Goal: Task Accomplishment & Management: Complete application form

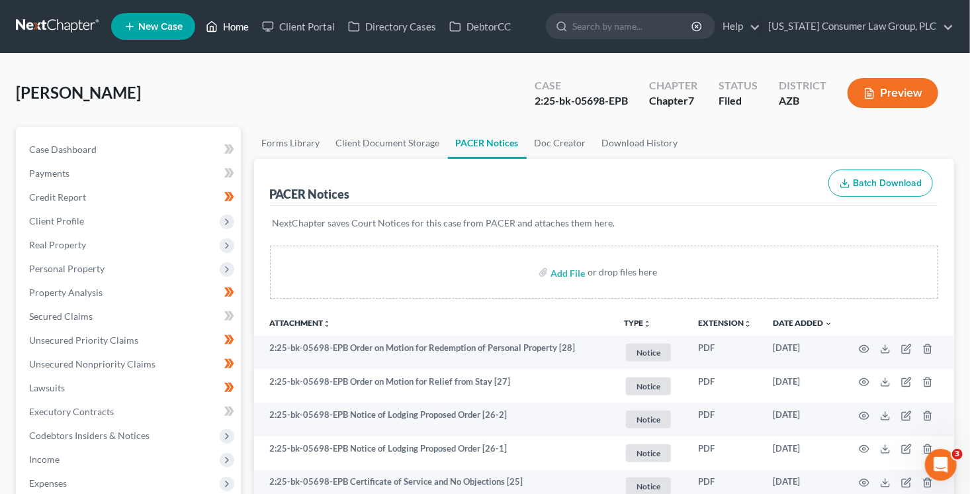
click at [226, 24] on link "Home" at bounding box center [227, 27] width 56 height 24
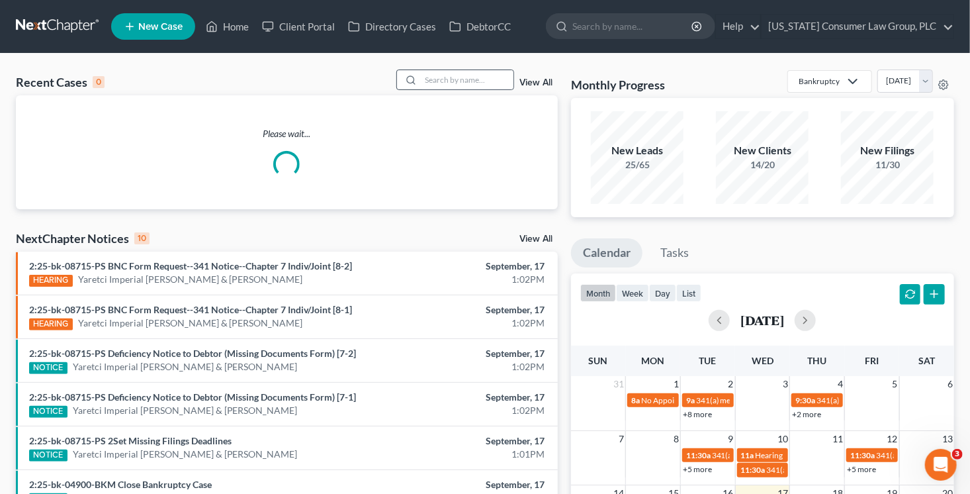
click at [461, 89] on div at bounding box center [455, 79] width 118 height 21
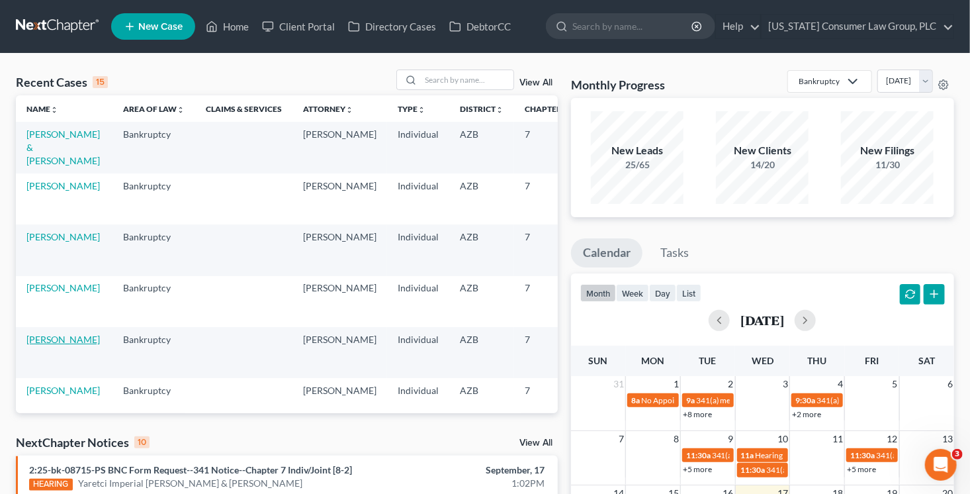
click at [44, 336] on link "[PERSON_NAME]" at bounding box center [62, 339] width 73 height 11
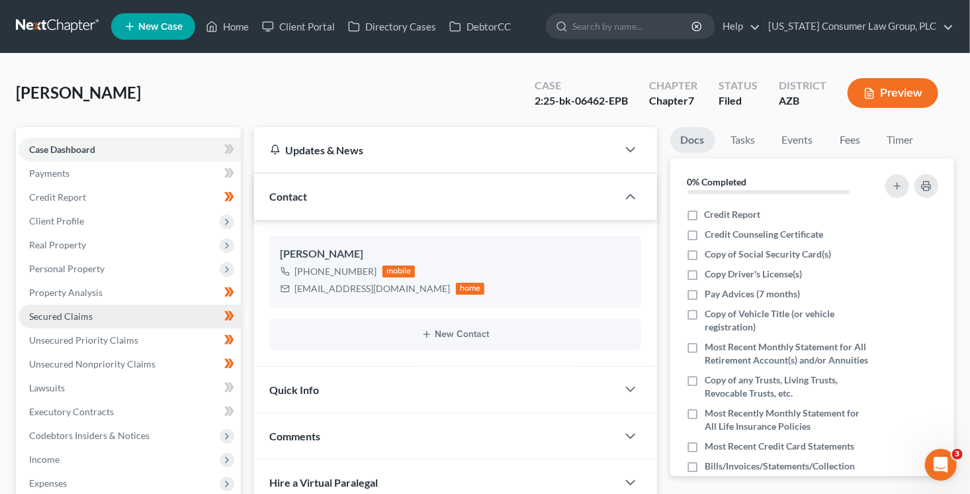
click at [77, 315] on span "Secured Claims" at bounding box center [61, 315] width 64 height 11
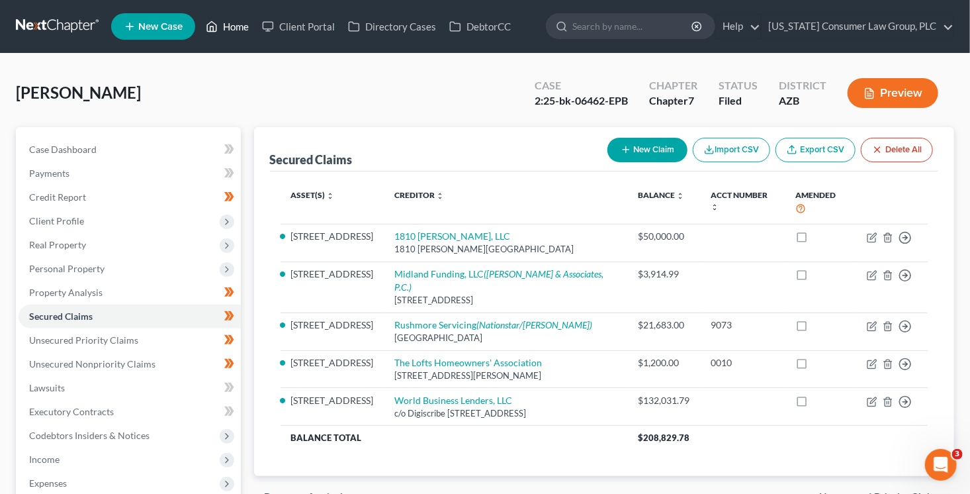
click at [228, 23] on link "Home" at bounding box center [227, 27] width 56 height 24
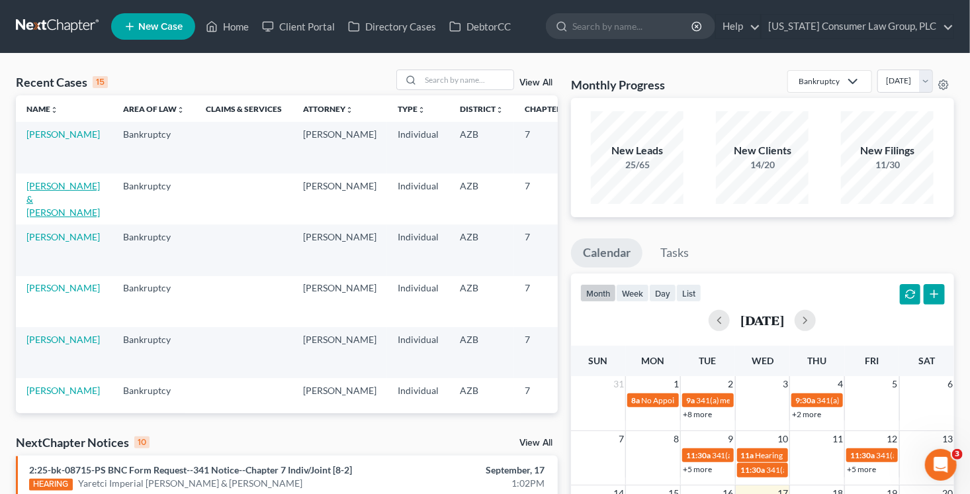
click at [49, 209] on link "[PERSON_NAME] & [PERSON_NAME]" at bounding box center [62, 199] width 73 height 38
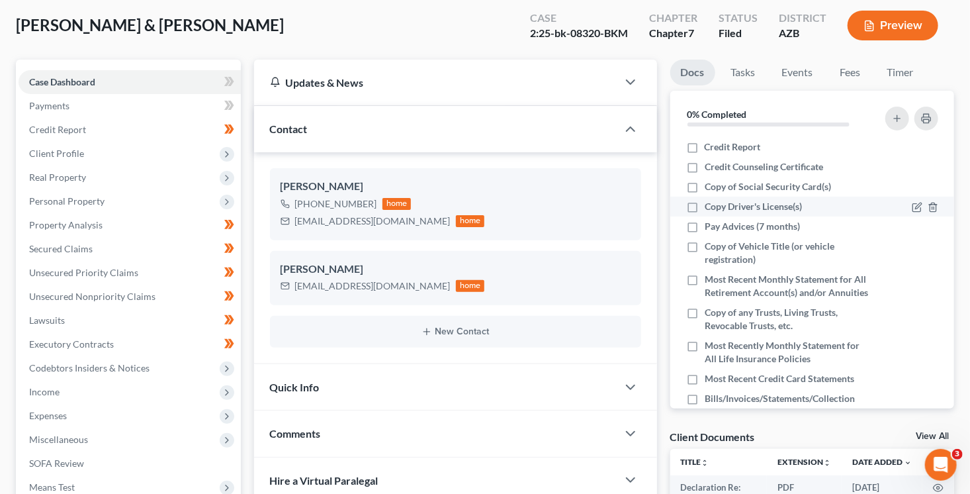
scroll to position [69, 0]
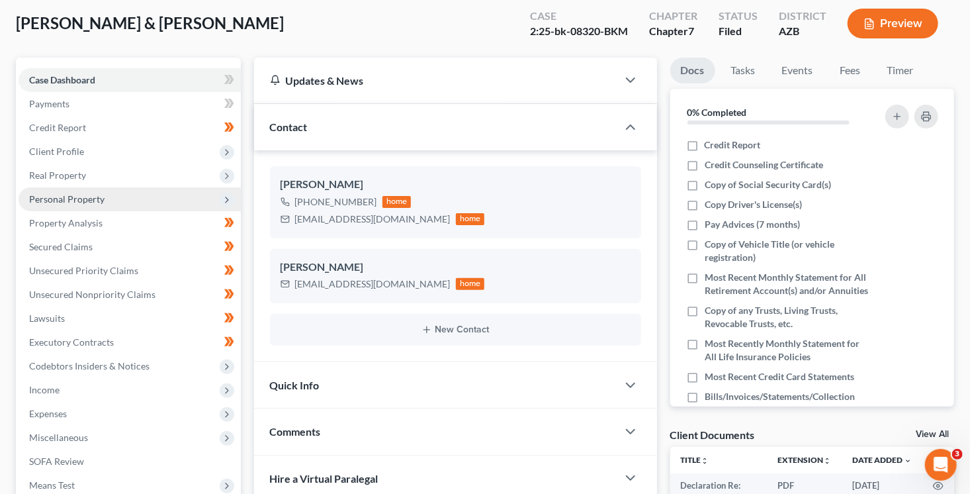
click at [74, 190] on span "Personal Property" at bounding box center [130, 199] width 222 height 24
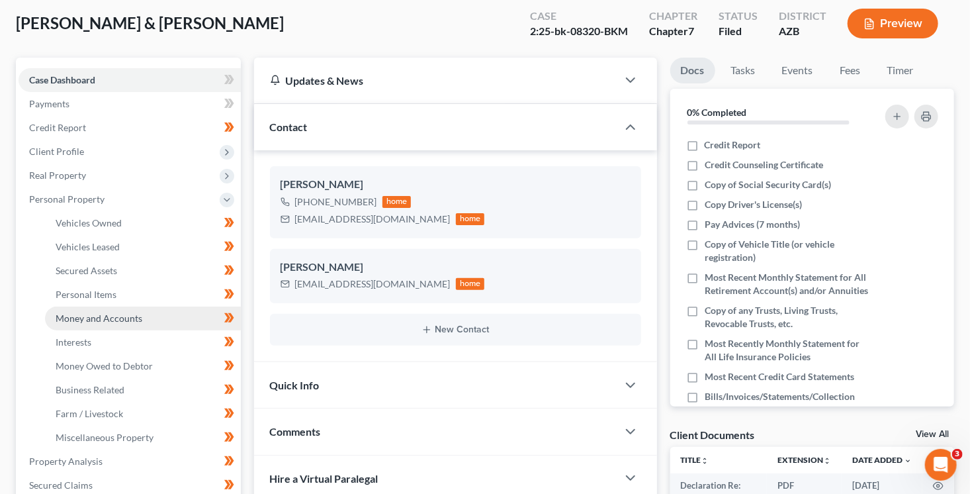
click at [101, 322] on span "Money and Accounts" at bounding box center [99, 317] width 87 height 11
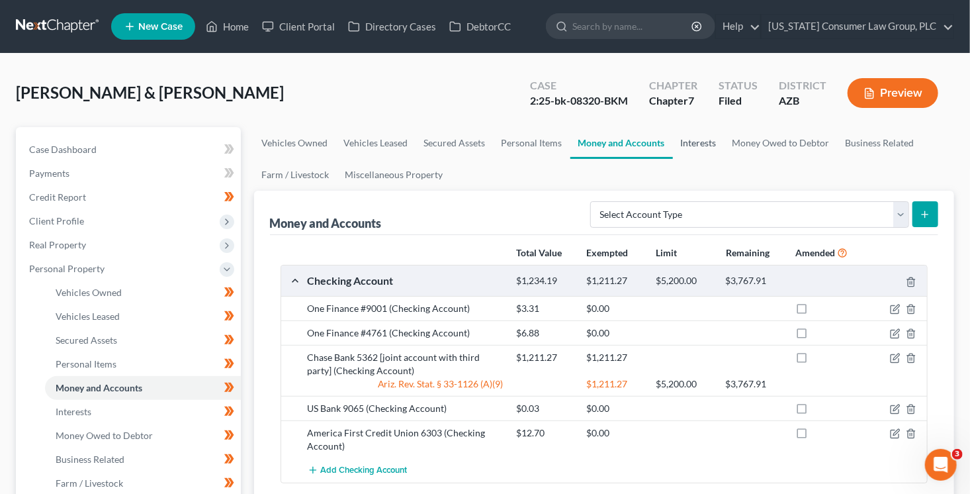
click at [691, 149] on link "Interests" at bounding box center [699, 143] width 52 height 32
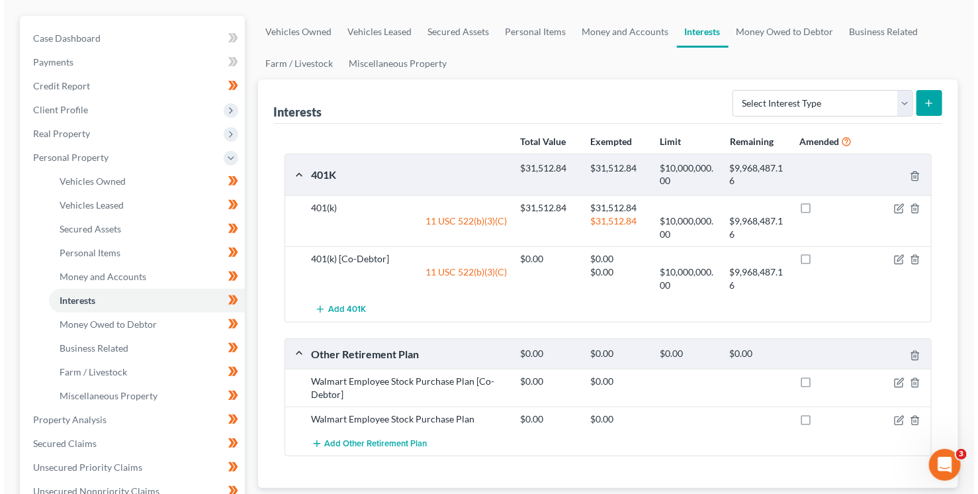
scroll to position [152, 0]
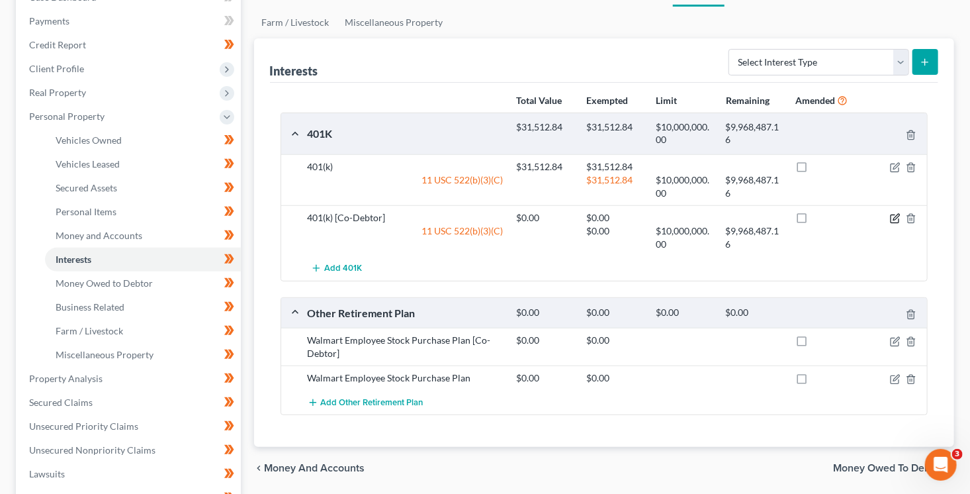
click at [893, 216] on icon "button" at bounding box center [895, 218] width 11 height 11
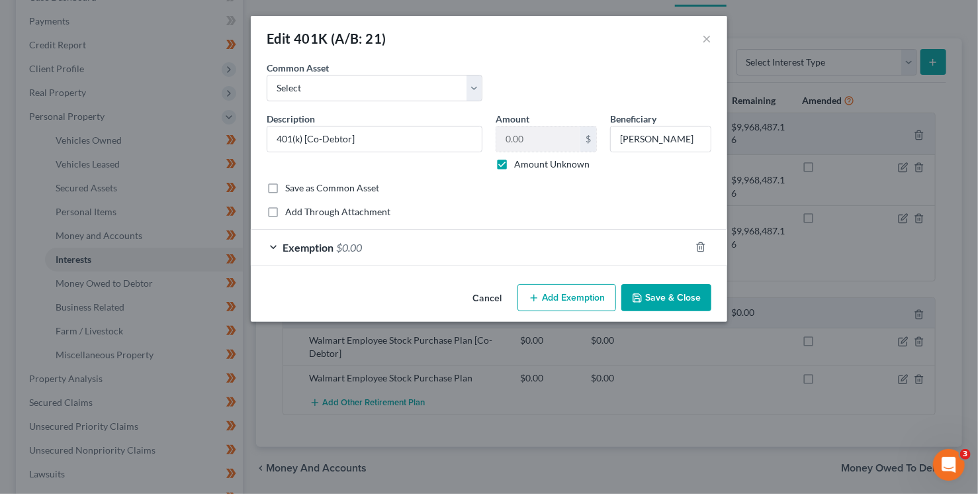
click at [567, 162] on label "Amount Unknown" at bounding box center [551, 164] width 75 height 13
click at [528, 162] on input "Amount Unknown" at bounding box center [524, 162] width 9 height 9
checkbox input "false"
click at [564, 143] on input "0.00" at bounding box center [538, 138] width 84 height 25
type input "1,432.70"
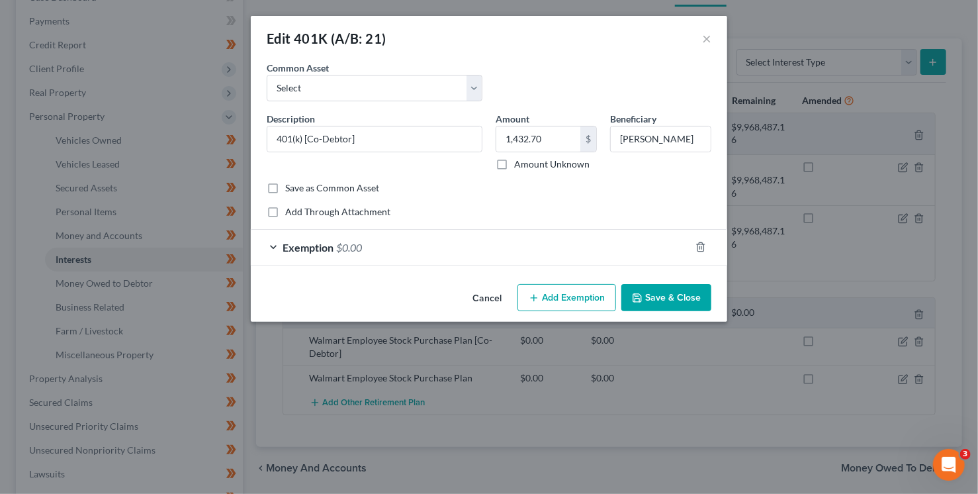
click at [569, 251] on div "Exemption $0.00" at bounding box center [471, 247] width 440 height 35
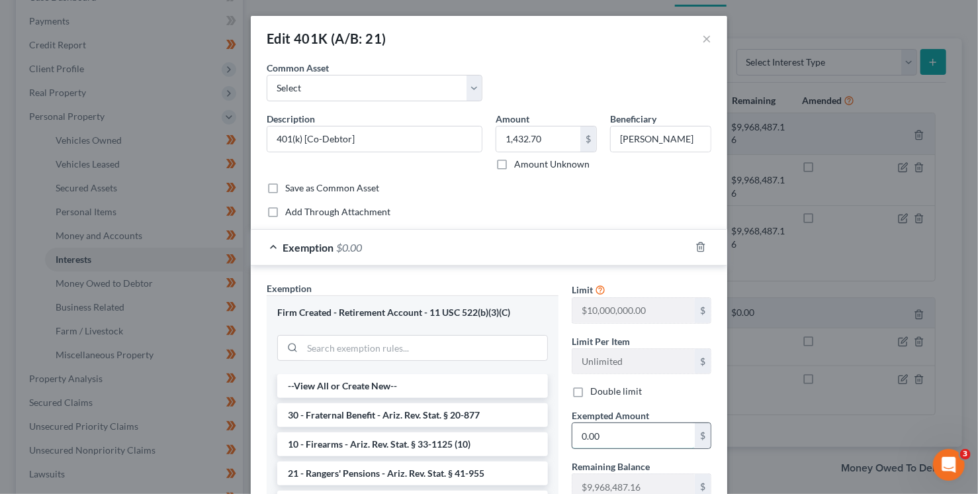
click at [619, 431] on input "0.00" at bounding box center [634, 435] width 122 height 25
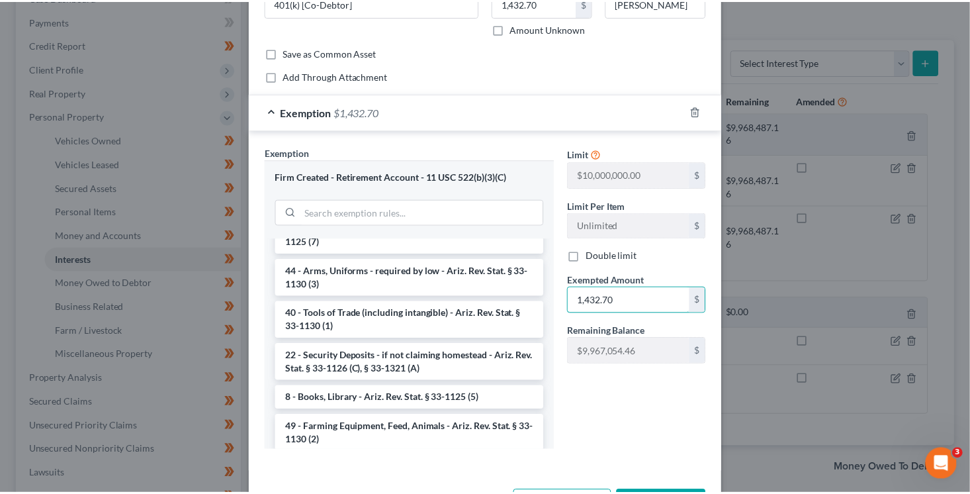
scroll to position [185, 0]
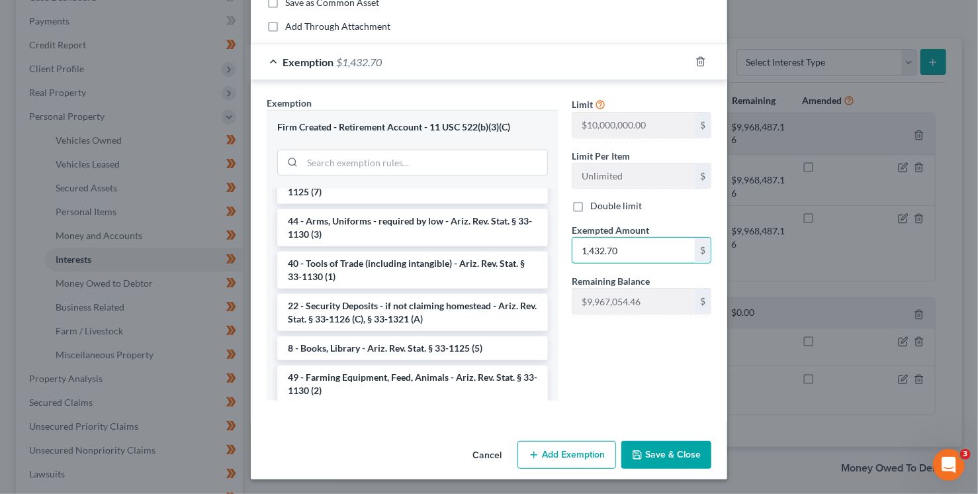
type input "1,432.70"
click at [673, 454] on button "Save & Close" at bounding box center [667, 455] width 90 height 28
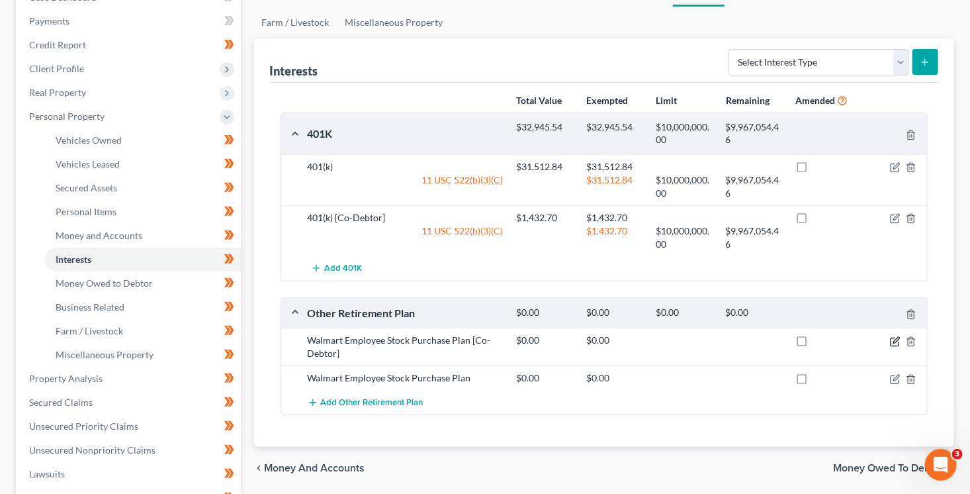
click at [890, 340] on icon "button" at bounding box center [895, 341] width 11 height 11
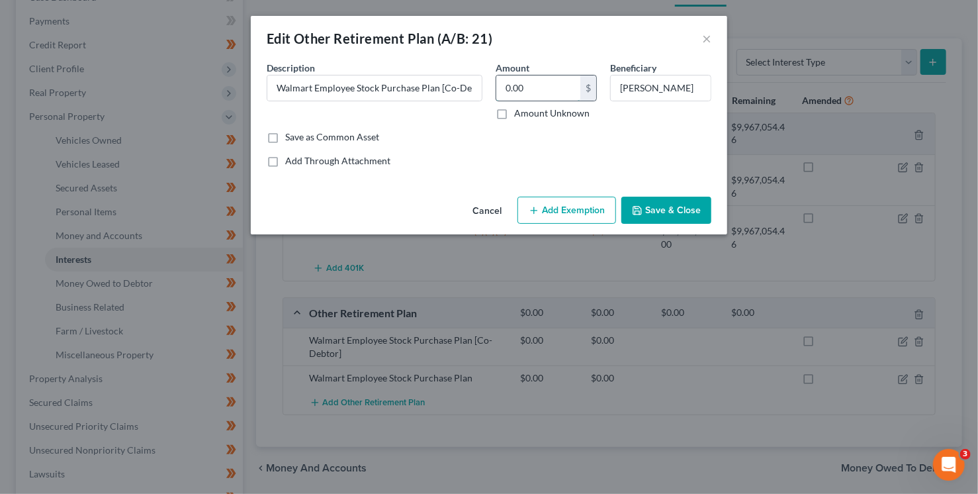
click at [533, 91] on input "0.00" at bounding box center [538, 87] width 84 height 25
type input "62.48"
click at [649, 217] on button "Save & Close" at bounding box center [667, 211] width 90 height 28
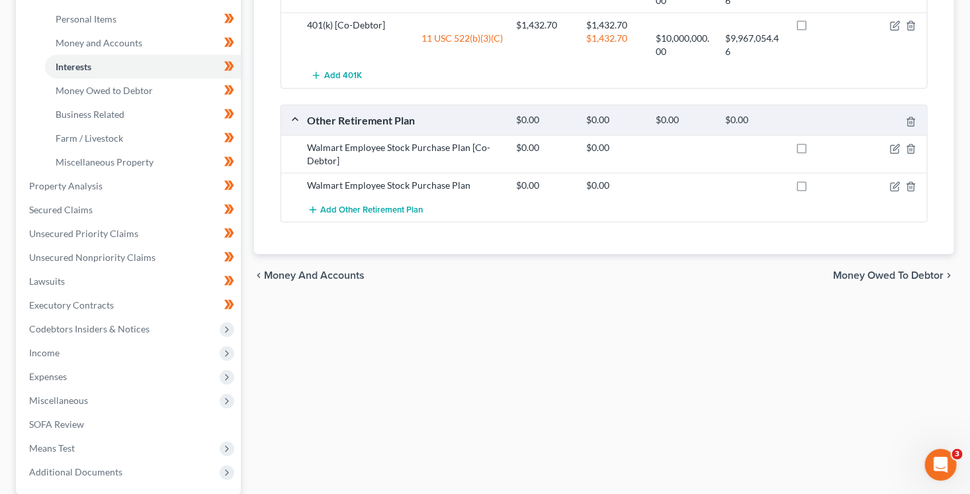
scroll to position [471, 0]
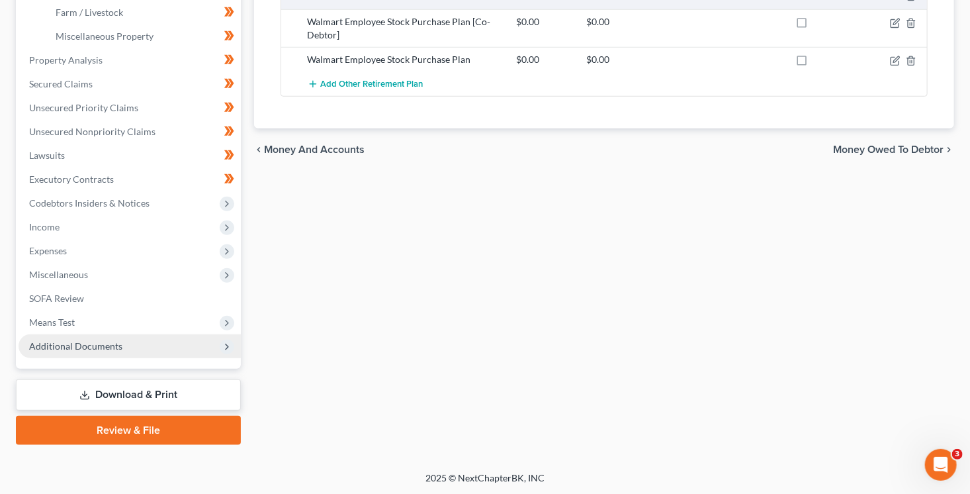
click at [152, 348] on span "Additional Documents" at bounding box center [130, 346] width 222 height 24
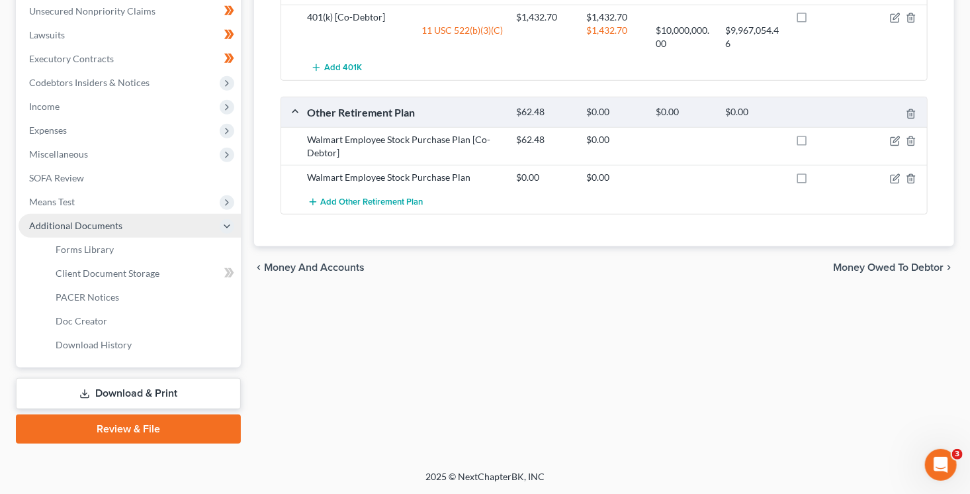
scroll to position [351, 0]
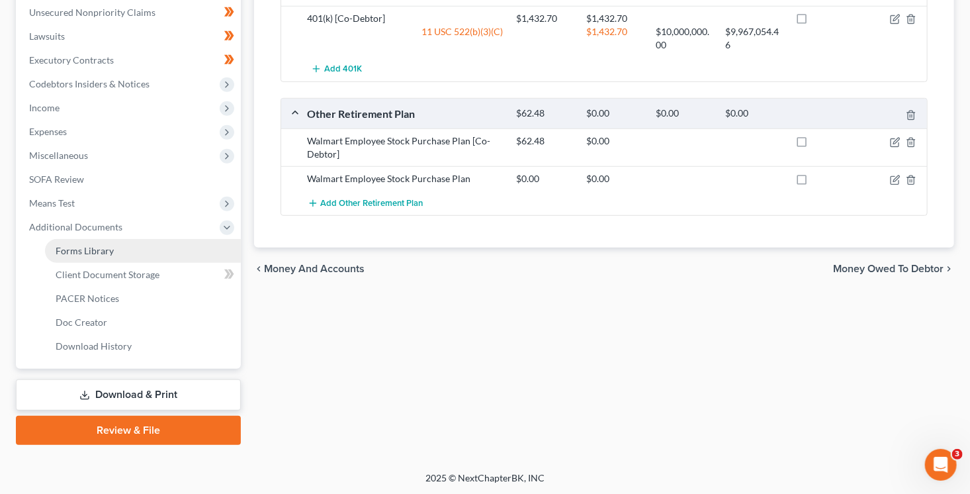
click at [99, 255] on link "Forms Library" at bounding box center [143, 251] width 196 height 24
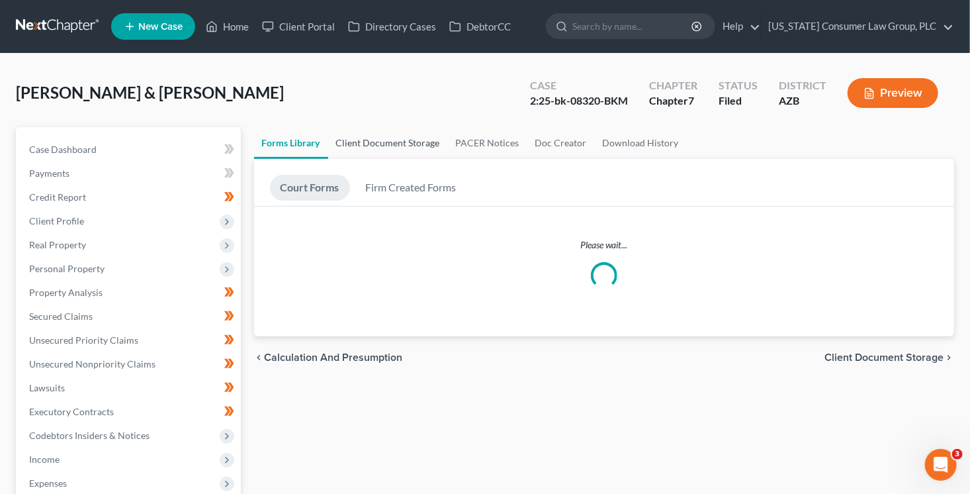
click at [392, 145] on link "Client Document Storage" at bounding box center [388, 143] width 120 height 32
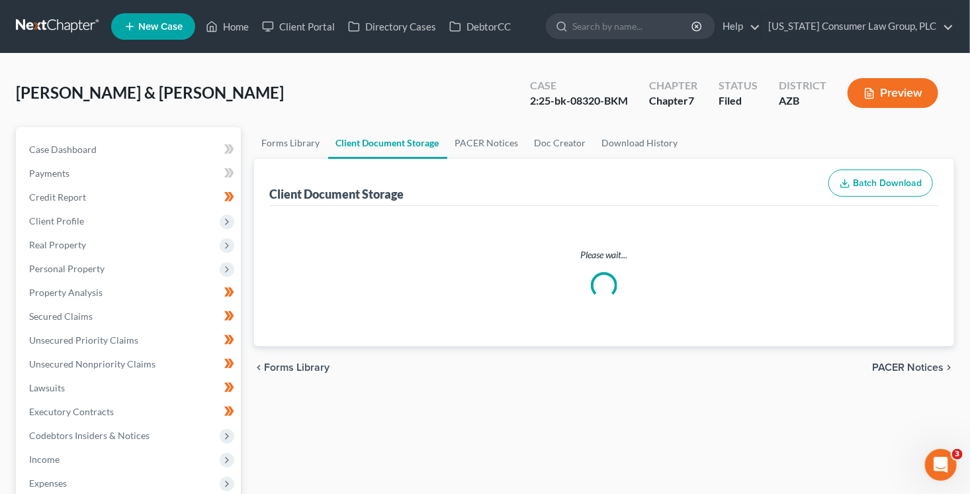
select select "14"
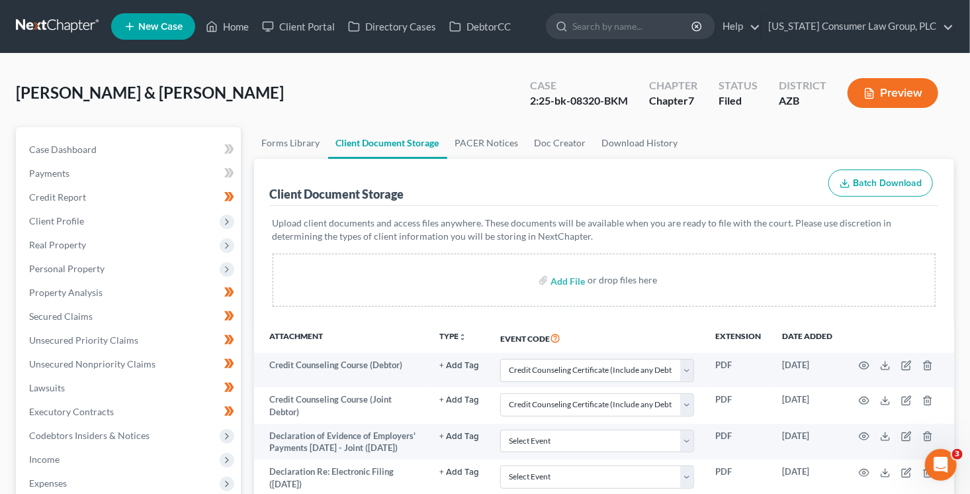
scroll to position [351, 0]
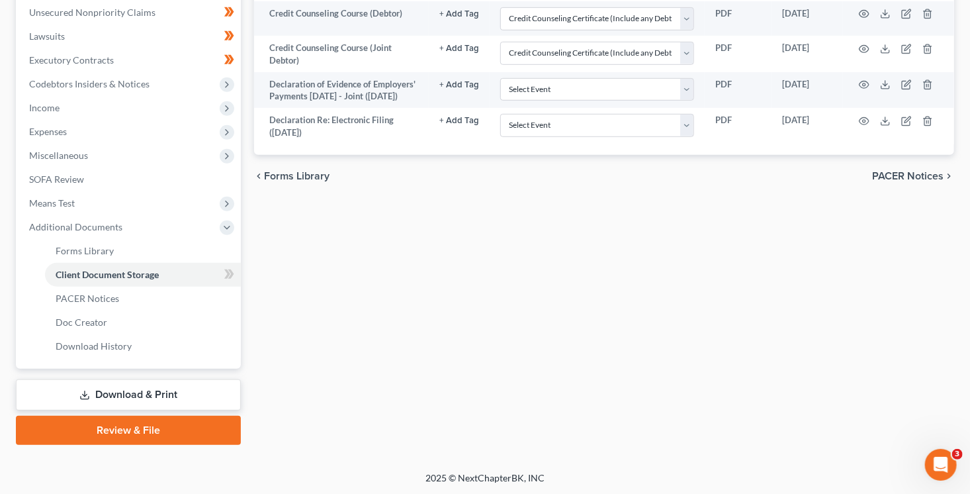
click at [168, 391] on link "Download & Print" at bounding box center [128, 394] width 225 height 31
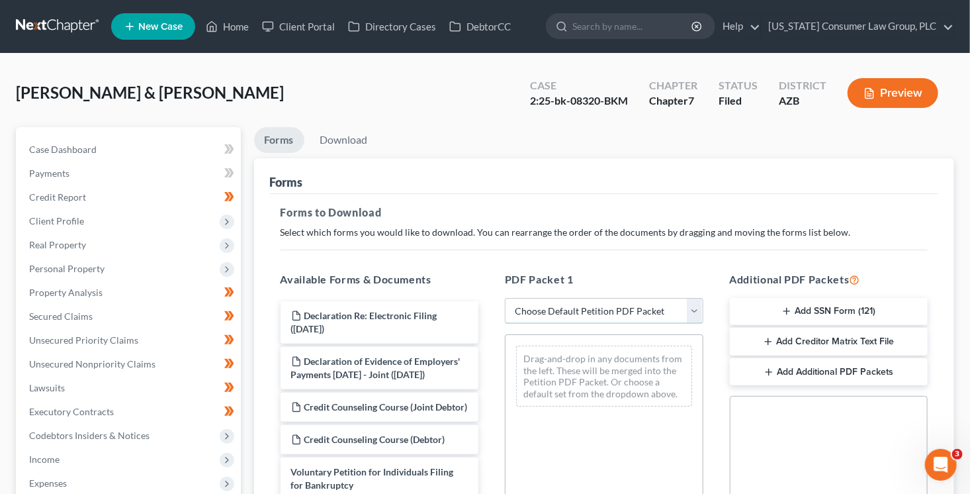
click at [606, 310] on select "Choose Default Petition PDF Packet Complete Bankruptcy Petition (all forms and …" at bounding box center [604, 311] width 199 height 26
select select "6"
click at [505, 298] on select "Choose Default Petition PDF Packet Complete Bankruptcy Petition (all forms and …" at bounding box center [604, 311] width 199 height 26
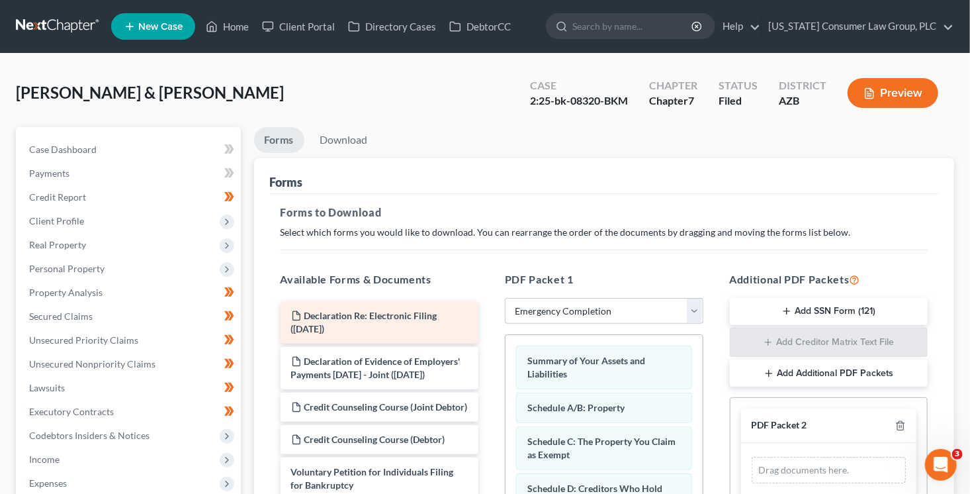
click at [398, 316] on span "Declaration Re: Electronic Filing ([DATE])" at bounding box center [364, 322] width 146 height 24
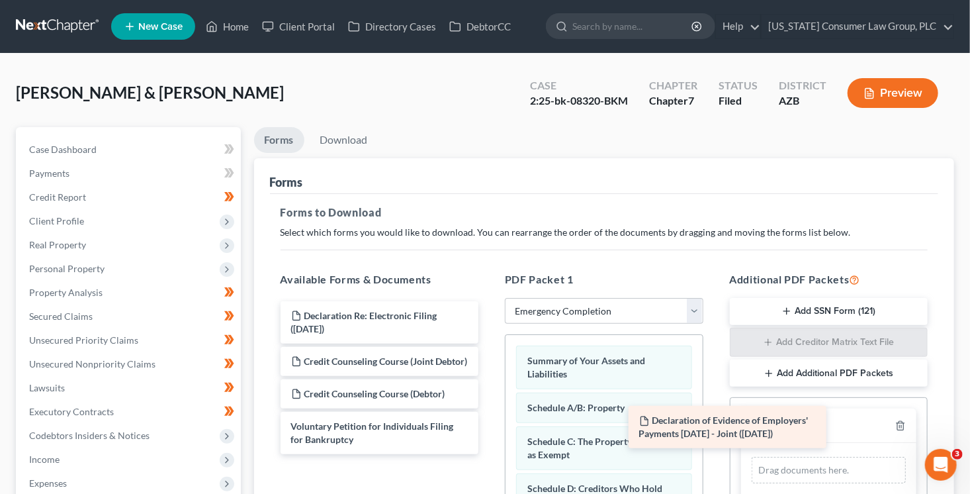
drag, startPoint x: 404, startPoint y: 365, endPoint x: 784, endPoint y: 427, distance: 384.9
click at [490, 428] on div "Declaration of Evidence of Employers' Payments Within 60 Days - Joint (09/02/20…" at bounding box center [380, 377] width 220 height 153
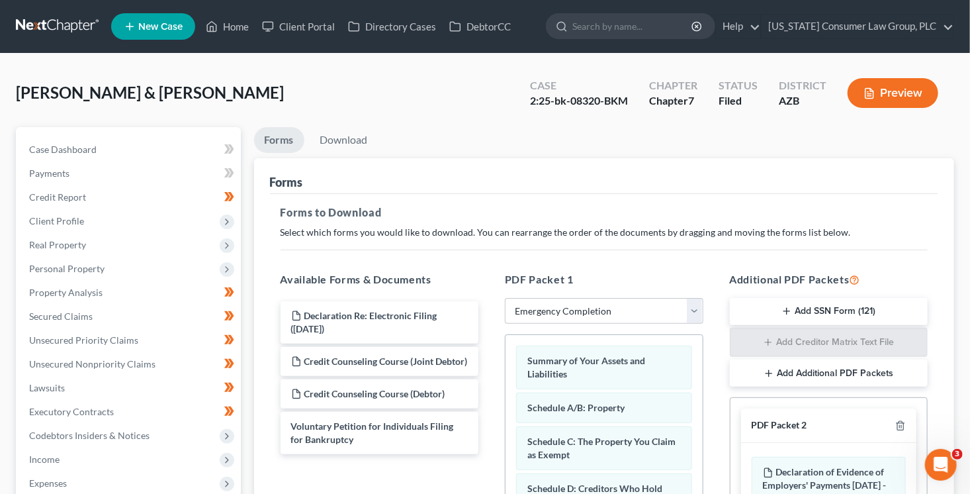
scroll to position [322, 0]
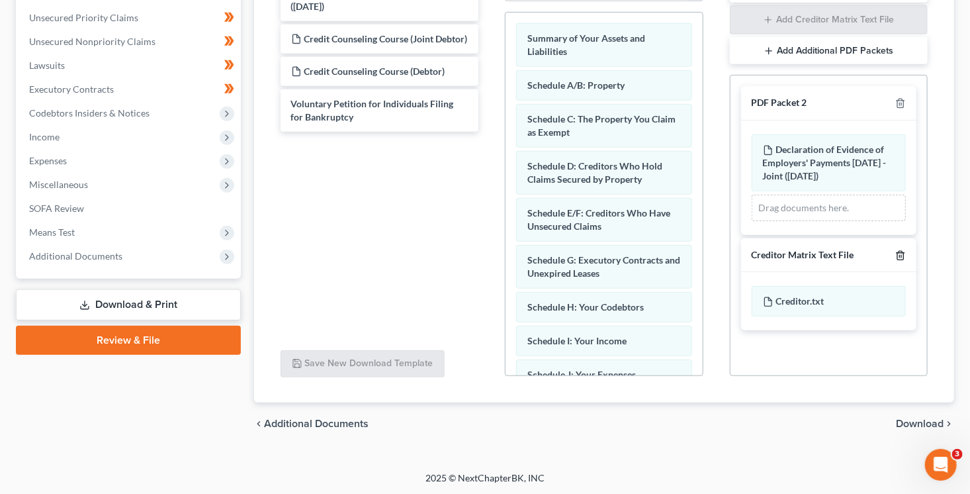
click at [901, 252] on icon "button" at bounding box center [901, 255] width 11 height 11
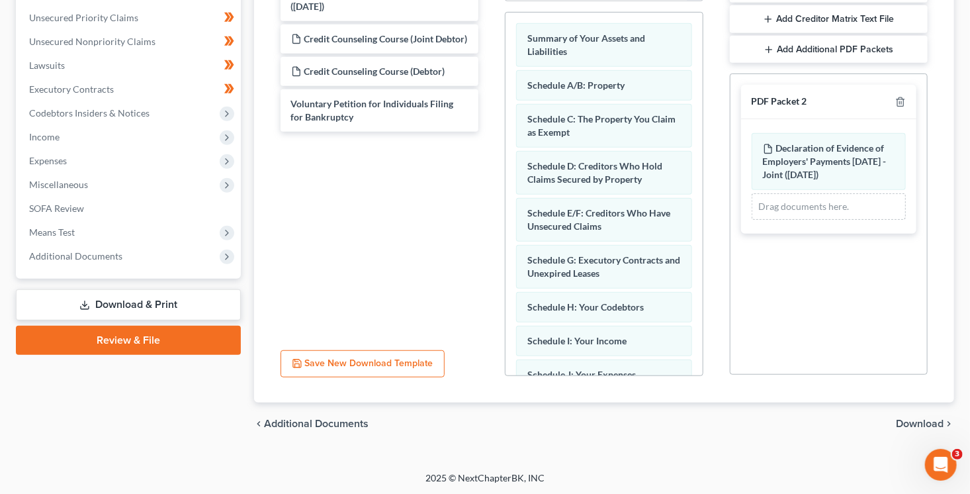
click at [908, 422] on span "Download" at bounding box center [920, 423] width 48 height 11
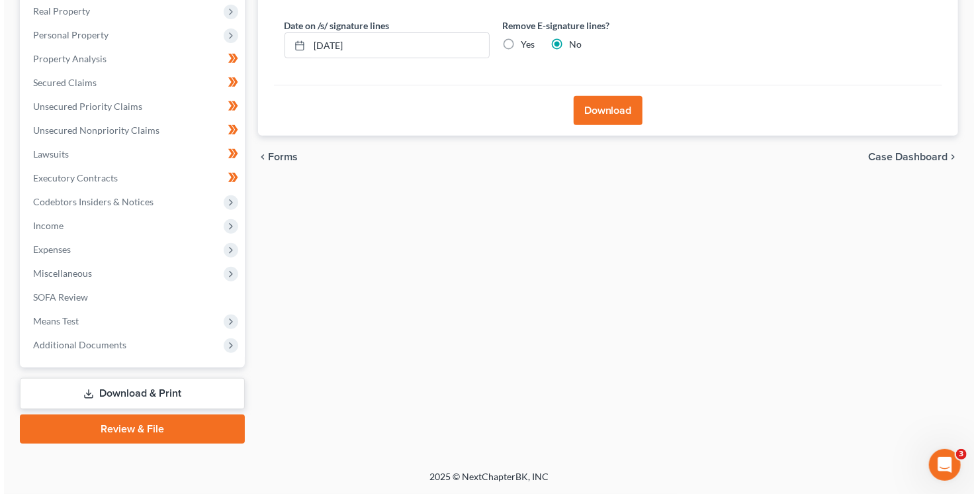
scroll to position [232, 0]
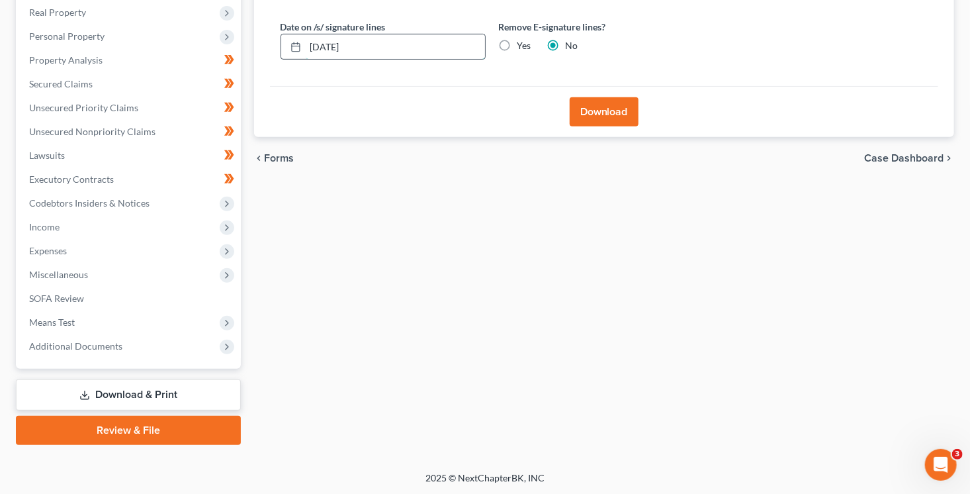
drag, startPoint x: 388, startPoint y: 54, endPoint x: 309, endPoint y: 39, distance: 80.1
click at [309, 39] on input "[DATE]" at bounding box center [395, 46] width 179 height 25
click at [523, 39] on input "Yes" at bounding box center [527, 43] width 9 height 9
radio input "true"
radio input "false"
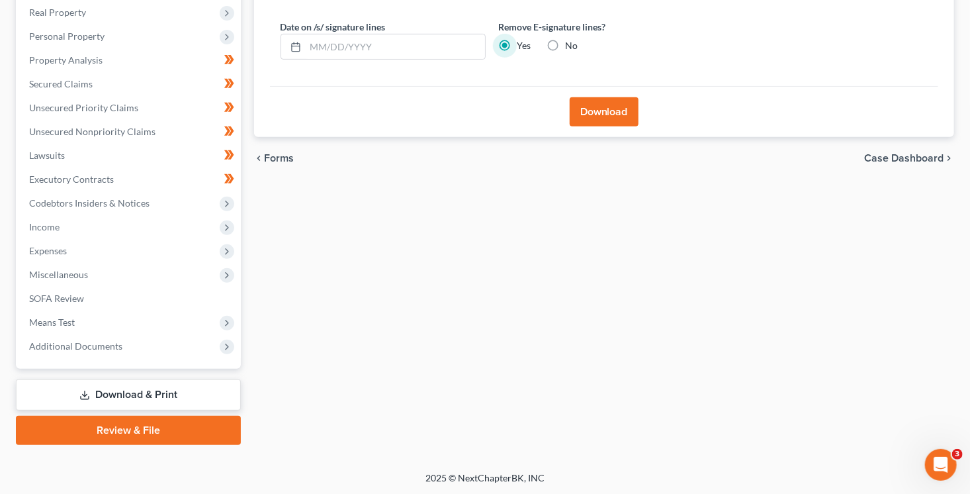
click at [607, 109] on button "Download" at bounding box center [604, 111] width 69 height 29
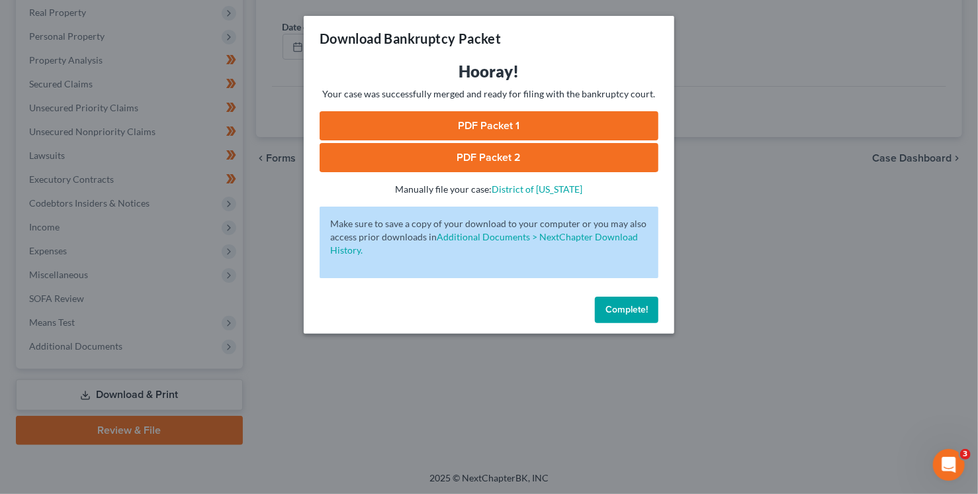
click at [520, 129] on link "PDF Packet 1" at bounding box center [489, 125] width 339 height 29
click at [406, 148] on link "PDF Packet 2" at bounding box center [489, 157] width 339 height 29
click at [469, 129] on link "PDF Packet 1" at bounding box center [489, 125] width 339 height 29
click at [468, 156] on link "PDF Packet 2" at bounding box center [489, 157] width 339 height 29
click at [637, 314] on span "Complete!" at bounding box center [627, 309] width 42 height 11
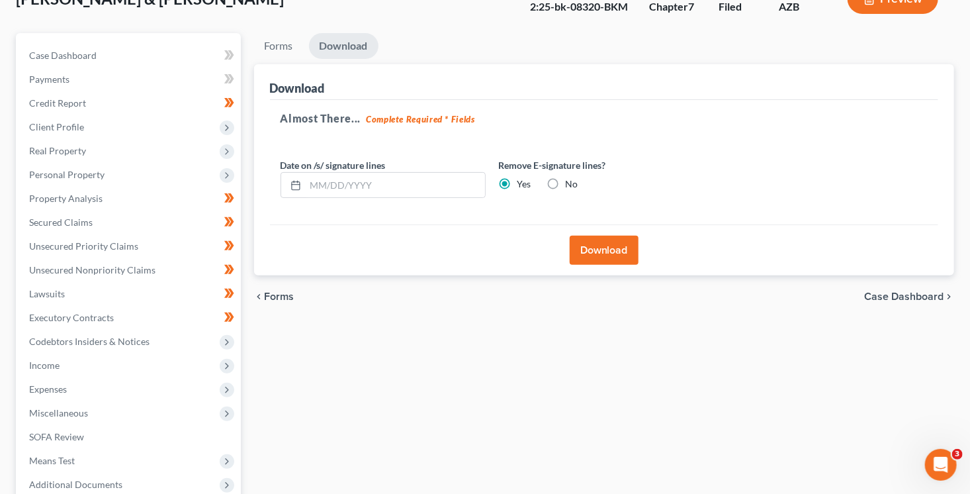
scroll to position [0, 0]
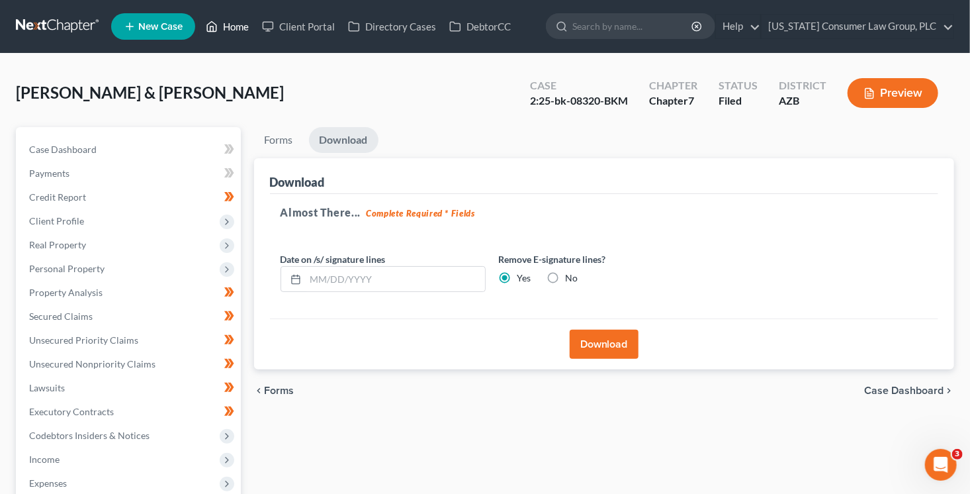
click at [254, 22] on link "Home" at bounding box center [227, 27] width 56 height 24
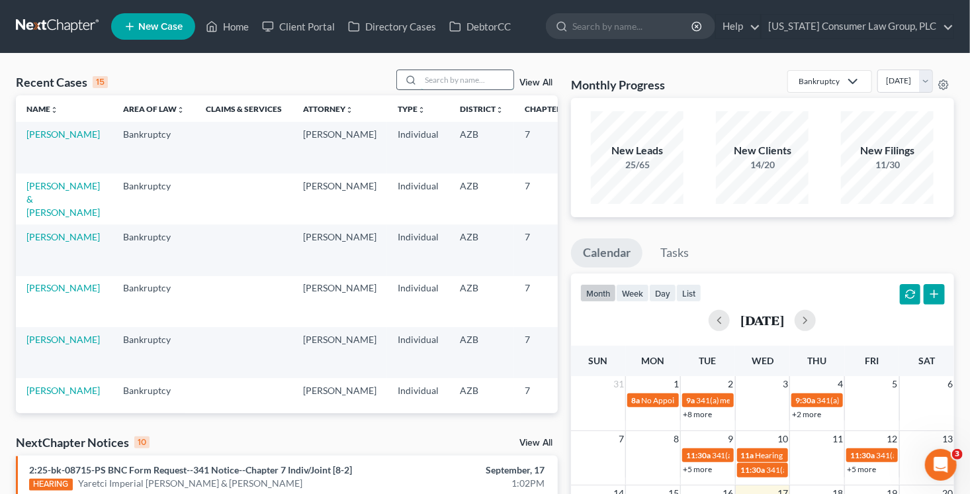
click at [450, 79] on input "search" at bounding box center [467, 79] width 93 height 19
type input "turley"
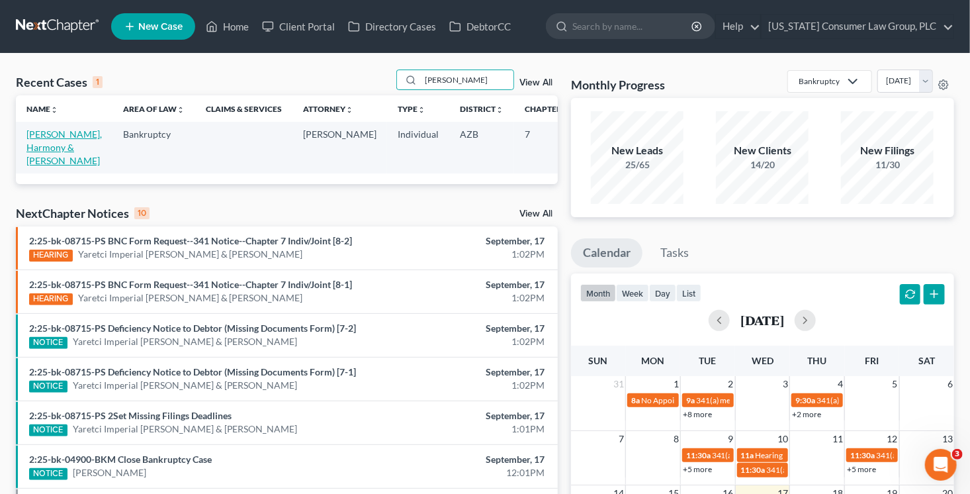
click at [52, 149] on link "[PERSON_NAME], Harmony & [PERSON_NAME]" at bounding box center [63, 147] width 75 height 38
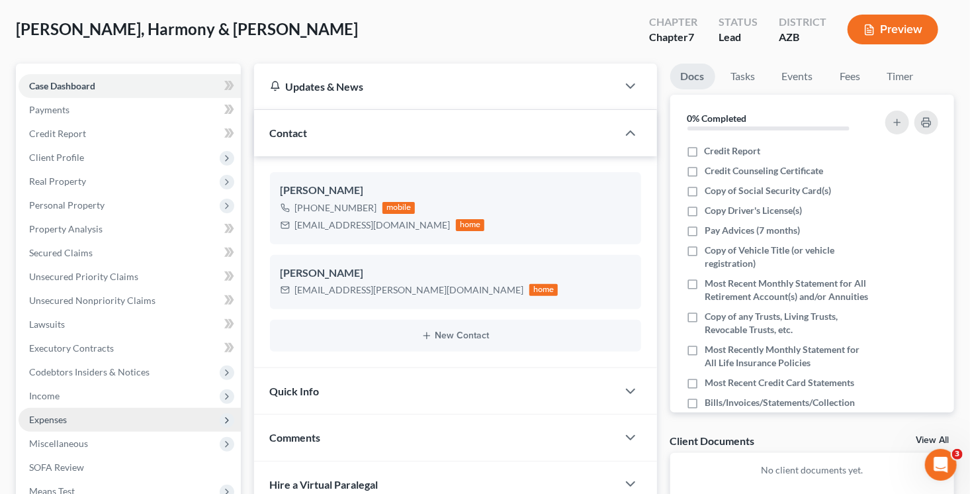
scroll to position [68, 0]
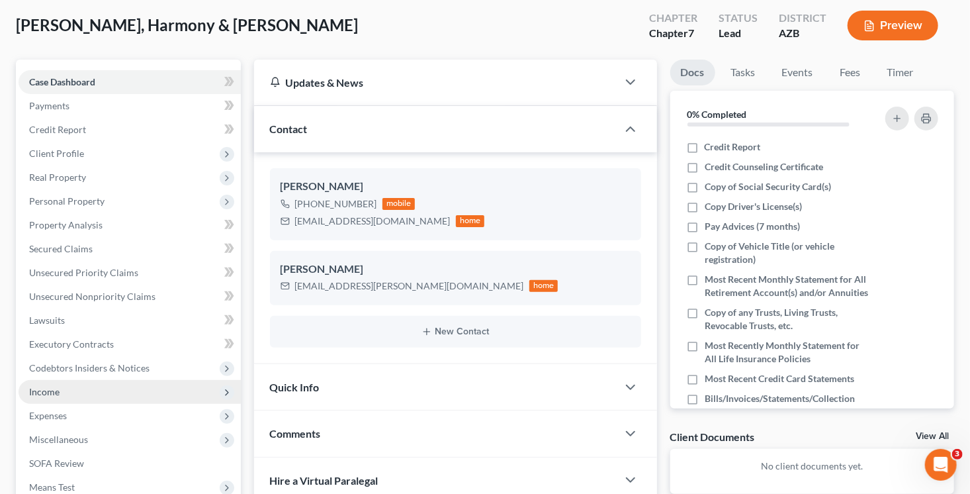
click at [105, 398] on span "Income" at bounding box center [130, 392] width 222 height 24
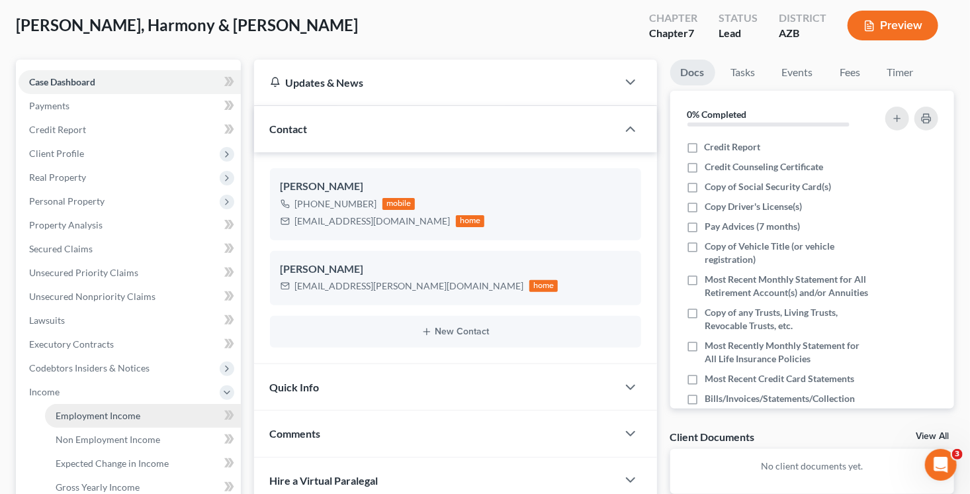
click at [109, 416] on span "Employment Income" at bounding box center [98, 415] width 85 height 11
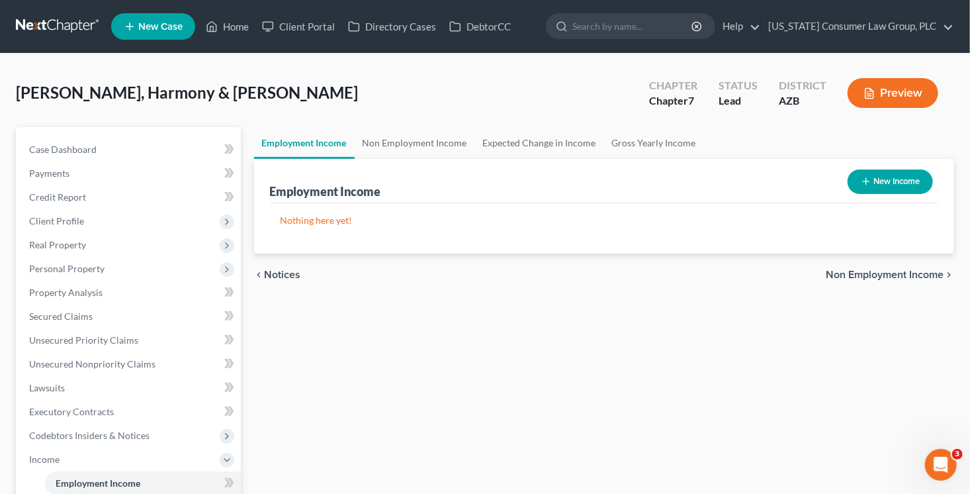
click at [899, 185] on button "New Income" at bounding box center [890, 181] width 85 height 24
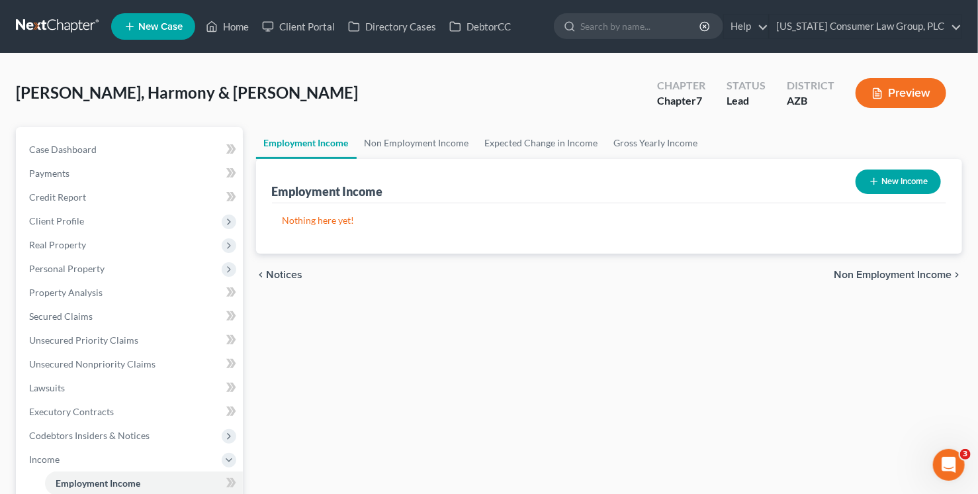
select select "0"
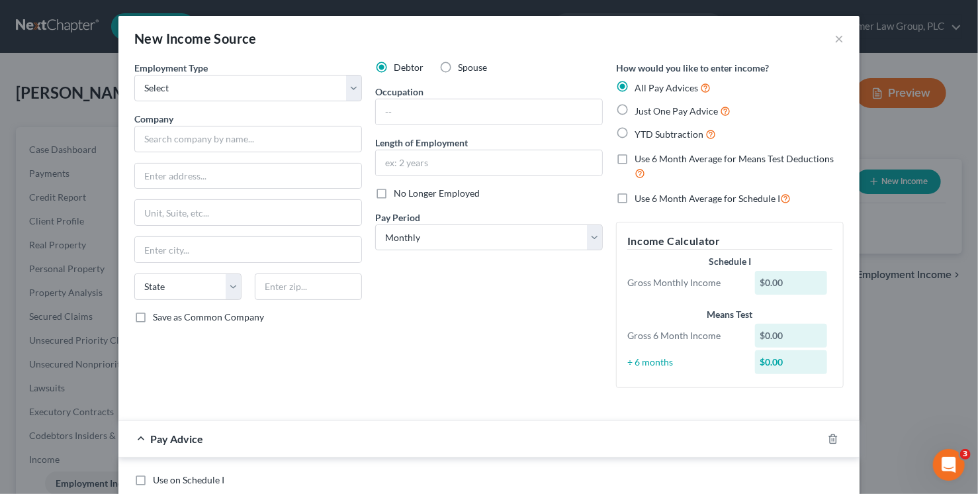
click at [458, 67] on label "Spouse" at bounding box center [472, 67] width 29 height 13
click at [463, 67] on input "Spouse" at bounding box center [467, 65] width 9 height 9
radio input "true"
click at [293, 93] on select "Select Full or Part Time Employment Self Employment" at bounding box center [248, 88] width 228 height 26
select select "0"
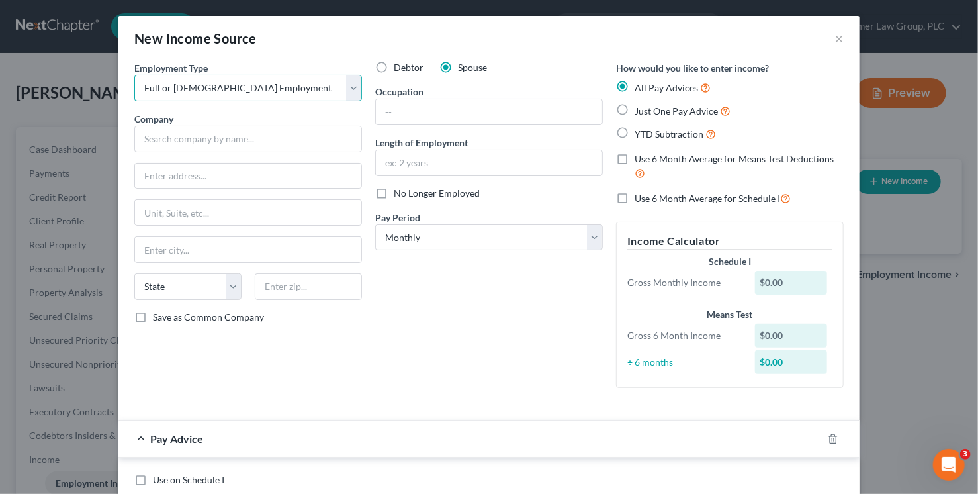
click at [134, 75] on select "Select Full or Part Time Employment Self Employment" at bounding box center [248, 88] width 228 height 26
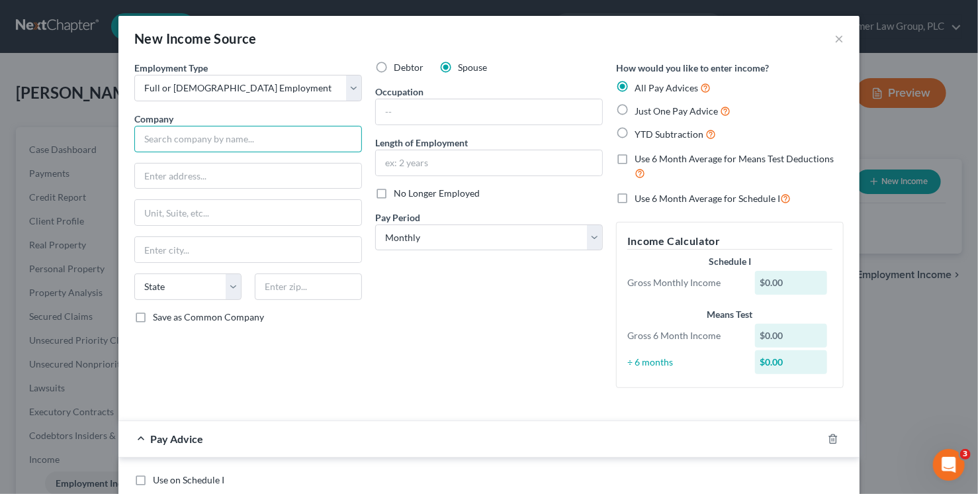
click at [266, 132] on input "text" at bounding box center [248, 139] width 228 height 26
type input "Breinholt Anderson Insurance Cons."
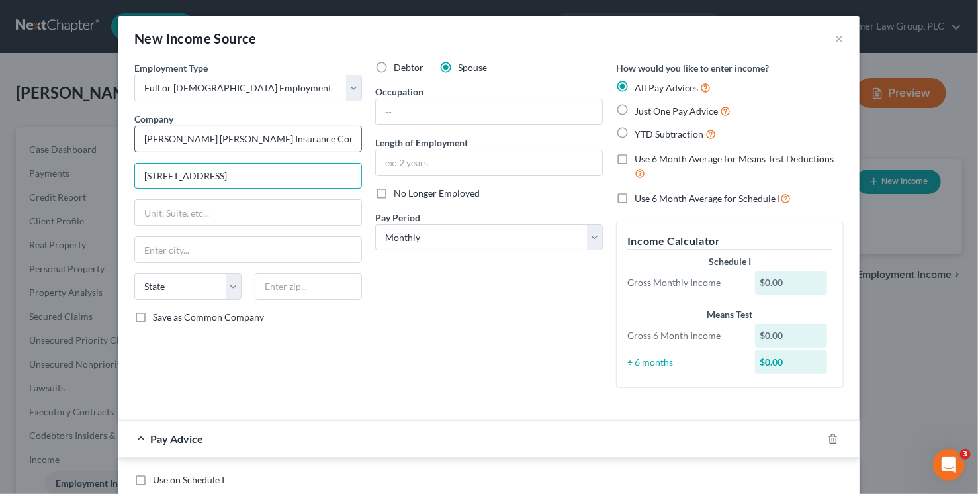
type input "4140 E. Baseline Rd., Suite 201"
type input "85206"
type input "Mesa"
select select "3"
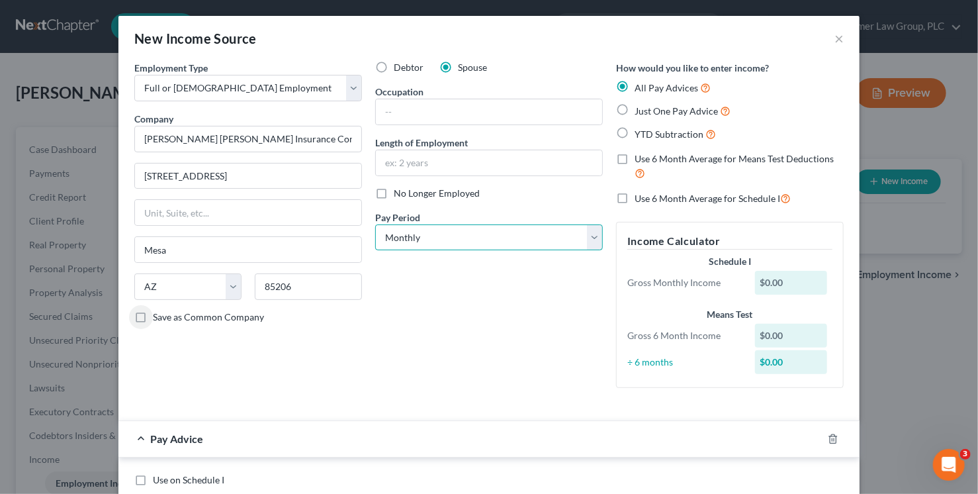
click at [448, 232] on select "Select Monthly Twice Monthly Every Other Week Weekly" at bounding box center [489, 237] width 228 height 26
select select "1"
click at [375, 224] on select "Select Monthly Twice Monthly Every Other Week Weekly" at bounding box center [489, 237] width 228 height 26
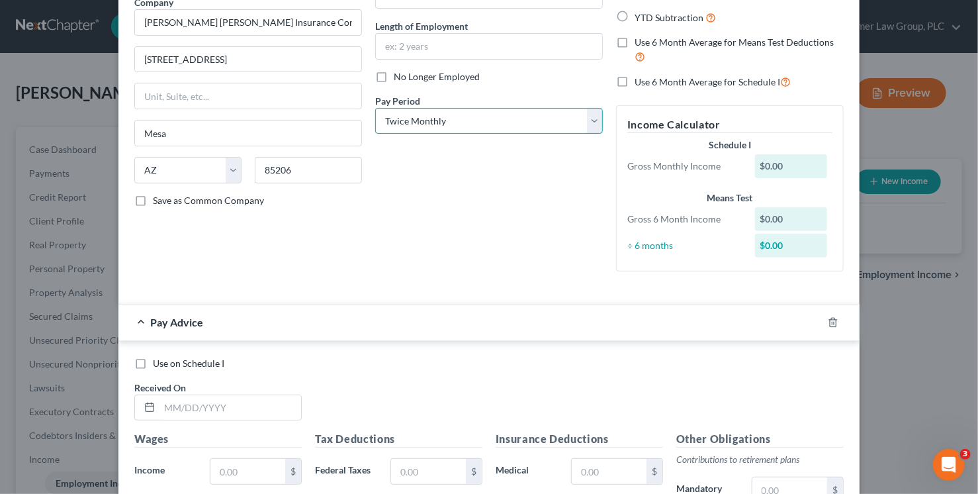
scroll to position [312, 0]
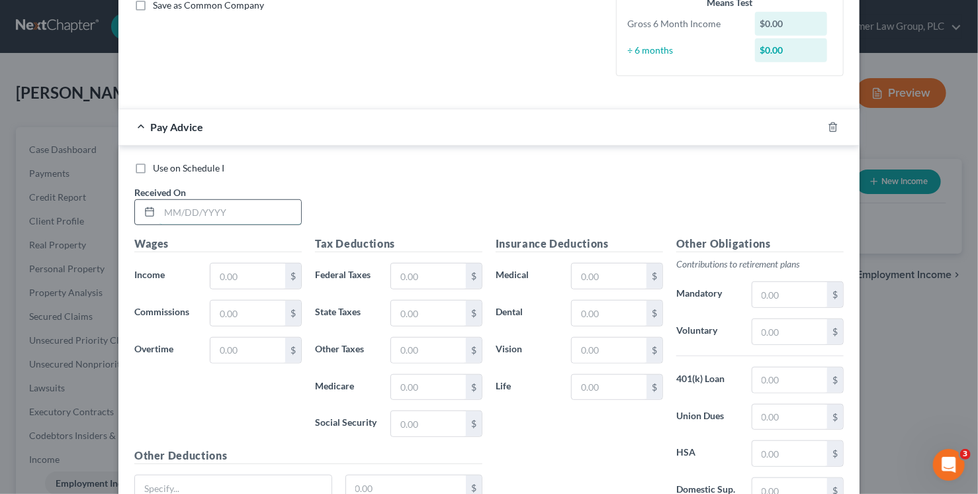
click at [216, 216] on input "text" at bounding box center [231, 212] width 142 height 25
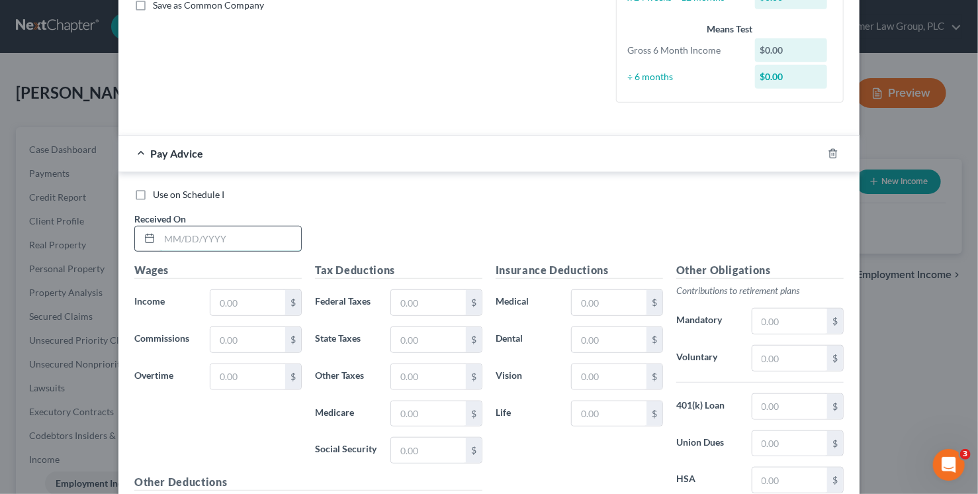
click at [267, 236] on input "text" at bounding box center [231, 238] width 142 height 25
type input "8/29/25"
type input "3,691.66"
type input "172.86"
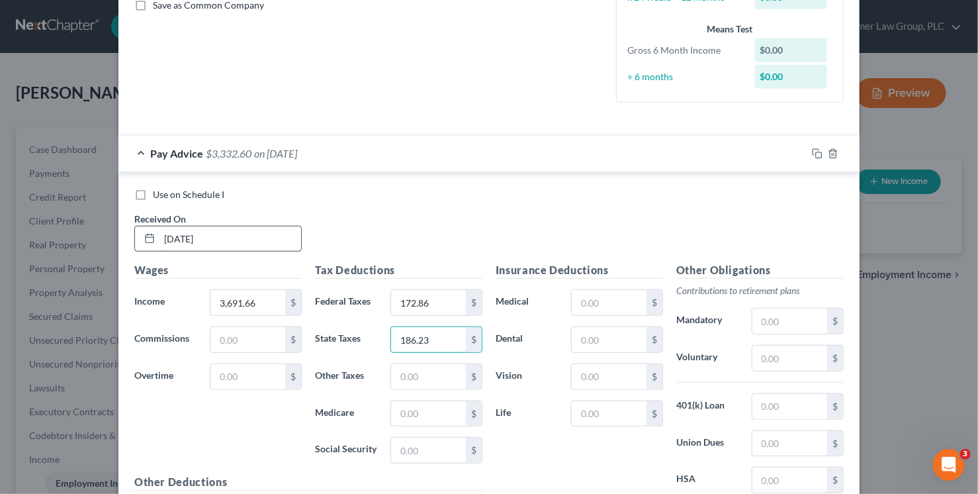
type input "186.23"
type input "43.56"
type input "71.40"
click at [767, 350] on input "text" at bounding box center [790, 358] width 75 height 25
type input "147.66"
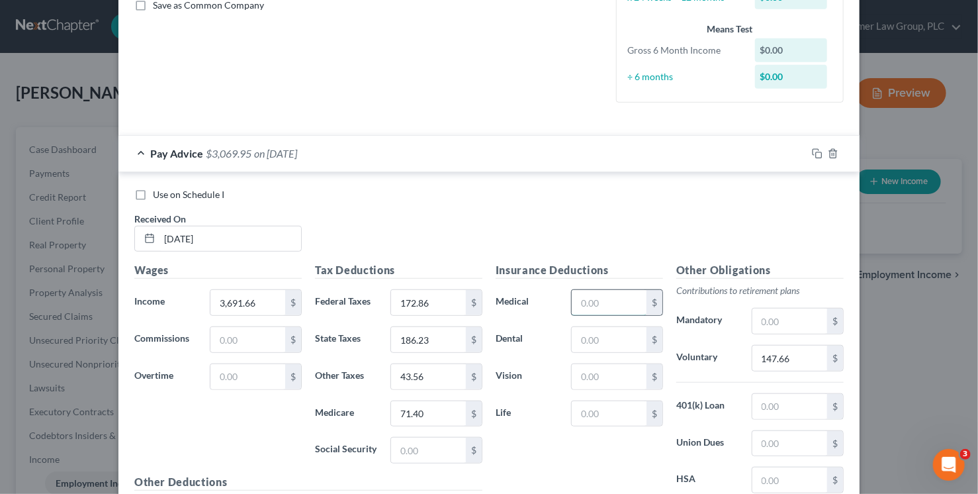
click at [625, 306] on input "text" at bounding box center [609, 302] width 75 height 25
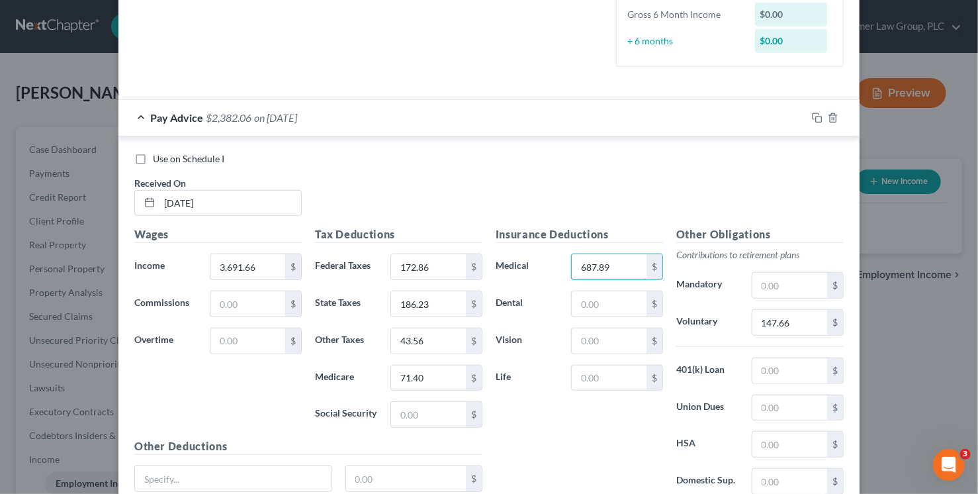
scroll to position [457, 0]
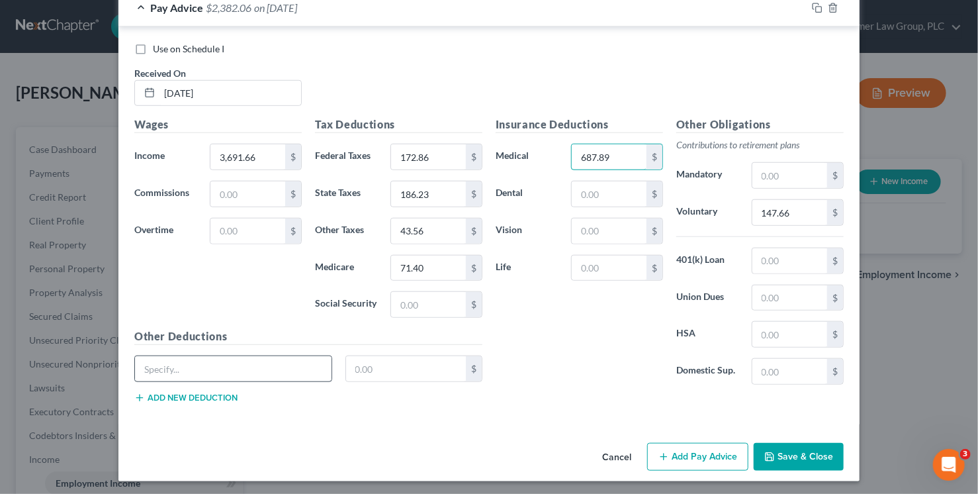
type input "687.89"
click at [252, 363] on input "text" at bounding box center [233, 368] width 197 height 25
type input "LTD"
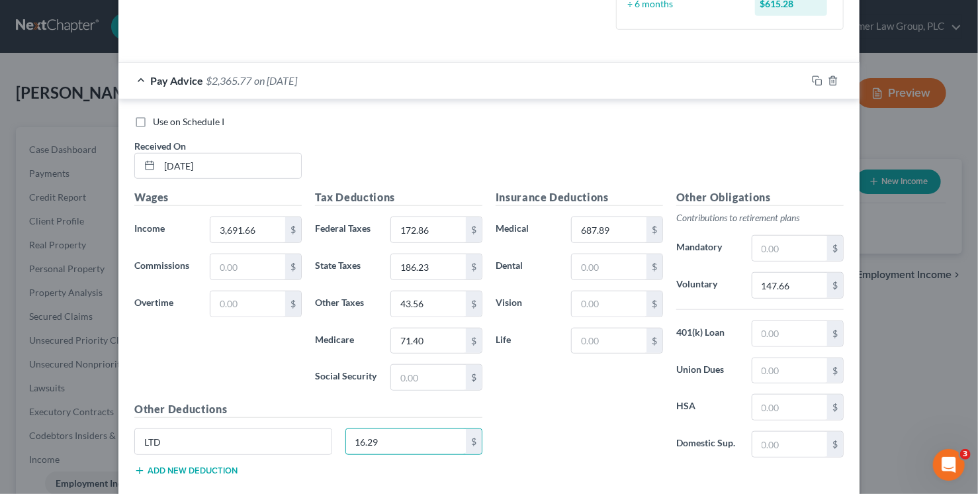
scroll to position [382, 0]
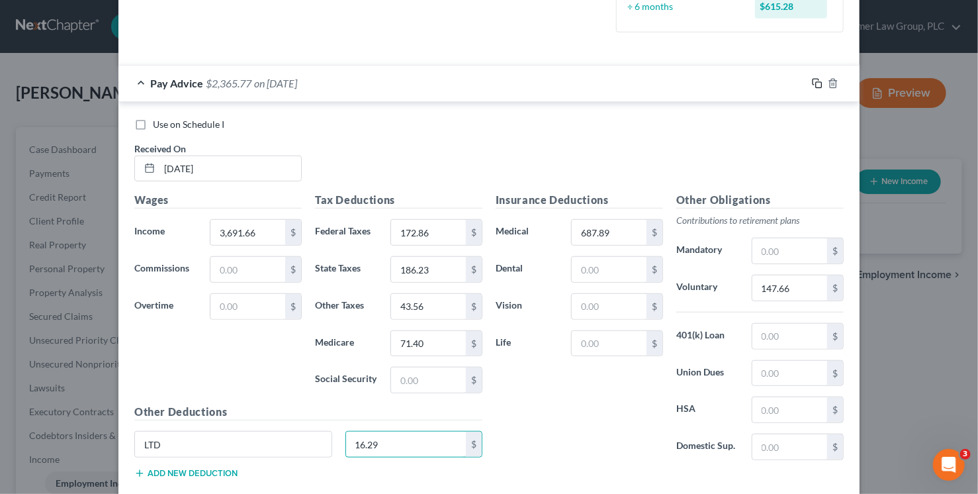
type input "16.29"
click at [813, 80] on icon "button" at bounding box center [817, 83] width 11 height 11
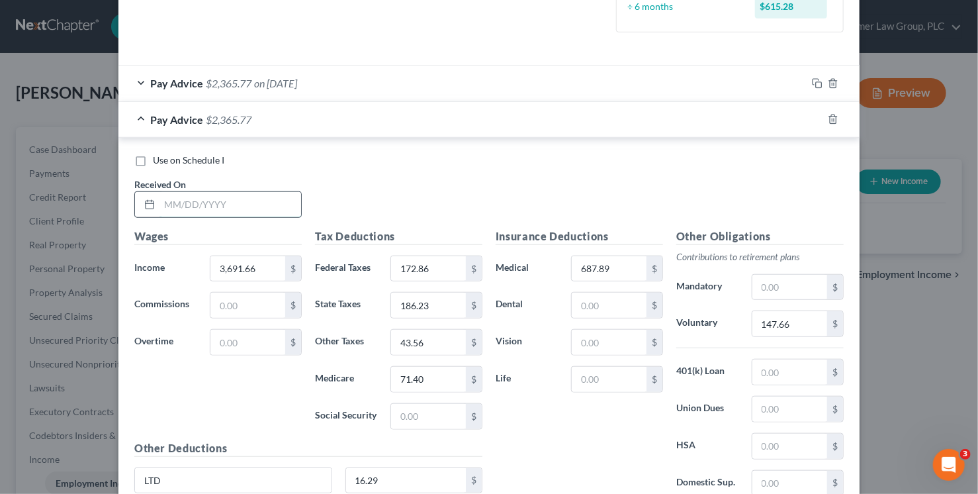
click at [272, 197] on input "text" at bounding box center [231, 204] width 142 height 25
type input "8/15/25"
click at [812, 117] on icon "button" at bounding box center [817, 119] width 11 height 11
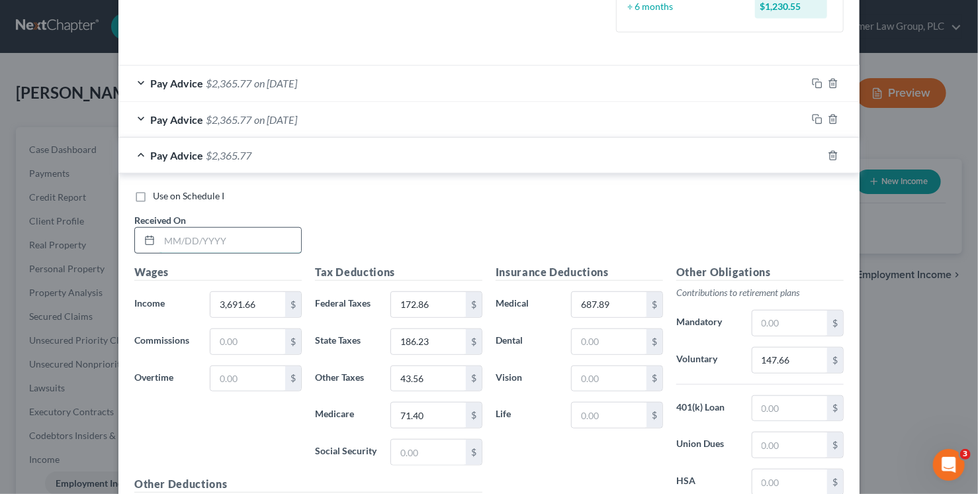
click at [248, 240] on input "text" at bounding box center [231, 240] width 142 height 25
type input "7/31/25"
type input "3,691.66"
type input "172.86"
type input "186.23"
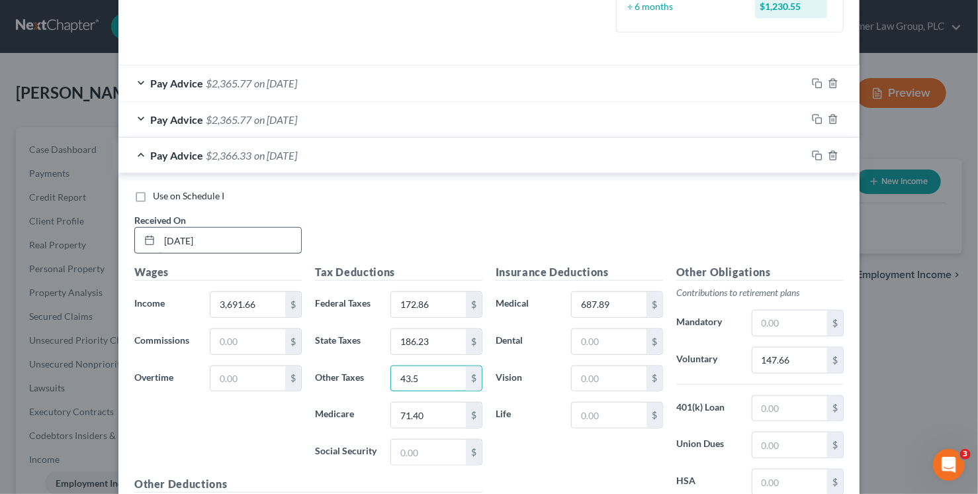
type input "43.56"
type input "71.40"
click at [816, 154] on rect "button" at bounding box center [819, 157] width 6 height 6
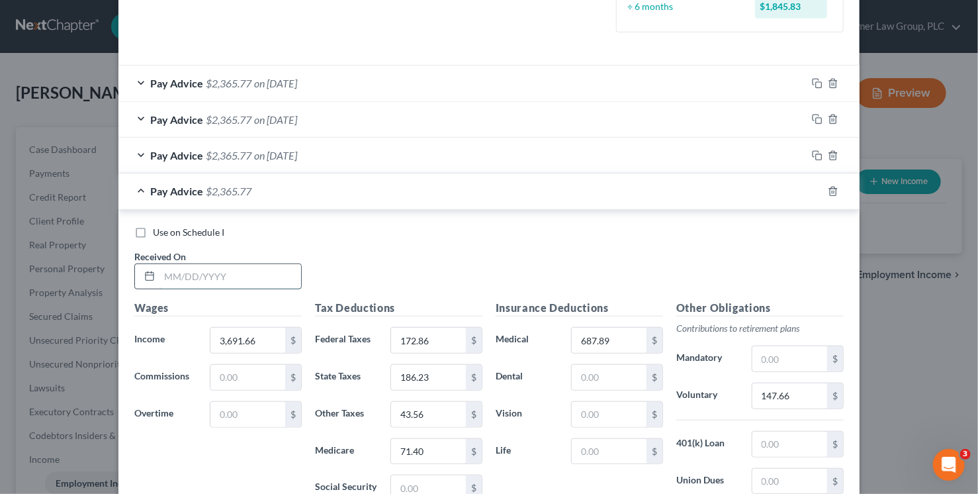
click at [249, 273] on input "text" at bounding box center [231, 276] width 142 height 25
type input "7/15/25"
type input "186.23"
type input "43.55"
click at [818, 189] on icon "button" at bounding box center [817, 191] width 11 height 11
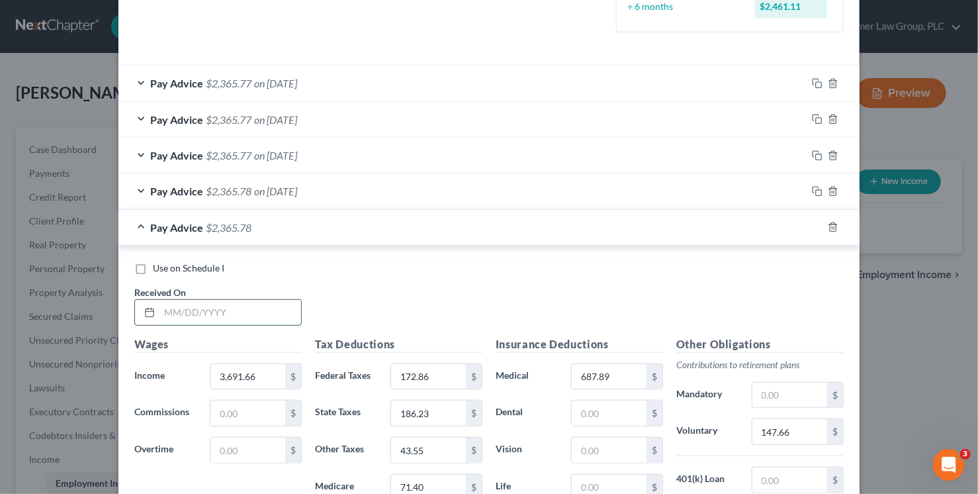
click at [260, 300] on input "text" at bounding box center [231, 312] width 142 height 25
type input "6/30/25"
type input "3,691.66"
type input "0"
type input "186.24"
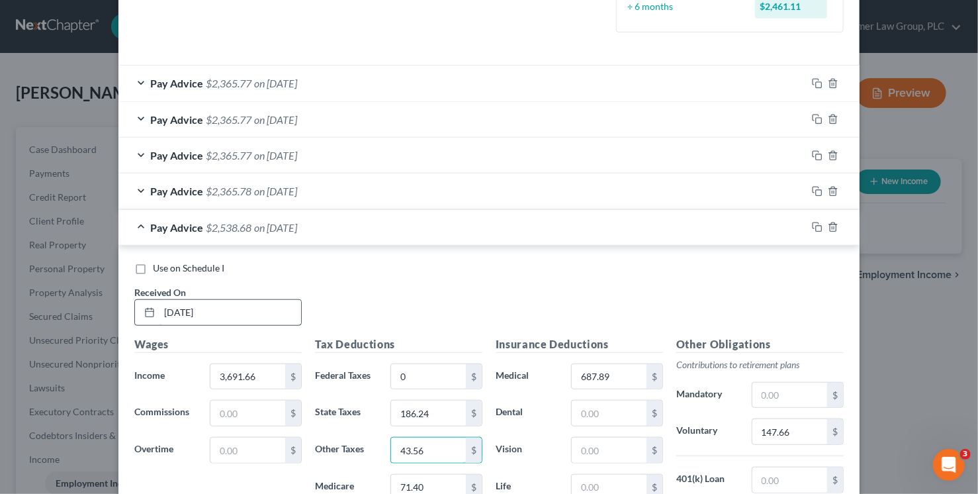
type input "43.56"
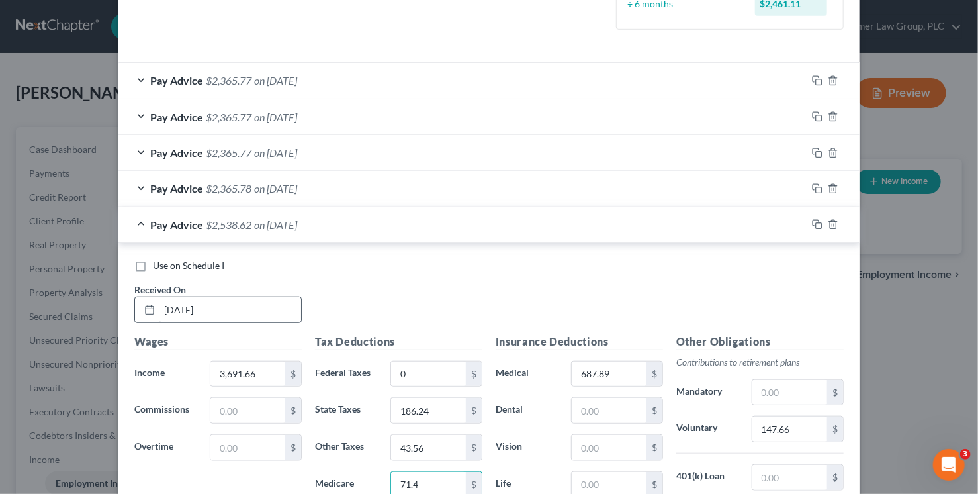
type input "71.40"
drag, startPoint x: 769, startPoint y: 280, endPoint x: 808, endPoint y: 246, distance: 51.6
click at [774, 277] on div "Use on Schedule I Received On * 6/30/25" at bounding box center [489, 296] width 723 height 75
click at [815, 222] on icon "button" at bounding box center [817, 224] width 11 height 11
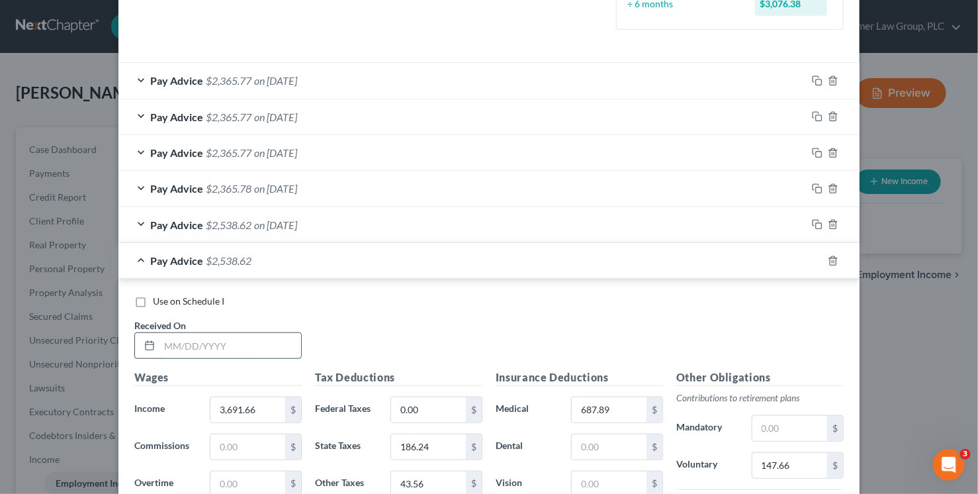
click at [277, 344] on input "text" at bounding box center [231, 345] width 142 height 25
type input "6/13/25"
type input "186.23"
type input "43.55"
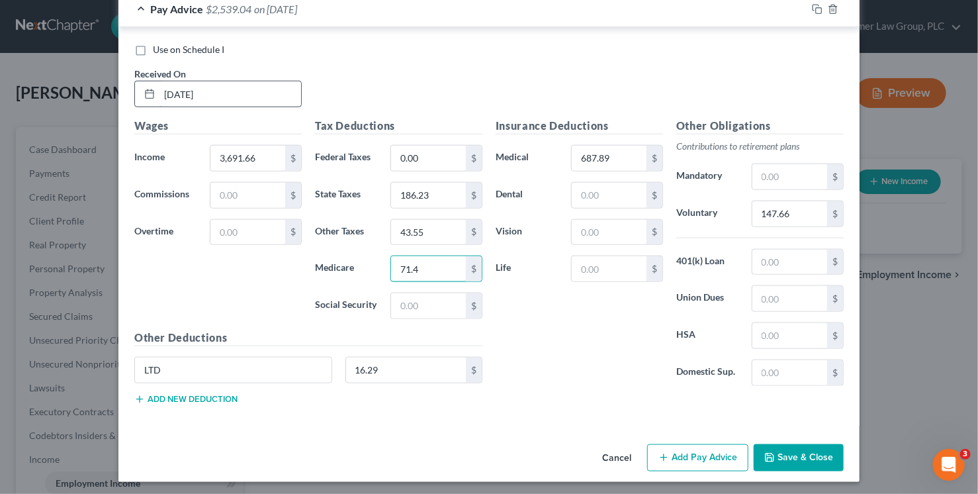
type input "71.40"
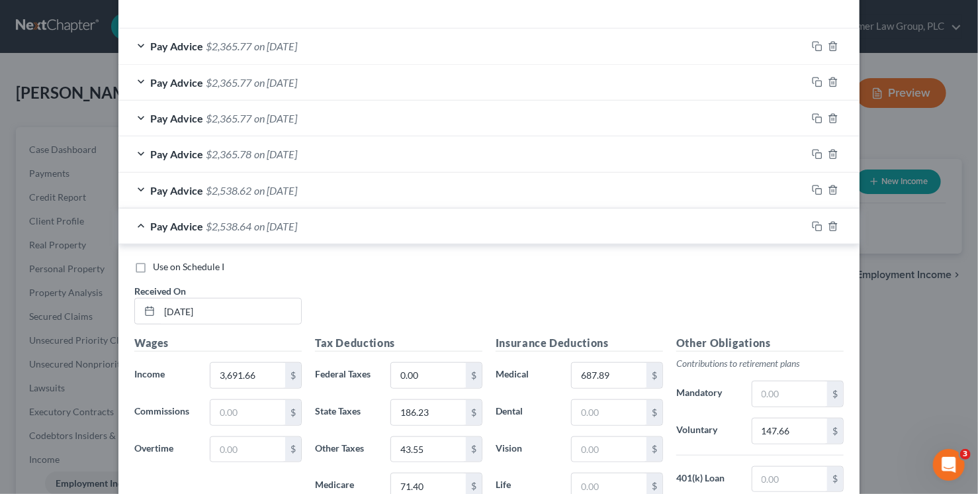
scroll to position [453, 0]
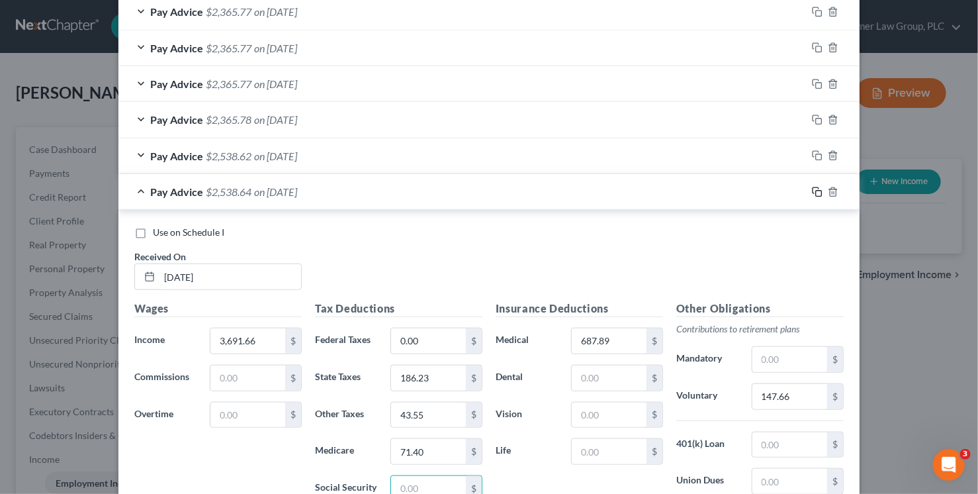
click at [812, 191] on icon "button" at bounding box center [817, 192] width 11 height 11
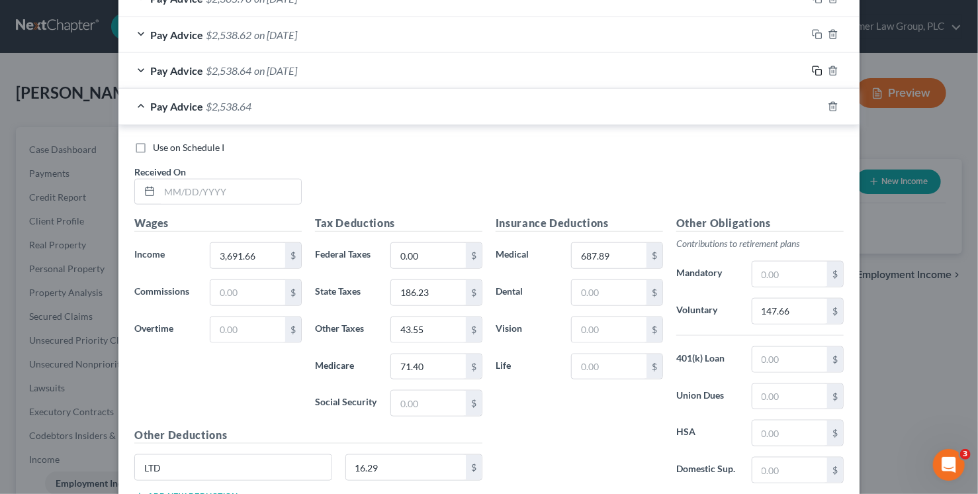
scroll to position [621, 0]
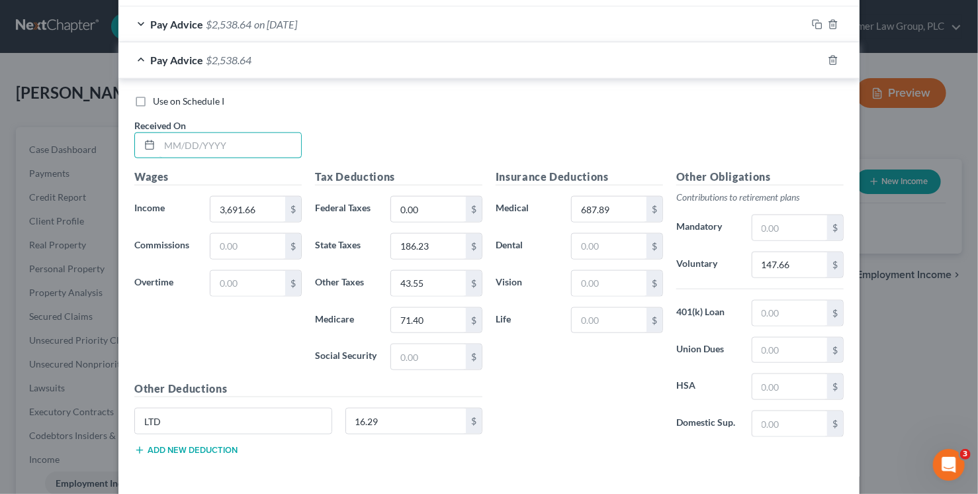
drag, startPoint x: 233, startPoint y: 136, endPoint x: 312, endPoint y: 150, distance: 80.8
click at [234, 136] on input "text" at bounding box center [231, 145] width 142 height 25
type input "5/30/25"
type input "186.24"
type input "43.56"
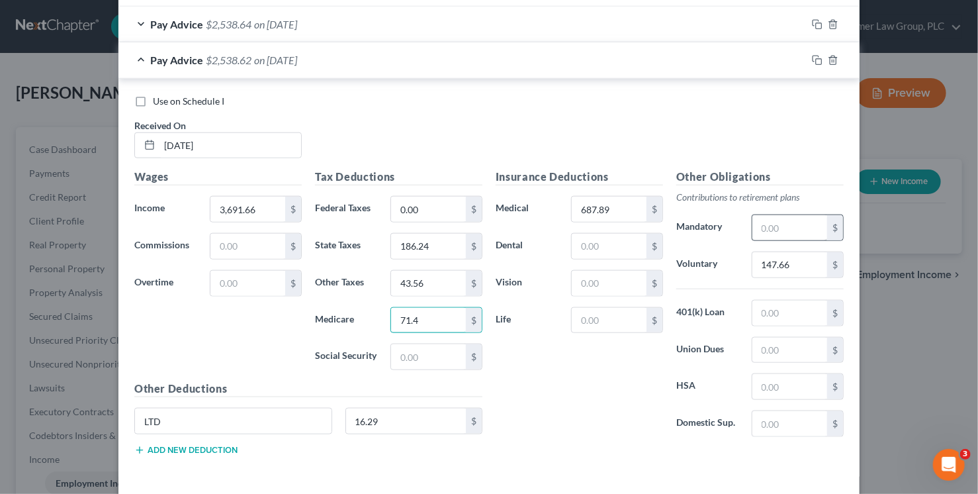
type input "71.40"
click at [817, 59] on rect "button" at bounding box center [819, 62] width 6 height 6
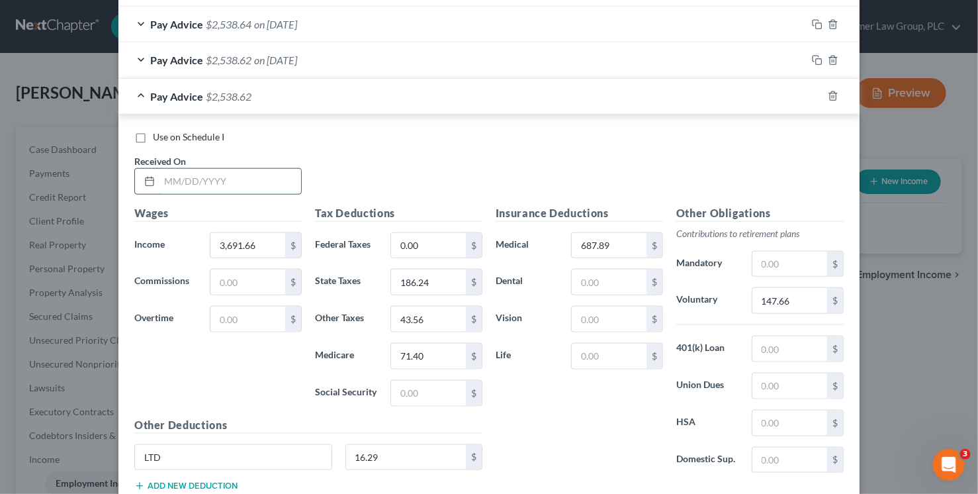
click at [270, 176] on input "text" at bounding box center [231, 181] width 142 height 25
type input "5/15/25"
type input "186.23"
type input "43.55"
type input "1"
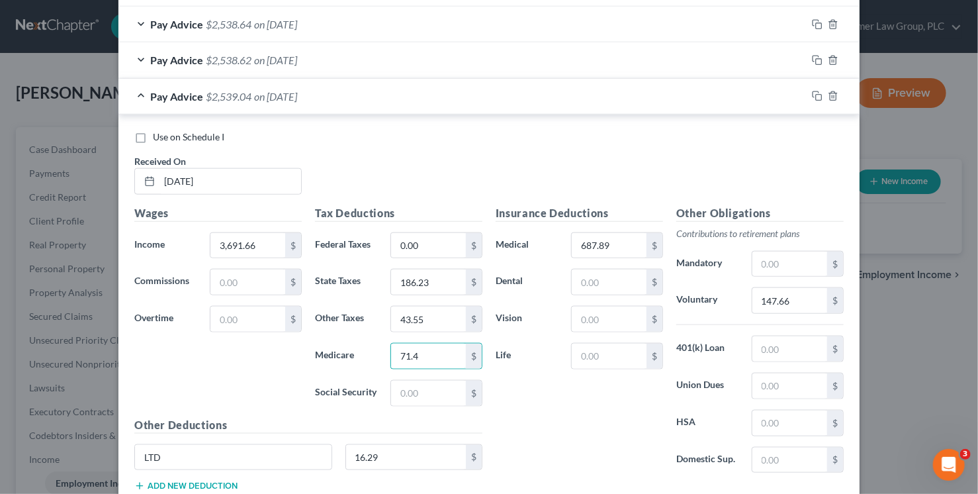
type input "71.40"
click at [812, 92] on icon "button" at bounding box center [817, 96] width 11 height 11
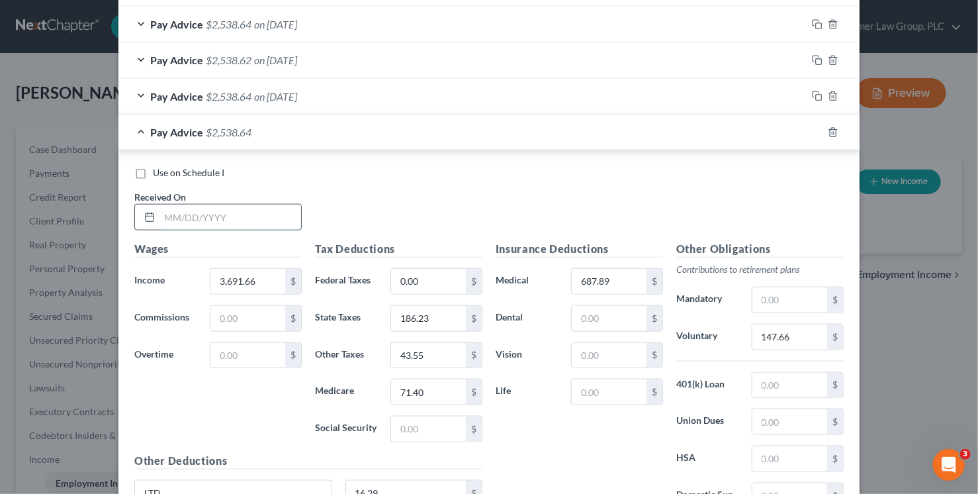
click at [193, 214] on input "text" at bounding box center [231, 217] width 142 height 25
type input "4/30/25"
type input "186.23"
type input "43.56"
type input "71.40"
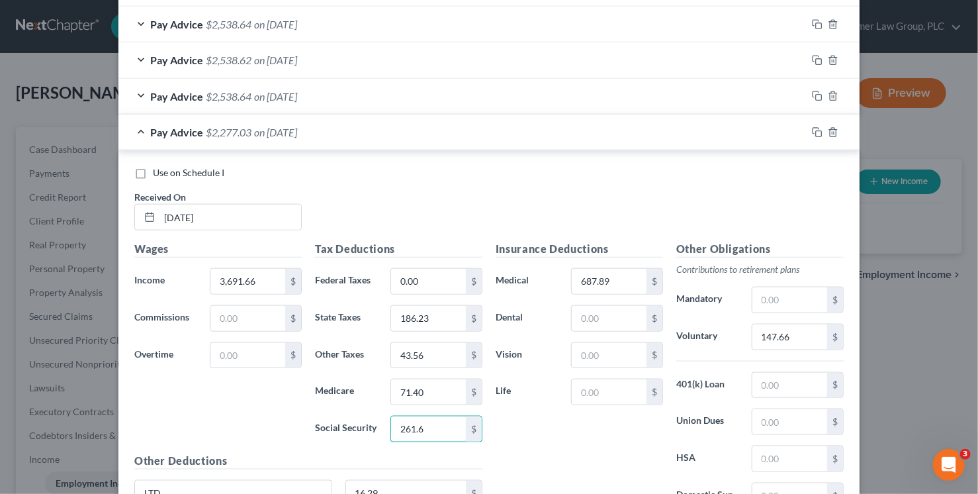
type input "261.69"
click at [814, 128] on icon "button" at bounding box center [817, 132] width 11 height 11
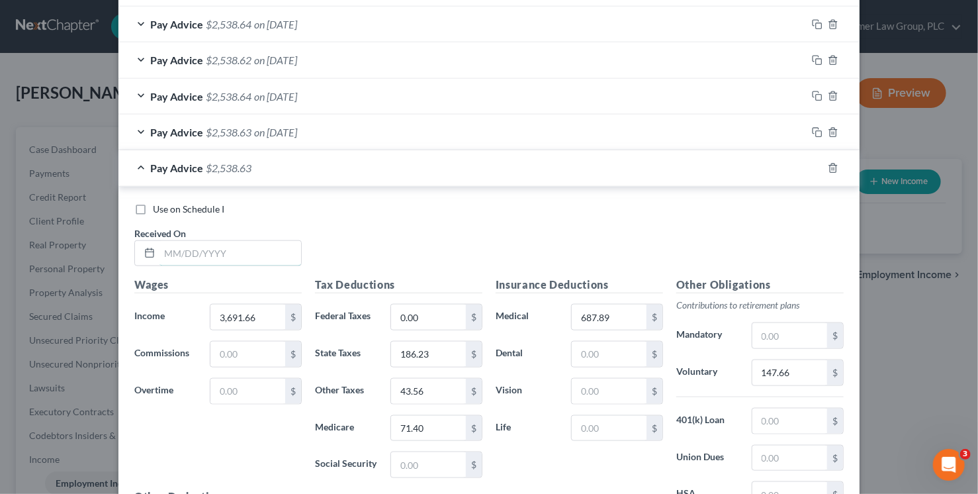
click at [242, 242] on input "text" at bounding box center [231, 253] width 142 height 25
type input "4/15/25"
type input "186.24"
click at [817, 165] on icon "button" at bounding box center [817, 168] width 11 height 11
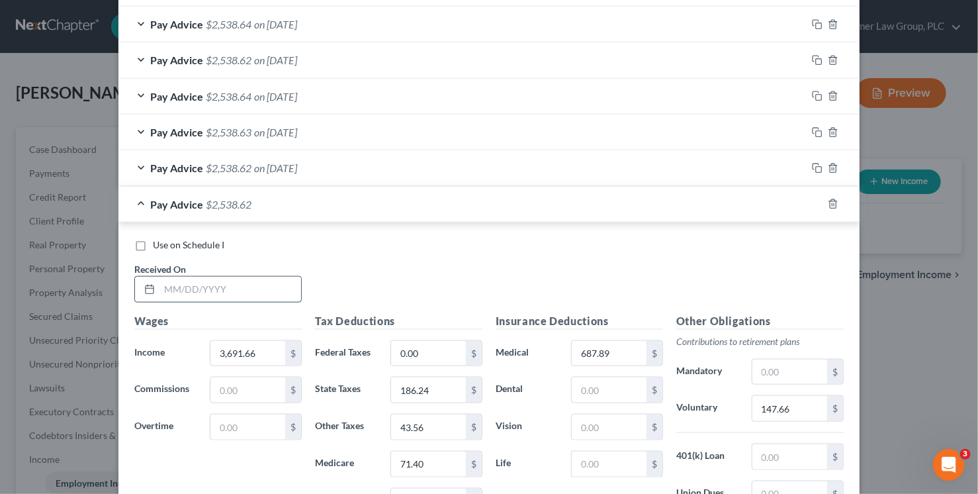
click at [230, 293] on input "text" at bounding box center [231, 289] width 142 height 25
type input "3/31/25"
type input "186.23"
type input "43.55"
click at [812, 199] on icon "button" at bounding box center [817, 204] width 11 height 11
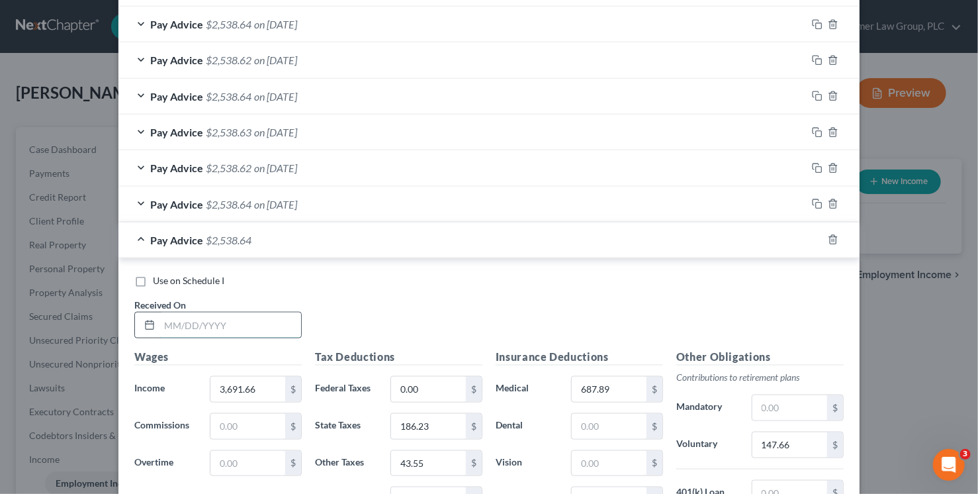
click at [212, 334] on input "text" at bounding box center [231, 324] width 142 height 25
type input "3/14/25"
type input "43.56"
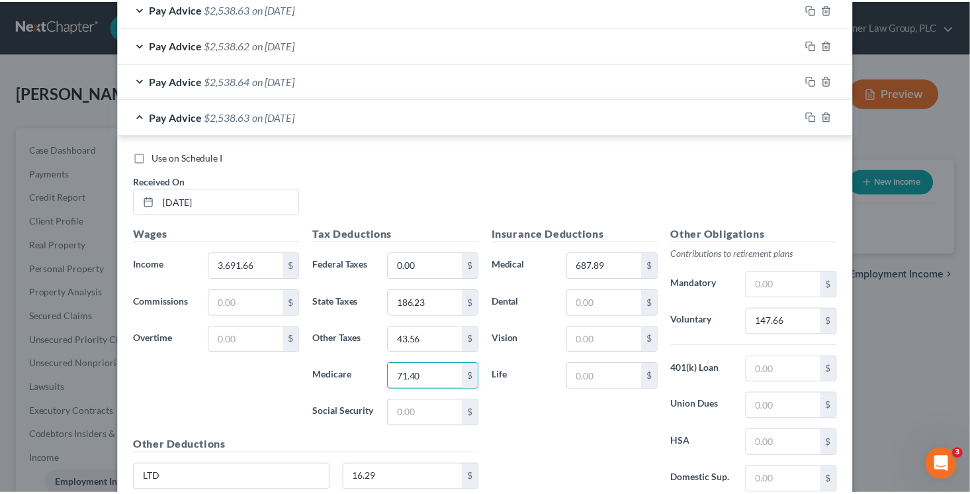
scroll to position [851, 0]
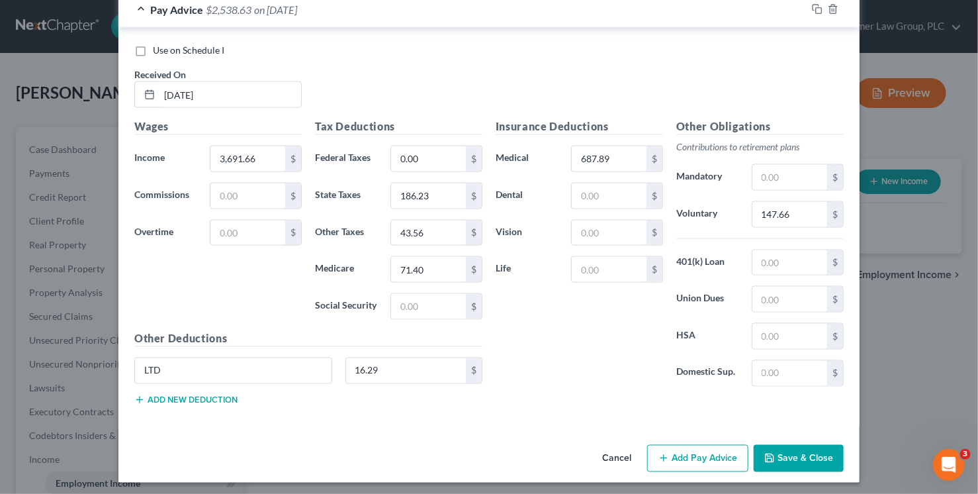
click at [827, 453] on button "Save & Close" at bounding box center [799, 459] width 90 height 28
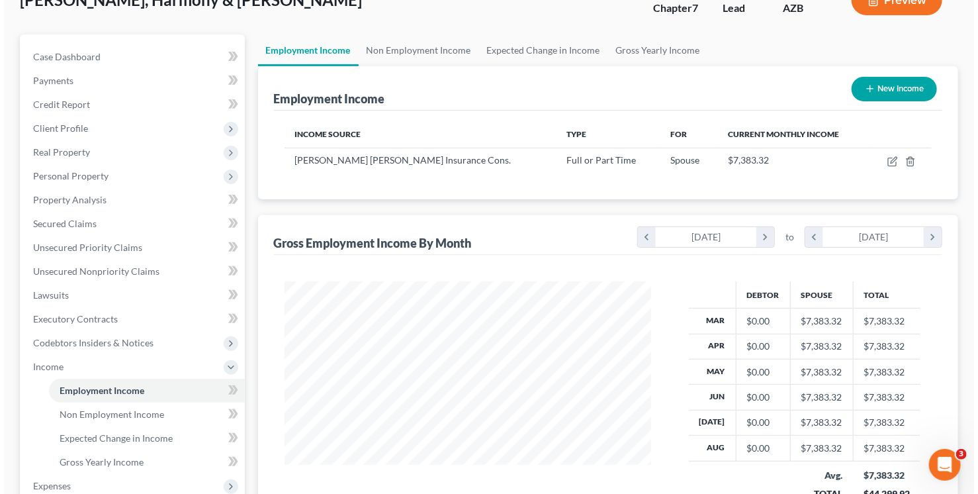
scroll to position [0, 0]
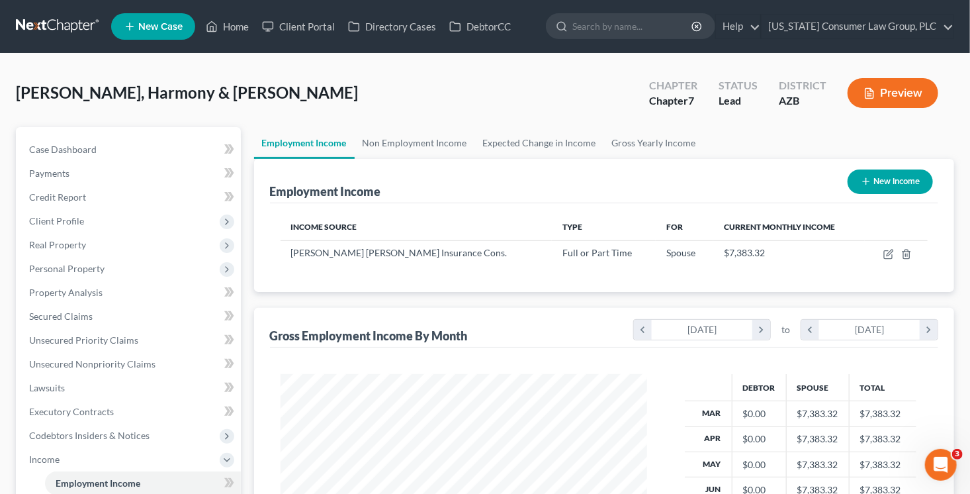
click at [880, 177] on button "New Income" at bounding box center [890, 181] width 85 height 24
select select "0"
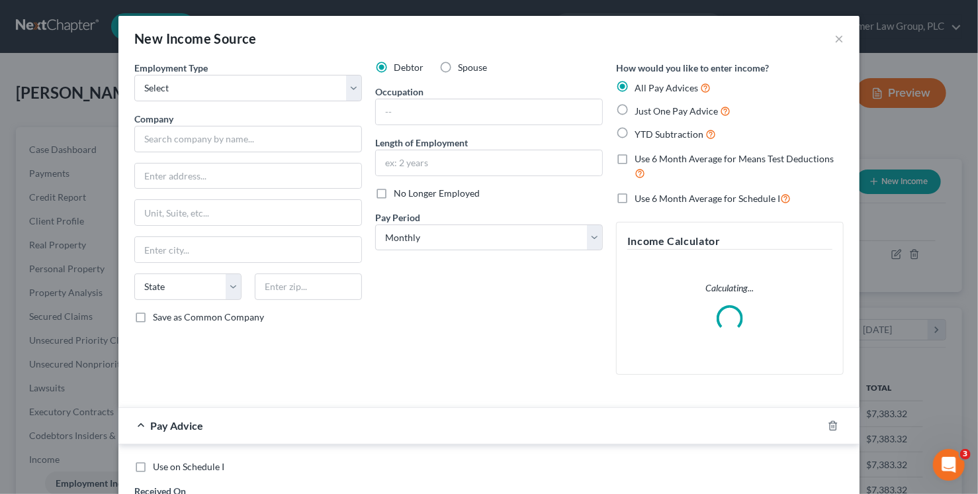
scroll to position [236, 397]
click at [242, 86] on select "Select Full or Part Time Employment Self Employment" at bounding box center [248, 88] width 228 height 26
select select "0"
click at [134, 75] on select "Select Full or Part Time Employment Self Employment" at bounding box center [248, 88] width 228 height 26
click at [226, 137] on input "text" at bounding box center [248, 139] width 228 height 26
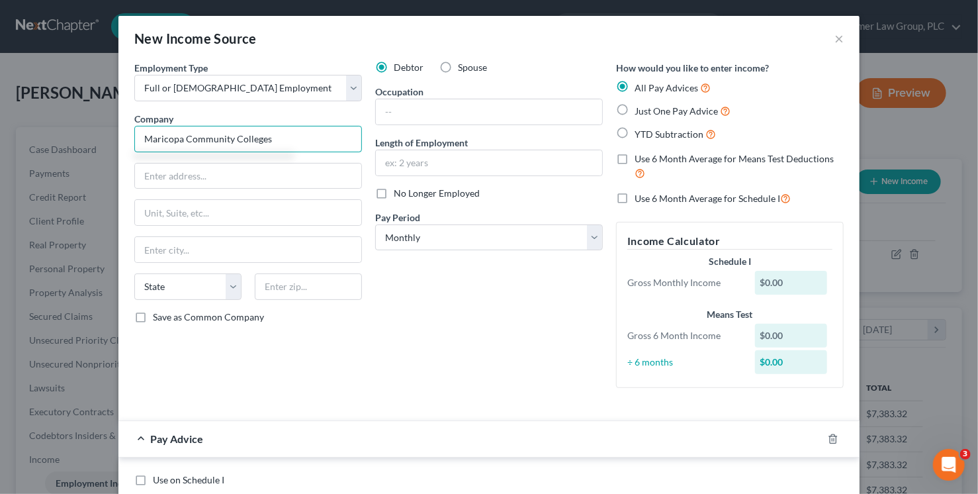
type input "Maricopa Community Colleges"
type input "2411"
type input "West 14"
type input "2411 West 14th Street"
type input "0"
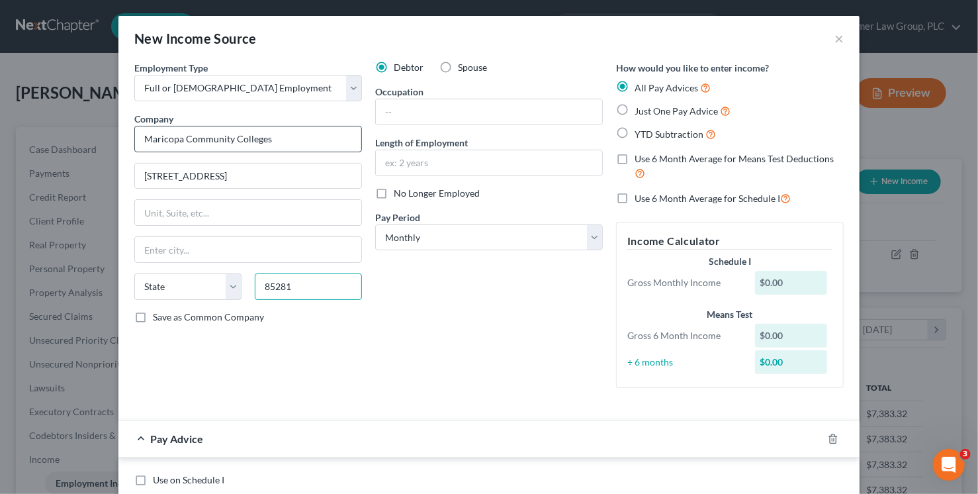
type input "85281"
type input "Tempe"
select select "3"
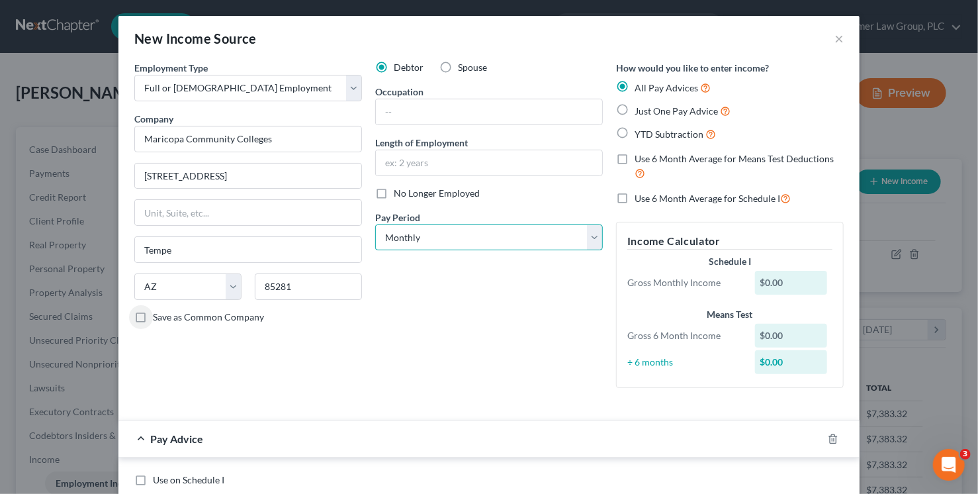
click at [410, 235] on select "Select Monthly Twice Monthly Every Other Week Weekly" at bounding box center [489, 237] width 228 height 26
select select "1"
click at [375, 224] on select "Select Monthly Twice Monthly Every Other Week Weekly" at bounding box center [489, 237] width 228 height 26
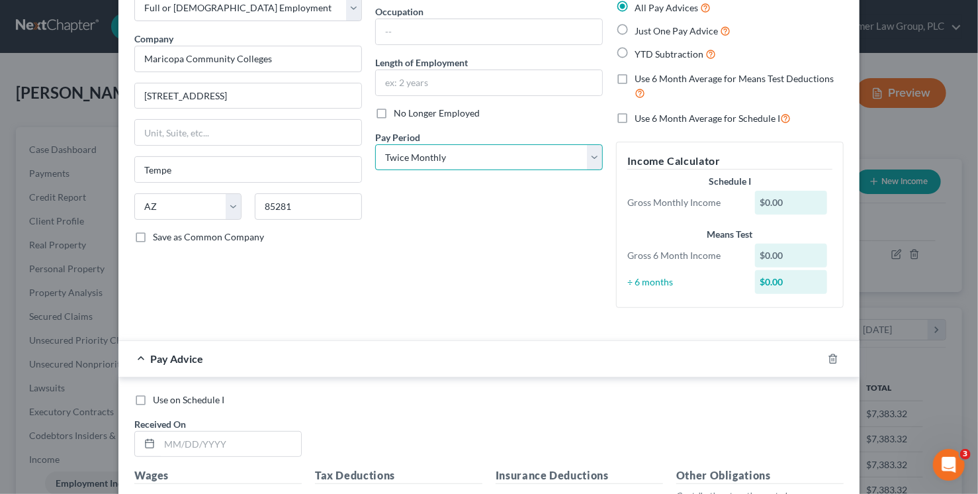
scroll to position [214, 0]
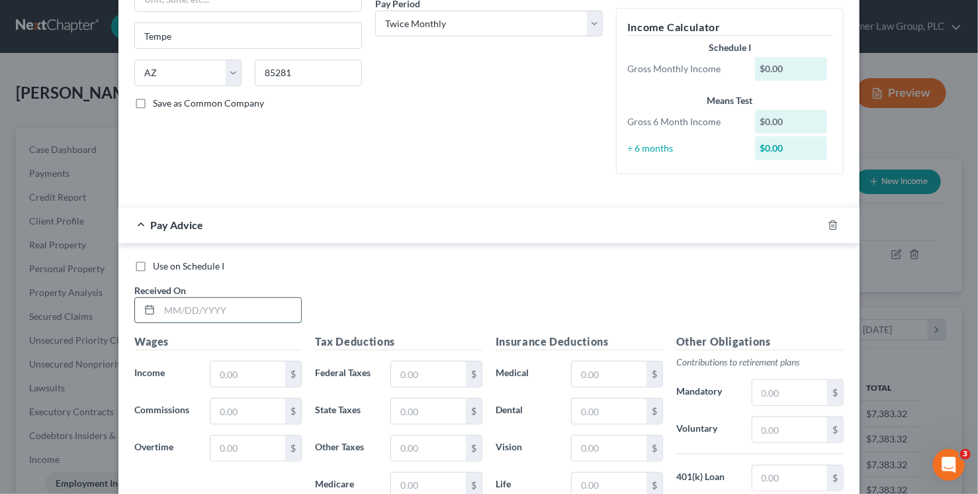
click at [228, 307] on input "text" at bounding box center [231, 310] width 142 height 25
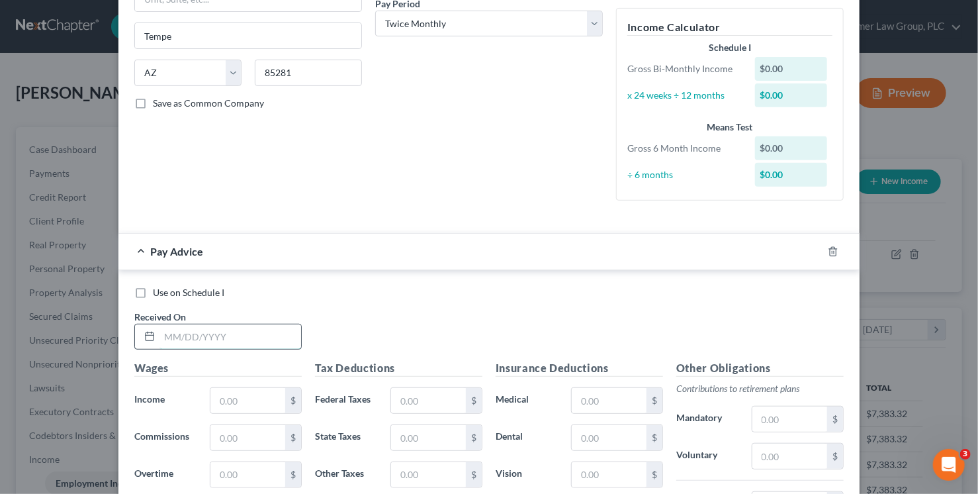
click at [181, 338] on input "text" at bounding box center [231, 336] width 142 height 25
type input "7/24/25"
type input "1,647.00"
type input "0"
type input "23.88"
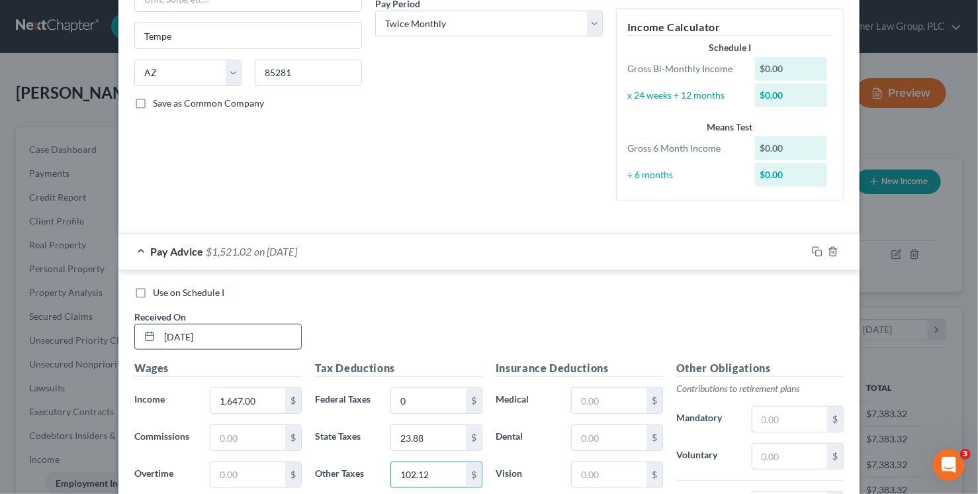
type input "102.12"
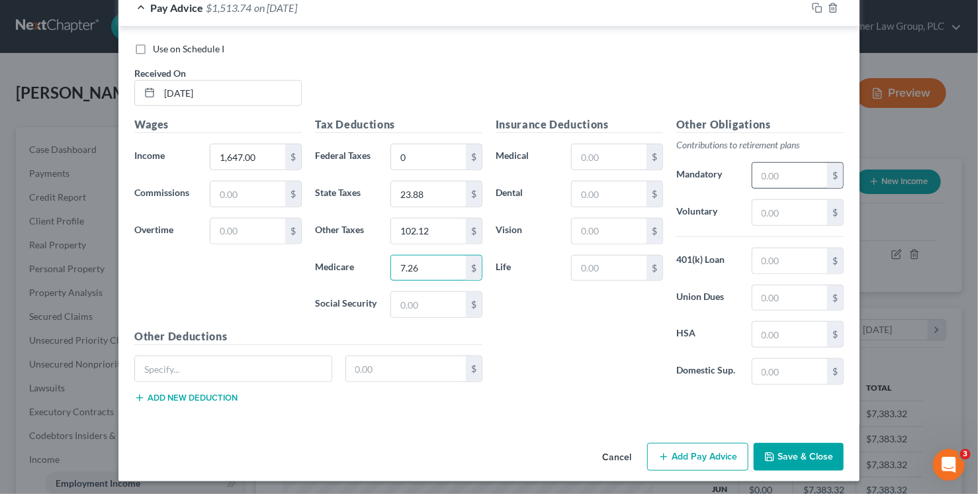
type input "7.26"
click at [771, 181] on input "text" at bounding box center [790, 175] width 75 height 25
type input "195.33"
click at [220, 363] on input "text" at bounding box center [233, 368] width 197 height 25
type input "LTD"
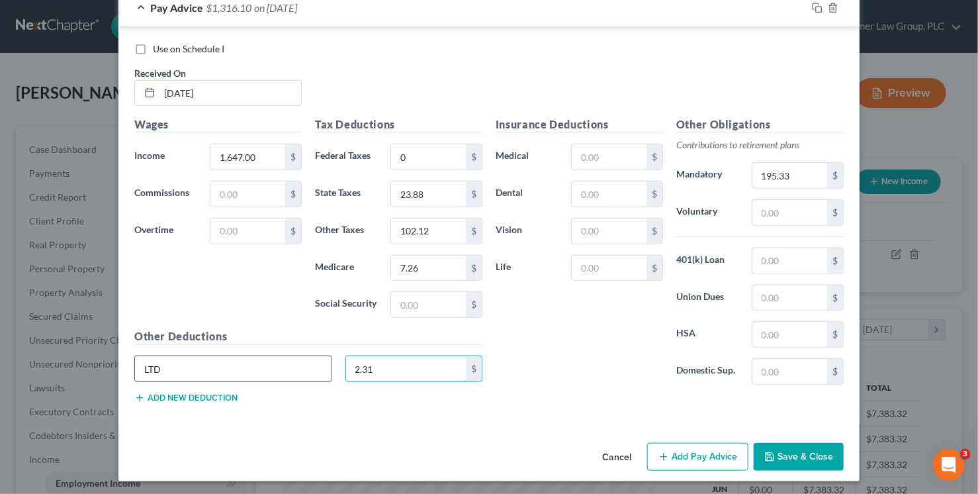
type input "2.31"
click at [815, 10] on icon "button" at bounding box center [817, 8] width 11 height 11
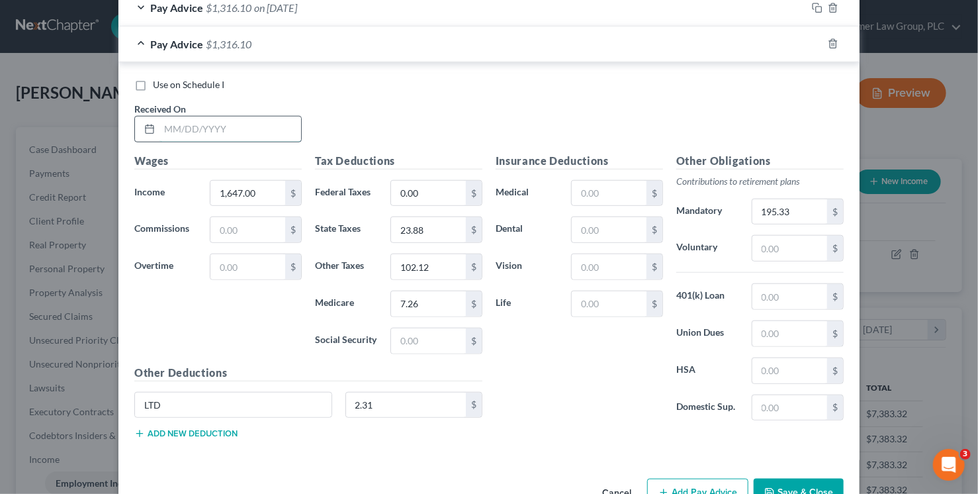
click at [217, 126] on input "text" at bounding box center [231, 128] width 142 height 25
type input "7/10/25"
type input "133.25"
type input "0"
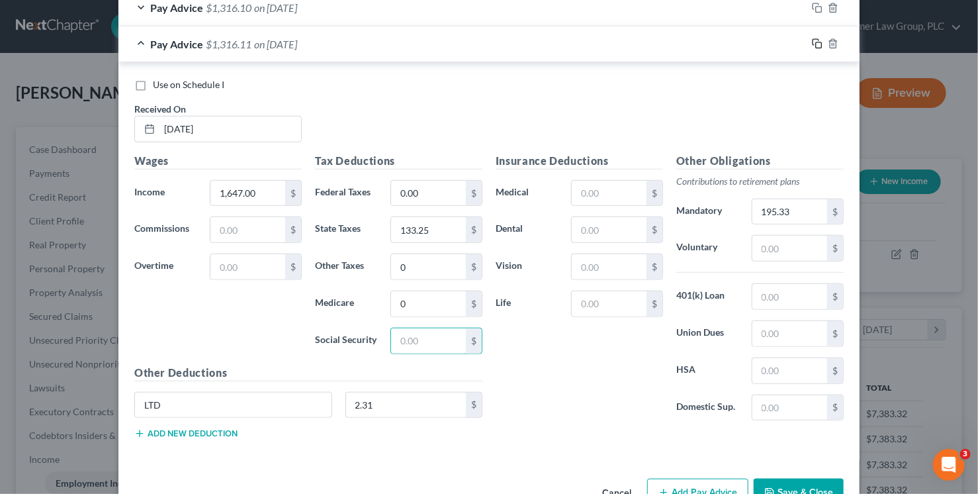
click at [814, 42] on icon "button" at bounding box center [817, 43] width 11 height 11
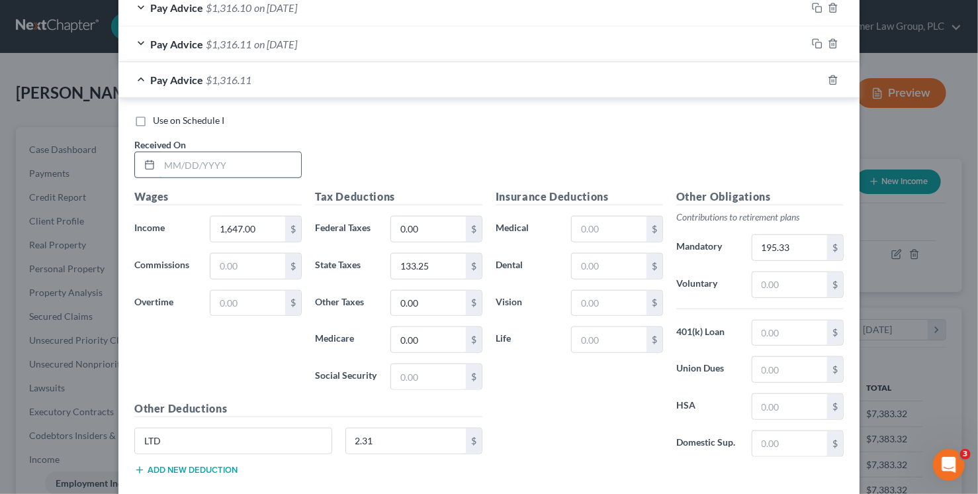
click at [277, 158] on input "text" at bounding box center [231, 164] width 142 height 25
type input "6/26/25"
type input "133.24"
type input "0"
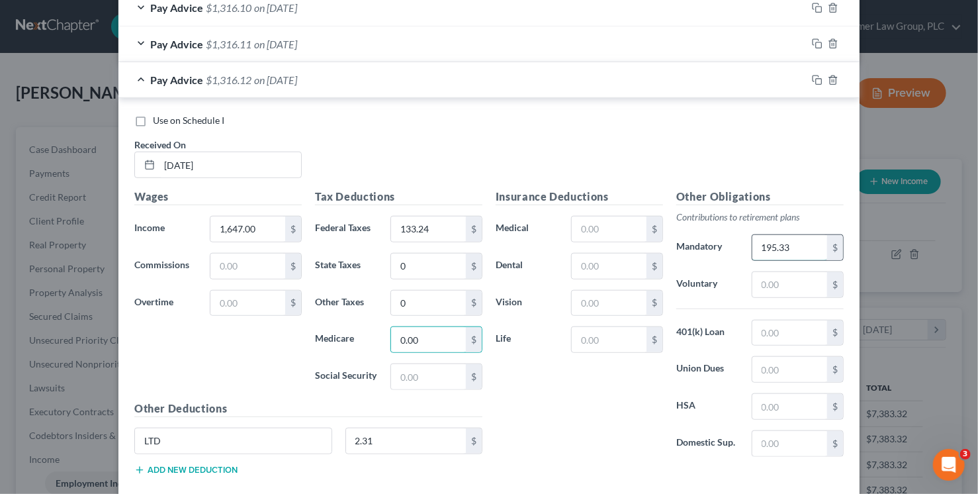
click at [768, 240] on input "195.33" at bounding box center [790, 247] width 75 height 25
type input "199.62"
click at [391, 436] on input "2.31" at bounding box center [406, 440] width 120 height 25
type input "2.47"
click at [816, 80] on rect "button" at bounding box center [819, 82] width 6 height 6
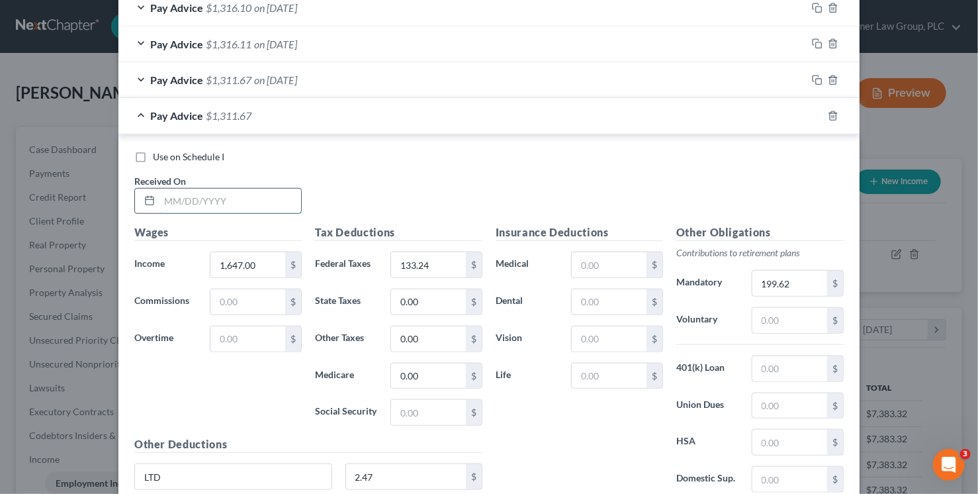
click at [214, 201] on input "text" at bounding box center [231, 201] width 142 height 25
type input "6/12/25"
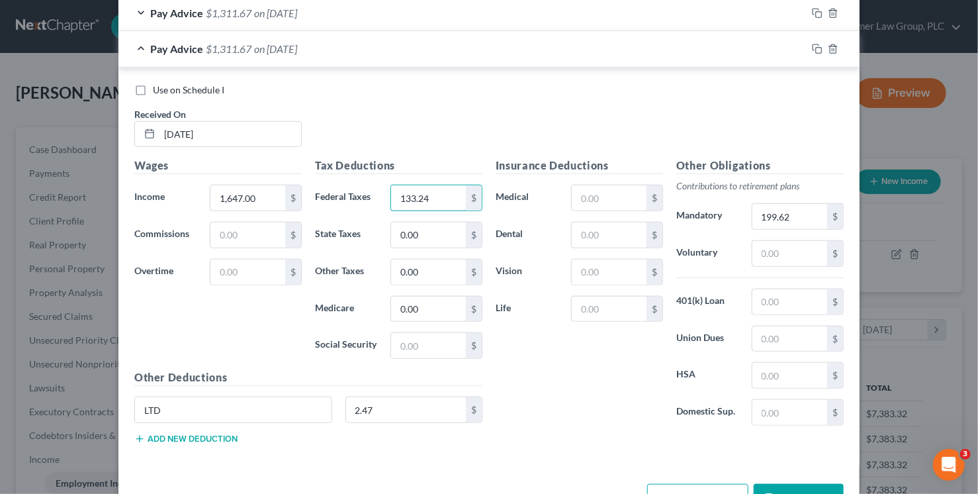
scroll to position [526, 0]
click at [159, 435] on button "Add new deduction" at bounding box center [185, 437] width 103 height 11
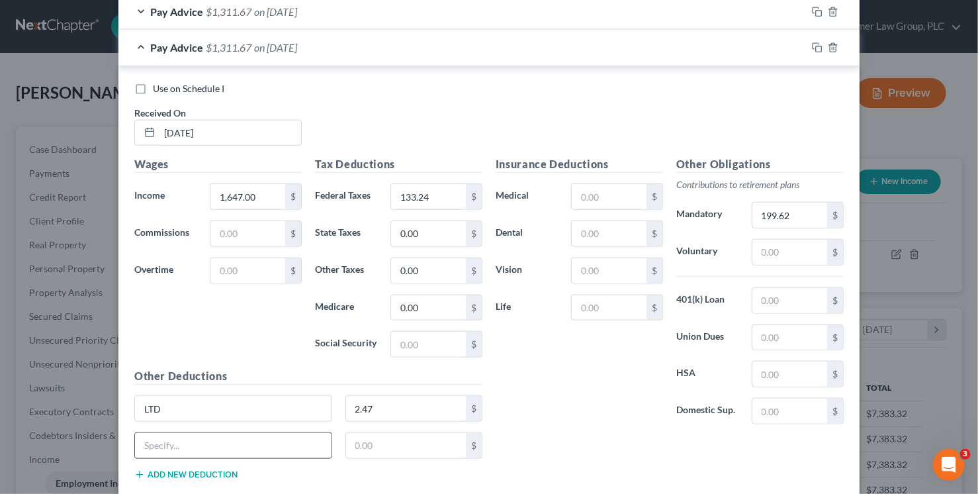
click at [171, 436] on input "text" at bounding box center [233, 445] width 197 height 25
type input "Pay Adjustment"
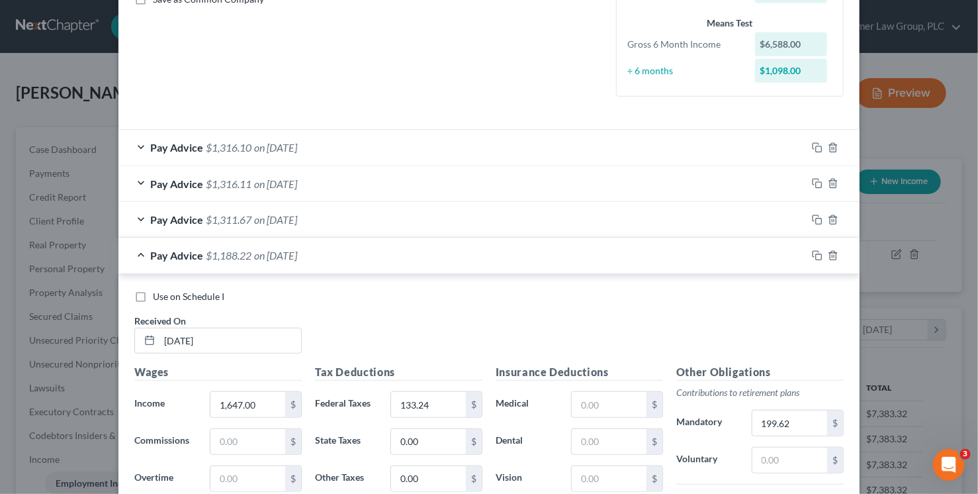
scroll to position [309, 0]
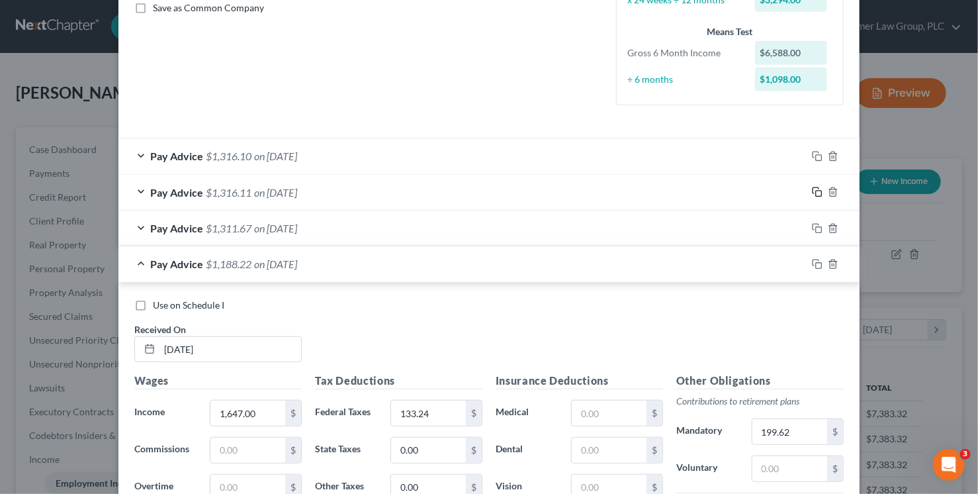
type input "123.45"
click at [813, 188] on icon "button" at bounding box center [816, 191] width 6 height 6
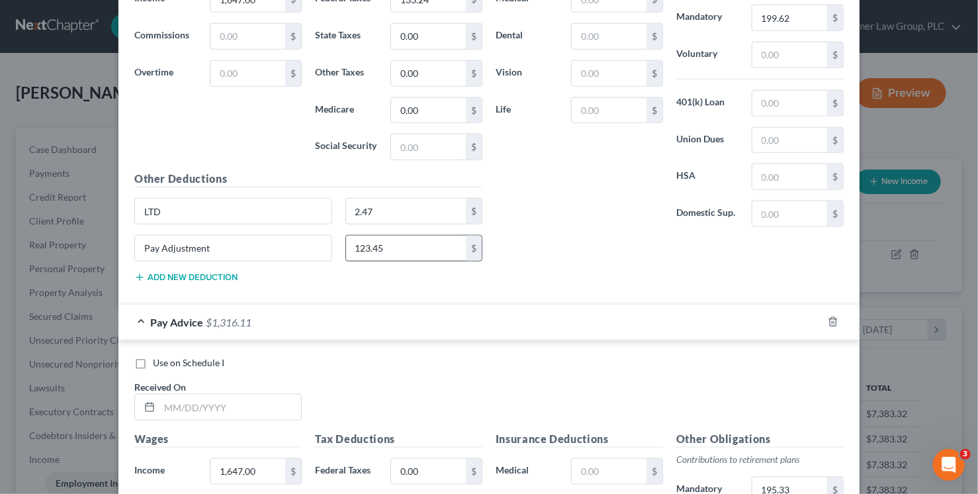
scroll to position [741, 0]
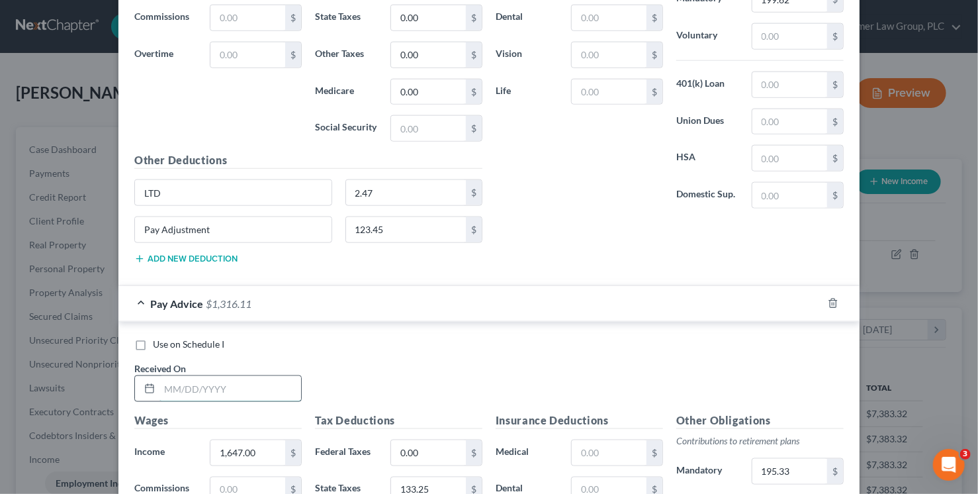
click at [248, 386] on input "text" at bounding box center [231, 388] width 142 height 25
type input "5/15/25"
type input "1,550.10"
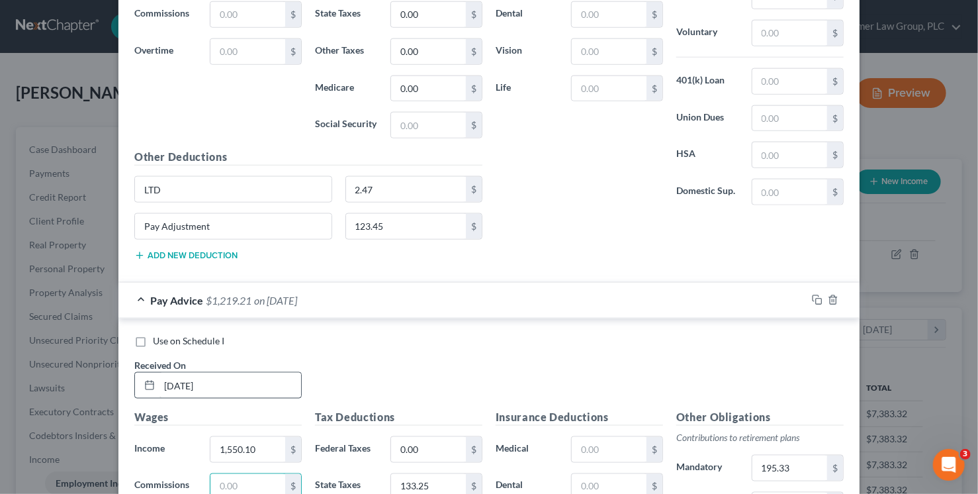
scroll to position [1016, 0]
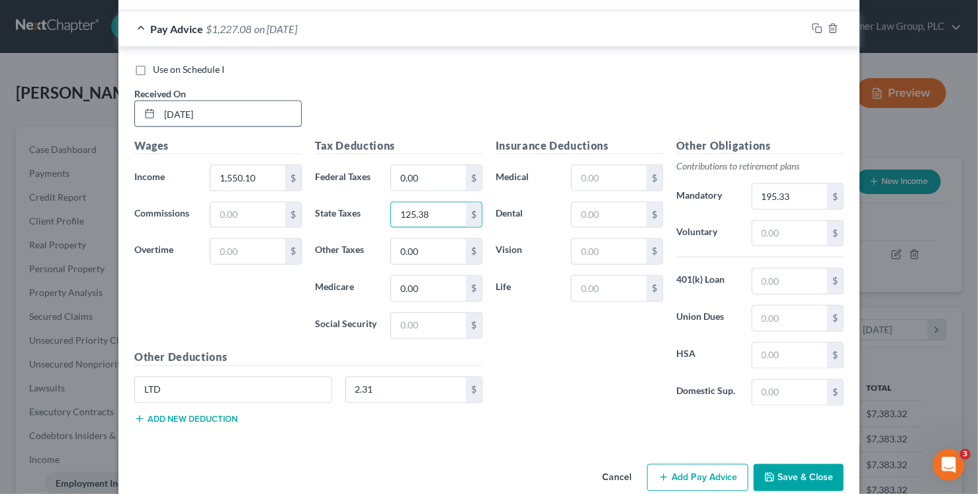
type input "125.38"
type input "2.33"
type input "187.87"
click at [813, 26] on icon "button" at bounding box center [816, 27] width 6 height 6
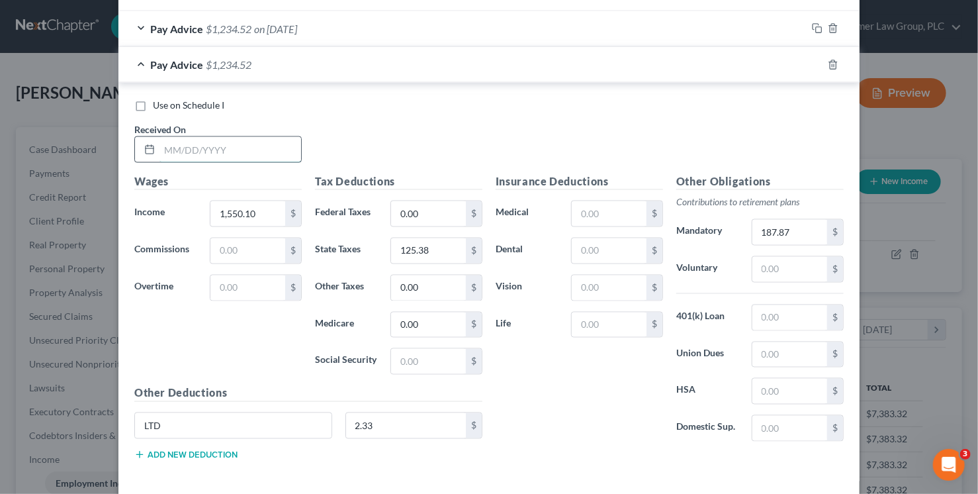
click at [204, 146] on input "text" at bounding box center [231, 149] width 142 height 25
type input "5/2/25"
type input "1,550.12"
type input "125.40"
type input "0"
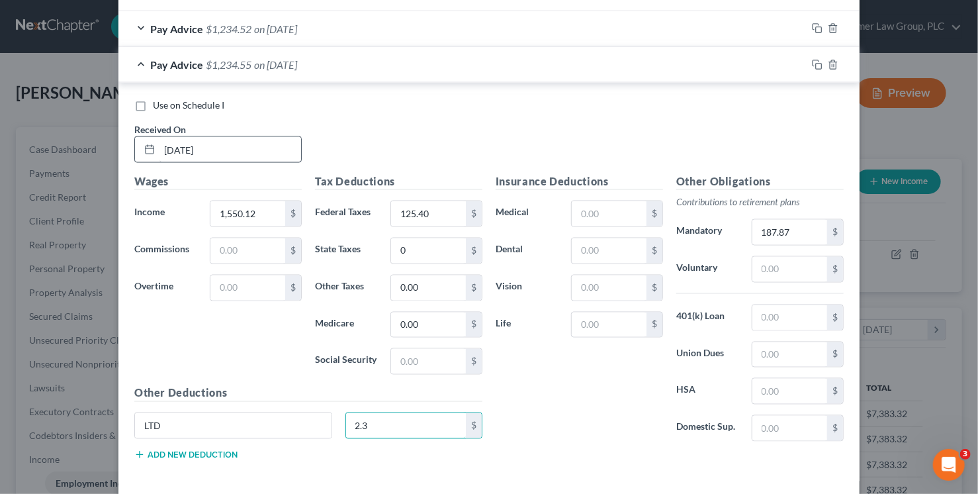
type input "2.33"
click at [812, 60] on icon "button" at bounding box center [817, 65] width 11 height 11
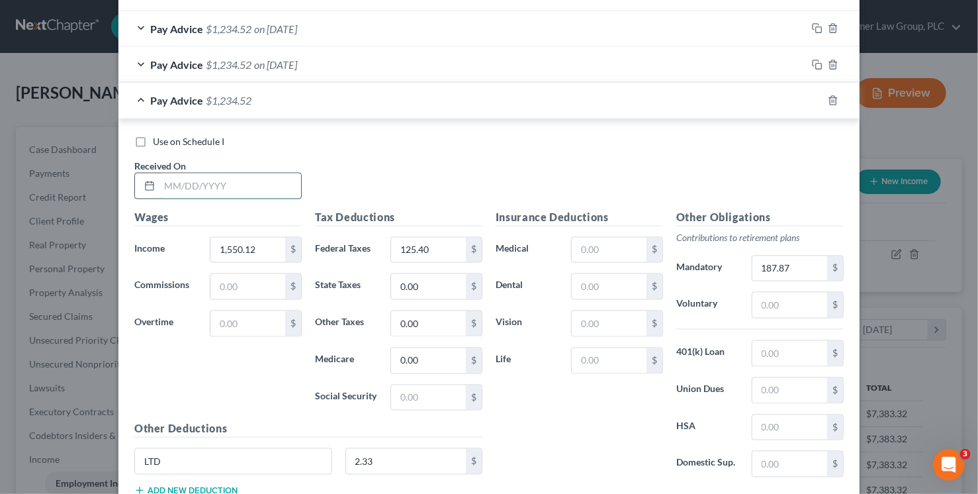
click at [203, 187] on input "text" at bounding box center [231, 185] width 142 height 25
type input "4/18/25"
click at [814, 97] on icon "button" at bounding box center [817, 100] width 11 height 11
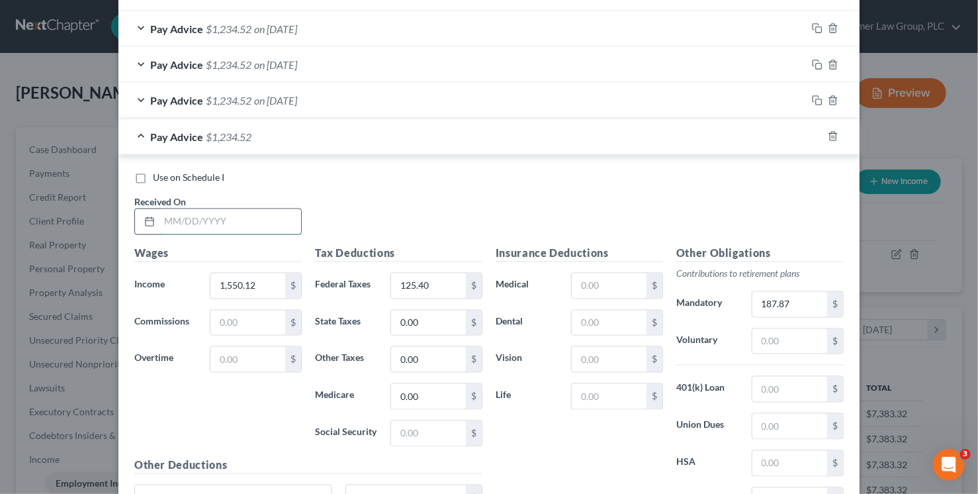
click at [259, 211] on input "text" at bounding box center [231, 221] width 142 height 25
type input "4/4/25"
type input "125.39"
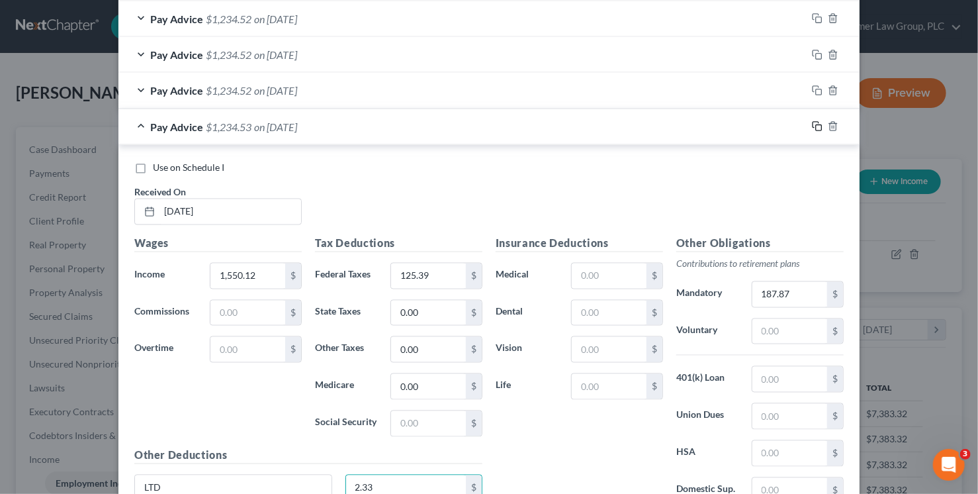
click at [813, 121] on icon "button" at bounding box center [817, 126] width 11 height 11
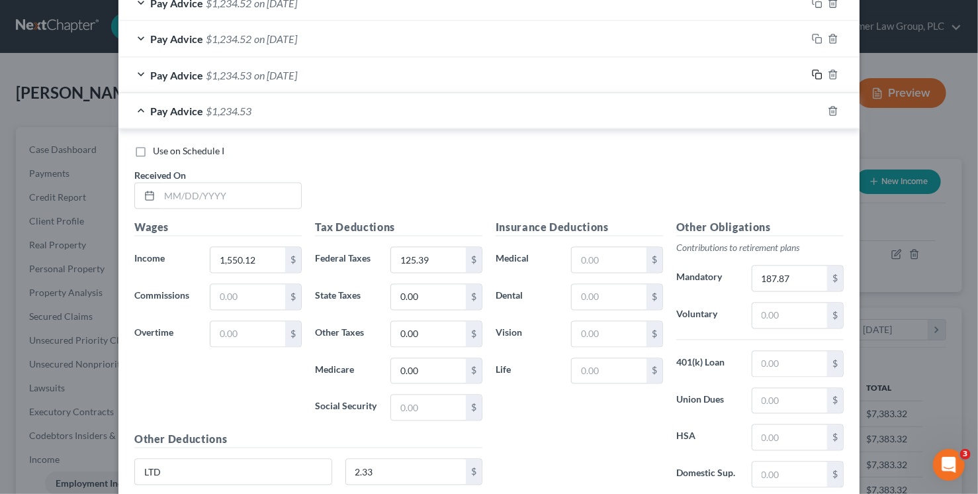
scroll to position [1177, 0]
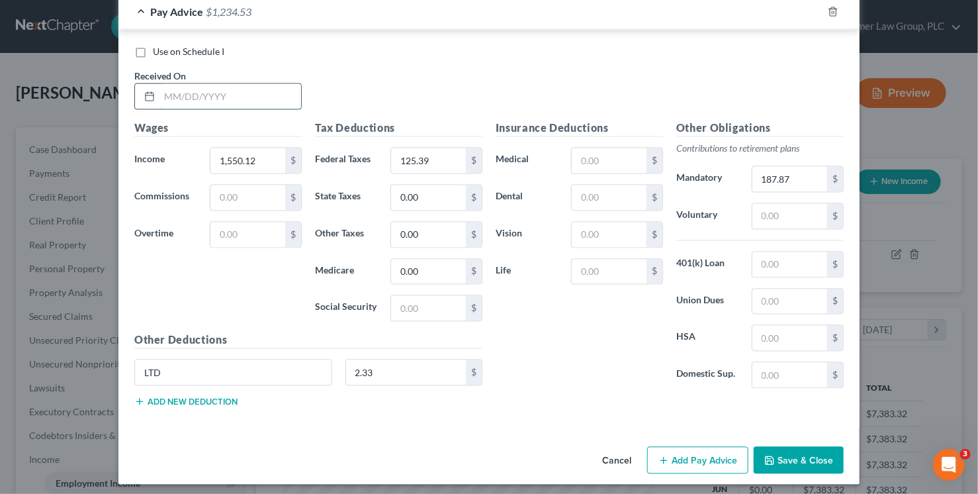
drag, startPoint x: 250, startPoint y: 94, endPoint x: 258, endPoint y: 93, distance: 8.1
click at [251, 94] on input "text" at bounding box center [231, 96] width 142 height 25
type input "3/21/25"
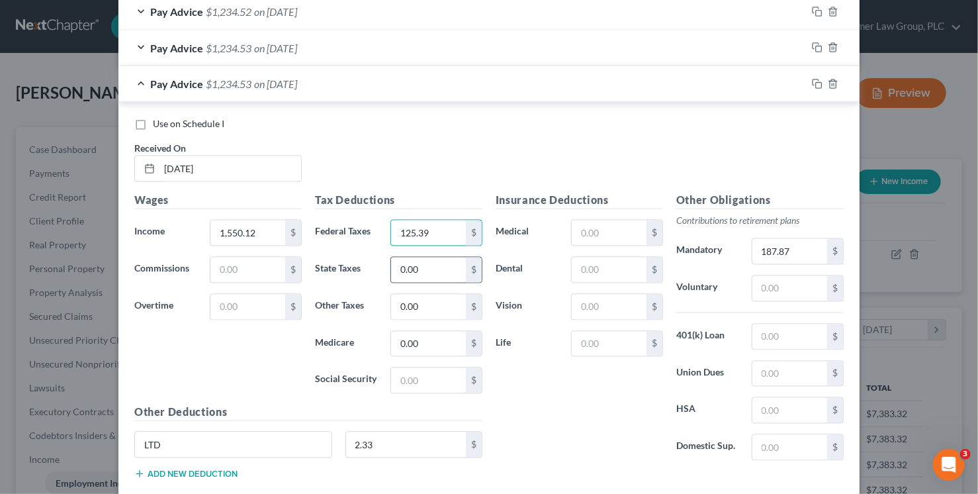
scroll to position [1103, 0]
click at [815, 81] on icon "button" at bounding box center [817, 85] width 11 height 11
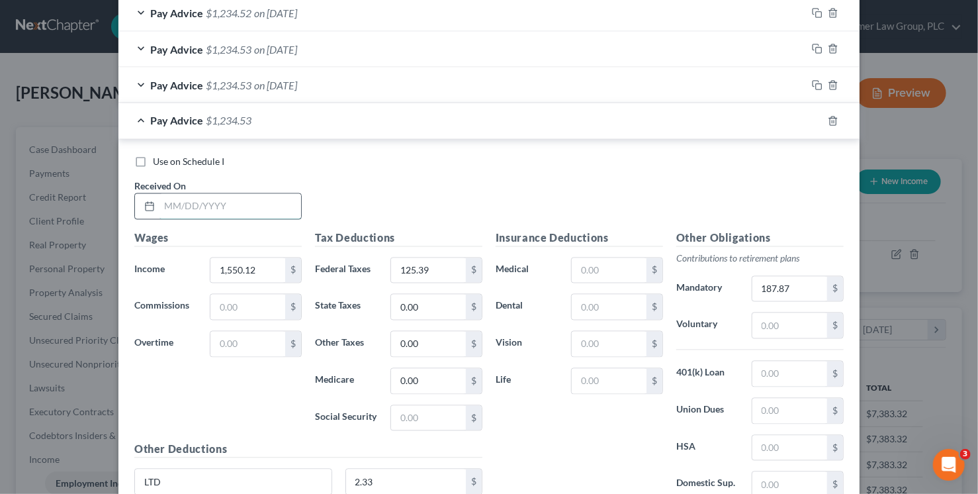
click at [256, 194] on input "text" at bounding box center [231, 206] width 142 height 25
type input "3/7/25"
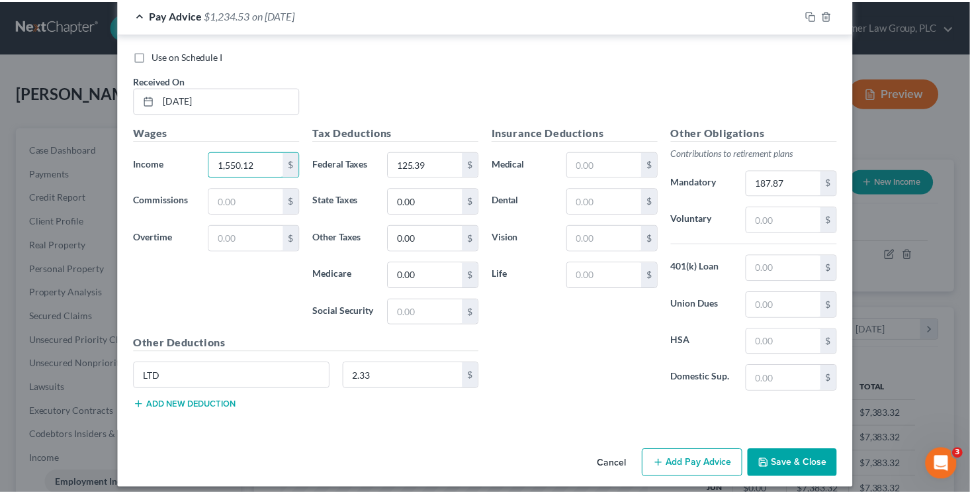
scroll to position [1213, 0]
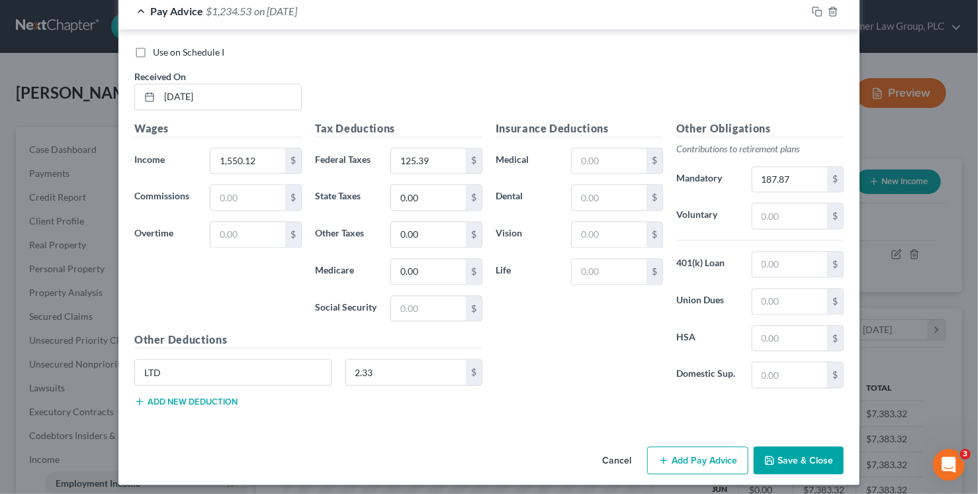
click at [782, 449] on button "Save & Close" at bounding box center [799, 461] width 90 height 28
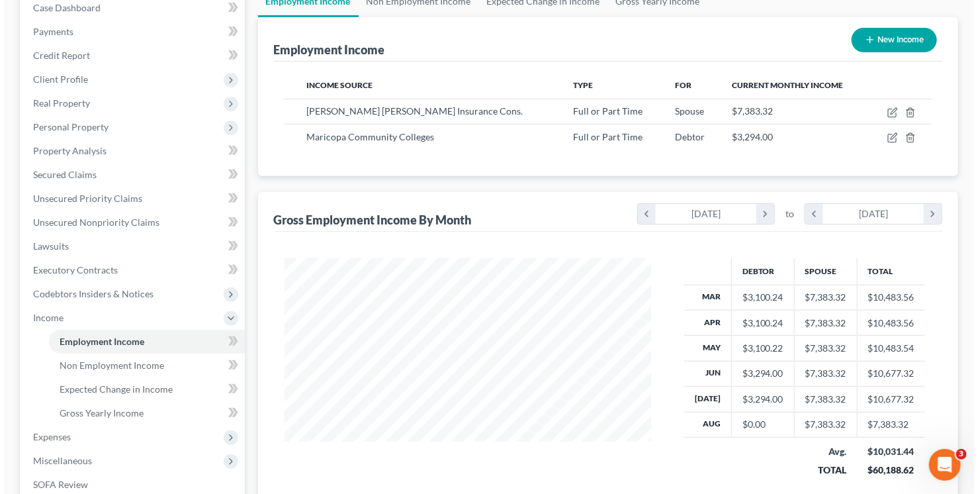
scroll to position [136, 0]
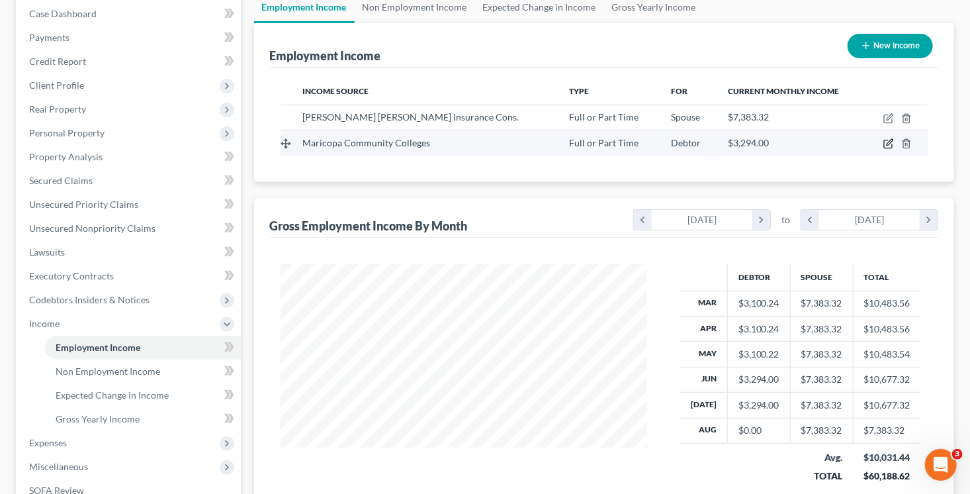
click at [890, 142] on icon "button" at bounding box center [889, 143] width 11 height 11
select select "0"
select select "3"
select select "1"
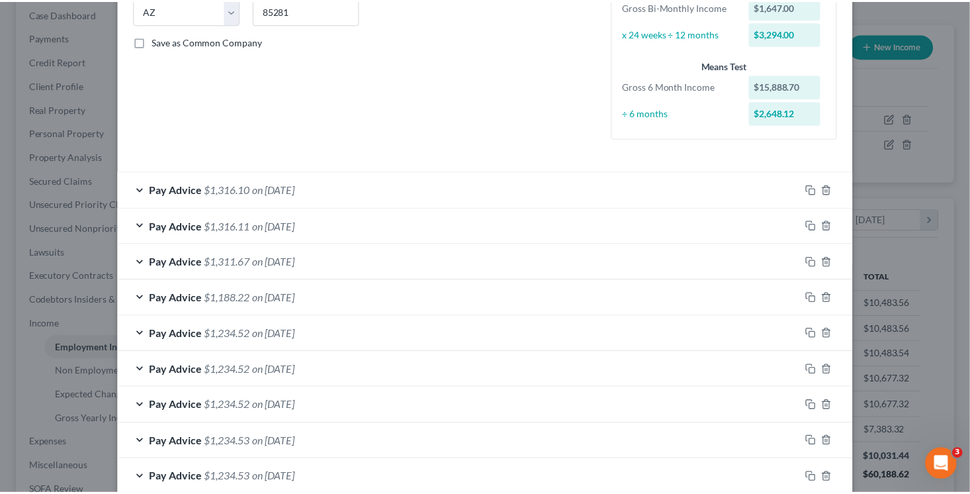
scroll to position [384, 0]
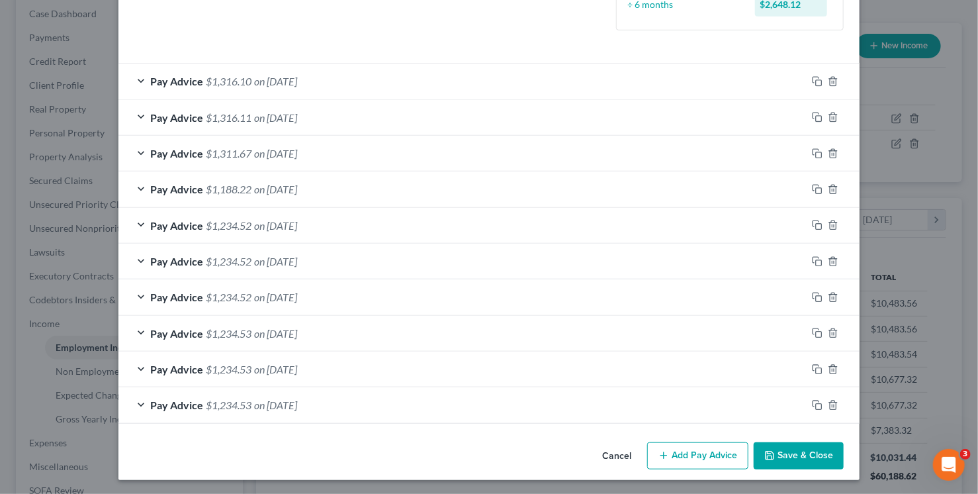
click at [807, 455] on button "Save & Close" at bounding box center [799, 456] width 90 height 28
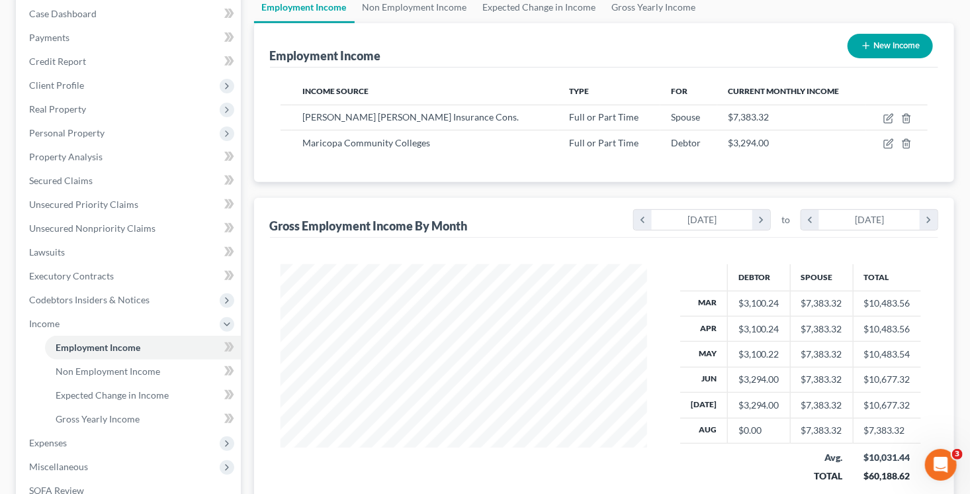
scroll to position [328, 0]
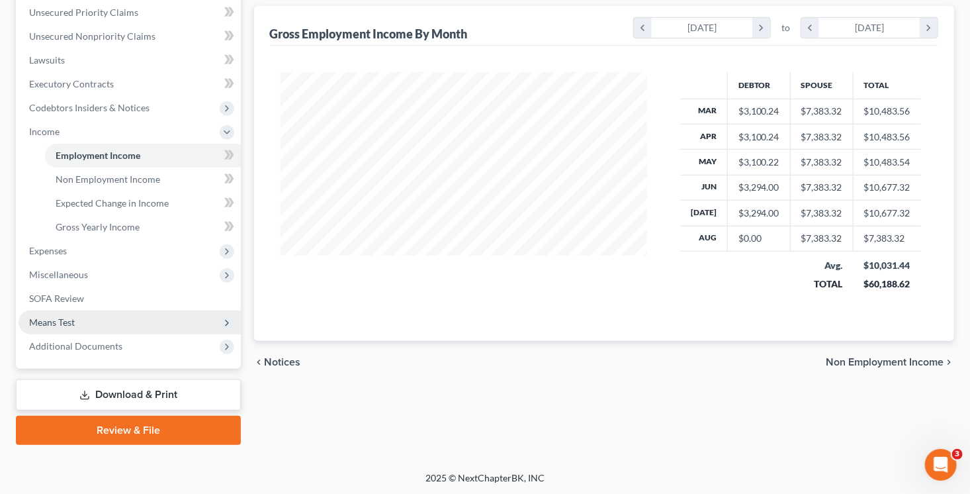
click at [87, 330] on span "Means Test" at bounding box center [130, 322] width 222 height 24
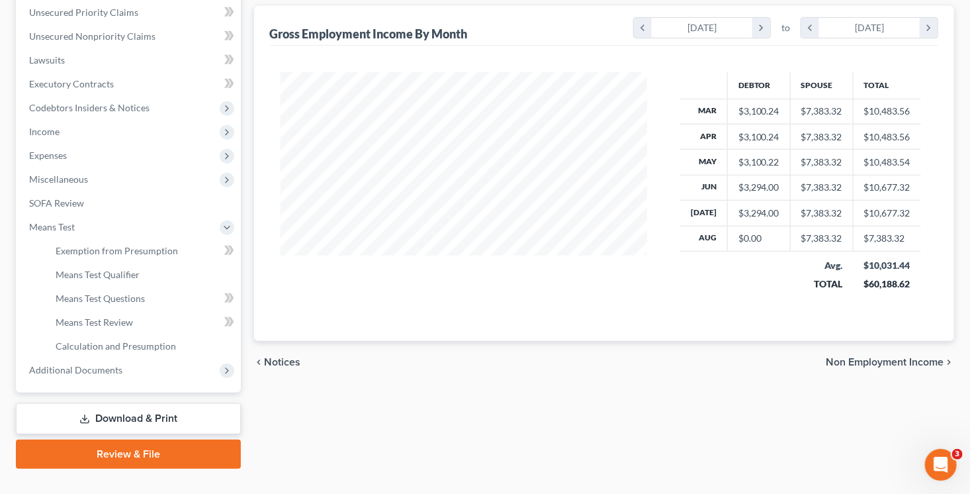
click at [244, 251] on div "Case Dashboard Payments Invoices Payments Payments Credit Report Client Profile" at bounding box center [128, 133] width 238 height 669
click at [243, 252] on div "Case Dashboard Payments Invoices Payments Payments Credit Report Client Profile" at bounding box center [128, 133] width 238 height 669
click at [226, 252] on icon at bounding box center [227, 250] width 6 height 9
click at [172, 254] on span "Exemption from Presumption" at bounding box center [117, 250] width 122 height 11
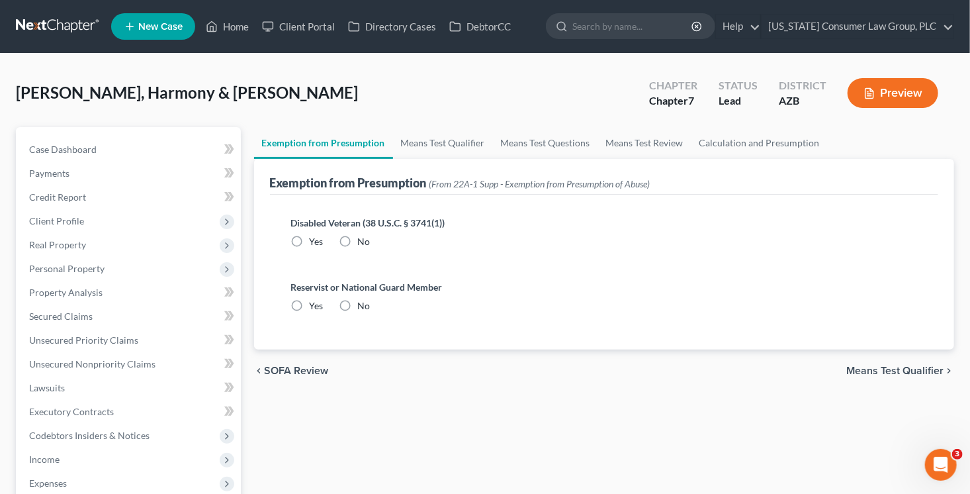
click at [358, 236] on label "No" at bounding box center [364, 241] width 13 height 13
click at [363, 236] on input "No" at bounding box center [367, 239] width 9 height 9
radio input "true"
click at [354, 318] on div "Reservist or National Guard Member Yes No" at bounding box center [605, 301] width 648 height 64
click at [358, 307] on label "No" at bounding box center [364, 305] width 13 height 13
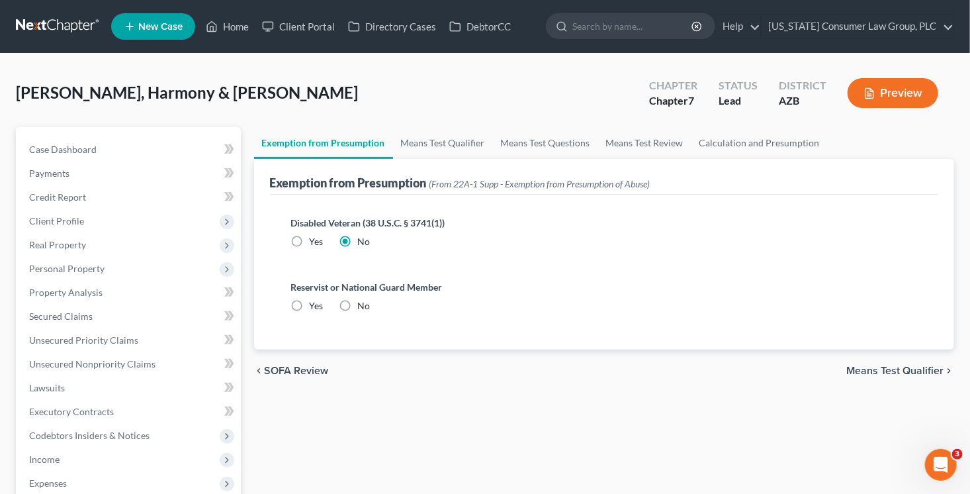
click at [363, 307] on input "No" at bounding box center [367, 303] width 9 height 9
radio input "true"
click at [426, 143] on link "Means Test Qualifier" at bounding box center [443, 143] width 100 height 32
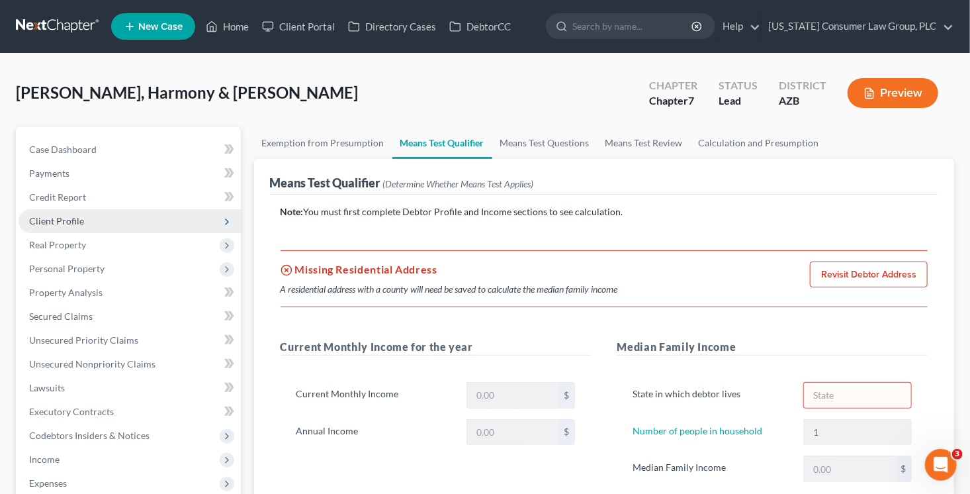
click at [103, 219] on span "Client Profile" at bounding box center [130, 221] width 222 height 24
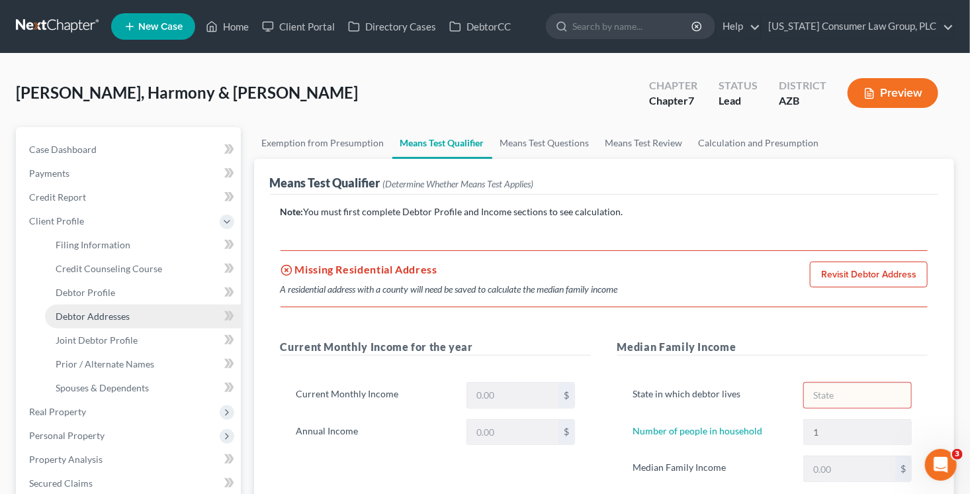
click at [154, 316] on link "Debtor Addresses" at bounding box center [143, 316] width 196 height 24
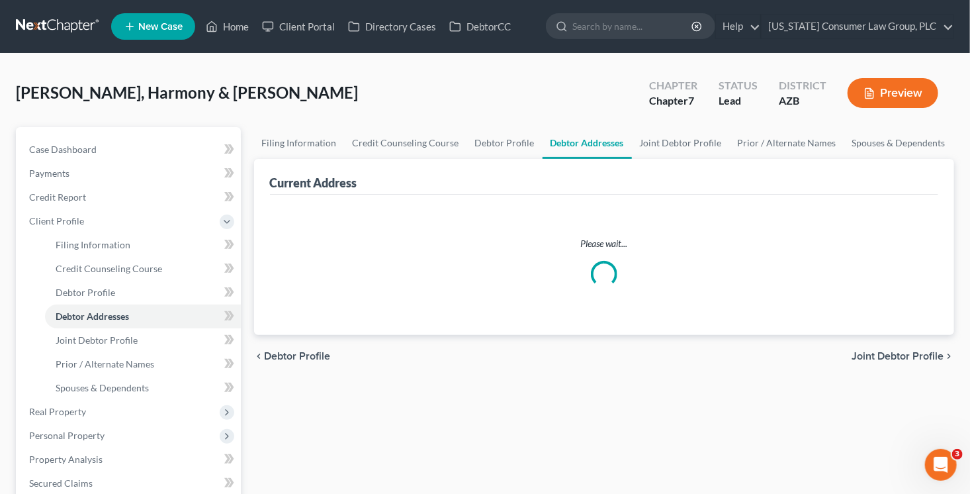
select select "0"
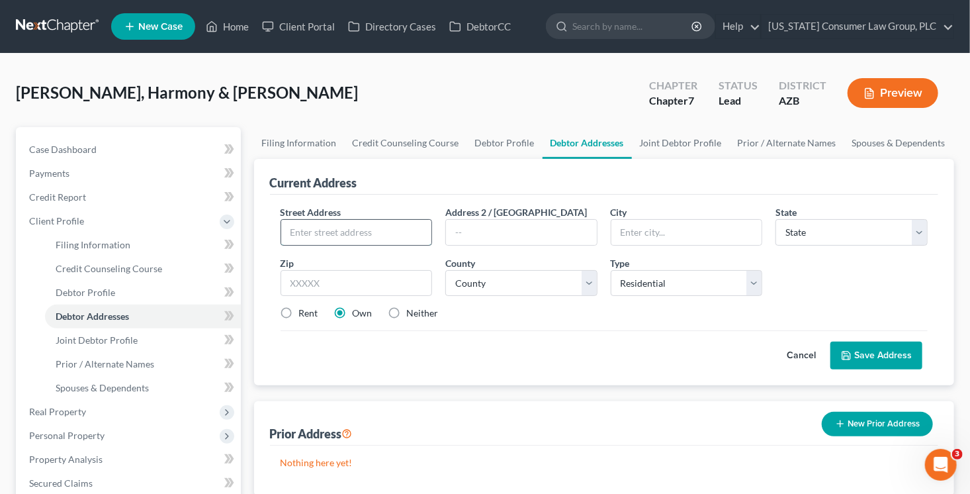
click at [371, 228] on input "text" at bounding box center [356, 232] width 151 height 25
type input "4082 East Sierra Madre Avenue"
type input "85296"
type input "Gilbert"
select select "3"
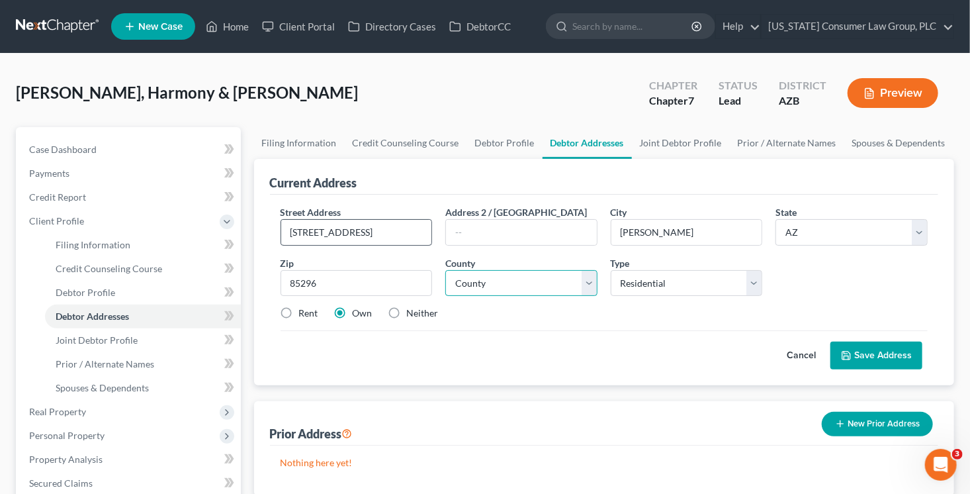
select select "7"
click at [414, 314] on label "Neither" at bounding box center [423, 312] width 32 height 13
click at [414, 314] on input "Neither" at bounding box center [416, 310] width 9 height 9
radio input "true"
click at [903, 338] on div "Cancel Save Address" at bounding box center [605, 349] width 648 height 39
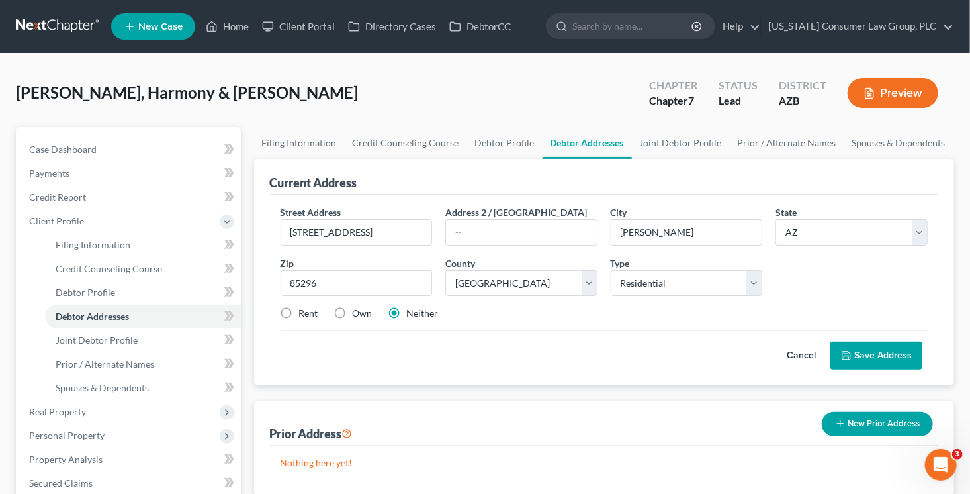
click at [898, 353] on button "Save Address" at bounding box center [877, 356] width 92 height 28
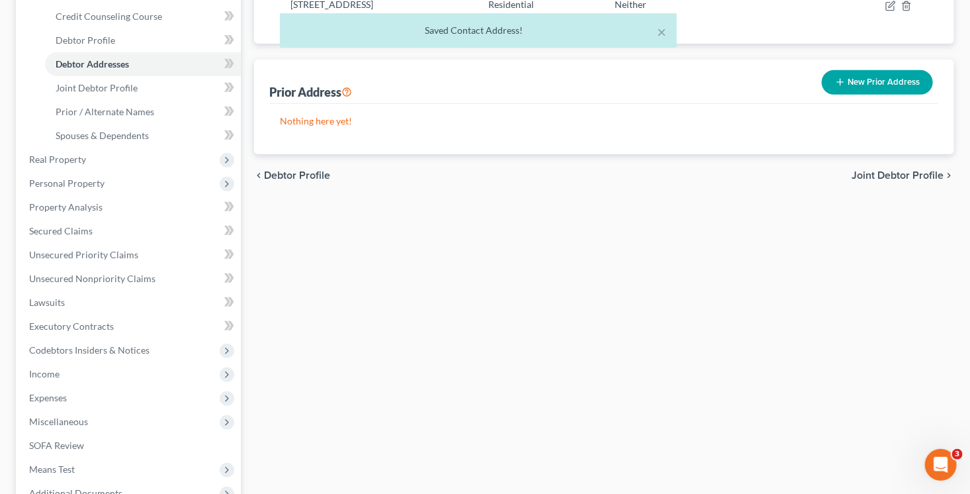
scroll to position [347, 0]
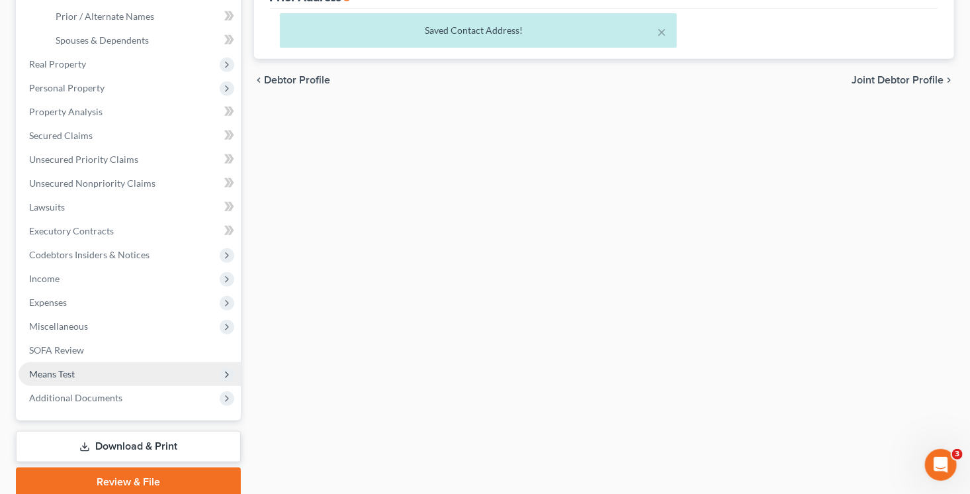
click at [116, 375] on span "Means Test" at bounding box center [130, 374] width 222 height 24
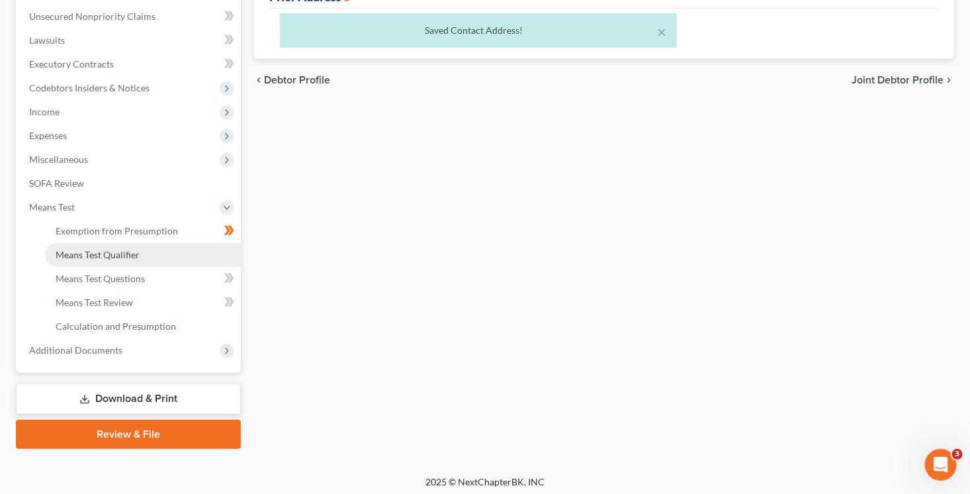
click at [129, 254] on span "Means Test Qualifier" at bounding box center [98, 254] width 84 height 11
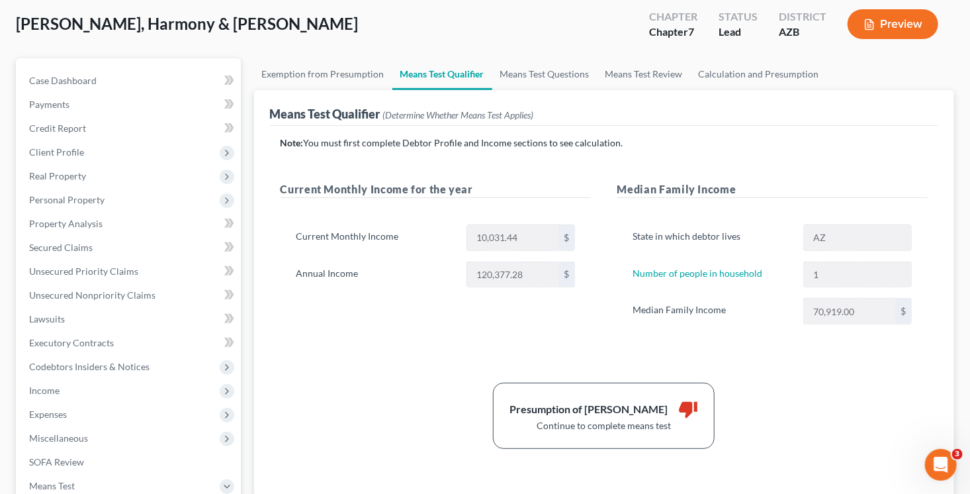
scroll to position [71, 0]
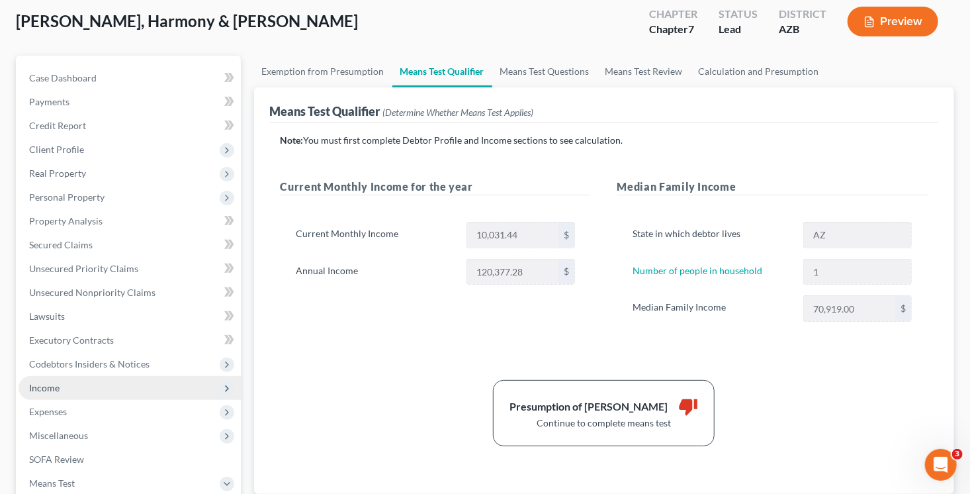
click at [58, 385] on span "Income" at bounding box center [44, 387] width 30 height 11
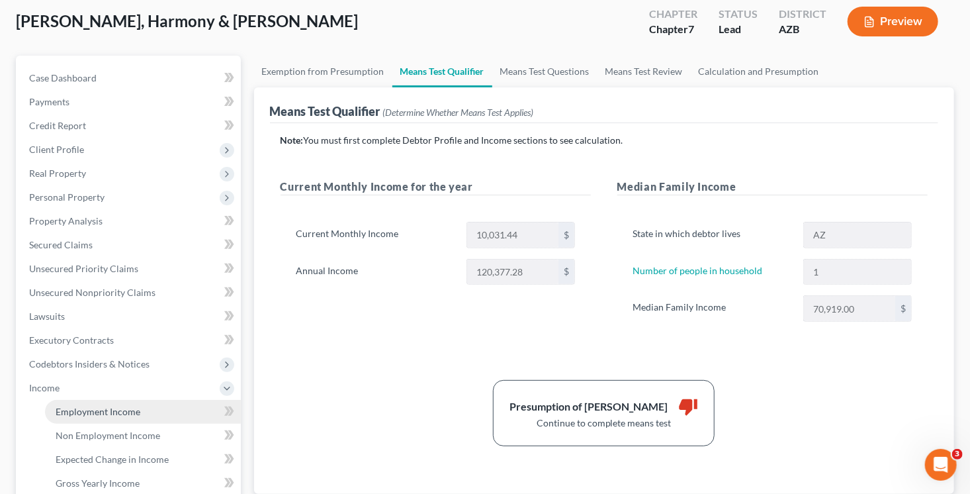
click at [142, 415] on link "Employment Income" at bounding box center [143, 412] width 196 height 24
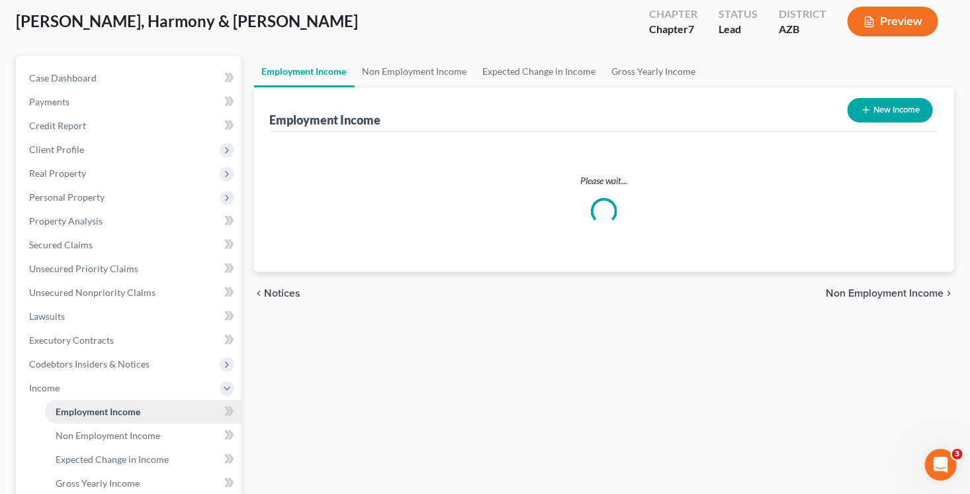
scroll to position [23, 0]
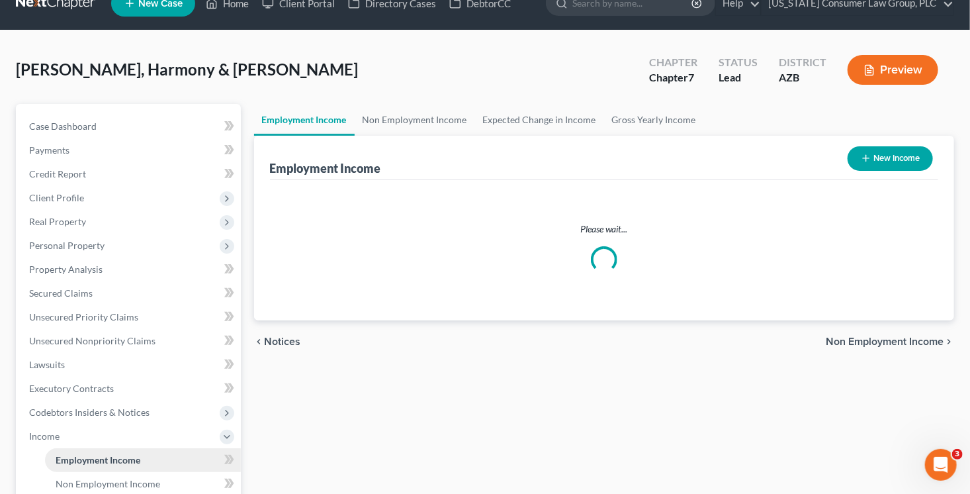
click at [142, 415] on ul "Case Dashboard Payments Invoices Payments Payments Credit Report Client Profile" at bounding box center [130, 389] width 222 height 548
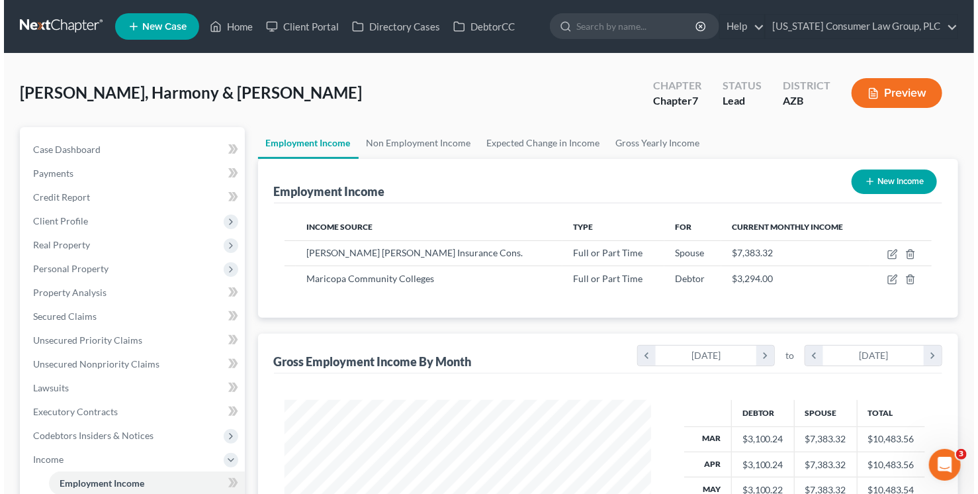
scroll to position [236, 393]
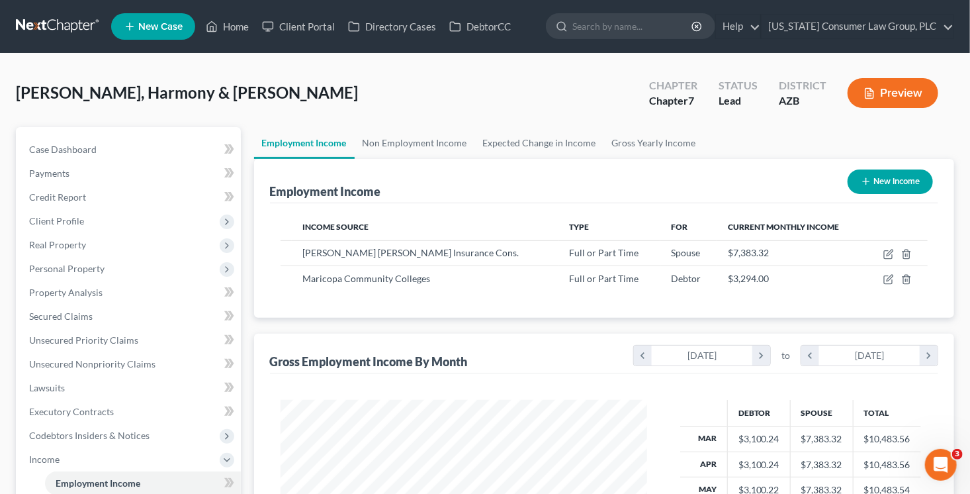
click at [866, 182] on line "button" at bounding box center [866, 182] width 0 height 6
select select "0"
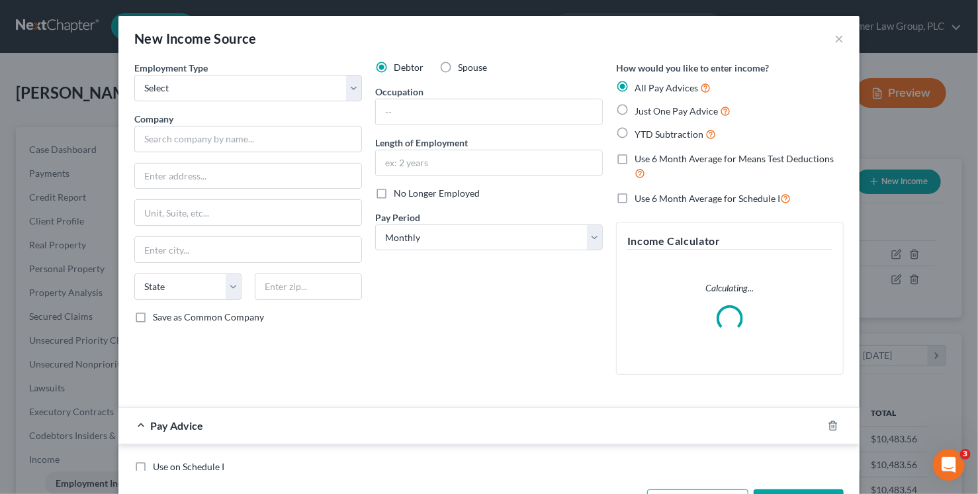
scroll to position [236, 397]
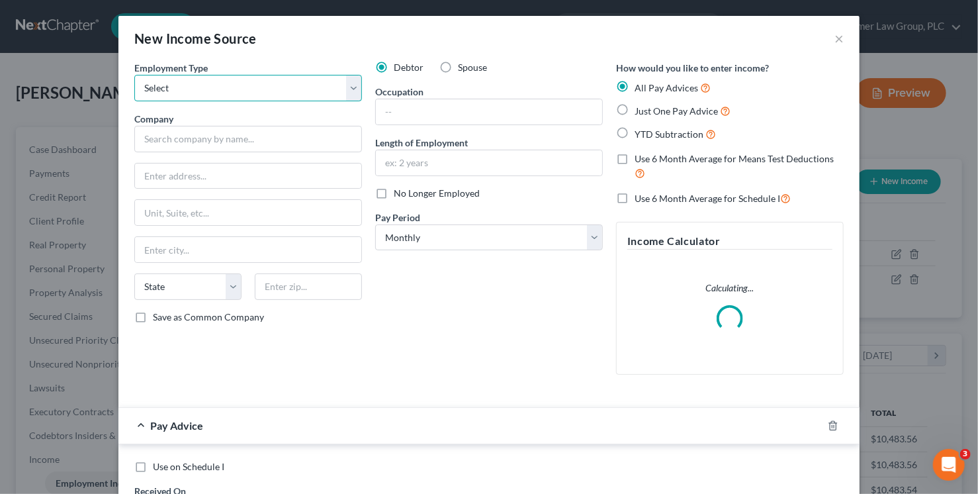
click at [226, 89] on select "Select Full or Part Time Employment Self Employment" at bounding box center [248, 88] width 228 height 26
select select "0"
click at [134, 75] on select "Select Full or Part Time Employment Self Employment" at bounding box center [248, 88] width 228 height 26
click at [283, 123] on div "Company *" at bounding box center [248, 132] width 228 height 40
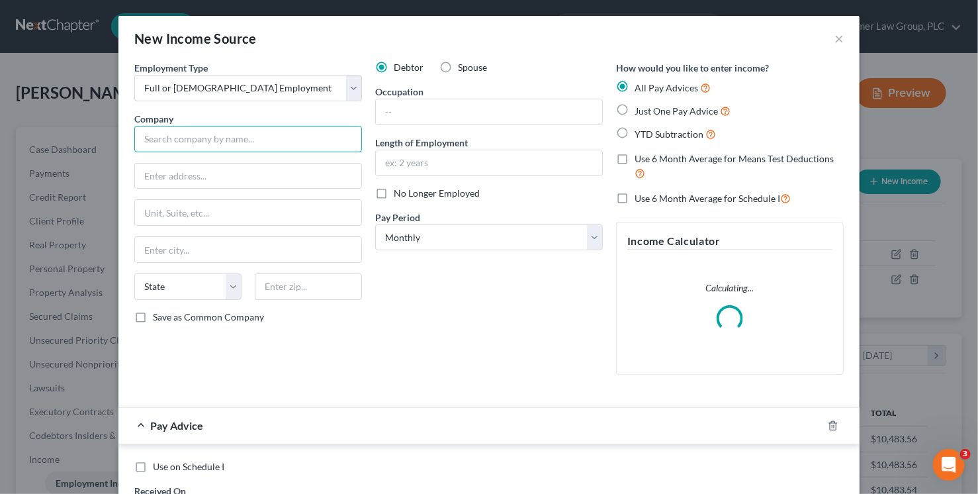
click at [285, 135] on input "text" at bounding box center [248, 139] width 228 height 26
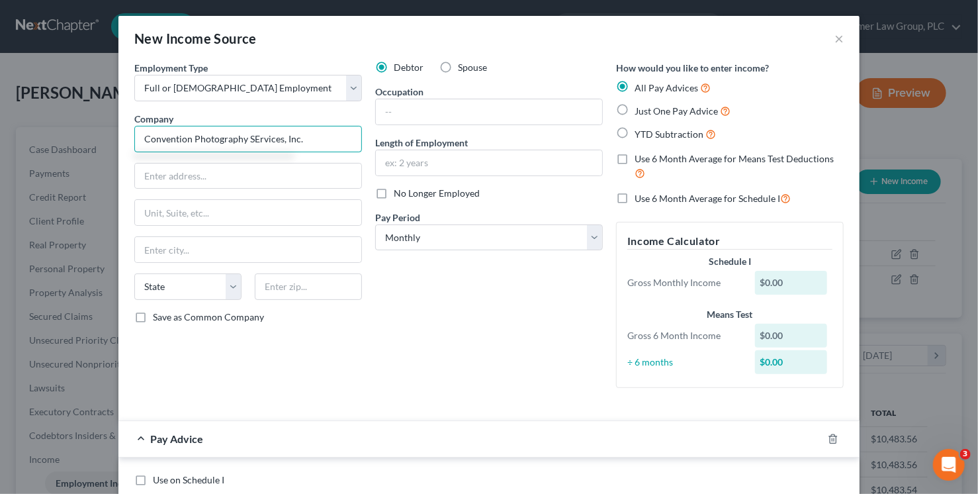
type input "Convention Photography SErvices, Inc."
type input "PO Box 3"
type input "37682"
click at [255, 137] on input "Convention Photography SErvices, Inc." at bounding box center [248, 139] width 228 height 26
type input "Milligan College"
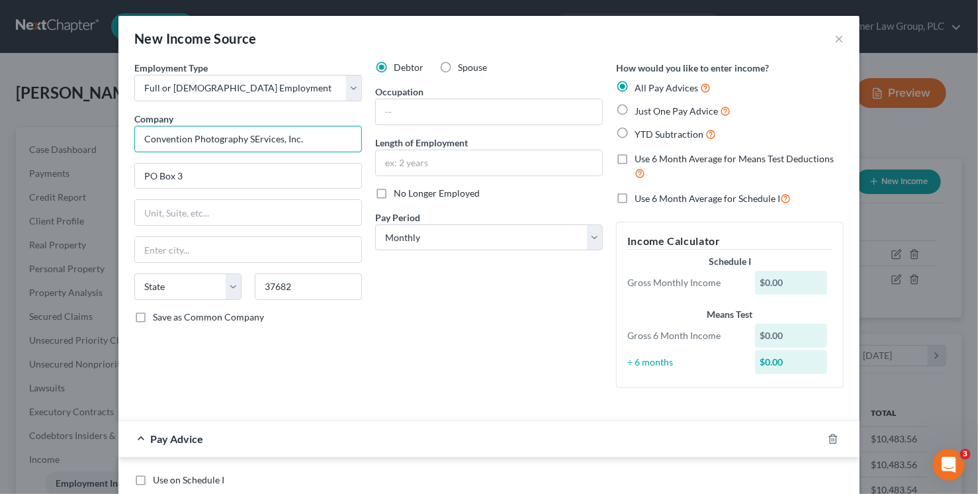
select select "44"
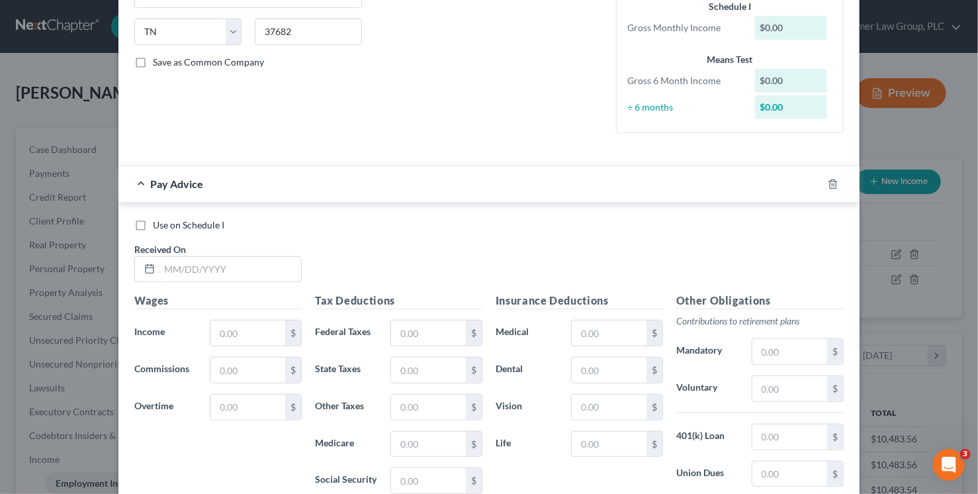
scroll to position [302, 0]
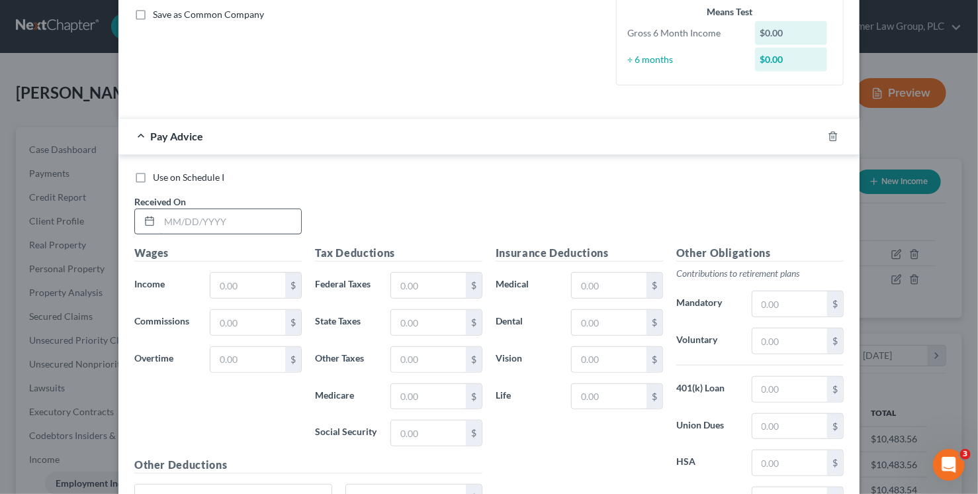
type input "Convention Photography Services, Inc."
click at [218, 228] on input "text" at bounding box center [231, 221] width 142 height 25
type input "7/24/25"
type input "150"
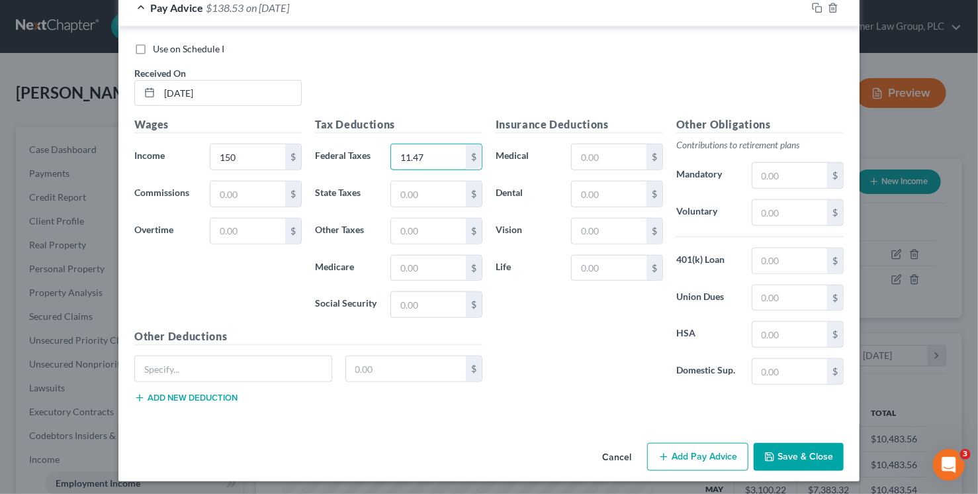
type input "11.47"
click at [680, 467] on div "Cancel Add Pay Advice Save & Close" at bounding box center [488, 460] width 741 height 44
click at [678, 459] on button "Add Pay Advice" at bounding box center [697, 457] width 101 height 28
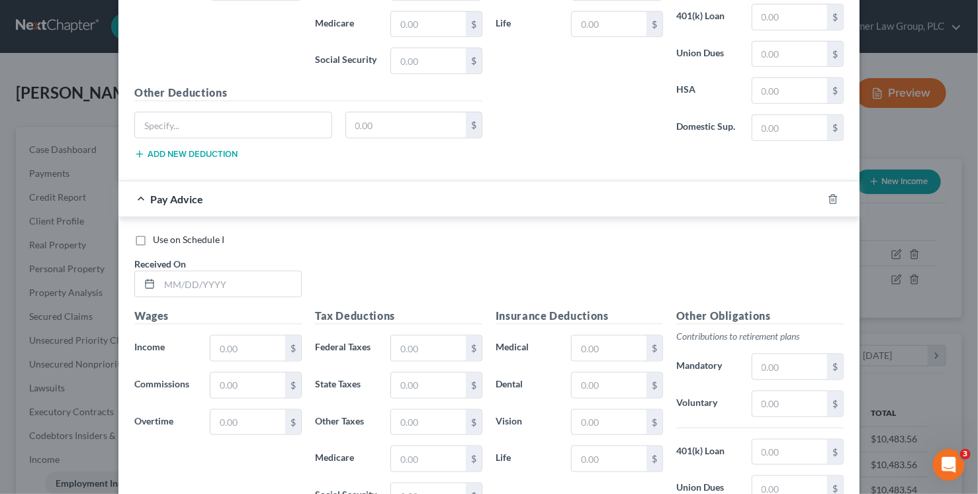
scroll to position [778, 0]
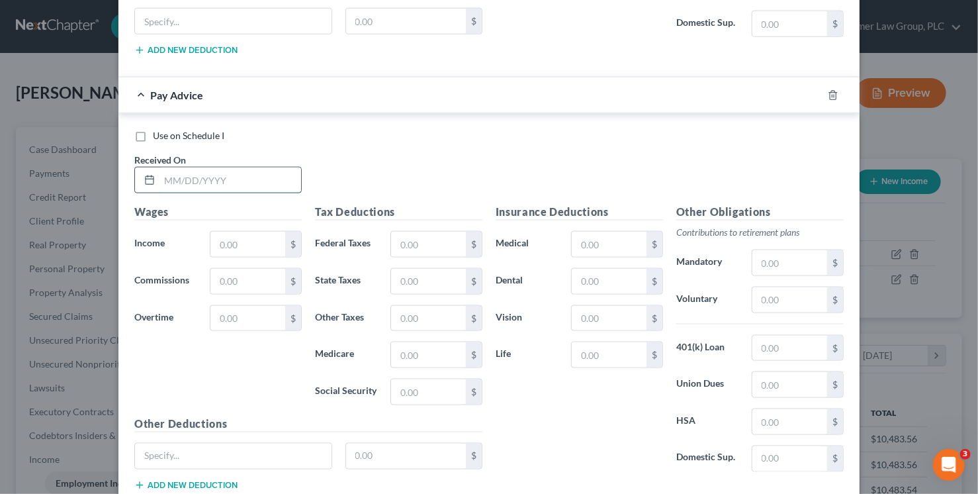
click at [180, 168] on input "text" at bounding box center [231, 179] width 142 height 25
type input "7/9/25"
type input "1,350"
type input "187.28"
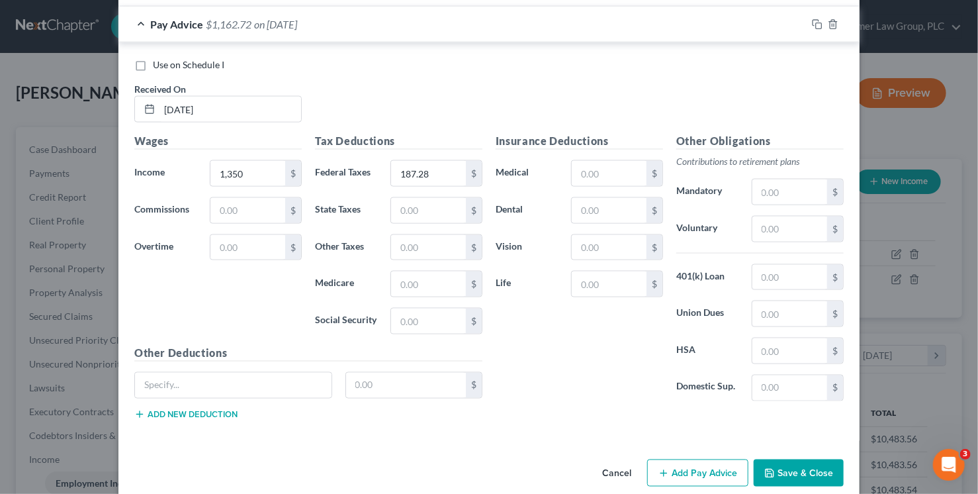
click at [690, 471] on button "Add Pay Advice" at bounding box center [697, 473] width 101 height 28
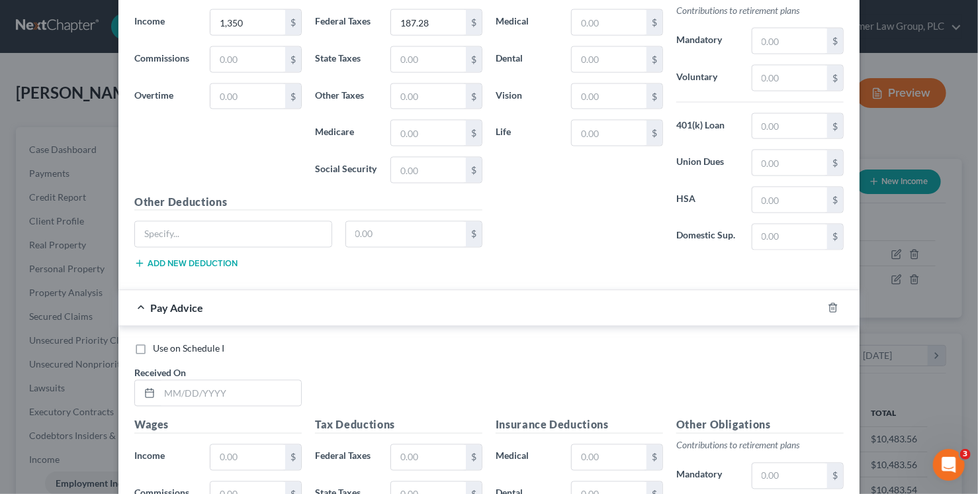
scroll to position [1187, 0]
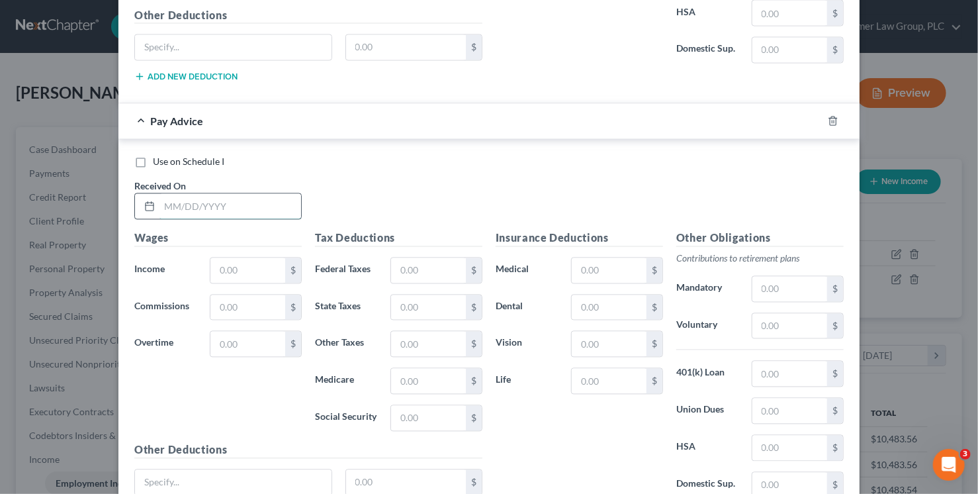
click at [240, 204] on input "text" at bounding box center [231, 206] width 142 height 25
type input "6/19/25"
type input "155"
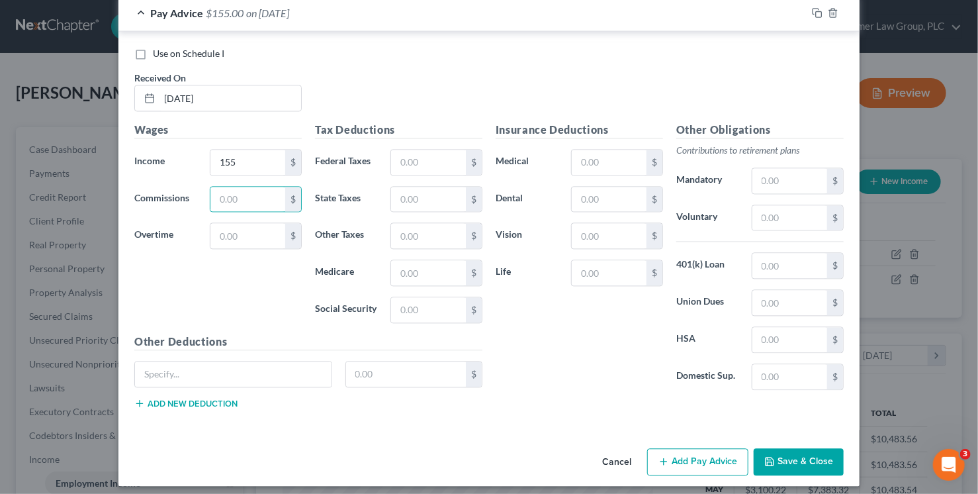
click at [706, 450] on button "Add Pay Advice" at bounding box center [697, 462] width 101 height 28
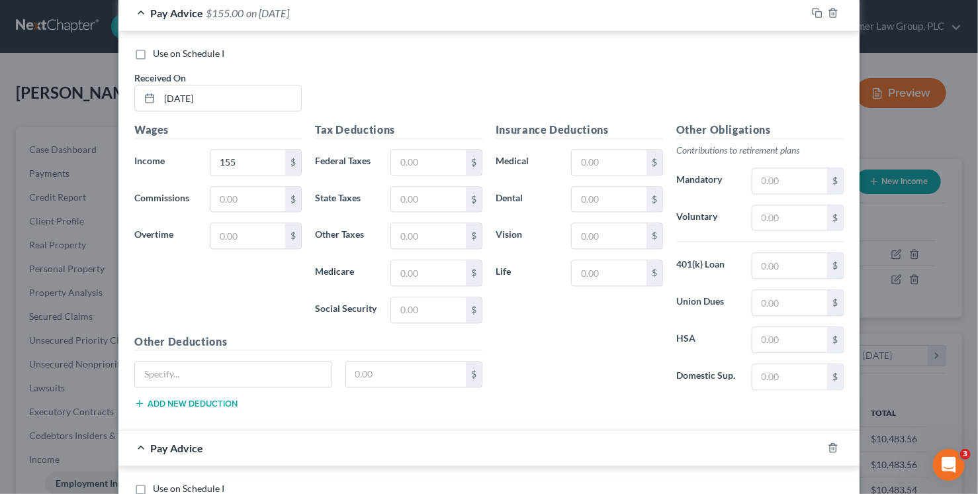
scroll to position [1728, 0]
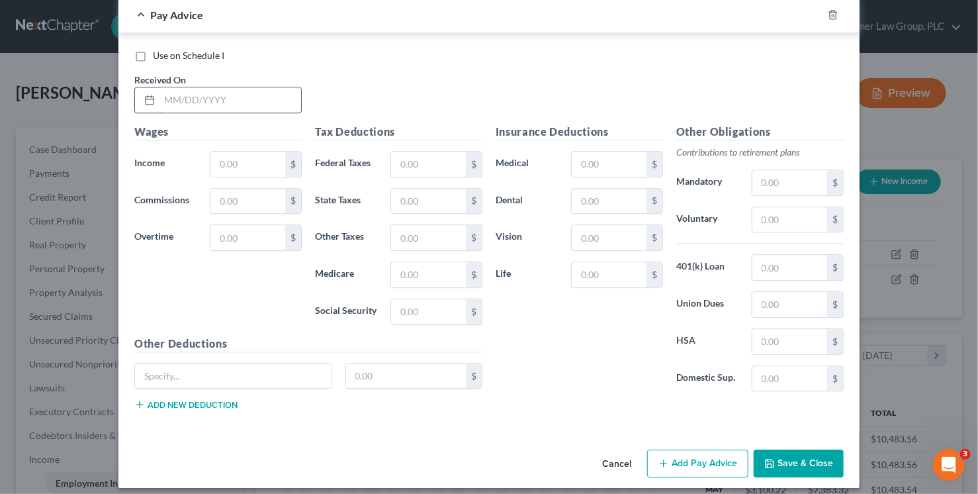
click at [220, 87] on input "text" at bounding box center [231, 99] width 142 height 25
type input "6/5/25"
type input "1,118.89"
type input "168.59"
click at [685, 457] on button "Add Pay Advice" at bounding box center [697, 463] width 101 height 28
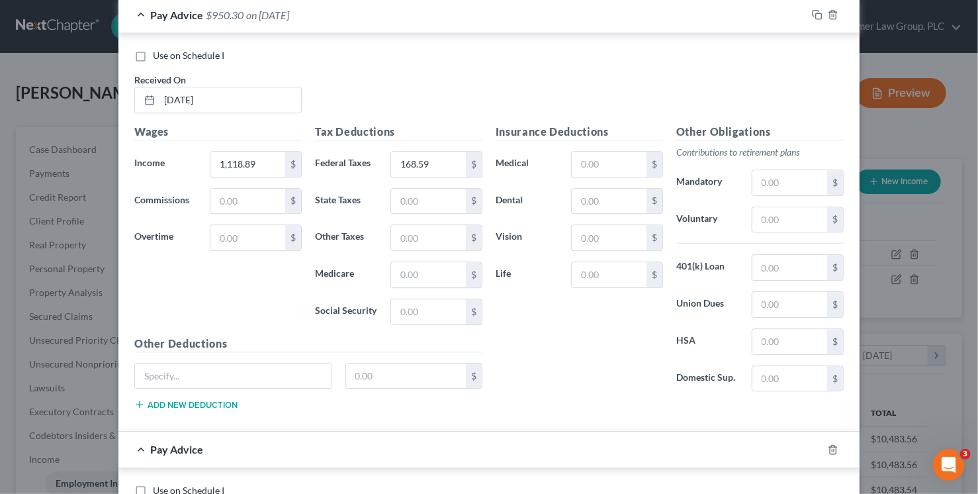
scroll to position [2160, 0]
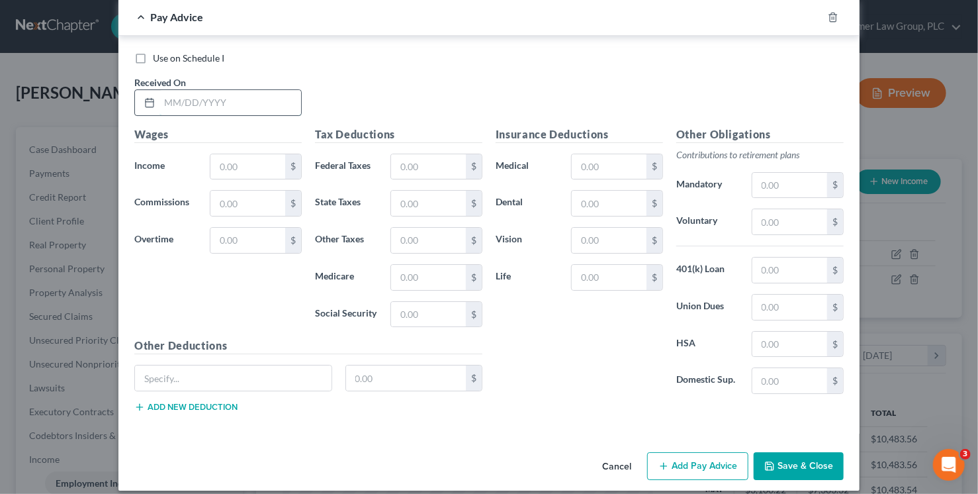
click at [281, 99] on input "text" at bounding box center [231, 102] width 142 height 25
type input "5/22/25"
type input "1,443.89"
type input "246.46"
click at [715, 452] on button "Add Pay Advice" at bounding box center [697, 466] width 101 height 28
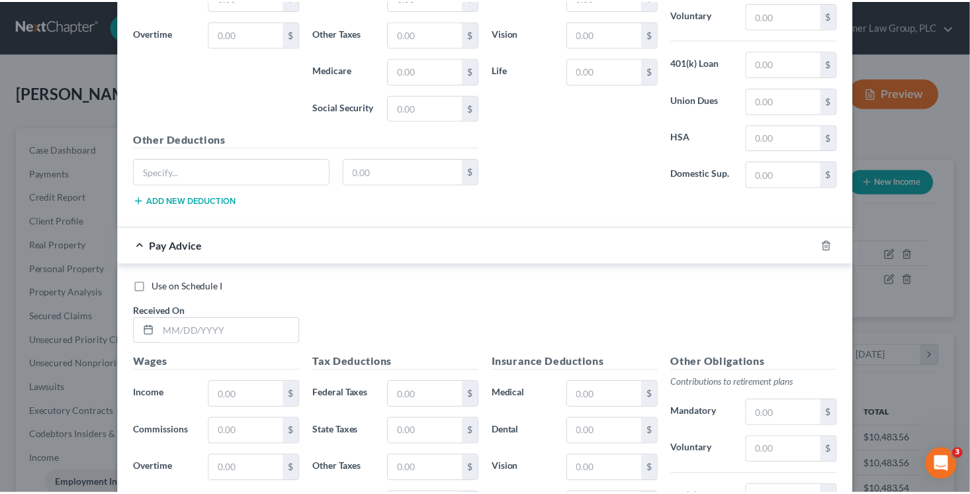
scroll to position [2593, 0]
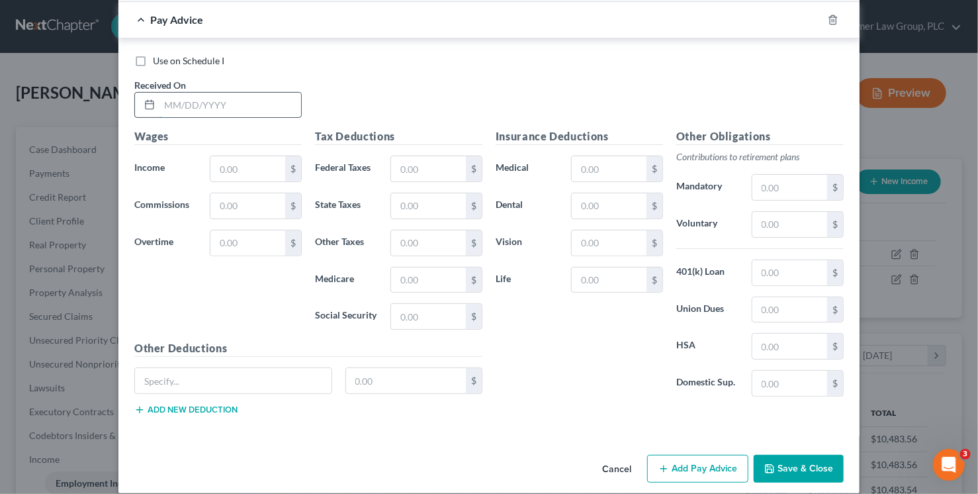
click at [219, 93] on input "text" at bounding box center [231, 105] width 142 height 25
type input "5/8/25"
type input "2,500"
type input "505.25"
click at [800, 457] on button "Save & Close" at bounding box center [799, 469] width 90 height 28
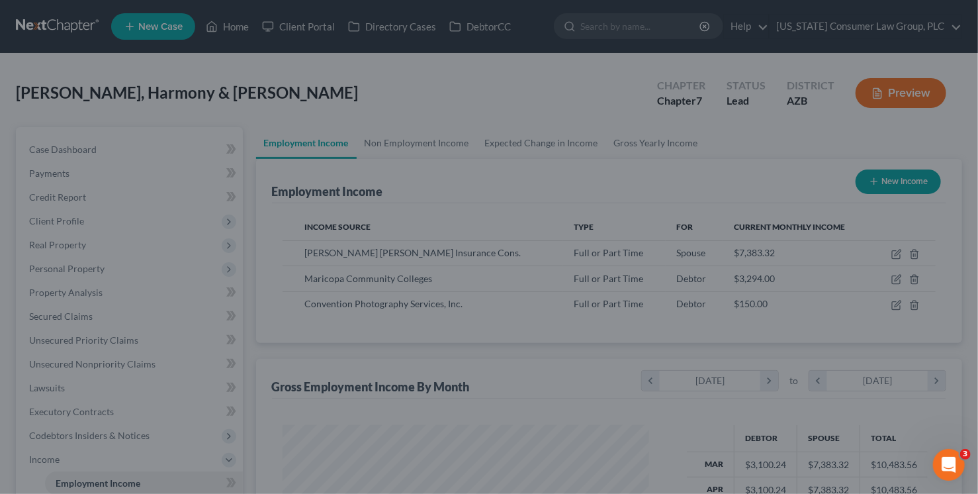
scroll to position [661666, 661508]
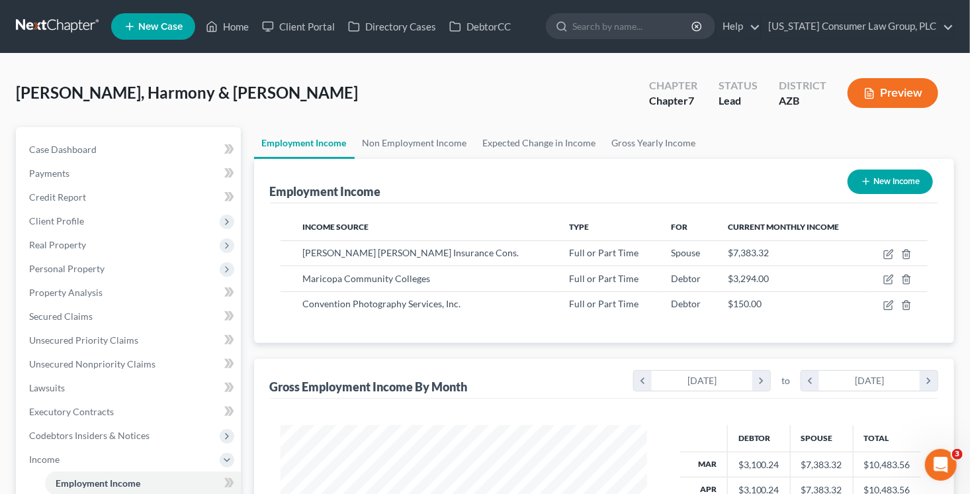
click at [898, 181] on button "New Income" at bounding box center [890, 181] width 85 height 24
select select "0"
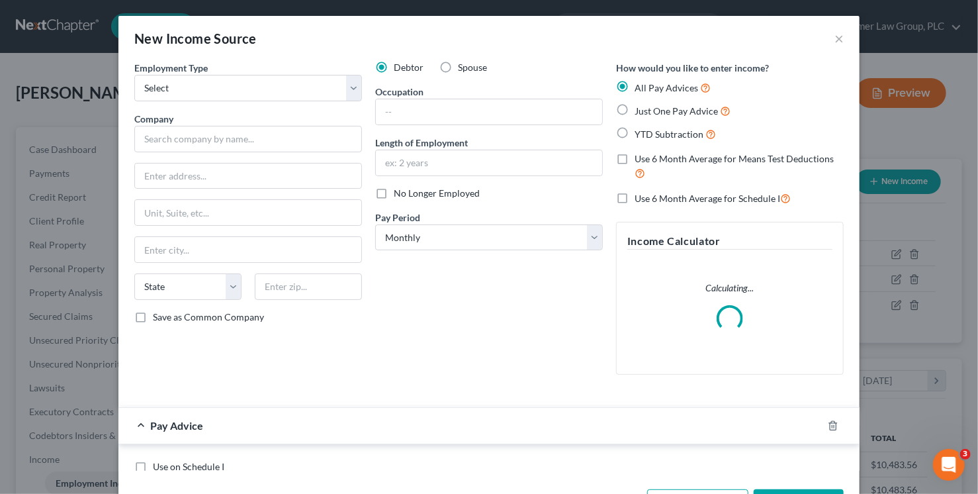
scroll to position [236, 397]
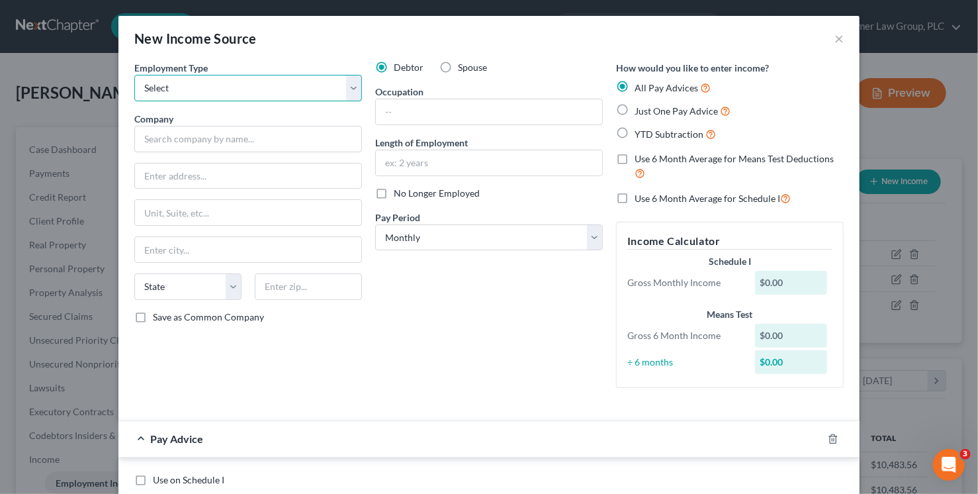
click at [263, 86] on select "Select Full or Part Time Employment Self Employment" at bounding box center [248, 88] width 228 height 26
select select "0"
click at [134, 75] on select "Select Full or Part Time Employment Self Employment" at bounding box center [248, 88] width 228 height 26
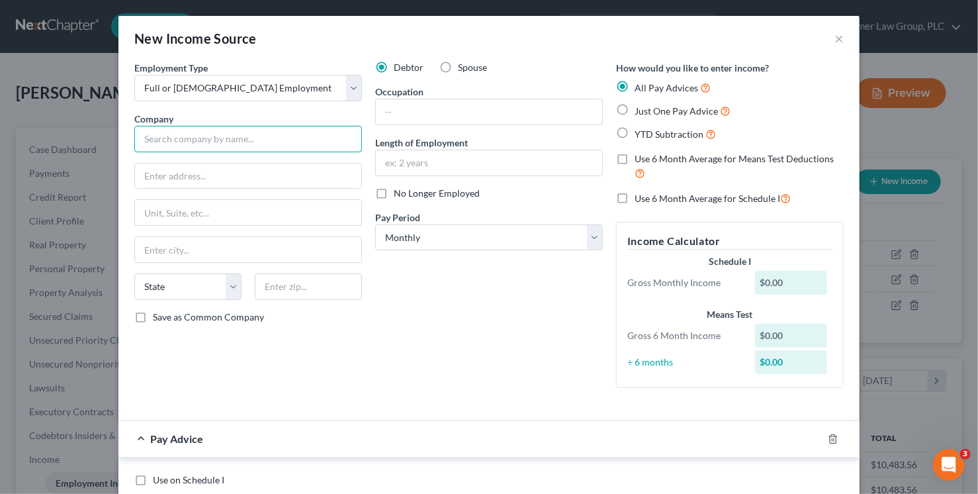
click at [247, 139] on input "text" at bounding box center [248, 139] width 228 height 26
type input "Desert Marigold"
type input "6210 S. 28th St."
type input "85042"
type input "Phoenix"
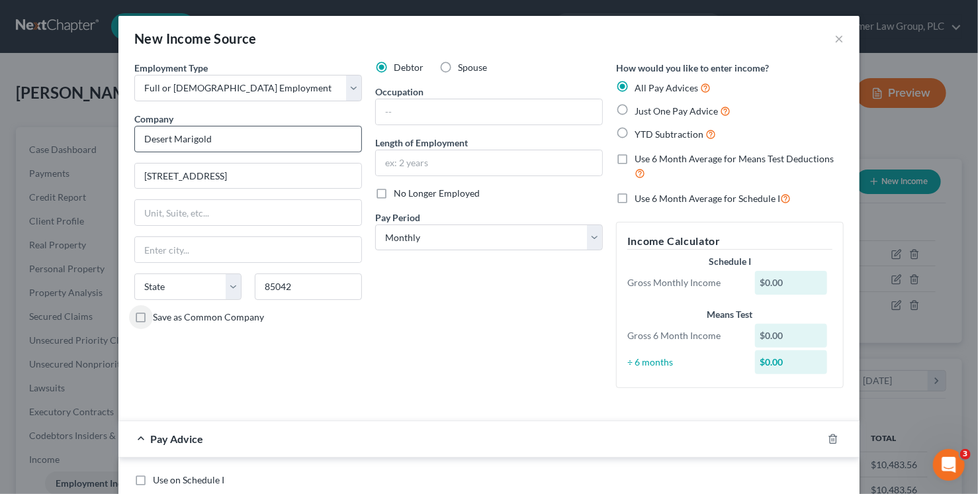
select select "3"
click at [464, 236] on select "Select Monthly Twice Monthly Every Other Week Weekly" at bounding box center [489, 237] width 228 height 26
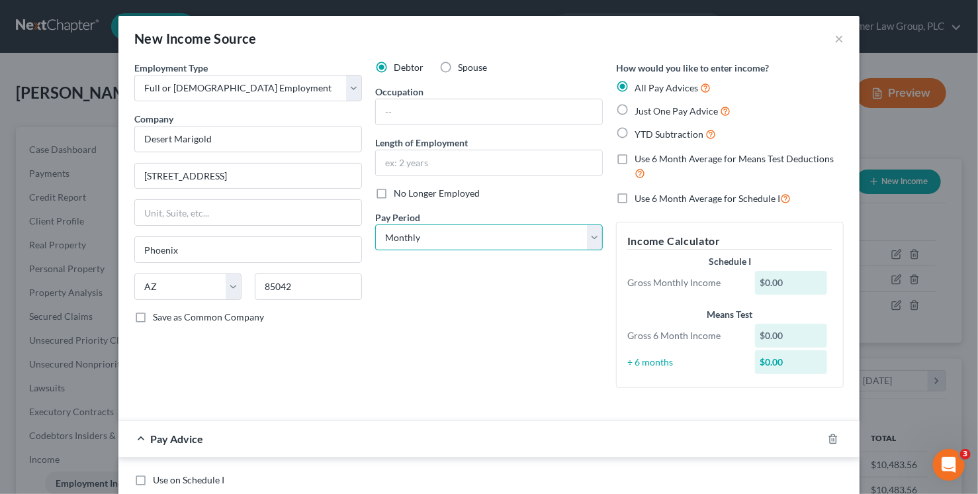
select select "2"
click at [375, 224] on select "Select Monthly Twice Monthly Every Other Week Weekly" at bounding box center [489, 237] width 228 height 26
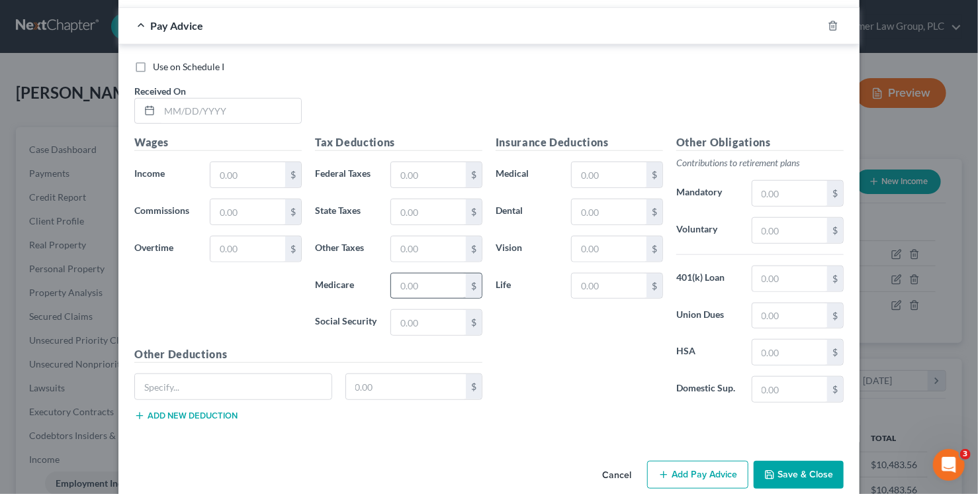
scroll to position [431, 0]
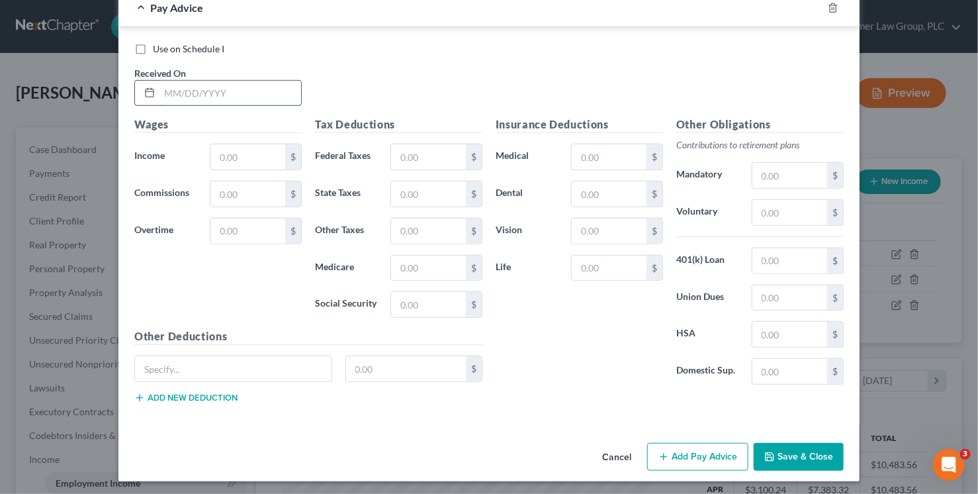
click at [234, 97] on input "text" at bounding box center [231, 93] width 142 height 25
type input "09/08/25"
type input "150"
click at [716, 447] on button "Add Pay Advice" at bounding box center [697, 457] width 101 height 28
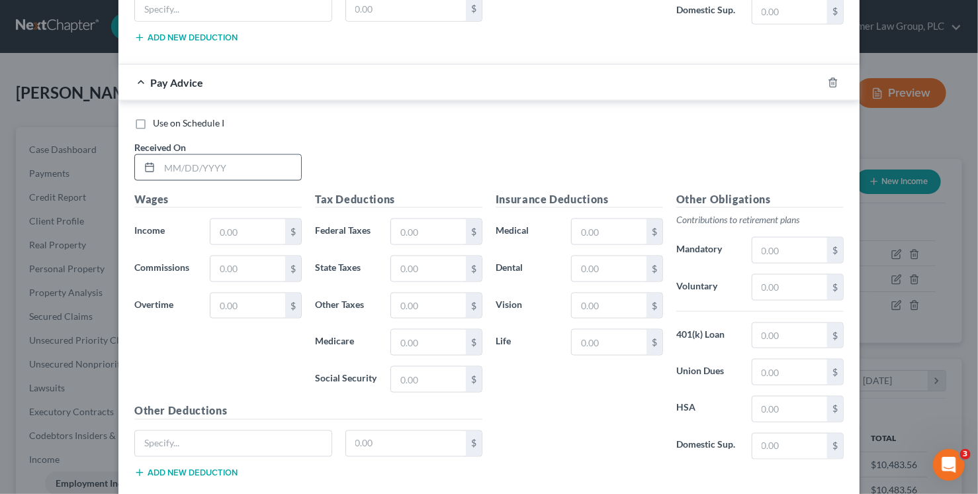
scroll to position [821, 0]
click at [226, 160] on input "text" at bounding box center [231, 166] width 142 height 25
type input "9/3/25"
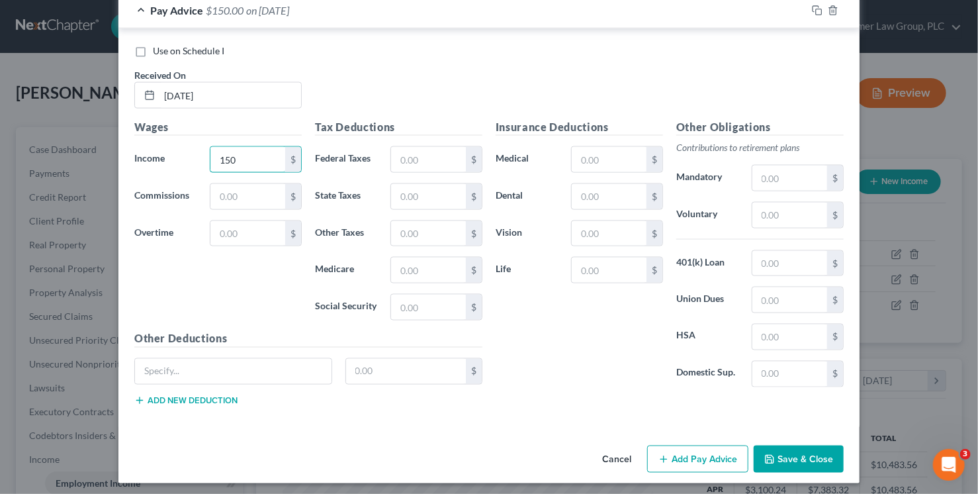
scroll to position [892, 0]
type input "150"
click at [677, 458] on button "Add Pay Advice" at bounding box center [697, 459] width 101 height 28
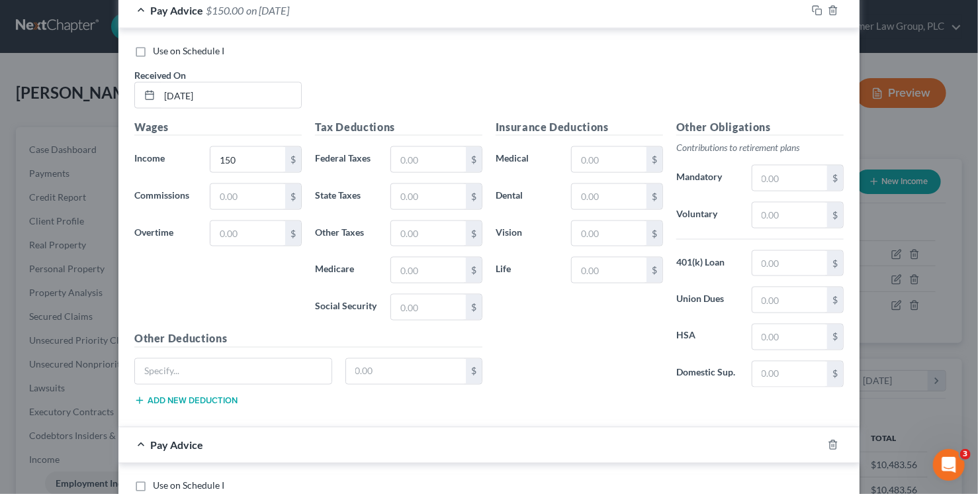
scroll to position [1234, 0]
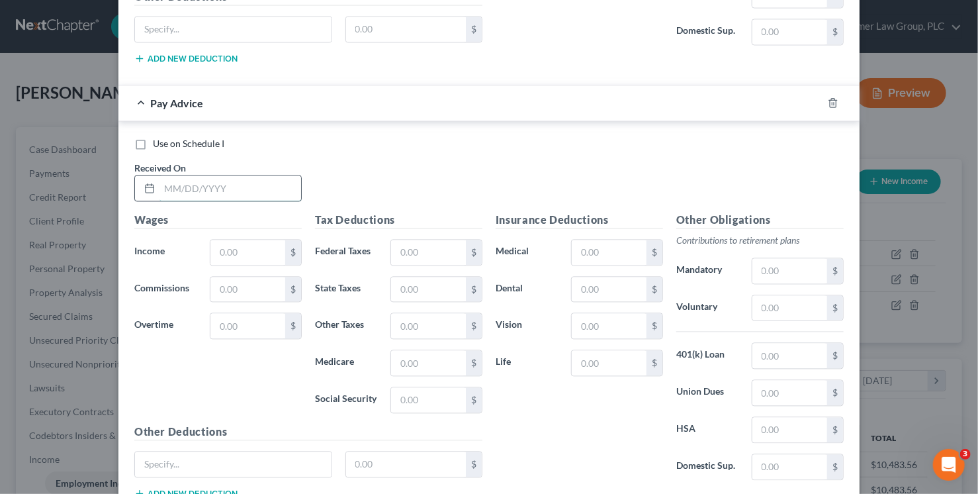
click at [193, 189] on input "text" at bounding box center [231, 187] width 142 height 25
type input "8/27/25"
type input "150"
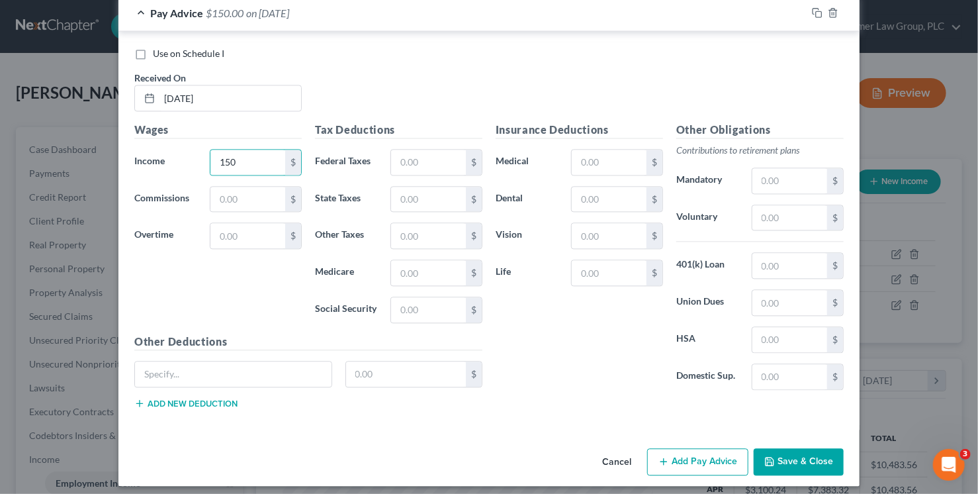
click at [706, 448] on button "Add Pay Advice" at bounding box center [697, 462] width 101 height 28
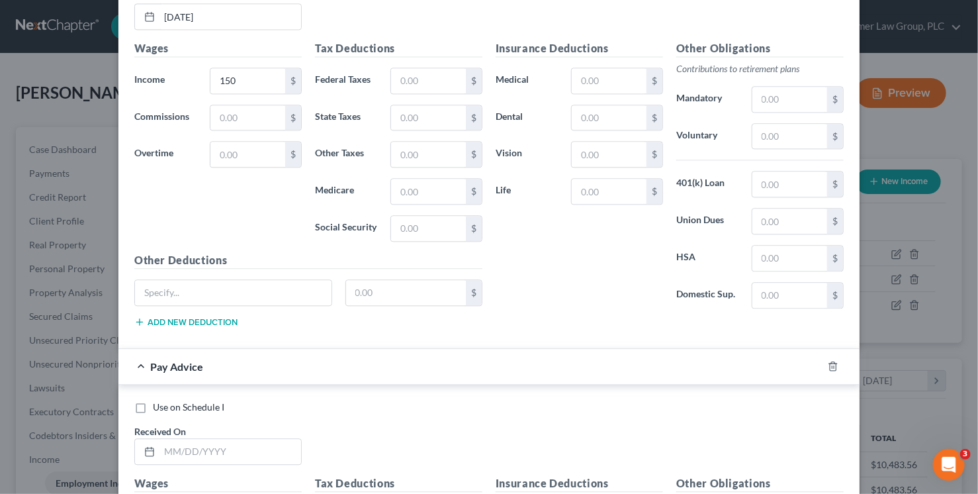
scroll to position [1645, 0]
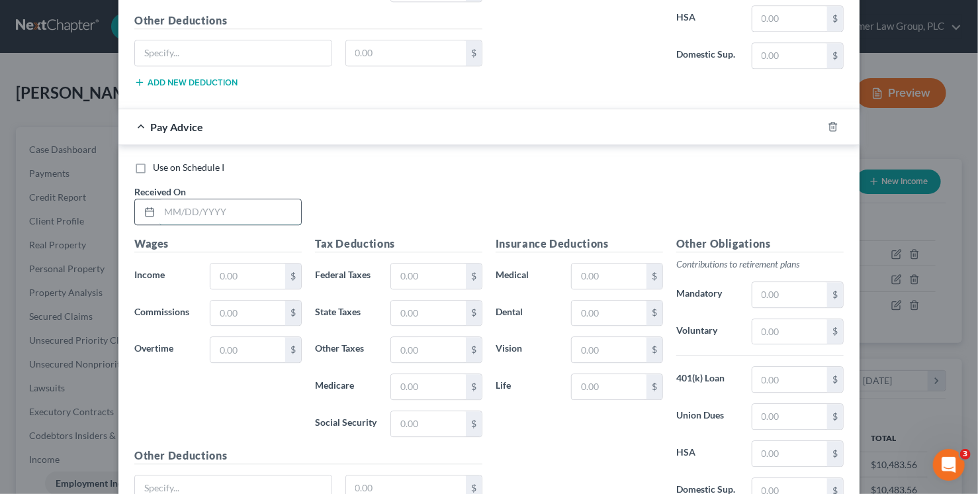
click at [192, 203] on input "text" at bounding box center [231, 211] width 142 height 25
type input "4/30/25"
type input "150"
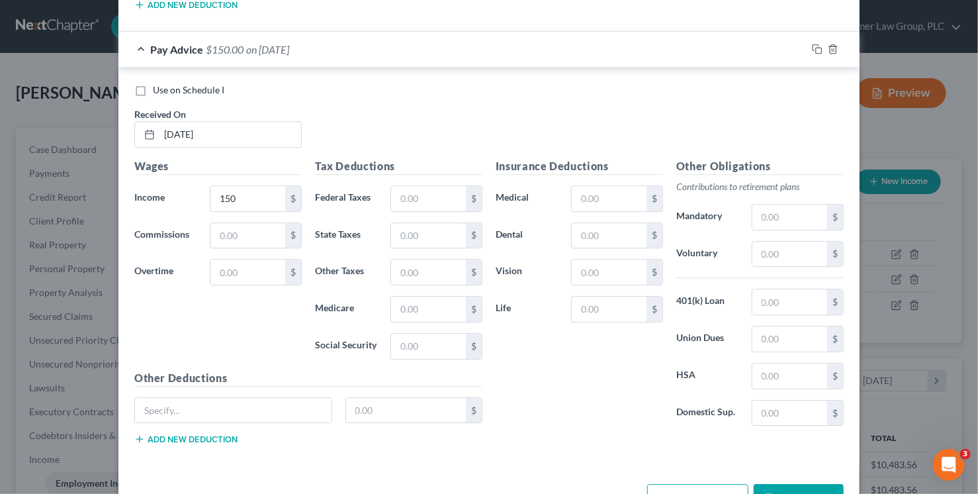
scroll to position [1725, 0]
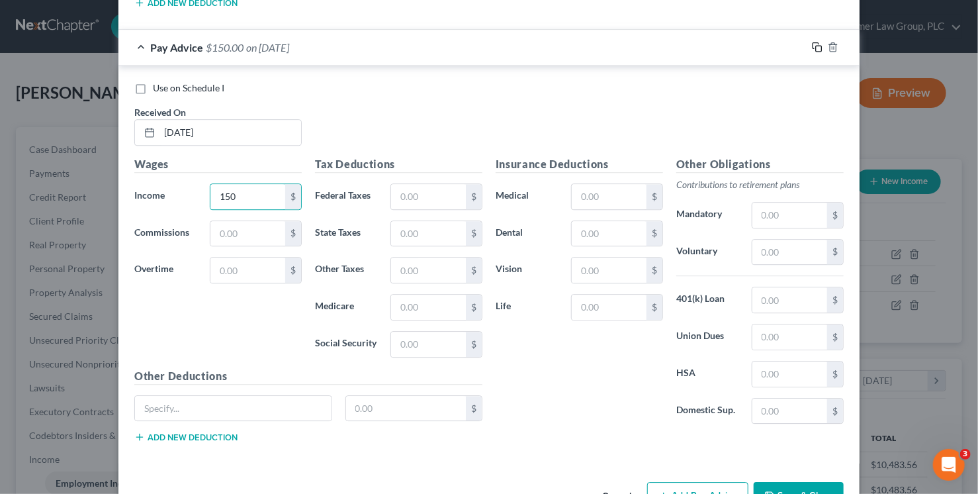
click at [816, 46] on rect "button" at bounding box center [819, 49] width 6 height 6
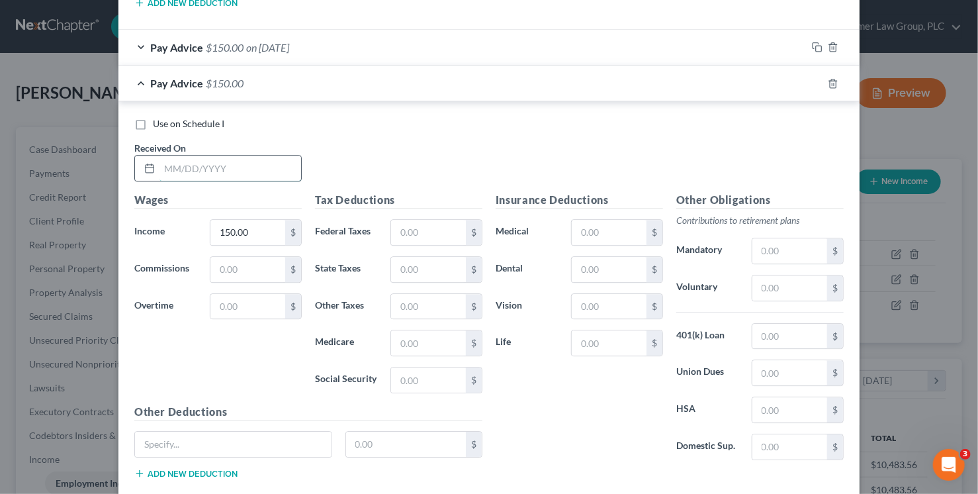
click at [238, 156] on input "text" at bounding box center [231, 168] width 142 height 25
type input "4/16/25"
click at [816, 82] on rect "button" at bounding box center [819, 85] width 6 height 6
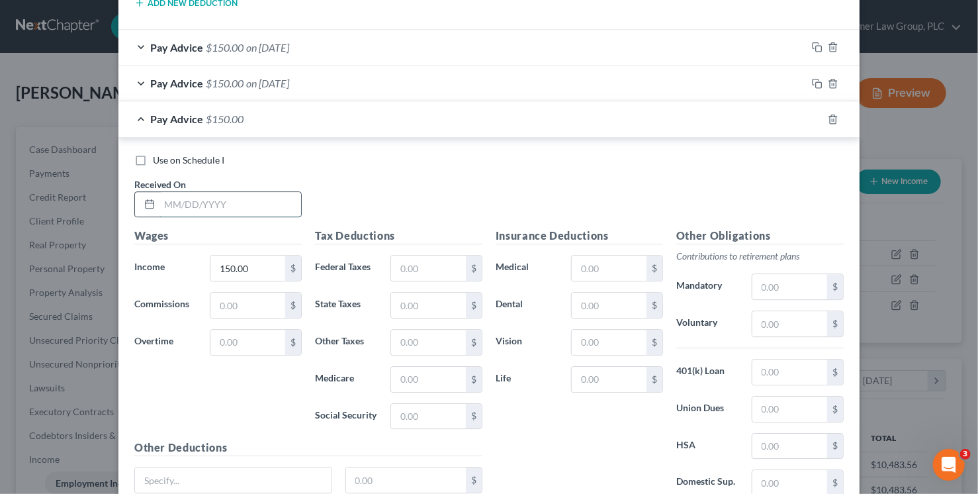
click at [248, 198] on input "text" at bounding box center [231, 204] width 142 height 25
type input "4/7/25"
click at [813, 115] on icon "button" at bounding box center [816, 118] width 6 height 6
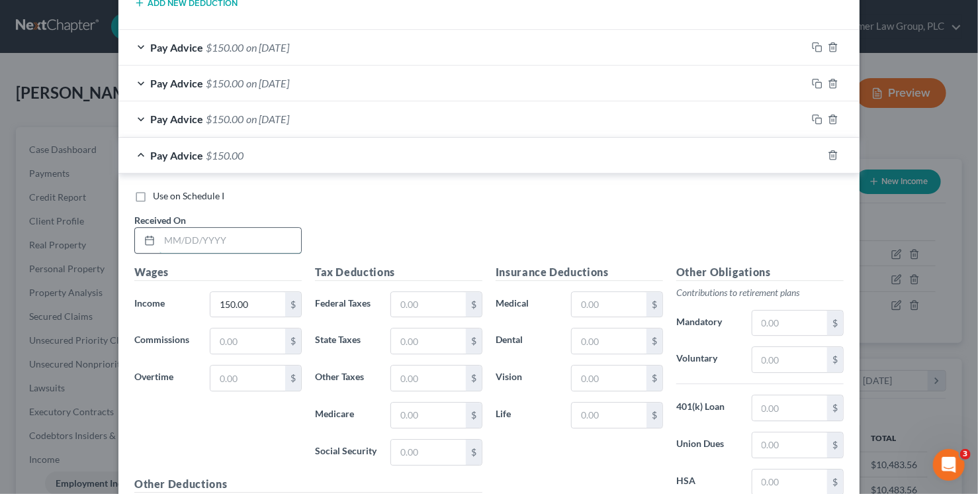
click at [257, 230] on input "text" at bounding box center [231, 240] width 142 height 25
type input "4/2/25"
click at [817, 150] on icon "button" at bounding box center [817, 155] width 11 height 11
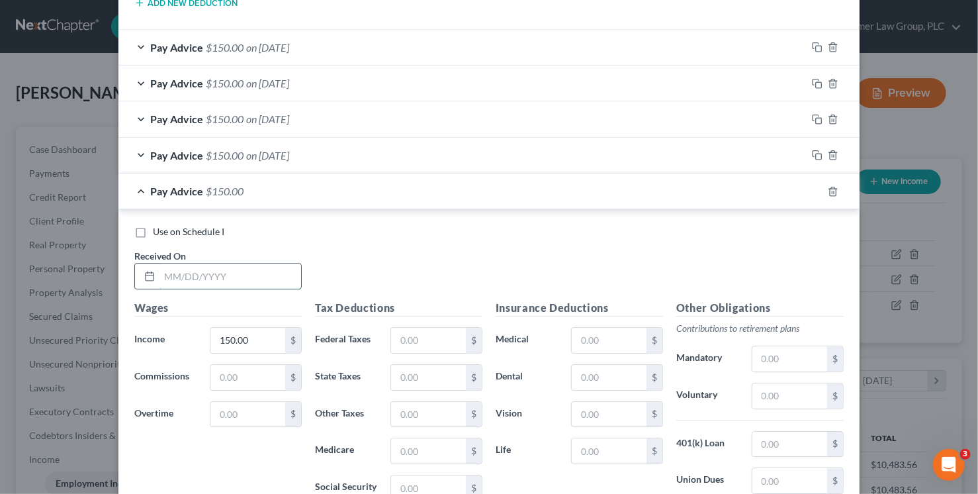
click at [228, 266] on input "text" at bounding box center [231, 275] width 142 height 25
type input "3/24/25"
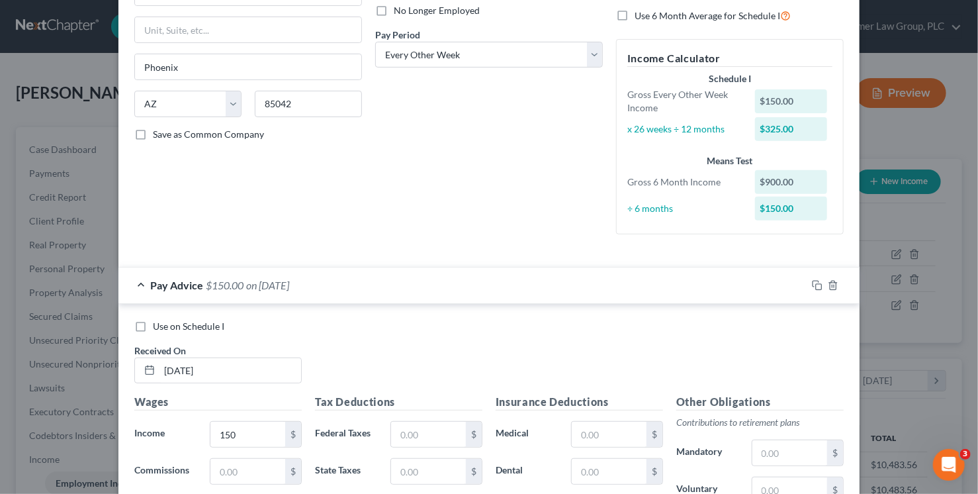
scroll to position [0, 0]
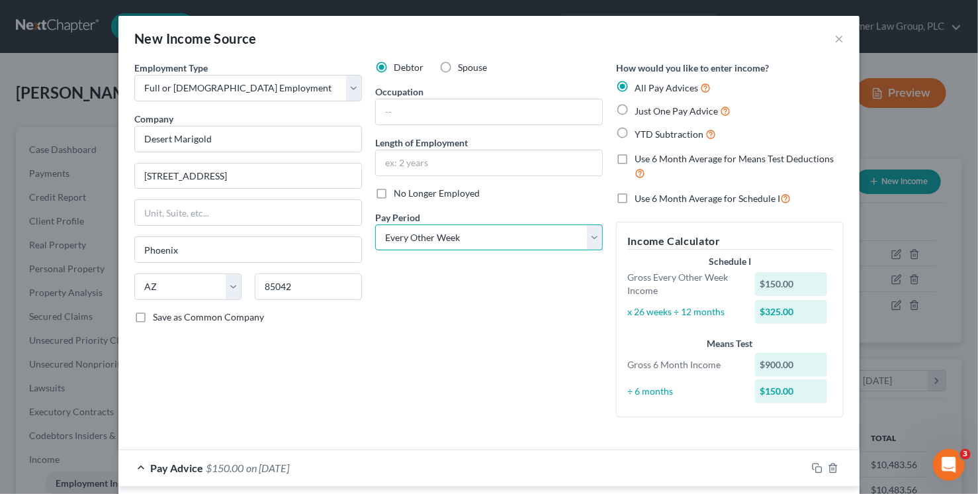
click at [462, 238] on select "Select Monthly Twice Monthly Every Other Week Weekly" at bounding box center [489, 237] width 228 height 26
select select "3"
click at [375, 224] on select "Select Monthly Twice Monthly Every Other Week Weekly" at bounding box center [489, 237] width 228 height 26
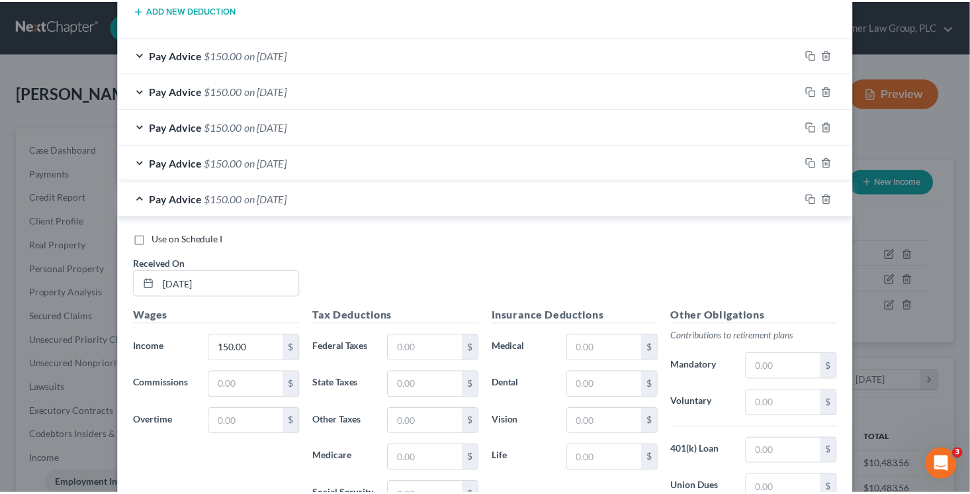
scroll to position [1901, 0]
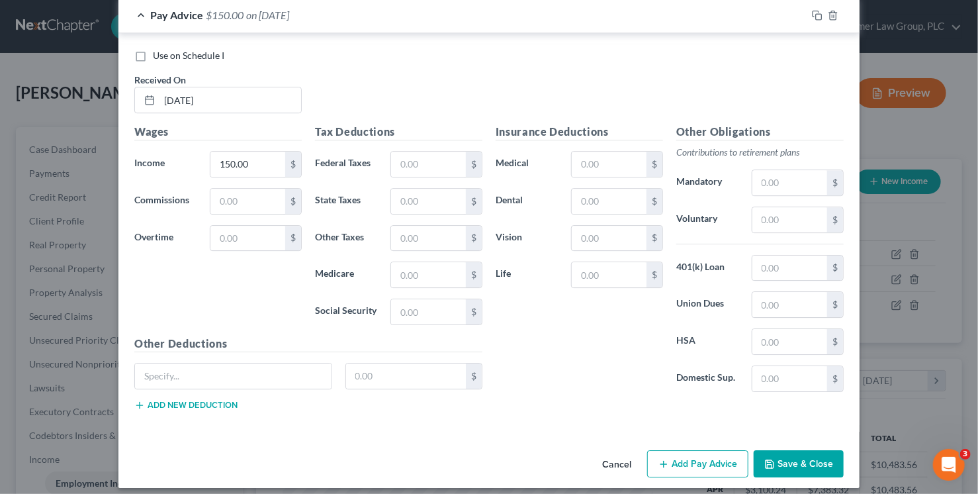
click at [794, 450] on button "Save & Close" at bounding box center [799, 464] width 90 height 28
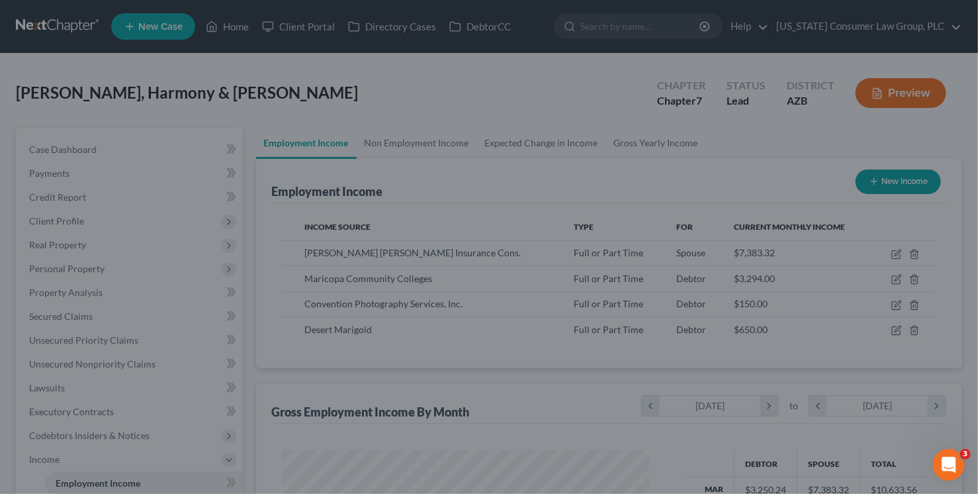
scroll to position [661666, 661508]
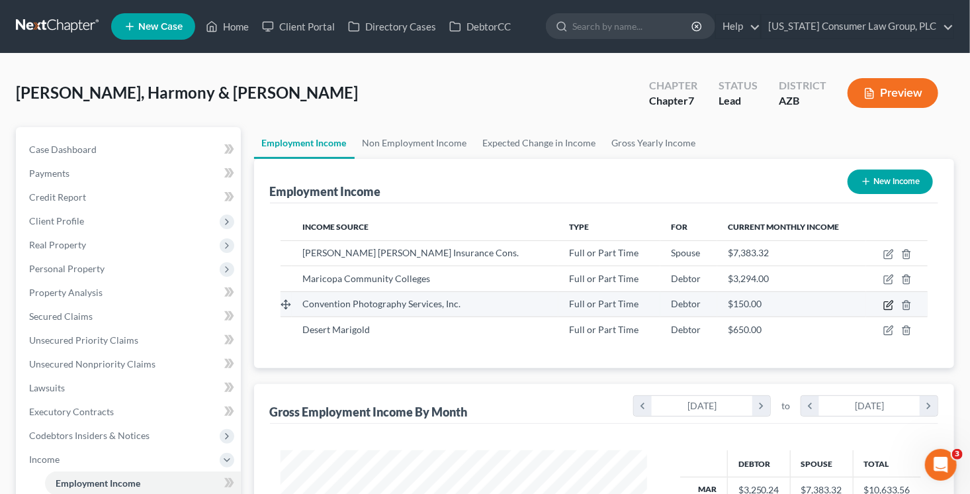
click at [889, 302] on icon "button" at bounding box center [890, 304] width 6 height 6
select select "0"
select select "44"
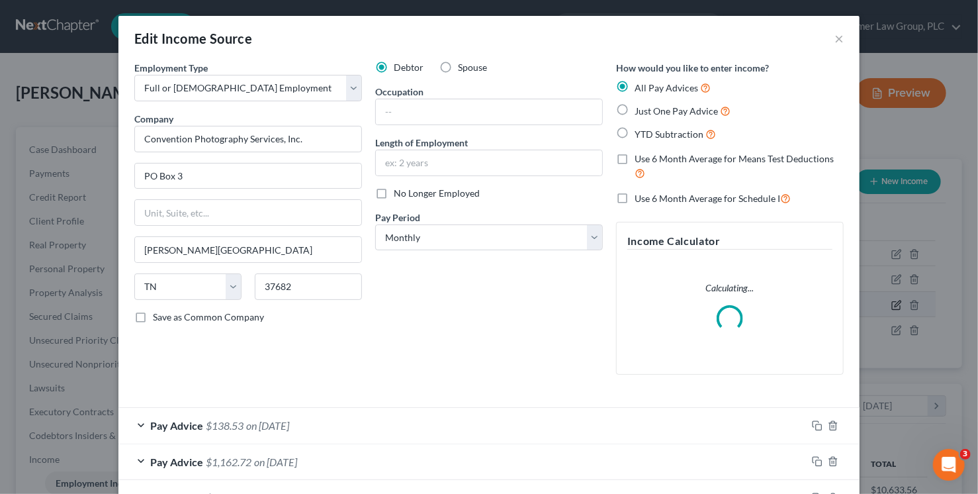
scroll to position [236, 397]
click at [477, 234] on select "Select Monthly Twice Monthly Every Other Week Weekly" at bounding box center [489, 237] width 228 height 26
select select "2"
click at [375, 224] on select "Select Monthly Twice Monthly Every Other Week Weekly" at bounding box center [489, 237] width 228 height 26
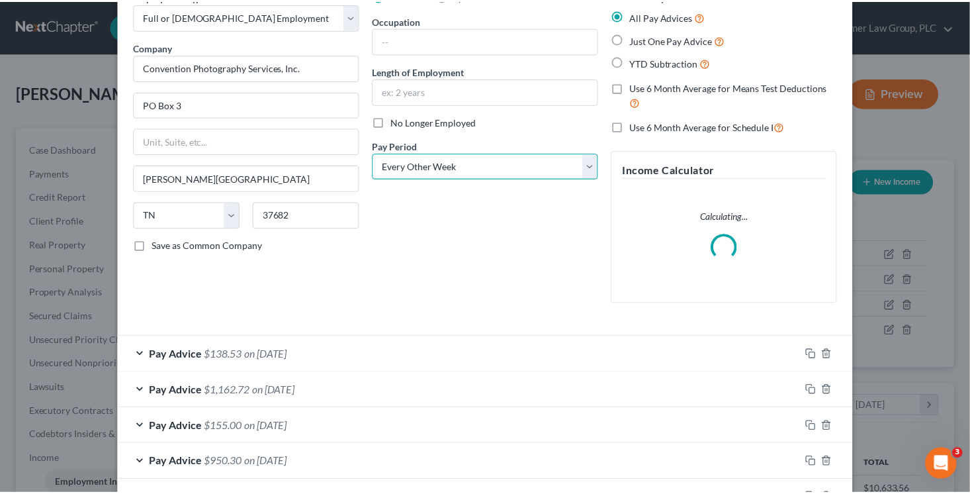
scroll to position [201, 0]
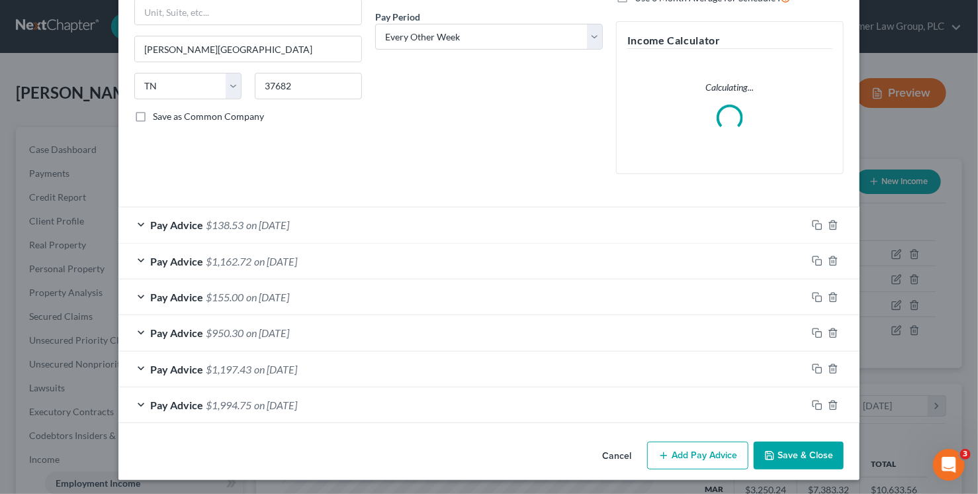
click at [799, 455] on button "Save & Close" at bounding box center [799, 455] width 90 height 28
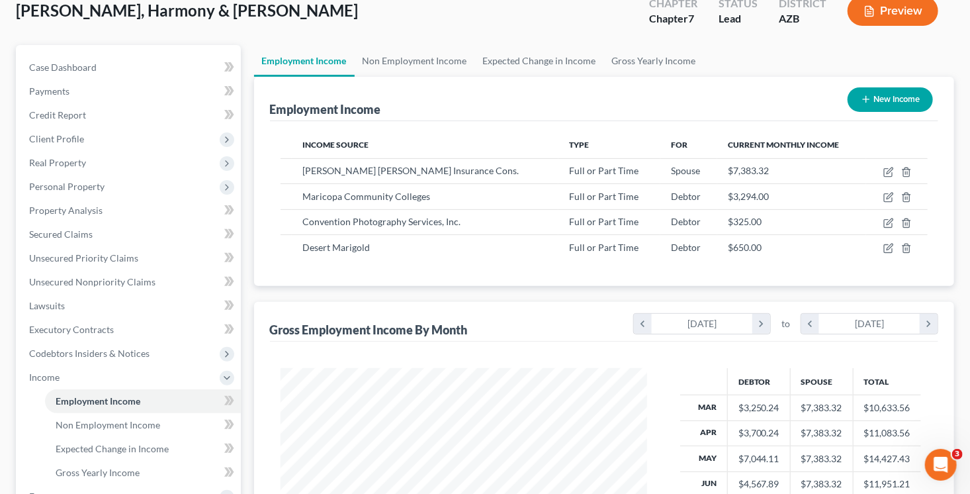
scroll to position [0, 0]
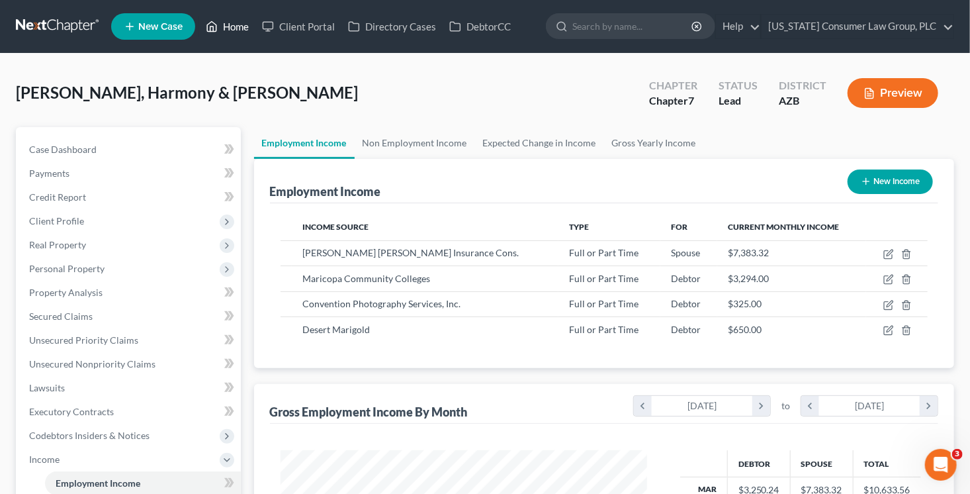
click at [225, 27] on link "Home" at bounding box center [227, 27] width 56 height 24
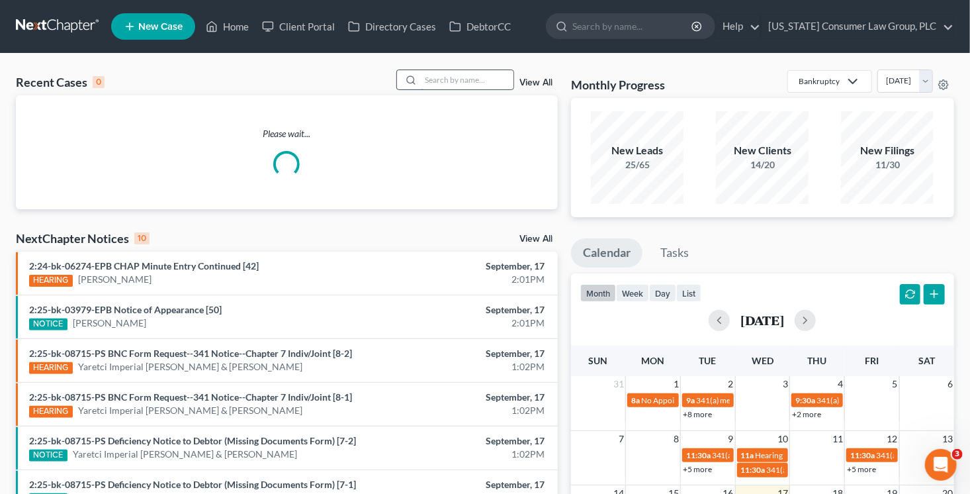
click at [465, 83] on input "search" at bounding box center [467, 79] width 93 height 19
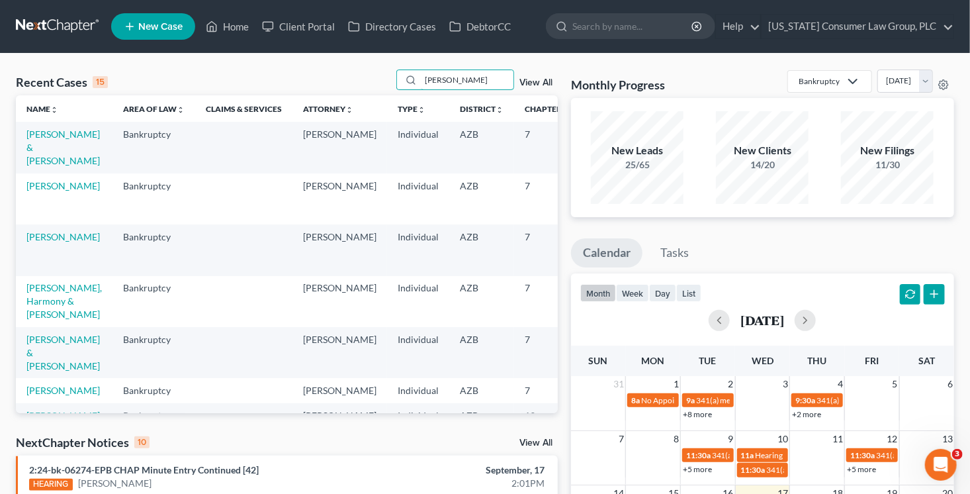
type input "jacobson"
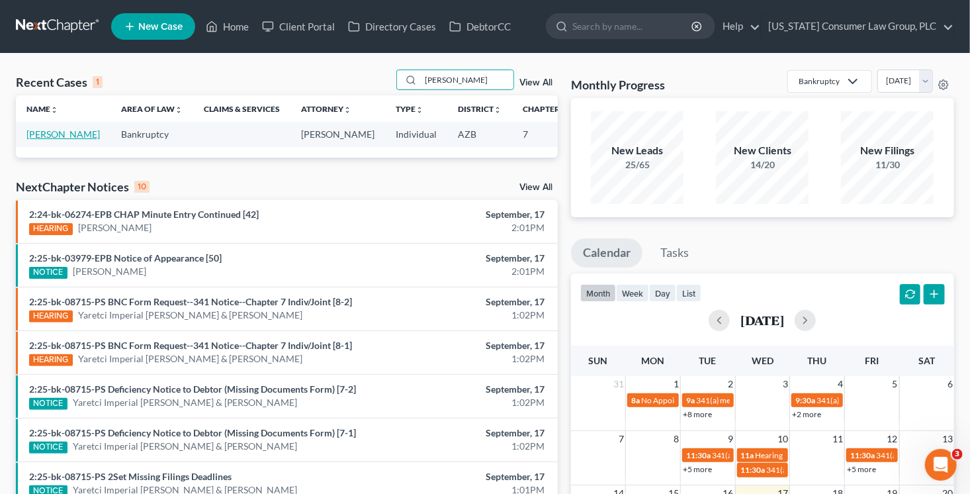
click at [39, 140] on link "[PERSON_NAME]" at bounding box center [62, 133] width 73 height 11
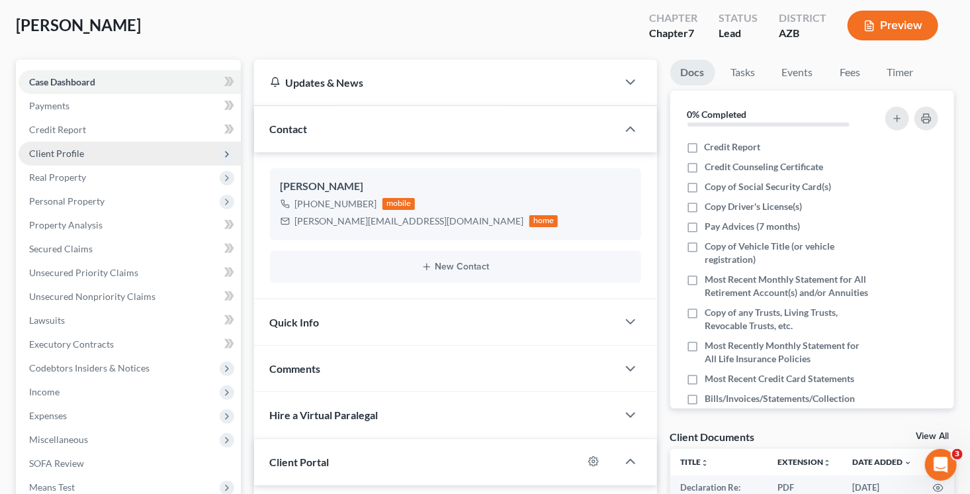
scroll to position [68, 0]
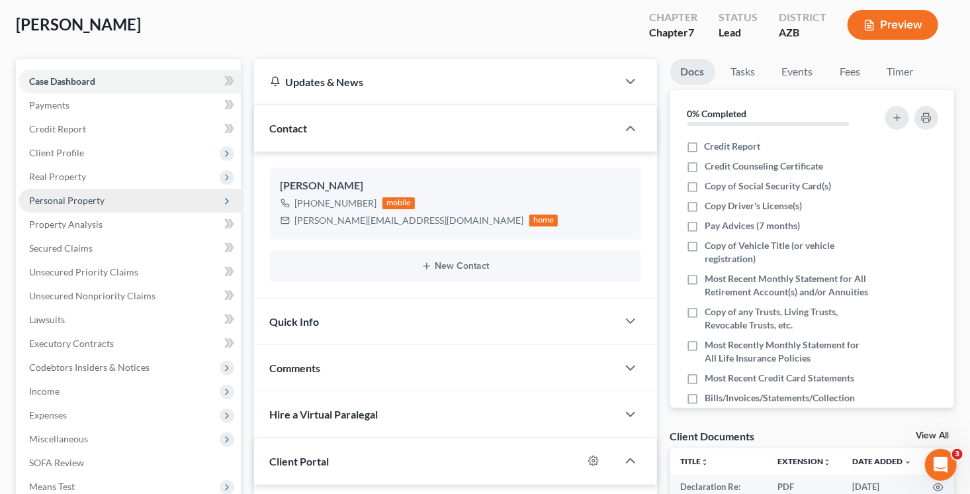
click at [64, 209] on span "Personal Property" at bounding box center [130, 201] width 222 height 24
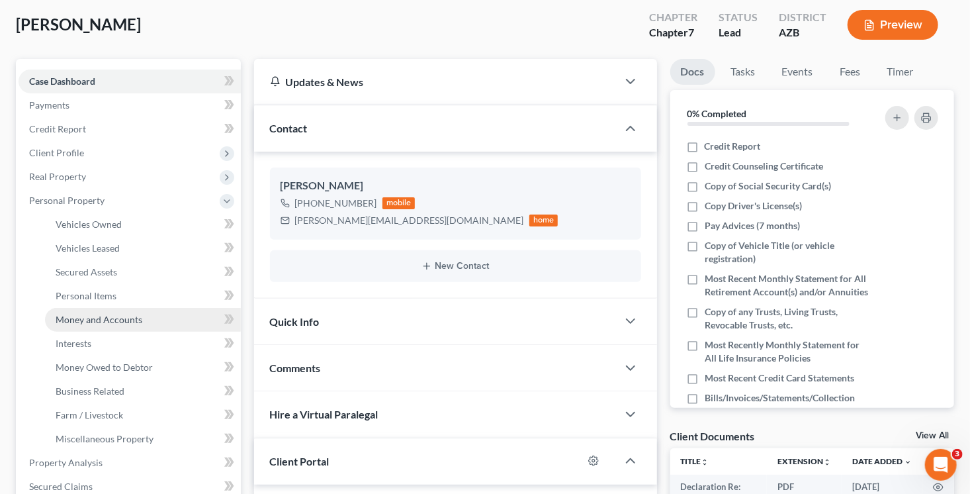
click at [89, 317] on span "Money and Accounts" at bounding box center [99, 319] width 87 height 11
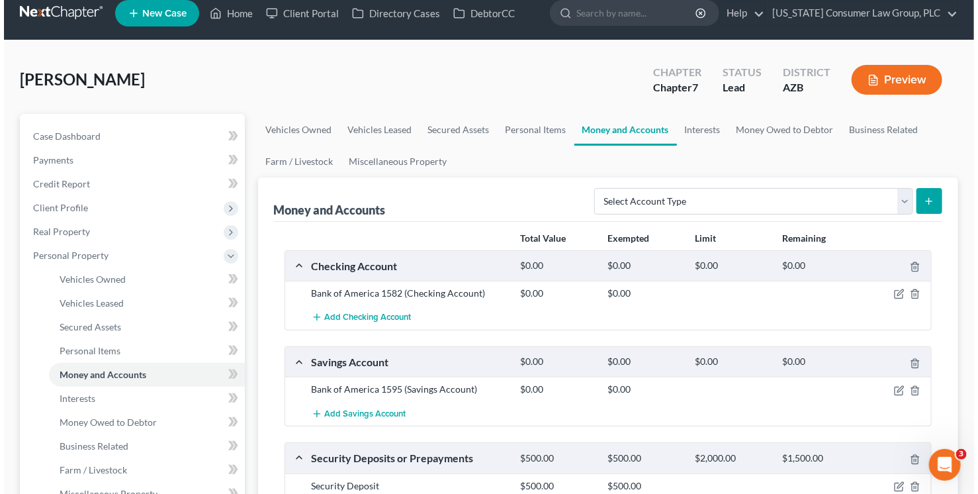
scroll to position [15, 0]
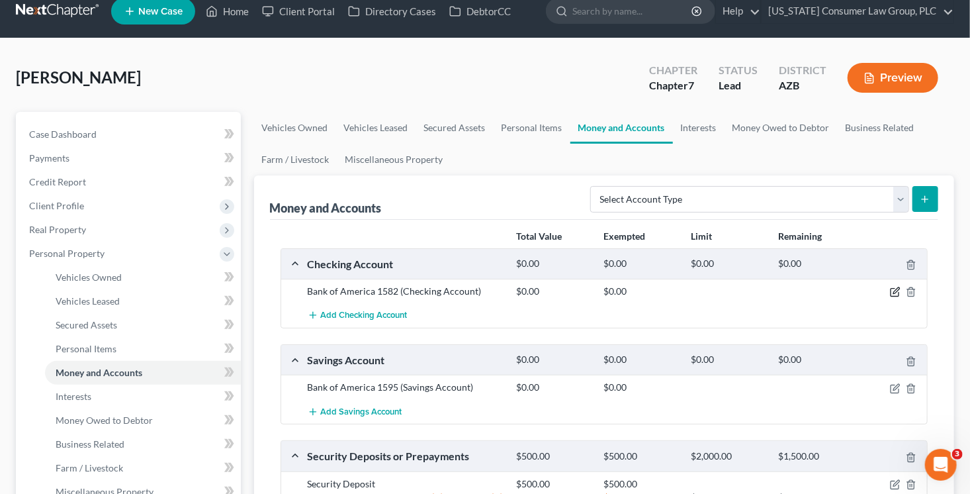
click at [893, 292] on icon "button" at bounding box center [895, 292] width 11 height 11
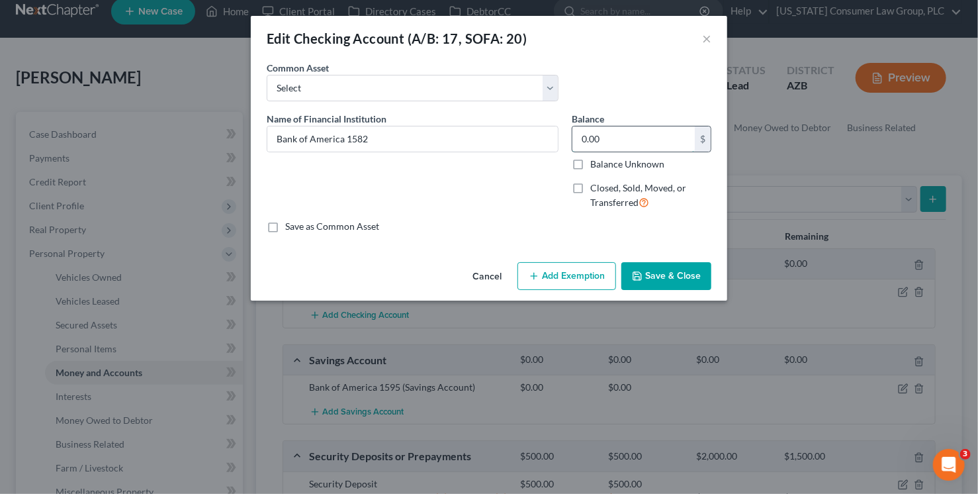
click at [616, 133] on input "0.00" at bounding box center [634, 138] width 122 height 25
type input "219.38"
click at [552, 282] on button "Add Exemption" at bounding box center [567, 276] width 99 height 28
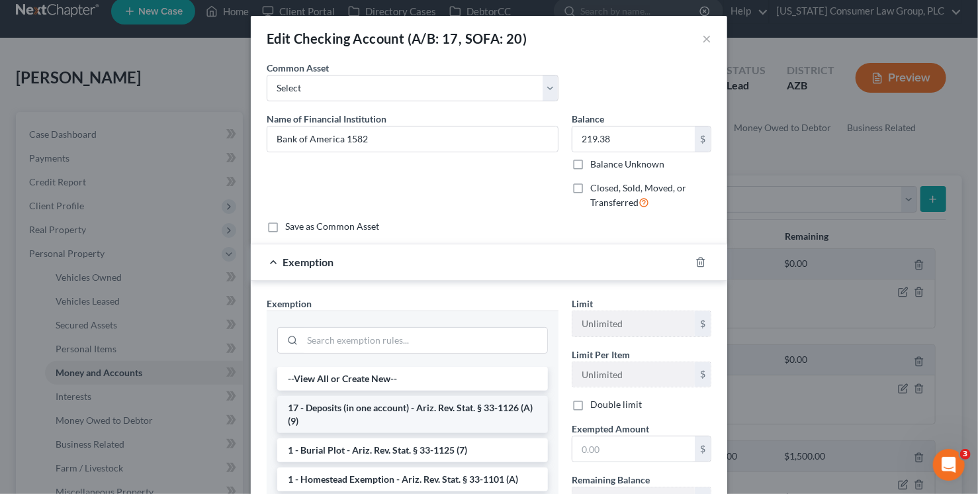
click at [449, 422] on li "17 - Deposits (in one account) - Ariz. Rev. Stat. § 33-1126 (A)(9)" at bounding box center [412, 414] width 271 height 37
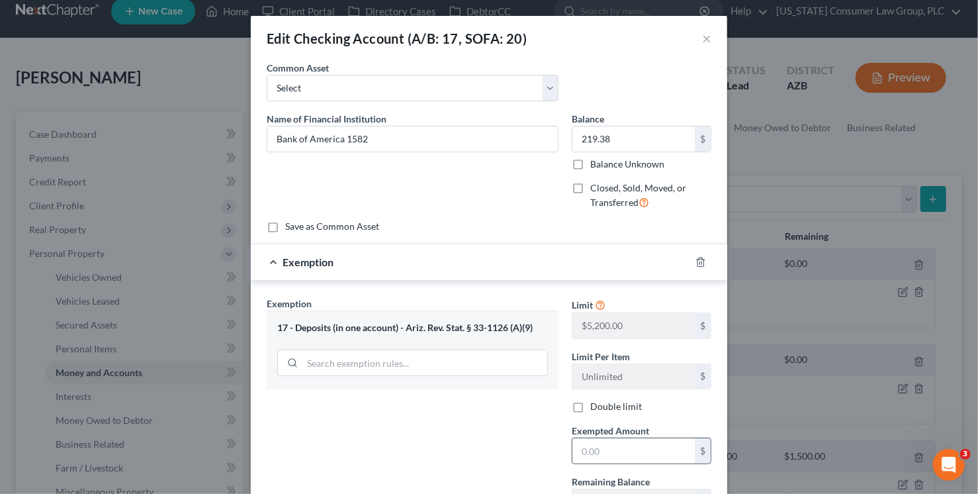
click at [618, 462] on div "$" at bounding box center [642, 451] width 140 height 26
click at [617, 457] on input "text" at bounding box center [634, 450] width 122 height 25
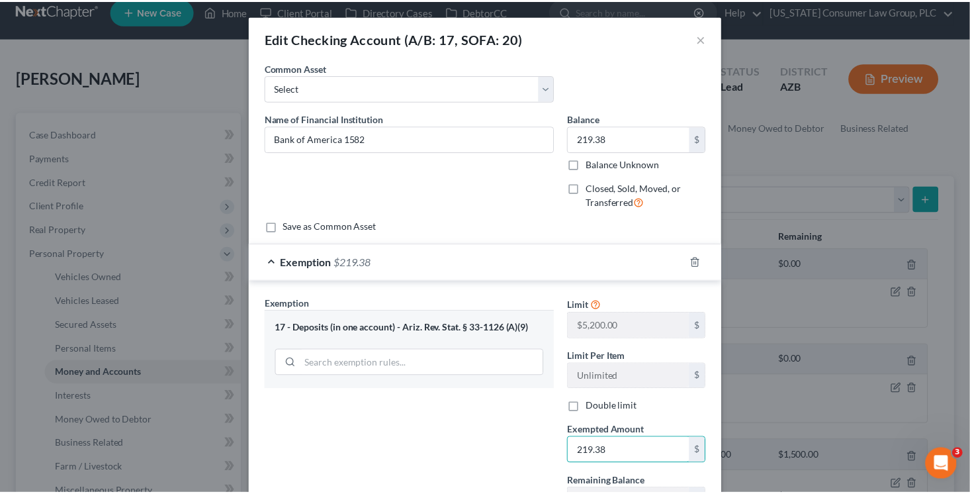
scroll to position [113, 0]
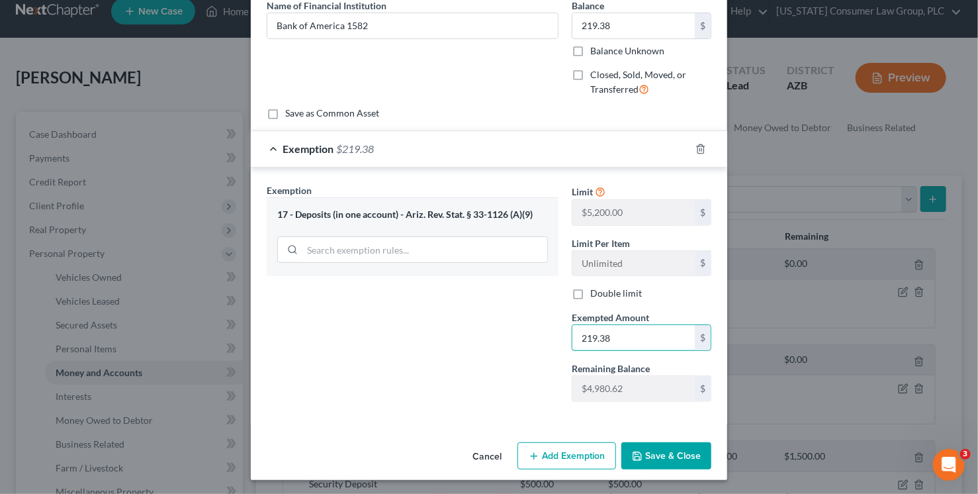
type input "219.38"
click at [657, 460] on button "Save & Close" at bounding box center [667, 456] width 90 height 28
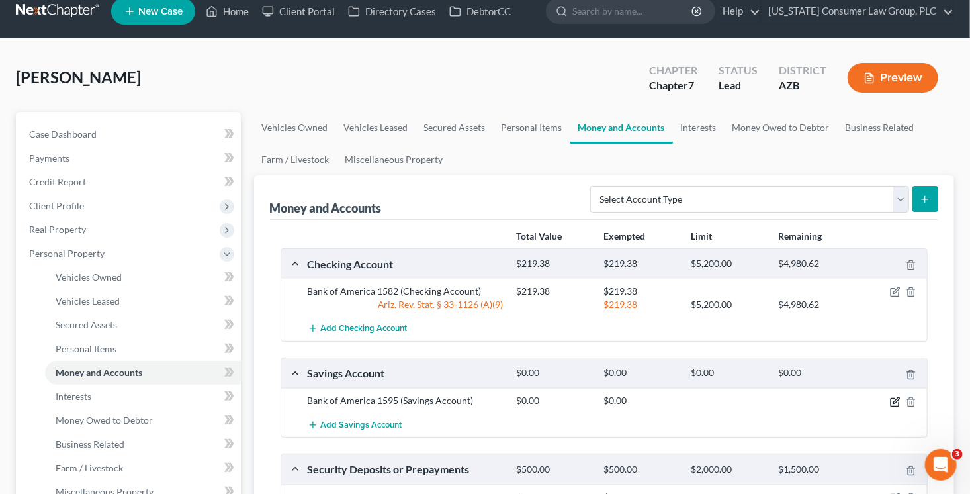
click at [895, 399] on icon "button" at bounding box center [897, 400] width 6 height 6
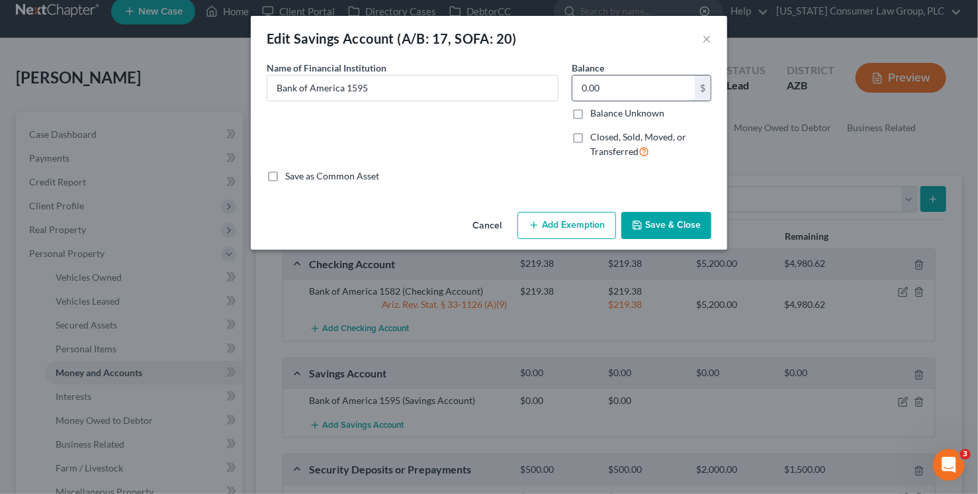
click at [618, 90] on input "0.00" at bounding box center [634, 87] width 122 height 25
type input "79.53"
click at [678, 212] on button "Save & Close" at bounding box center [667, 226] width 90 height 28
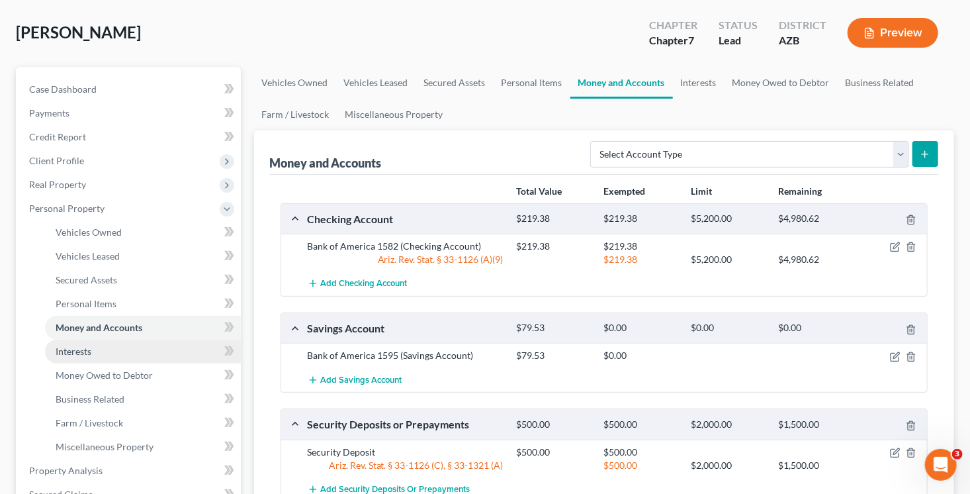
scroll to position [187, 0]
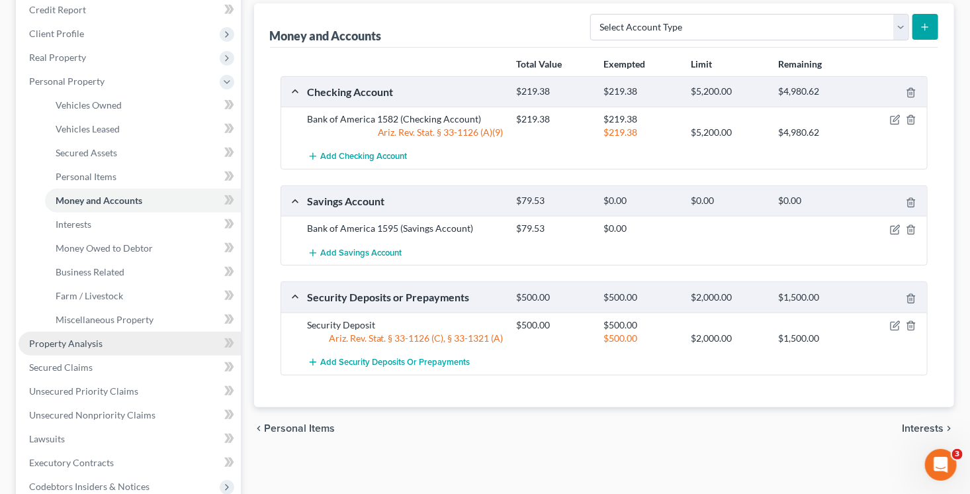
click at [116, 342] on link "Property Analysis" at bounding box center [130, 344] width 222 height 24
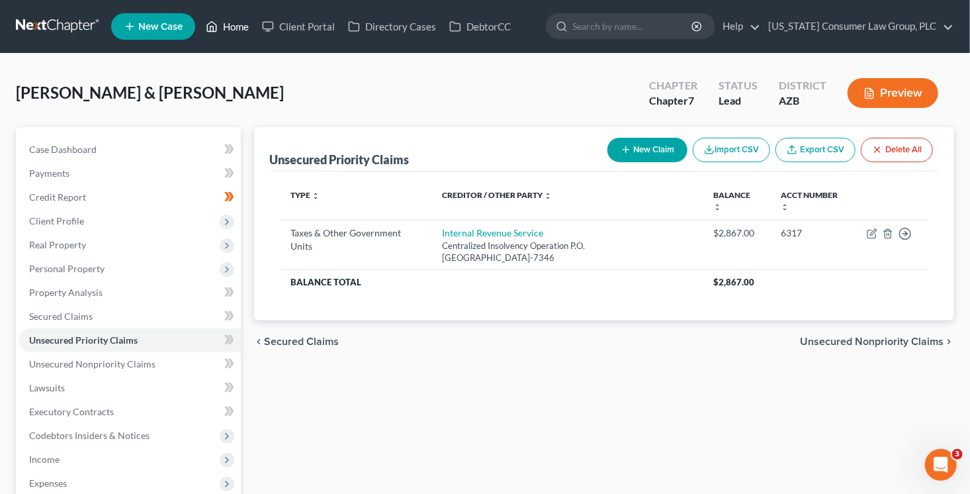
click at [214, 23] on icon at bounding box center [212, 27] width 9 height 10
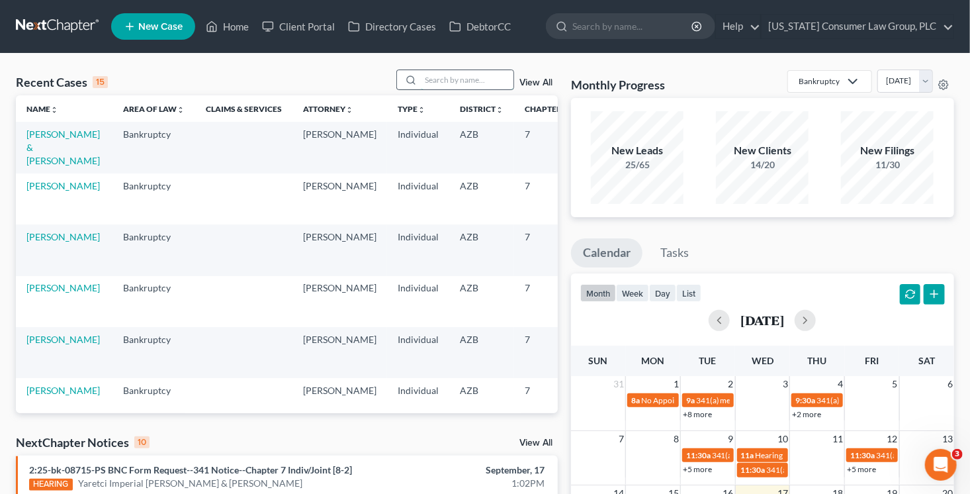
click at [445, 87] on input "search" at bounding box center [467, 79] width 93 height 19
type input "[PERSON_NAME]"
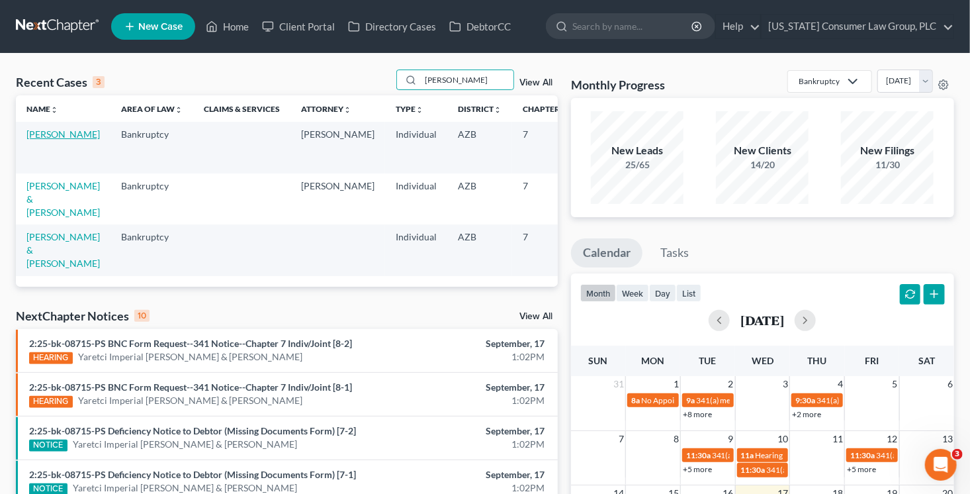
click at [38, 139] on link "[PERSON_NAME]" at bounding box center [62, 133] width 73 height 11
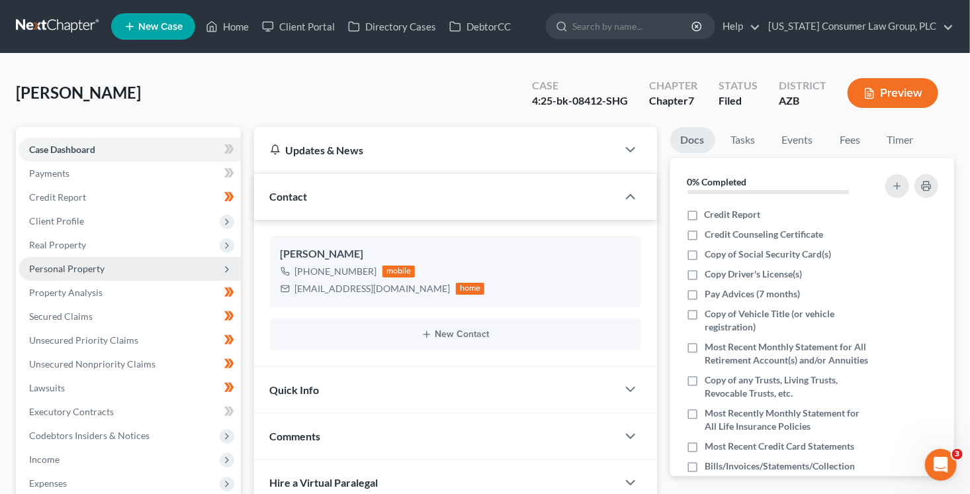
click at [91, 267] on span "Personal Property" at bounding box center [66, 268] width 75 height 11
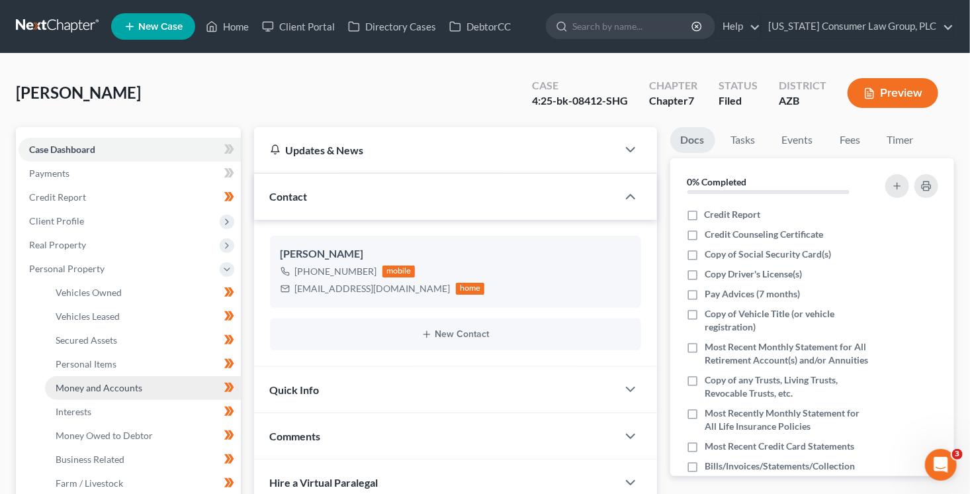
click at [140, 382] on span "Money and Accounts" at bounding box center [99, 387] width 87 height 11
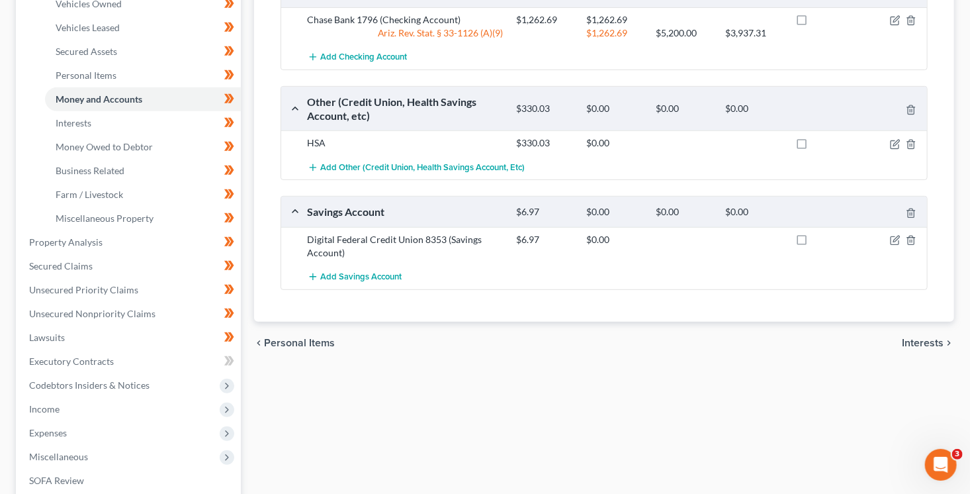
scroll to position [73, 0]
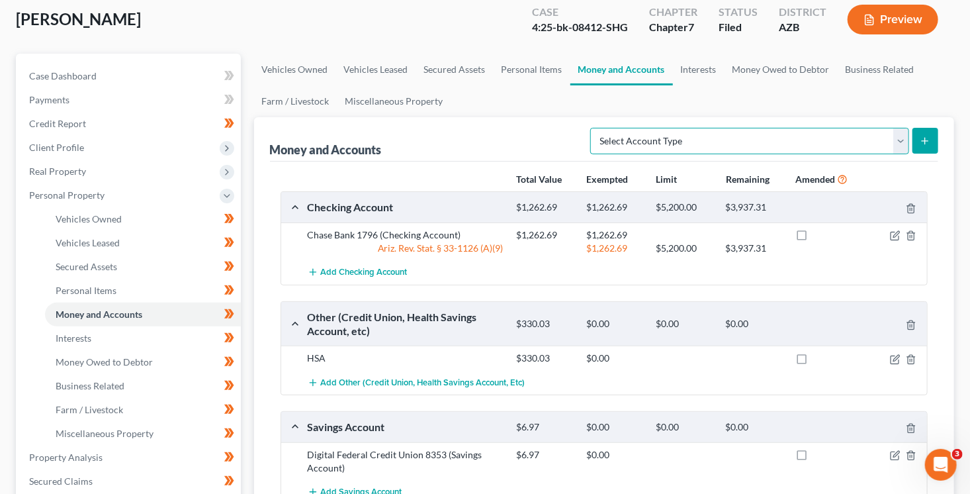
click at [738, 144] on select "Select Account Type Brokerage (A/B: 18, SOFA: 20) Cash on Hand (A/B: 16) Certif…" at bounding box center [749, 141] width 319 height 26
select select "security_deposits"
click at [595, 128] on select "Select Account Type Brokerage (A/B: 18, SOFA: 20) Cash on Hand (A/B: 16) Certif…" at bounding box center [749, 141] width 319 height 26
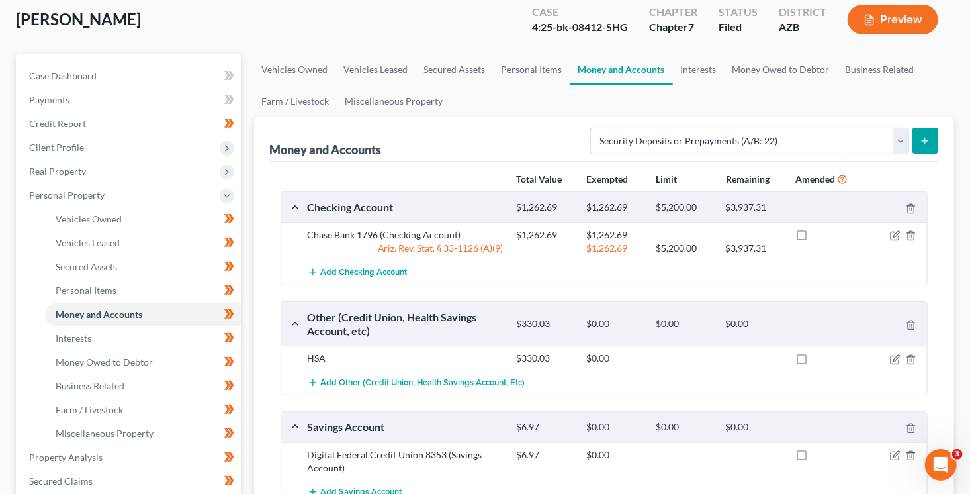
click at [925, 141] on line "submit" at bounding box center [926, 141] width 6 height 0
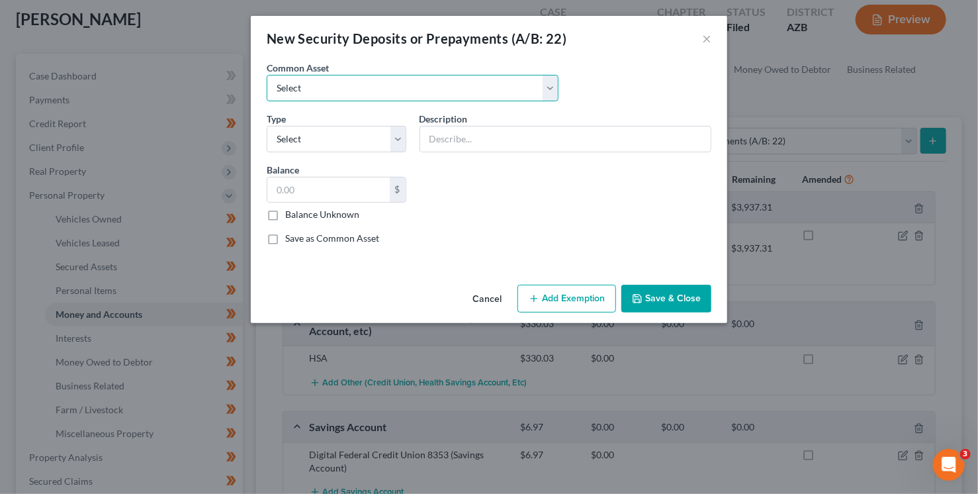
click at [326, 85] on select "Select Security Deposit" at bounding box center [413, 88] width 292 height 26
select select "0"
click at [267, 75] on select "Select Security Deposit" at bounding box center [413, 88] width 292 height 26
type input "Security Deposit"
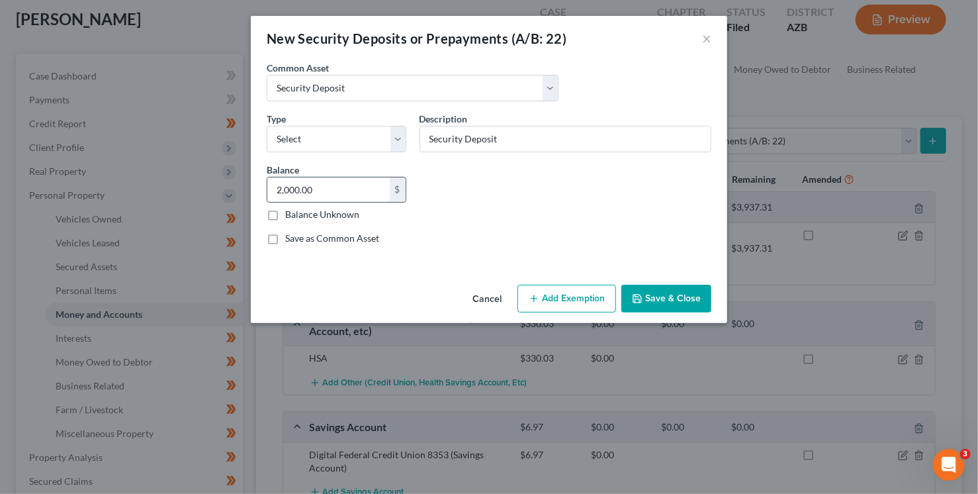
click at [331, 195] on input "2,000.00" at bounding box center [328, 189] width 122 height 25
type input "250"
click at [311, 141] on select "Select Electric Gas Heating Oil Security Deposit On Rental Unit Prepaid Rent Te…" at bounding box center [337, 139] width 140 height 26
select select "3"
click at [267, 126] on select "Select Electric Gas Heating Oil Security Deposit On Rental Unit Prepaid Rent Te…" at bounding box center [337, 139] width 140 height 26
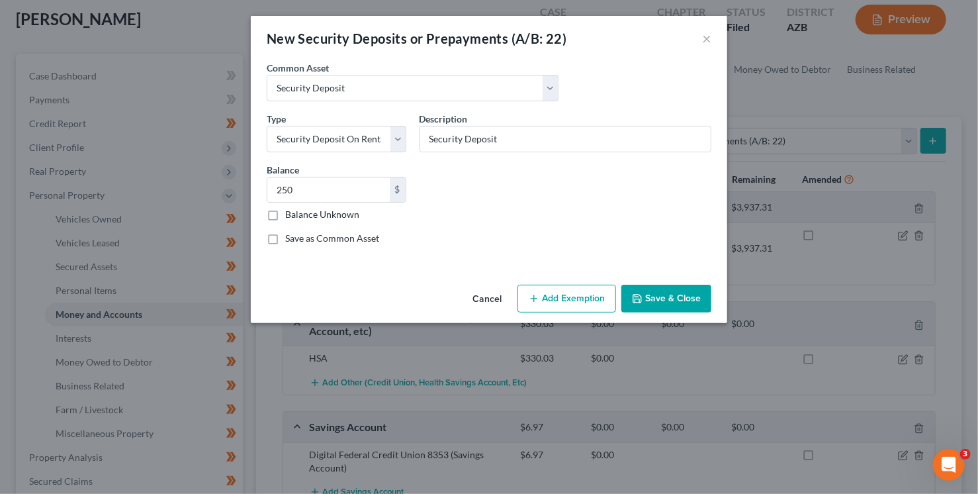
click at [649, 295] on button "Save & Close" at bounding box center [667, 299] width 90 height 28
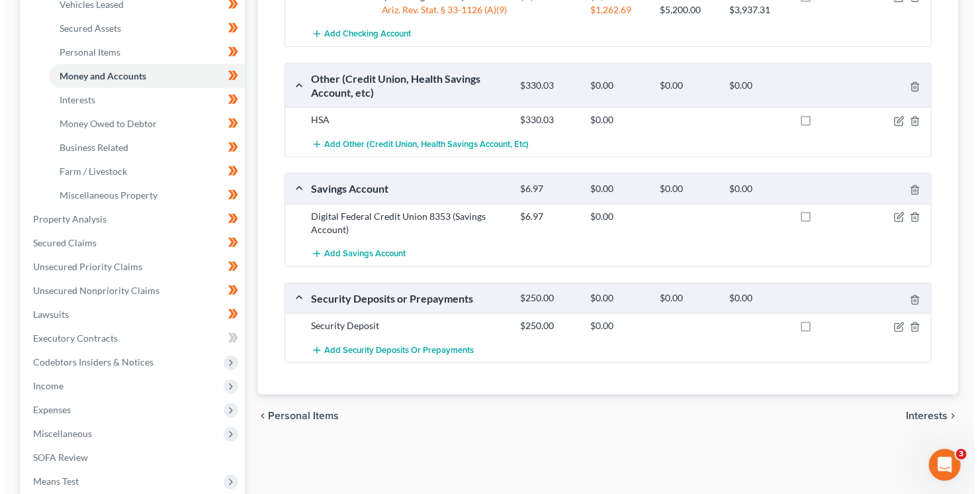
scroll to position [318, 0]
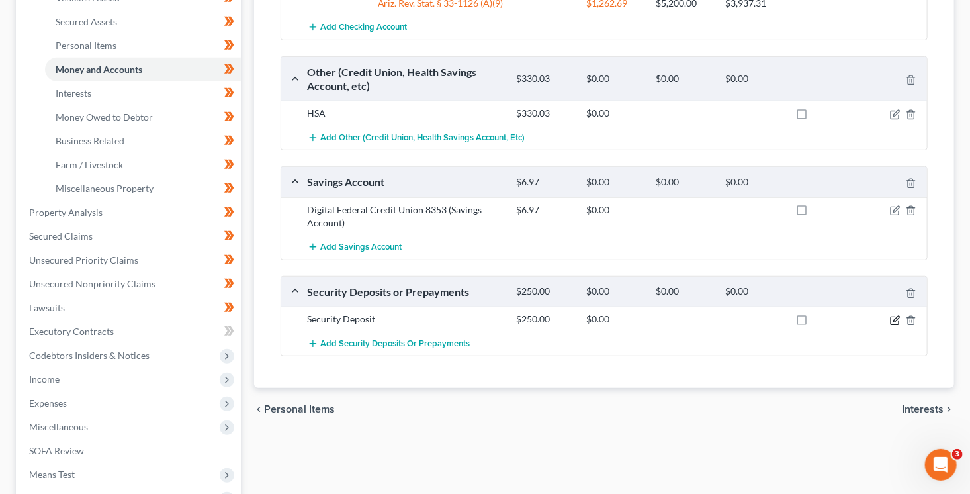
click at [899, 316] on icon "button" at bounding box center [897, 319] width 6 height 6
select select "3"
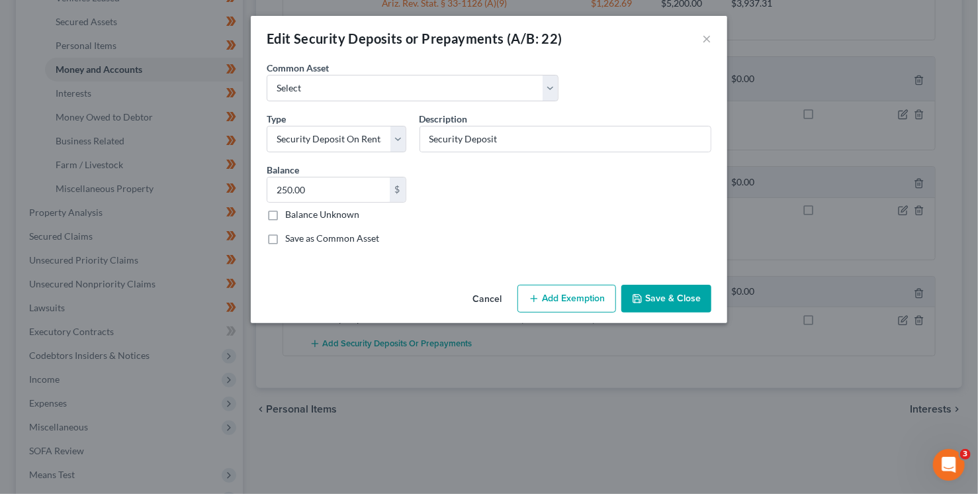
click at [566, 250] on div "Common Asset Select Security Deposit Type Select Electric Gas Heating Oil Secur…" at bounding box center [489, 158] width 458 height 195
click at [569, 294] on button "Add Exemption" at bounding box center [567, 299] width 99 height 28
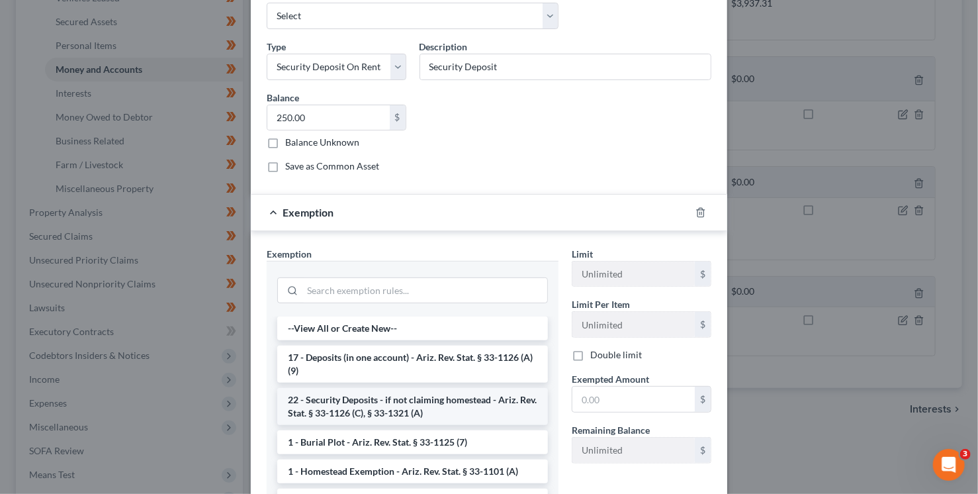
scroll to position [79, 0]
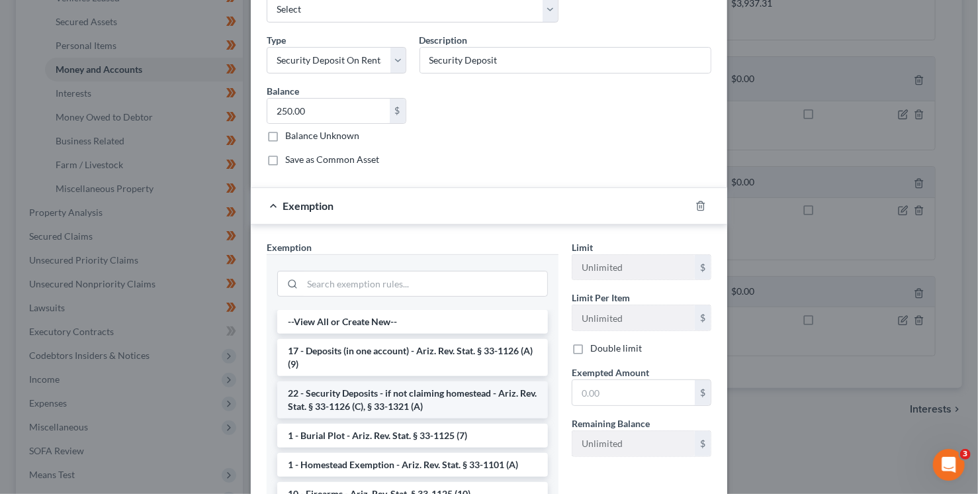
click at [427, 406] on li "22 - Security Deposits - if not claiming homestead - Ariz. Rev. Stat. § 33-1126…" at bounding box center [412, 399] width 271 height 37
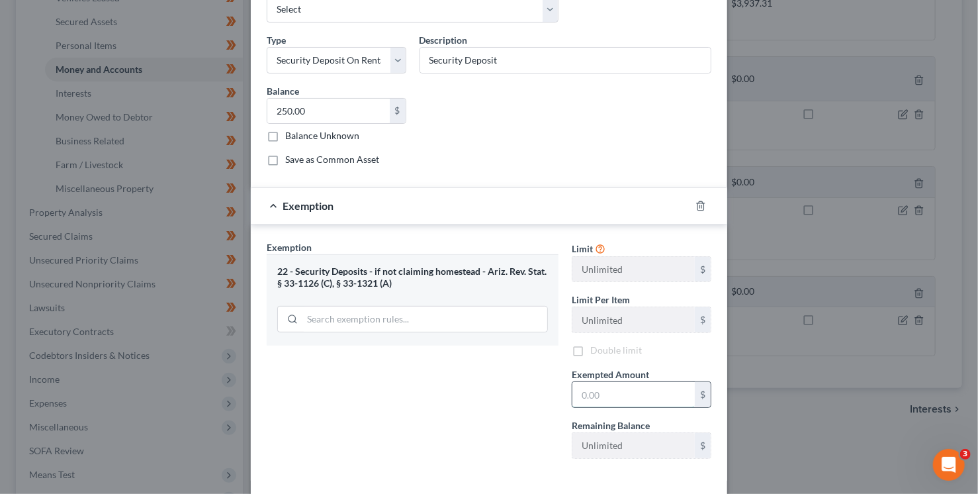
click at [588, 395] on input "text" at bounding box center [634, 394] width 122 height 25
type input "250"
click at [487, 422] on div "Exemption Set must be selected for CA. Exemption * 22 - Security Deposits - if …" at bounding box center [412, 354] width 305 height 229
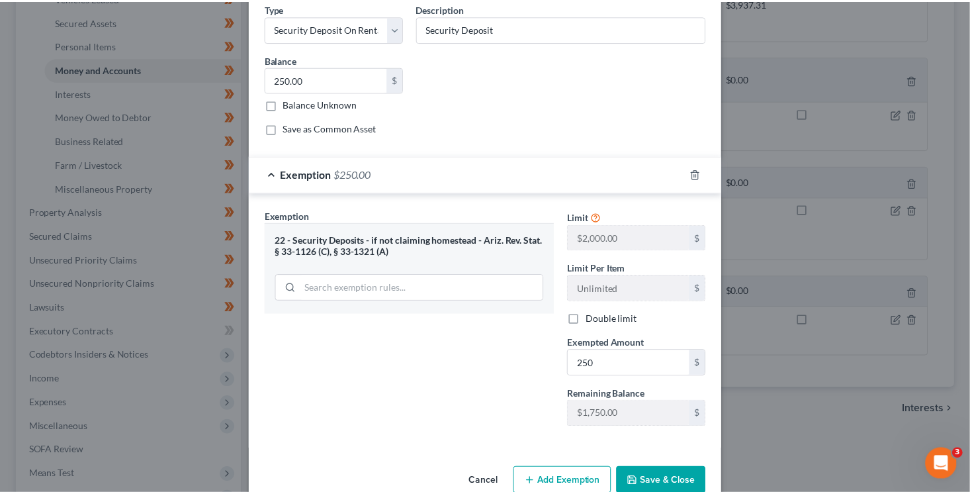
scroll to position [135, 0]
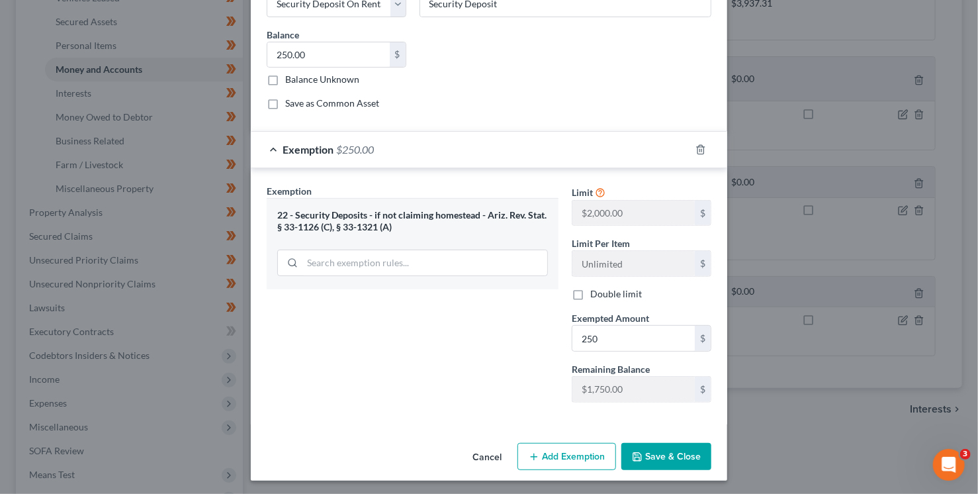
click at [674, 455] on button "Save & Close" at bounding box center [667, 457] width 90 height 28
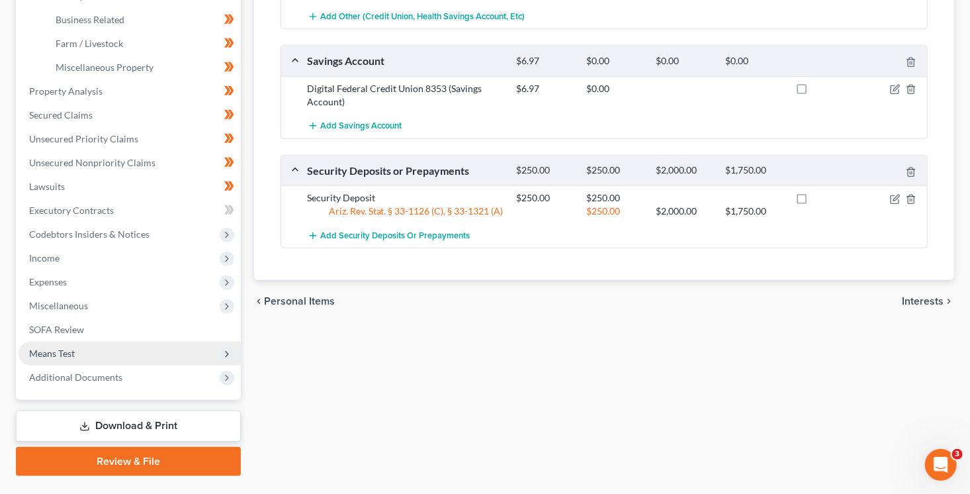
scroll to position [445, 0]
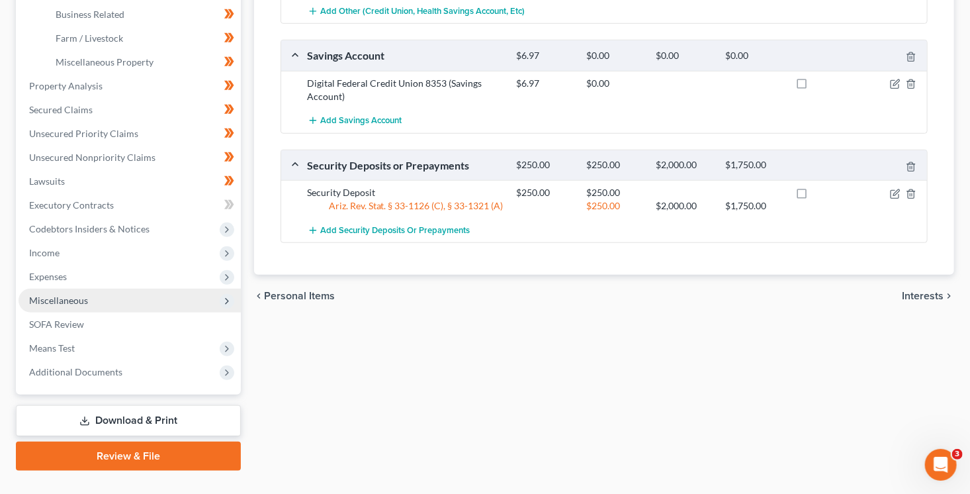
click at [102, 297] on span "Miscellaneous" at bounding box center [130, 301] width 222 height 24
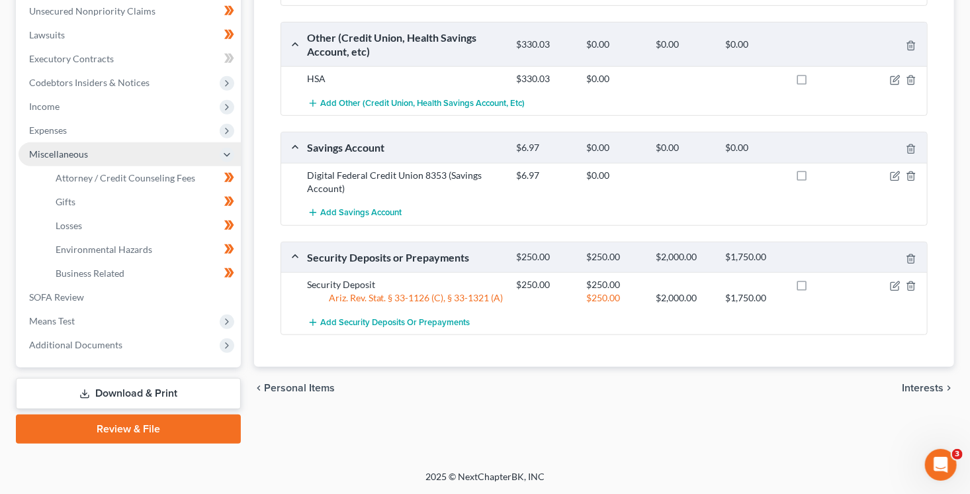
scroll to position [351, 0]
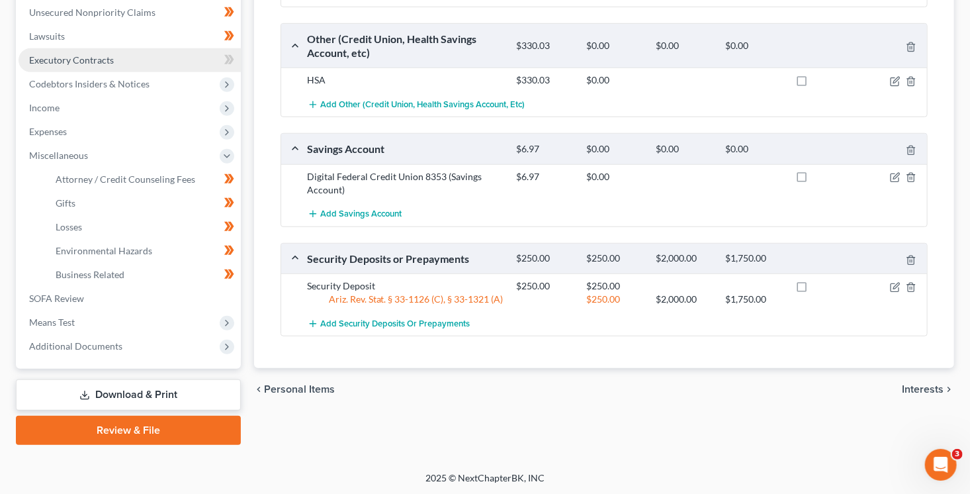
click at [83, 54] on span "Executory Contracts" at bounding box center [71, 59] width 85 height 11
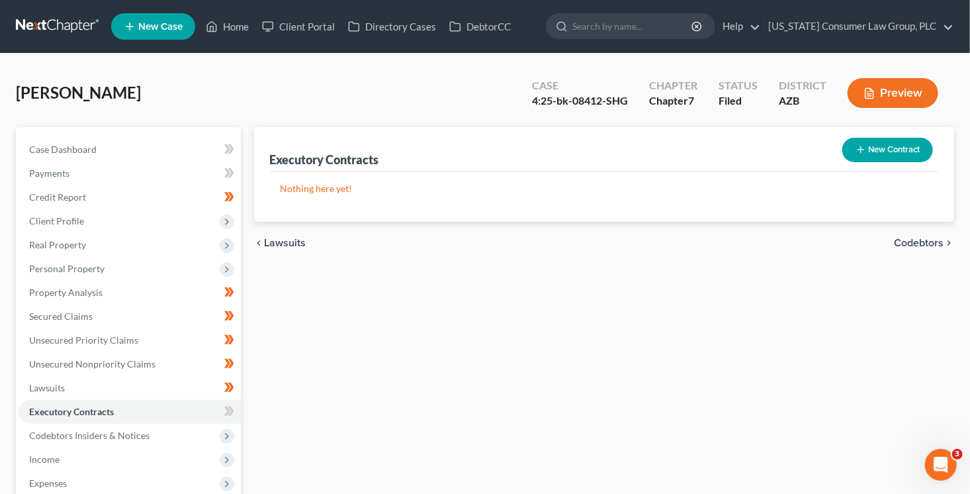
click at [896, 152] on button "New Contract" at bounding box center [888, 150] width 91 height 24
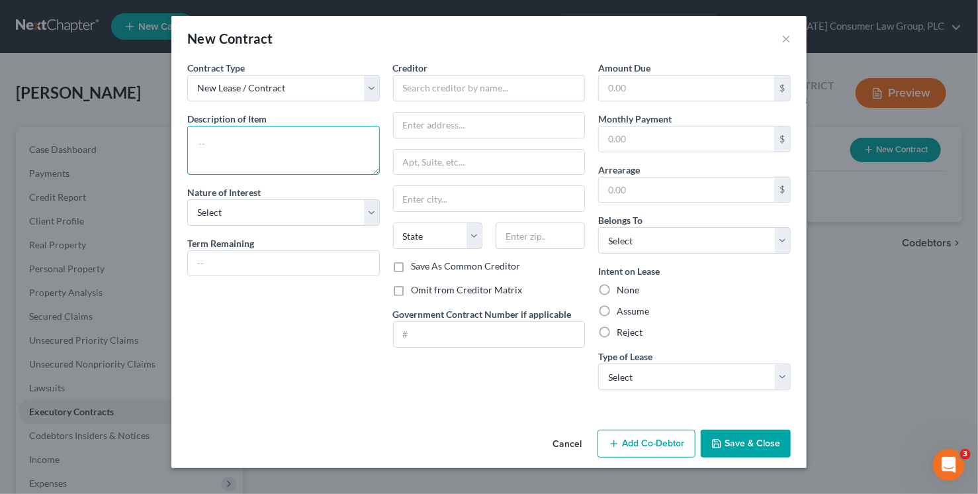
click at [252, 152] on textarea at bounding box center [283, 150] width 193 height 49
type textarea "Residential lease"
select select "3"
type input "11 months"
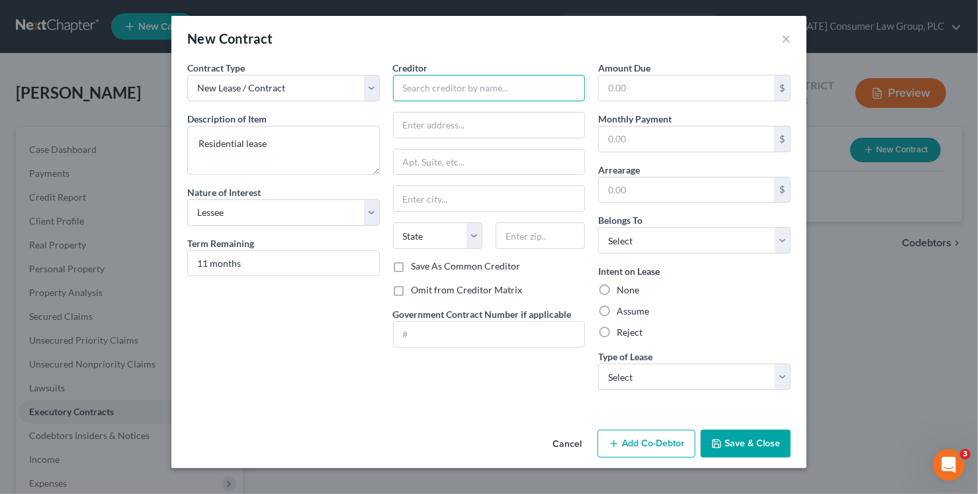
click at [453, 83] on input "text" at bounding box center [489, 88] width 193 height 26
type input "Tucson M3-16 LLC"
click at [369, 163] on textarea "Residential lease" at bounding box center [283, 150] width 193 height 49
drag, startPoint x: 463, startPoint y: 84, endPoint x: 394, endPoint y: 89, distance: 69.7
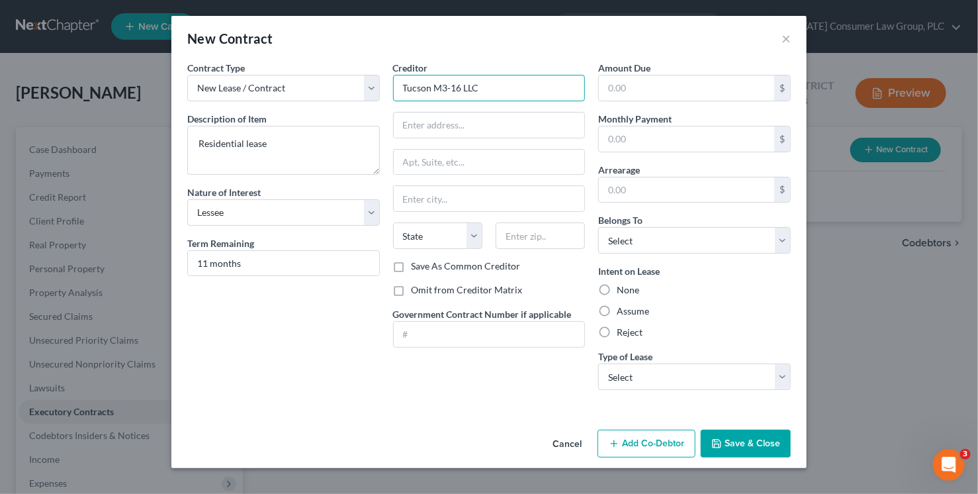
click at [394, 89] on input "Tucson M3-16 LLC" at bounding box center [489, 88] width 193 height 26
click at [435, 125] on input "text" at bounding box center [489, 125] width 191 height 25
click at [488, 125] on input "text" at bounding box center [489, 125] width 191 height 25
type input "2401 E. Speedway Blvd."
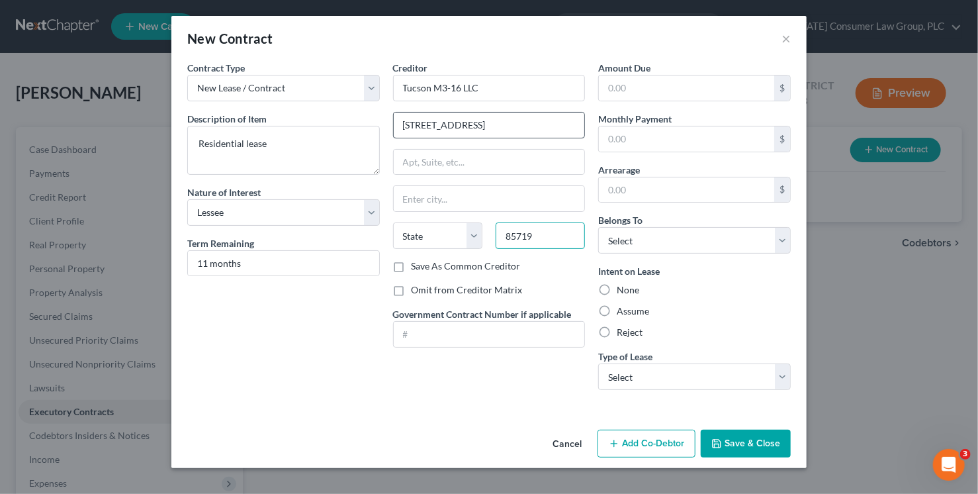
type input "85719"
click at [417, 283] on input "Omit from Creditor Matrix" at bounding box center [421, 287] width 9 height 9
checkbox input "true"
type input "Tucson"
select select "3"
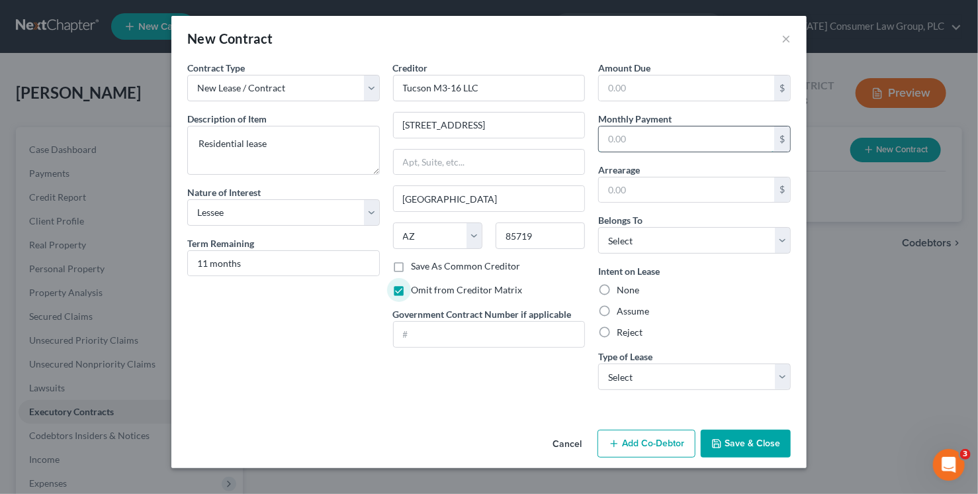
click at [621, 131] on input "text" at bounding box center [686, 138] width 175 height 25
type input "1,542.35"
click at [647, 238] on select "Select Debtor 1 Only Debtor 2 Only Debtor 1 And Debtor 2 Only At Least One Of T…" at bounding box center [694, 240] width 193 height 26
select select "3"
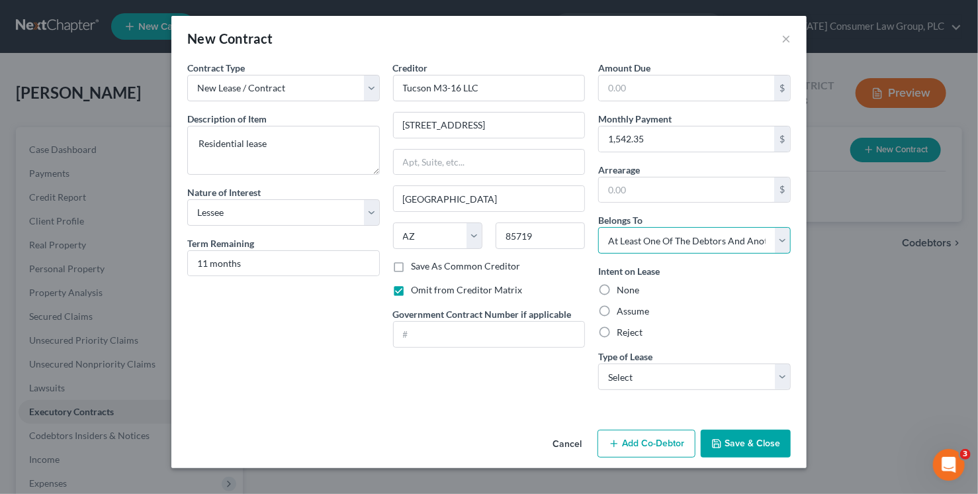
click at [598, 227] on select "Select Debtor 1 Only Debtor 2 Only Debtor 1 And Debtor 2 Only At Least One Of T…" at bounding box center [694, 240] width 193 height 26
click at [633, 307] on label "Assume" at bounding box center [633, 310] width 32 height 13
click at [631, 307] on input "Assume" at bounding box center [626, 308] width 9 height 9
radio input "true"
click at [665, 395] on div "Amount Due $ Monthly Payment 1,542.35 $ Arrearage $ Belongs To * Select Debtor …" at bounding box center [695, 231] width 206 height 340
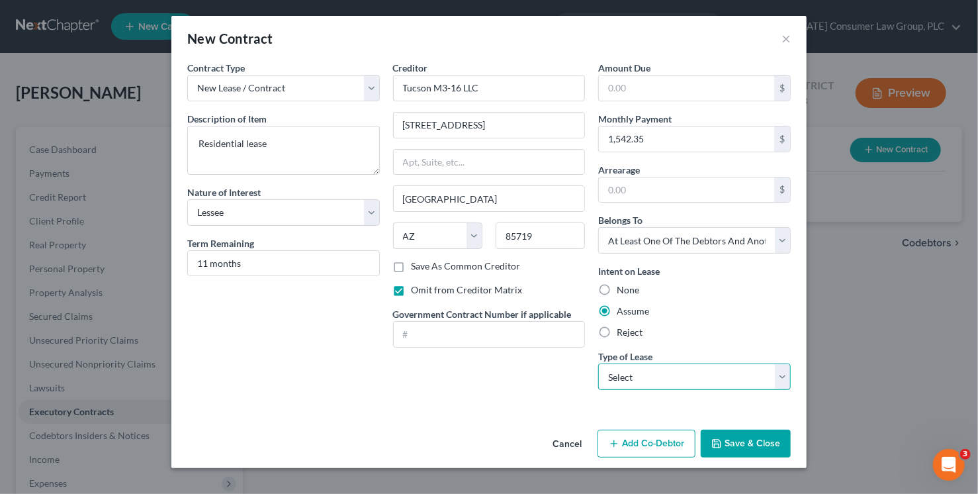
click at [664, 383] on select "Select Real Estate Car Other" at bounding box center [694, 376] width 193 height 26
select select "0"
click at [598, 363] on select "Select Real Estate Car Other" at bounding box center [694, 376] width 193 height 26
click at [744, 441] on button "Save & Close" at bounding box center [746, 444] width 90 height 28
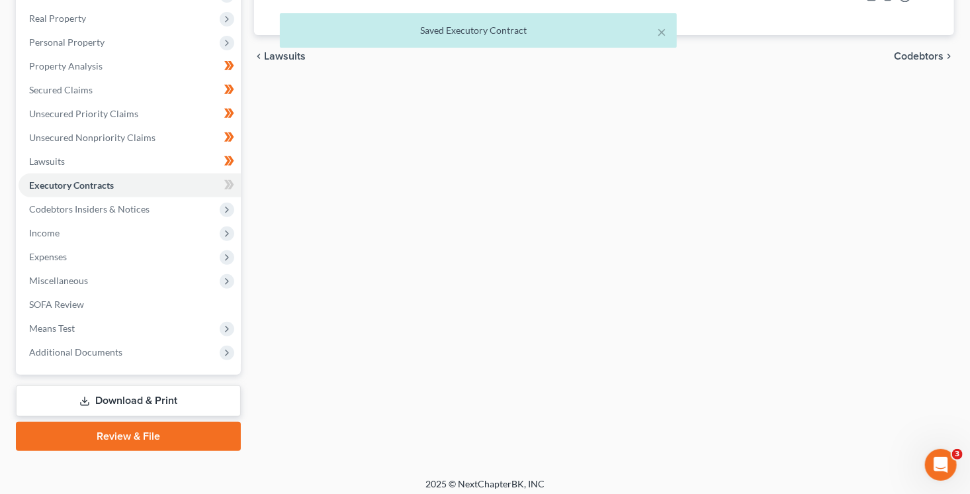
scroll to position [232, 0]
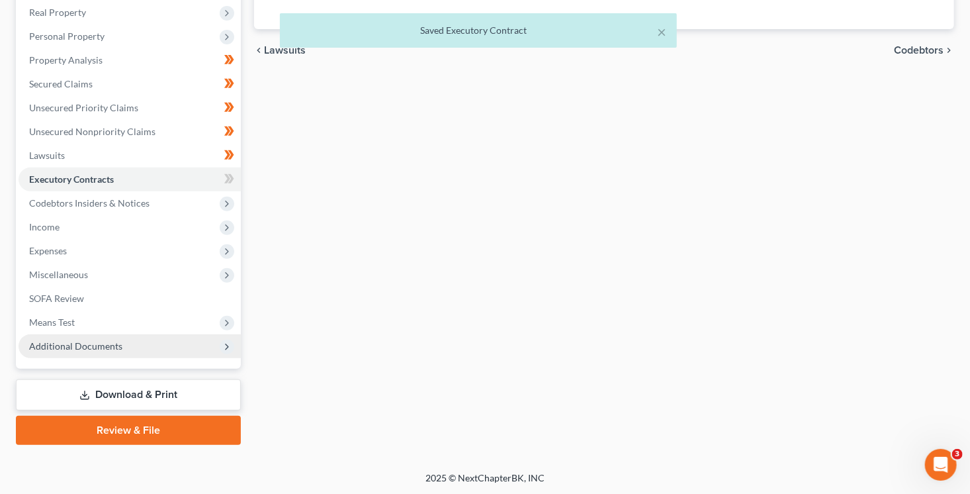
click at [123, 351] on span "Additional Documents" at bounding box center [130, 346] width 222 height 24
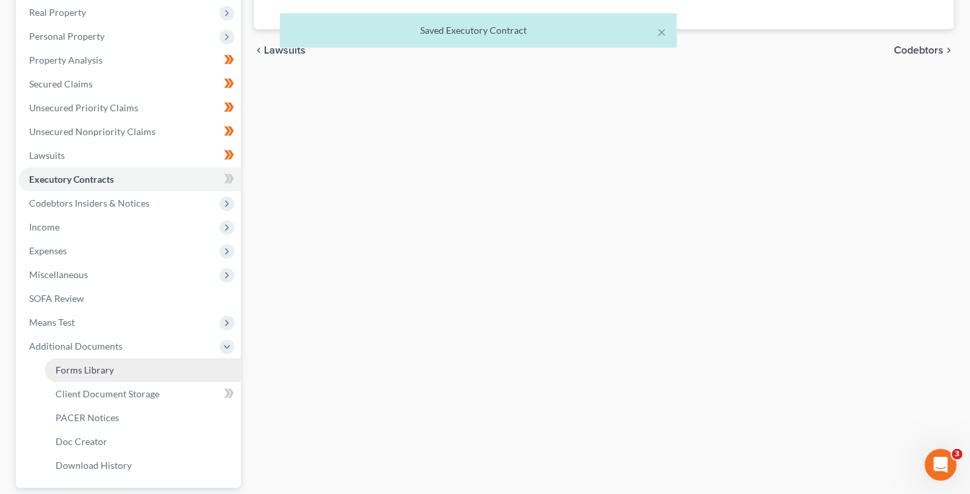
click at [114, 376] on link "Forms Library" at bounding box center [143, 370] width 196 height 24
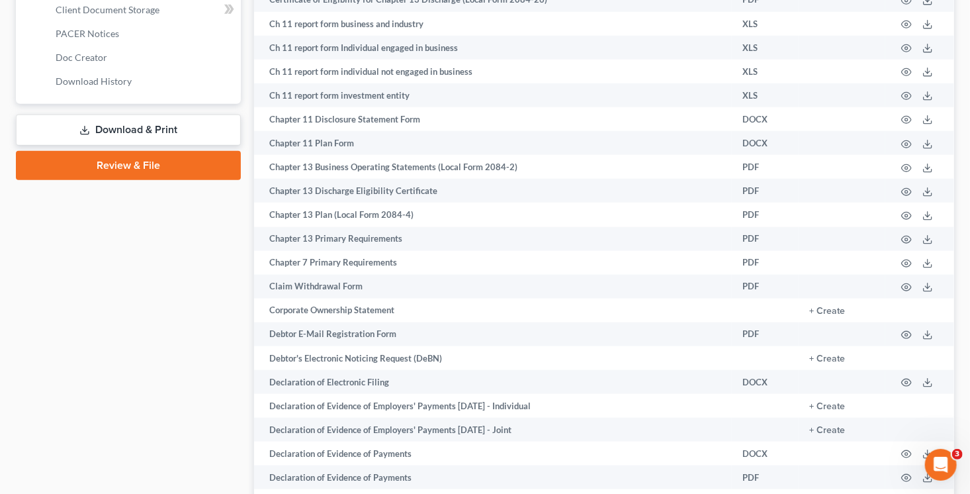
scroll to position [645, 0]
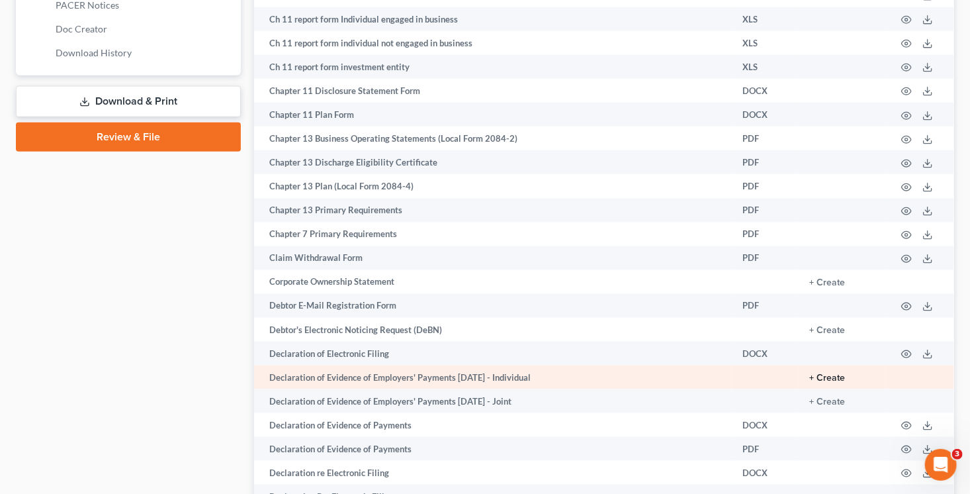
click at [845, 383] on button "+ Create" at bounding box center [828, 377] width 36 height 9
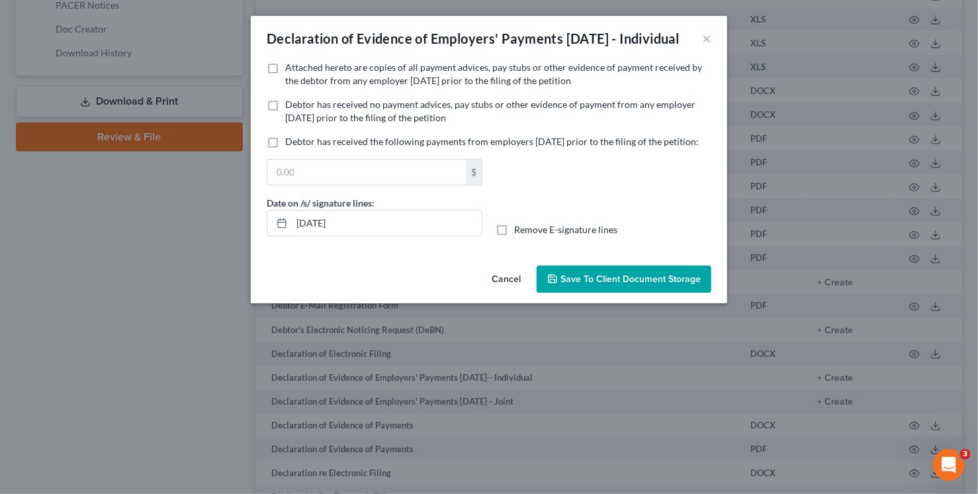
click at [414, 81] on span "Attached hereto are copies of all payment advices, pay stubs or other evidence …" at bounding box center [493, 74] width 417 height 24
click at [299, 69] on input "Attached hereto are copies of all payment advices, pay stubs or other evidence …" at bounding box center [295, 65] width 9 height 9
checkbox input "true"
drag, startPoint x: 412, startPoint y: 259, endPoint x: 200, endPoint y: 223, distance: 214.9
click at [208, 226] on div "Declaration of Evidence of Employers' Payments Within 60 Days - Individual × No…" at bounding box center [489, 247] width 978 height 494
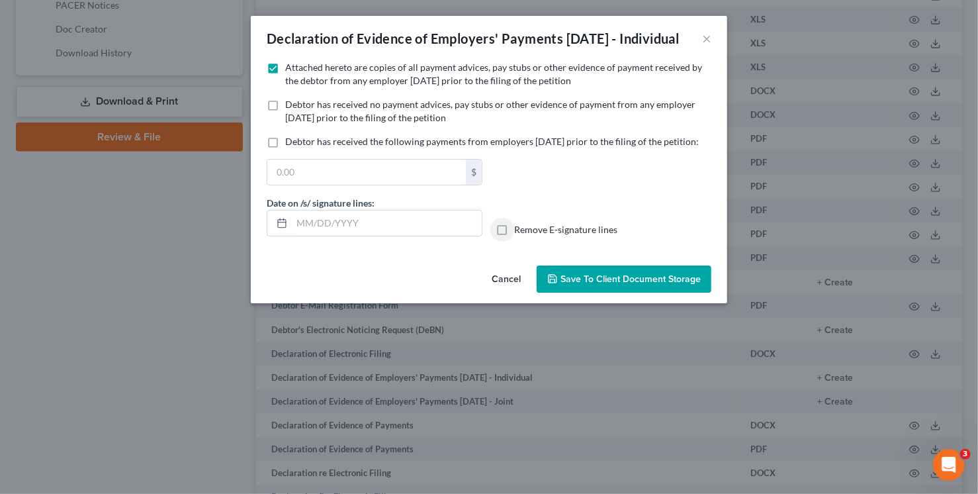
click at [520, 223] on input "Remove E-signature lines" at bounding box center [524, 227] width 9 height 9
checkbox input "true"
click at [620, 285] on span "Save to Client Document Storage" at bounding box center [631, 278] width 140 height 11
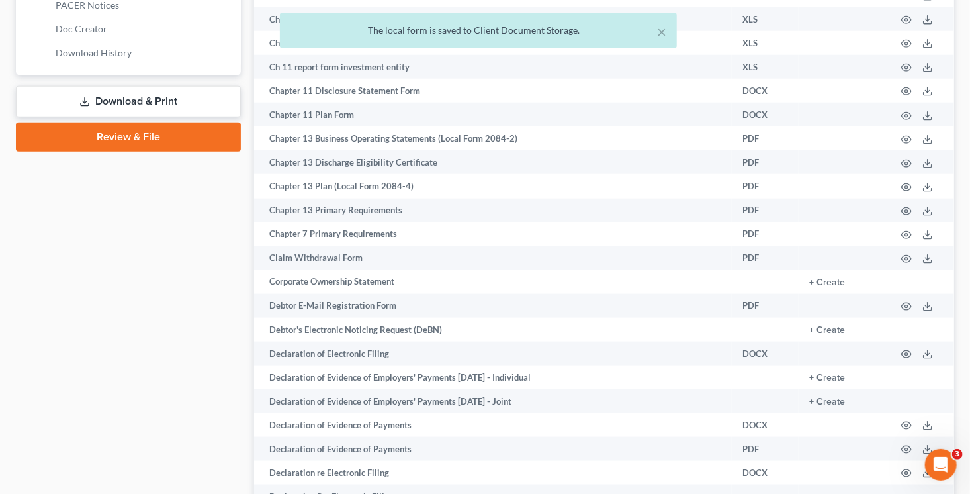
click at [188, 107] on link "Download & Print" at bounding box center [128, 101] width 225 height 31
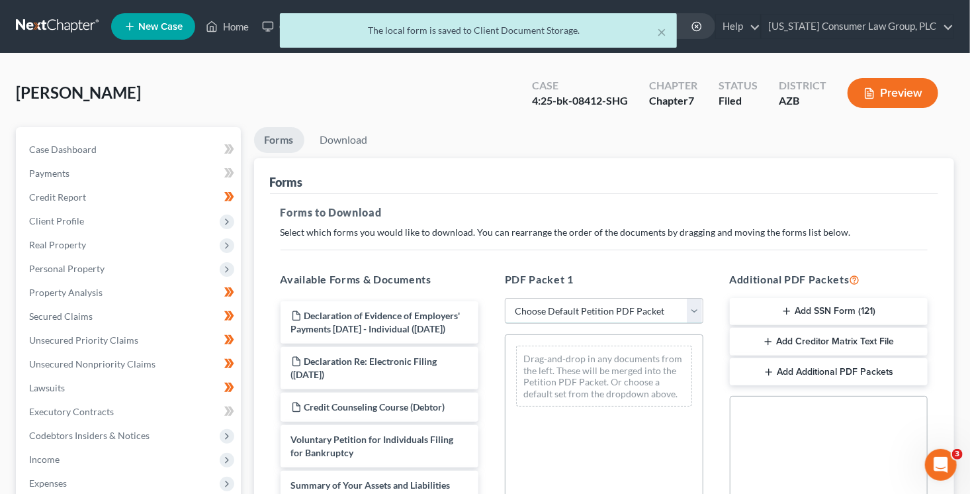
click at [594, 314] on select "Choose Default Petition PDF Packet Complete Bankruptcy Petition (all forms and …" at bounding box center [604, 311] width 199 height 26
select select "6"
click at [505, 298] on select "Choose Default Petition PDF Packet Complete Bankruptcy Petition (all forms and …" at bounding box center [604, 311] width 199 height 26
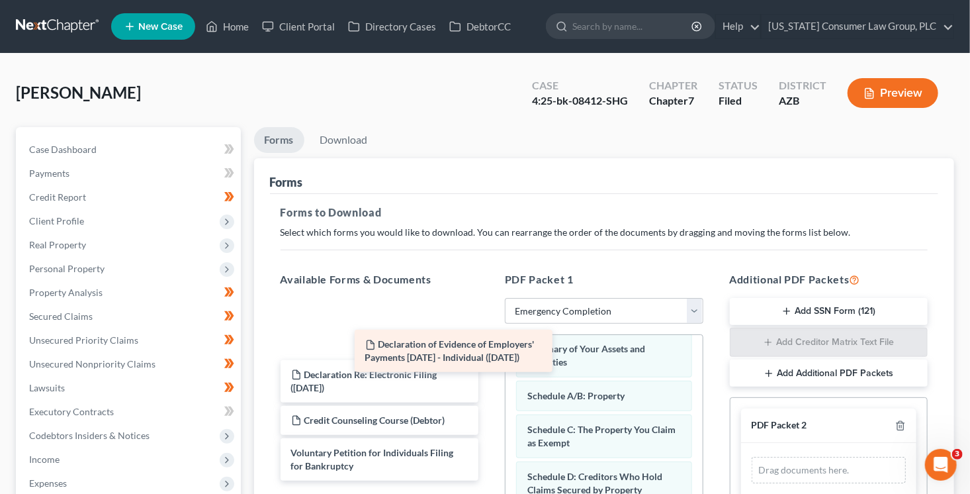
scroll to position [12, 0]
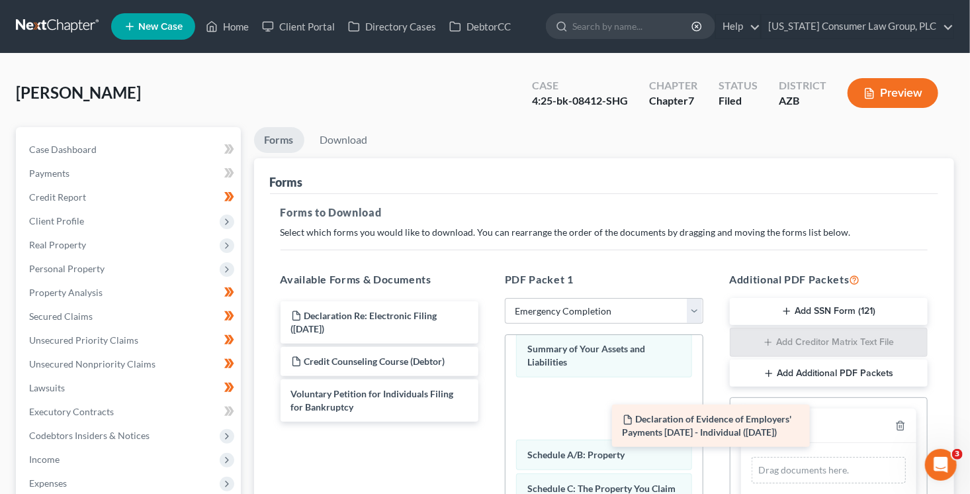
drag, startPoint x: 375, startPoint y: 312, endPoint x: 764, endPoint y: 432, distance: 407.2
click at [490, 422] on div "Declaration of Evidence of Employers' Payments Within 60 Days - Individual (09/…" at bounding box center [380, 361] width 220 height 120
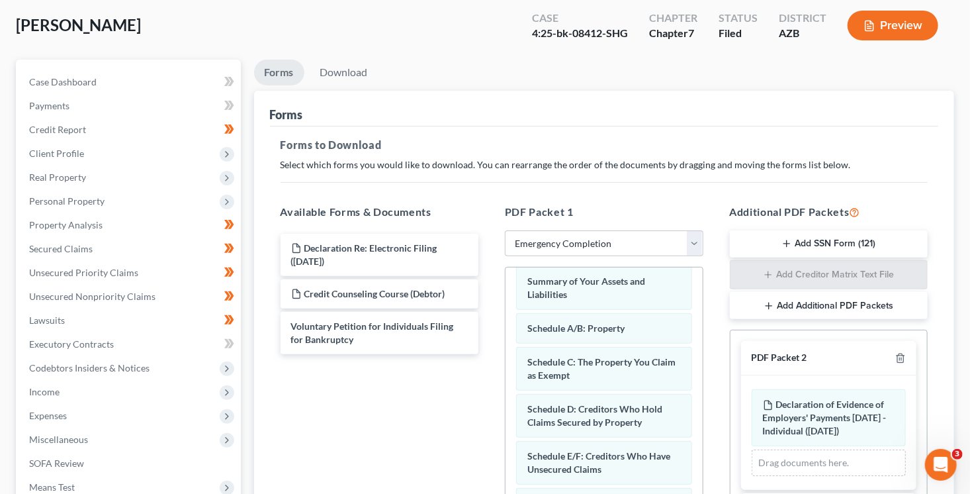
scroll to position [183, 0]
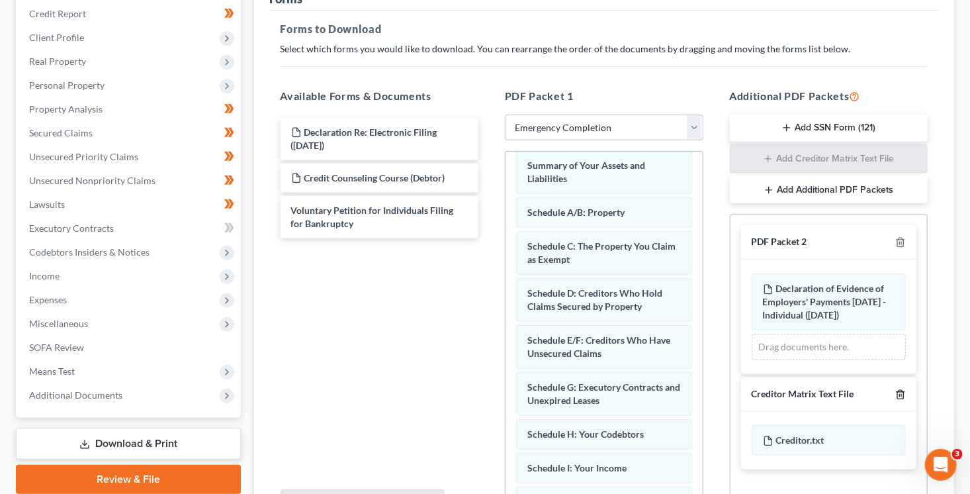
click at [900, 395] on icon "button" at bounding box center [901, 394] width 11 height 11
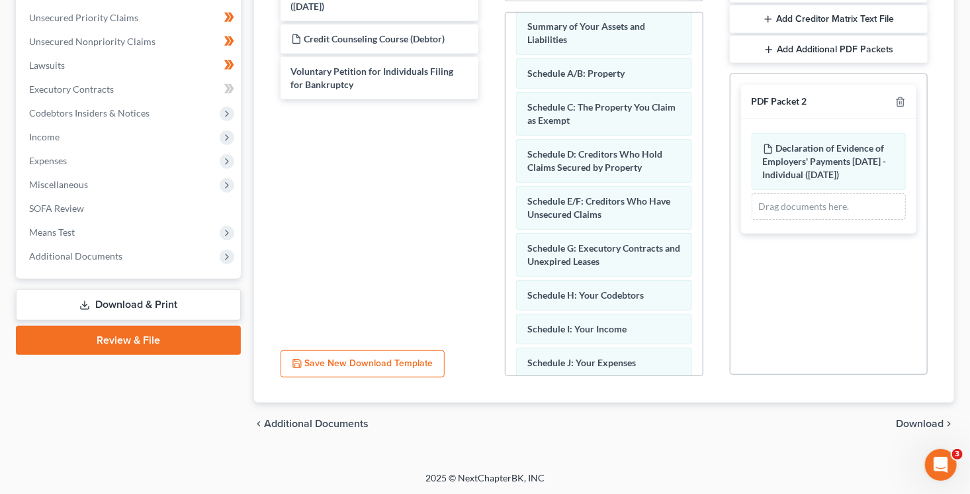
click at [904, 420] on span "Download" at bounding box center [920, 423] width 48 height 11
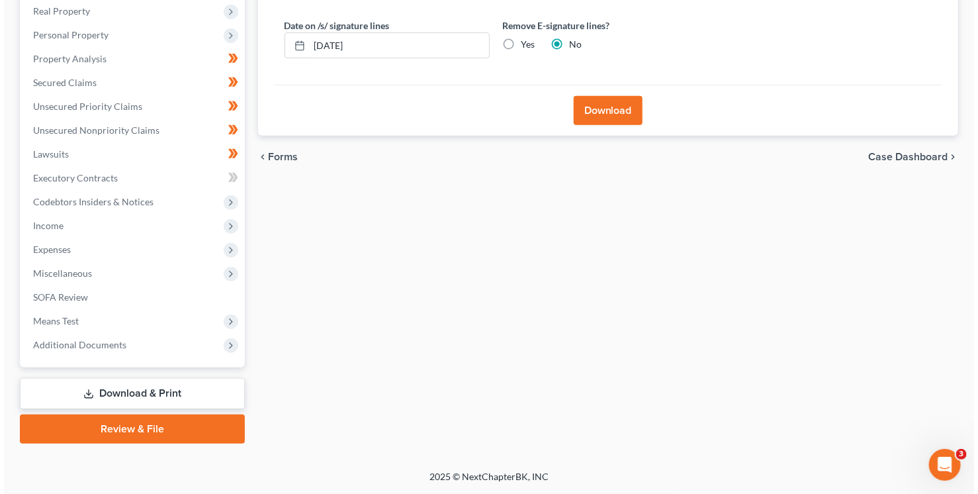
scroll to position [232, 0]
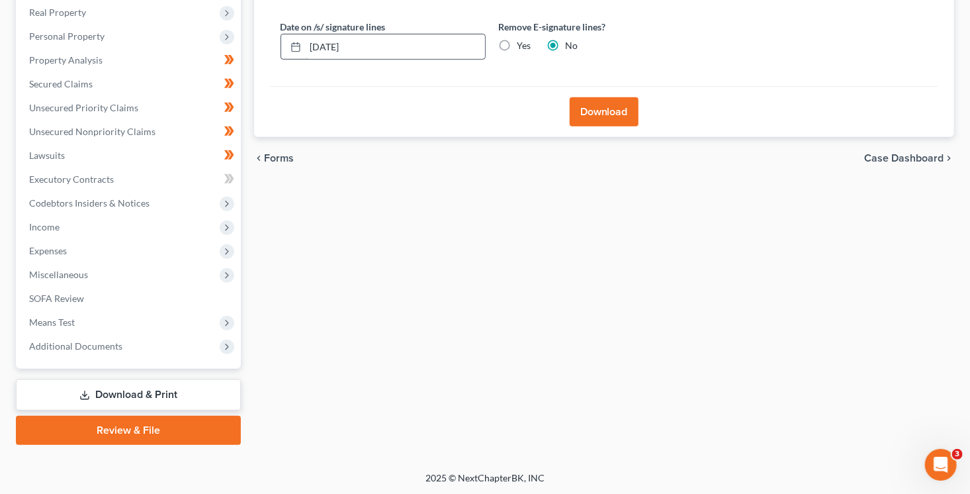
click at [389, 57] on div "Date on /s/ signature lines 09/17/2025 Remove E-signature lines? Yes No" at bounding box center [492, 45] width 437 height 51
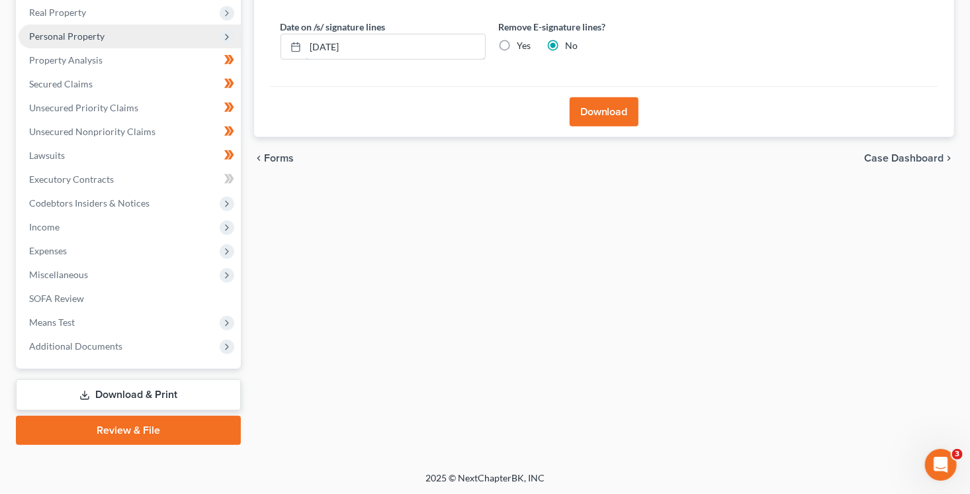
drag, startPoint x: 379, startPoint y: 47, endPoint x: 215, endPoint y: 23, distance: 165.2
click at [248, 38] on div "Forms Download Forms Forms to Download Select which forms you would like to dow…" at bounding box center [605, 170] width 714 height 550
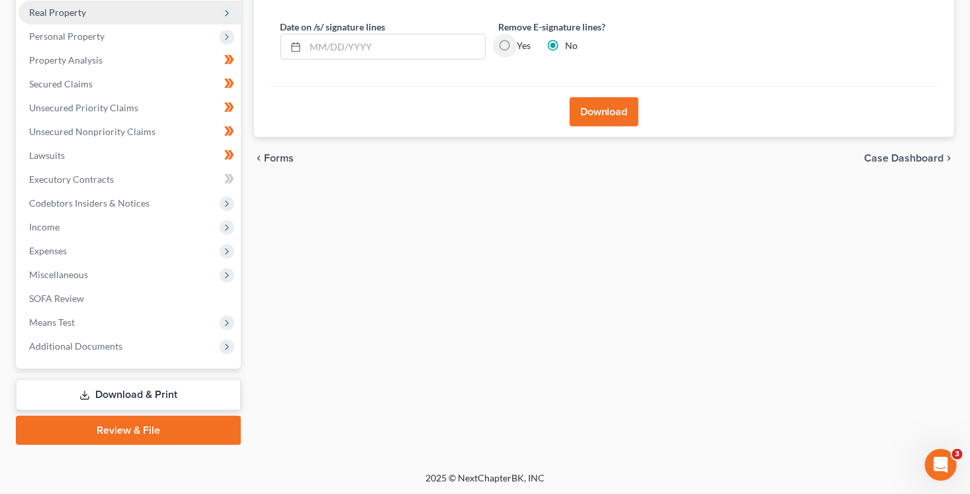
click at [523, 39] on input "Yes" at bounding box center [527, 43] width 9 height 9
radio input "true"
radio input "false"
click at [620, 111] on button "Download" at bounding box center [604, 111] width 69 height 29
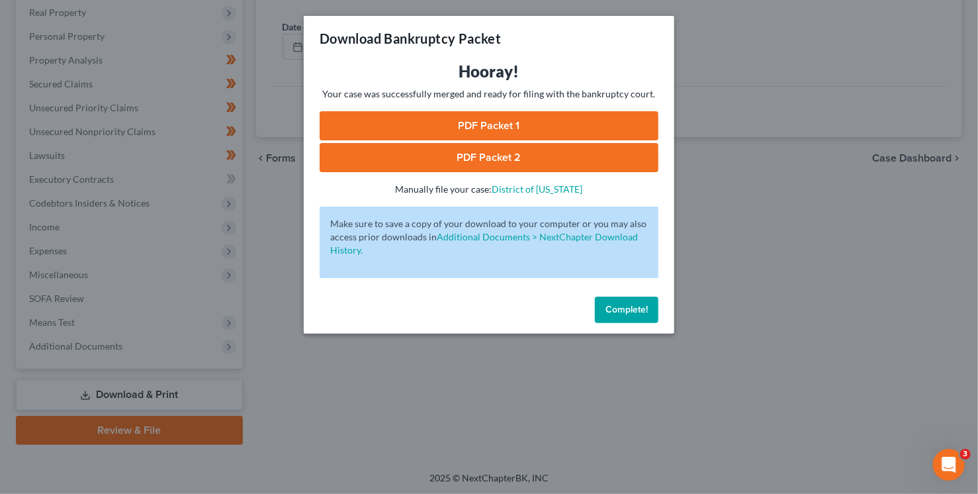
click at [510, 128] on link "PDF Packet 1" at bounding box center [489, 125] width 339 height 29
click at [485, 158] on link "PDF Packet 2" at bounding box center [489, 157] width 339 height 29
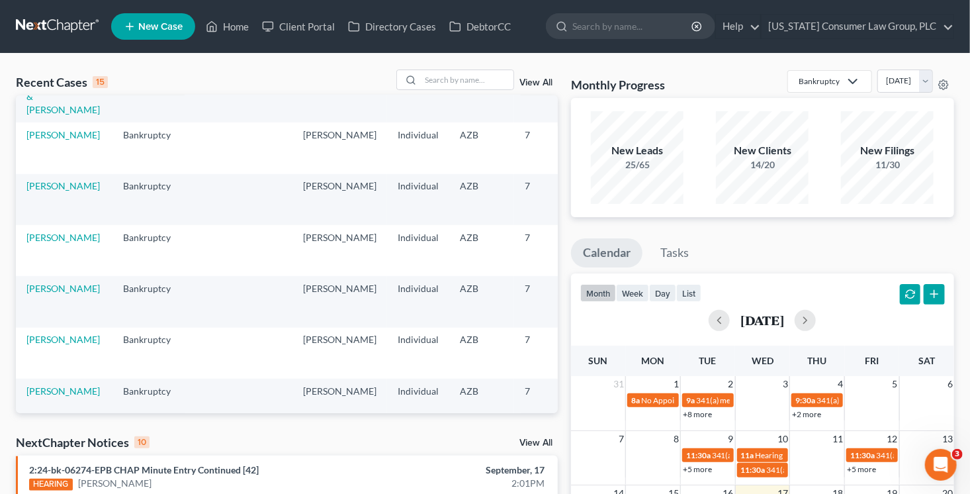
scroll to position [509, 0]
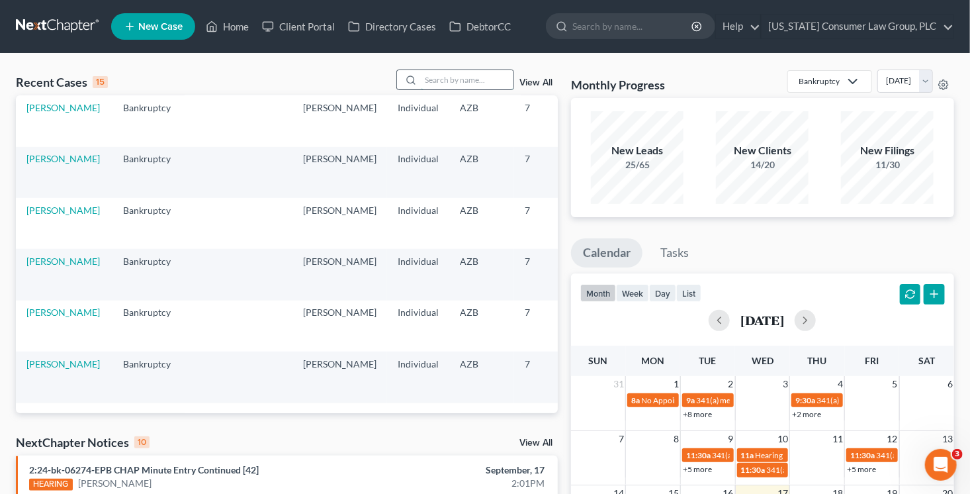
click at [444, 83] on input "search" at bounding box center [467, 79] width 93 height 19
type input "wiessel"
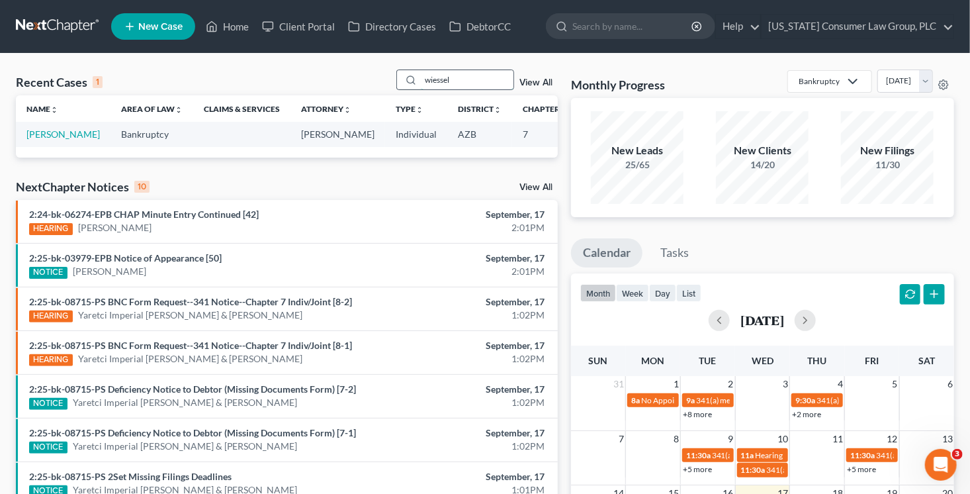
scroll to position [0, 0]
click at [28, 140] on link "[PERSON_NAME]" at bounding box center [62, 133] width 73 height 11
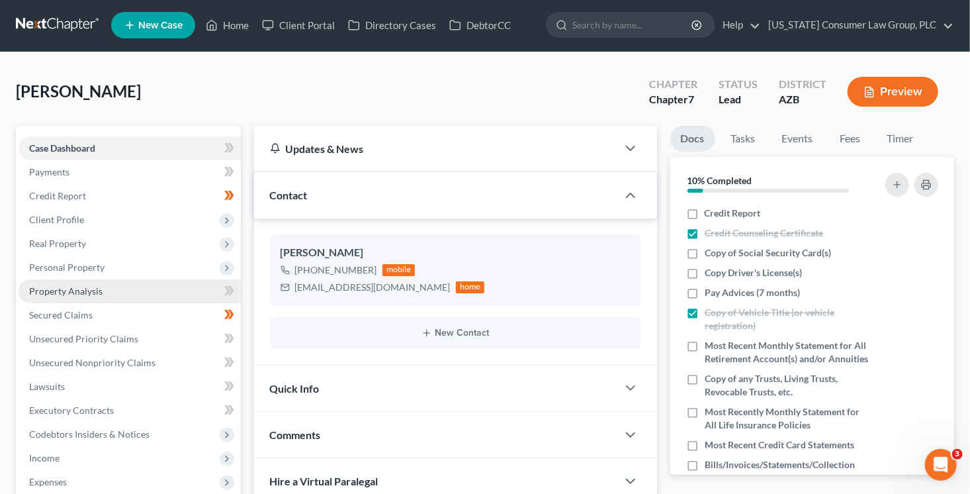
scroll to position [2, 0]
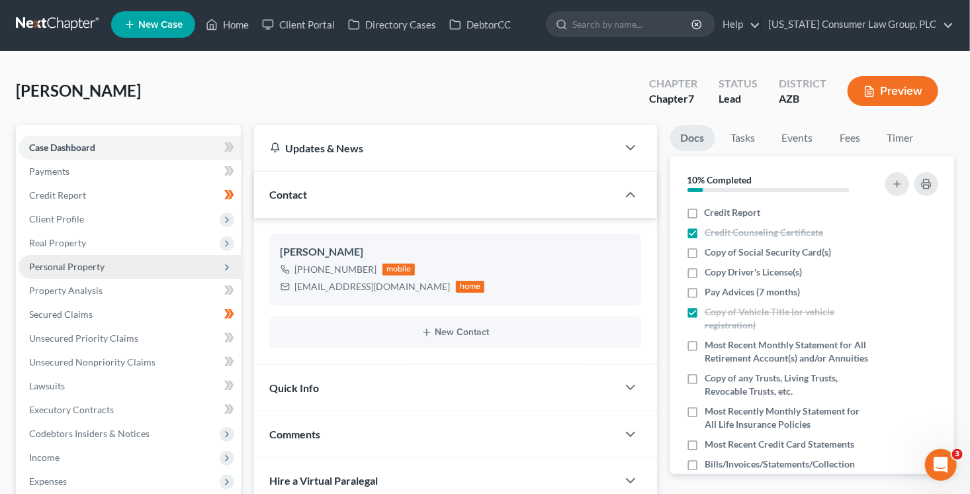
click at [98, 269] on span "Personal Property" at bounding box center [66, 266] width 75 height 11
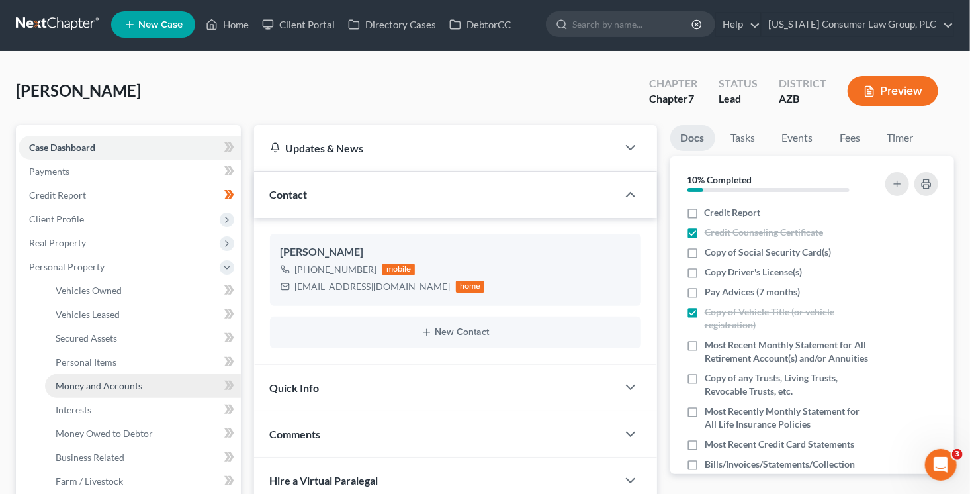
click at [115, 385] on span "Money and Accounts" at bounding box center [99, 385] width 87 height 11
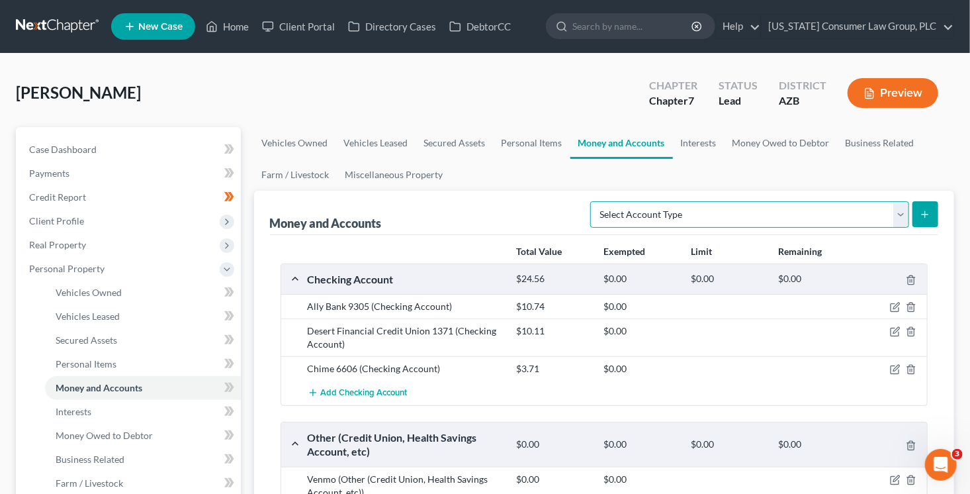
click at [684, 211] on select "Select Account Type Brokerage (A/B: 18, SOFA: 20) Cash on Hand (A/B: 16) Certif…" at bounding box center [749, 214] width 319 height 26
select select "brokerage"
click at [595, 201] on select "Select Account Type Brokerage (A/B: 18, SOFA: 20) Cash on Hand (A/B: 16) Certif…" at bounding box center [749, 214] width 319 height 26
click at [923, 212] on icon "submit" at bounding box center [925, 214] width 11 height 11
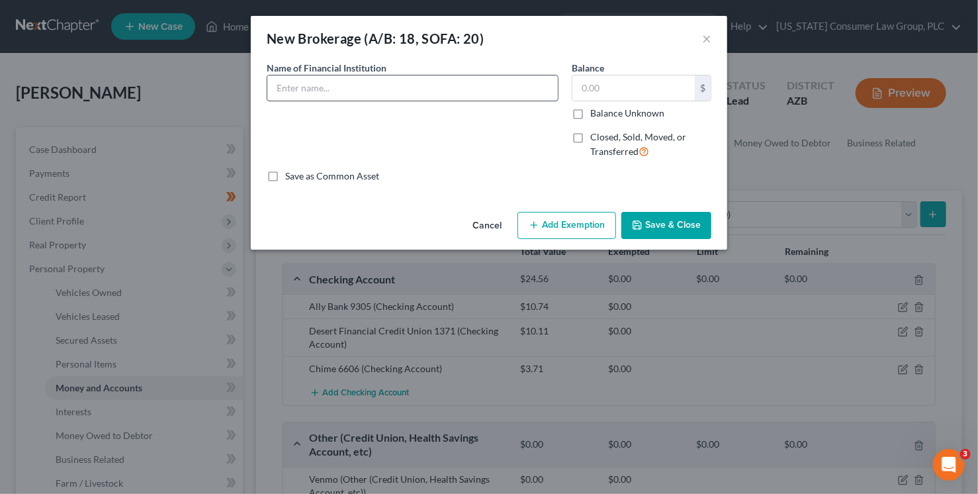
click at [351, 94] on input "text" at bounding box center [412, 87] width 291 height 25
type input "M1 Investment"
click at [695, 226] on button "Save & Close" at bounding box center [667, 226] width 90 height 28
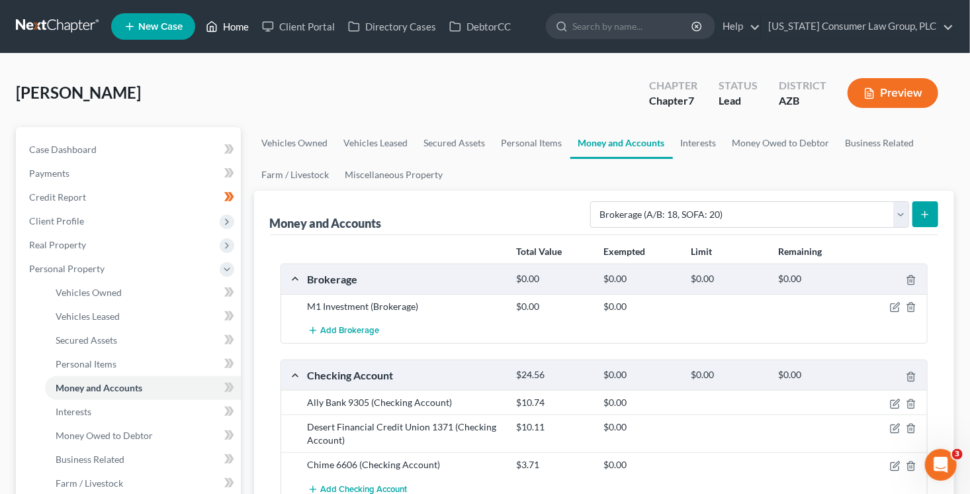
click at [238, 28] on link "Home" at bounding box center [227, 27] width 56 height 24
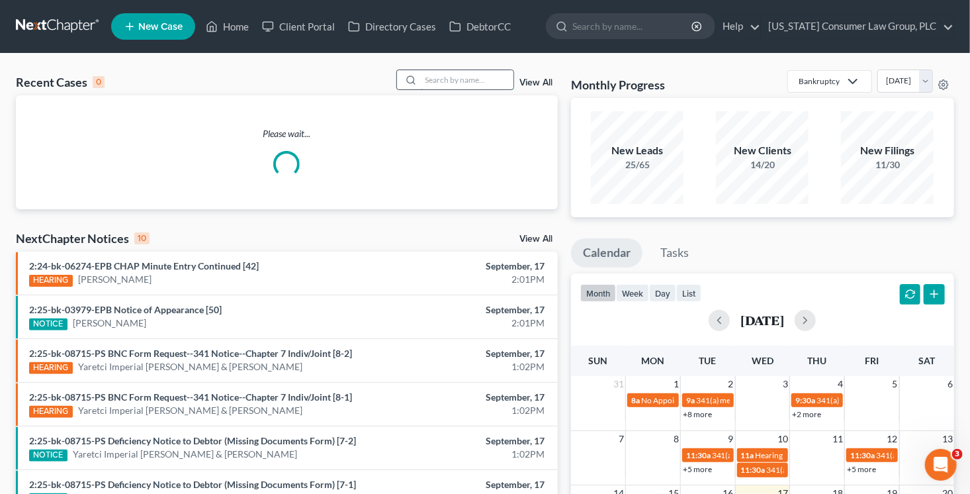
click at [430, 83] on input "search" at bounding box center [467, 79] width 93 height 19
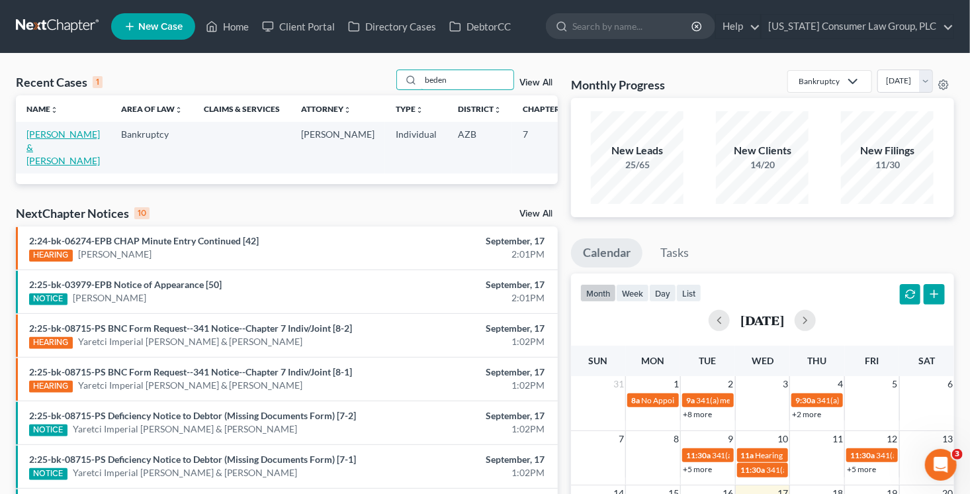
type input "beden"
click at [38, 147] on link "Bedenis, Thomas & Annette" at bounding box center [62, 147] width 73 height 38
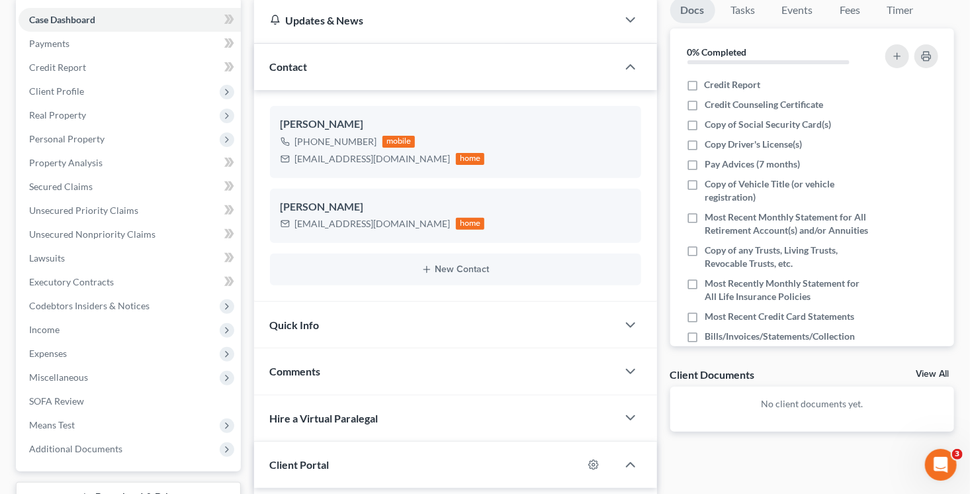
scroll to position [334, 0]
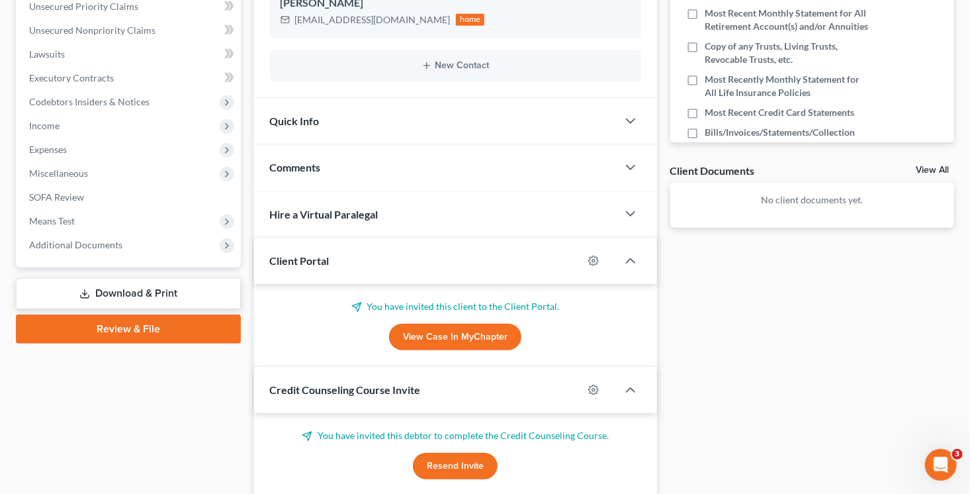
click at [475, 457] on button "Resend Invite" at bounding box center [455, 466] width 85 height 26
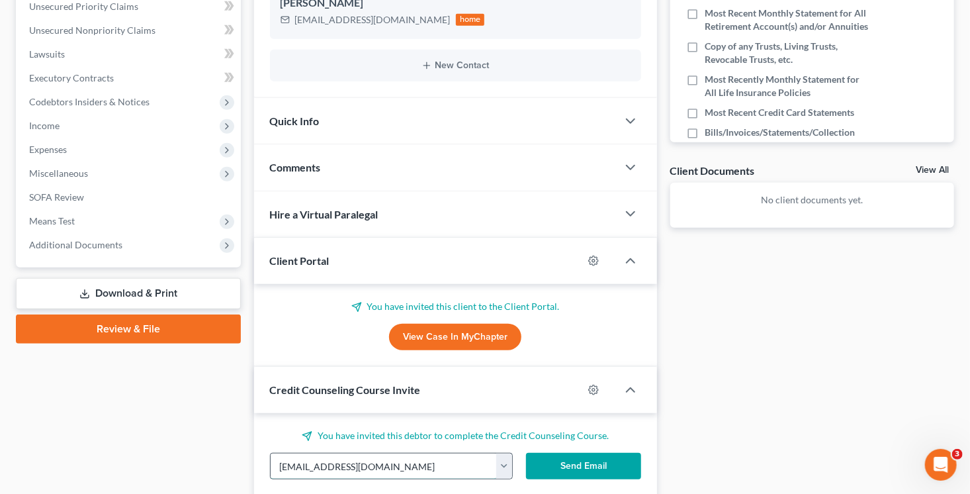
click at [461, 468] on input "tbedenis@hotmail.com" at bounding box center [384, 465] width 226 height 25
click at [602, 472] on button "Send Email" at bounding box center [583, 466] width 115 height 26
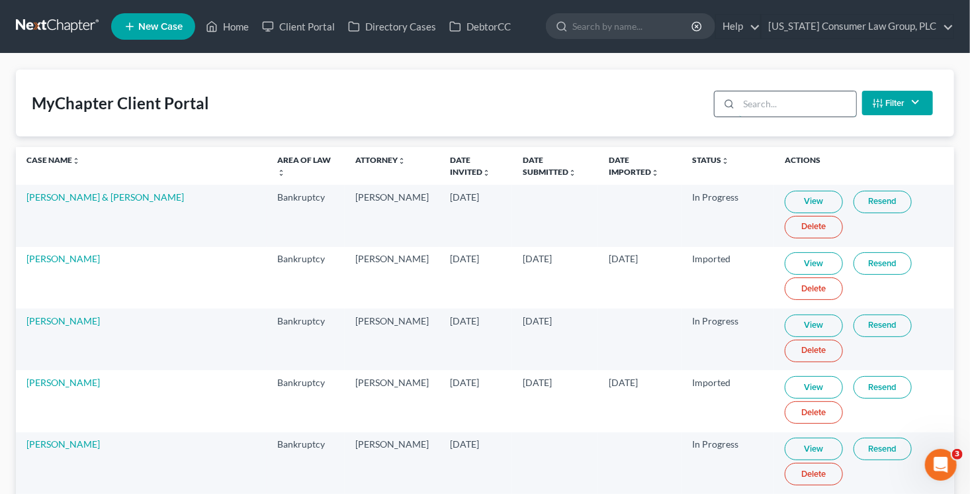
click at [813, 104] on input "search" at bounding box center [797, 103] width 117 height 25
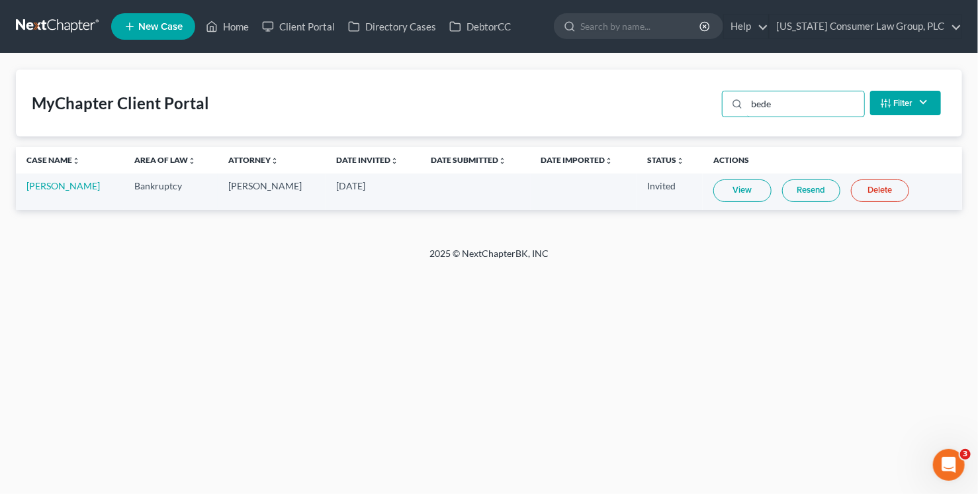
type input "bede"
click at [822, 194] on link "Resend" at bounding box center [811, 190] width 58 height 23
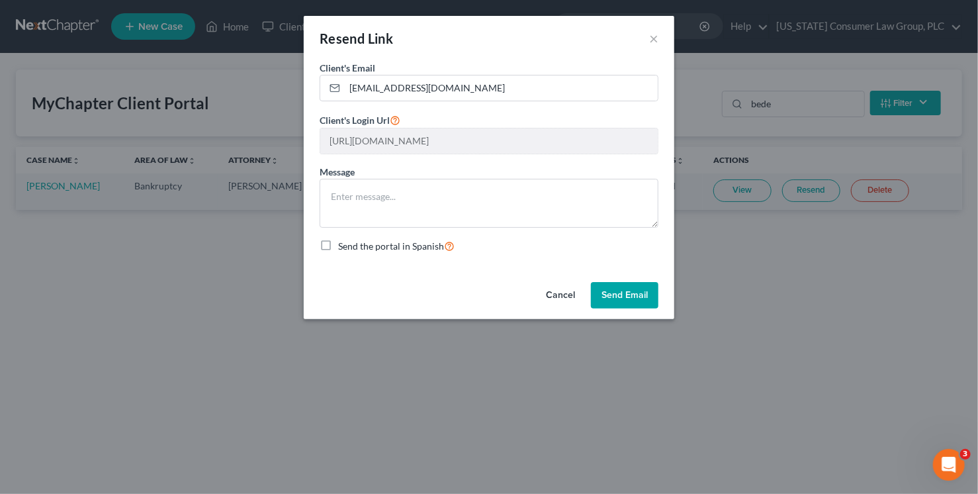
click at [619, 295] on button "Send Email" at bounding box center [625, 295] width 68 height 26
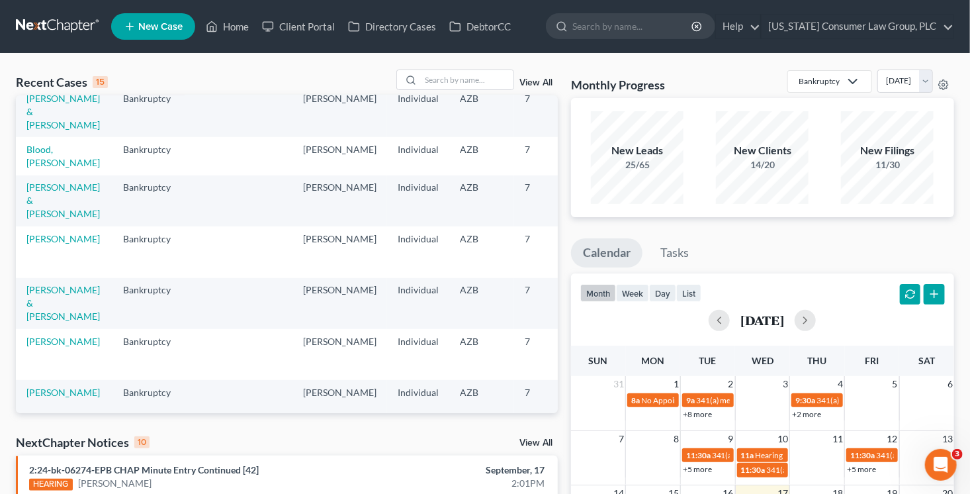
scroll to position [350, 0]
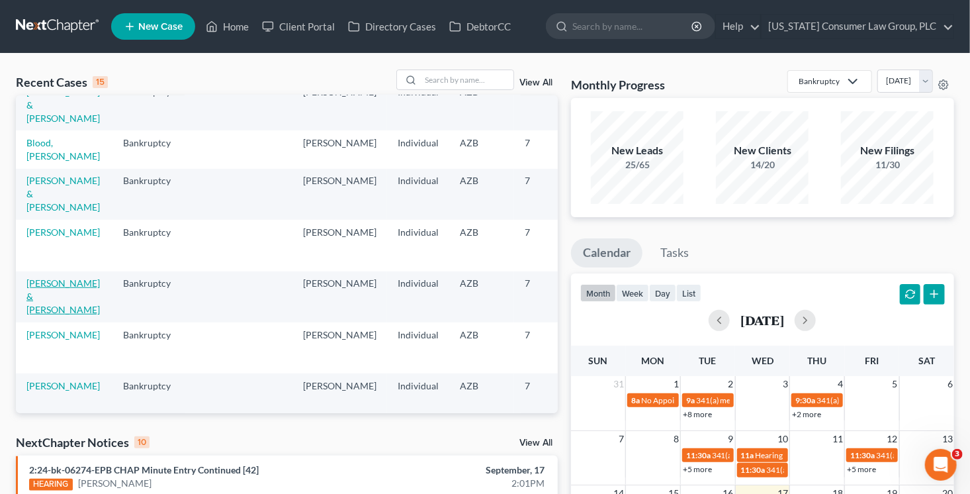
click at [66, 307] on link "[PERSON_NAME] & [PERSON_NAME]" at bounding box center [62, 296] width 73 height 38
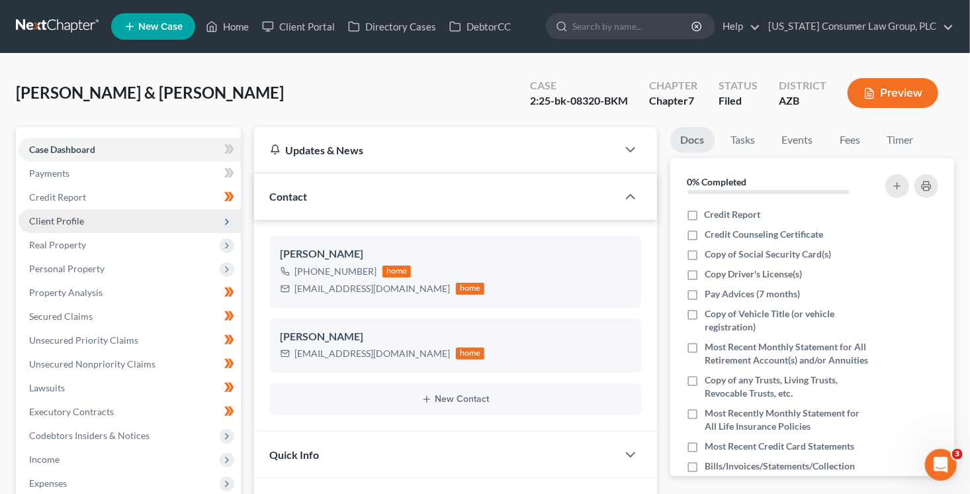
click at [90, 214] on span "Client Profile" at bounding box center [130, 221] width 222 height 24
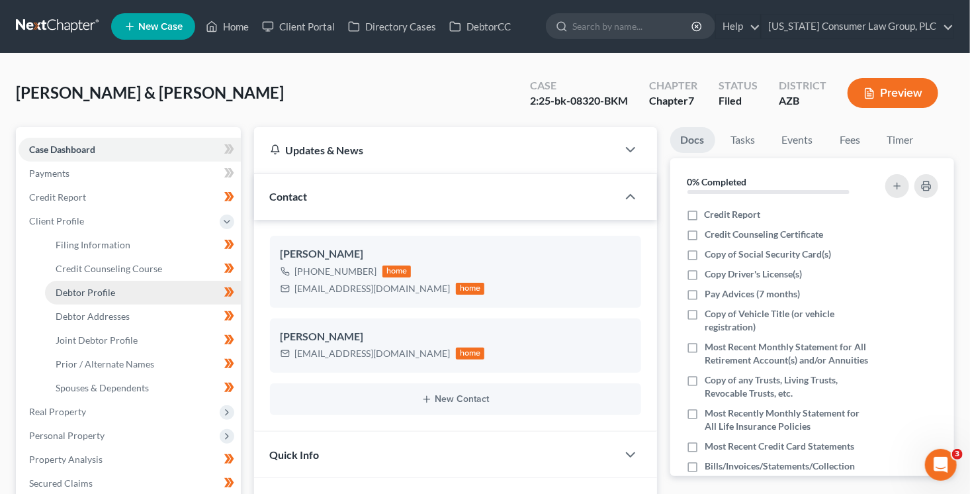
click at [158, 297] on link "Debtor Profile" at bounding box center [143, 293] width 196 height 24
select select "1"
select select "2"
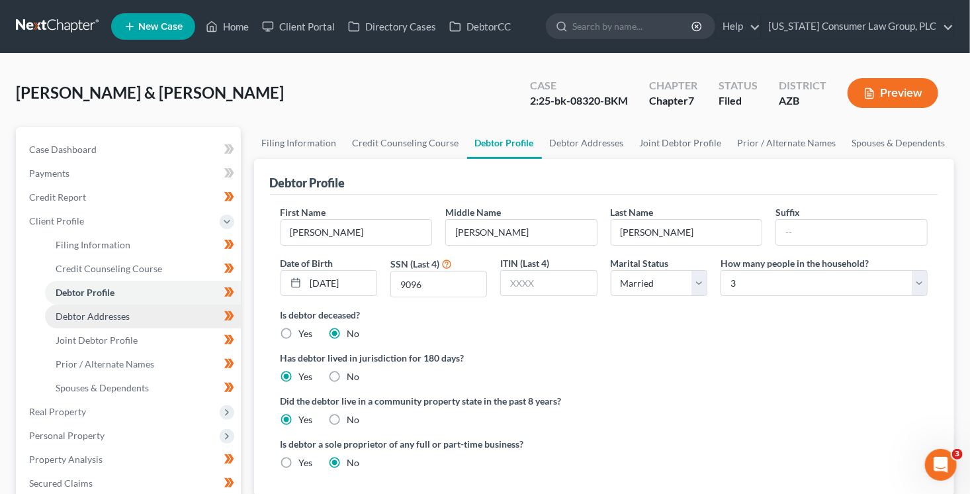
click at [171, 313] on link "Debtor Addresses" at bounding box center [143, 316] width 196 height 24
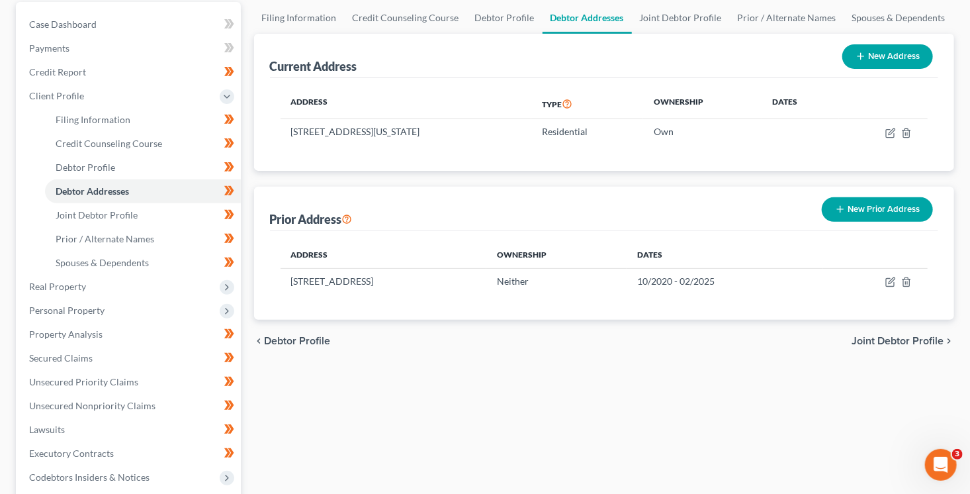
scroll to position [138, 0]
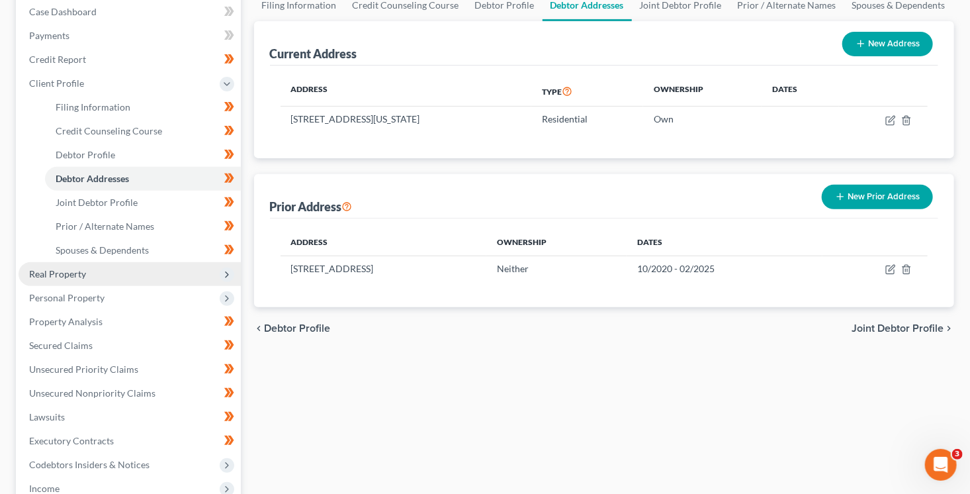
click at [86, 269] on span "Real Property" at bounding box center [130, 274] width 222 height 24
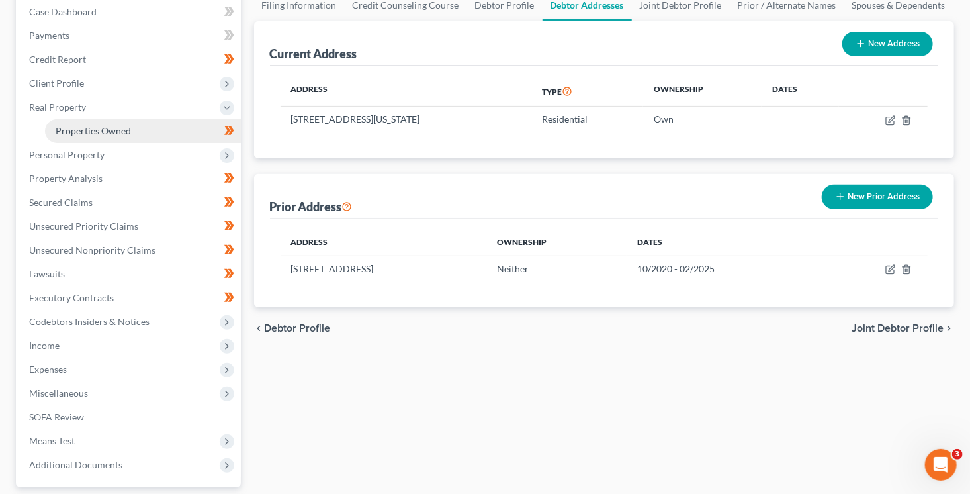
click at [109, 132] on span "Properties Owned" at bounding box center [93, 130] width 75 height 11
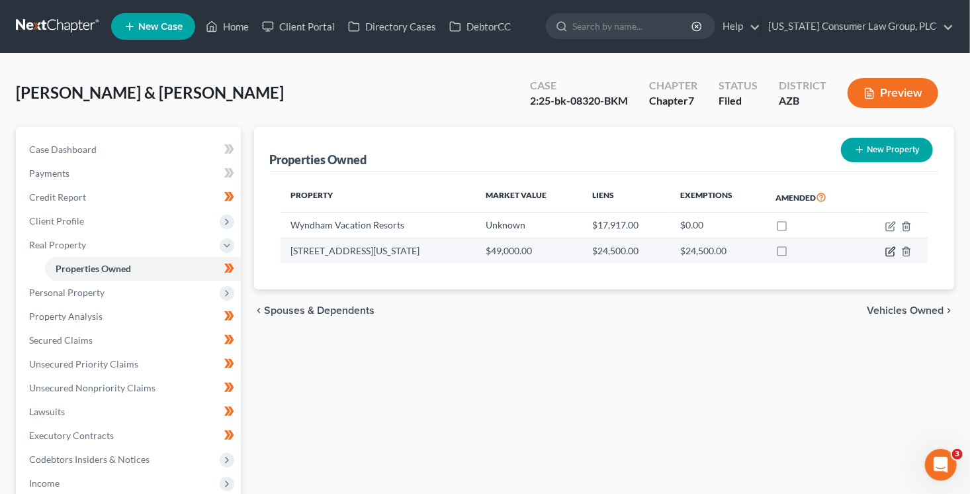
click at [892, 254] on icon "button" at bounding box center [891, 251] width 11 height 11
select select "3"
select select "2"
select select "0"
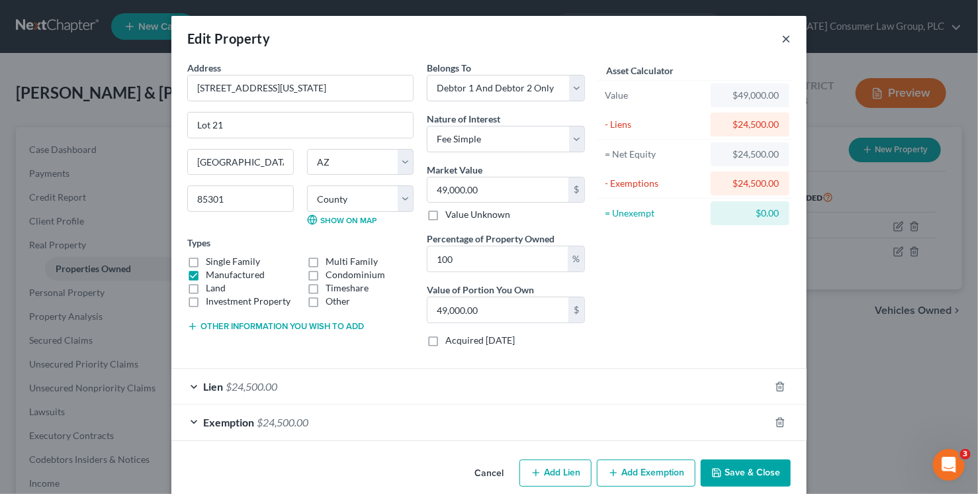
click at [783, 39] on button "×" at bounding box center [786, 38] width 9 height 16
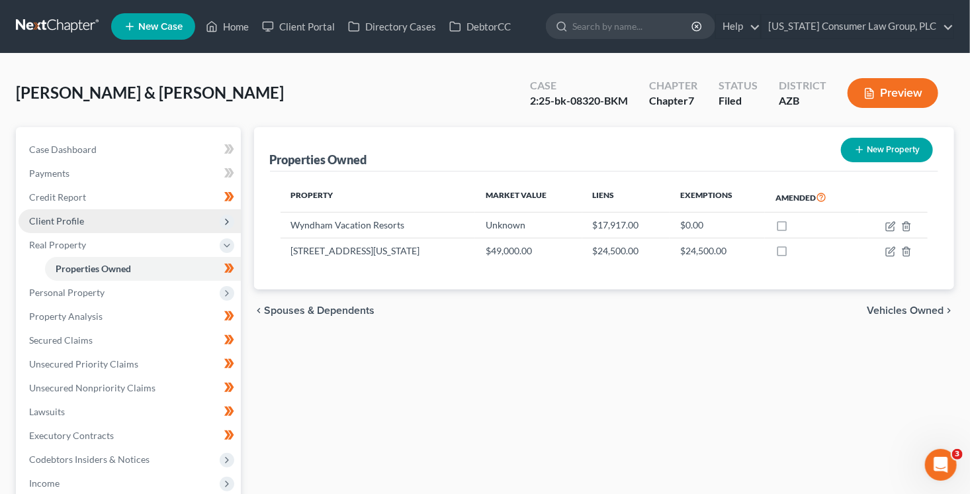
click at [84, 220] on span "Client Profile" at bounding box center [130, 221] width 222 height 24
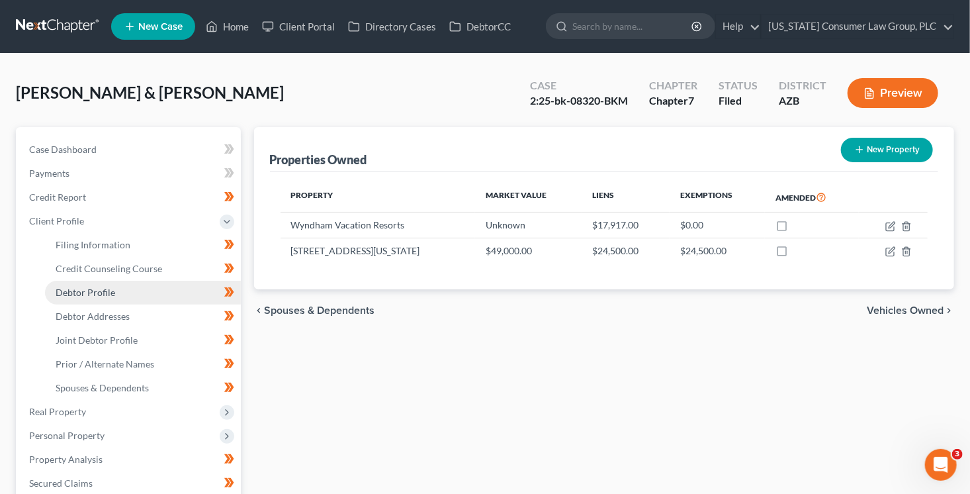
click at [104, 288] on span "Debtor Profile" at bounding box center [86, 292] width 60 height 11
select select "1"
select select "2"
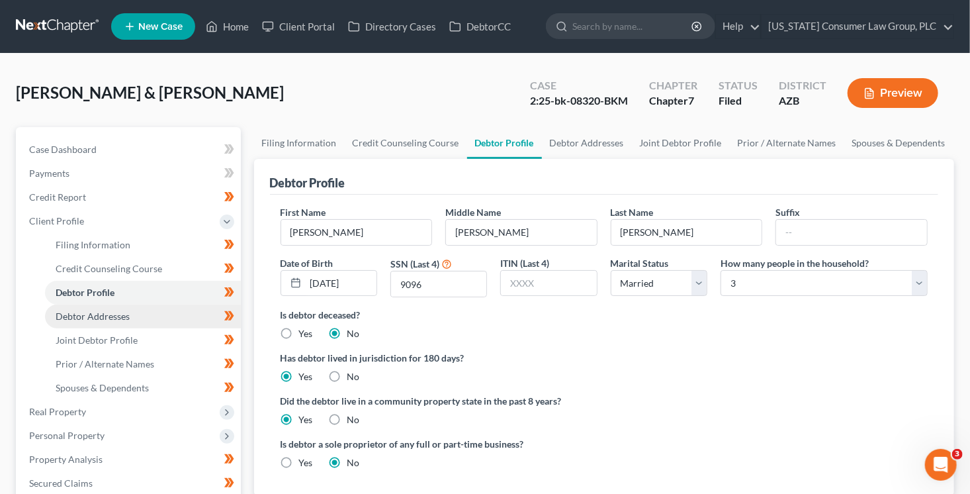
click at [97, 318] on span "Debtor Addresses" at bounding box center [93, 315] width 74 height 11
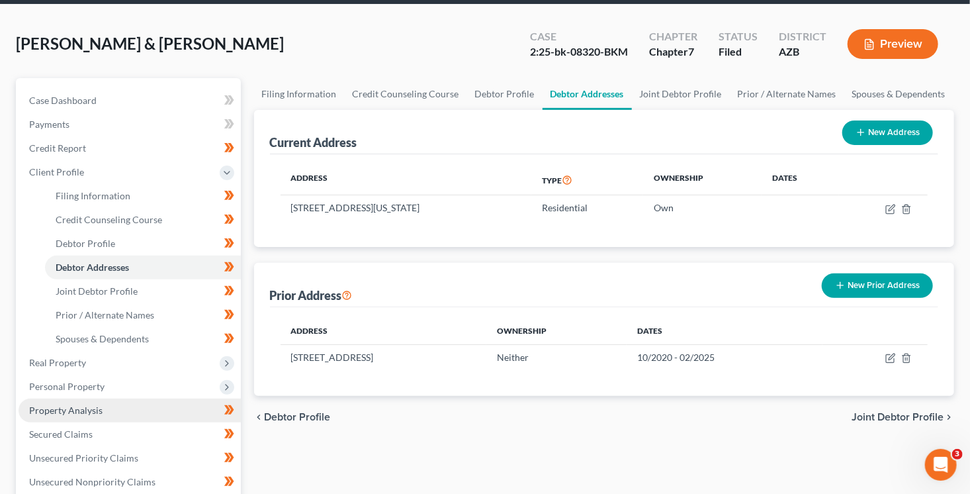
scroll to position [69, 0]
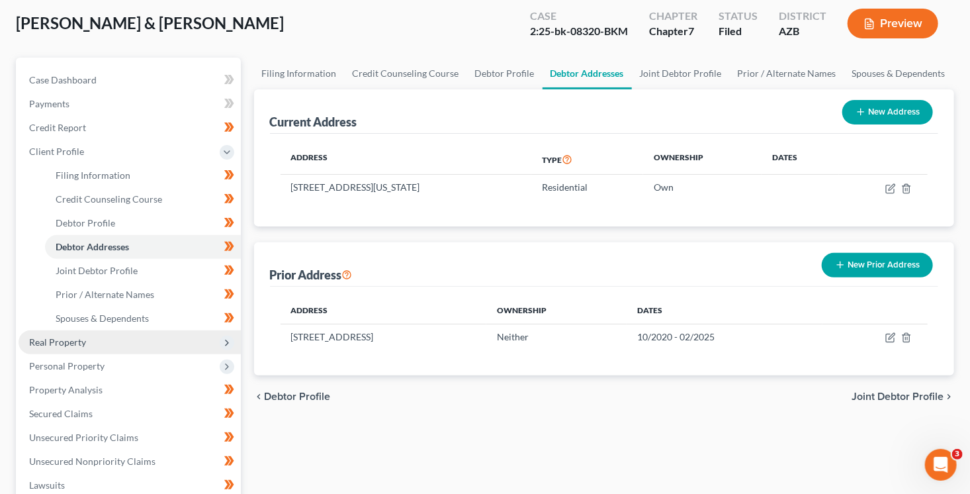
click at [105, 340] on span "Real Property" at bounding box center [130, 342] width 222 height 24
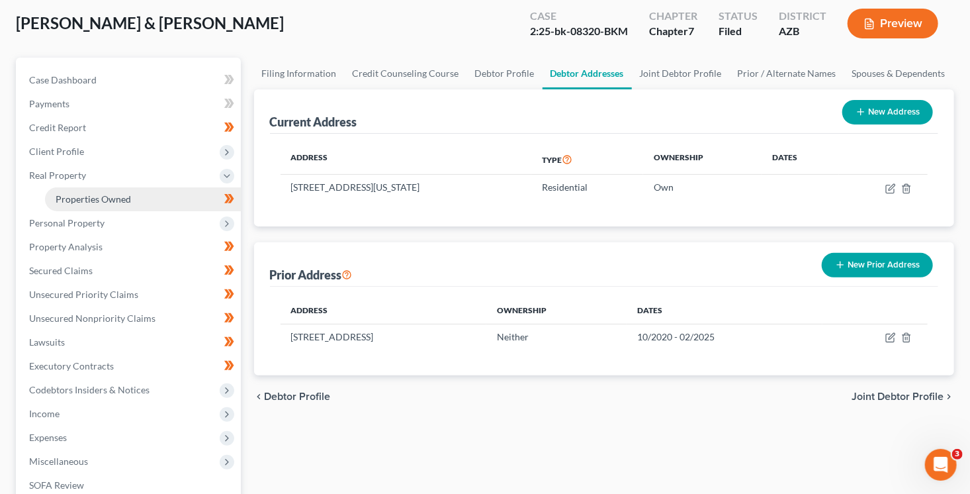
click at [130, 197] on link "Properties Owned" at bounding box center [143, 199] width 196 height 24
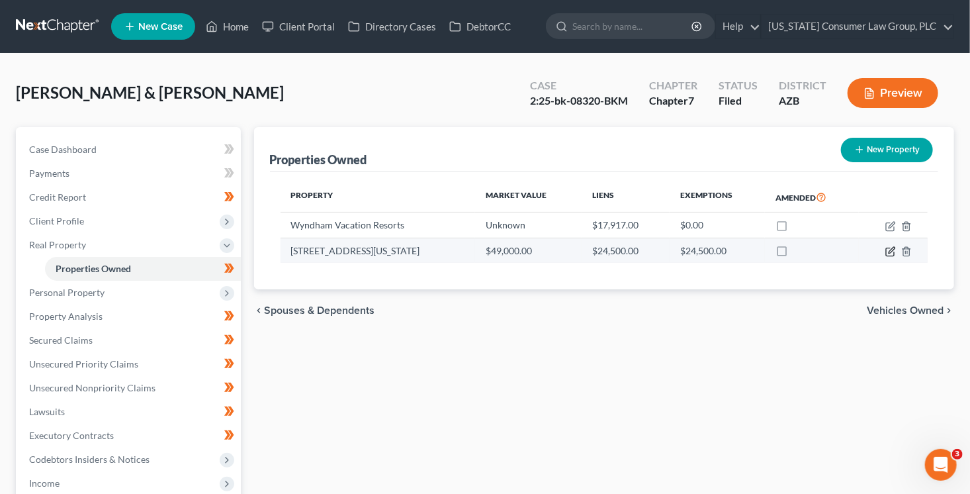
click at [888, 248] on icon "button" at bounding box center [891, 251] width 11 height 11
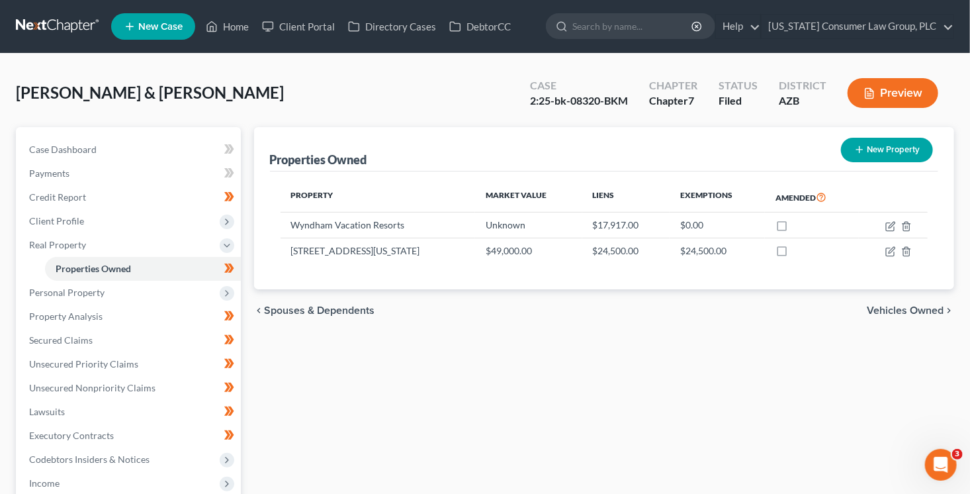
select select "3"
select select "7"
select select "2"
select select "0"
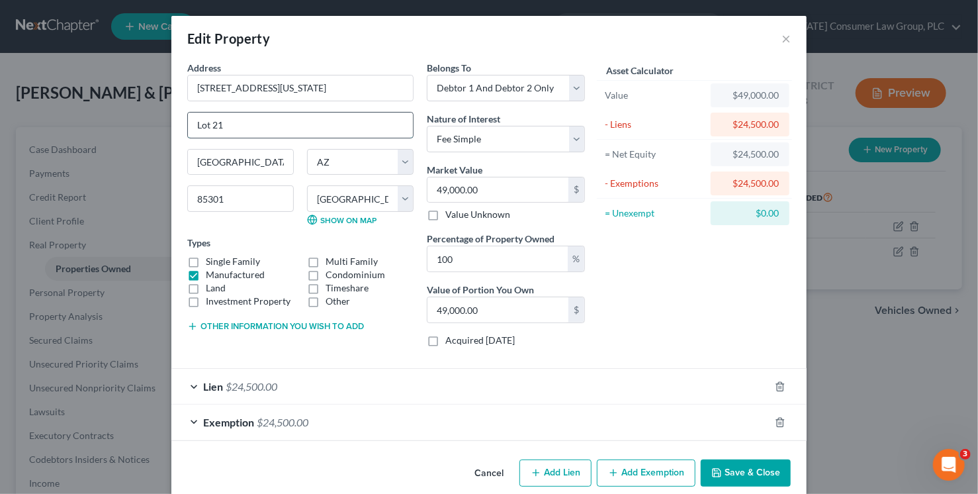
click at [264, 126] on input "Lot 21" at bounding box center [300, 125] width 225 height 25
type input "Lot 82"
click at [727, 477] on button "Save & Close" at bounding box center [746, 473] width 90 height 28
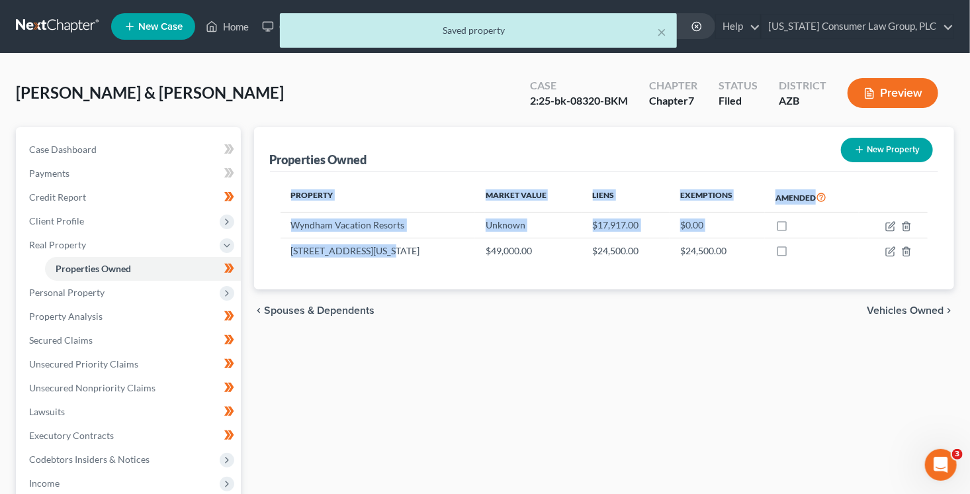
drag, startPoint x: 389, startPoint y: 250, endPoint x: 271, endPoint y: 246, distance: 117.2
click at [271, 246] on div "Property Market Value Liens Exemptions Amended Wyndham Vacation Resorts Unknown…" at bounding box center [604, 230] width 669 height 118
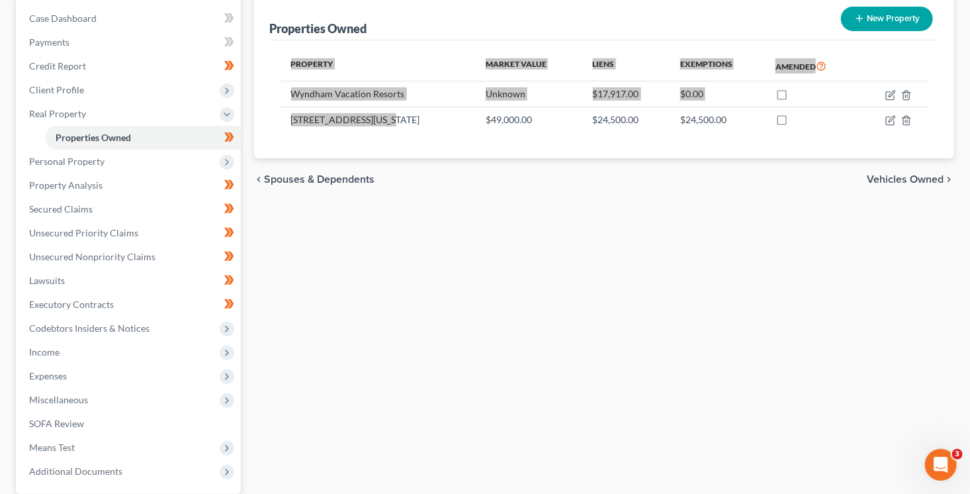
scroll to position [169, 0]
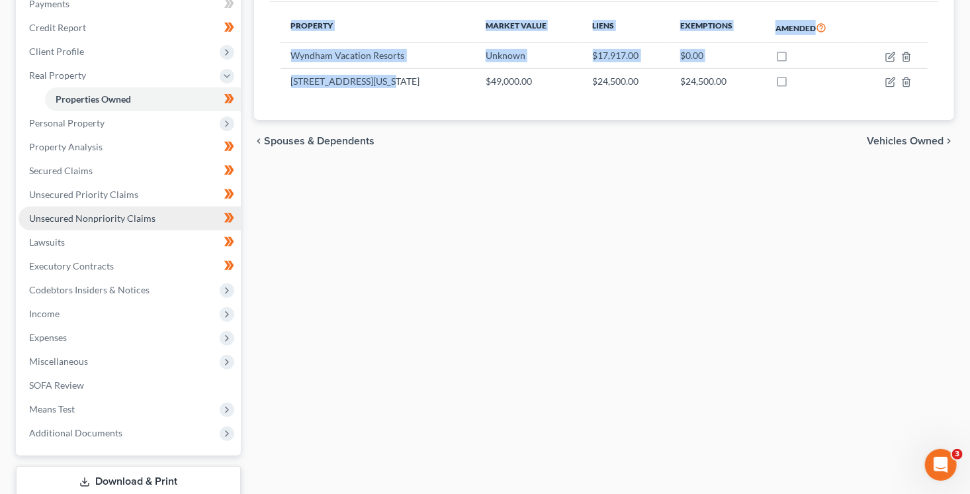
click at [105, 218] on span "Unsecured Nonpriority Claims" at bounding box center [92, 217] width 126 height 11
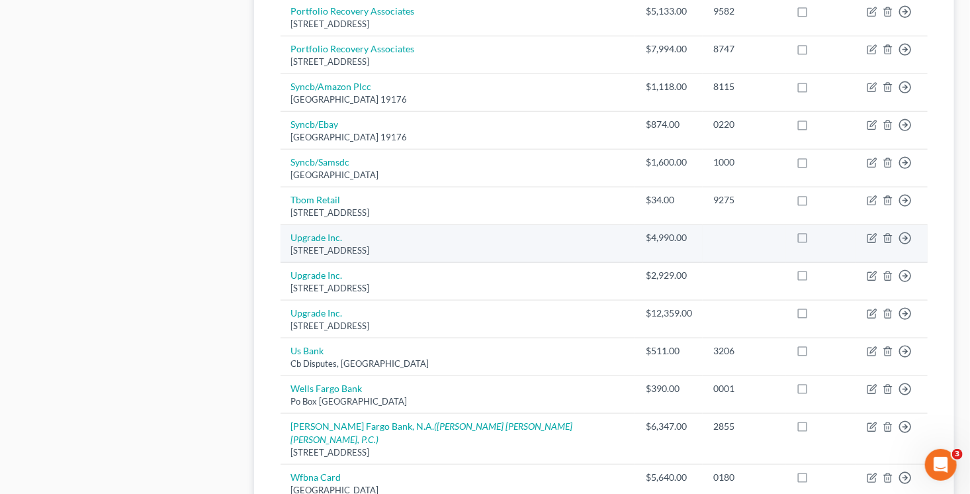
scroll to position [675, 0]
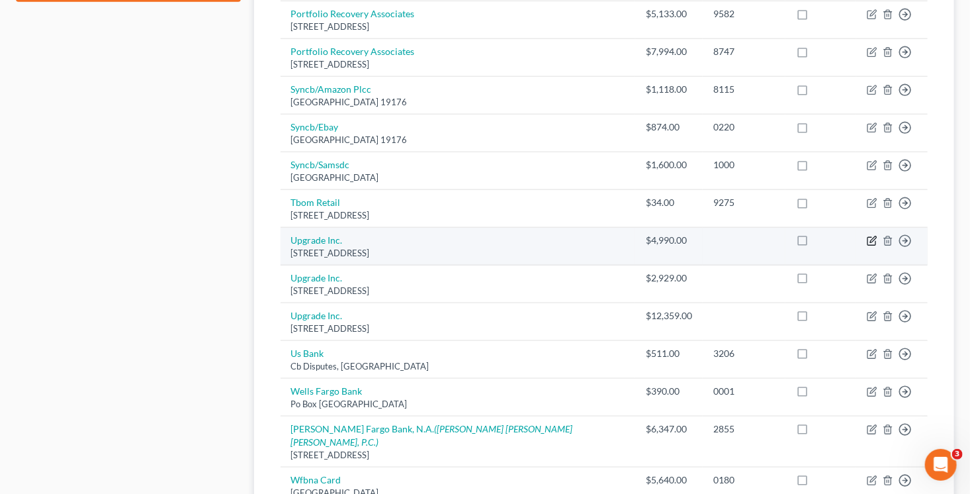
click at [874, 236] on icon "button" at bounding box center [872, 241] width 11 height 11
select select "3"
select select "10"
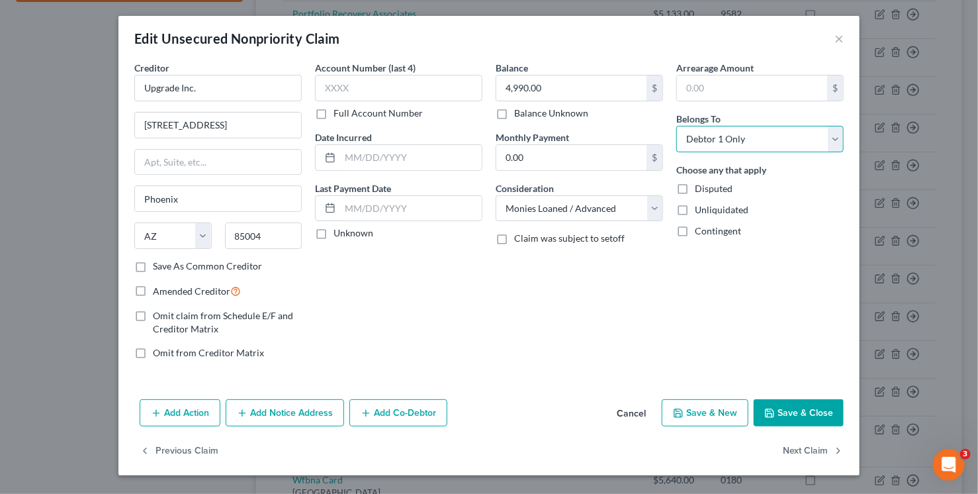
click at [703, 141] on select "Select Debtor 1 Only Debtor 2 Only Debtor 1 And Debtor 2 Only At Least One Of T…" at bounding box center [759, 139] width 167 height 26
select select "1"
click at [676, 126] on select "Select Debtor 1 Only Debtor 2 Only Debtor 1 And Debtor 2 Only At Least One Of T…" at bounding box center [759, 139] width 167 height 26
click at [795, 449] on button "Next Claim" at bounding box center [813, 451] width 61 height 28
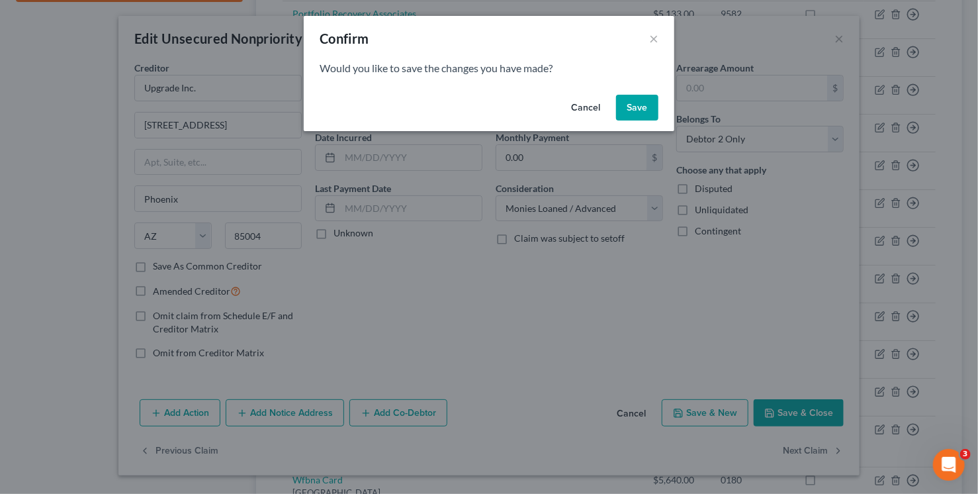
click at [626, 110] on button "Save" at bounding box center [637, 108] width 42 height 26
select select "3"
select select "10"
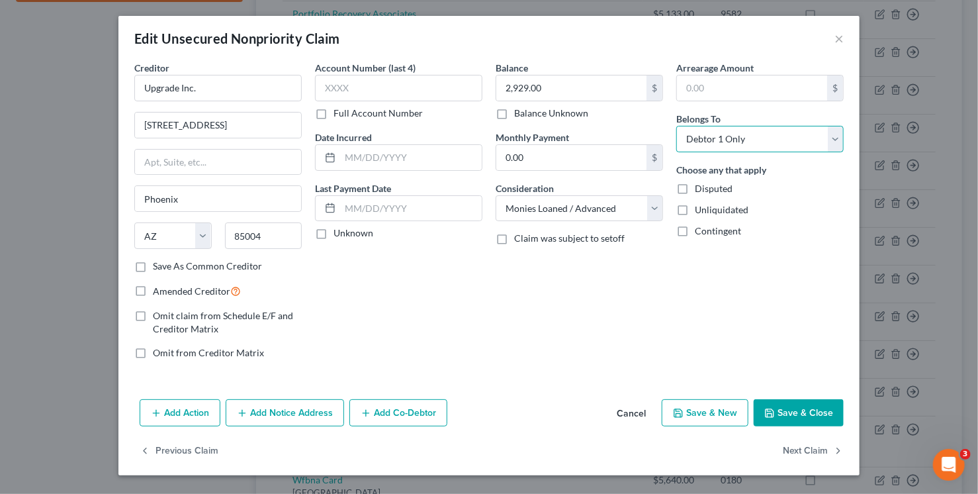
click at [726, 136] on select "Select Debtor 1 Only Debtor 2 Only Debtor 1 And Debtor 2 Only At Least One Of T…" at bounding box center [759, 139] width 167 height 26
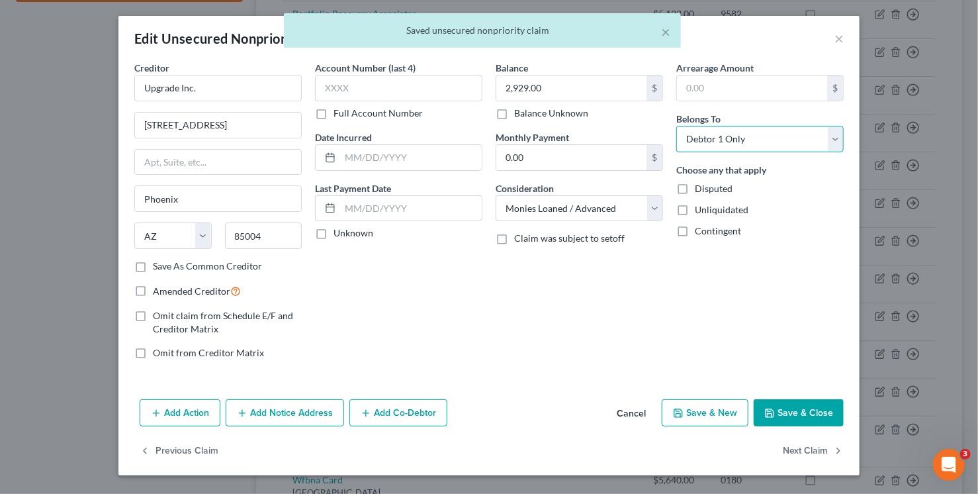
select select "1"
click at [676, 126] on select "Select Debtor 1 Only Debtor 2 Only Debtor 1 And Debtor 2 Only At Least One Of T…" at bounding box center [759, 139] width 167 height 26
click at [801, 445] on button "Next Claim" at bounding box center [813, 451] width 61 height 28
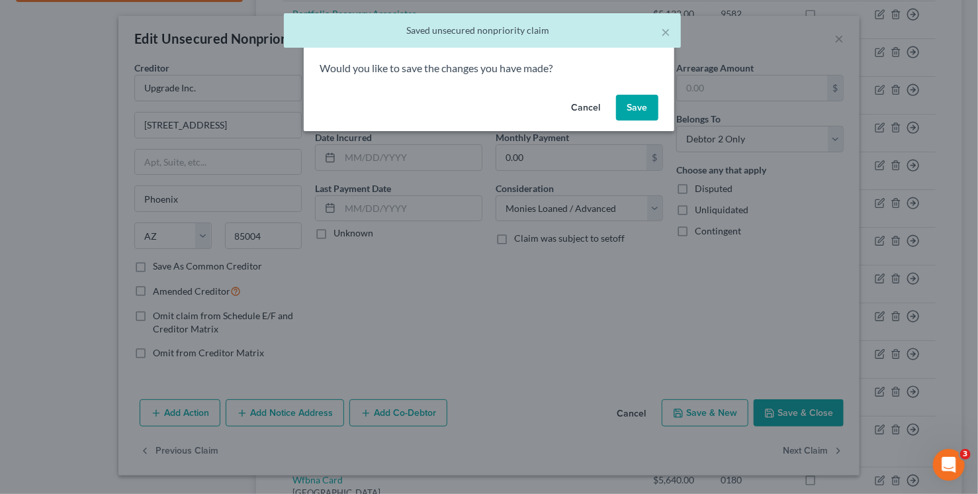
click at [639, 107] on button "Save" at bounding box center [637, 108] width 42 height 26
select select "3"
select select "10"
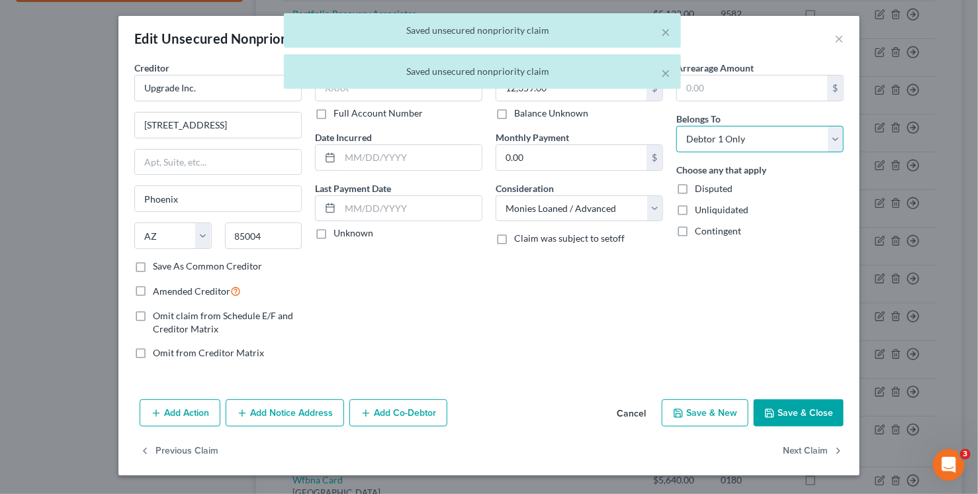
click at [727, 144] on select "Select Debtor 1 Only Debtor 2 Only Debtor 1 And Debtor 2 Only At Least One Of T…" at bounding box center [759, 139] width 167 height 26
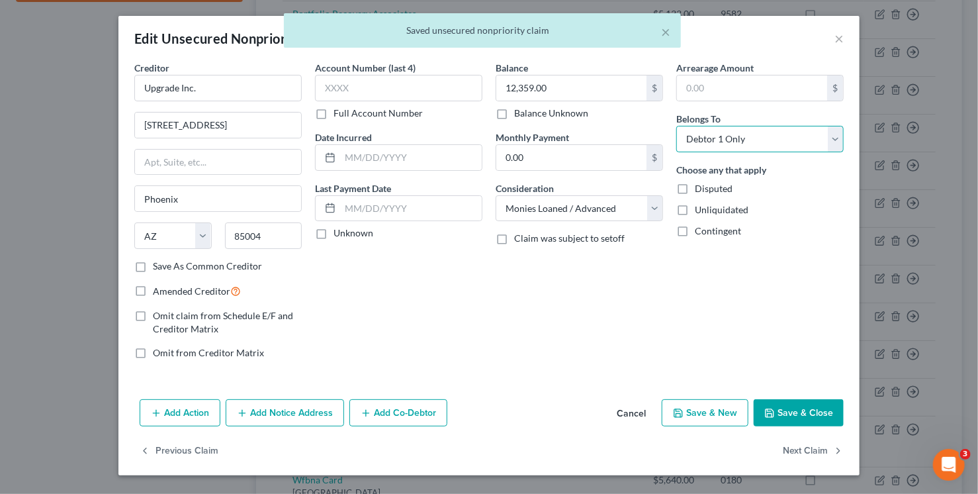
select select "1"
click at [676, 126] on select "Select Debtor 1 Only Debtor 2 Only Debtor 1 And Debtor 2 Only At Least One Of T…" at bounding box center [759, 139] width 167 height 26
drag, startPoint x: 800, startPoint y: 453, endPoint x: 793, endPoint y: 406, distance: 47.5
click at [793, 406] on div "Edit Unsecured Nonpriority Claim × Creditor * Upgrade Inc. 2 N. Central Avenue …" at bounding box center [488, 245] width 741 height 459
click at [793, 406] on button "Save & Close" at bounding box center [799, 413] width 90 height 28
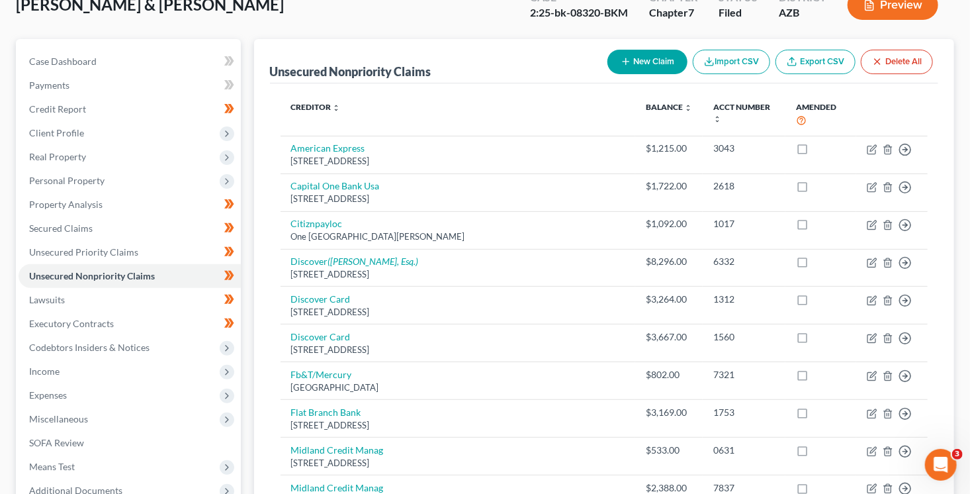
scroll to position [0, 0]
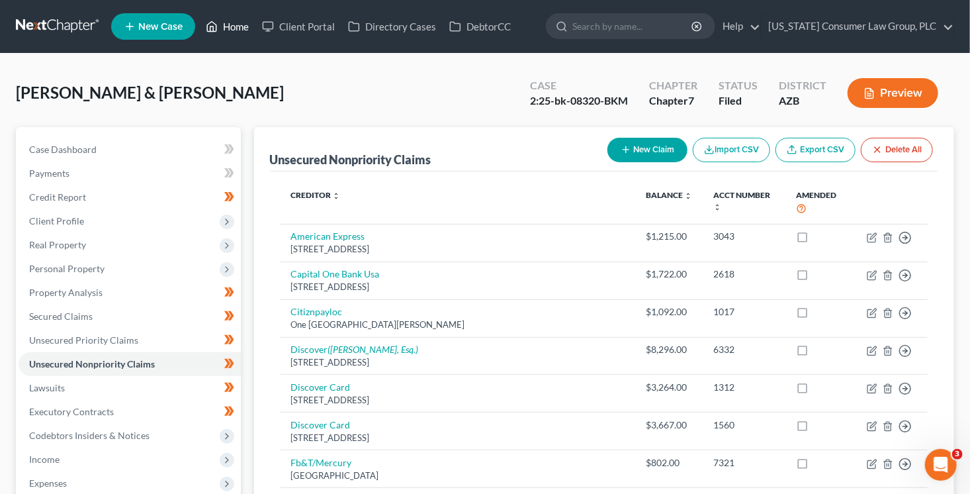
click at [235, 22] on link "Home" at bounding box center [227, 27] width 56 height 24
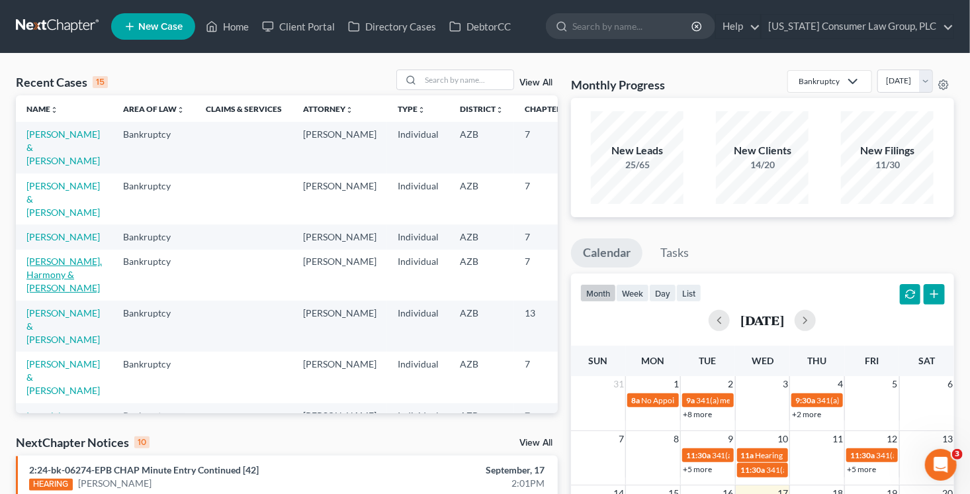
click at [48, 278] on link "[PERSON_NAME], Harmony & [PERSON_NAME]" at bounding box center [63, 274] width 75 height 38
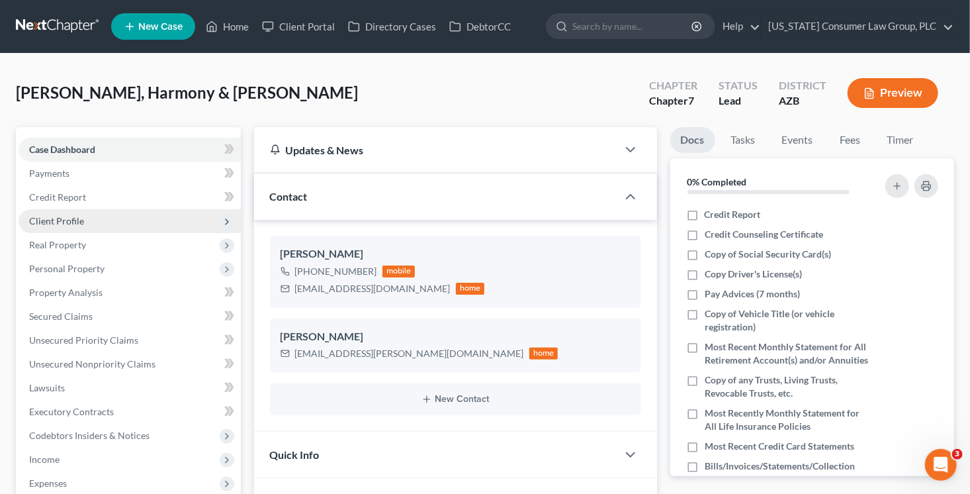
click at [68, 218] on span "Client Profile" at bounding box center [56, 220] width 55 height 11
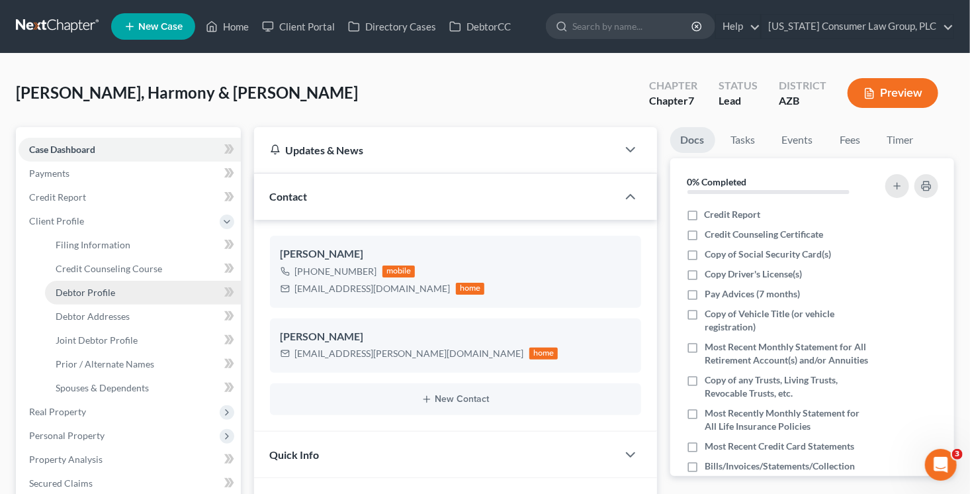
click at [134, 285] on link "Debtor Profile" at bounding box center [143, 293] width 196 height 24
select select "1"
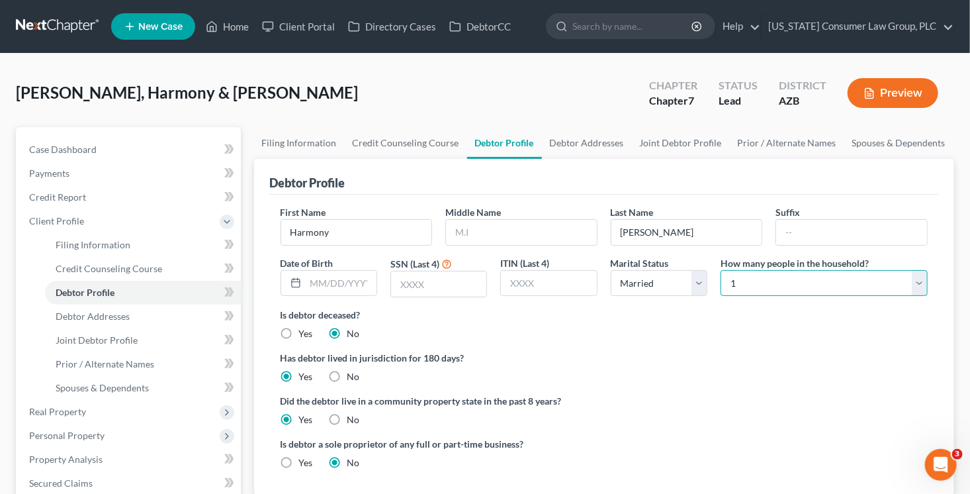
click at [778, 277] on select "Select 1 2 3 4 5 6 7 8 9 10 11 12 13 14 15 16 17 18 19 20" at bounding box center [824, 283] width 207 height 26
select select "3"
click at [721, 270] on select "Select 1 2 3 4 5 6 7 8 9 10 11 12 13 14 15 16 17 18 19 20" at bounding box center [824, 283] width 207 height 26
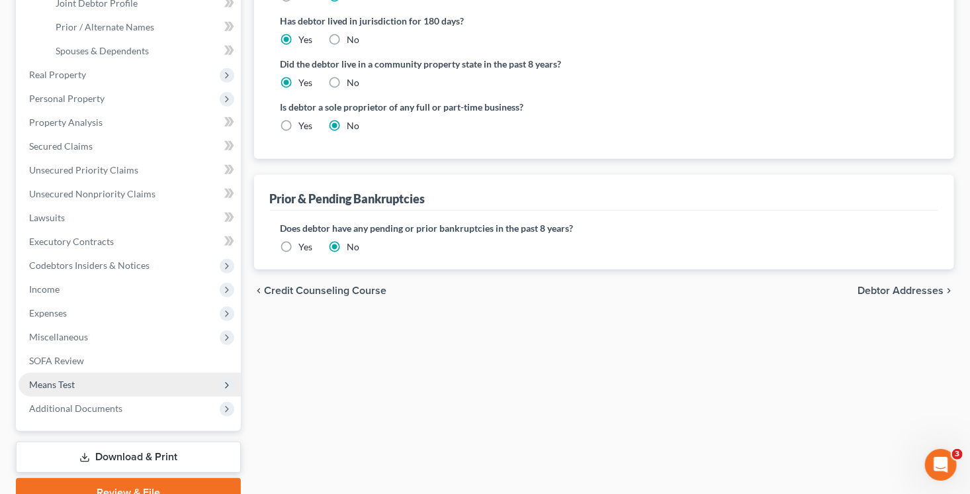
scroll to position [338, 0]
click at [83, 382] on span "Means Test" at bounding box center [130, 384] width 222 height 24
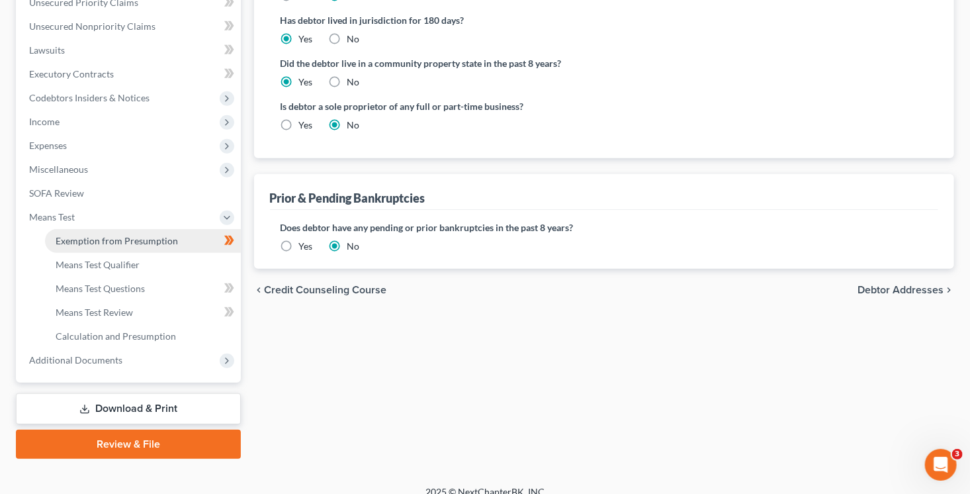
click at [140, 238] on span "Exemption from Presumption" at bounding box center [117, 240] width 122 height 11
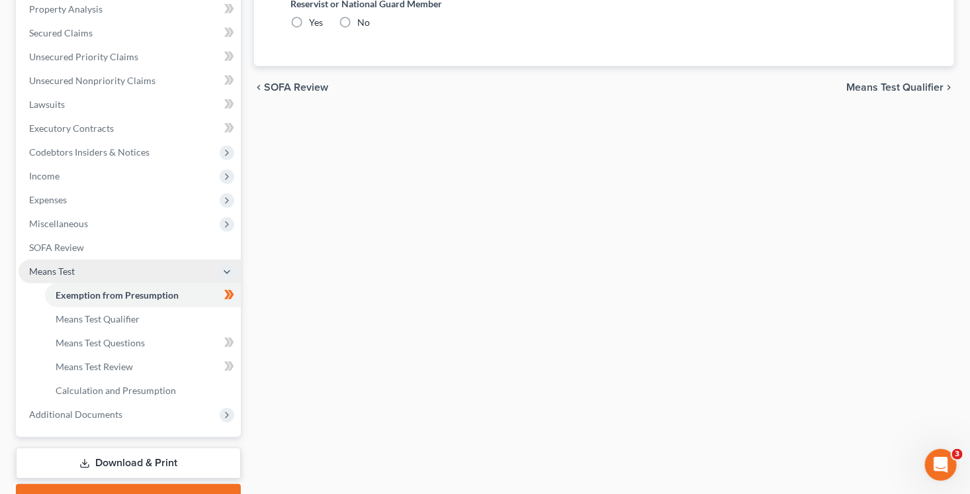
scroll to position [30, 0]
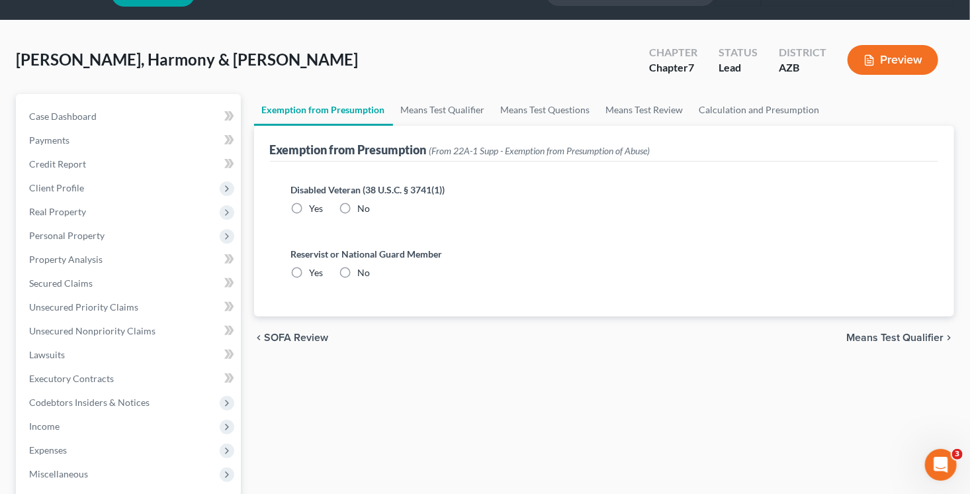
radio input "true"
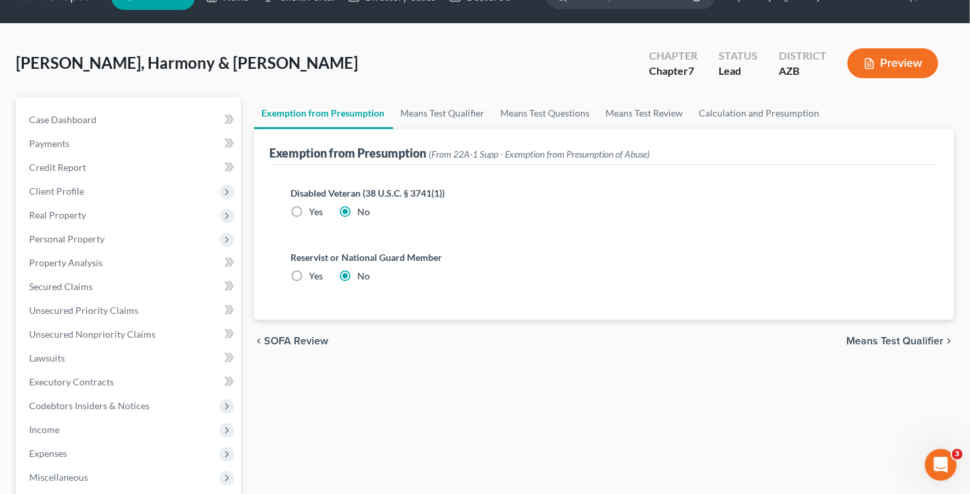
scroll to position [0, 0]
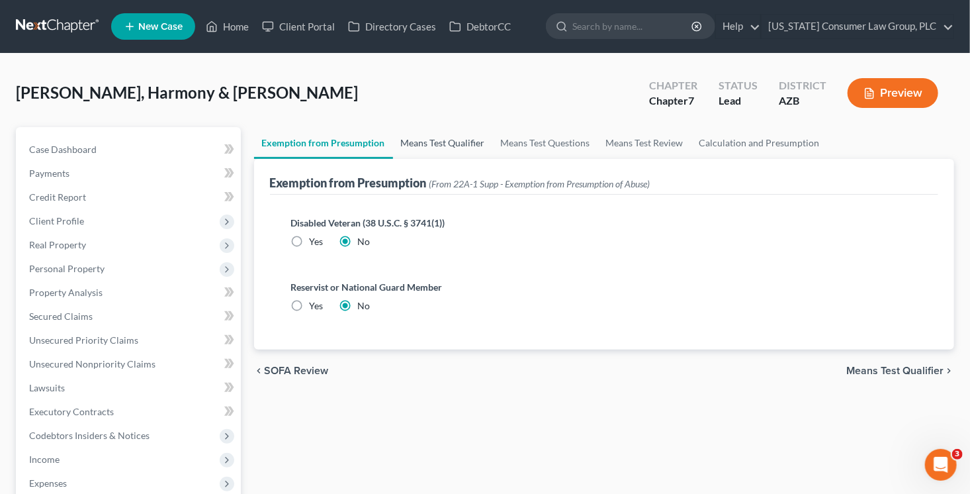
click at [461, 144] on link "Means Test Qualifier" at bounding box center [443, 143] width 100 height 32
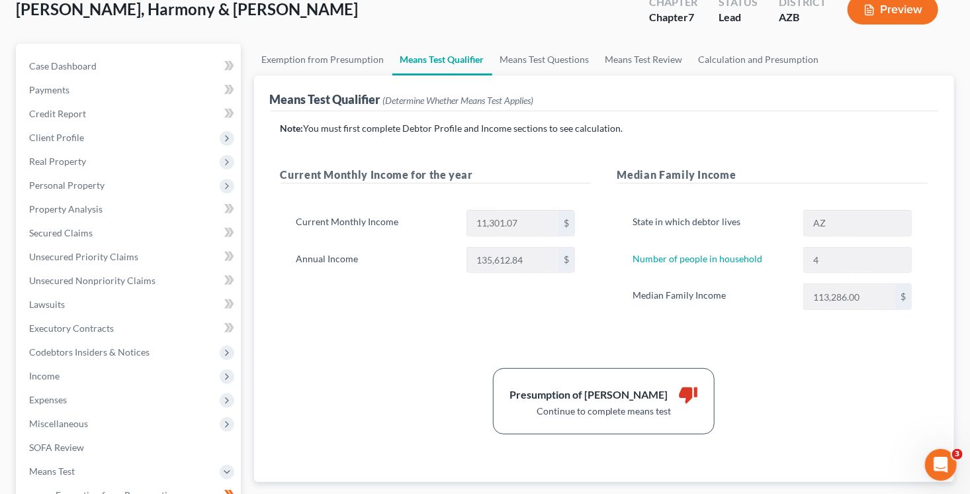
scroll to position [87, 0]
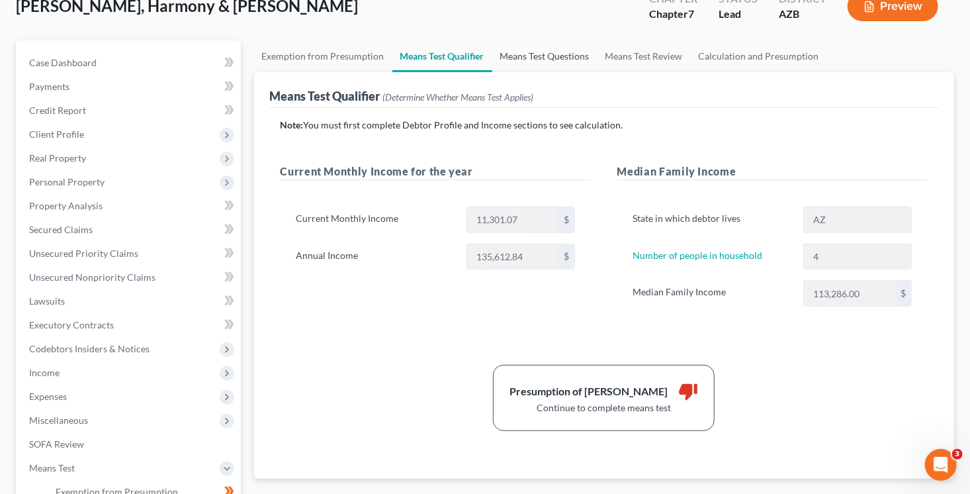
click at [573, 59] on link "Means Test Questions" at bounding box center [544, 56] width 105 height 32
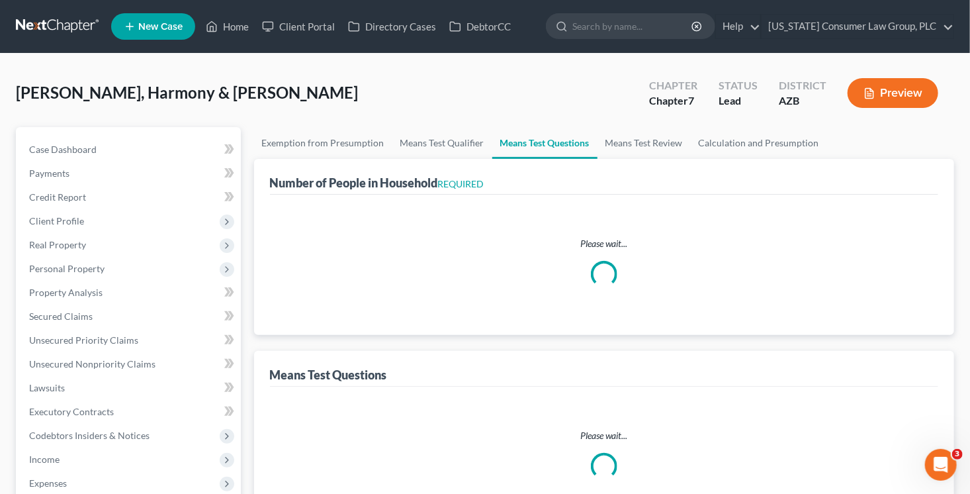
select select "0"
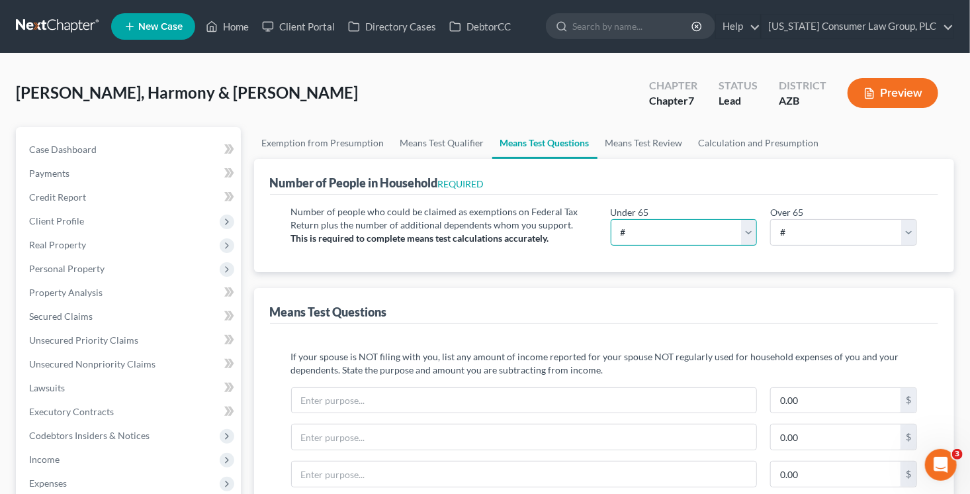
click at [688, 235] on select "# 0 1 2 3 4 5 6 7 8 9 10" at bounding box center [684, 232] width 147 height 26
select select "4"
click at [611, 219] on select "# 0 1 2 3 4 5 6 7 8 9 10" at bounding box center [684, 232] width 147 height 26
click at [743, 138] on link "Calculation and Presumption" at bounding box center [759, 143] width 136 height 32
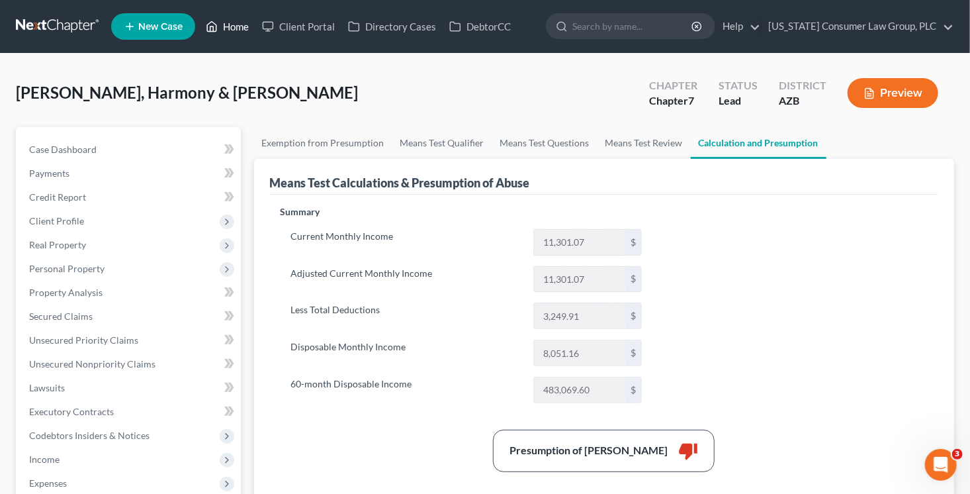
click at [238, 21] on link "Home" at bounding box center [227, 27] width 56 height 24
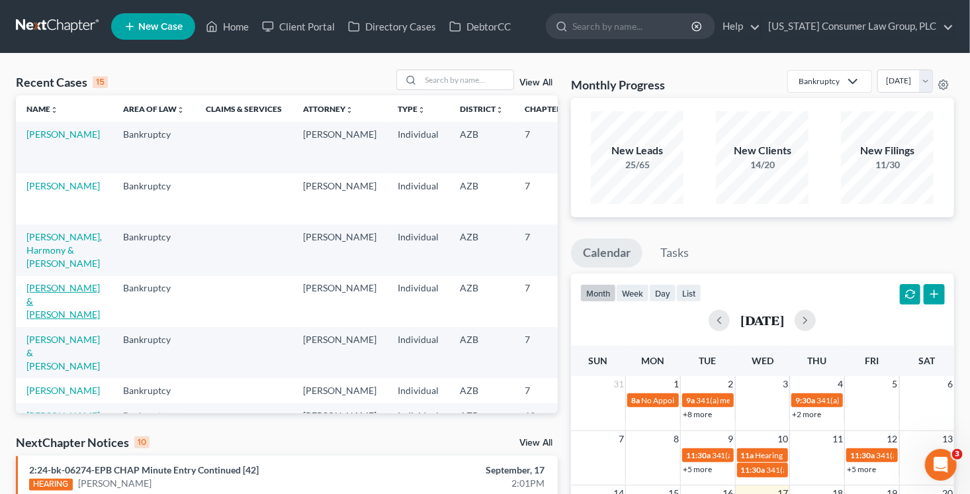
click at [42, 304] on link "[PERSON_NAME] & [PERSON_NAME]" at bounding box center [62, 301] width 73 height 38
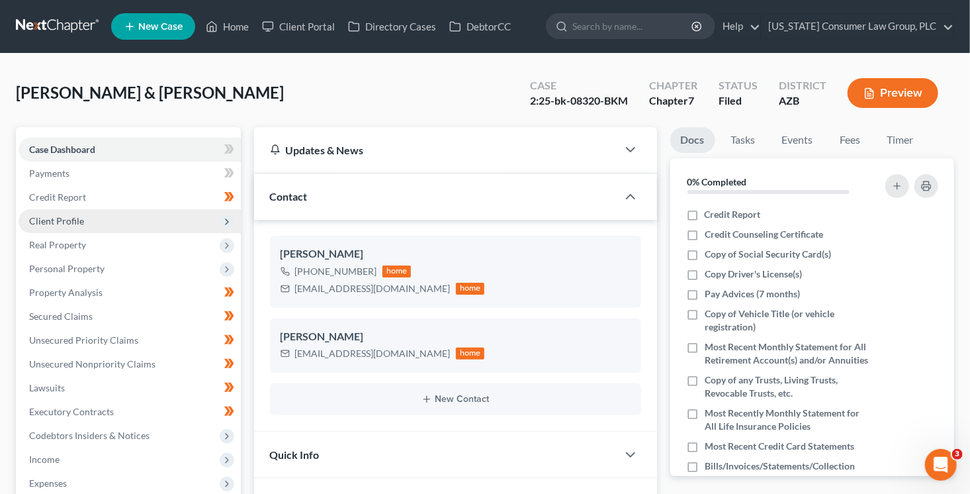
click at [75, 219] on span "Client Profile" at bounding box center [56, 220] width 55 height 11
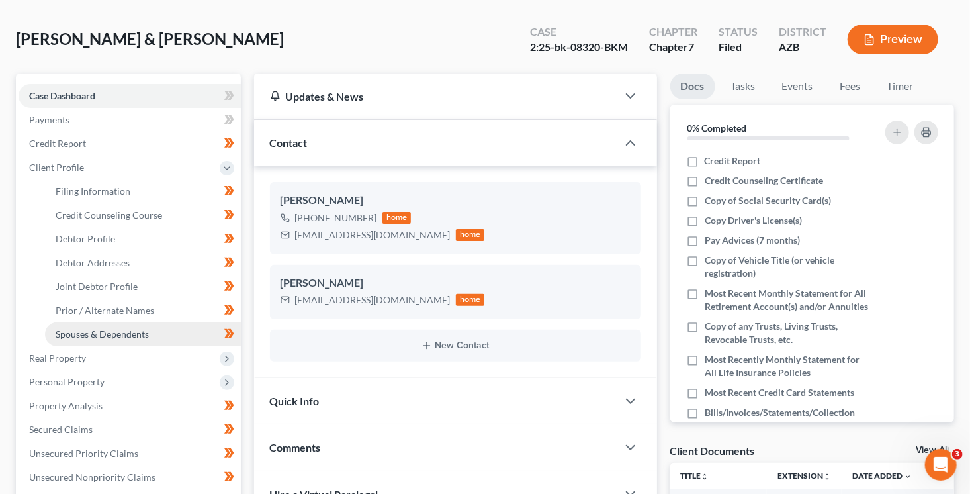
scroll to position [95, 0]
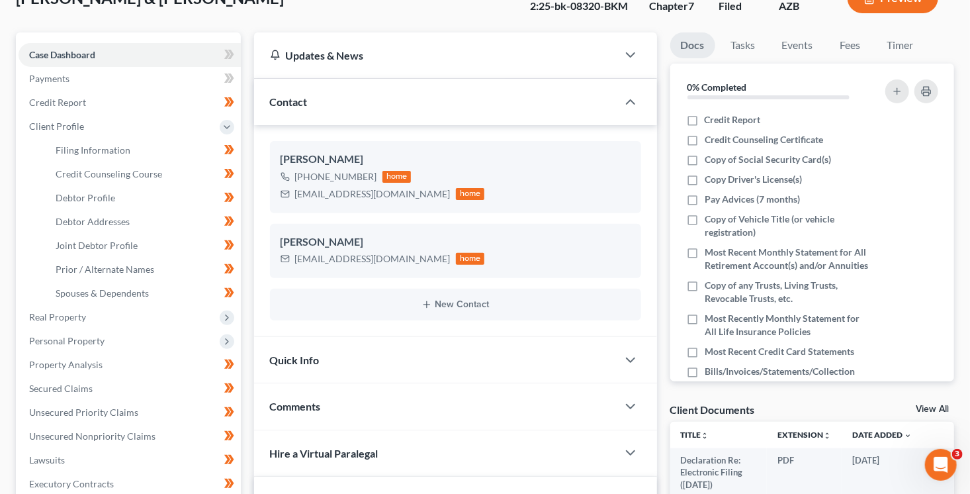
drag, startPoint x: 87, startPoint y: 336, endPoint x: 88, endPoint y: 328, distance: 8.0
click at [87, 336] on span "Personal Property" at bounding box center [66, 340] width 75 height 11
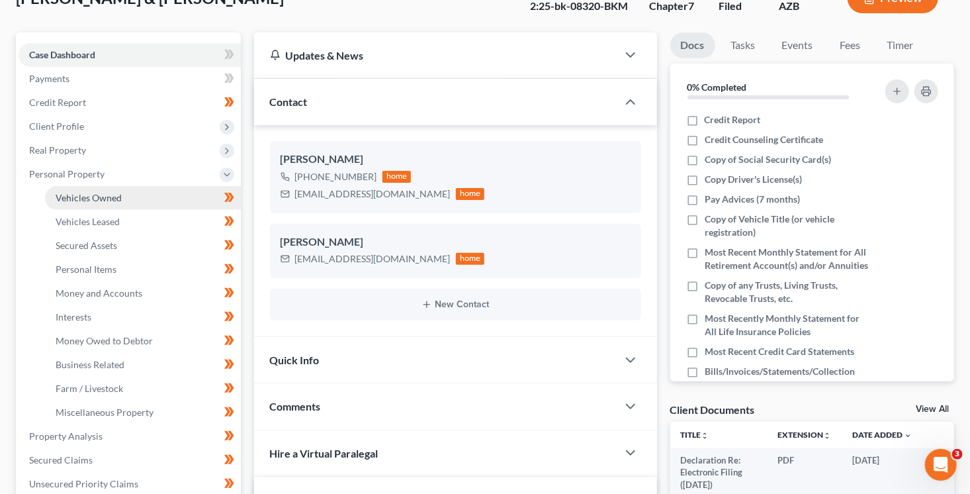
click at [107, 202] on span "Vehicles Owned" at bounding box center [89, 197] width 66 height 11
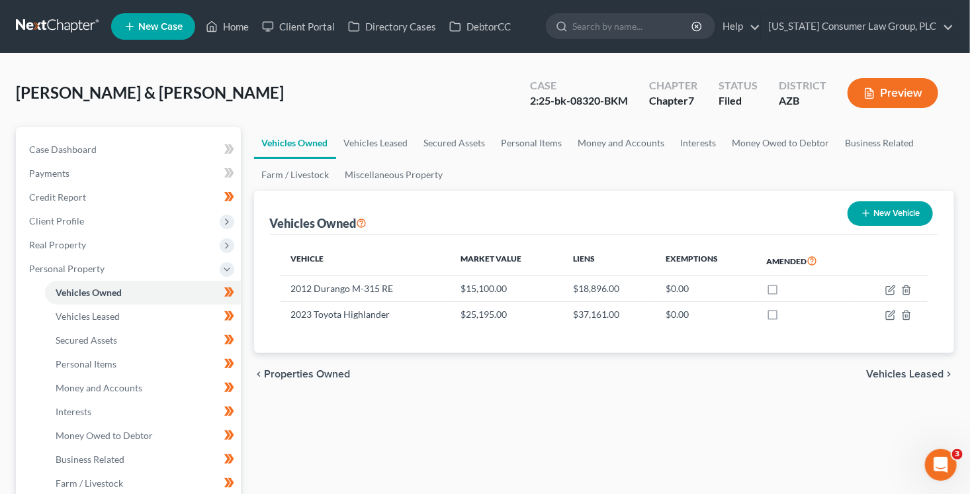
click at [900, 213] on button "New Vehicle" at bounding box center [890, 213] width 85 height 24
select select "0"
select select "2"
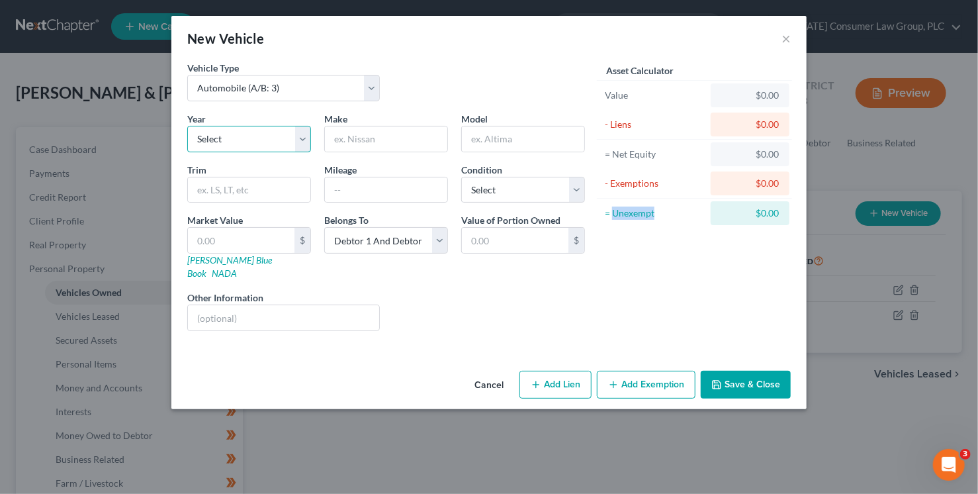
click at [261, 131] on select "Select 2026 2025 2024 2023 2022 2021 2020 2019 2018 2017 2016 2015 2014 2013 20…" at bounding box center [249, 139] width 124 height 26
select select "17"
click at [187, 126] on select "Select 2026 2025 2024 2023 2022 2021 2020 2019 2018 2017 2016 2015 2014 2013 20…" at bounding box center [249, 139] width 124 height 26
click at [361, 134] on input "text" at bounding box center [386, 138] width 122 height 25
type input "Toyota"
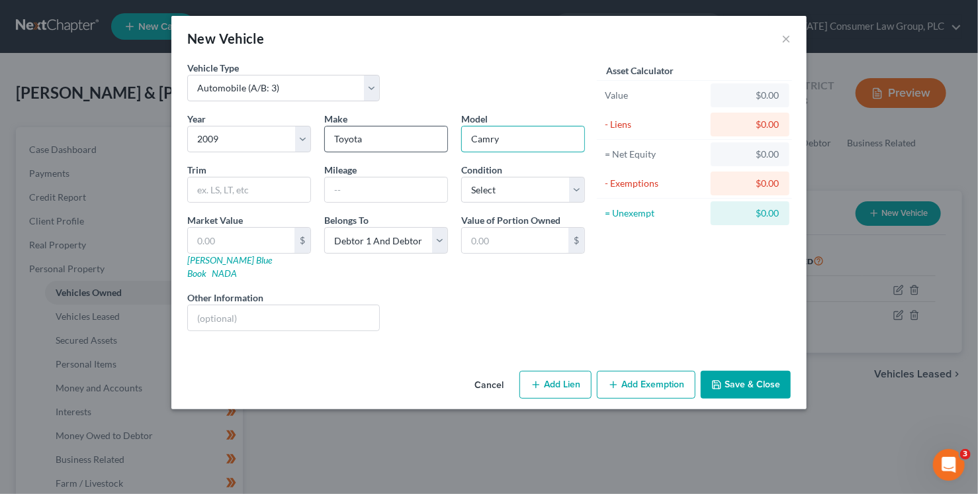
type input "Camry"
type input "x"
type input "XLE"
type input "145000"
select select "3"
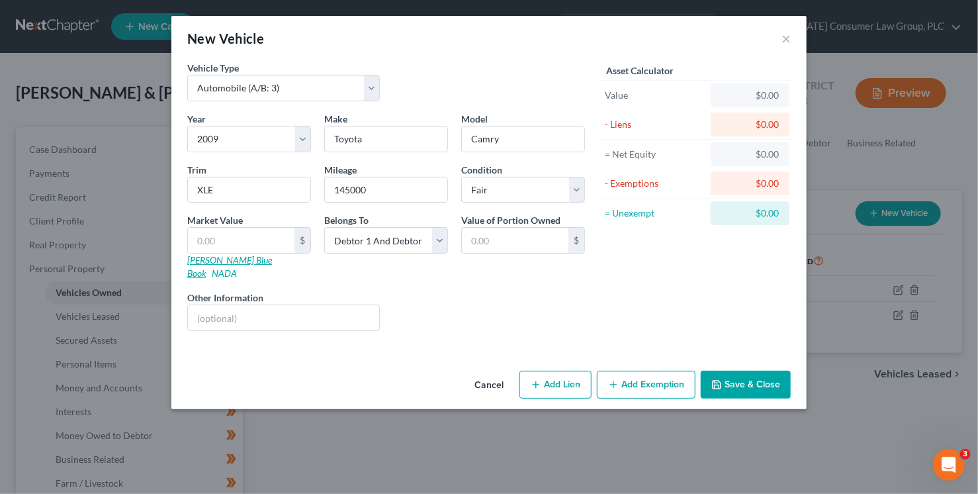
click at [226, 259] on link "[PERSON_NAME] Blue Book" at bounding box center [229, 266] width 85 height 24
click at [246, 236] on input "text" at bounding box center [241, 240] width 107 height 25
type input "3"
type input "3.00"
type input "30"
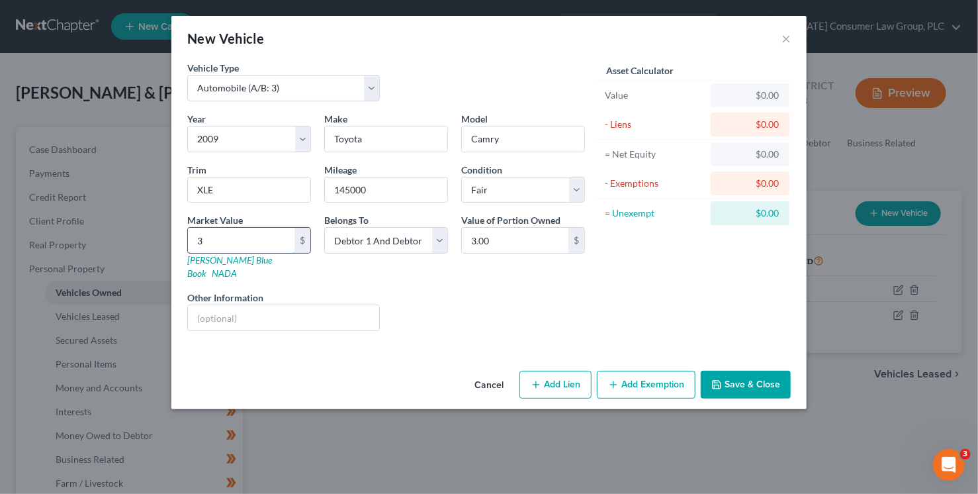
type input "30.00"
type input "303"
type input "303.00"
type input "3039"
type input "3,039.00"
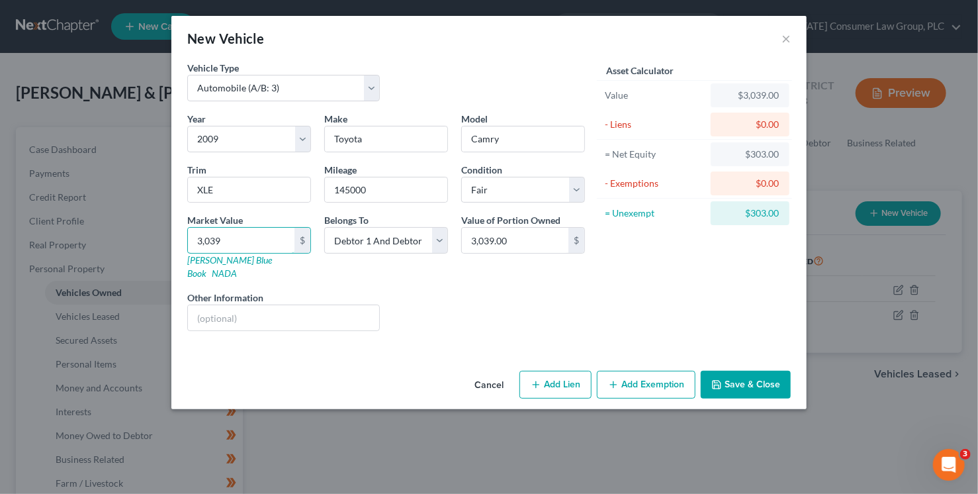
type input "3,039"
click at [607, 371] on button "Add Exemption" at bounding box center [646, 385] width 99 height 28
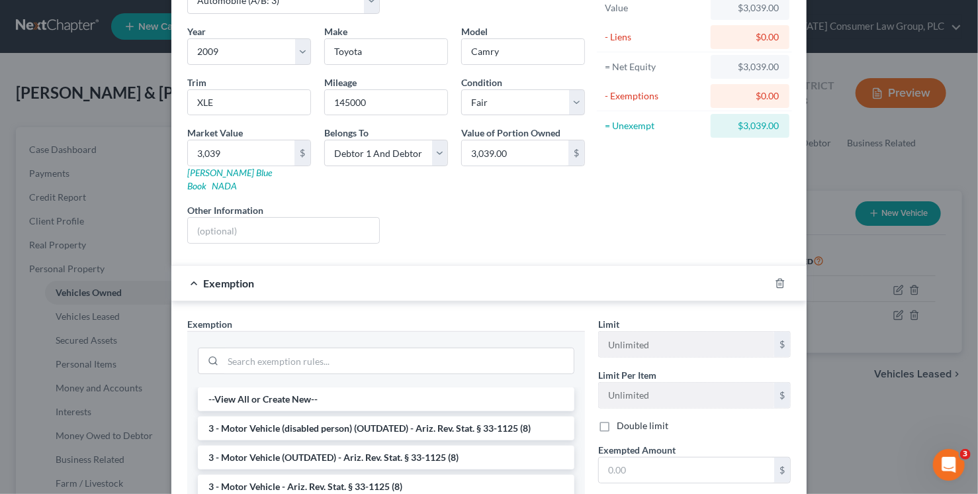
scroll to position [149, 0]
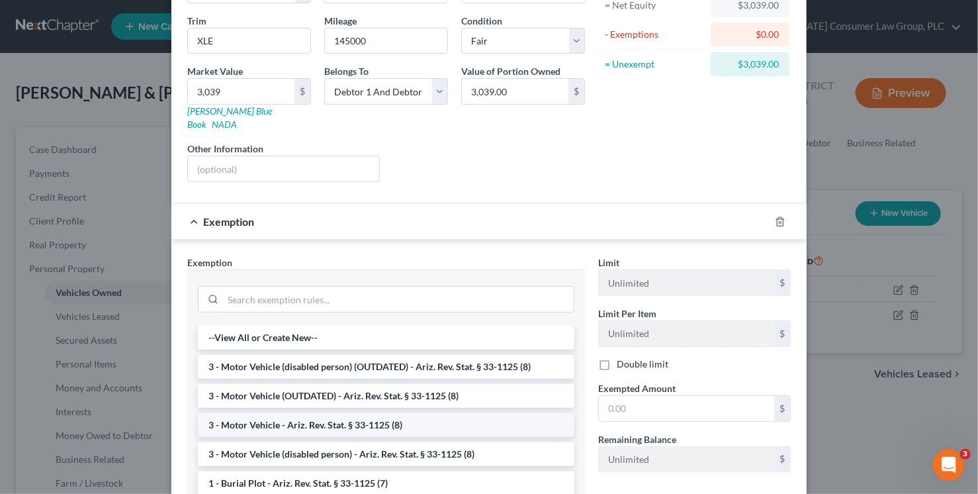
click at [379, 413] on li "3 - Motor Vehicle - Ariz. Rev. Stat. § 33-1125 (8)" at bounding box center [386, 425] width 377 height 24
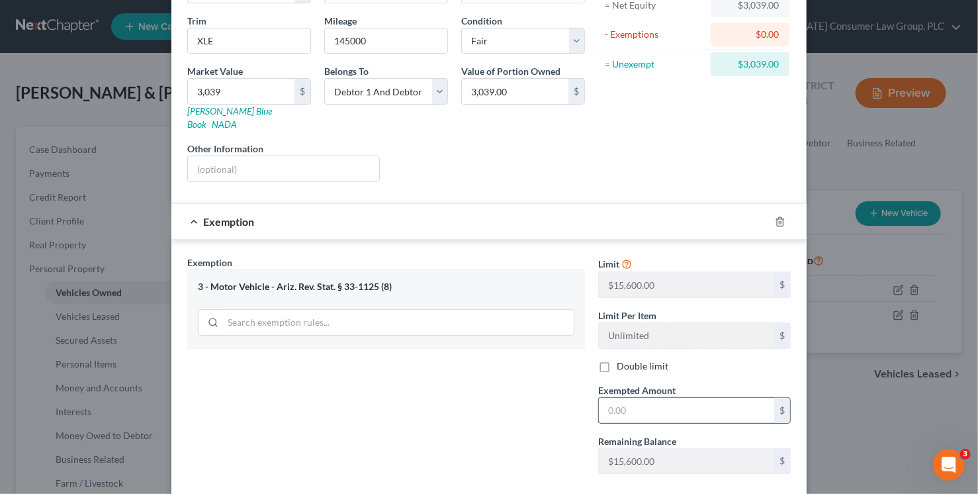
click at [650, 398] on input "text" at bounding box center [686, 410] width 175 height 25
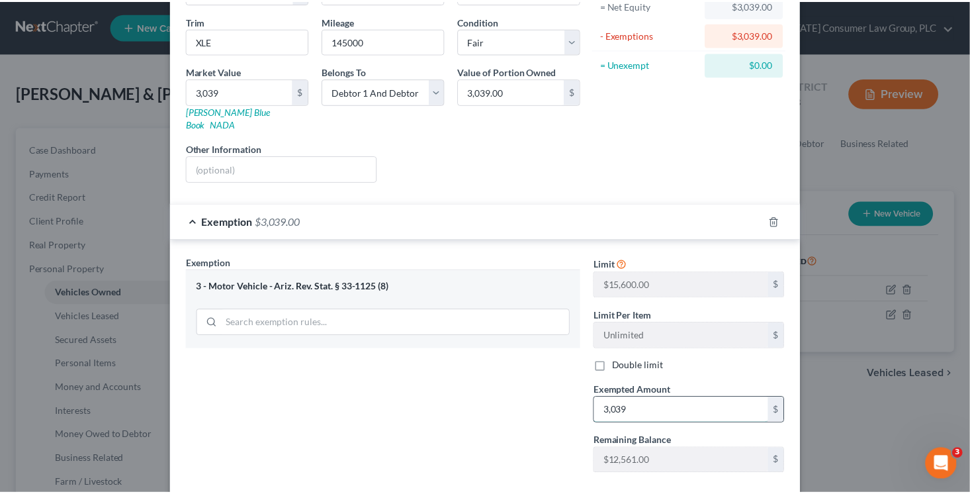
scroll to position [207, 0]
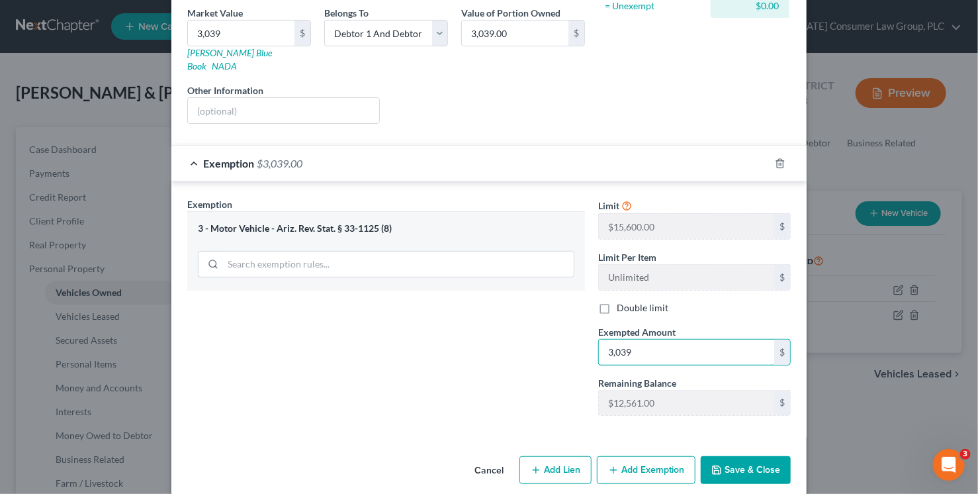
type input "3,039"
click at [781, 456] on button "Save & Close" at bounding box center [746, 470] width 90 height 28
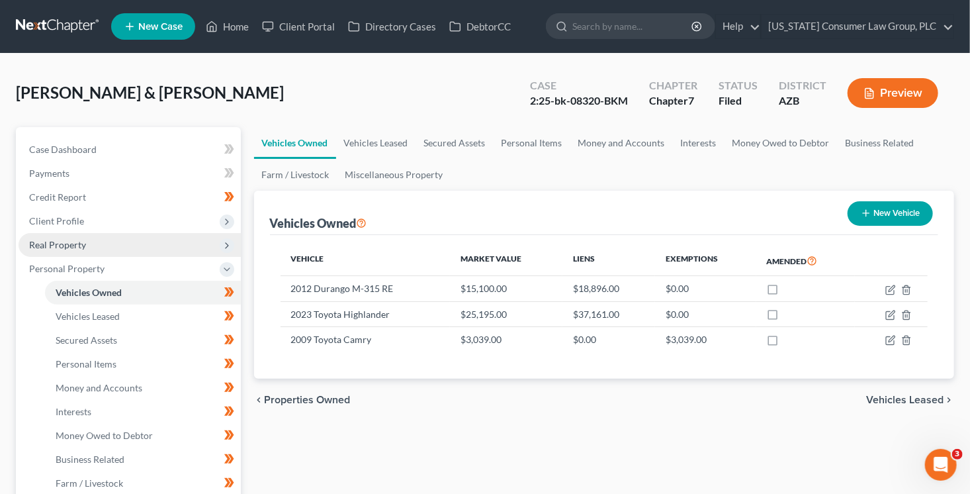
click at [103, 248] on span "Real Property" at bounding box center [130, 245] width 222 height 24
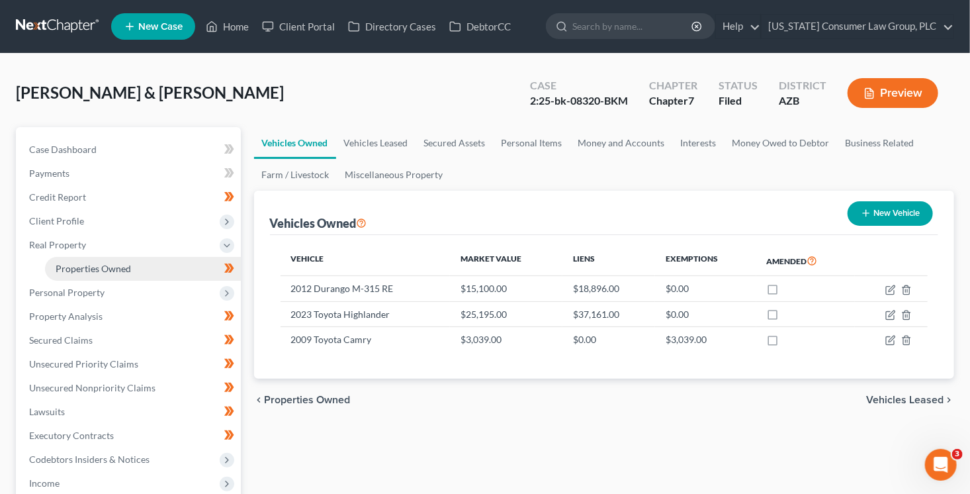
click at [134, 278] on link "Properties Owned" at bounding box center [143, 269] width 196 height 24
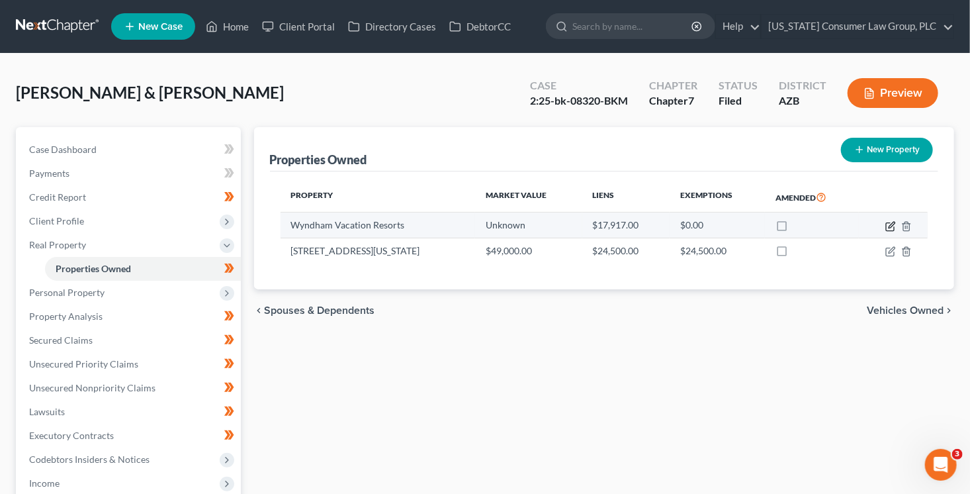
click at [891, 222] on icon "button" at bounding box center [891, 226] width 11 height 11
select select "9"
select select "4"
select select "0"
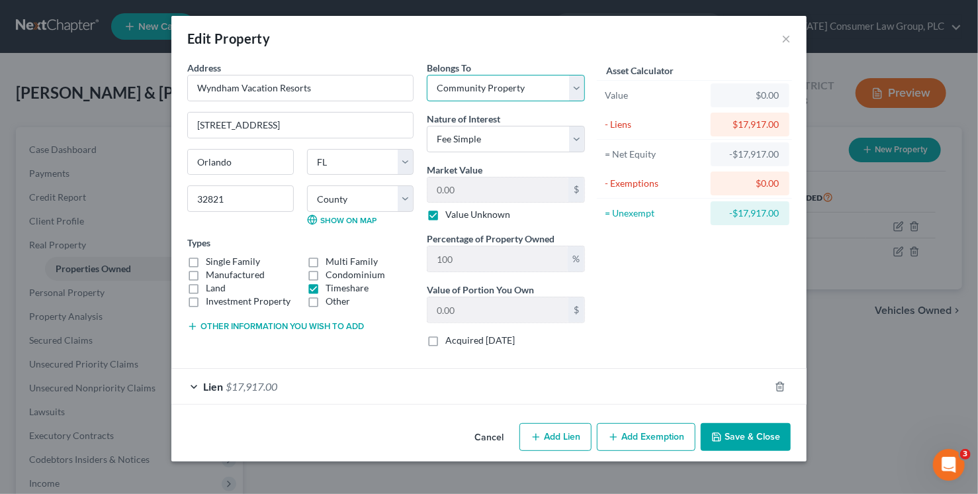
click at [494, 89] on select "Select Debtor 1 Only Debtor 2 Only Debtor 1 And Debtor 2 Only At Least One Of T…" at bounding box center [506, 88] width 158 height 26
click at [427, 75] on select "Select Debtor 1 Only Debtor 2 Only Debtor 1 And Debtor 2 Only At Least One Of T…" at bounding box center [506, 88] width 158 height 26
click at [486, 85] on select "Select Debtor 1 Only Debtor 2 Only Debtor 1 And Debtor 2 Only At Least One Of T…" at bounding box center [506, 88] width 158 height 26
select select "4"
click at [427, 75] on select "Select Debtor 1 Only Debtor 2 Only Debtor 1 And Debtor 2 Only At Least One Of T…" at bounding box center [506, 88] width 158 height 26
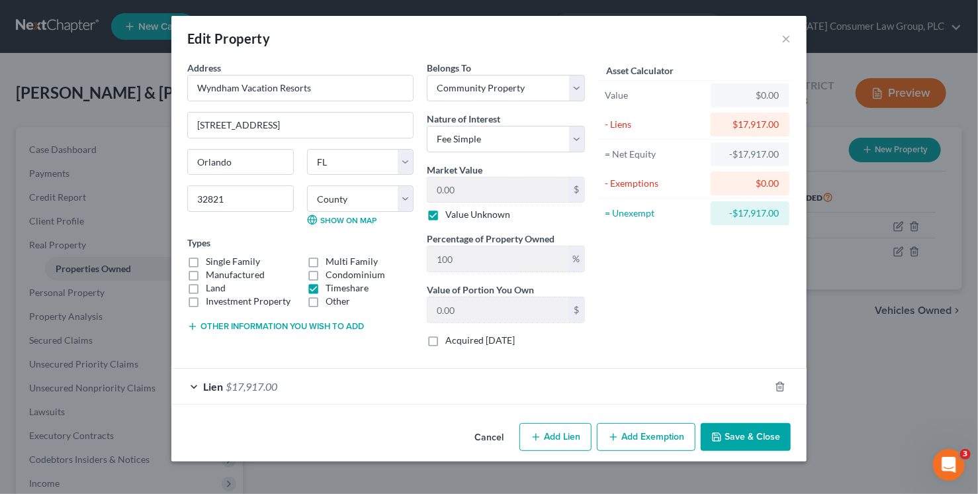
click at [727, 430] on button "Save & Close" at bounding box center [746, 437] width 90 height 28
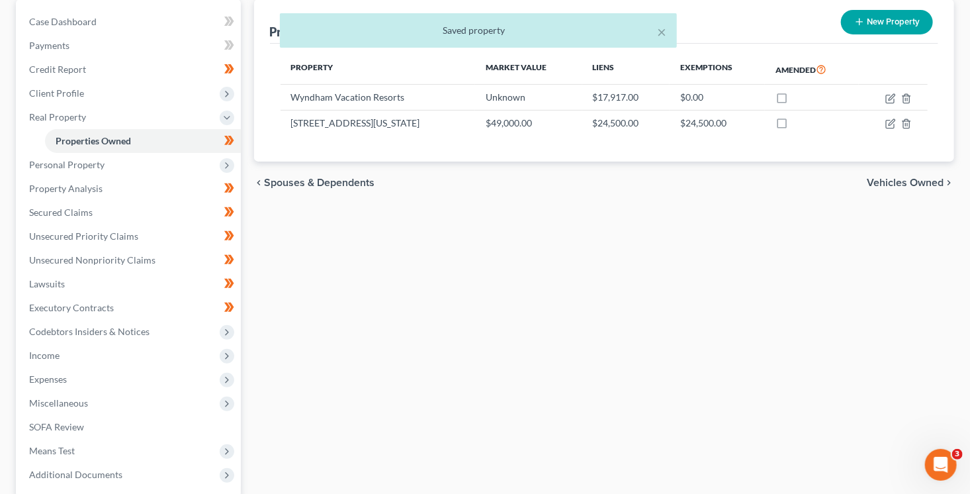
scroll to position [176, 0]
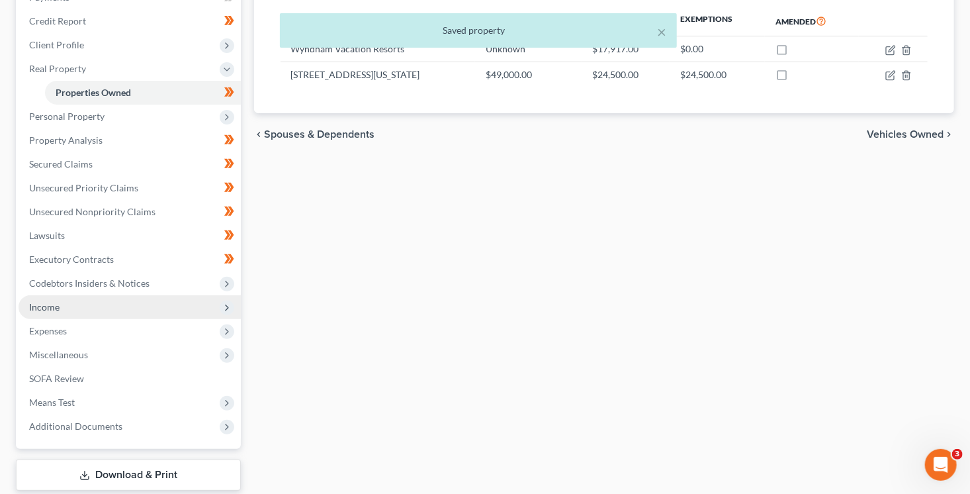
click at [52, 308] on span "Income" at bounding box center [44, 306] width 30 height 11
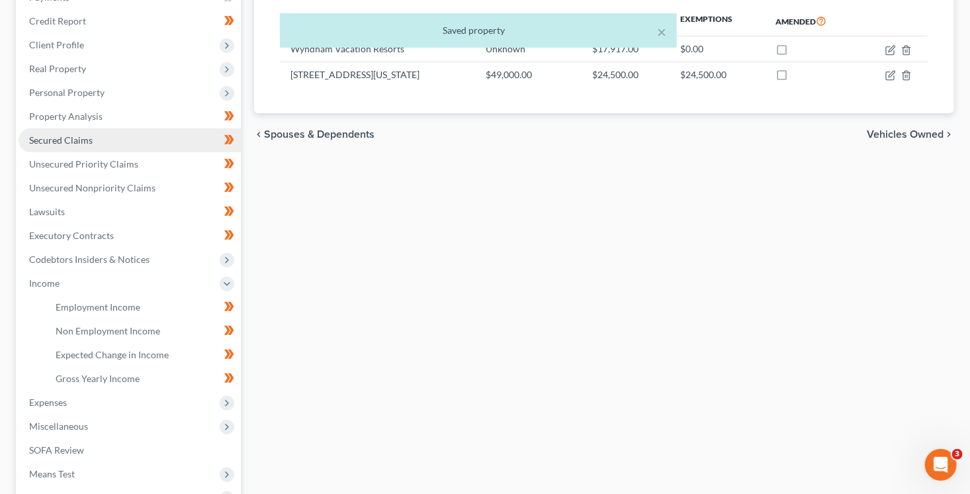
click at [58, 139] on span "Secured Claims" at bounding box center [61, 139] width 64 height 11
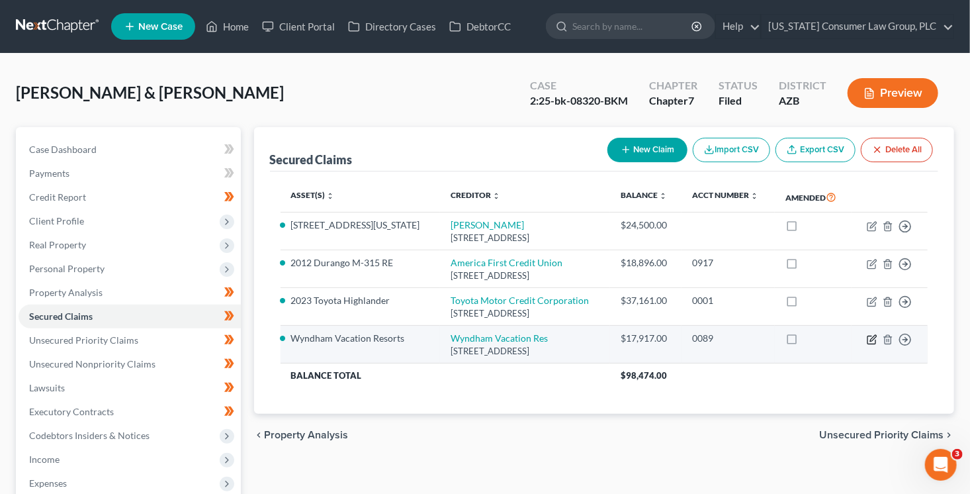
click at [872, 345] on icon "button" at bounding box center [872, 339] width 11 height 11
select select "9"
select select "4"
select select "0"
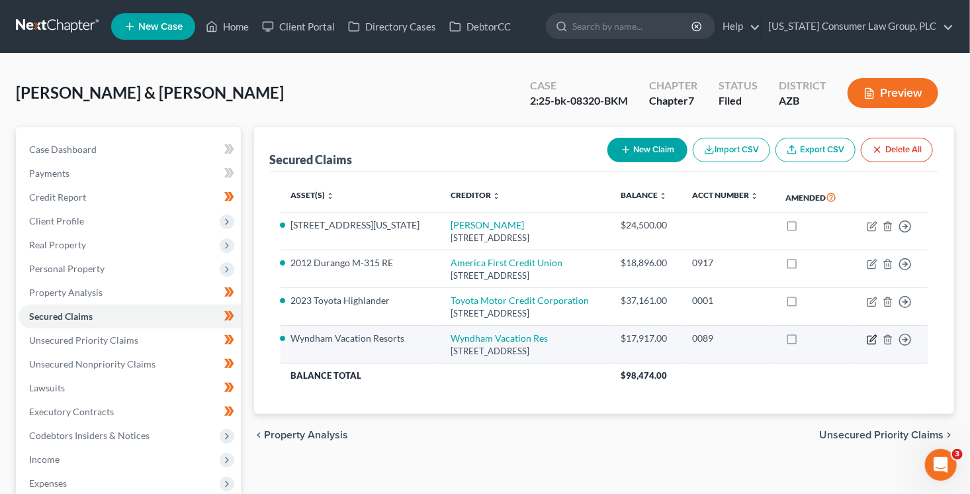
select select "0"
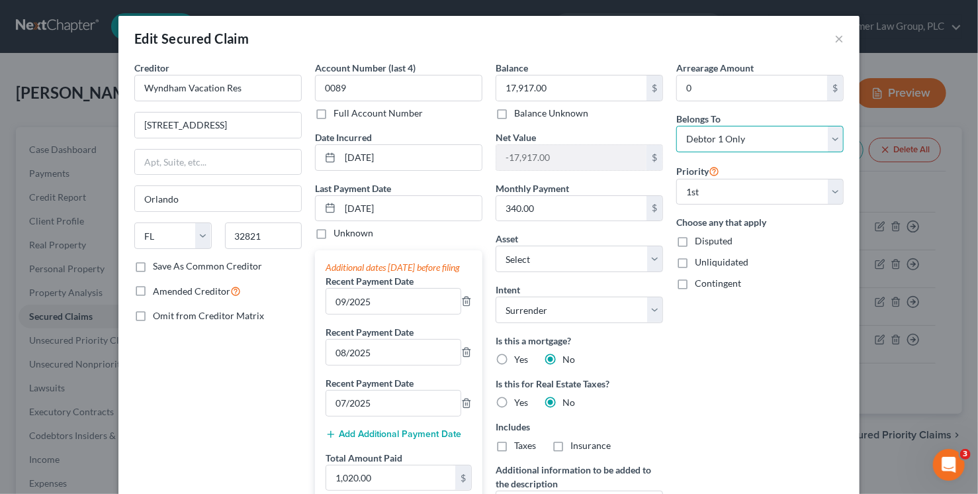
click at [719, 140] on select "Select Debtor 1 Only Debtor 2 Only Debtor 1 And Debtor 2 Only At Least One Of T…" at bounding box center [759, 139] width 167 height 26
select select "2"
click at [676, 126] on select "Select Debtor 1 Only Debtor 2 Only Debtor 1 And Debtor 2 Only At Least One Of T…" at bounding box center [759, 139] width 167 height 26
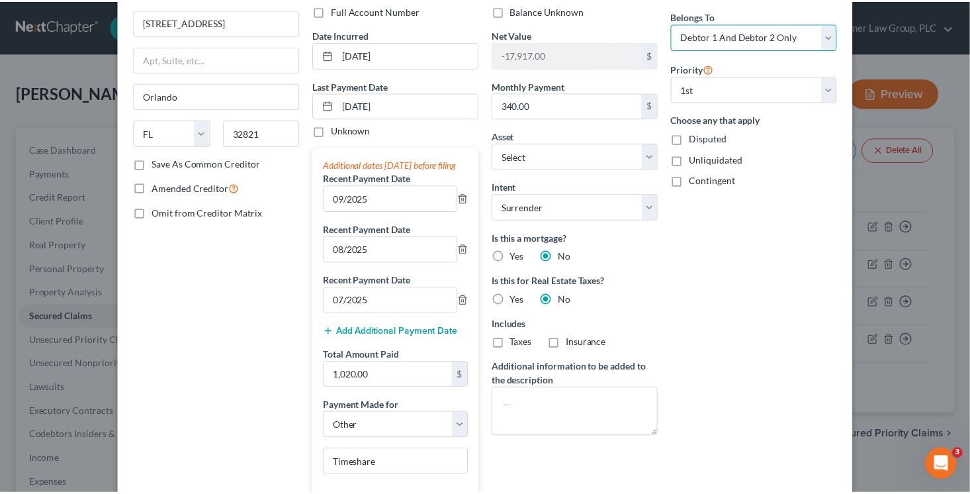
scroll to position [340, 0]
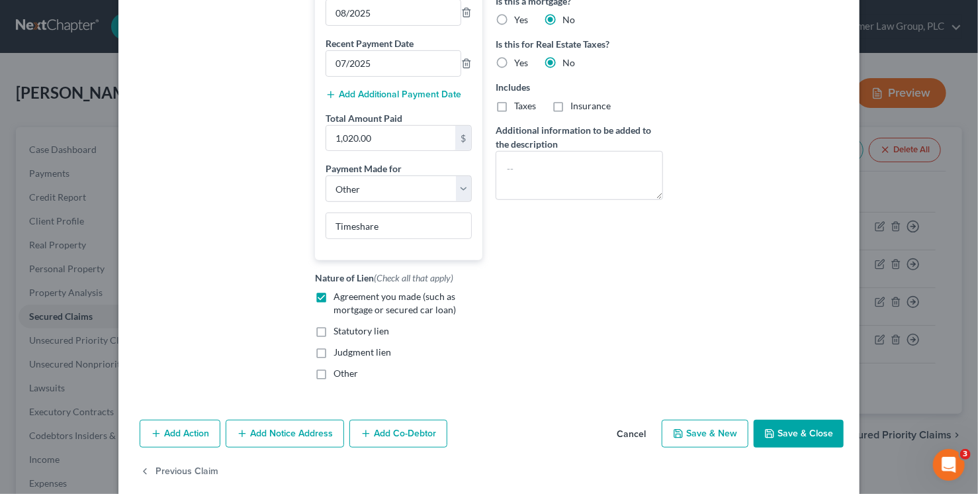
click at [815, 436] on button "Save & Close" at bounding box center [799, 434] width 90 height 28
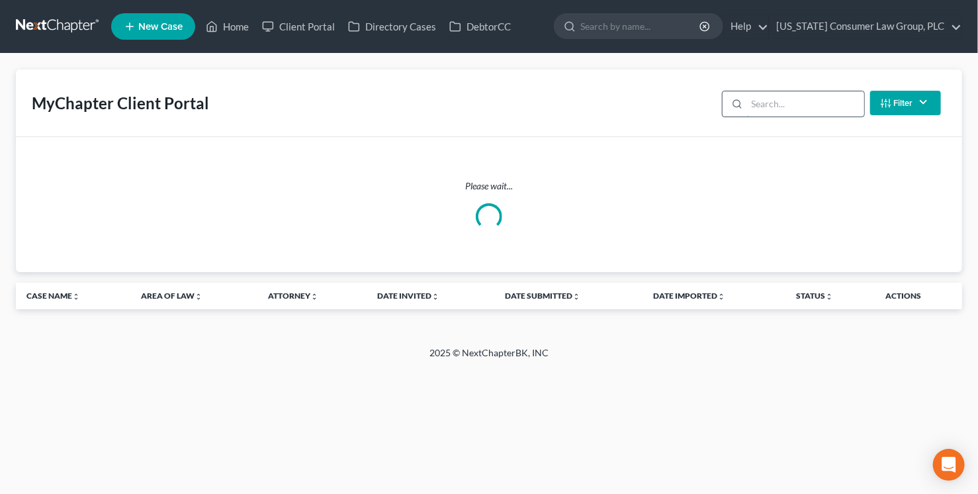
click at [806, 107] on input "search" at bounding box center [805, 103] width 117 height 25
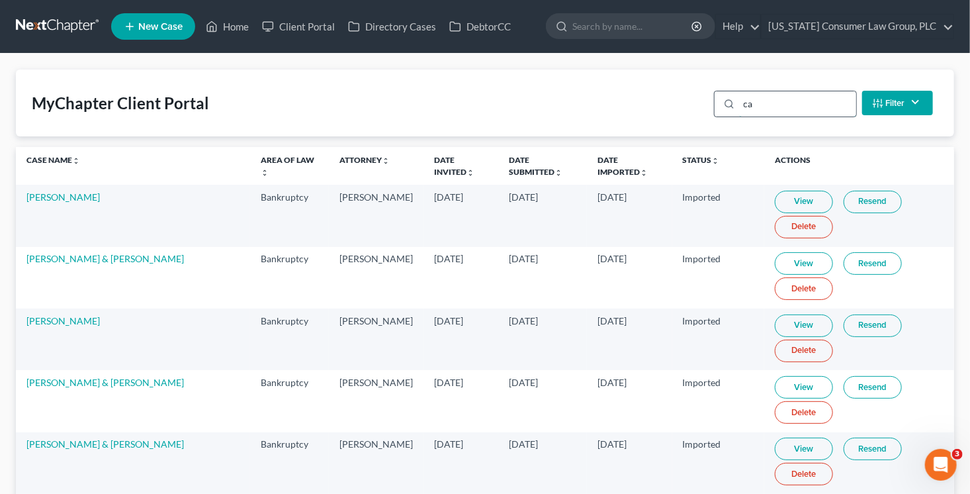
type input "c"
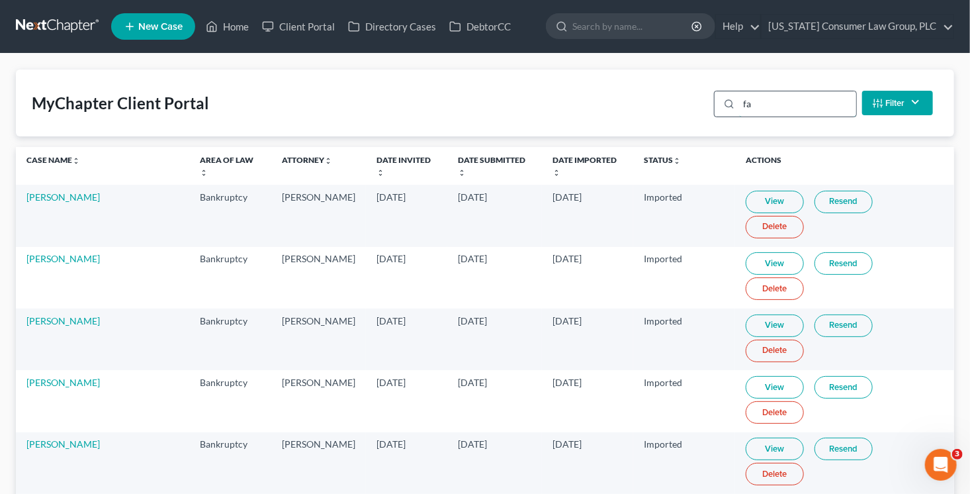
type input "f"
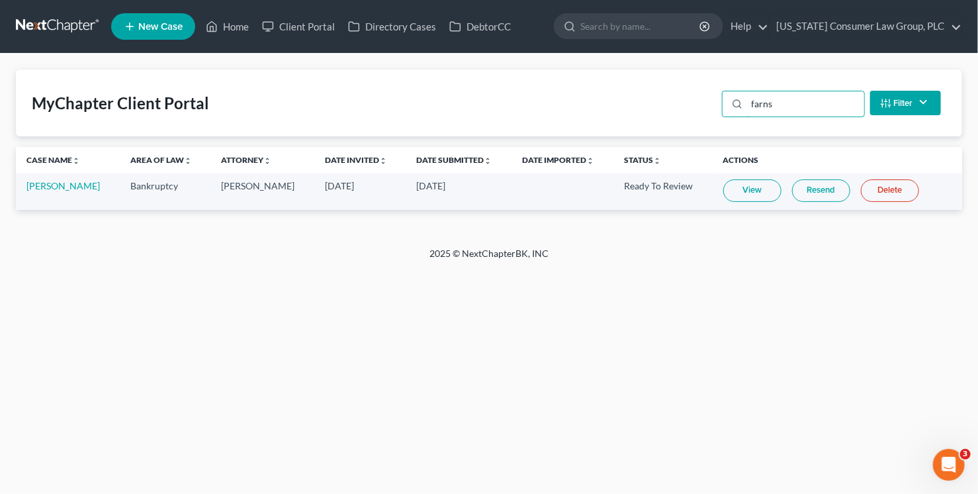
type input "farns"
click at [835, 187] on link "Resend" at bounding box center [821, 190] width 58 height 23
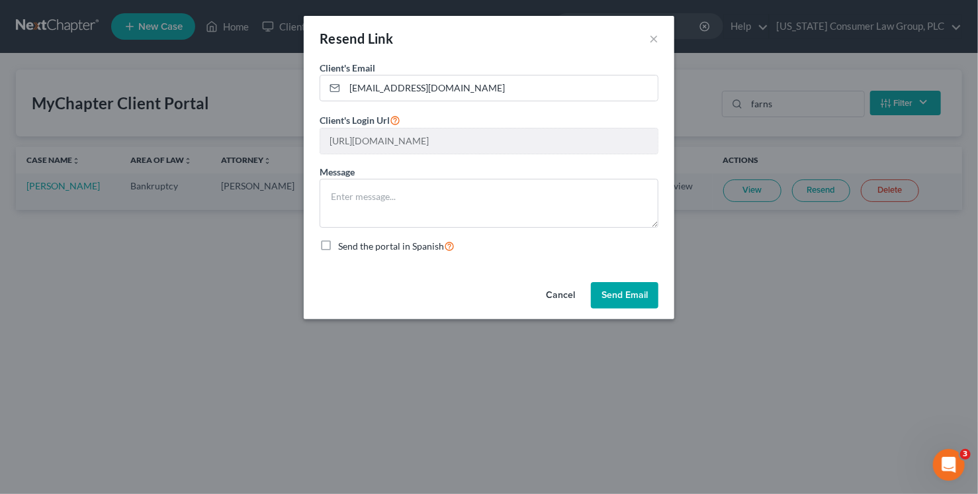
click at [569, 299] on button "Cancel" at bounding box center [560, 295] width 50 height 26
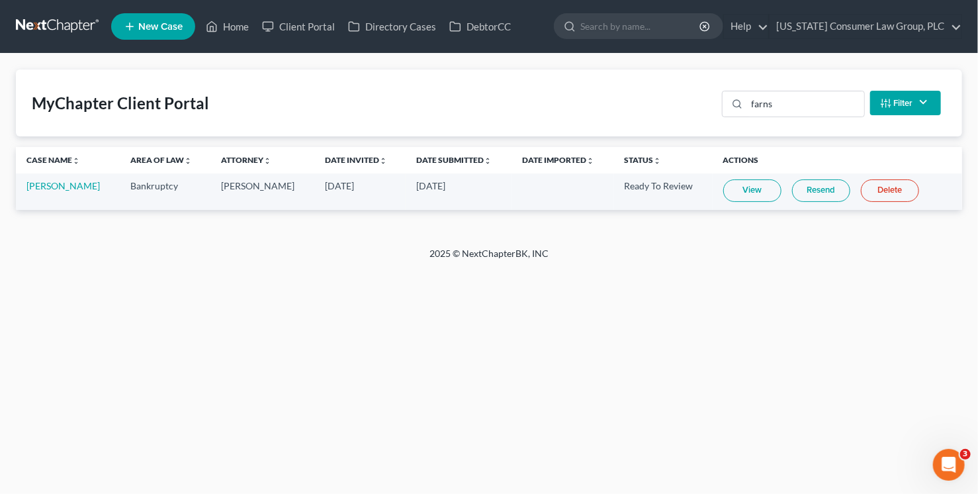
click at [736, 197] on link "View" at bounding box center [752, 190] width 58 height 23
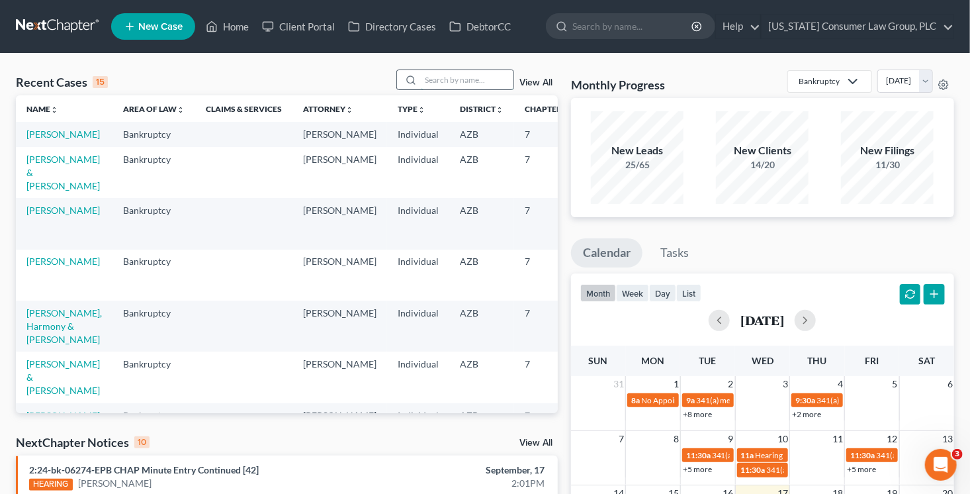
click at [434, 81] on input "search" at bounding box center [467, 79] width 93 height 19
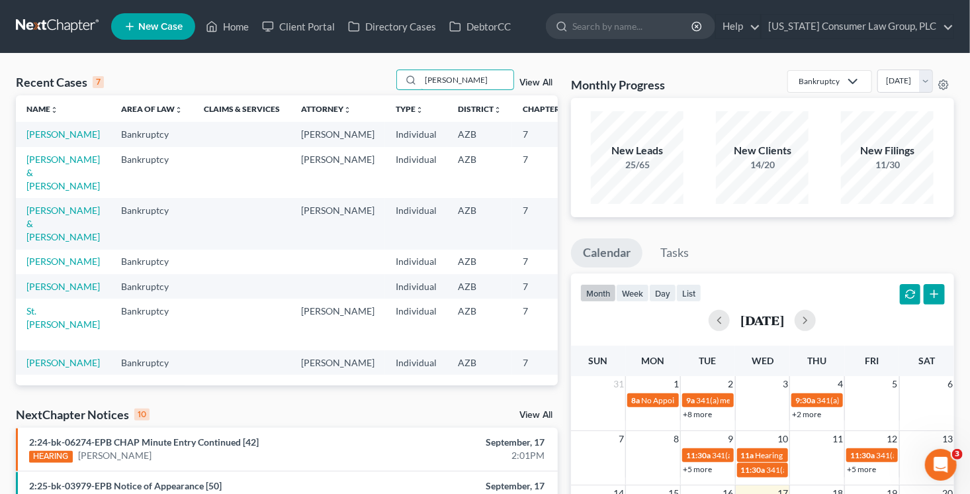
type input "[PERSON_NAME]"
click at [49, 140] on link "[PERSON_NAME]" at bounding box center [62, 133] width 73 height 11
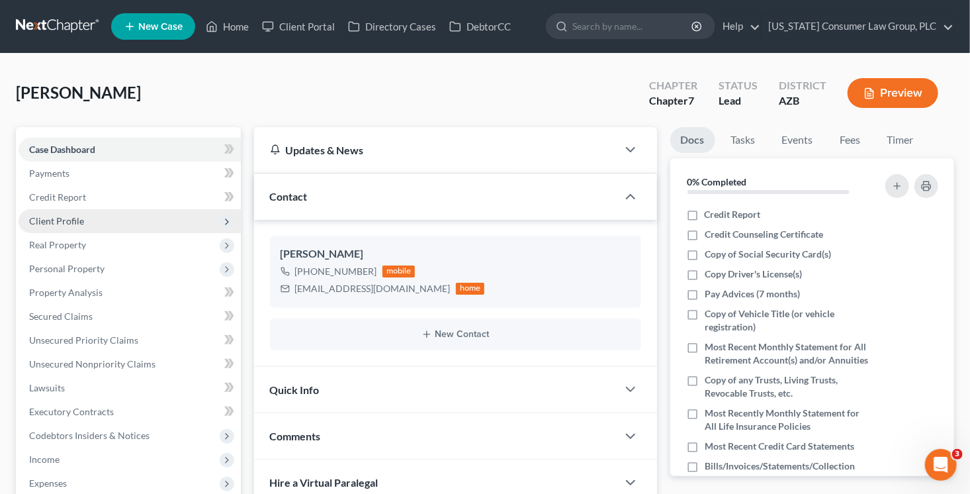
click at [94, 218] on span "Client Profile" at bounding box center [130, 221] width 222 height 24
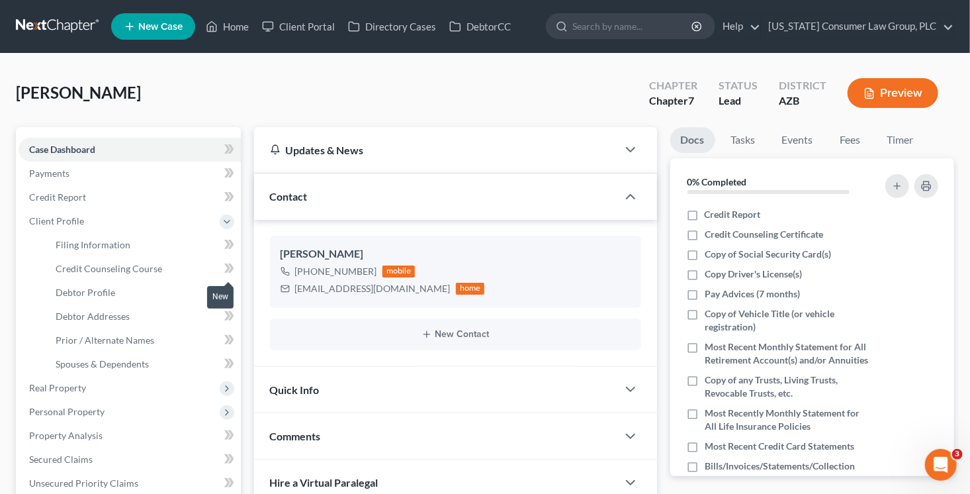
click at [230, 263] on icon at bounding box center [231, 267] width 6 height 9
click at [183, 245] on link "Filing Information" at bounding box center [143, 245] width 196 height 24
select select "1"
select select "0"
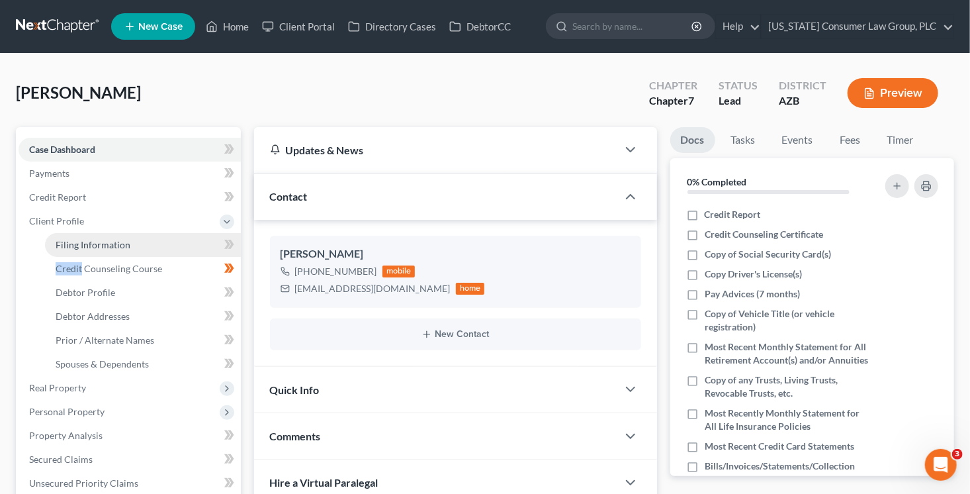
select select "0"
select select "3"
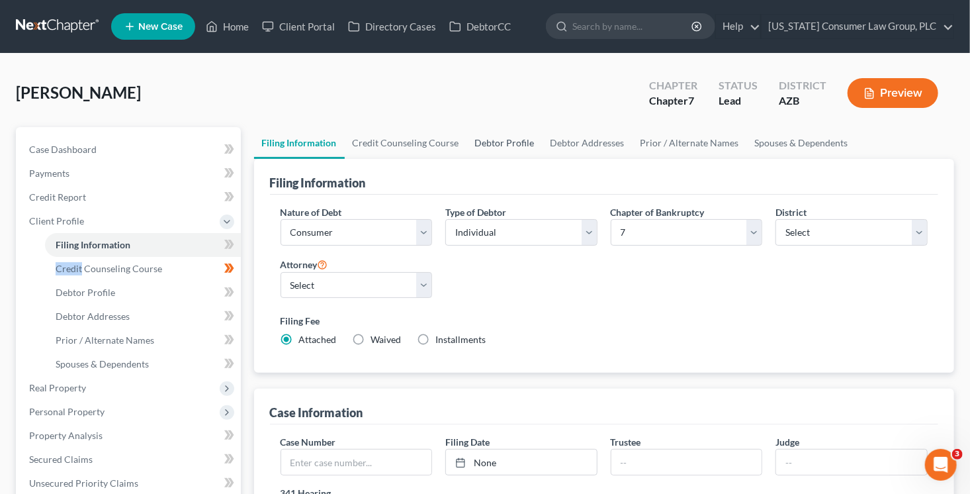
click at [499, 138] on link "Debtor Profile" at bounding box center [504, 143] width 75 height 32
select select "0"
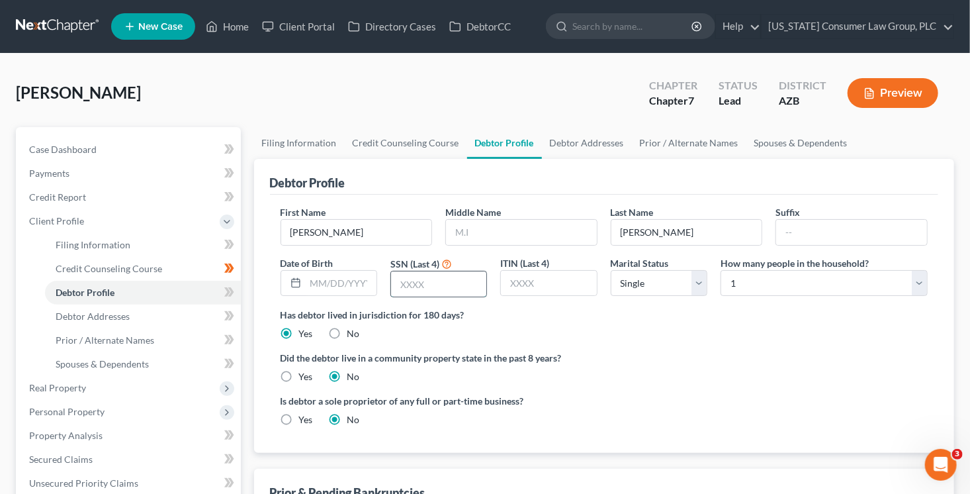
click at [429, 284] on input "text" at bounding box center [438, 283] width 95 height 25
type input "0655"
click at [299, 376] on label "Yes" at bounding box center [306, 376] width 14 height 13
click at [304, 376] on input "Yes" at bounding box center [308, 374] width 9 height 9
radio input "true"
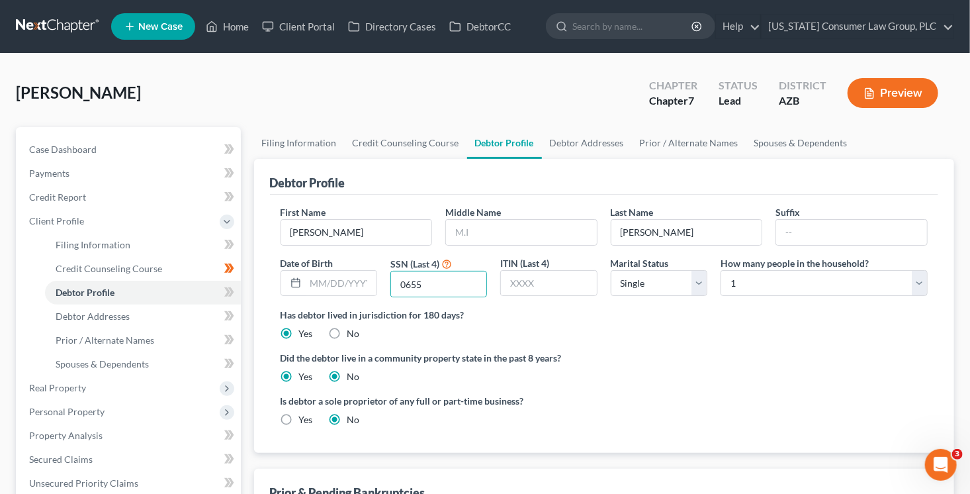
radio input "false"
click at [804, 277] on select "Select 1 2 3 4 5 6 7 8 9 10 11 12 13 14 15 16 17 18 19 20" at bounding box center [824, 283] width 207 height 26
select select "1"
click at [721, 270] on select "Select 1 2 3 4 5 6 7 8 9 10 11 12 13 14 15 16 17 18 19 20" at bounding box center [824, 283] width 207 height 26
click at [650, 283] on select "Select Single Married Separated Divorced Widowed" at bounding box center [659, 283] width 97 height 26
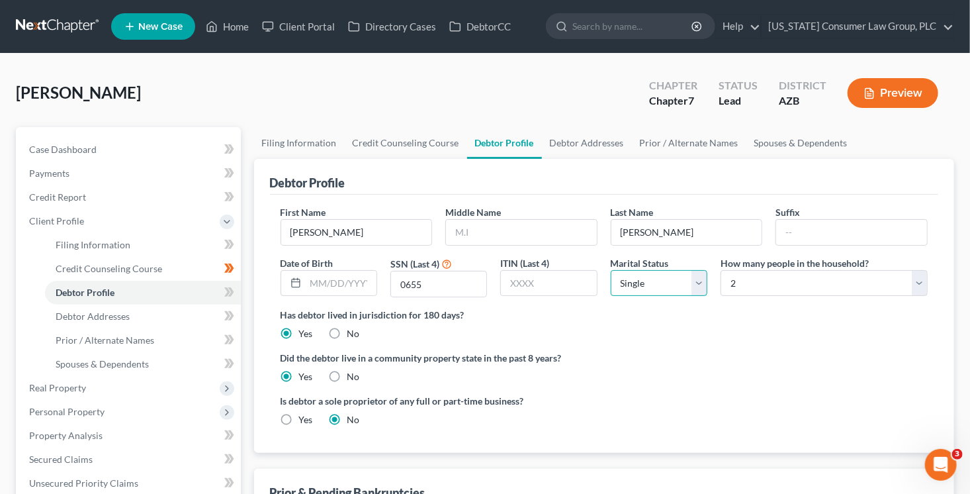
select select "1"
click at [611, 270] on select "Select Single Married Separated Divorced Widowed" at bounding box center [659, 283] width 97 height 26
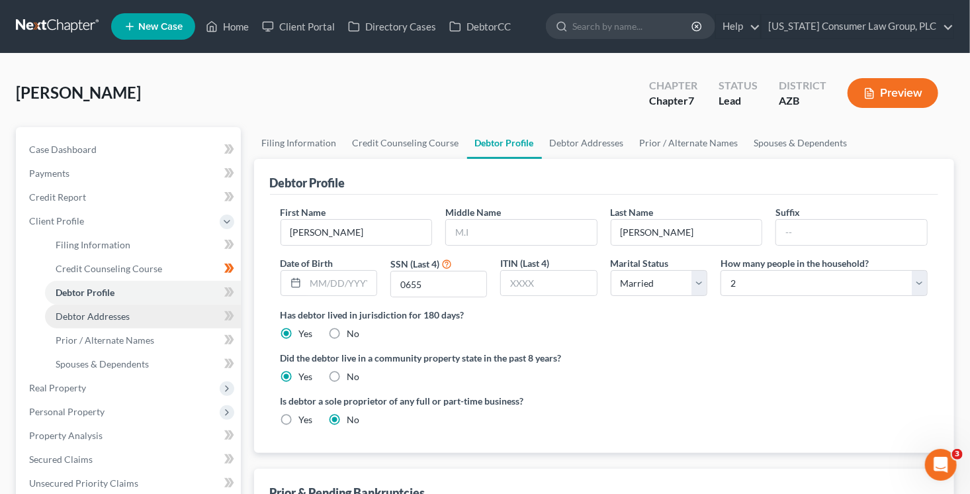
click at [141, 317] on link "Debtor Addresses" at bounding box center [143, 316] width 196 height 24
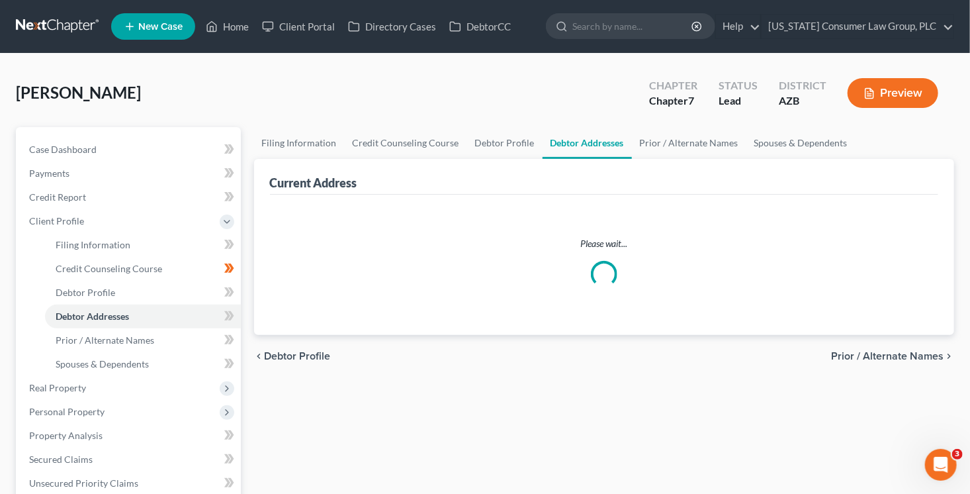
select select "0"
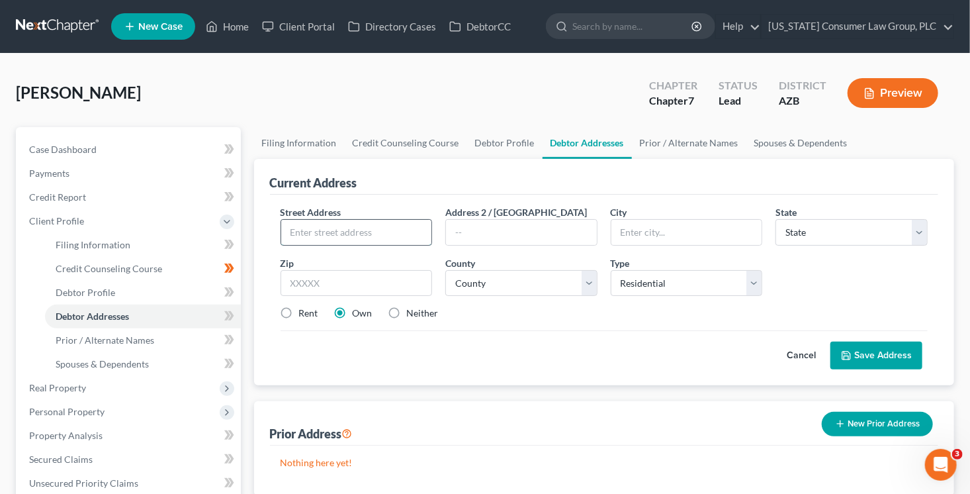
click at [336, 238] on input "text" at bounding box center [356, 232] width 151 height 25
type input "[STREET_ADDRESS]"
type input "85351"
type input "[GEOGRAPHIC_DATA]"
select select "3"
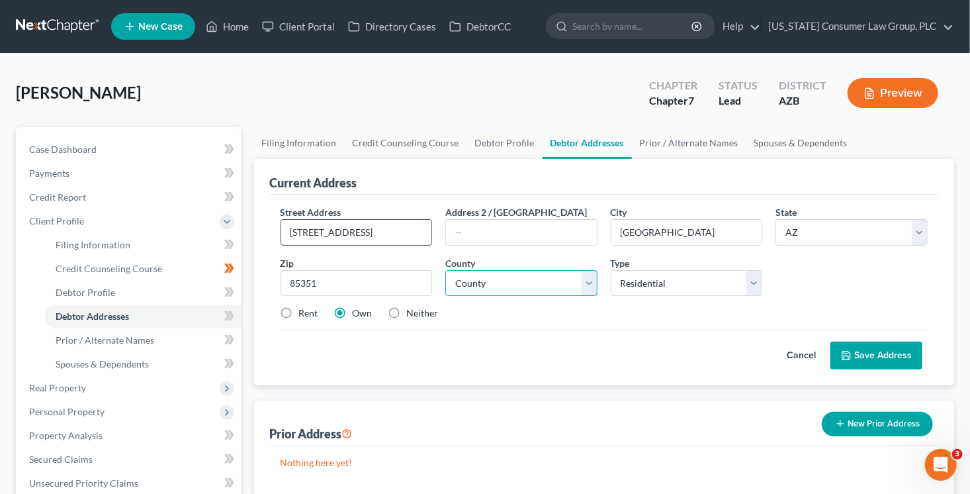
select select "7"
click at [299, 310] on label "Rent" at bounding box center [308, 312] width 19 height 13
click at [304, 310] on input "Rent" at bounding box center [308, 310] width 9 height 9
radio input "true"
click at [868, 348] on button "Save Address" at bounding box center [877, 356] width 92 height 28
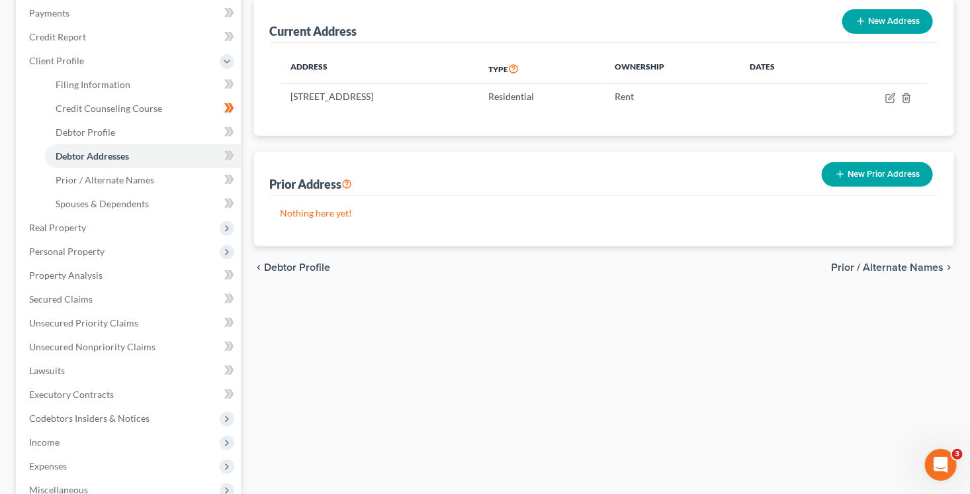
scroll to position [361, 0]
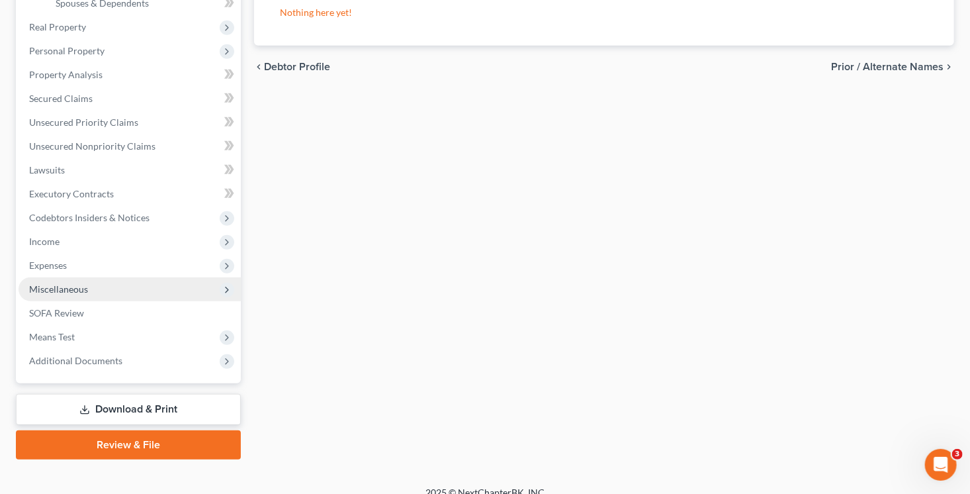
click at [85, 285] on span "Miscellaneous" at bounding box center [58, 288] width 59 height 11
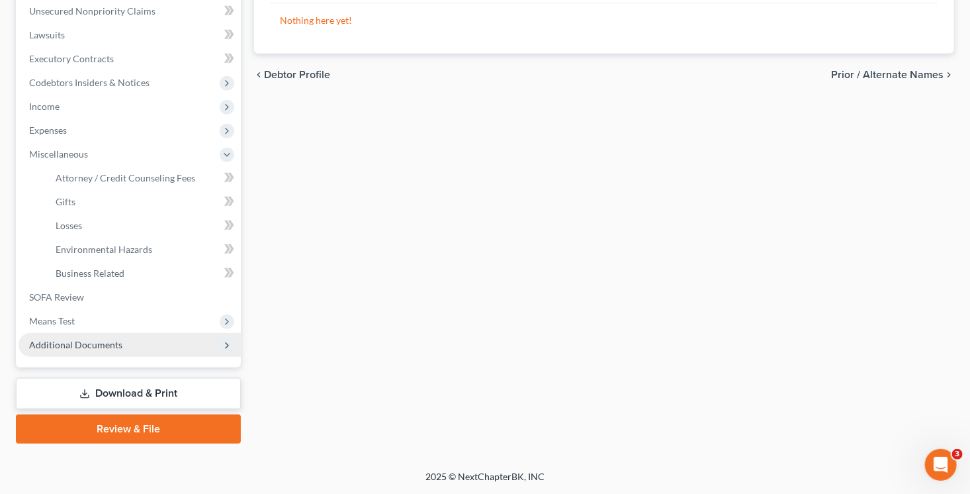
scroll to position [351, 0]
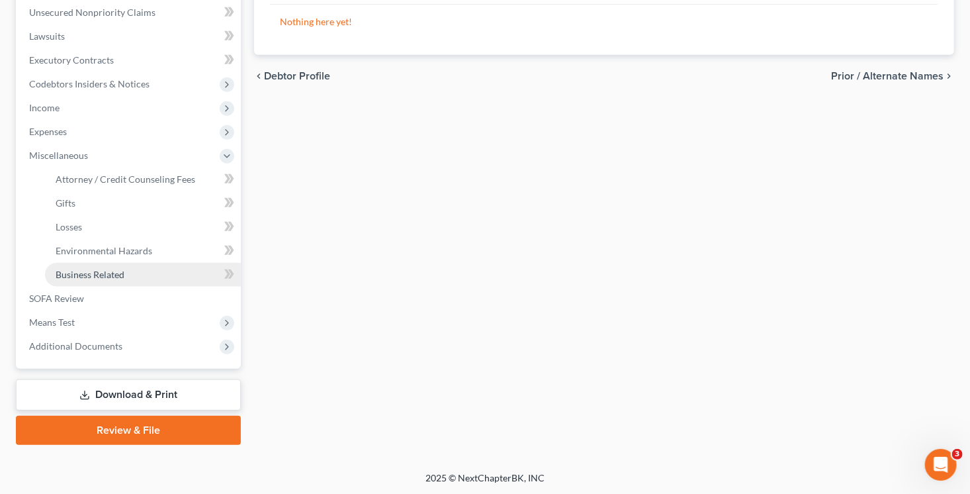
click at [92, 270] on span "Business Related" at bounding box center [90, 274] width 69 height 11
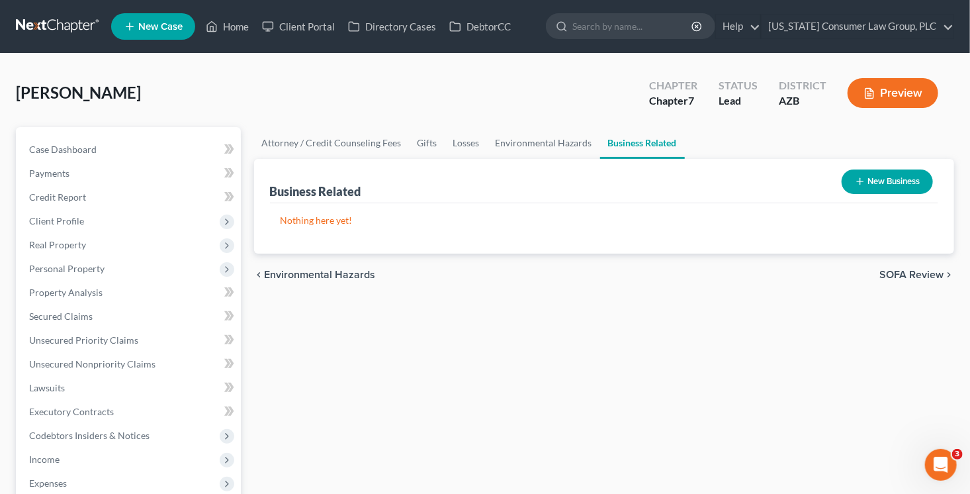
click at [878, 177] on button "New Business" at bounding box center [887, 181] width 91 height 24
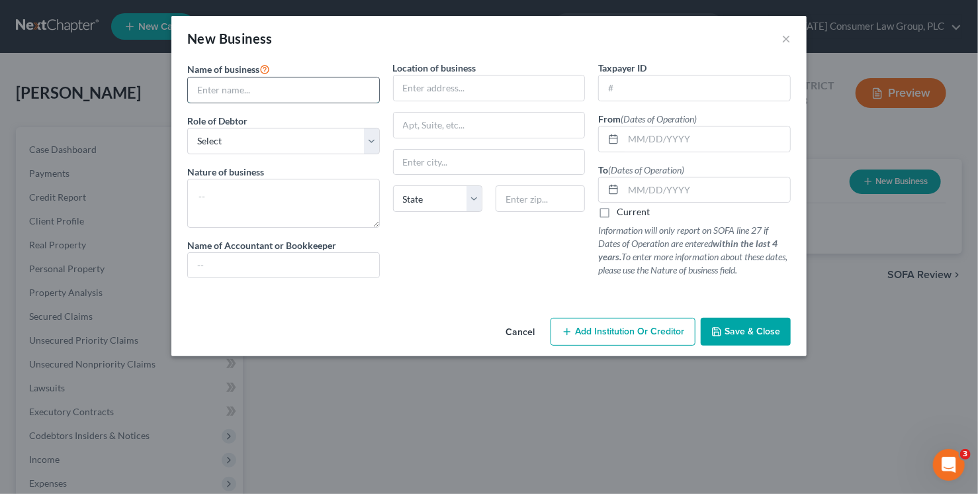
click at [302, 88] on input "text" at bounding box center [283, 89] width 191 height 25
paste input "Your AZ Relo Plug LLC"
type input "Your AZ Relo Plug LLC"
click at [305, 134] on div "Role of Debtor * Select A member of a limited liability company (LLC) or limite…" at bounding box center [283, 134] width 193 height 40
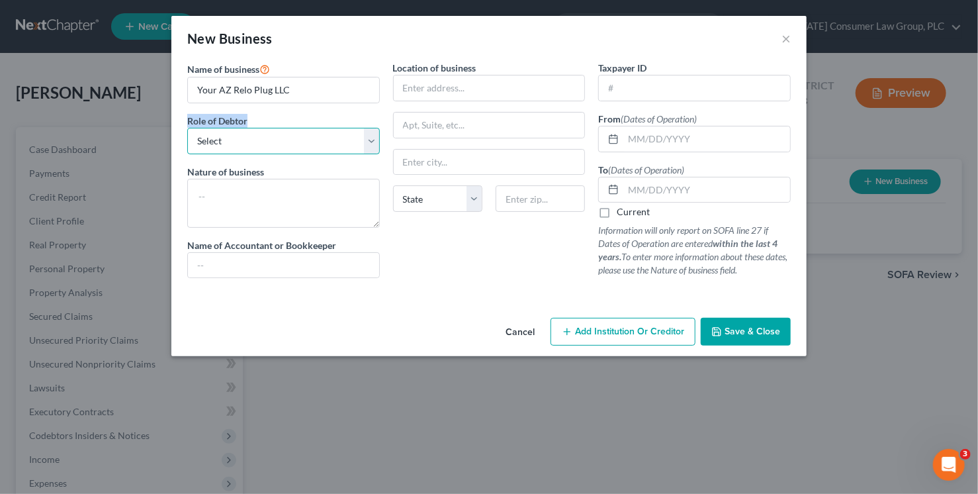
click at [305, 136] on select "Select A member of a limited liability company (LLC) or limited liability partn…" at bounding box center [283, 141] width 193 height 26
select select "member"
click at [187, 128] on select "Select A member of a limited liability company (LLC) or limited liability partn…" at bounding box center [283, 141] width 193 height 26
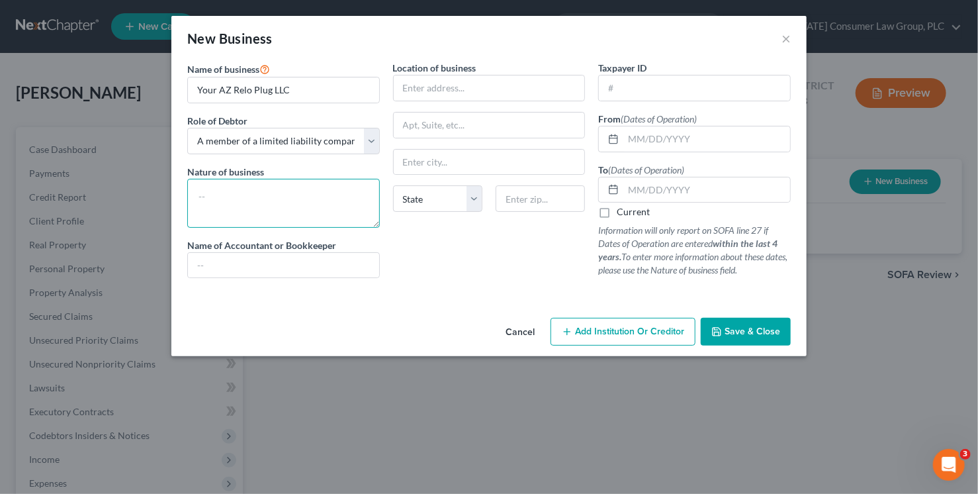
click at [293, 191] on textarea at bounding box center [283, 203] width 193 height 49
type textarea "Real estate"
click at [704, 85] on input "text" at bounding box center [694, 87] width 191 height 25
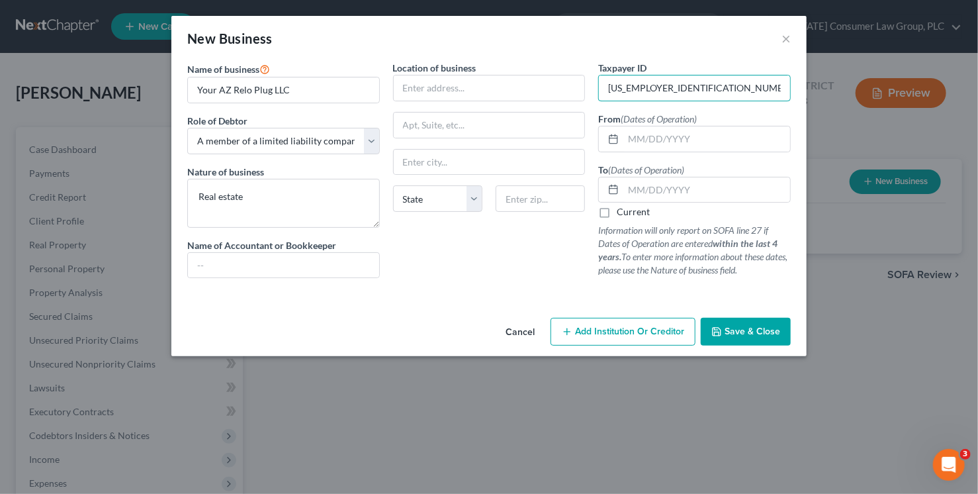
type input "[US_EMPLOYER_IDENTIFICATION_NUMBER]"
click at [657, 133] on input "text" at bounding box center [707, 138] width 167 height 25
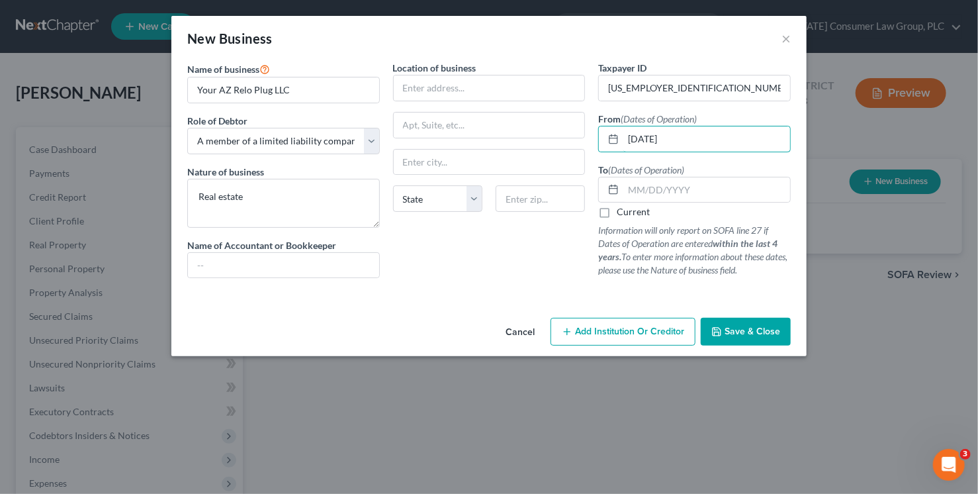
type input "[DATE]"
click at [738, 341] on button "Save & Close" at bounding box center [746, 332] width 90 height 28
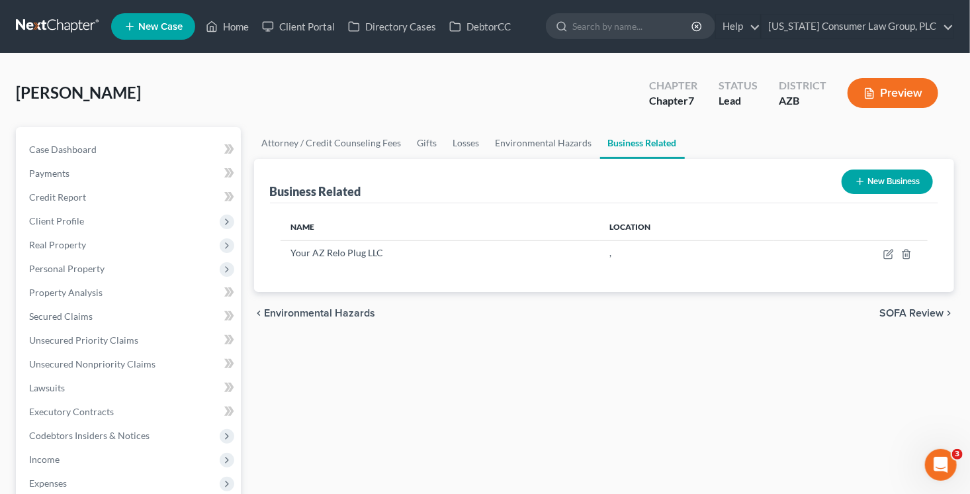
click at [860, 179] on line "button" at bounding box center [860, 182] width 0 height 6
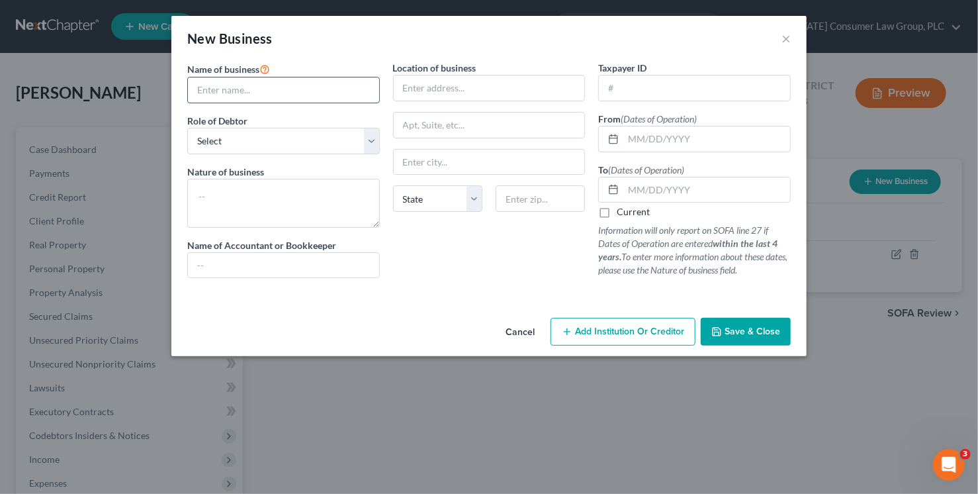
click at [249, 82] on input "text" at bounding box center [283, 89] width 191 height 25
type input "Your [US_STATE] Next Level Real Estate Services LLC"
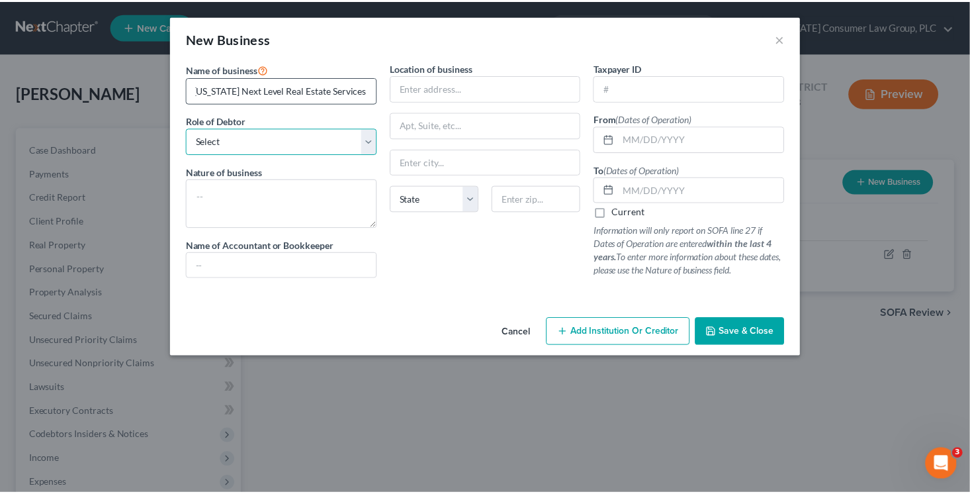
scroll to position [0, 0]
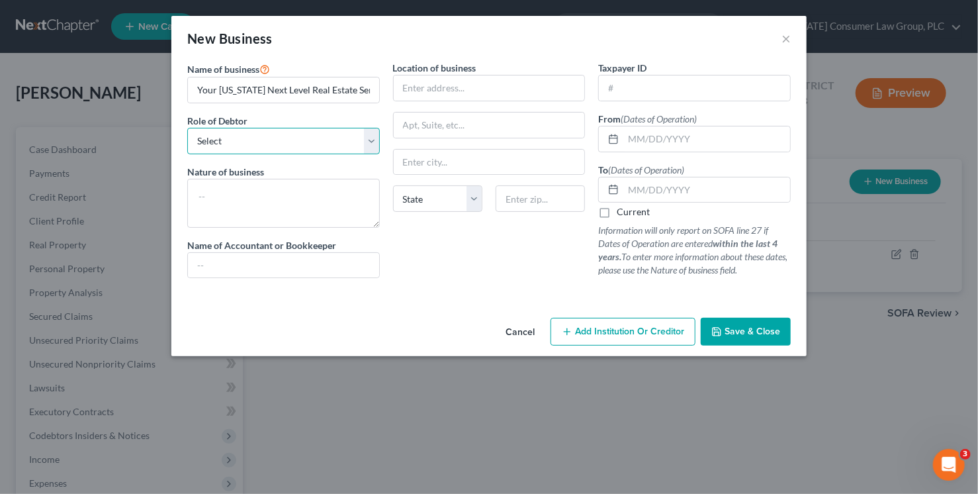
click at [237, 139] on select "Select A member of a limited liability company (LLC) or limited liability partn…" at bounding box center [283, 141] width 193 height 26
select select "member"
click at [187, 128] on select "Select A member of a limited liability company (LLC) or limited liability partn…" at bounding box center [283, 141] width 193 height 26
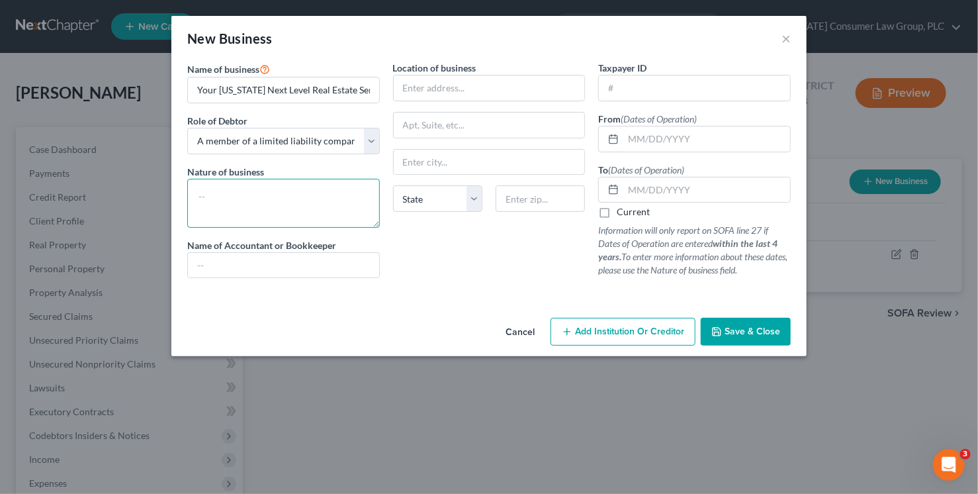
click at [231, 183] on textarea at bounding box center [283, 203] width 193 height 49
type textarea "Real estate"
click at [640, 141] on input "text" at bounding box center [707, 138] width 167 height 25
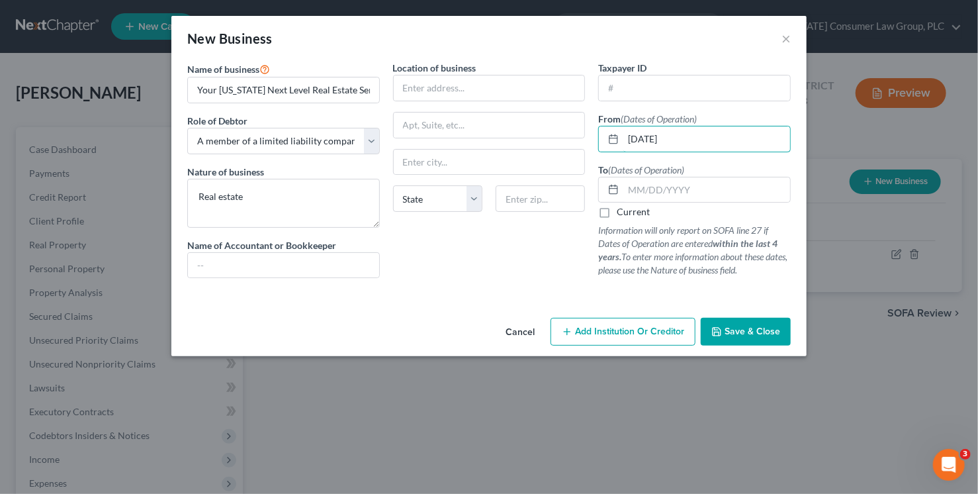
type input "[DATE]"
click at [774, 326] on span "Save & Close" at bounding box center [753, 331] width 56 height 11
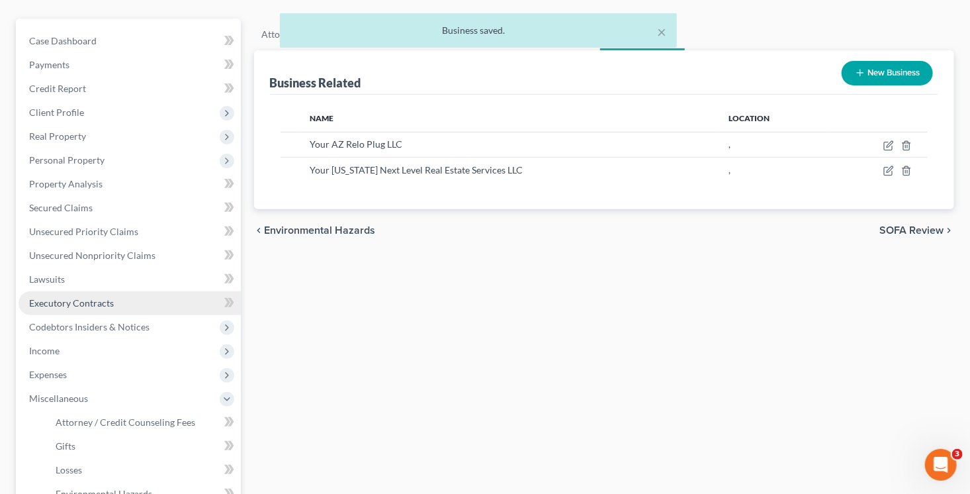
scroll to position [109, 0]
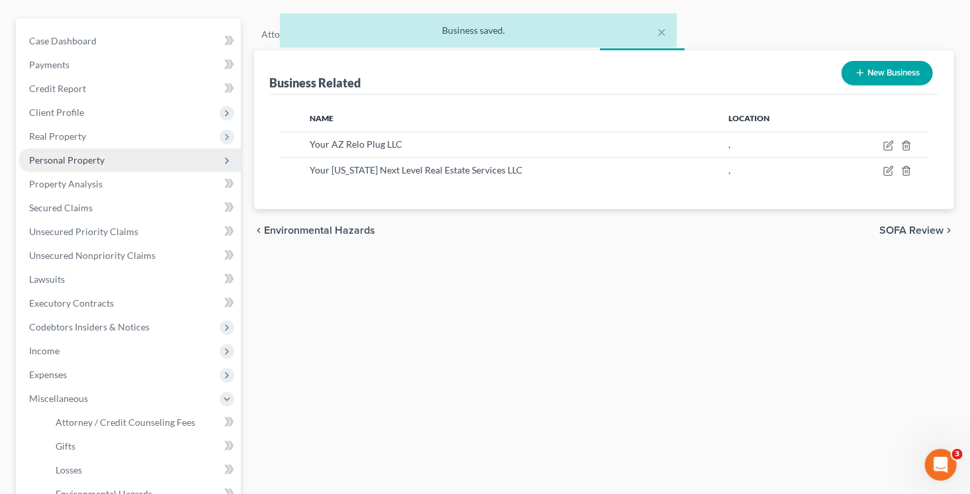
click at [93, 156] on span "Personal Property" at bounding box center [66, 159] width 75 height 11
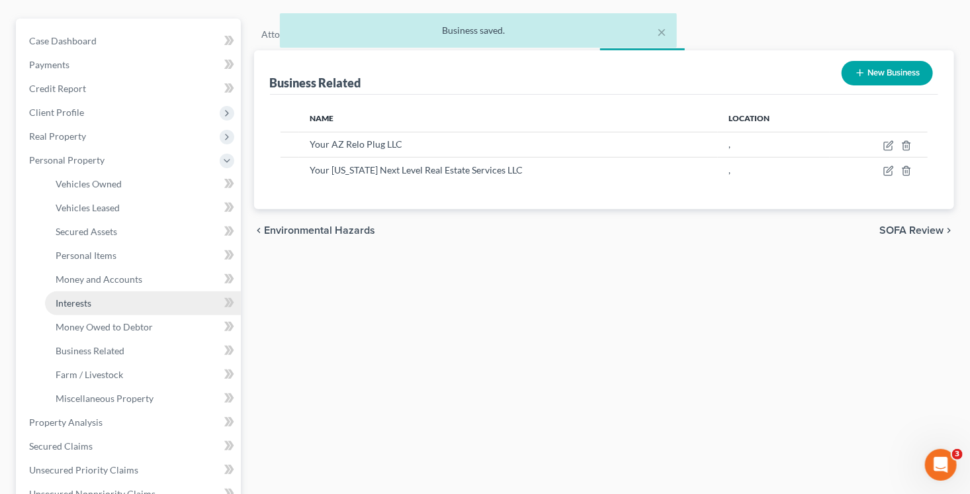
click at [99, 300] on link "Interests" at bounding box center [143, 303] width 196 height 24
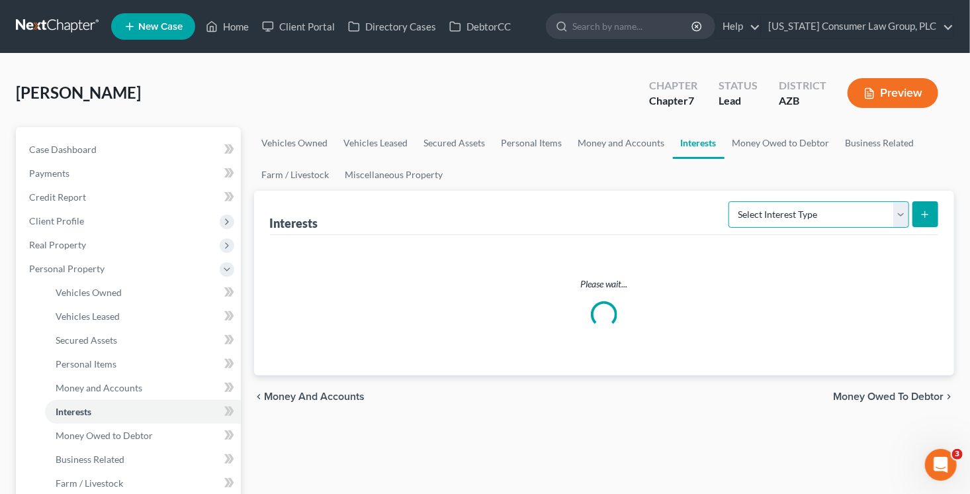
click at [818, 210] on select "Select Interest Type 401K (A/B: 21) Annuity (A/B: 23) Bond (A/B: 18) Education …" at bounding box center [819, 214] width 181 height 26
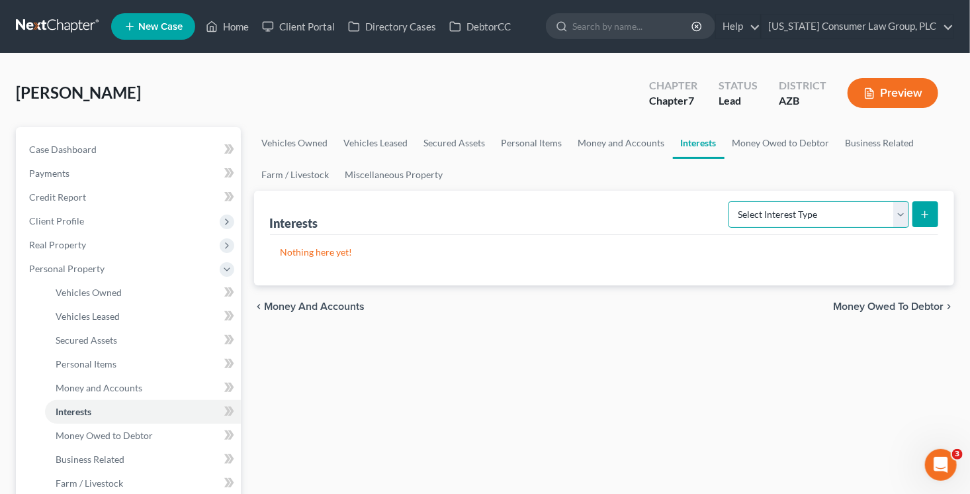
select select "incorporated_business"
click at [731, 201] on select "Select Interest Type 401K (A/B: 21) Annuity (A/B: 23) Bond (A/B: 18) Education …" at bounding box center [819, 214] width 181 height 26
click at [933, 214] on button "submit" at bounding box center [926, 214] width 26 height 26
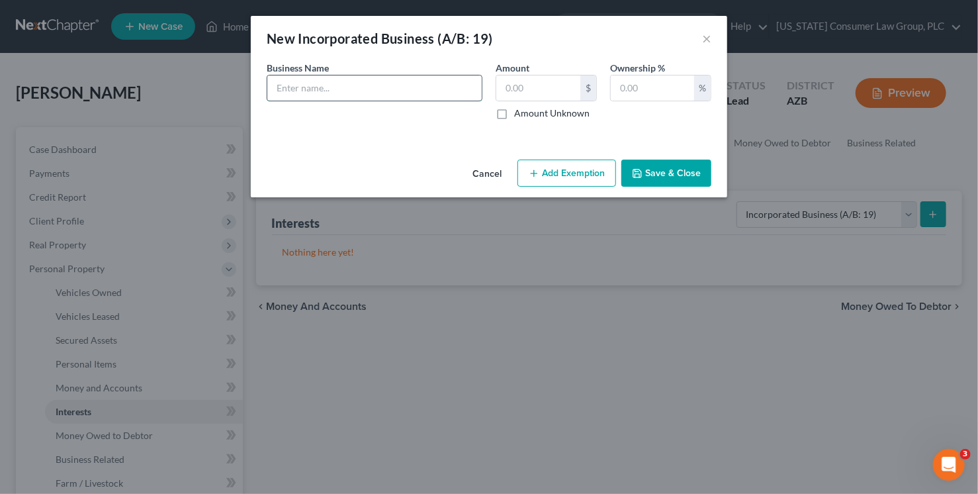
click at [304, 94] on input "text" at bounding box center [374, 87] width 214 height 25
paste input "Your AZ Relo Plug LLC"
type input "Your AZ Relo Plug LLC"
click at [643, 86] on input "text" at bounding box center [652, 87] width 83 height 25
type input "100"
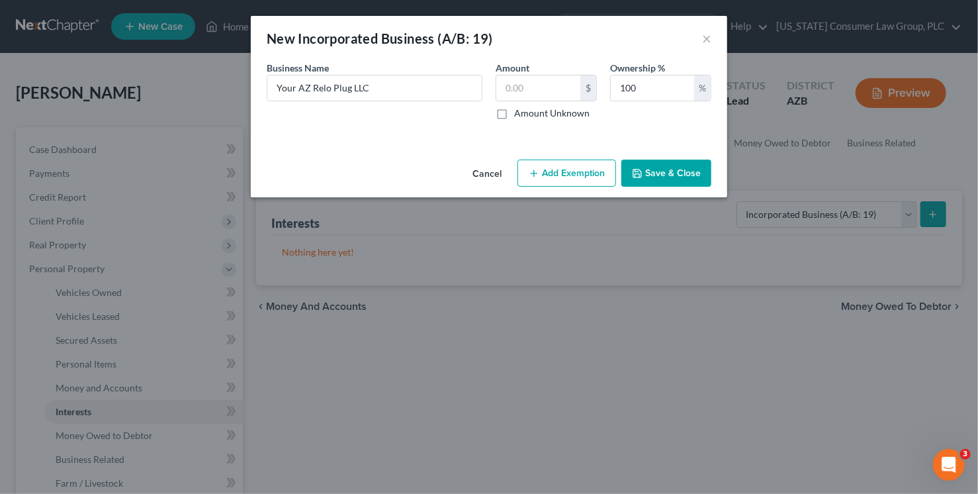
click at [684, 173] on button "Save & Close" at bounding box center [667, 174] width 90 height 28
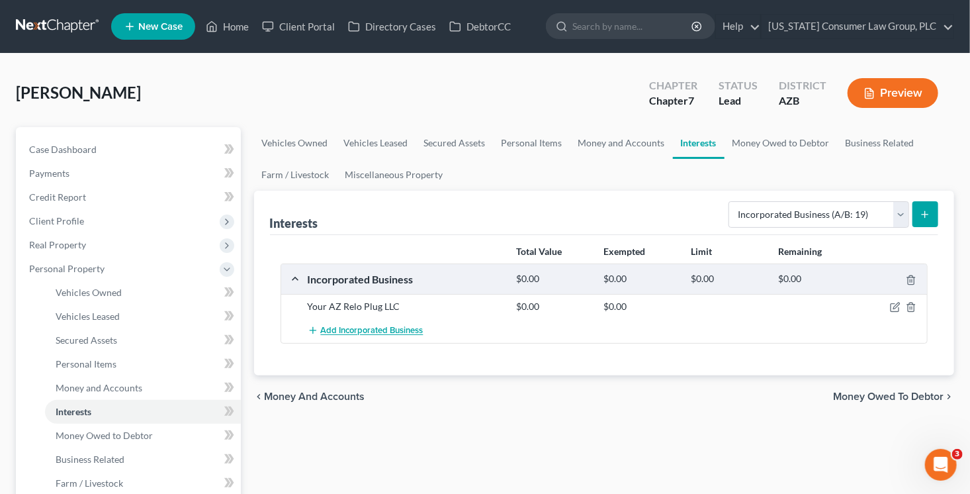
click at [325, 334] on span "Add Incorporated Business" at bounding box center [372, 331] width 103 height 11
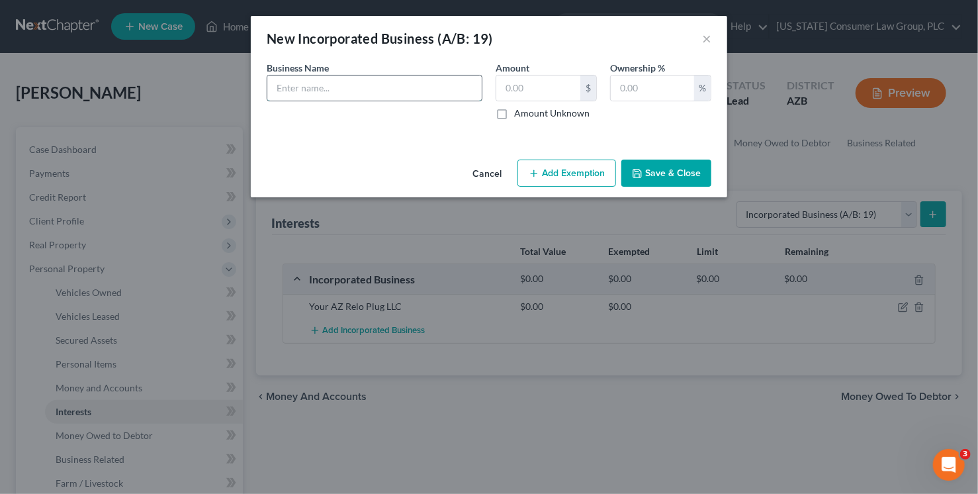
click at [295, 78] on input "text" at bounding box center [374, 87] width 214 height 25
type input "Your [US_STATE] Next Level Real Estate Services LLC"
type input "100"
click at [643, 179] on button "Save & Close" at bounding box center [667, 174] width 90 height 28
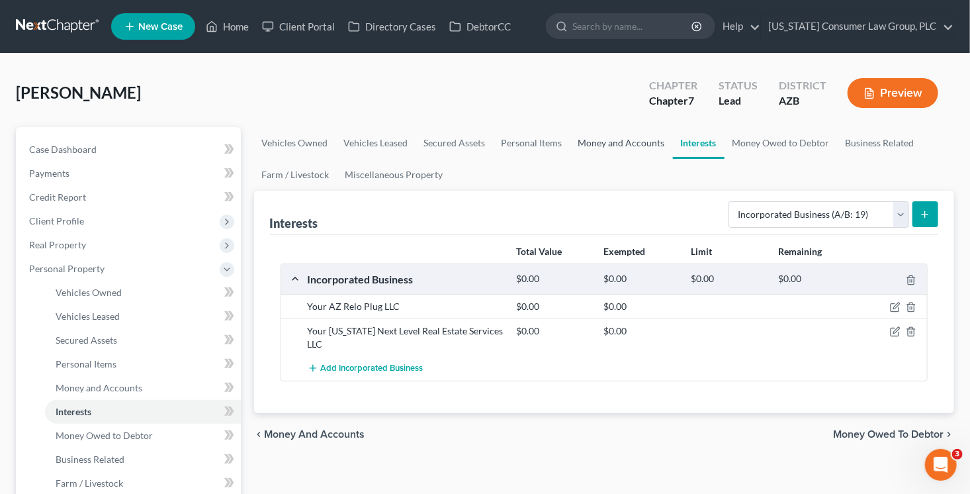
click at [625, 140] on link "Money and Accounts" at bounding box center [622, 143] width 103 height 32
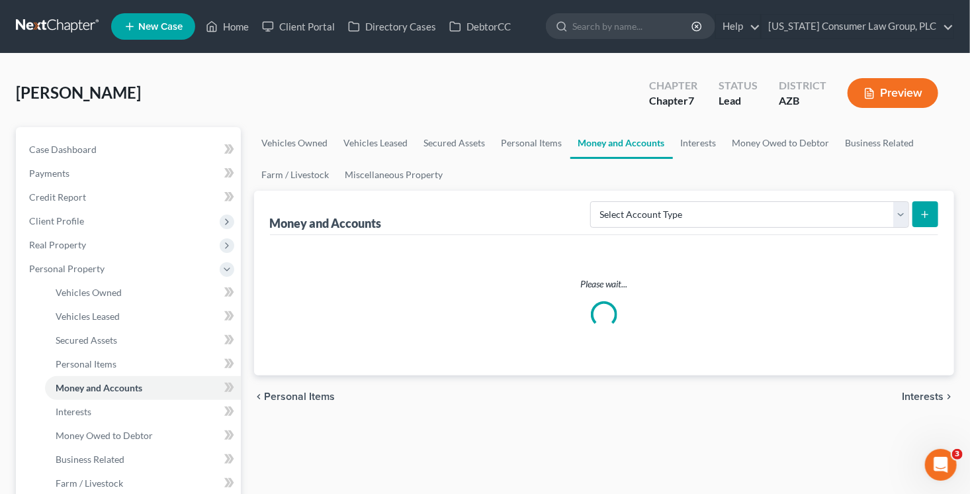
click at [625, 140] on link "Money and Accounts" at bounding box center [622, 143] width 103 height 32
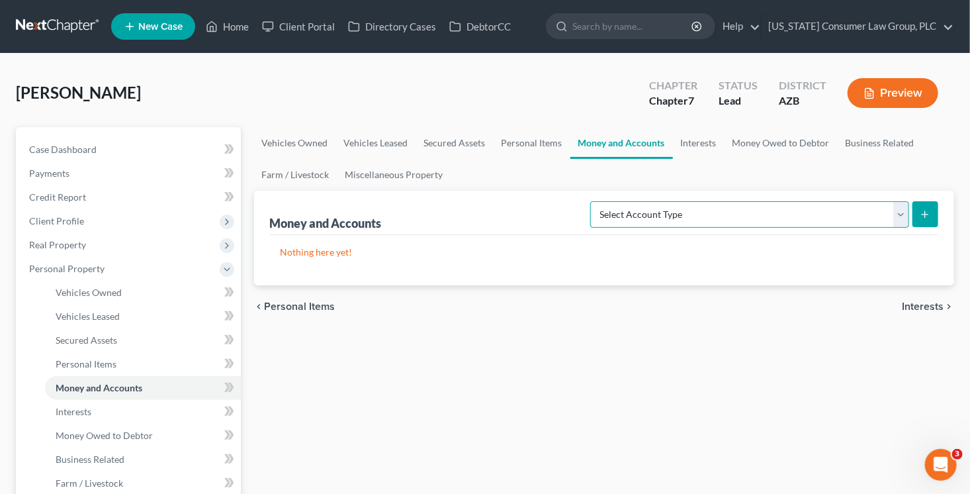
click at [784, 212] on select "Select Account Type Brokerage (A/B: 18, SOFA: 20) Cash on Hand (A/B: 16) Certif…" at bounding box center [749, 214] width 319 height 26
select select "security_deposits"
click at [595, 201] on select "Select Account Type Brokerage (A/B: 18, SOFA: 20) Cash on Hand (A/B: 16) Certif…" at bounding box center [749, 214] width 319 height 26
click at [931, 223] on button "submit" at bounding box center [926, 214] width 26 height 26
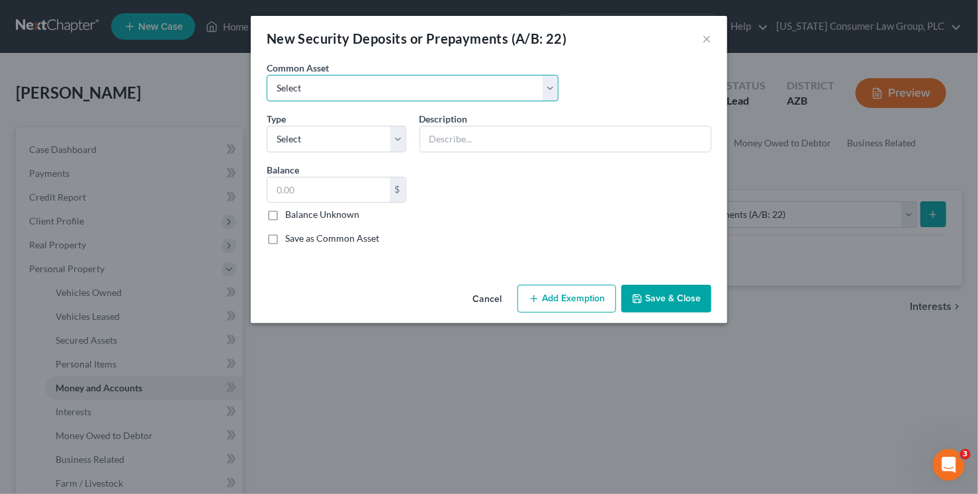
click at [368, 91] on select "Select Security Deposit" at bounding box center [413, 88] width 292 height 26
select select "0"
click at [267, 75] on select "Select Security Deposit" at bounding box center [413, 88] width 292 height 26
type input "Security Deposit"
type input "2,000.00"
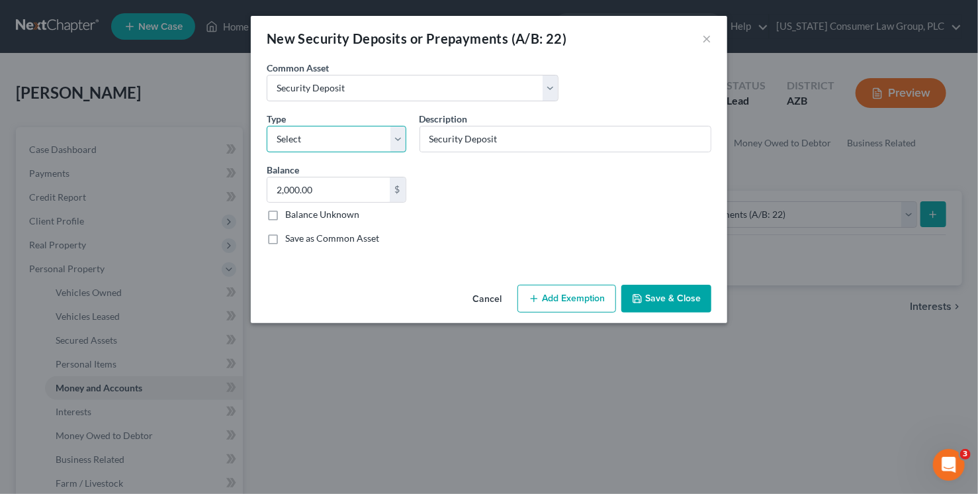
click at [333, 144] on select "Select Electric Gas Heating Oil Security Deposit On Rental Unit Prepaid Rent Te…" at bounding box center [337, 139] width 140 height 26
select select "3"
click at [267, 126] on select "Select Electric Gas Heating Oil Security Deposit On Rental Unit Prepaid Rent Te…" at bounding box center [337, 139] width 140 height 26
drag, startPoint x: 324, startPoint y: 191, endPoint x: 224, endPoint y: 173, distance: 101.0
click at [224, 173] on div "New Security Deposits or Prepayments (A/B: 22) × An exemption set must first be…" at bounding box center [489, 247] width 978 height 494
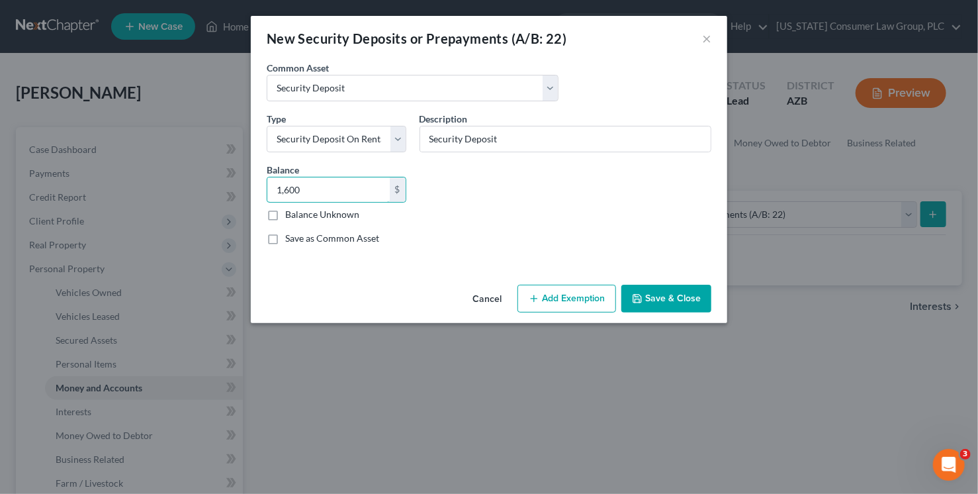
type input "1,600"
click at [559, 299] on button "Add Exemption" at bounding box center [567, 299] width 99 height 28
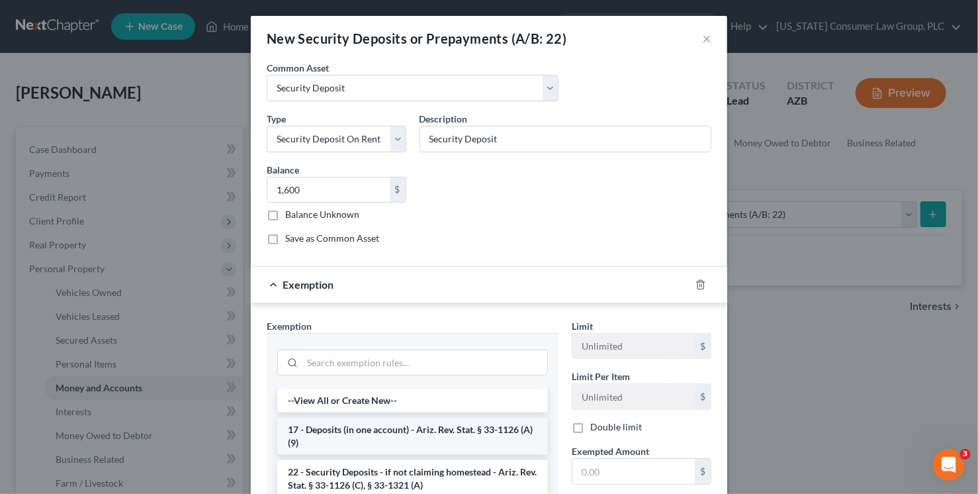
click at [378, 445] on li "17 - Deposits (in one account) - Ariz. Rev. Stat. § 33-1126 (A)(9)" at bounding box center [412, 436] width 271 height 37
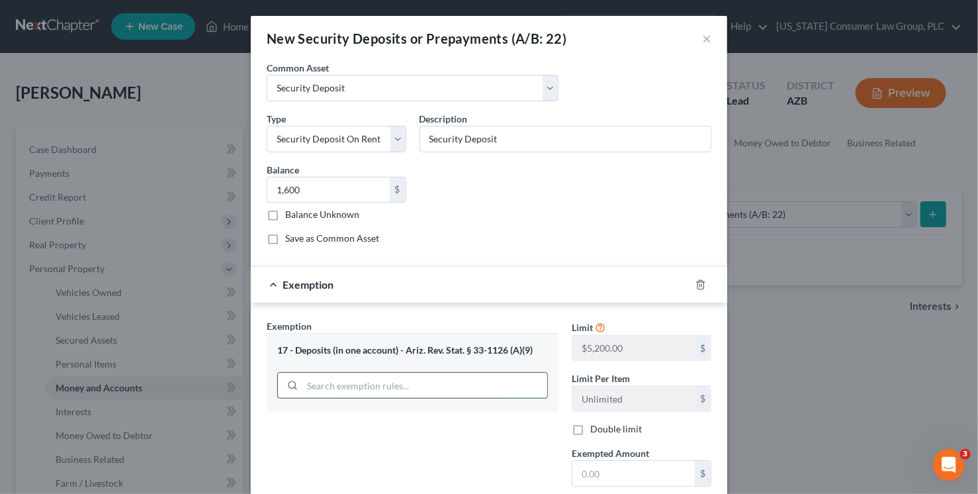
click at [402, 387] on input "search" at bounding box center [424, 385] width 245 height 25
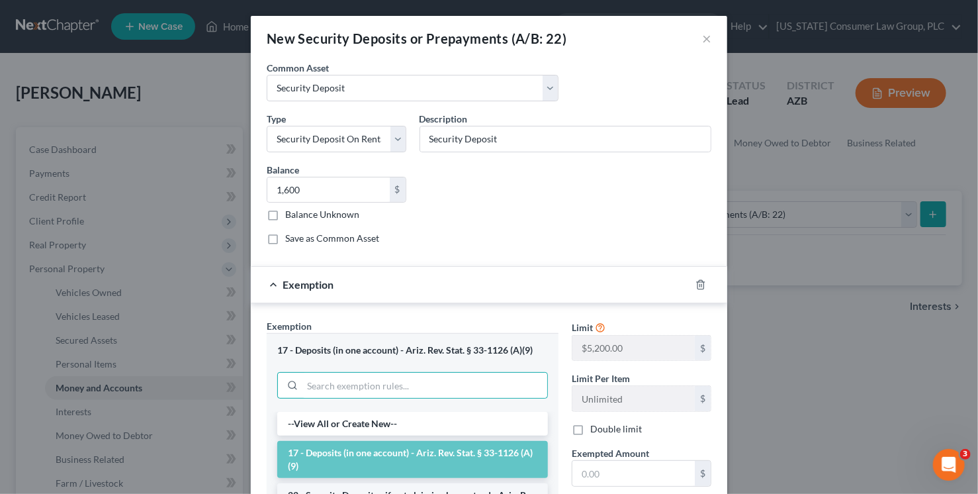
click at [398, 484] on li "22 - Security Deposits - if not claiming homestead - Ariz. Rev. Stat. § 33-1126…" at bounding box center [412, 501] width 271 height 37
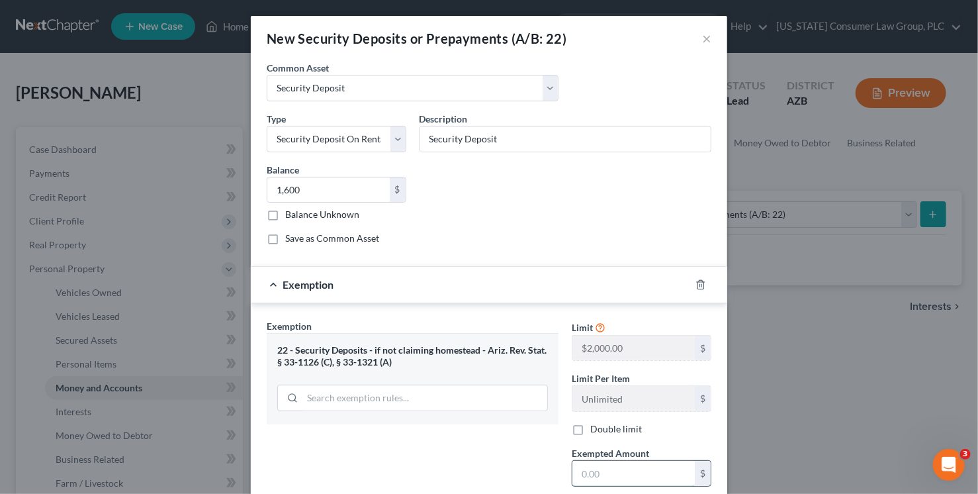
click at [615, 478] on input "text" at bounding box center [634, 473] width 122 height 25
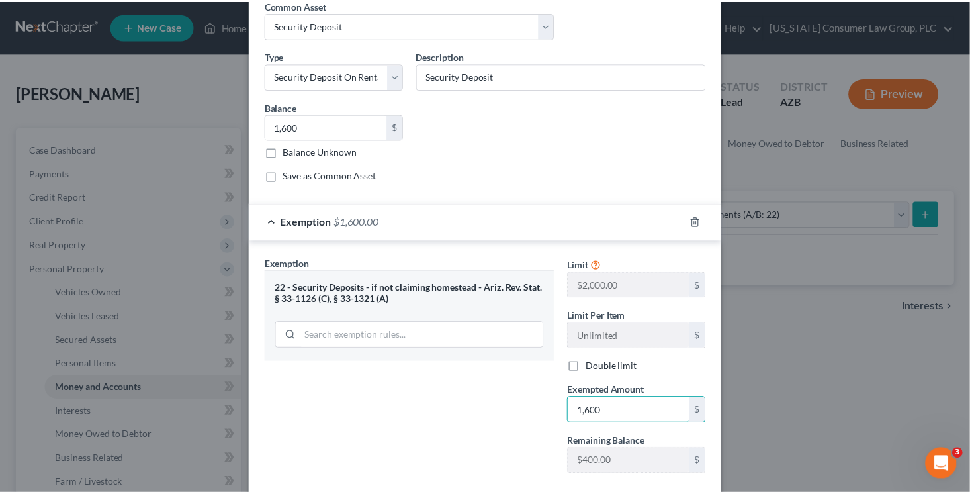
scroll to position [135, 0]
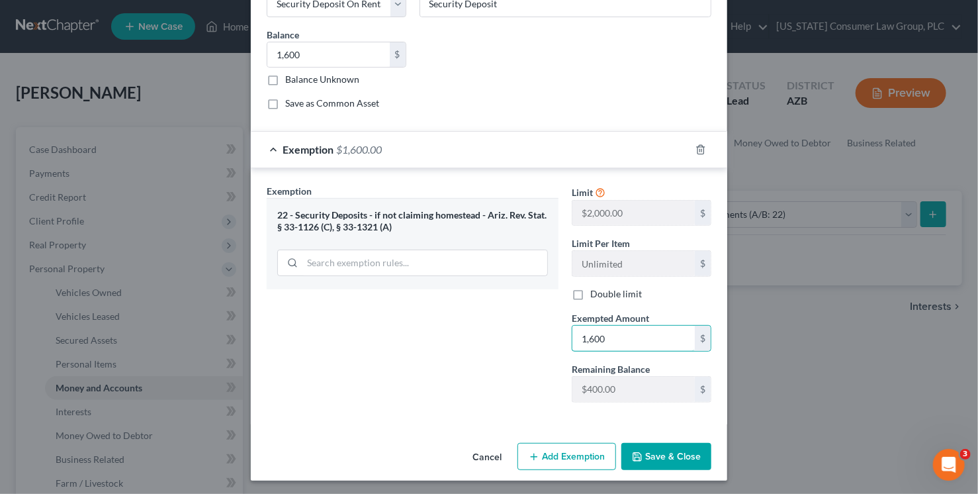
type input "1,600"
click at [697, 459] on button "Save & Close" at bounding box center [667, 457] width 90 height 28
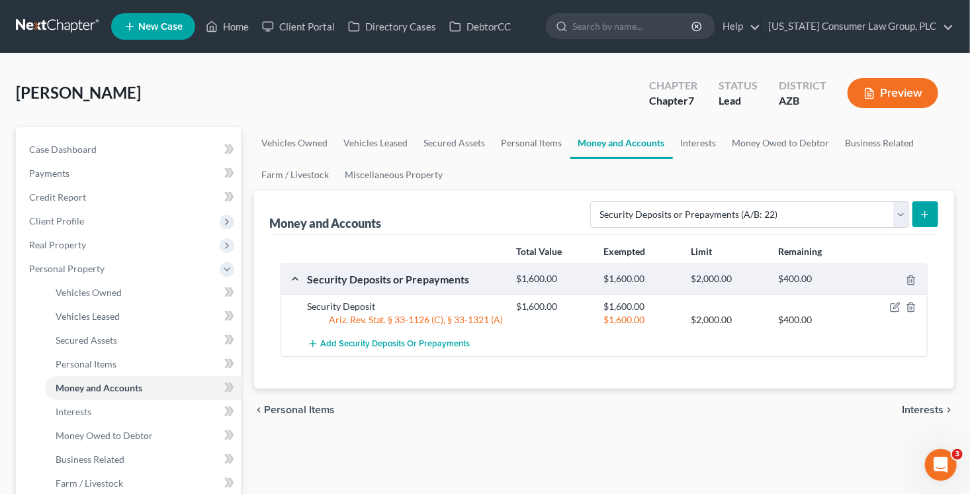
click at [73, 220] on span "Client Profile" at bounding box center [56, 220] width 55 height 11
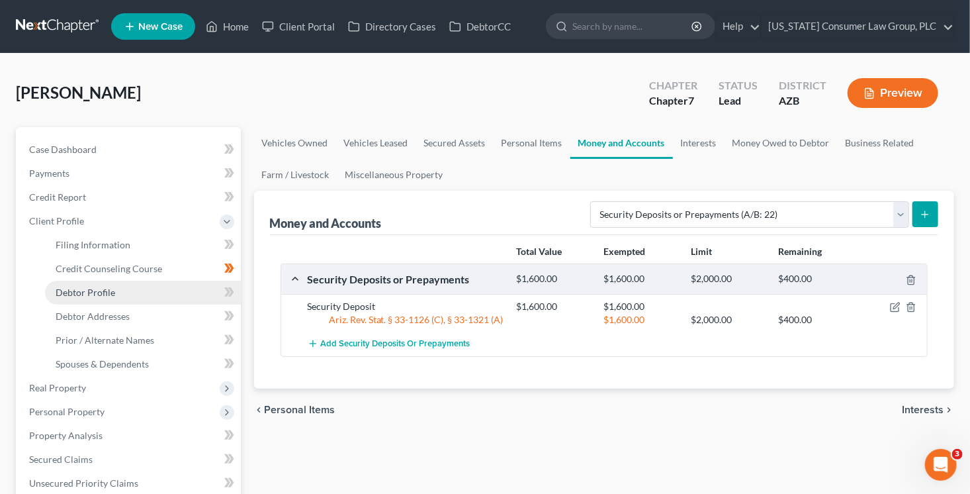
click at [146, 289] on link "Debtor Profile" at bounding box center [143, 293] width 196 height 24
select select "1"
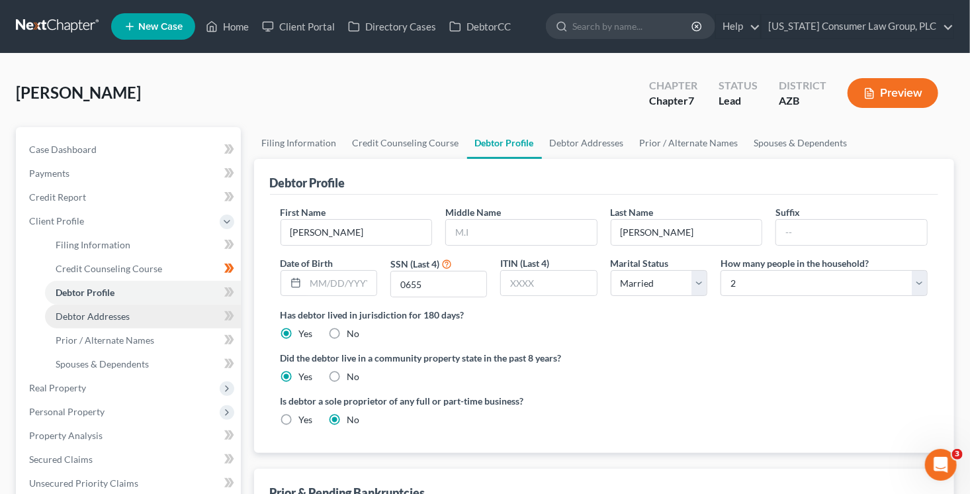
click at [175, 307] on link "Debtor Addresses" at bounding box center [143, 316] width 196 height 24
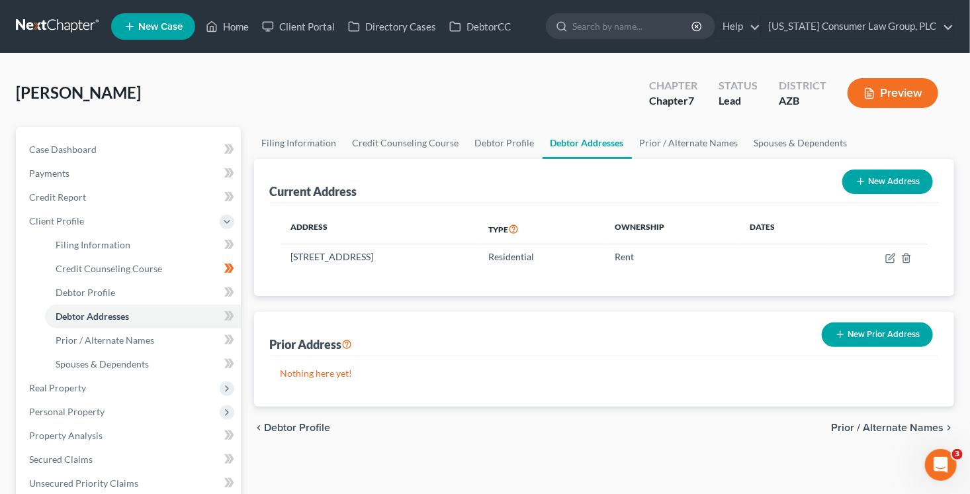
click at [909, 332] on button "New Prior Address" at bounding box center [877, 334] width 111 height 24
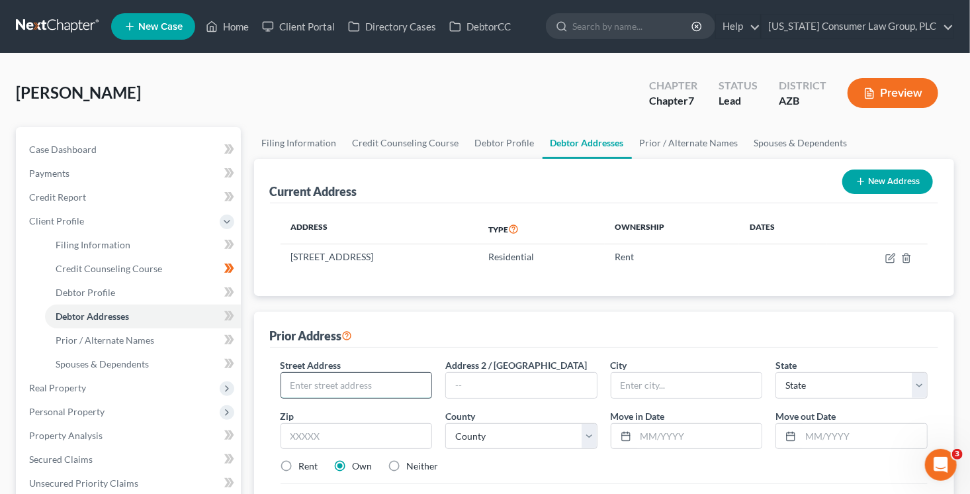
click at [367, 389] on input "text" at bounding box center [356, 385] width 151 height 25
type input "12021 N. 43rd Ave., Apt. 101"
type input "85351"
type input "Sun City"
select select "3"
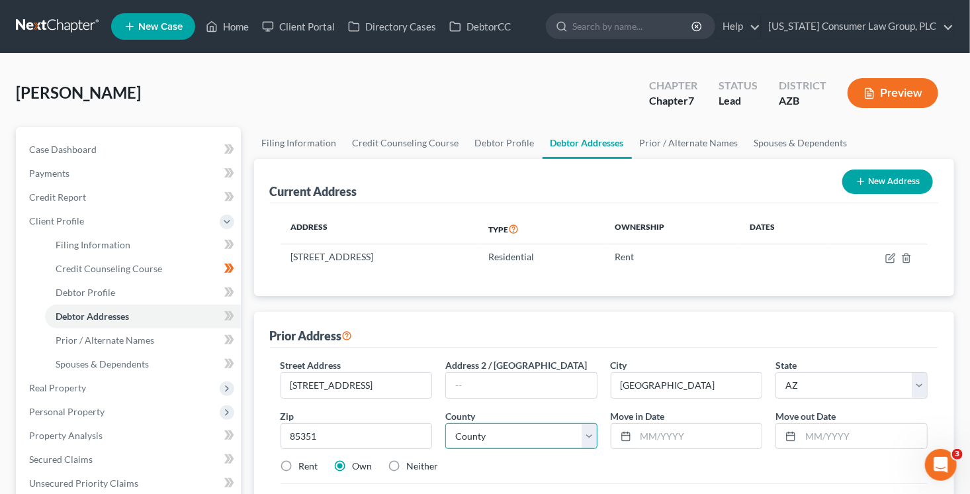
select select "7"
type input "12/2020"
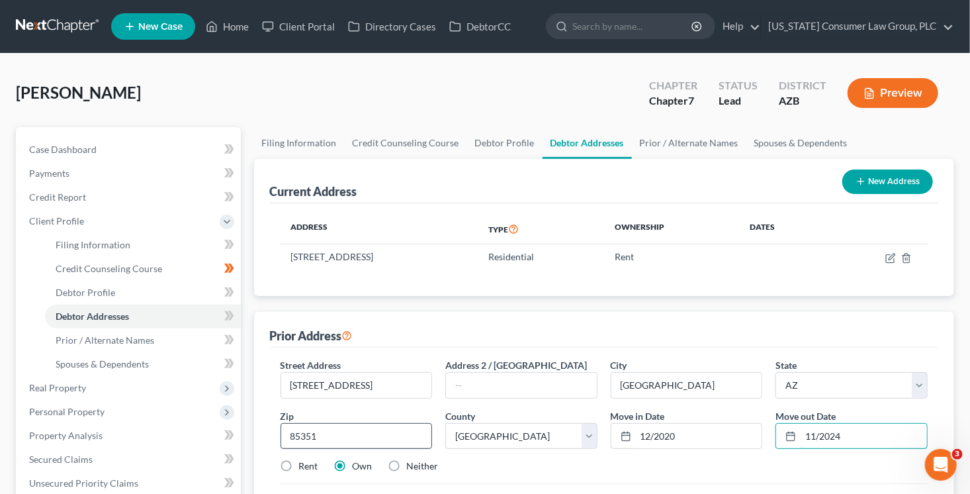
scroll to position [2, 0]
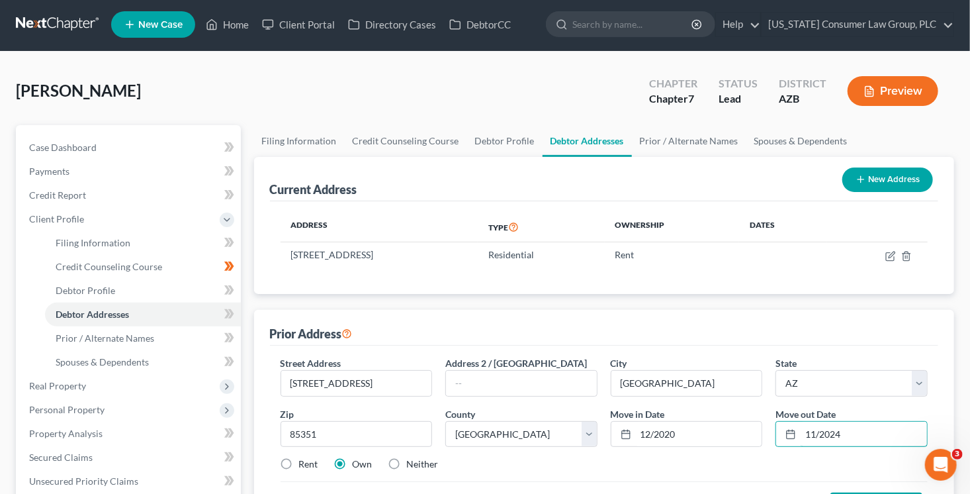
type input "11/2024"
click at [299, 459] on label "Rent" at bounding box center [308, 463] width 19 height 13
click at [304, 459] on input "Rent" at bounding box center [308, 461] width 9 height 9
radio input "true"
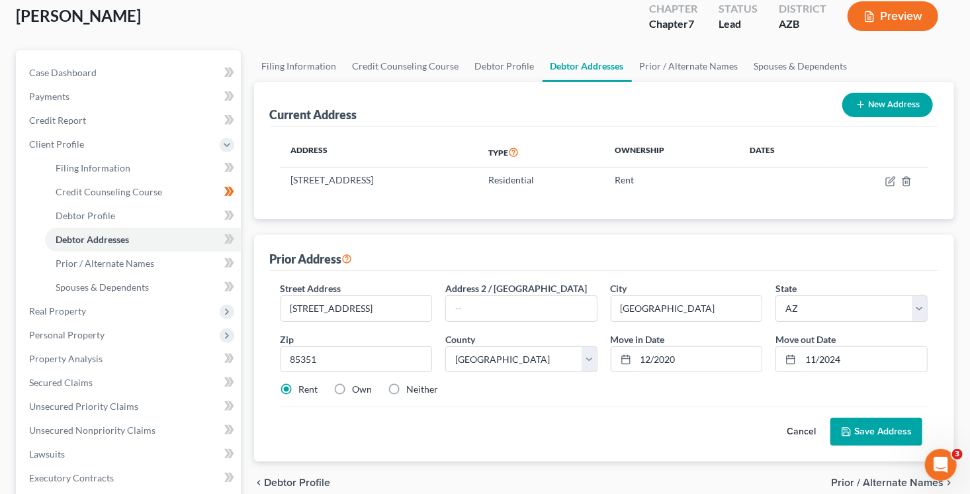
scroll to position [83, 0]
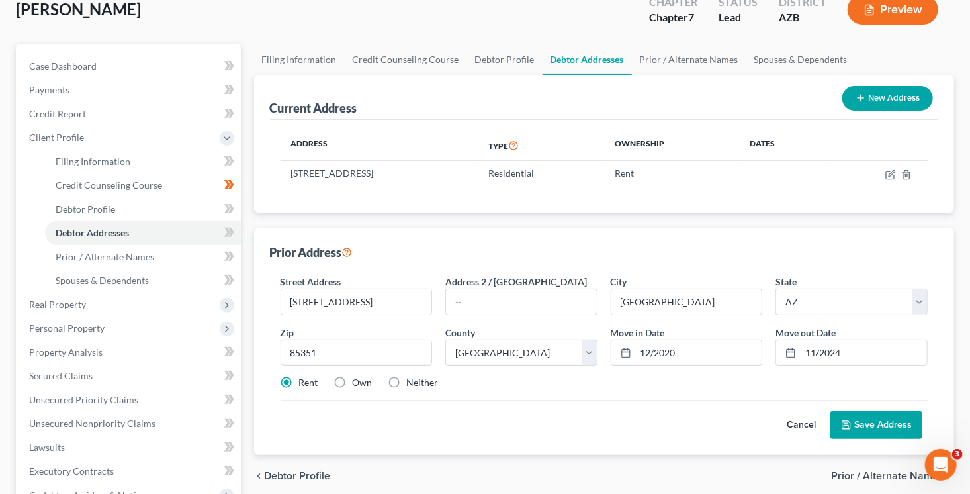
click at [872, 434] on button "Save Address" at bounding box center [877, 425] width 92 height 28
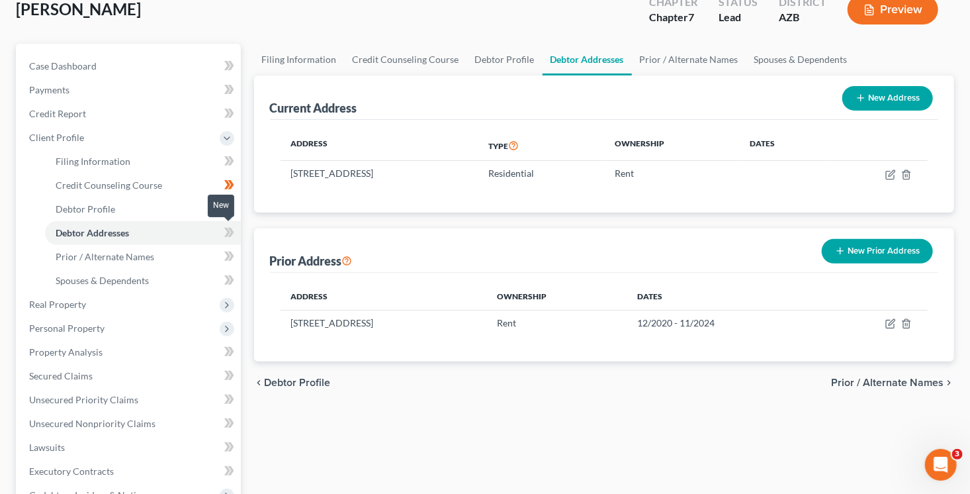
click at [236, 231] on span at bounding box center [229, 234] width 23 height 20
click at [115, 164] on span "Filing Information" at bounding box center [93, 161] width 75 height 11
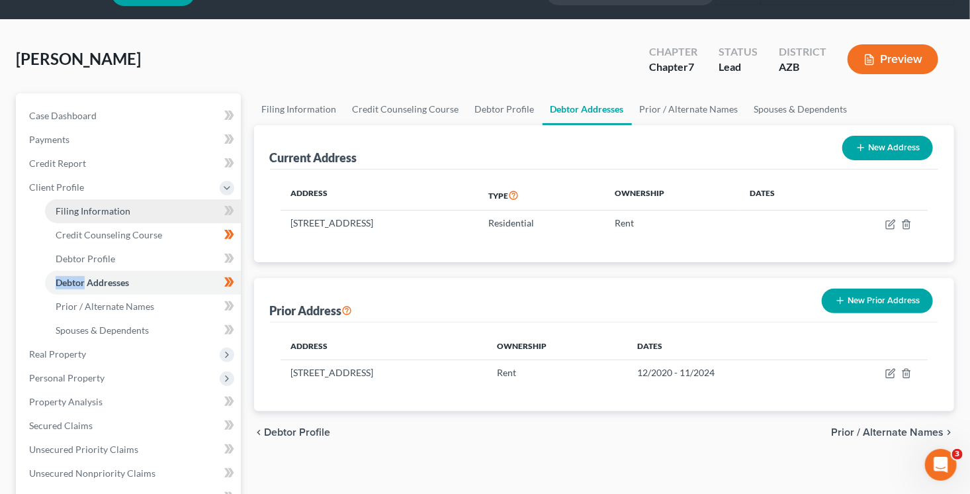
select select "1"
select select "0"
select select "4"
select select "0"
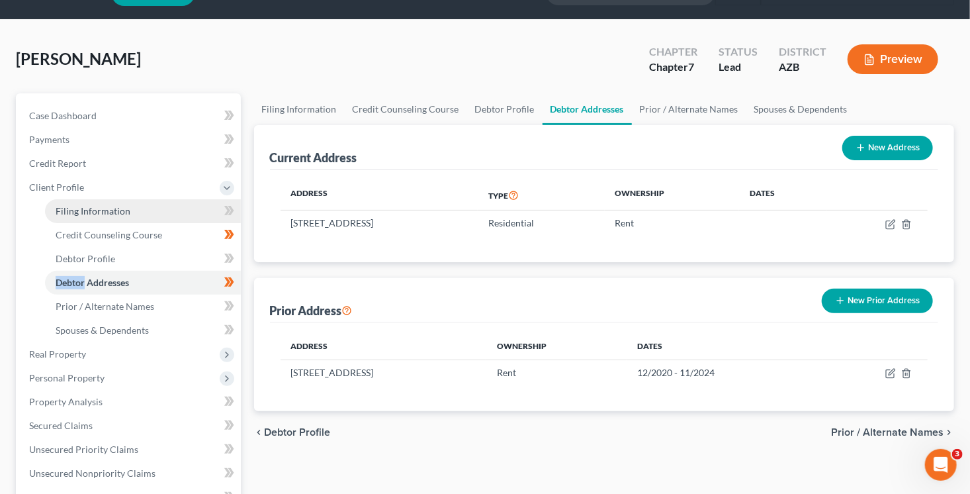
select select "3"
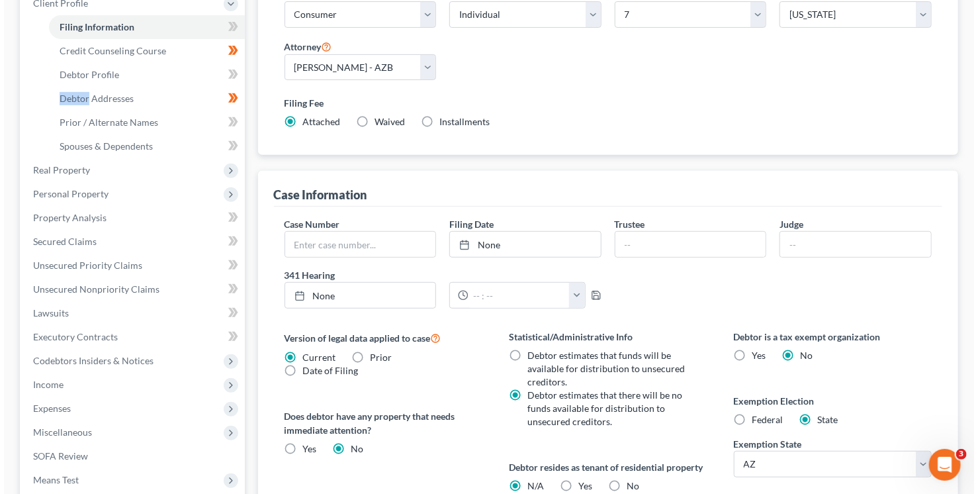
scroll to position [416, 0]
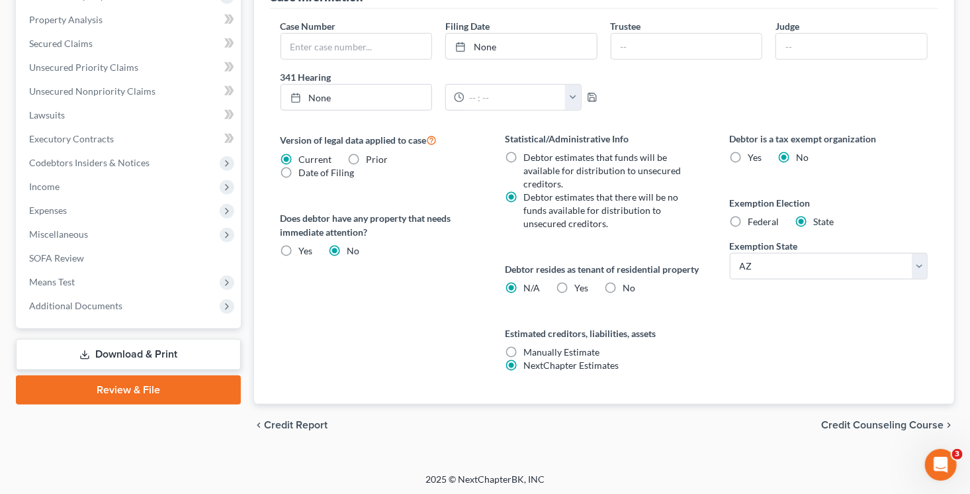
click at [573, 286] on div "Yes Yes" at bounding box center [572, 287] width 32 height 13
click at [575, 287] on label "Yes Yes" at bounding box center [582, 287] width 14 height 13
click at [580, 287] on input "Yes Yes" at bounding box center [584, 285] width 9 height 9
radio input "true"
radio input "false"
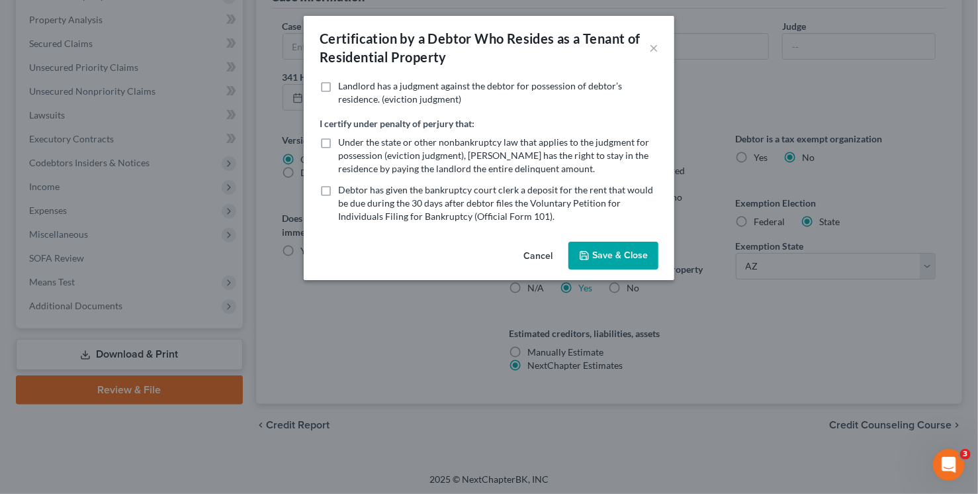
click at [614, 247] on button "Save & Close" at bounding box center [614, 256] width 90 height 28
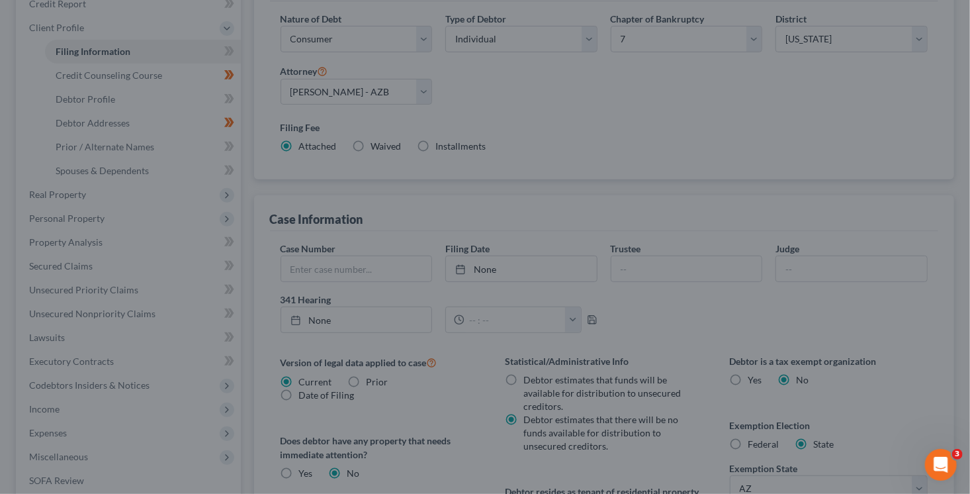
scroll to position [77, 0]
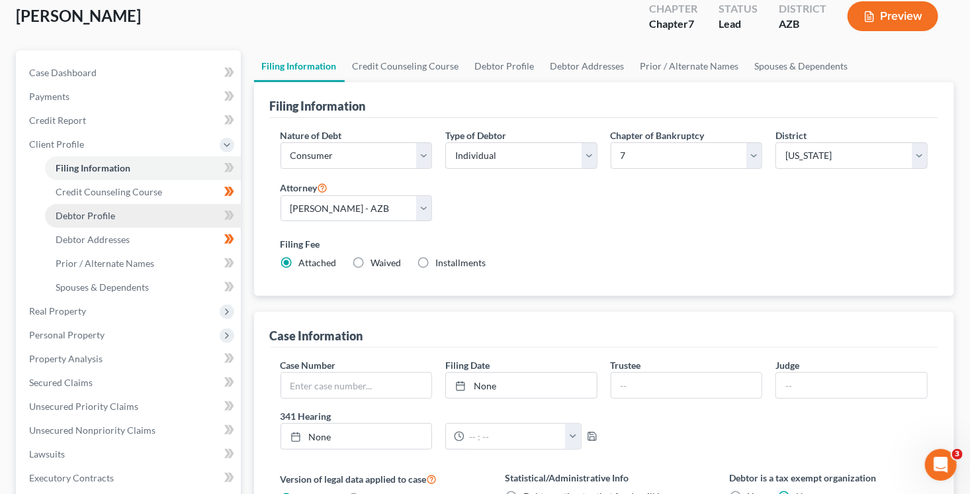
click at [165, 215] on link "Debtor Profile" at bounding box center [143, 216] width 196 height 24
select select "1"
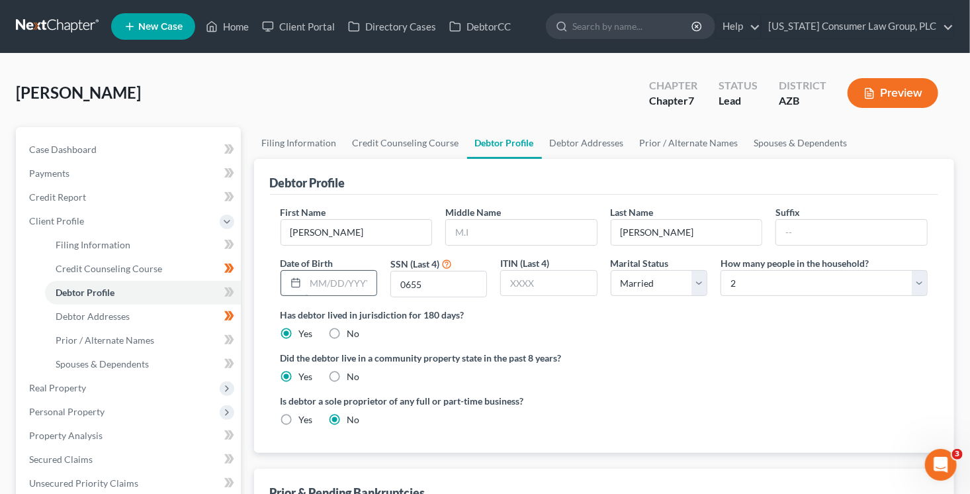
click at [310, 288] on input "text" at bounding box center [341, 283] width 71 height 25
type input "04/05/1977"
click at [531, 230] on input "text" at bounding box center [521, 232] width 151 height 25
type input "Klaudette"
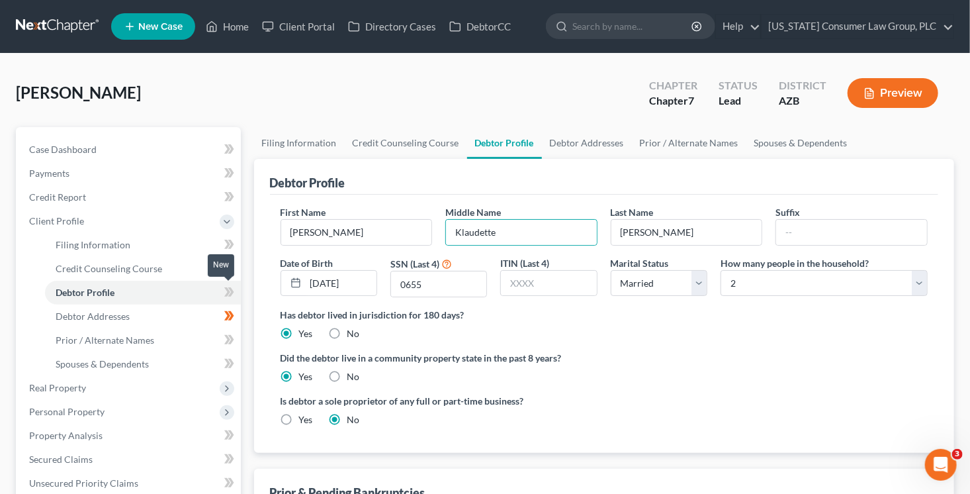
click at [234, 291] on span at bounding box center [229, 294] width 23 height 20
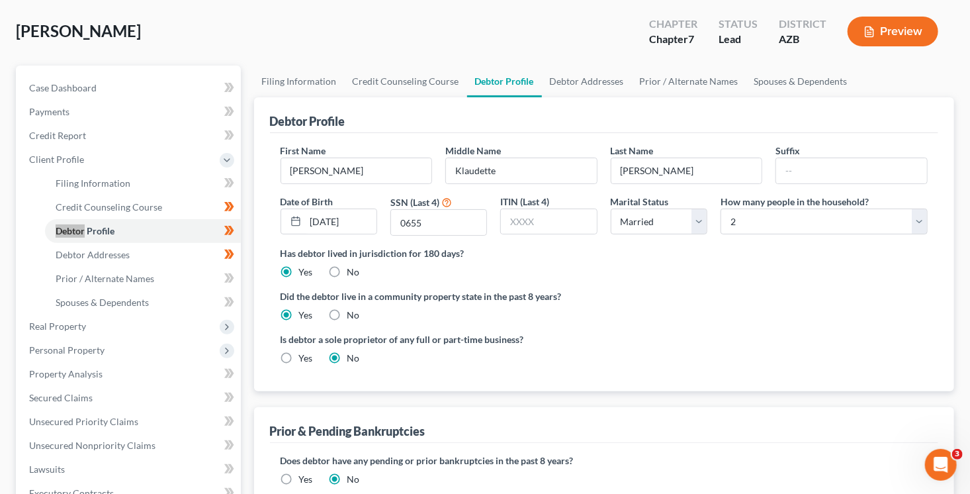
scroll to position [64, 0]
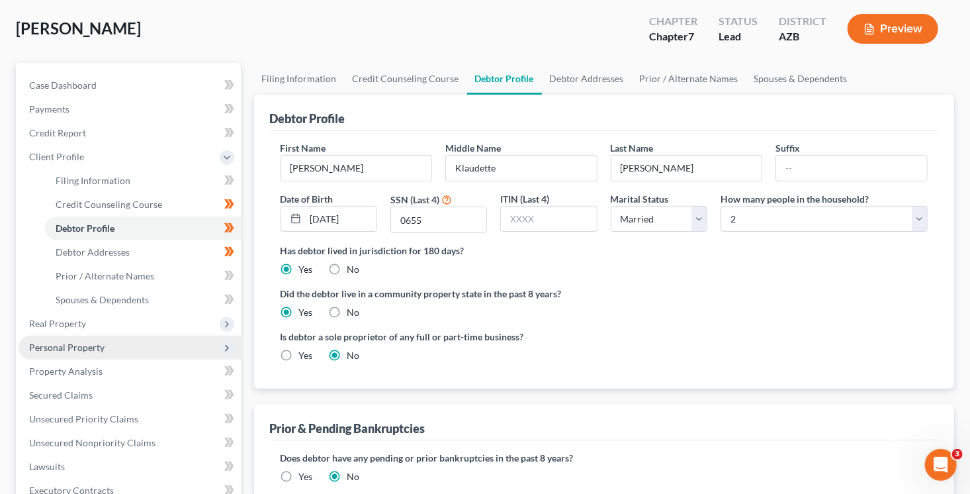
click at [89, 346] on span "Personal Property" at bounding box center [66, 347] width 75 height 11
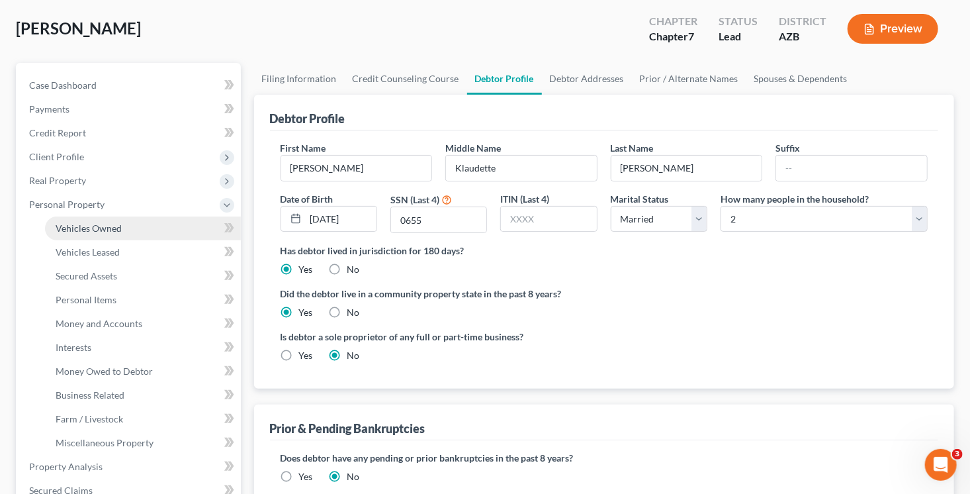
click at [122, 222] on link "Vehicles Owned" at bounding box center [143, 228] width 196 height 24
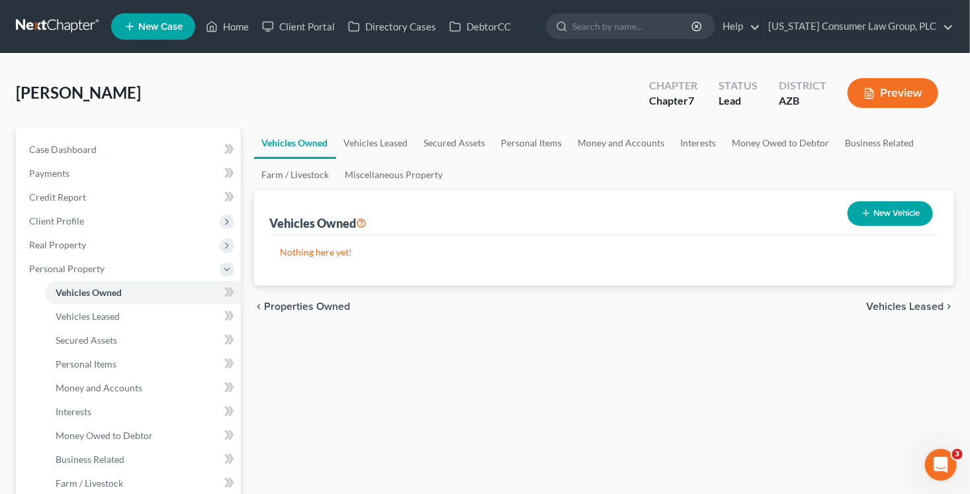
click at [902, 210] on button "New Vehicle" at bounding box center [890, 213] width 85 height 24
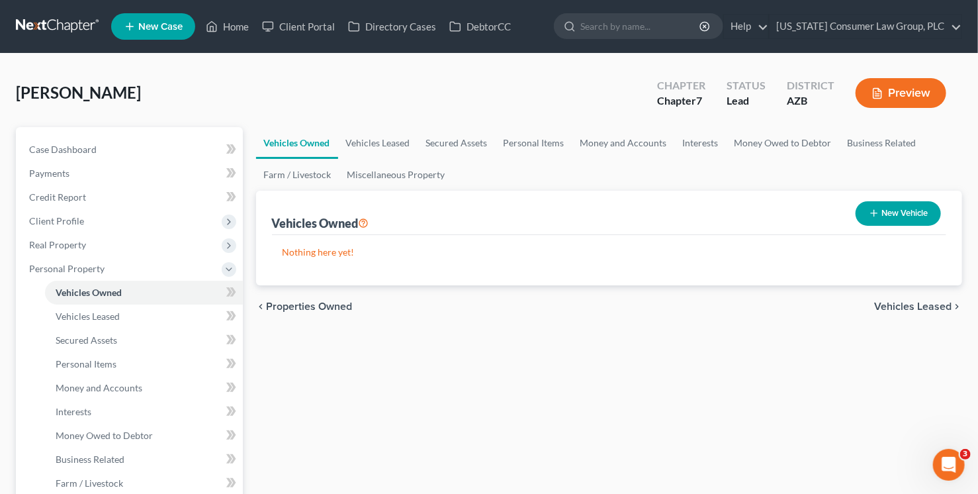
select select "0"
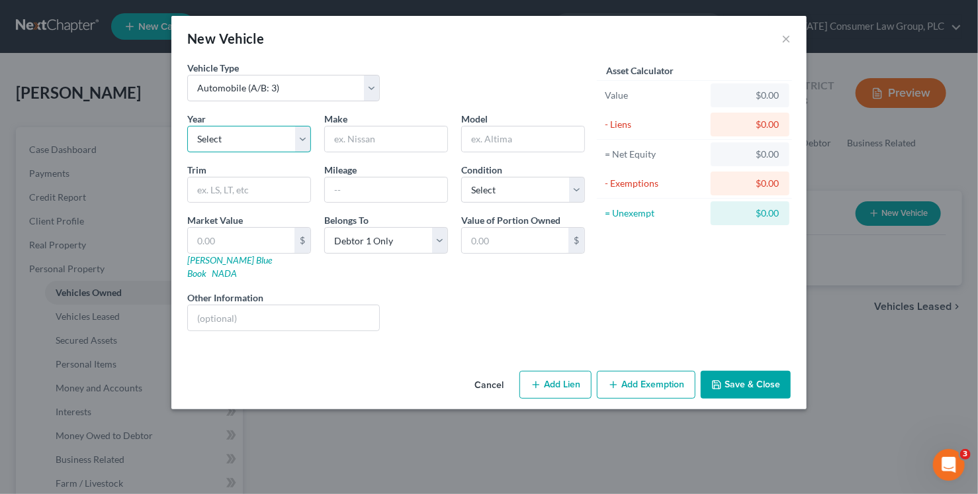
click at [252, 132] on select "Select 2026 2025 2024 2023 2022 2021 2020 2019 2018 2017 2016 2015 2014 2013 20…" at bounding box center [249, 139] width 124 height 26
select select "6"
click at [187, 126] on select "Select 2026 2025 2024 2023 2022 2021 2020 2019 2018 2017 2016 2015 2014 2013 20…" at bounding box center [249, 139] width 124 height 26
click at [369, 133] on input "text" at bounding box center [386, 138] width 122 height 25
type input "Chevrolet"
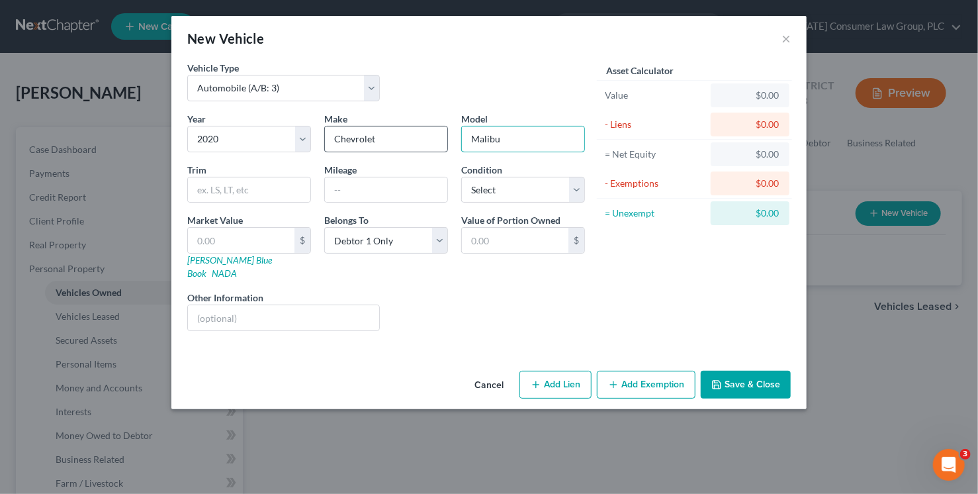
type input "Malibu"
click at [383, 188] on input "text" at bounding box center [386, 189] width 122 height 25
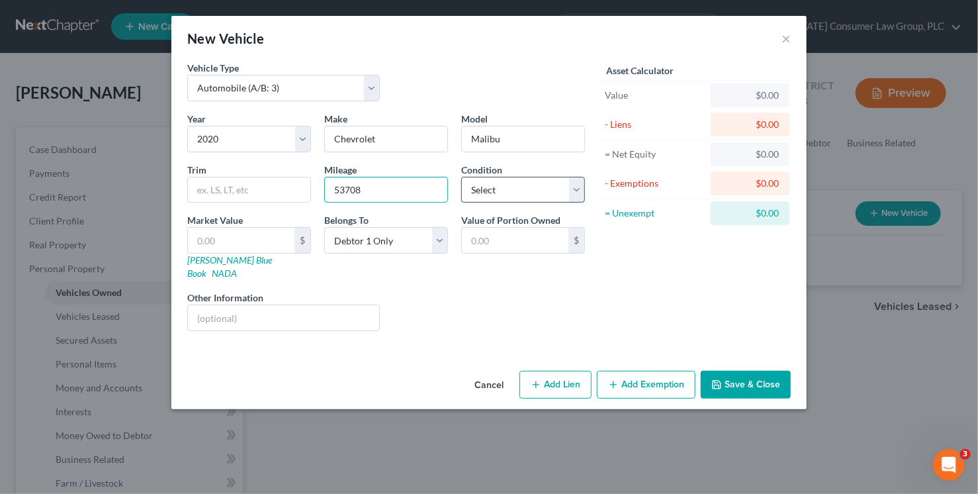
type input "53708"
click at [513, 183] on select "Select Excellent Very Good Good Fair Poor" at bounding box center [523, 190] width 124 height 26
select select "3"
click at [461, 177] on select "Select Excellent Very Good Good Fair Poor" at bounding box center [523, 190] width 124 height 26
drag, startPoint x: 743, startPoint y: 371, endPoint x: 940, endPoint y: 344, distance: 199.1
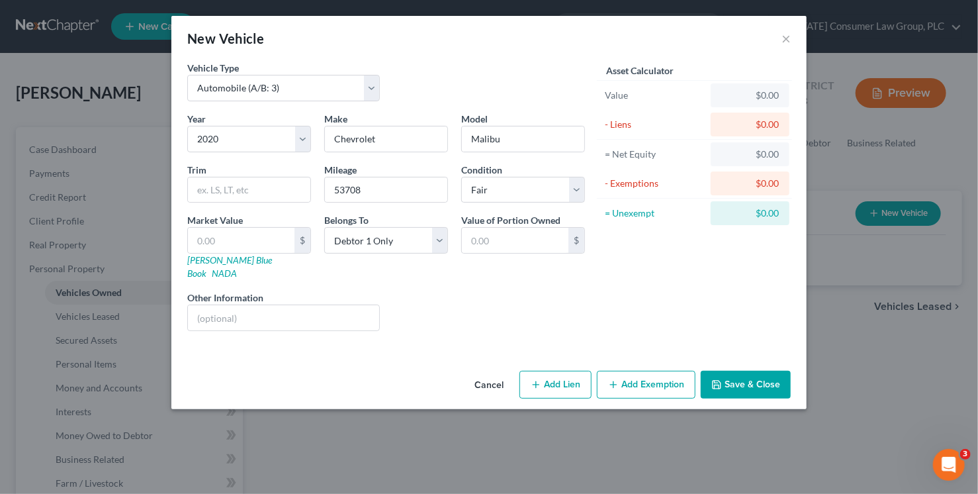
click at [743, 371] on button "Save & Close" at bounding box center [746, 385] width 90 height 28
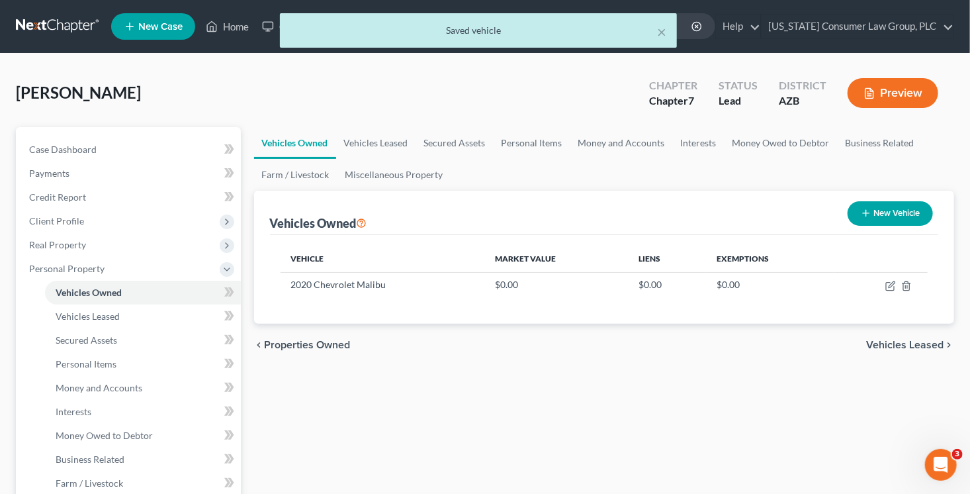
click at [886, 213] on button "New Vehicle" at bounding box center [890, 213] width 85 height 24
select select "0"
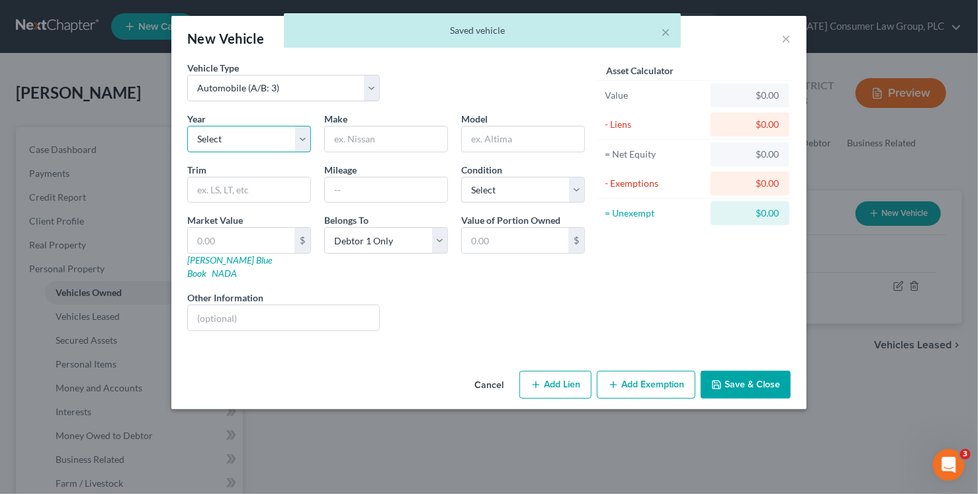
click at [228, 144] on select "Select 2026 2025 2024 2023 2022 2021 2020 2019 2018 2017 2016 2015 2014 2013 20…" at bounding box center [249, 139] width 124 height 26
select select "7"
click at [187, 126] on select "Select 2026 2025 2024 2023 2022 2021 2020 2019 2018 2017 2016 2015 2014 2013 20…" at bounding box center [249, 139] width 124 height 26
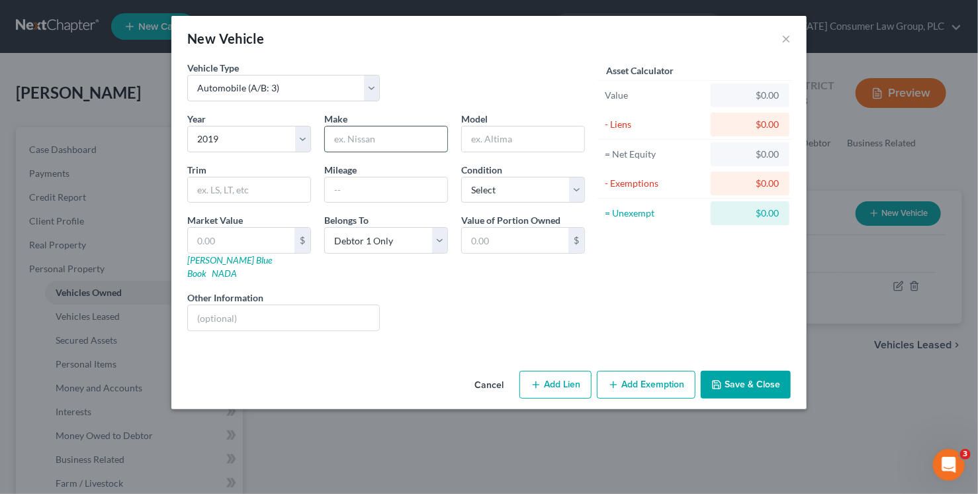
click at [357, 132] on input "text" at bounding box center [386, 138] width 122 height 25
type input "Mazda"
type input "CX-5"
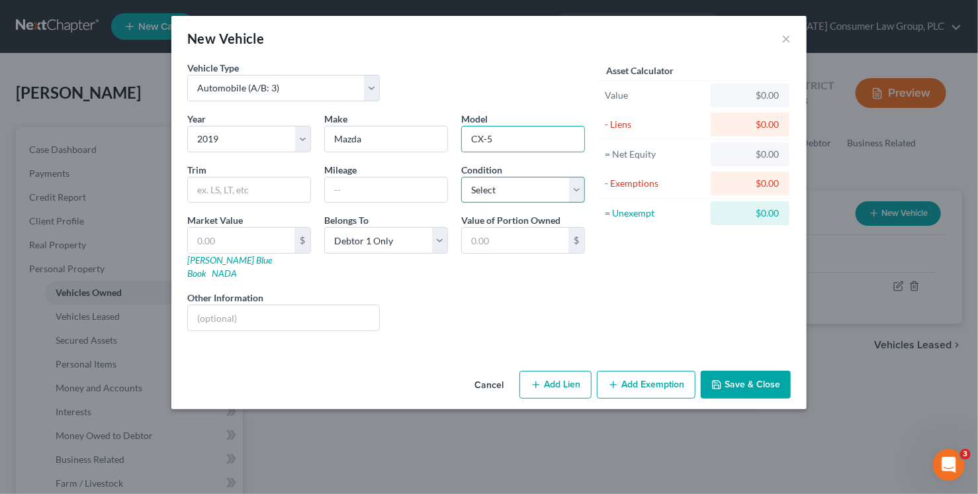
click at [497, 187] on select "Select Excellent Very Good Good Fair Poor" at bounding box center [523, 190] width 124 height 26
select select "3"
click at [461, 177] on select "Select Excellent Very Good Good Fair Poor" at bounding box center [523, 190] width 124 height 26
click at [230, 259] on link "Kelly Blue Book" at bounding box center [229, 266] width 85 height 24
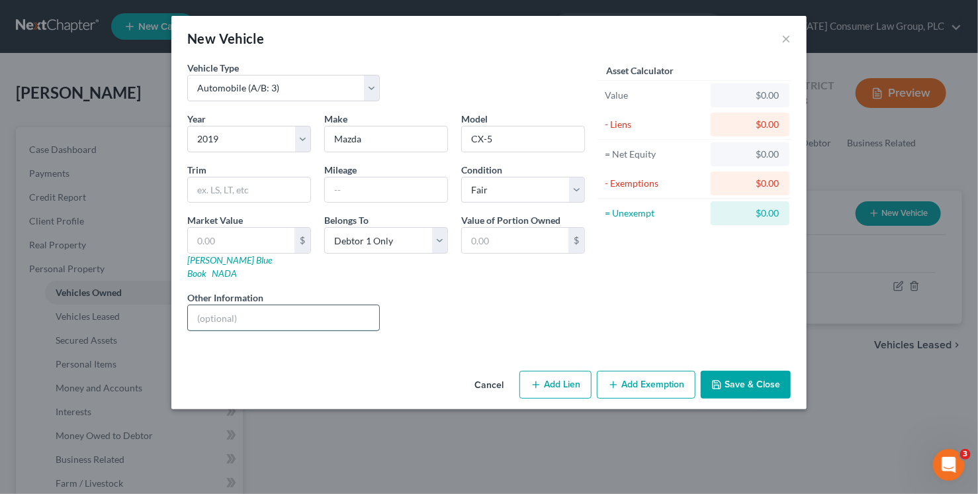
click at [246, 305] on input "text" at bounding box center [283, 317] width 191 height 25
paste input "JM3KFACM2K1579721"
type input "JM3KFACM2K1579721"
click at [728, 371] on button "Save & Close" at bounding box center [746, 385] width 90 height 28
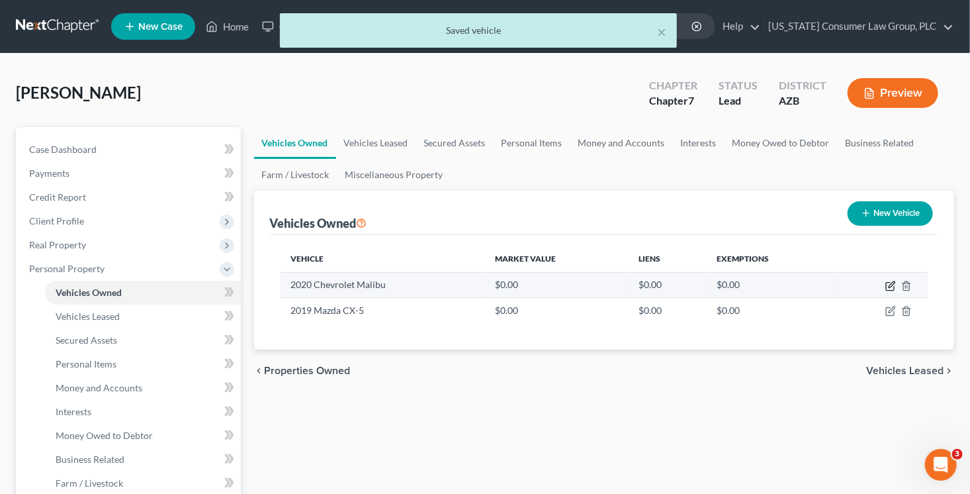
click at [891, 284] on icon "button" at bounding box center [892, 284] width 6 height 6
select select "0"
select select "6"
select select "3"
select select "0"
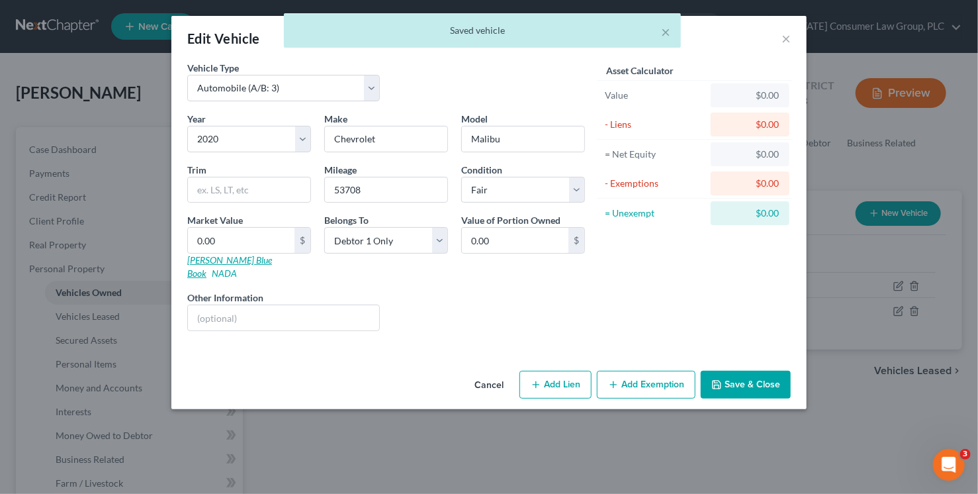
click at [230, 260] on link "Kelly Blue Book" at bounding box center [229, 266] width 85 height 24
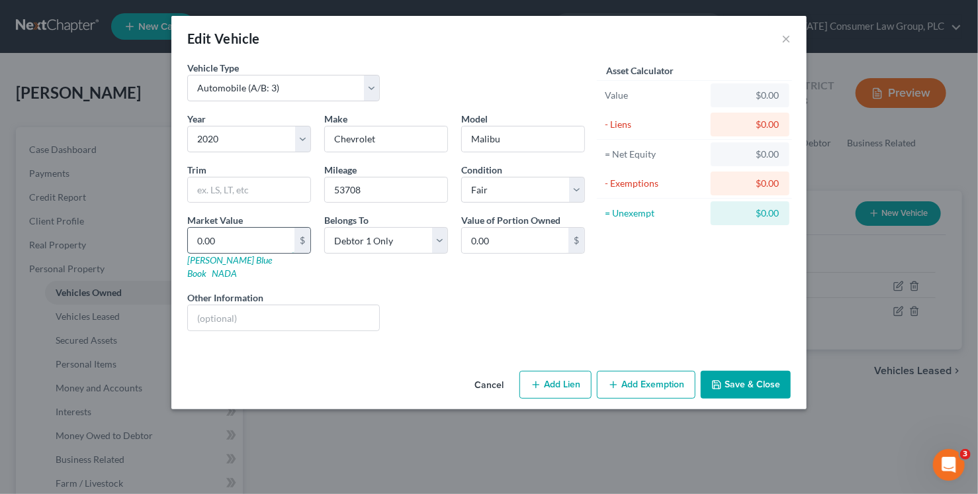
click at [222, 240] on input "0.00" at bounding box center [241, 240] width 107 height 25
type input "1"
type input "1.00"
type input "11"
type input "11.00"
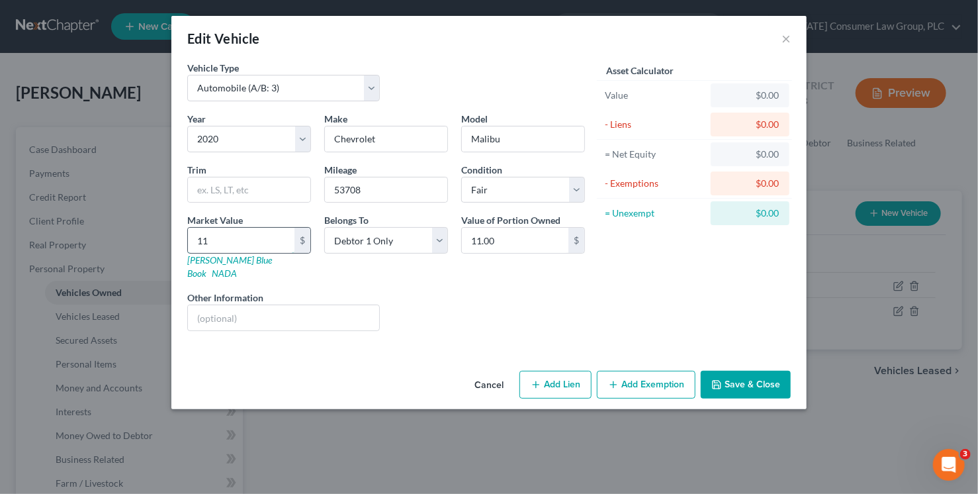
type input "117"
type input "117.00"
type input "1172"
type input "1,172.00"
type input "1,1720"
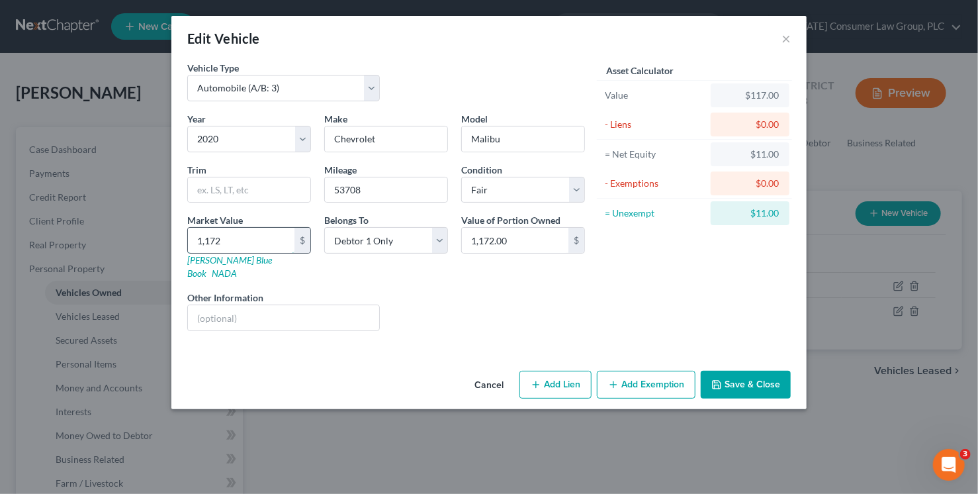
type input "11,720.00"
type input "11,720"
click at [760, 371] on button "Save & Close" at bounding box center [746, 385] width 90 height 28
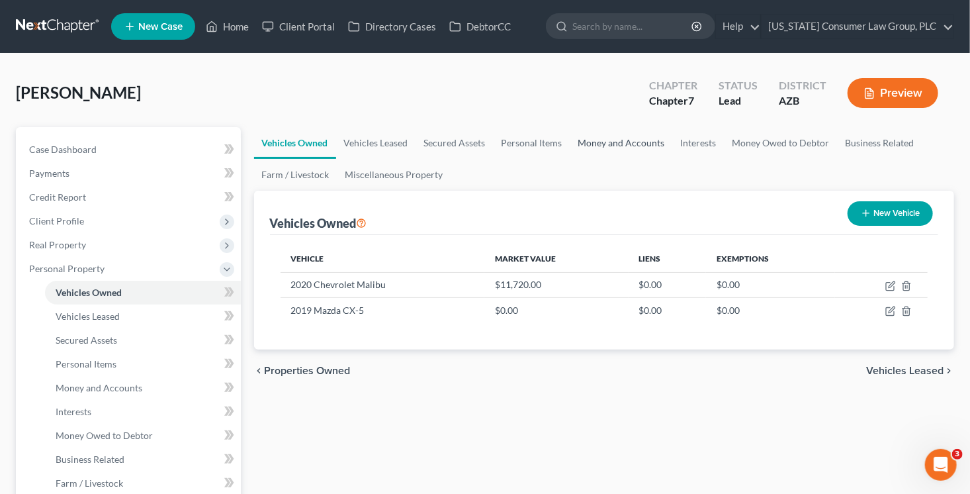
click at [634, 137] on link "Money and Accounts" at bounding box center [622, 143] width 103 height 32
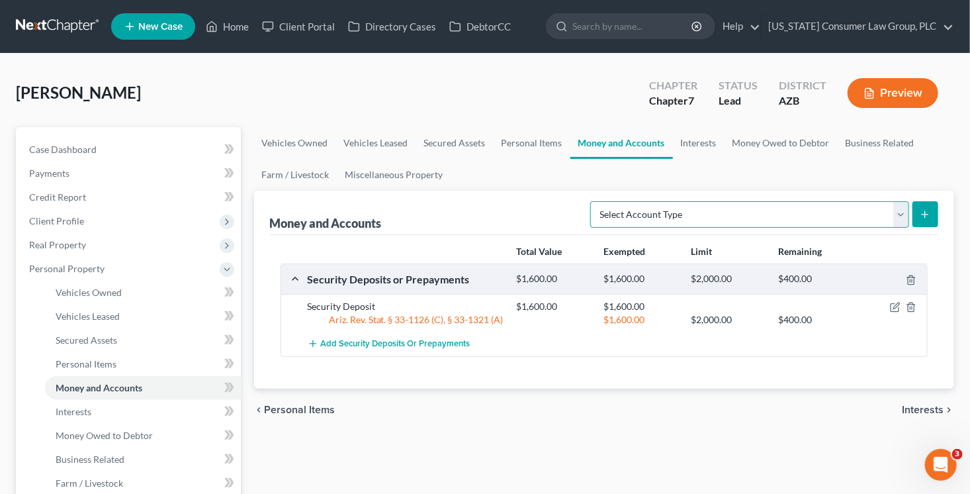
click at [665, 209] on select "Select Account Type Brokerage (A/B: 18, SOFA: 20) Cash on Hand (A/B: 16) Certif…" at bounding box center [749, 214] width 319 height 26
select select "checking"
click at [595, 201] on select "Select Account Type Brokerage (A/B: 18, SOFA: 20) Cash on Hand (A/B: 16) Certif…" at bounding box center [749, 214] width 319 height 26
click at [922, 212] on icon "submit" at bounding box center [925, 214] width 11 height 11
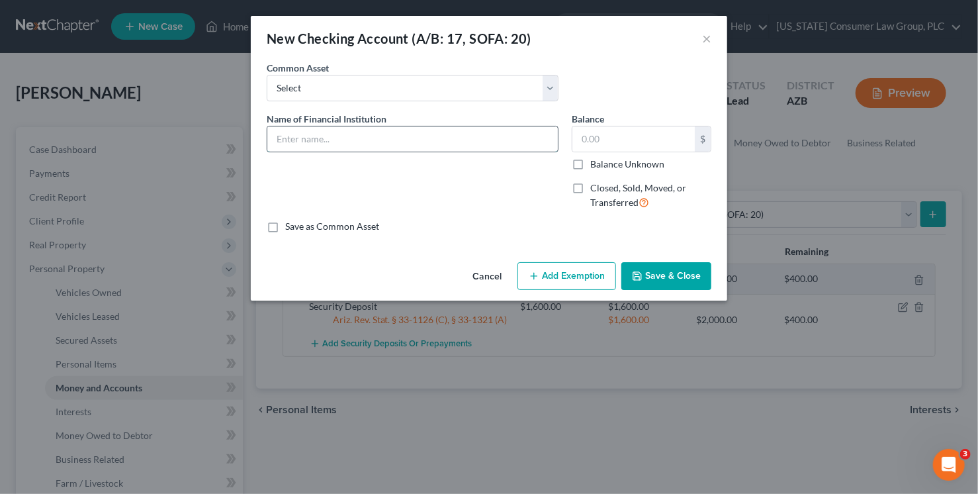
click at [355, 138] on input "text" at bounding box center [412, 138] width 291 height 25
type input "Chase Bank"
click at [665, 276] on button "Save & Close" at bounding box center [667, 276] width 90 height 28
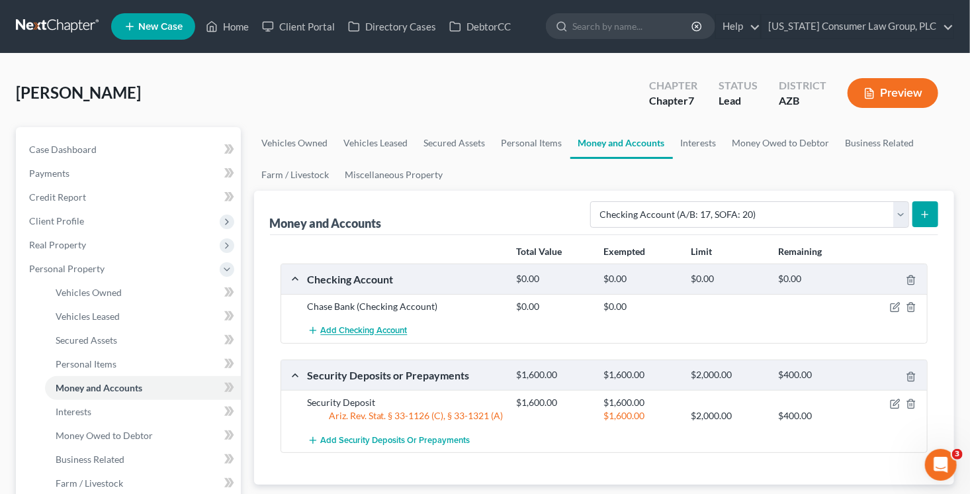
click at [377, 330] on span "Add Checking Account" at bounding box center [364, 331] width 87 height 11
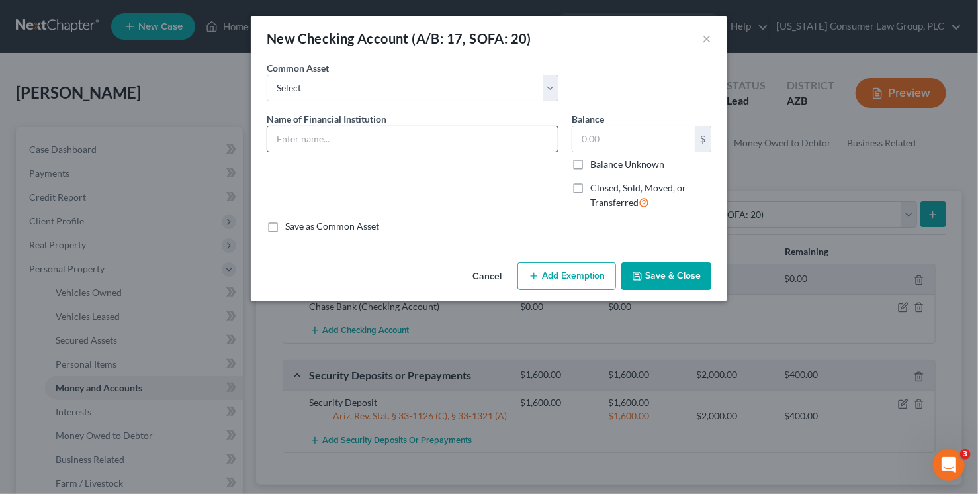
click at [349, 137] on input "text" at bounding box center [412, 138] width 291 height 25
type input "TruWest Credit Union"
click at [641, 277] on icon "button" at bounding box center [637, 276] width 8 height 8
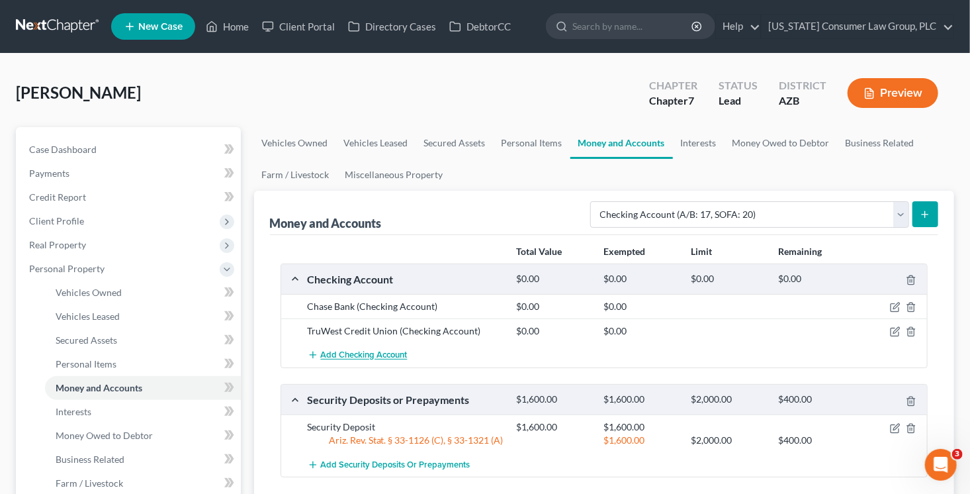
click at [379, 357] on span "Add Checking Account" at bounding box center [364, 355] width 87 height 11
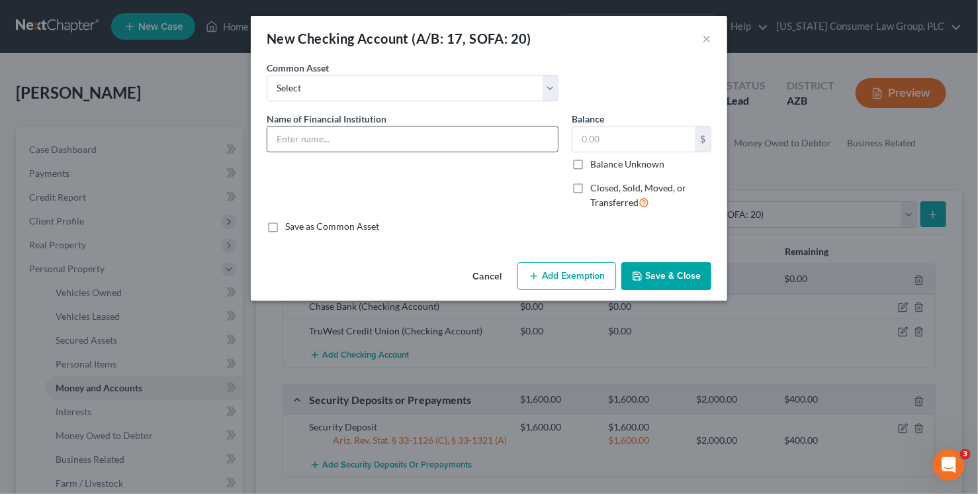
click at [412, 138] on input "text" at bounding box center [412, 138] width 291 height 25
type input "Chase Bank"
click at [688, 279] on button "Save & Close" at bounding box center [667, 276] width 90 height 28
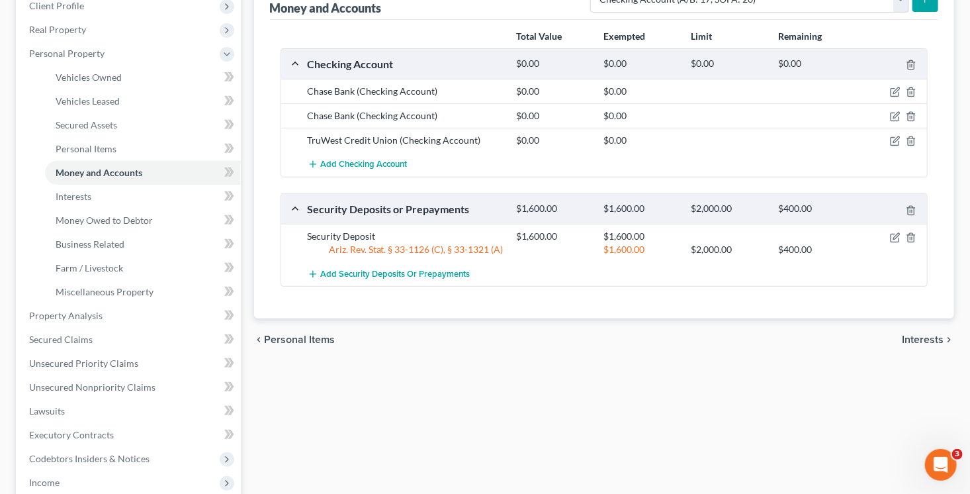
scroll to position [220, 0]
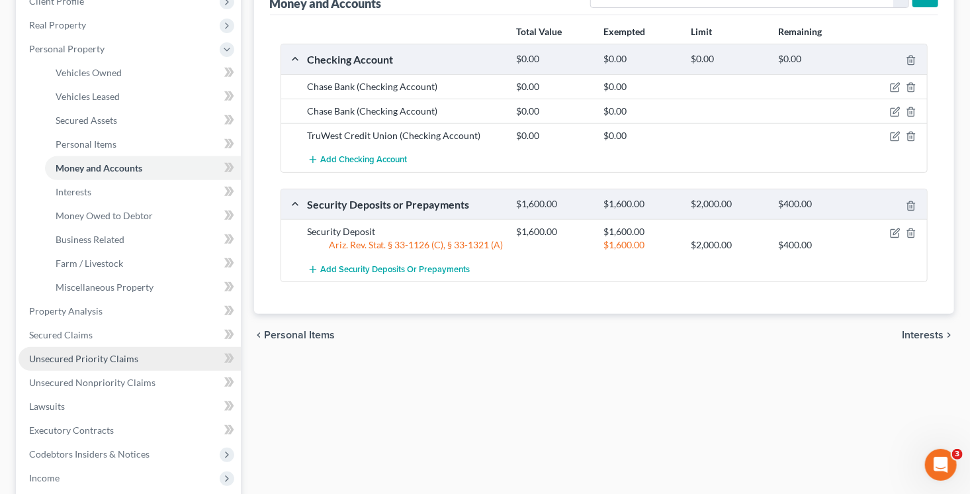
click at [104, 358] on span "Unsecured Priority Claims" at bounding box center [83, 358] width 109 height 11
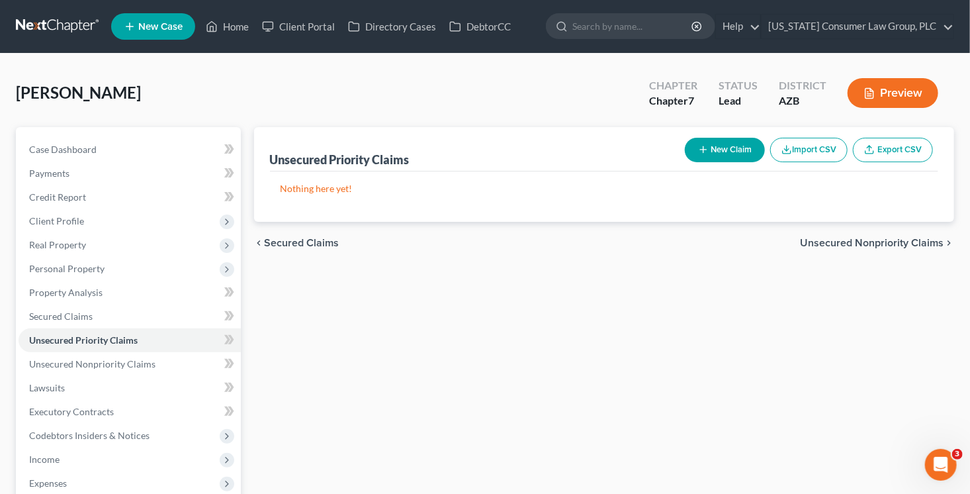
click at [736, 143] on button "New Claim" at bounding box center [725, 150] width 80 height 24
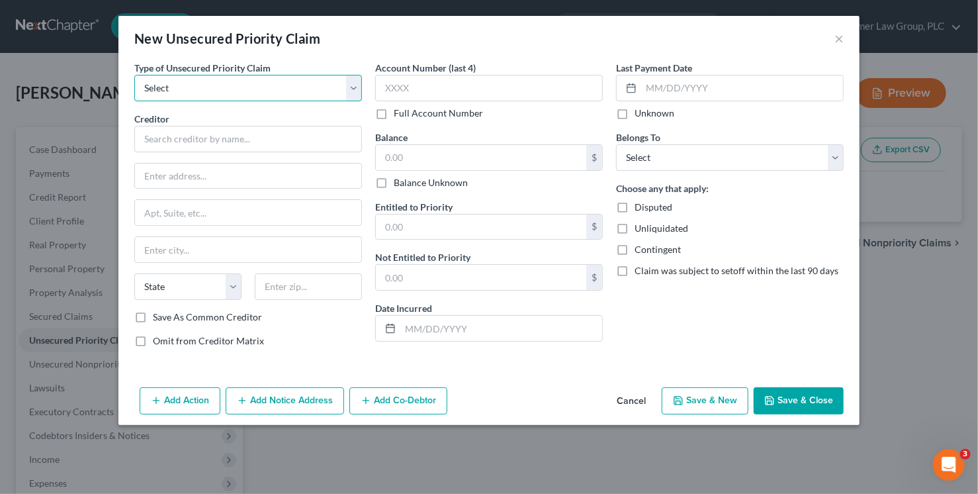
click at [216, 91] on select "Select Taxes & Other Government Units Domestic Support Obligations Extensions o…" at bounding box center [248, 88] width 228 height 26
select select "0"
click at [134, 75] on select "Select Taxes & Other Government Units Domestic Support Obligations Extensions o…" at bounding box center [248, 88] width 228 height 26
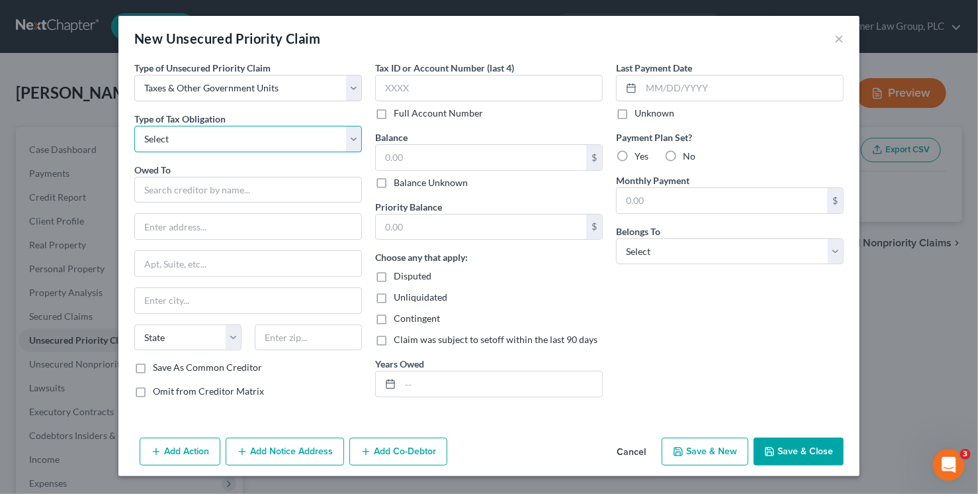
click at [197, 128] on select "Select Federal City State Franchise Tax Board Other" at bounding box center [248, 139] width 228 height 26
select select "0"
click at [134, 126] on select "Select Federal City State Franchise Tax Board Other" at bounding box center [248, 139] width 228 height 26
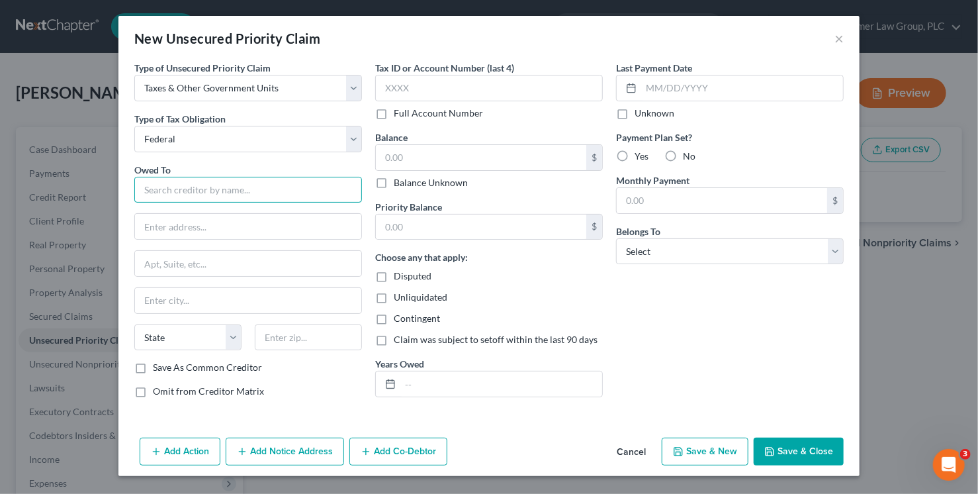
click at [193, 197] on input "text" at bounding box center [248, 190] width 228 height 26
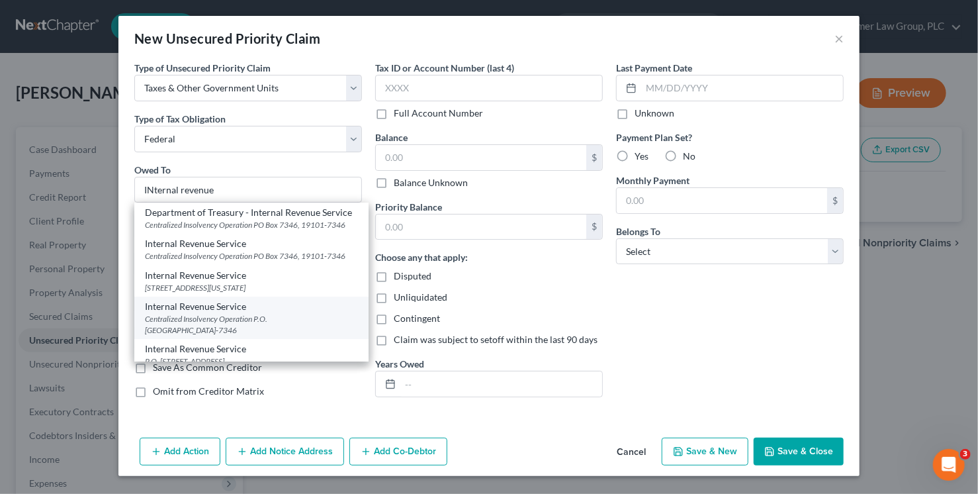
click at [254, 313] on div "Internal Revenue Service" at bounding box center [251, 306] width 213 height 13
type input "Internal Revenue Service"
type input "Centralized Insolvency Operation"
type input "P.O. Box 7346"
type input "Philadelphia"
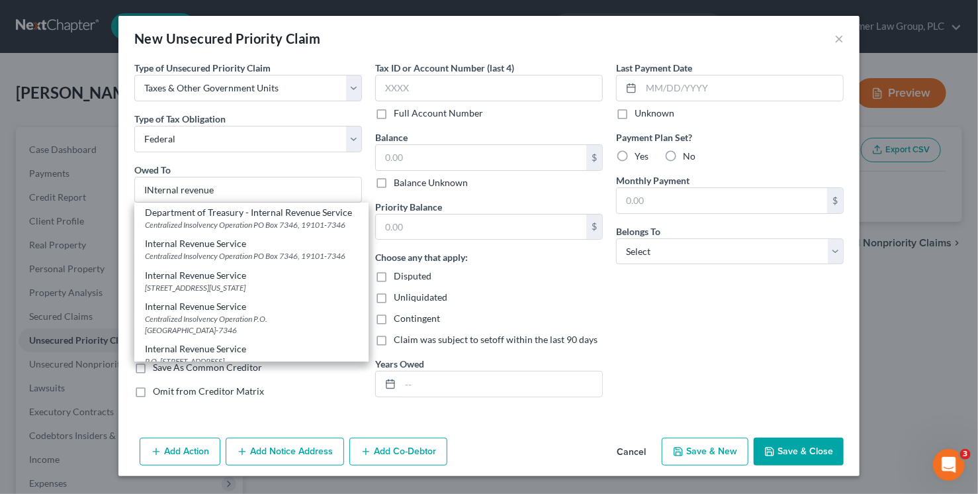
select select "39"
type input "19101-7346"
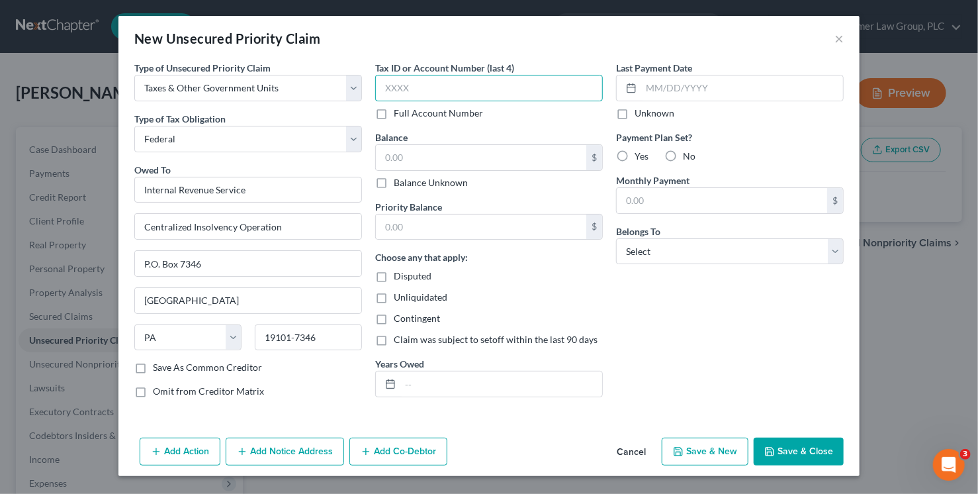
click at [430, 93] on input "text" at bounding box center [489, 88] width 228 height 26
type input "0655"
click at [444, 154] on input "text" at bounding box center [481, 157] width 210 height 25
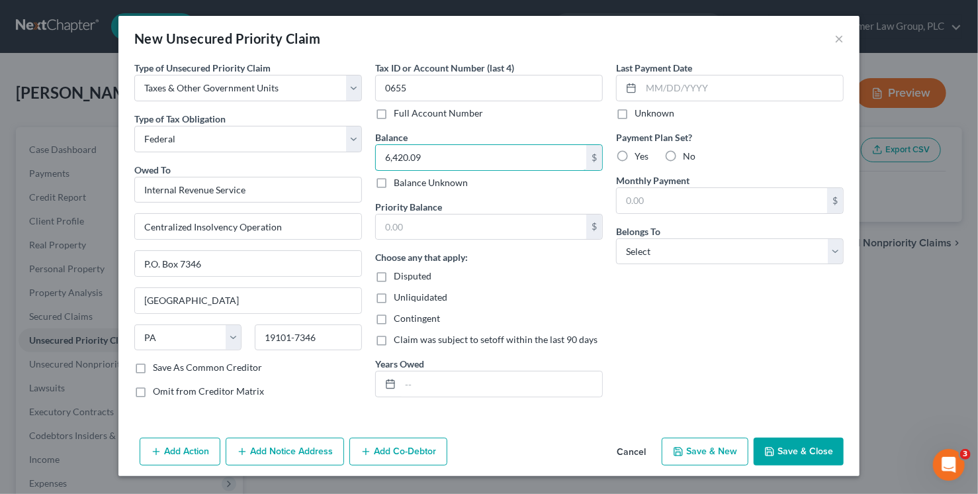
type input "6,420.09"
click at [441, 211] on label "Priority Balance" at bounding box center [408, 207] width 67 height 14
click at [450, 234] on input "text" at bounding box center [481, 226] width 210 height 25
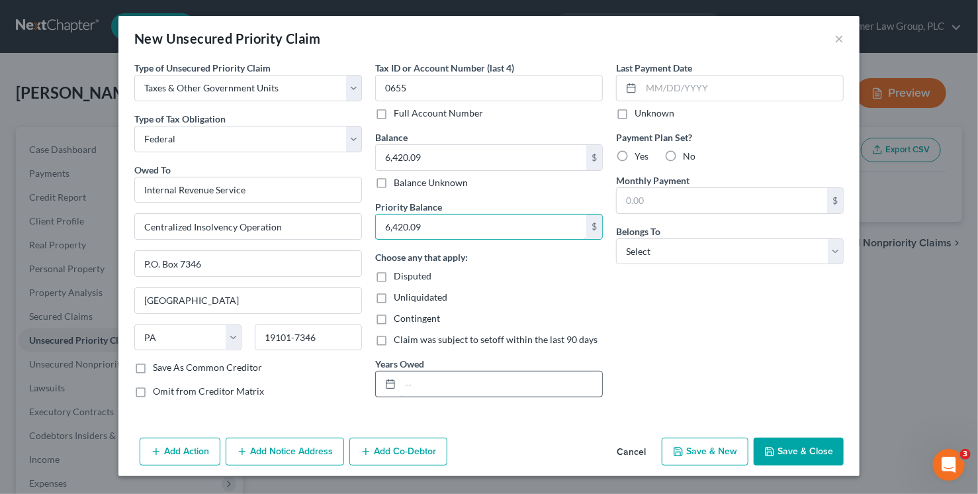
type input "6,420.09"
click at [551, 384] on input "text" at bounding box center [501, 383] width 202 height 25
type input "2023"
click at [731, 262] on select "Select Debtor 1 Only Debtor 2 Only Debtor 1 And Debtor 2 Only At Least One Of T…" at bounding box center [730, 251] width 228 height 26
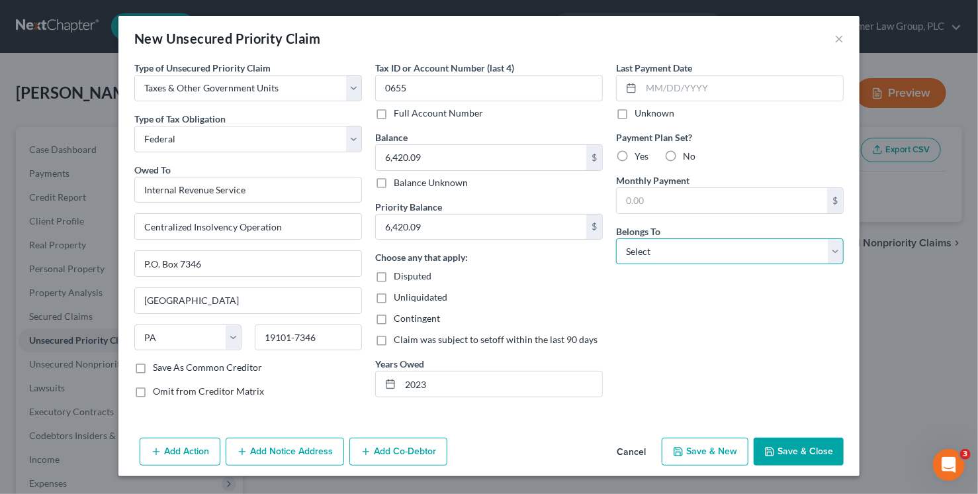
select select "0"
click at [616, 238] on select "Select Debtor 1 Only Debtor 2 Only Debtor 1 And Debtor 2 Only At Least One Of T…" at bounding box center [730, 251] width 228 height 26
click at [792, 442] on button "Save & Close" at bounding box center [799, 452] width 90 height 28
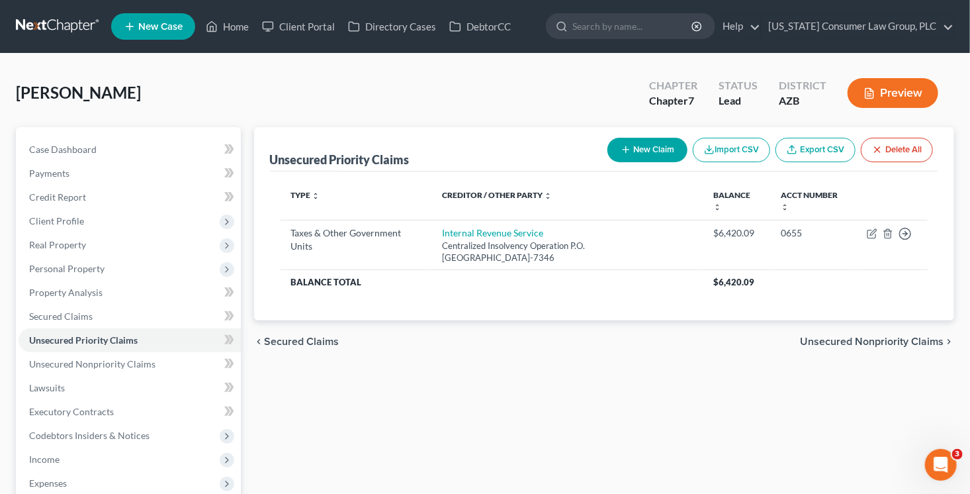
click at [652, 149] on button "New Claim" at bounding box center [648, 150] width 80 height 24
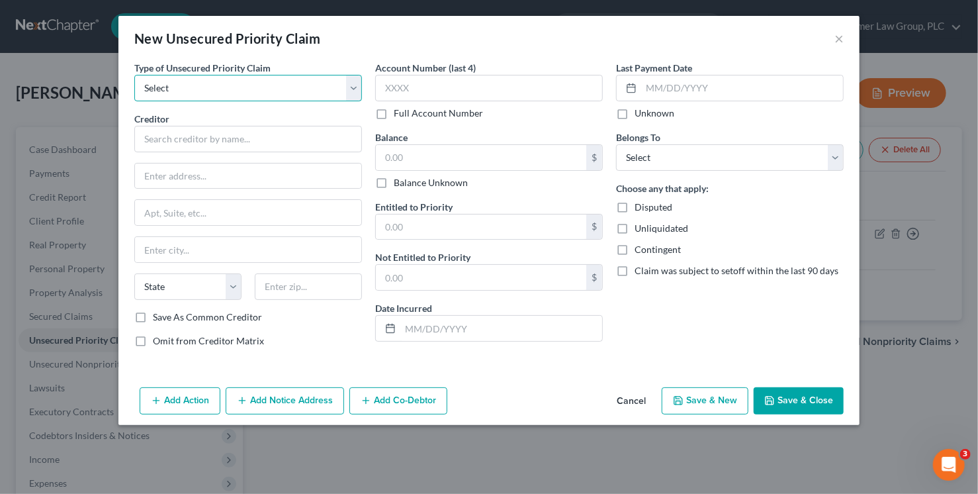
click at [226, 89] on select "Select Taxes & Other Government Units Domestic Support Obligations Extensions o…" at bounding box center [248, 88] width 228 height 26
select select "0"
click at [134, 75] on select "Select Taxes & Other Government Units Domestic Support Obligations Extensions o…" at bounding box center [248, 88] width 228 height 26
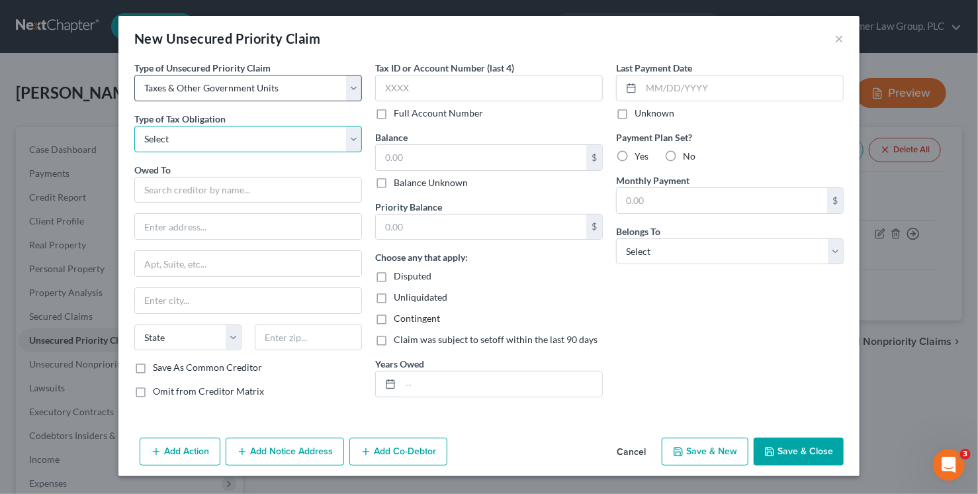
click at [224, 136] on select "Select Federal City State Franchise Tax Board Other" at bounding box center [248, 139] width 228 height 26
select select "0"
click at [134, 126] on select "Select Federal City State Franchise Tax Board Other" at bounding box center [248, 139] width 228 height 26
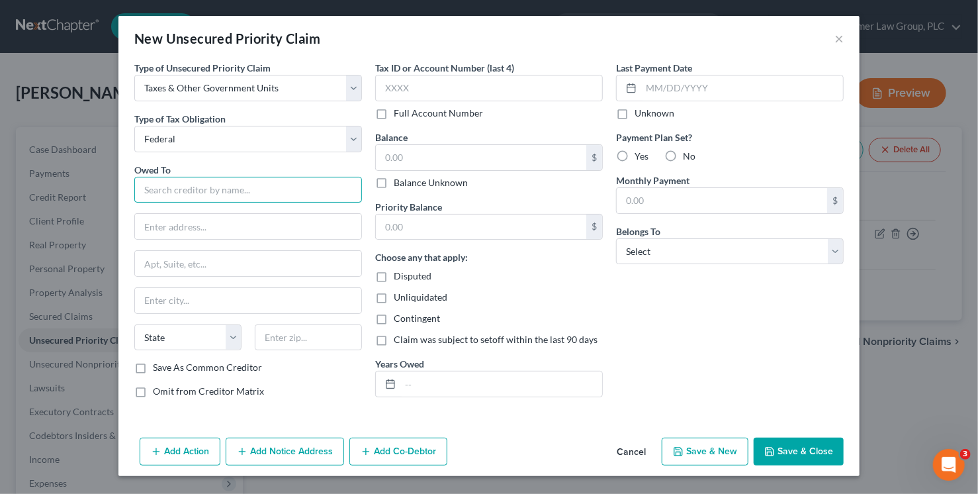
click at [207, 188] on input "text" at bounding box center [248, 190] width 228 height 26
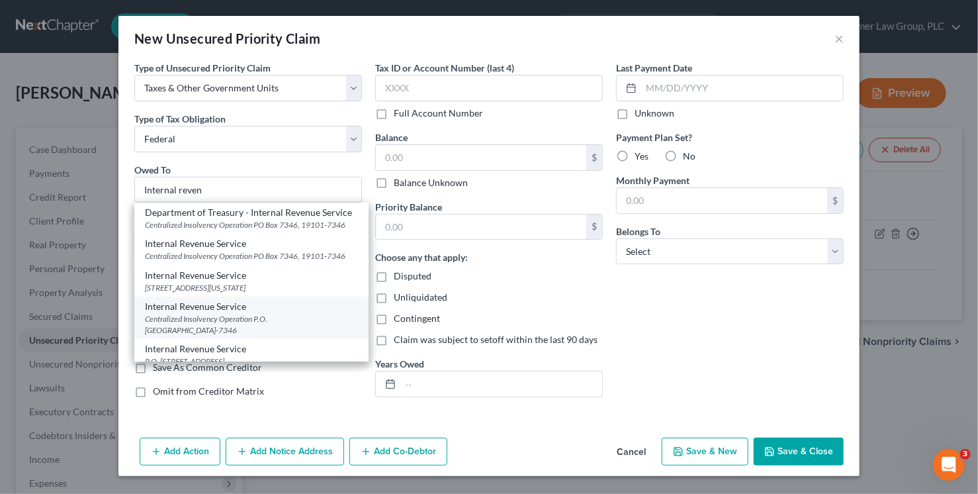
click at [269, 329] on div "Centralized Insolvency Operation P.O. Box 7346, Philadelphia, PA 19101-7346" at bounding box center [251, 324] width 213 height 23
type input "Internal Revenue Service"
type input "Centralized Insolvency Operation"
type input "P.O. Box 7346"
type input "Philadelphia"
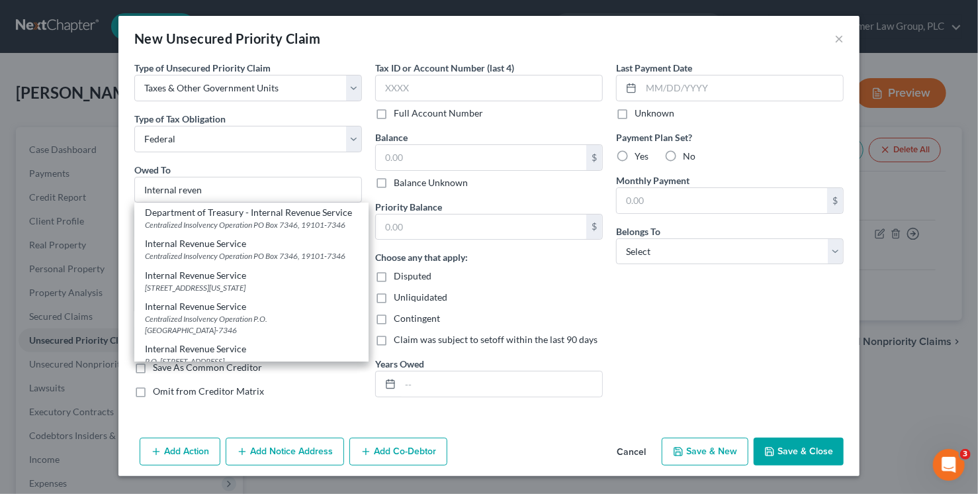
select select "39"
type input "19101-7346"
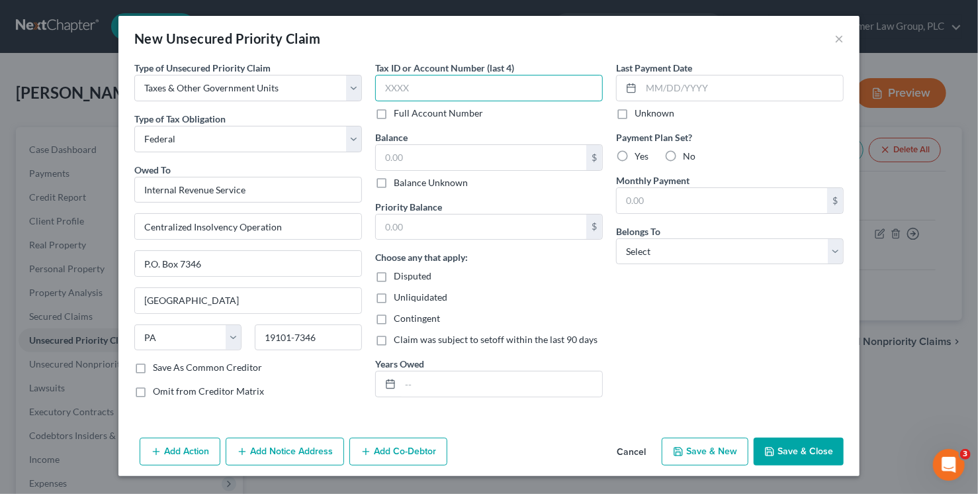
click at [399, 92] on input "text" at bounding box center [489, 88] width 228 height 26
type input "6"
type input "0655"
type input "405.69"
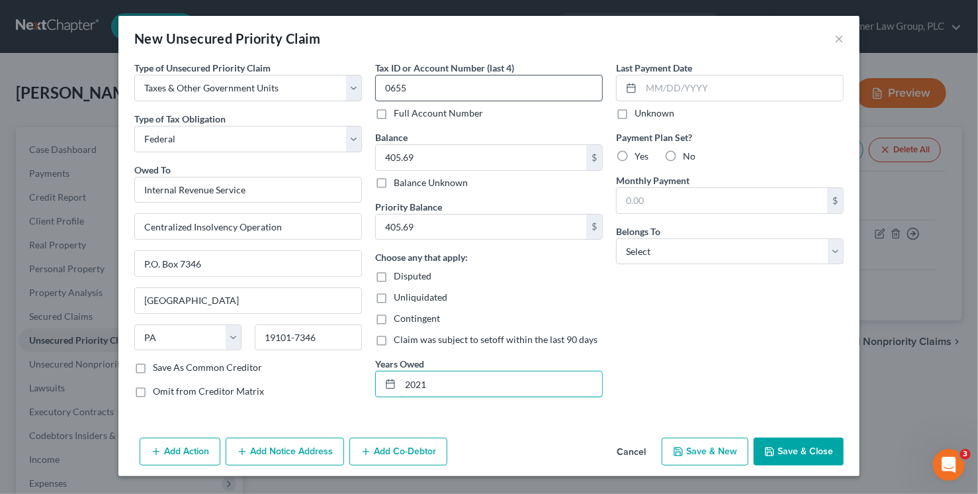
type input "2021"
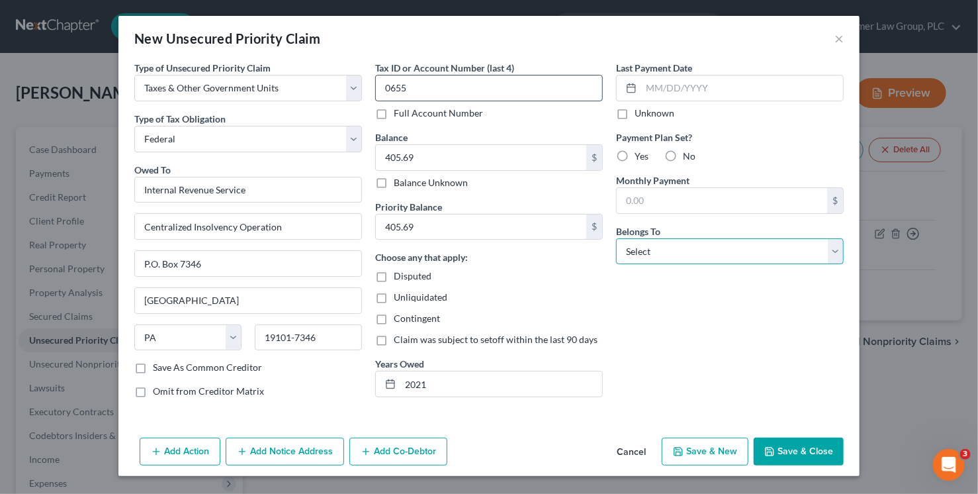
select select "0"
click at [816, 449] on button "Save & Close" at bounding box center [799, 452] width 90 height 28
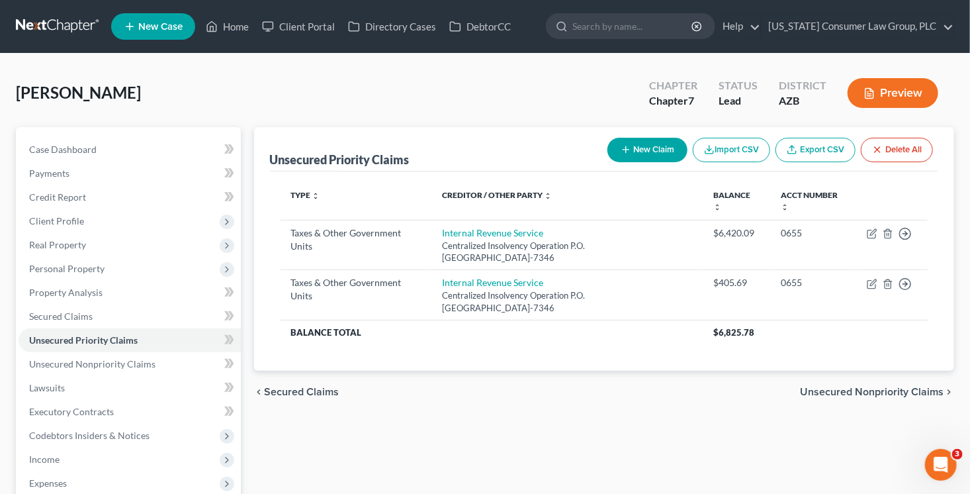
click at [643, 148] on button "New Claim" at bounding box center [648, 150] width 80 height 24
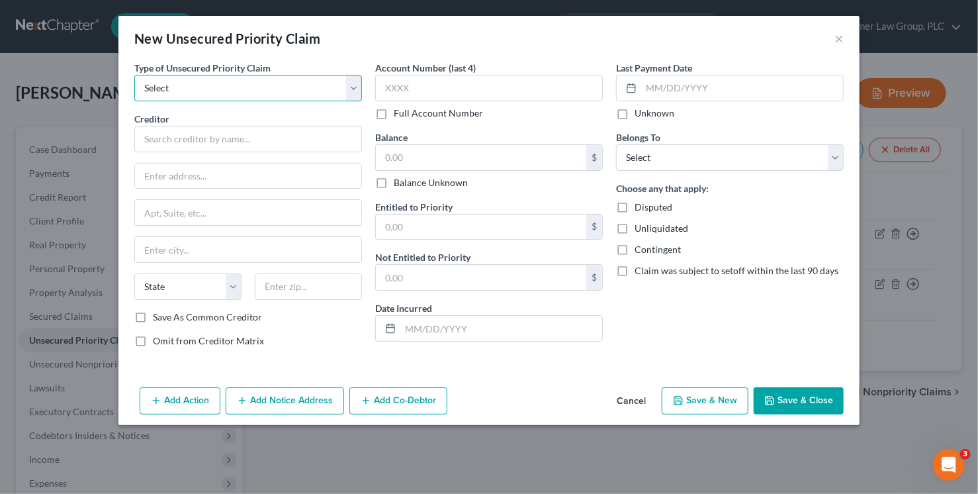
click at [257, 87] on select "Select Taxes & Other Government Units Domestic Support Obligations Extensions o…" at bounding box center [248, 88] width 228 height 26
select select "0"
click at [134, 75] on select "Select Taxes & Other Government Units Domestic Support Obligations Extensions o…" at bounding box center [248, 88] width 228 height 26
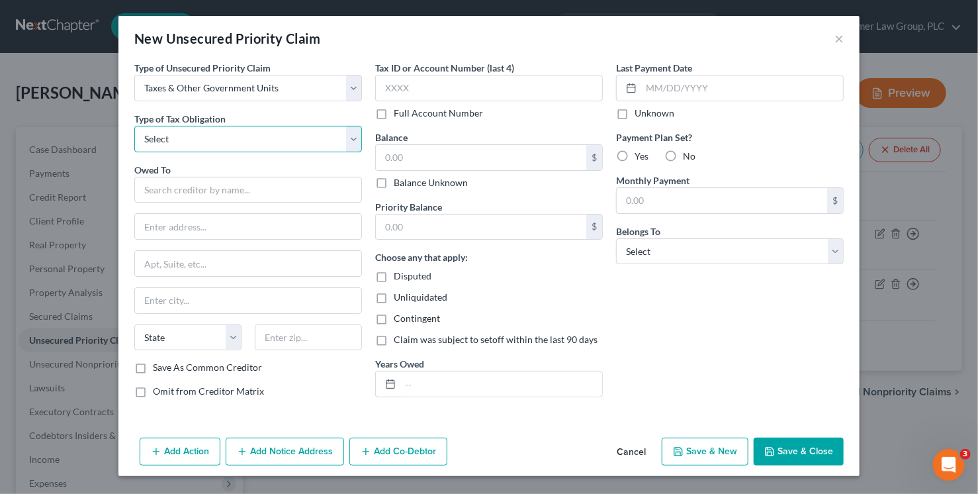
click at [210, 127] on select "Select Federal City State Franchise Tax Board Other" at bounding box center [248, 139] width 228 height 26
select select "0"
click at [134, 126] on select "Select Federal City State Franchise Tax Board Other" at bounding box center [248, 139] width 228 height 26
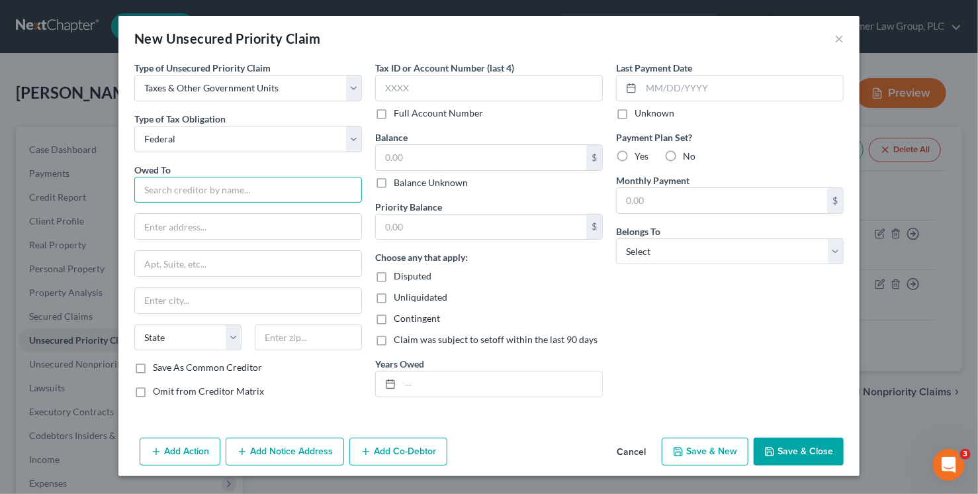
click at [203, 190] on input "text" at bounding box center [248, 190] width 228 height 26
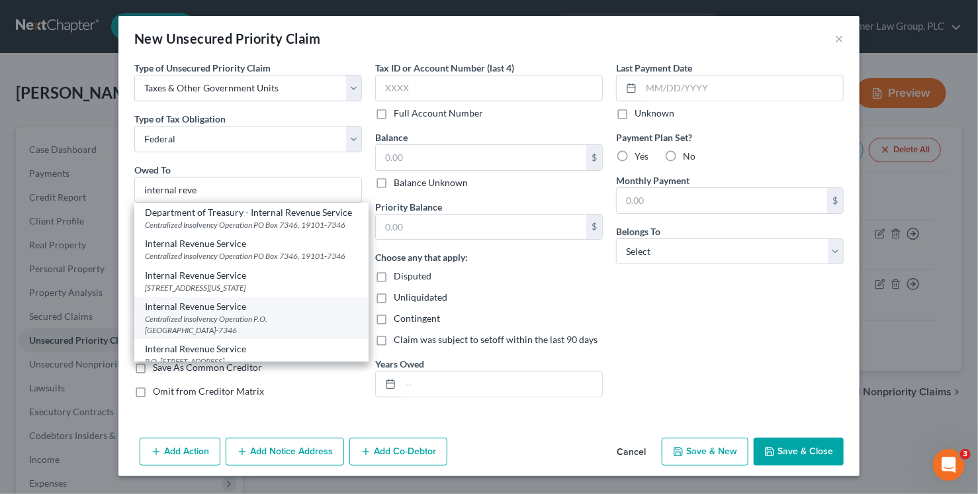
click at [232, 326] on div "Centralized Insolvency Operation P.O. Box 7346, Philadelphia, PA 19101-7346" at bounding box center [251, 324] width 213 height 23
type input "Internal Revenue Service"
type input "Centralized Insolvency Operation"
type input "P.O. Box 7346"
type input "Philadelphia"
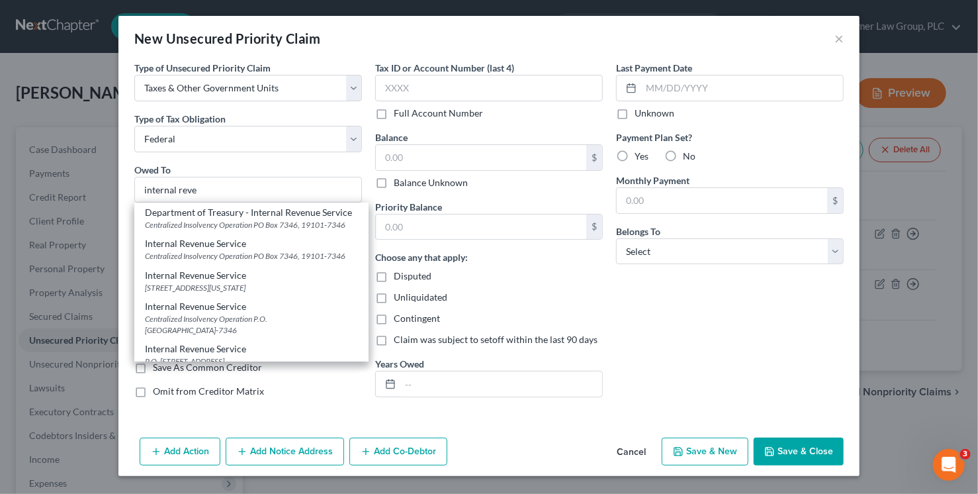
select select "39"
type input "19101-7346"
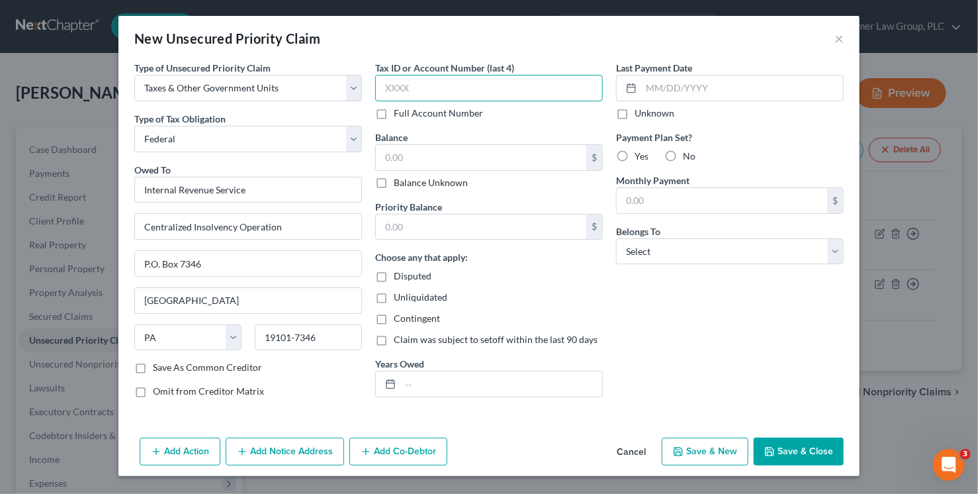
click at [389, 98] on input "text" at bounding box center [489, 88] width 228 height 26
type input "0655"
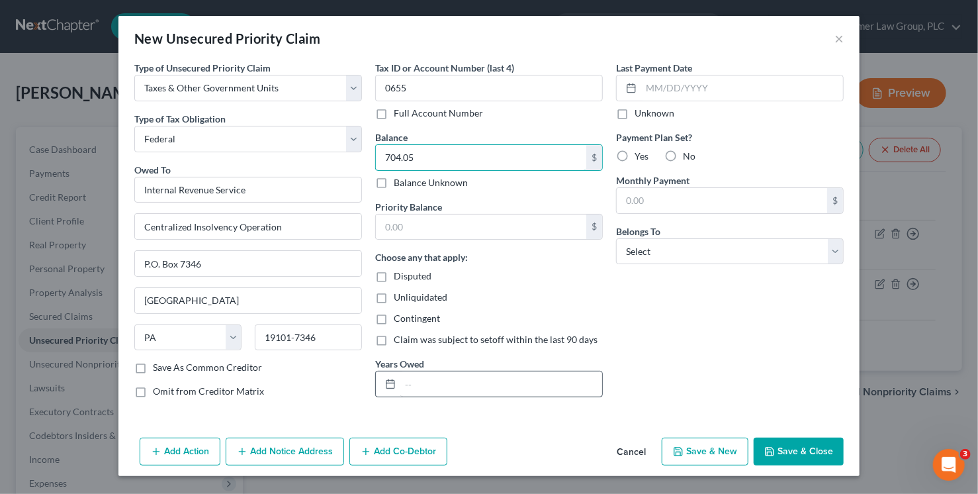
type input "704.05"
click at [461, 381] on input "text" at bounding box center [501, 383] width 202 height 25
type input "2017"
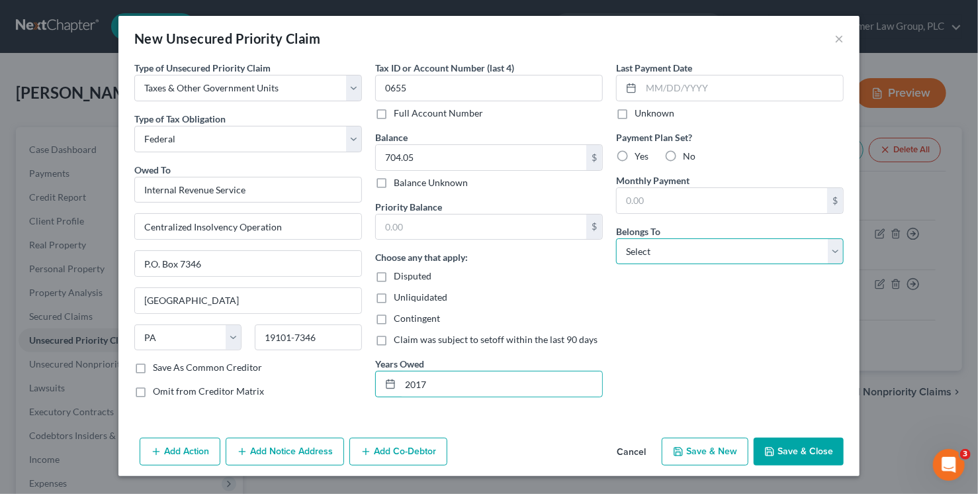
click at [667, 250] on select "Select Debtor 1 Only Debtor 2 Only Debtor 1 And Debtor 2 Only At Least One Of T…" at bounding box center [730, 251] width 228 height 26
select select "0"
click at [616, 238] on select "Select Debtor 1 Only Debtor 2 Only Debtor 1 And Debtor 2 Only At Least One Of T…" at bounding box center [730, 251] width 228 height 26
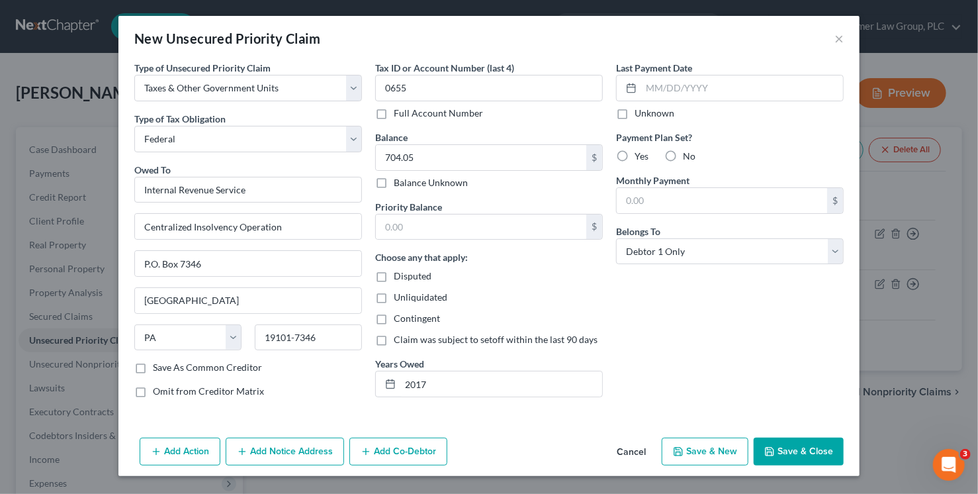
drag, startPoint x: 793, startPoint y: 457, endPoint x: 801, endPoint y: 454, distance: 8.4
click at [794, 456] on button "Save & Close" at bounding box center [799, 452] width 90 height 28
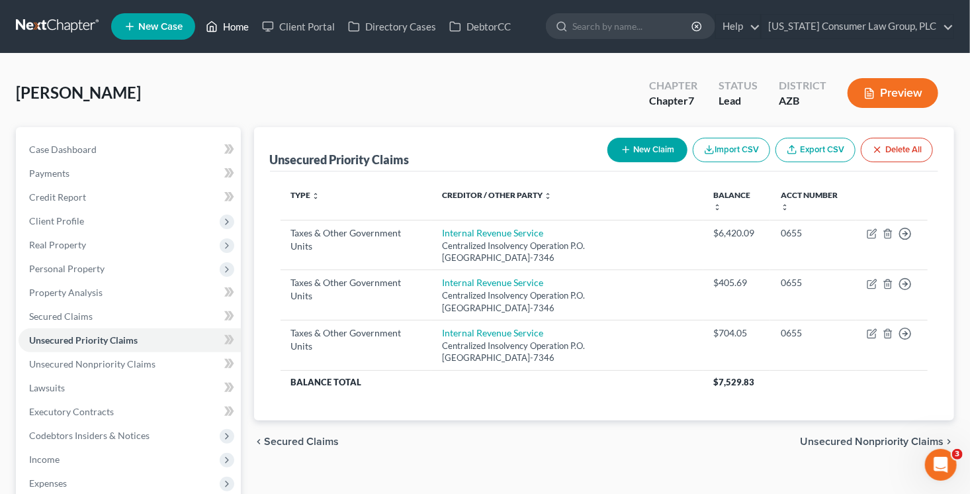
click at [230, 27] on link "Home" at bounding box center [227, 27] width 56 height 24
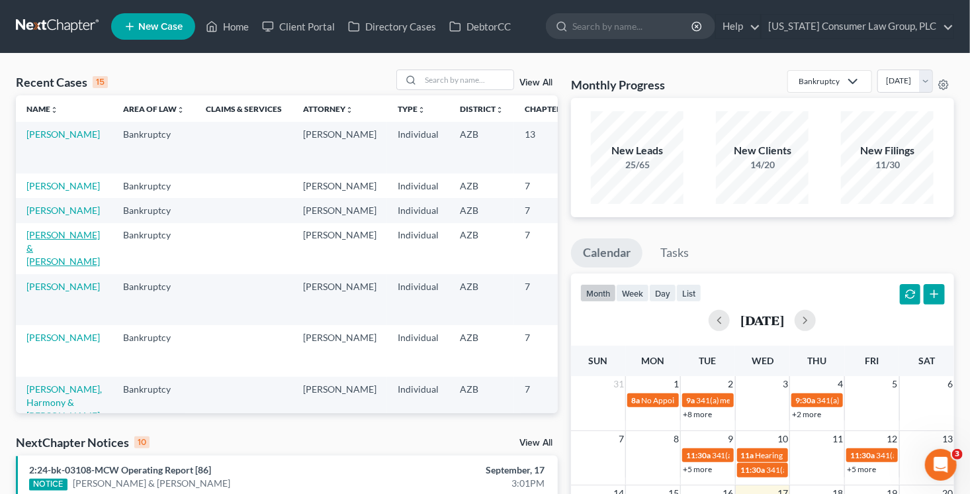
click at [53, 267] on link "[PERSON_NAME] & [PERSON_NAME]" at bounding box center [62, 248] width 73 height 38
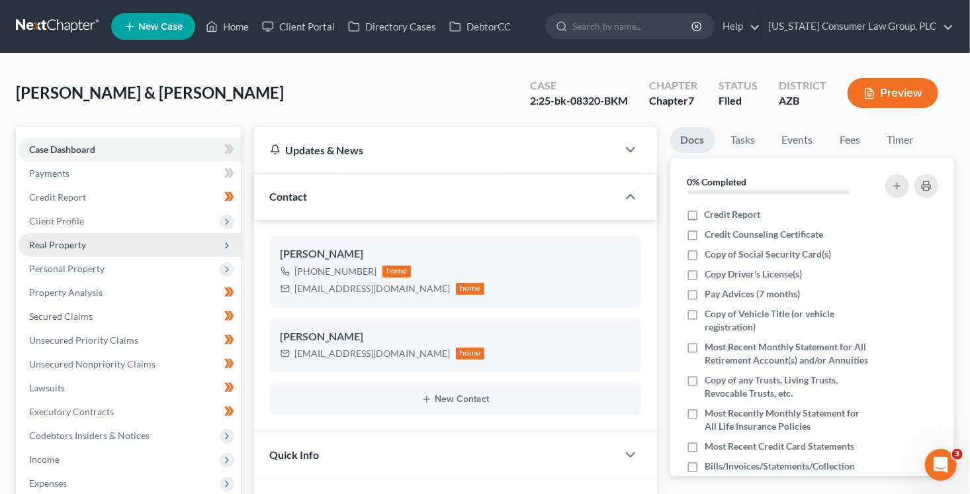
click at [96, 248] on span "Real Property" at bounding box center [130, 245] width 222 height 24
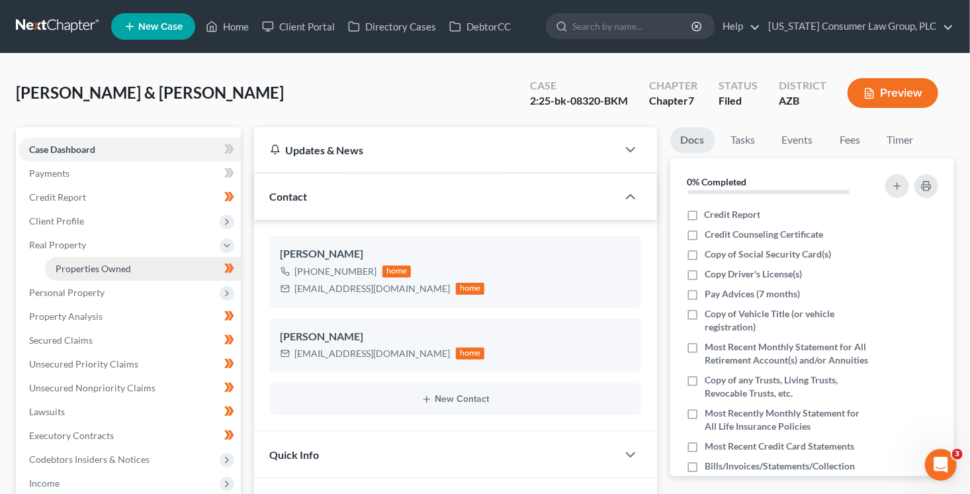
click at [104, 270] on span "Properties Owned" at bounding box center [93, 268] width 75 height 11
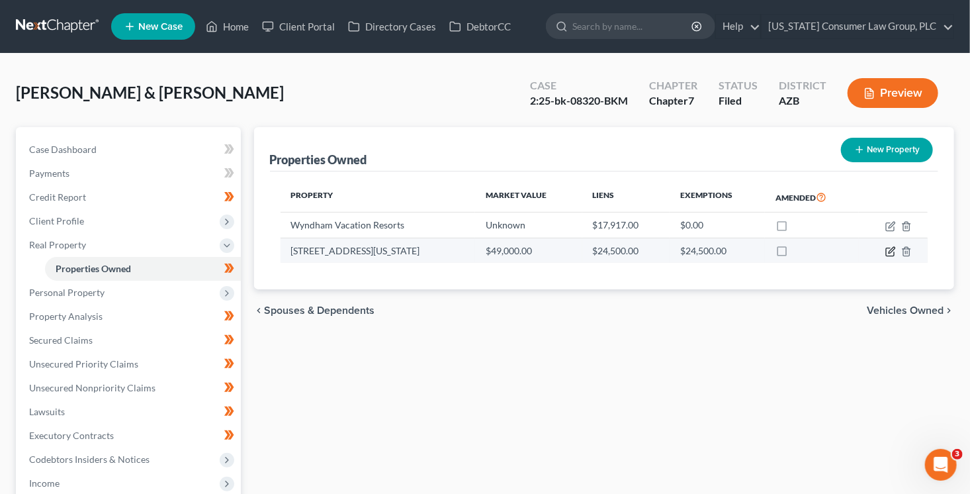
click at [894, 252] on icon "button" at bounding box center [891, 251] width 11 height 11
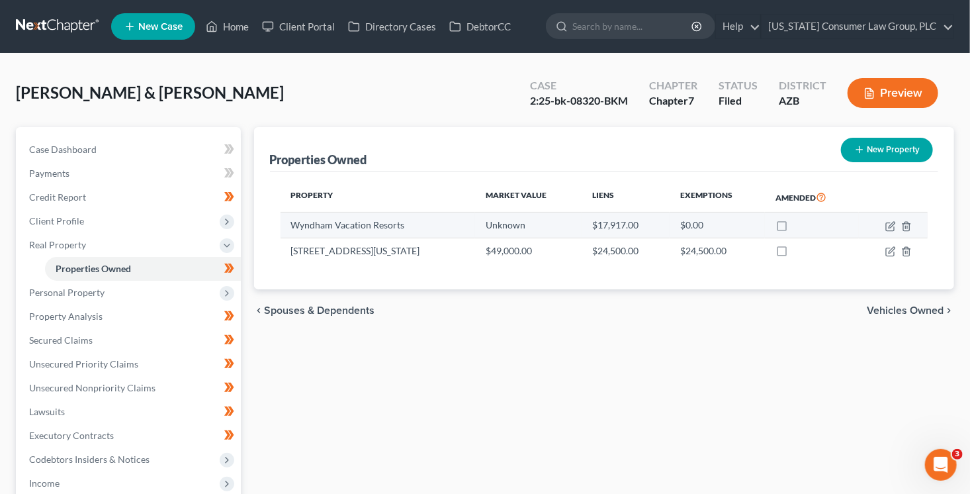
select select "3"
select select "7"
select select "2"
select select "0"
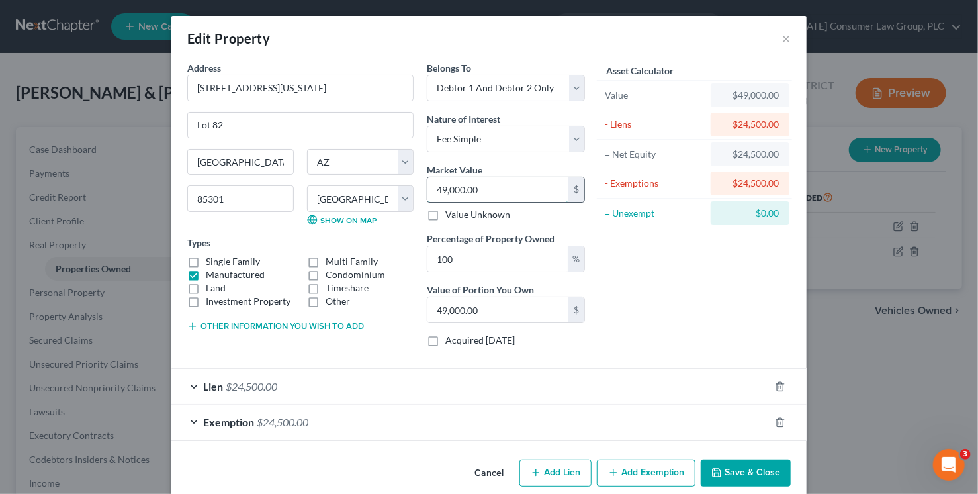
click at [513, 191] on input "49,000.00" at bounding box center [498, 189] width 141 height 25
type input "2"
type input "2.00"
type input "26"
type input "26.00"
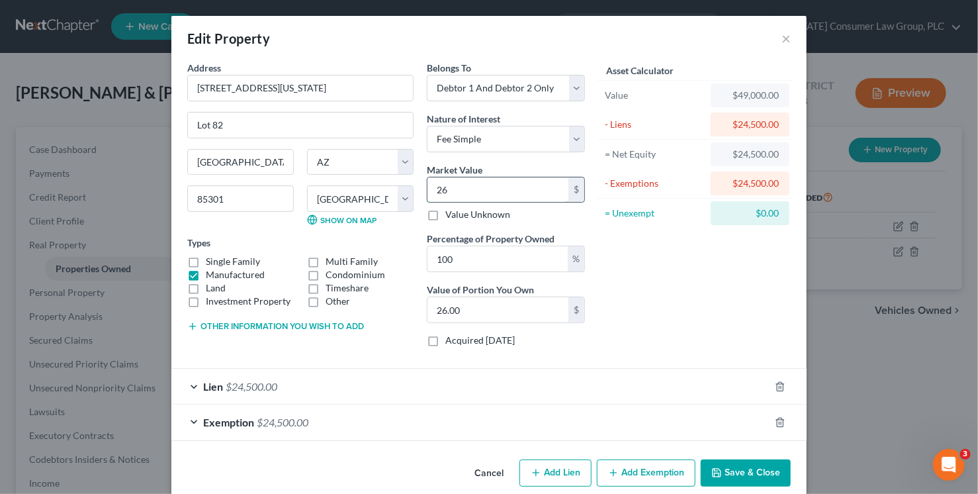
type input "265"
type input "265.00"
type input "2650"
type input "2,650.00"
type input "2,6500"
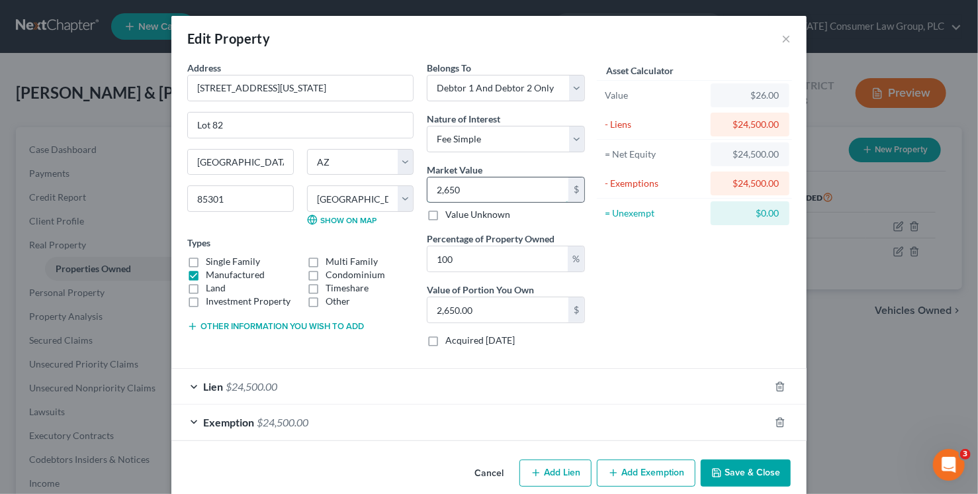
type input "26,500.00"
type input "26,500"
click at [776, 420] on icon "button" at bounding box center [780, 422] width 11 height 11
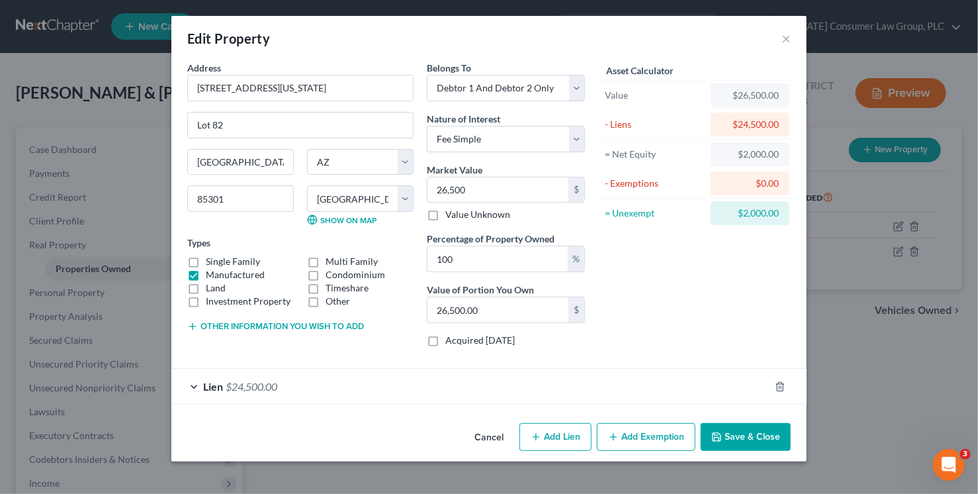
click at [639, 436] on button "Add Exemption" at bounding box center [646, 437] width 99 height 28
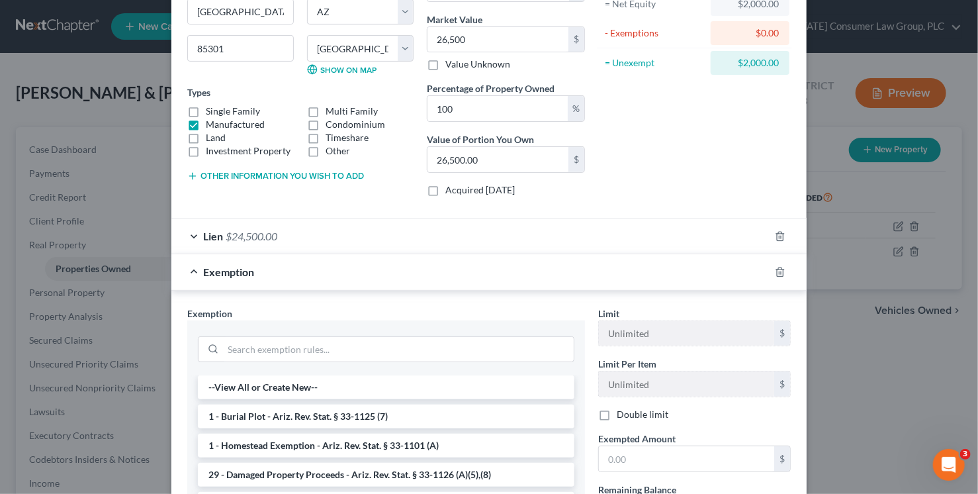
scroll to position [156, 0]
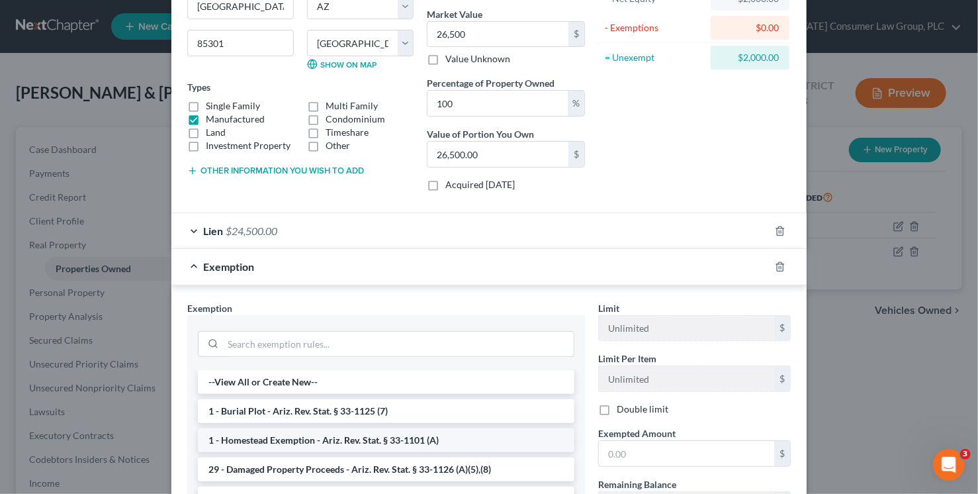
click at [330, 435] on li "1 - Homestead Exemption - Ariz. Rev. Stat. § 33-1101 (A)" at bounding box center [386, 440] width 377 height 24
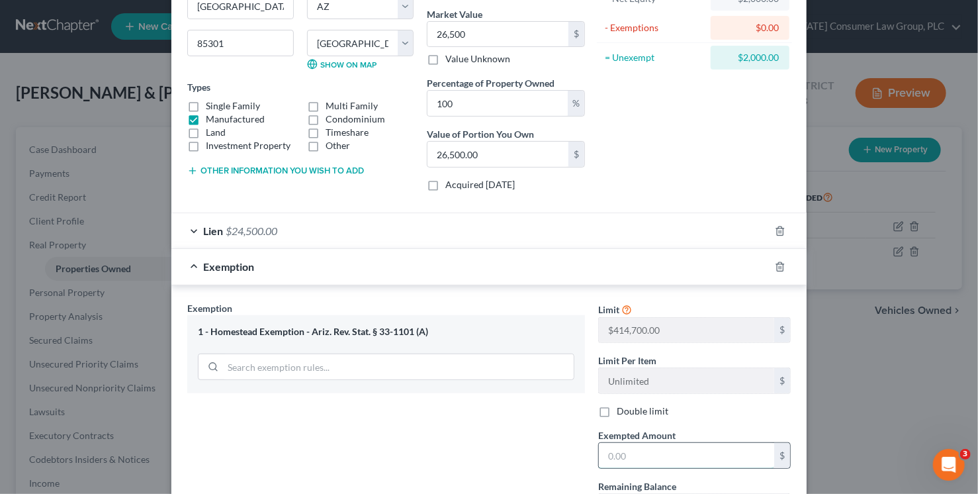
click at [657, 456] on input "text" at bounding box center [686, 455] width 175 height 25
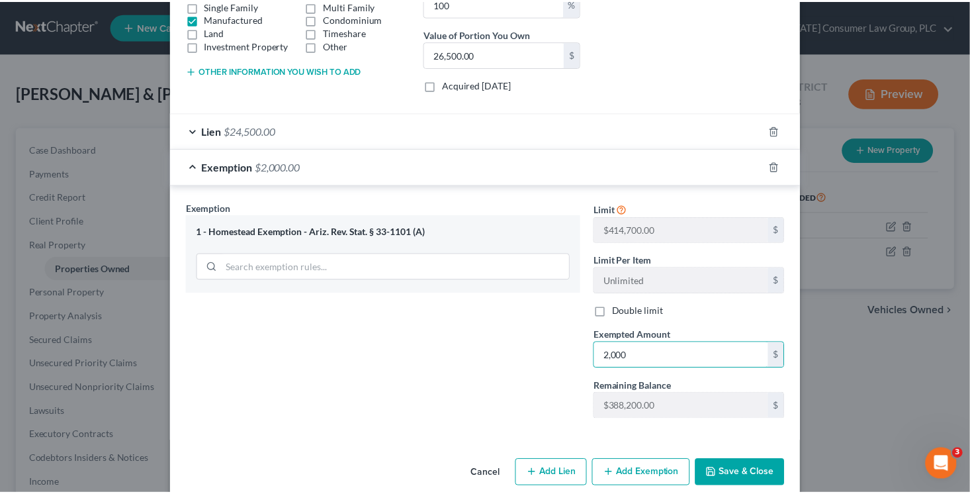
scroll to position [273, 0]
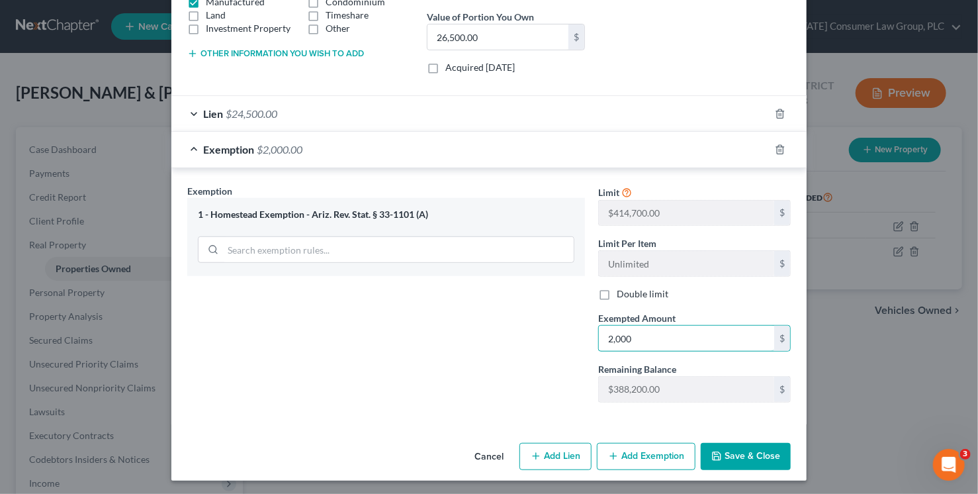
type input "2,000"
click at [729, 464] on button "Save & Close" at bounding box center [746, 457] width 90 height 28
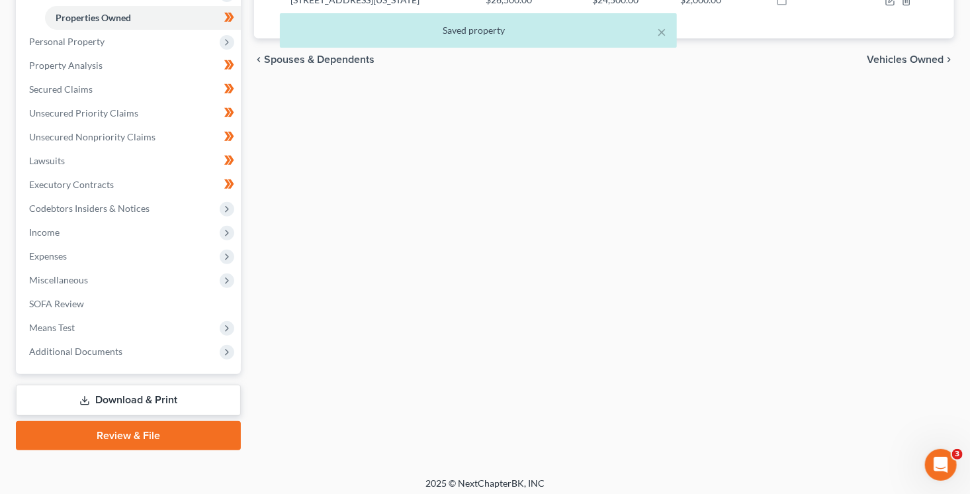
scroll to position [256, 0]
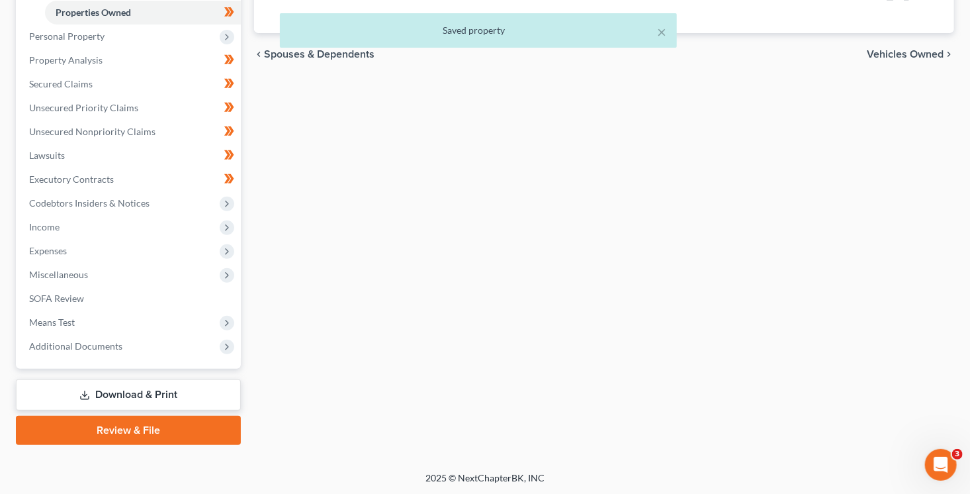
click at [169, 400] on link "Download & Print" at bounding box center [128, 394] width 225 height 31
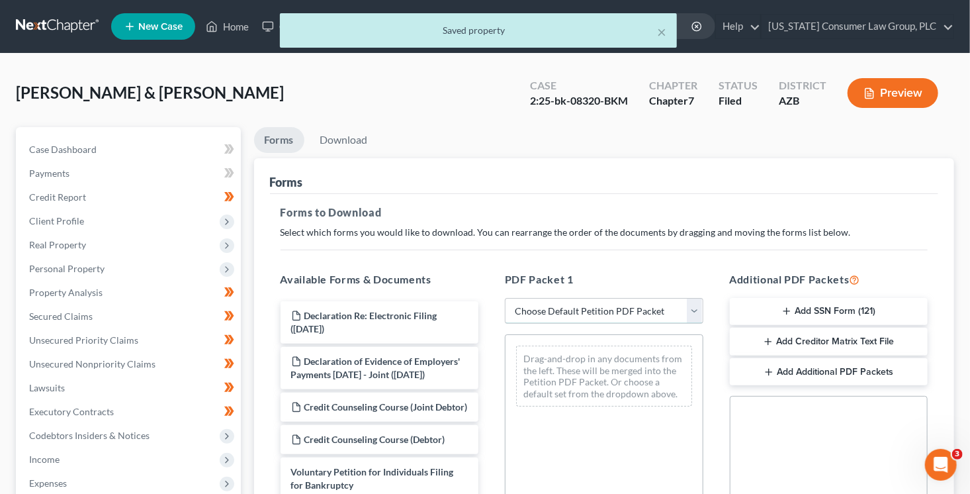
click at [631, 306] on select "Choose Default Petition PDF Packet Complete Bankruptcy Petition (all forms and …" at bounding box center [604, 311] width 199 height 26
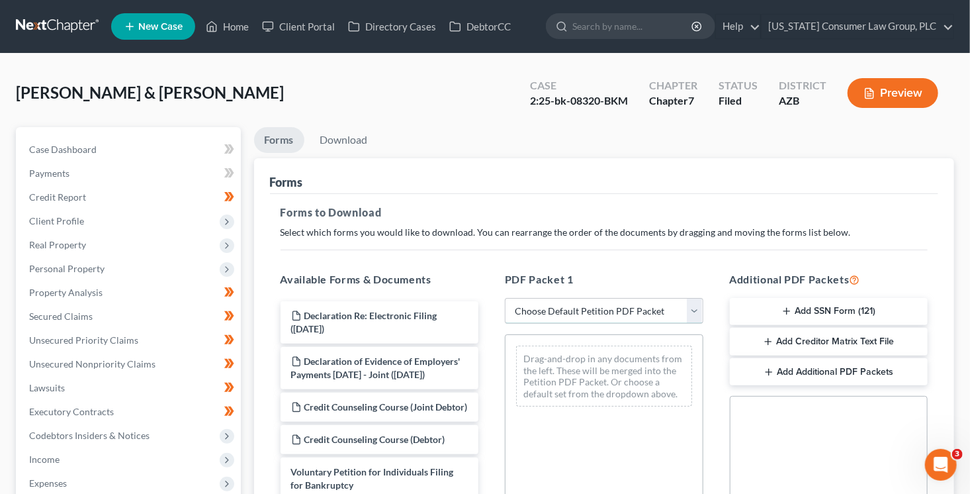
select select "6"
click at [505, 298] on select "Choose Default Petition PDF Packet Complete Bankruptcy Petition (all forms and …" at bounding box center [604, 311] width 199 height 26
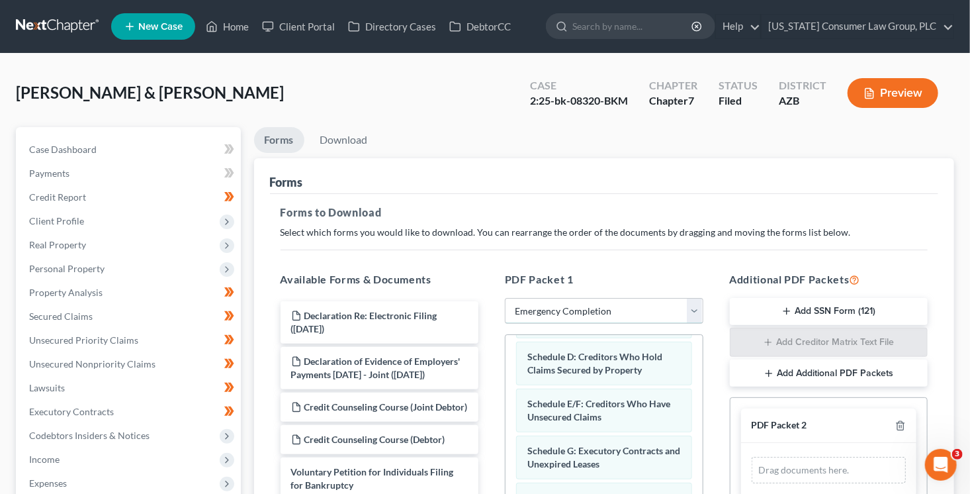
scroll to position [132, 0]
click at [911, 427] on div "PDF Packet 2" at bounding box center [829, 425] width 176 height 34
click at [909, 426] on div "PDF Packet 2" at bounding box center [829, 425] width 176 height 34
click at [902, 426] on line "button" at bounding box center [902, 427] width 0 height 3
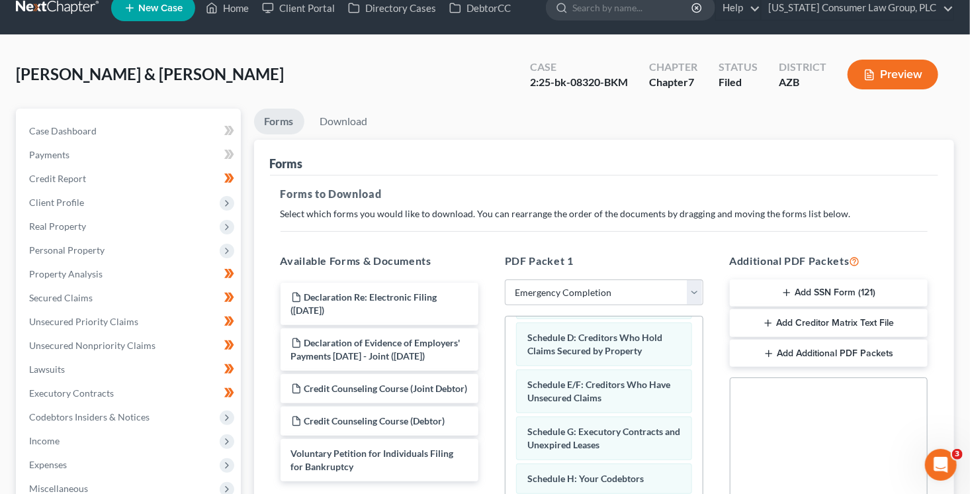
scroll to position [322, 0]
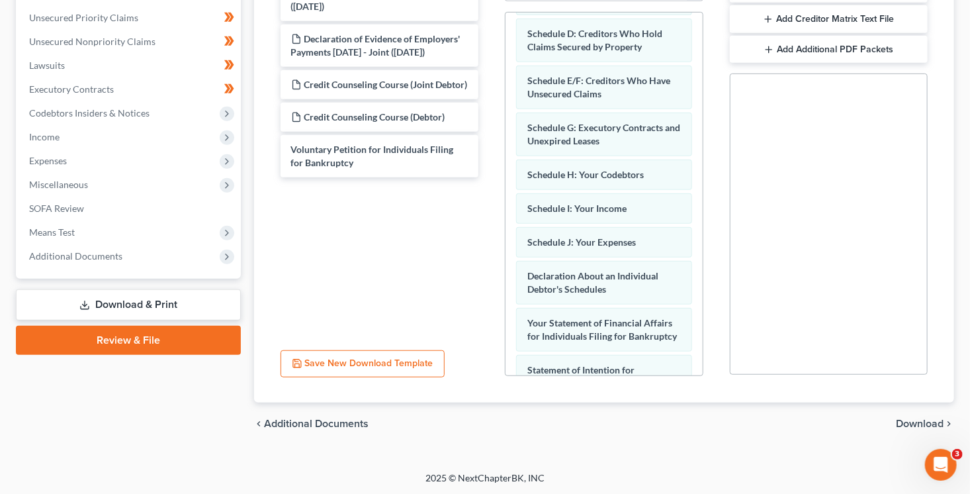
click at [921, 424] on span "Download" at bounding box center [920, 423] width 48 height 11
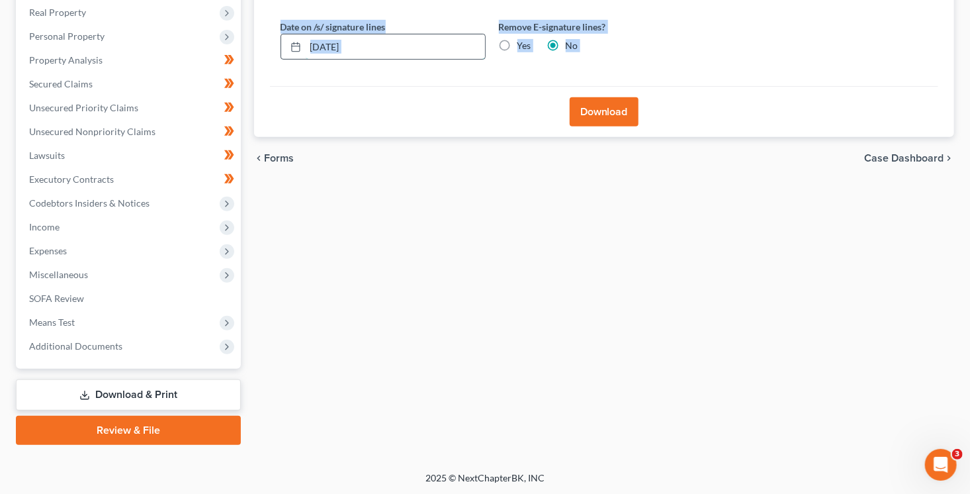
click at [387, 40] on input "[DATE]" at bounding box center [395, 46] width 179 height 25
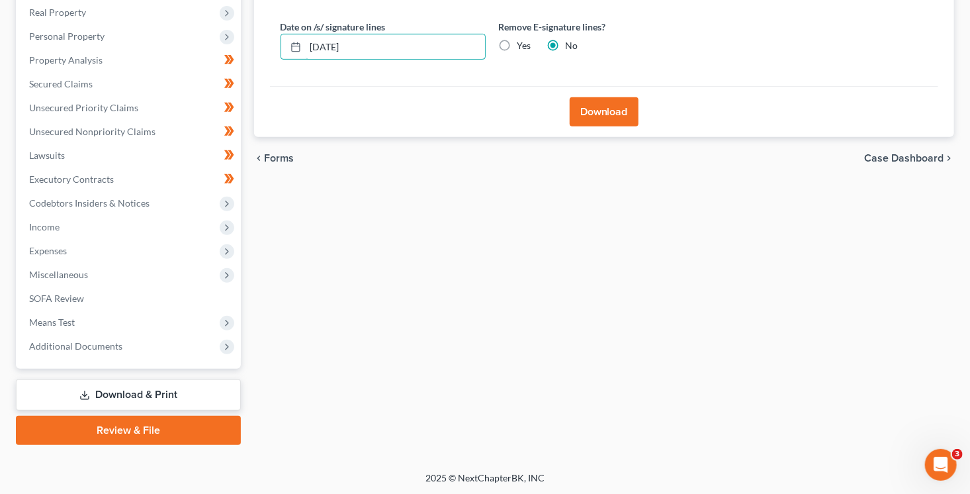
drag, startPoint x: 389, startPoint y: 53, endPoint x: 271, endPoint y: 40, distance: 119.1
click at [275, 45] on div "Date on /s/ signature lines 09/17/2025" at bounding box center [383, 40] width 218 height 40
click at [523, 39] on input "Yes" at bounding box center [527, 43] width 9 height 9
radio input "true"
radio input "false"
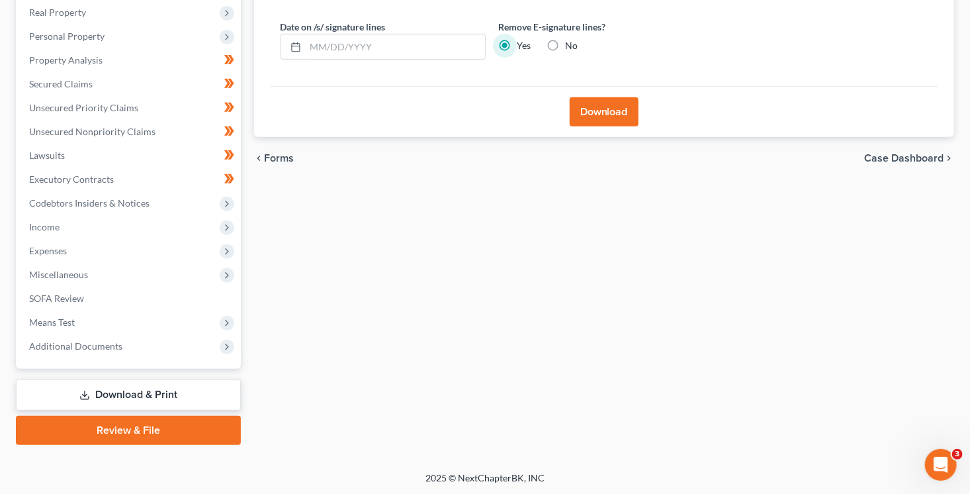
click at [582, 106] on button "Download" at bounding box center [604, 111] width 69 height 29
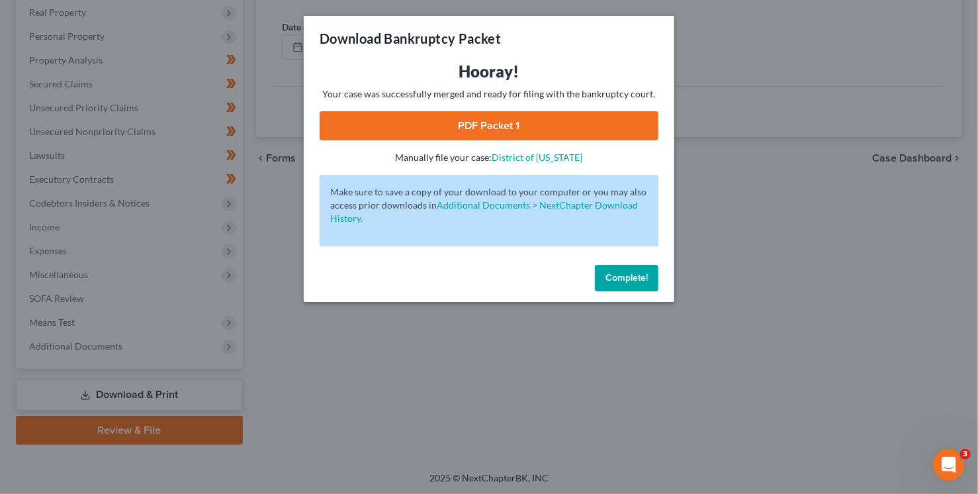
click at [562, 130] on link "PDF Packet 1" at bounding box center [489, 125] width 339 height 29
click at [553, 127] on link "PDF Packet 1" at bounding box center [489, 125] width 339 height 29
click at [612, 273] on span "Complete!" at bounding box center [627, 277] width 42 height 11
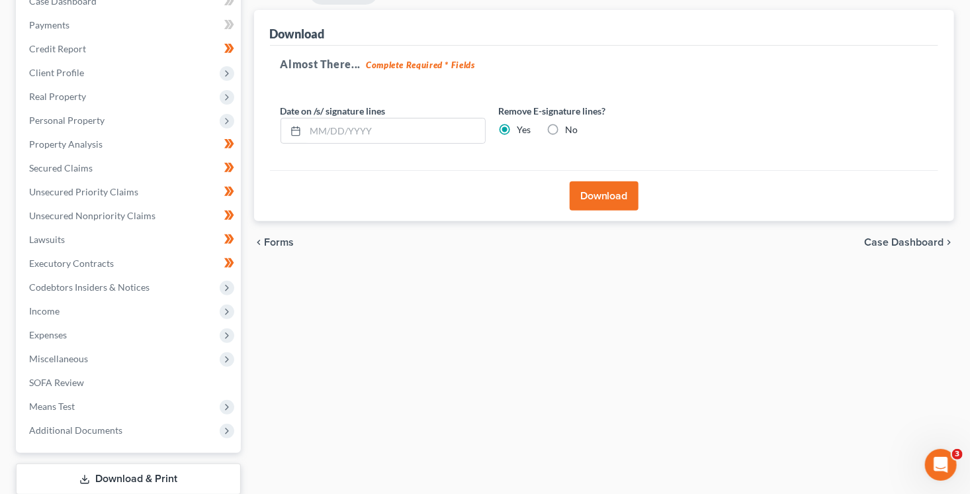
scroll to position [0, 0]
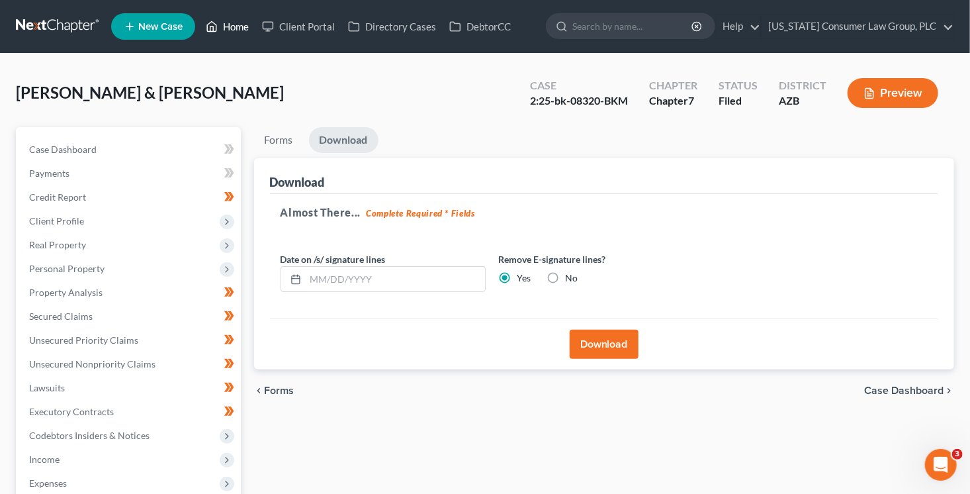
click at [231, 26] on link "Home" at bounding box center [227, 27] width 56 height 24
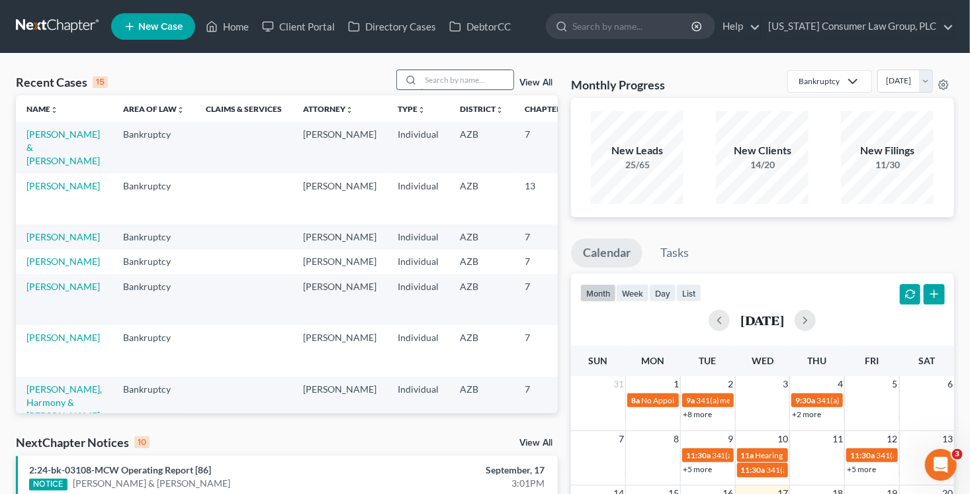
click at [460, 77] on input "search" at bounding box center [467, 79] width 93 height 19
type input "wentzel"
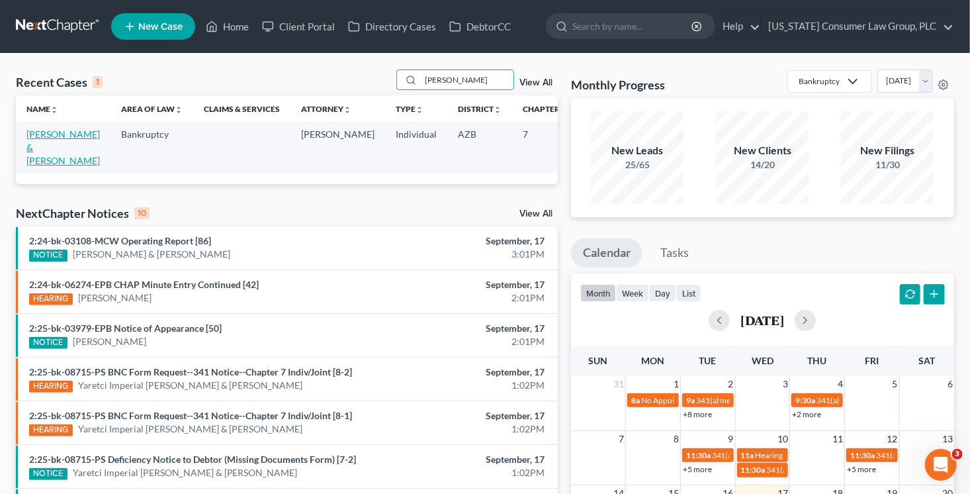
click at [30, 145] on link "[PERSON_NAME] & [PERSON_NAME]" at bounding box center [62, 147] width 73 height 38
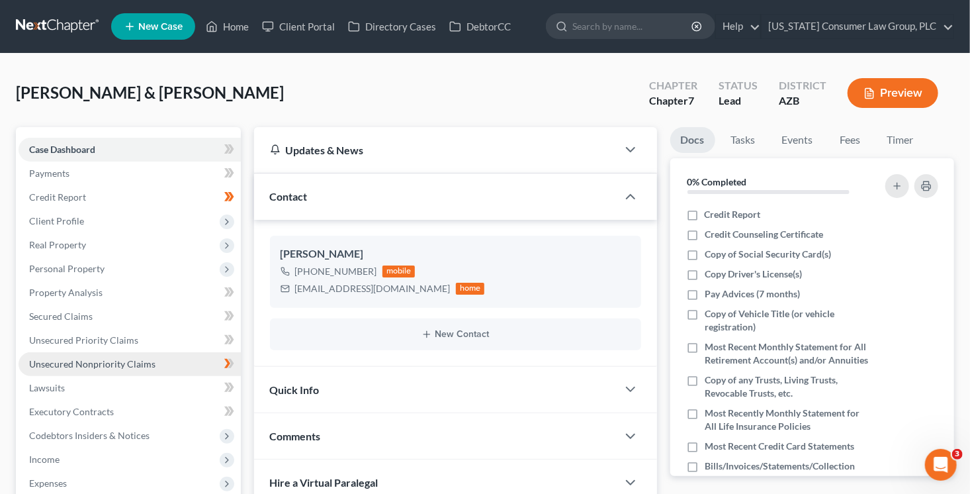
click at [120, 358] on span "Unsecured Nonpriority Claims" at bounding box center [92, 363] width 126 height 11
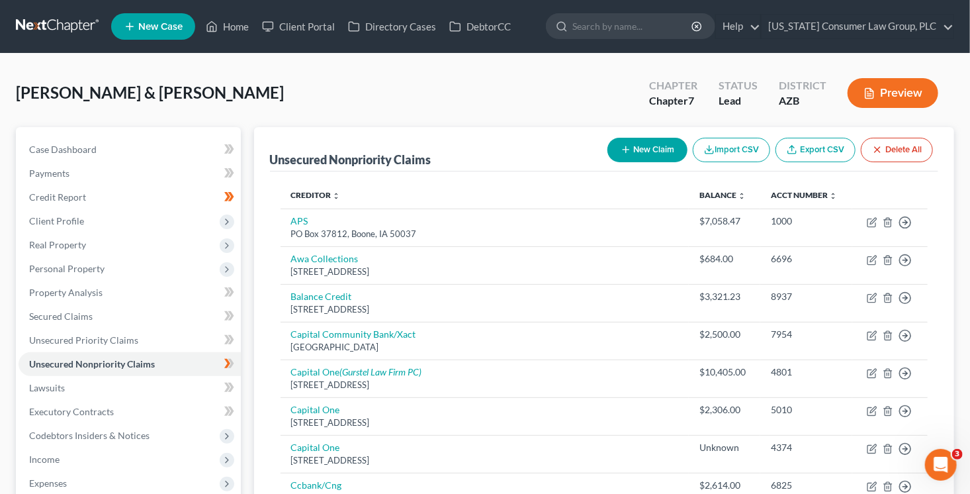
click at [654, 150] on button "New Claim" at bounding box center [648, 150] width 80 height 24
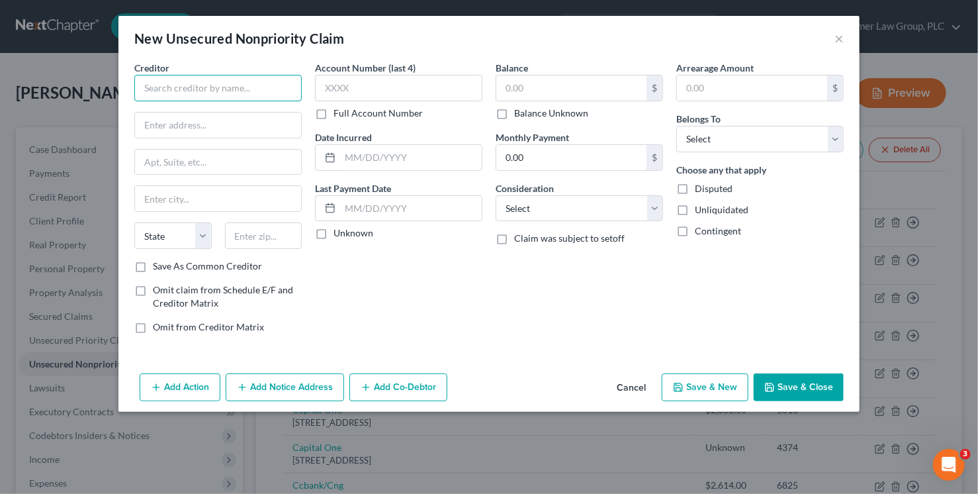
click at [249, 88] on input "text" at bounding box center [217, 88] width 167 height 26
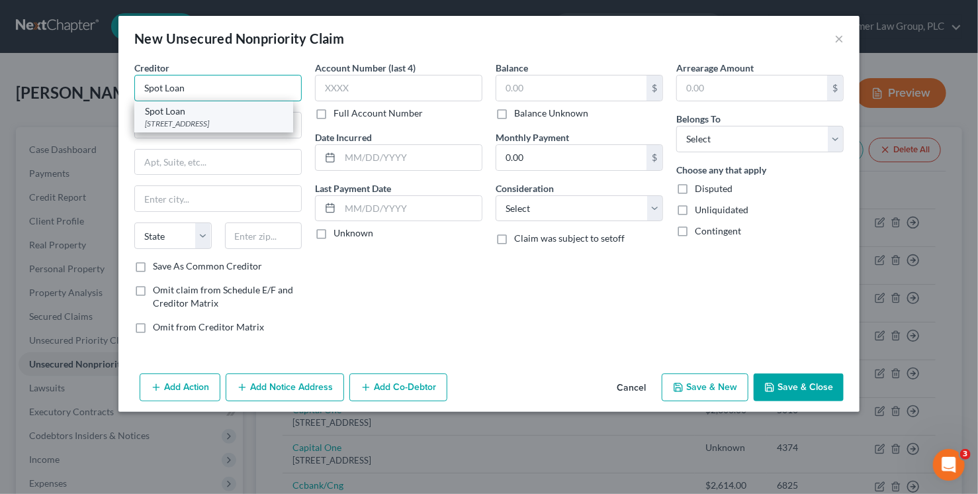
type input "Spot Loan"
click at [240, 131] on div "Spot Loan PO Box 720, Belcourt, ND 58316" at bounding box center [213, 116] width 159 height 31
type input "PO Box 720"
type input "Belcourt"
select select "29"
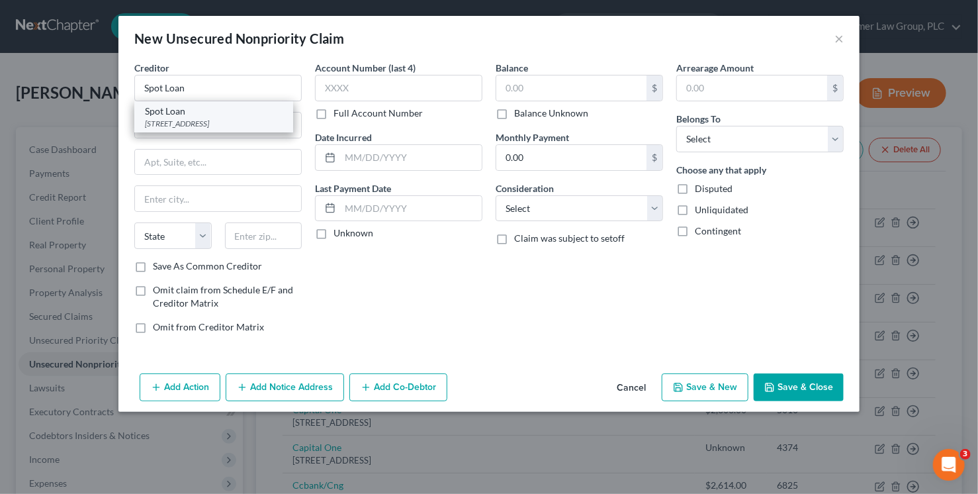
type input "58316"
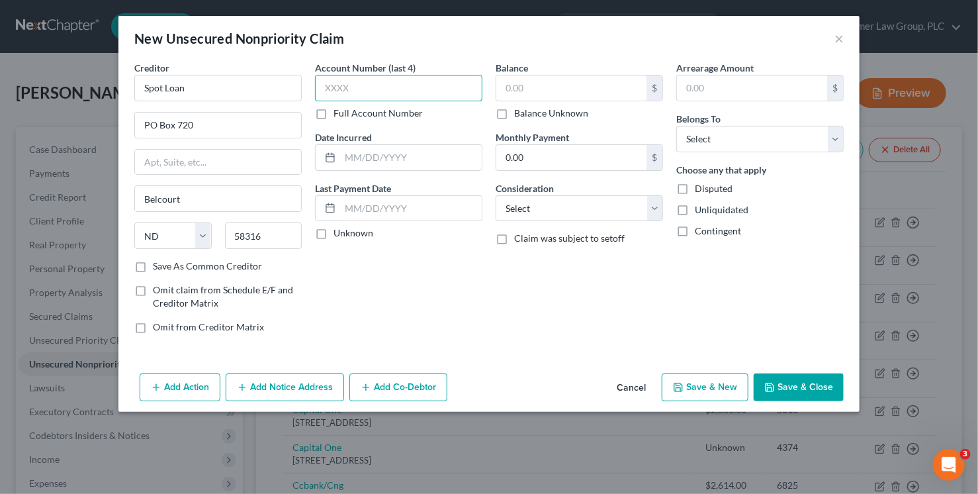
click at [349, 92] on input "text" at bounding box center [398, 88] width 167 height 26
type input "3"
type input "9b73"
click at [522, 83] on input "text" at bounding box center [571, 87] width 150 height 25
type input "1"
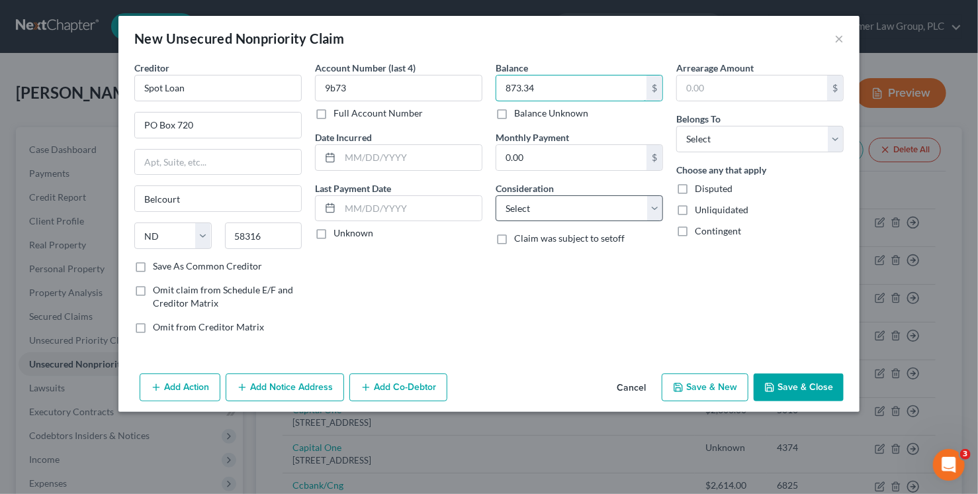
type input "873.34"
click at [547, 208] on select "Select Cable / Satellite Services Collection Agency Credit Card Debt Debt Couns…" at bounding box center [579, 208] width 167 height 26
select select "10"
click at [496, 195] on select "Select Cable / Satellite Services Collection Agency Credit Card Debt Debt Couns…" at bounding box center [579, 208] width 167 height 26
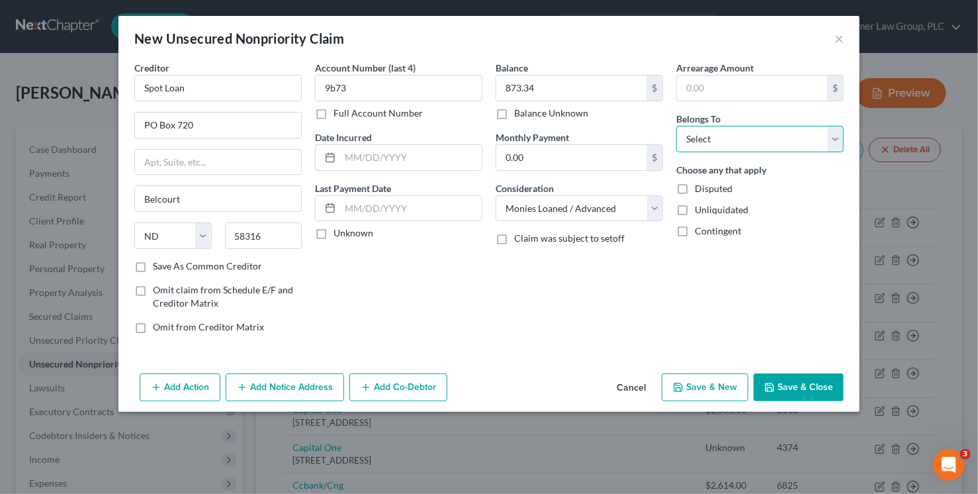
click at [721, 130] on select "Select Debtor 1 Only Debtor 2 Only Debtor 1 And Debtor 2 Only At Least One Of T…" at bounding box center [759, 139] width 167 height 26
select select "0"
click at [676, 126] on select "Select Debtor 1 Only Debtor 2 Only Debtor 1 And Debtor 2 Only At Least One Of T…" at bounding box center [759, 139] width 167 height 26
click at [782, 387] on button "Save & Close" at bounding box center [799, 387] width 90 height 28
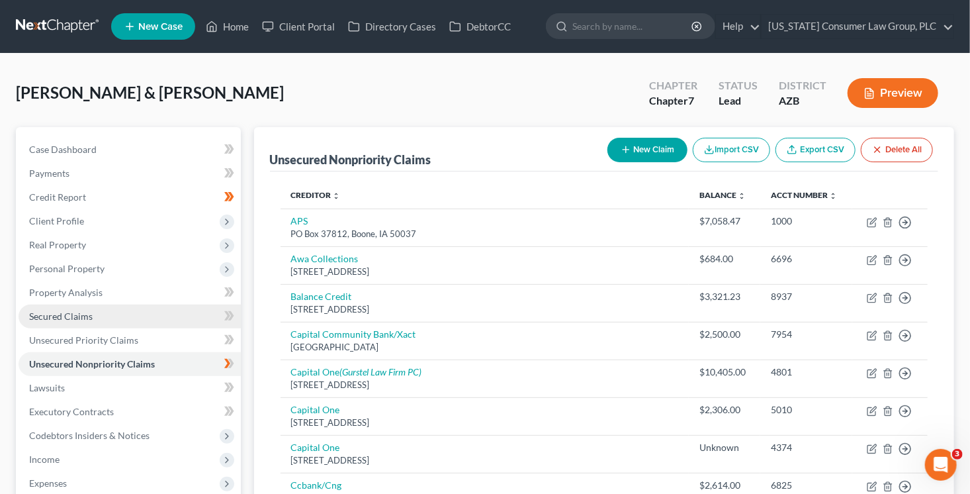
click at [83, 316] on span "Secured Claims" at bounding box center [61, 315] width 64 height 11
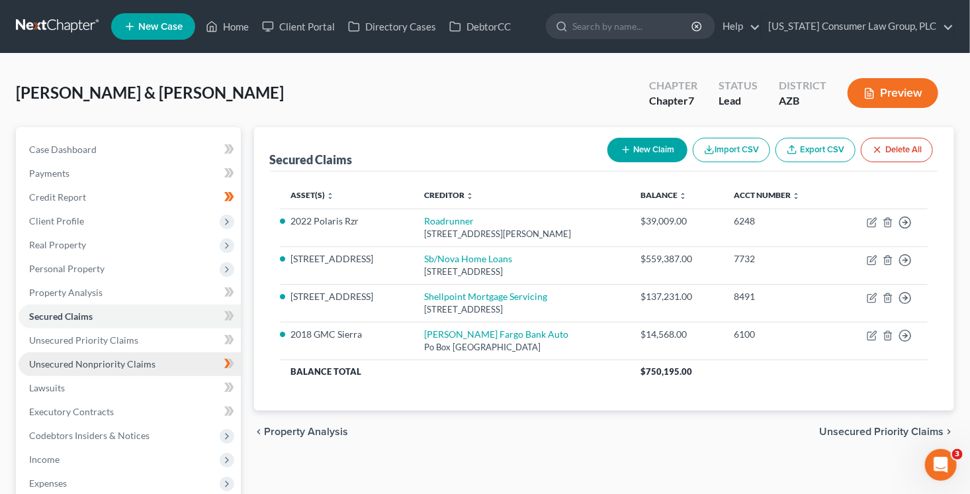
click at [154, 354] on link "Unsecured Nonpriority Claims" at bounding box center [130, 364] width 222 height 24
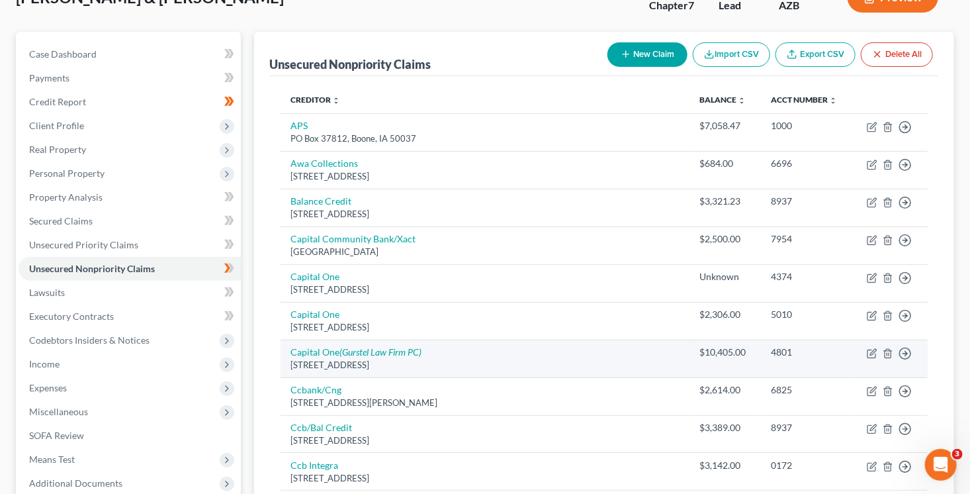
scroll to position [88, 0]
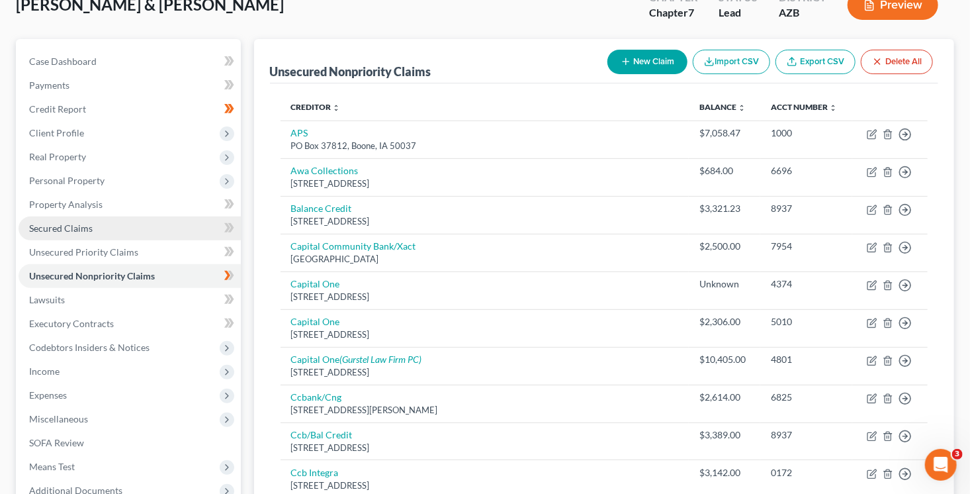
click at [87, 228] on span "Secured Claims" at bounding box center [61, 227] width 64 height 11
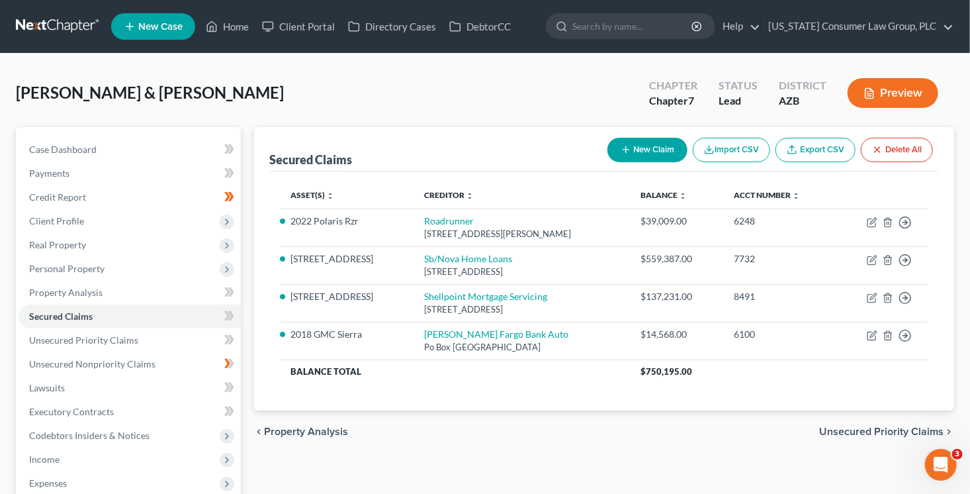
click at [628, 150] on icon "button" at bounding box center [626, 149] width 11 height 11
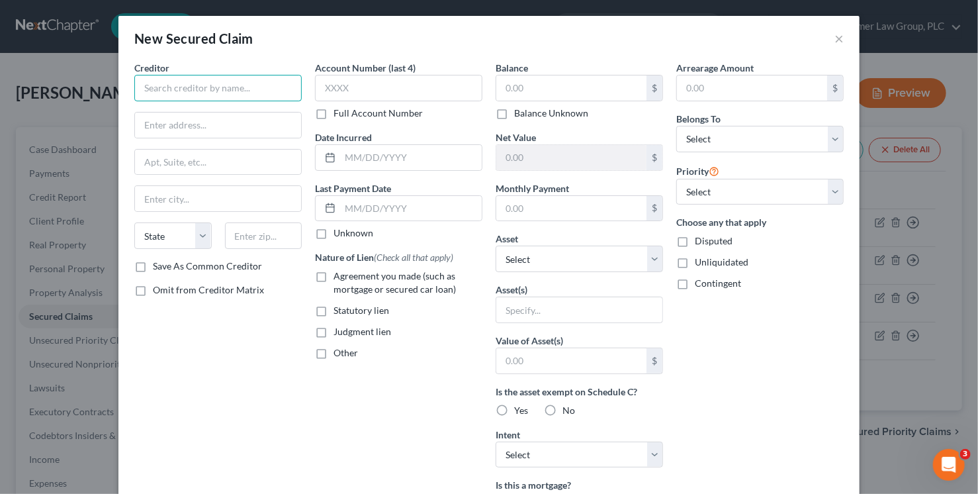
click at [200, 87] on input "text" at bounding box center [217, 88] width 167 height 26
drag, startPoint x: 291, startPoint y: 90, endPoint x: 115, endPoint y: 81, distance: 176.9
click at [118, 81] on div "Creditor * Amber Hills Homeowners Association State AL AK AR AZ CA CO CT DE DC …" at bounding box center [488, 368] width 741 height 614
type input "Amber Hills Homeowners Association"
click at [213, 132] on input "text" at bounding box center [218, 125] width 166 height 25
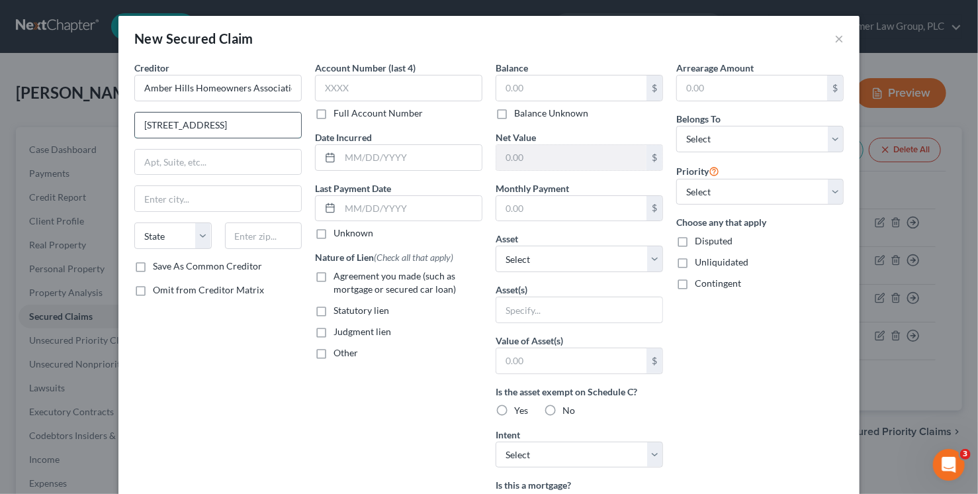
type input "33815 N. 24th Ave"
type input "85027"
click at [518, 113] on label "Balance Unknown" at bounding box center [551, 113] width 74 height 13
click at [520, 113] on input "Balance Unknown" at bounding box center [524, 111] width 9 height 9
checkbox input "true"
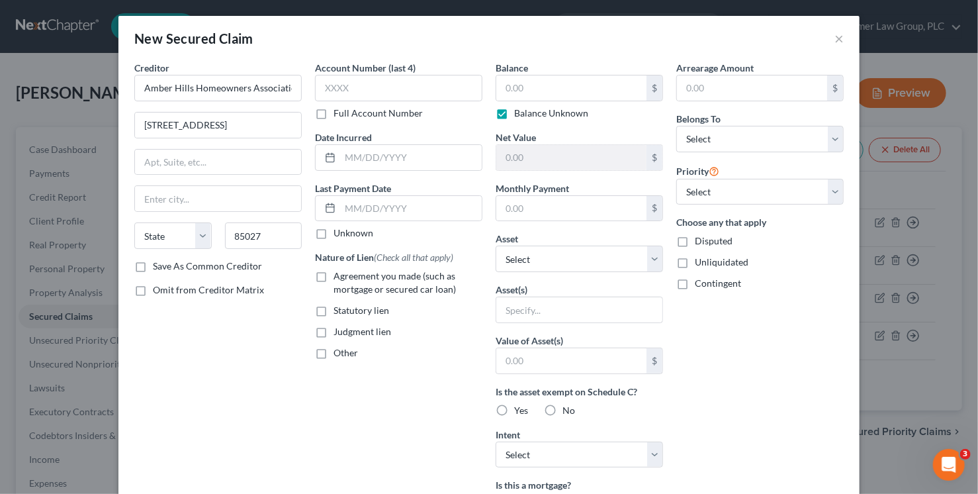
type input "0.00"
type input "Phoenix"
select select "3"
click at [539, 259] on select "Select Other Multiple Assets EIC & CTC Portions of Tax Refunds (owed to debtor)…" at bounding box center [579, 259] width 167 height 26
select select "4"
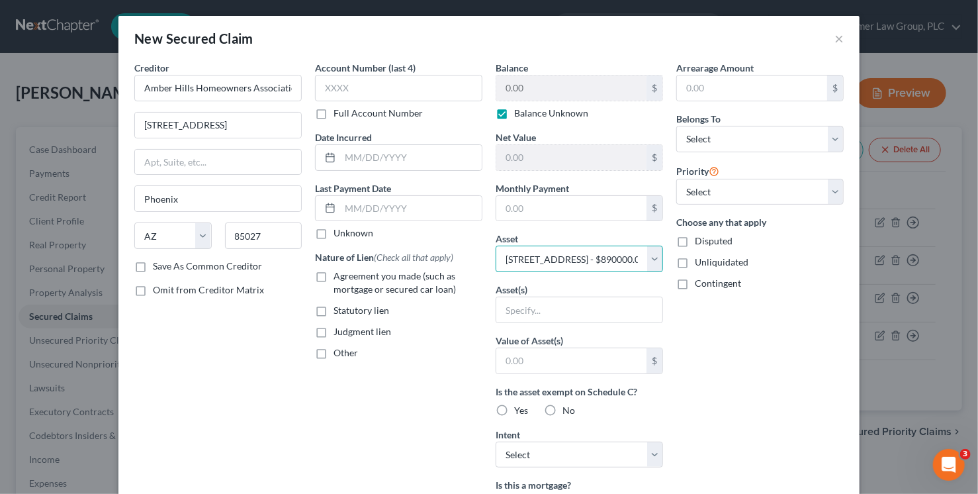
click at [496, 246] on select "Select Other Multiple Assets EIC & CTC Portions of Tax Refunds (owed to debtor)…" at bounding box center [579, 259] width 167 height 26
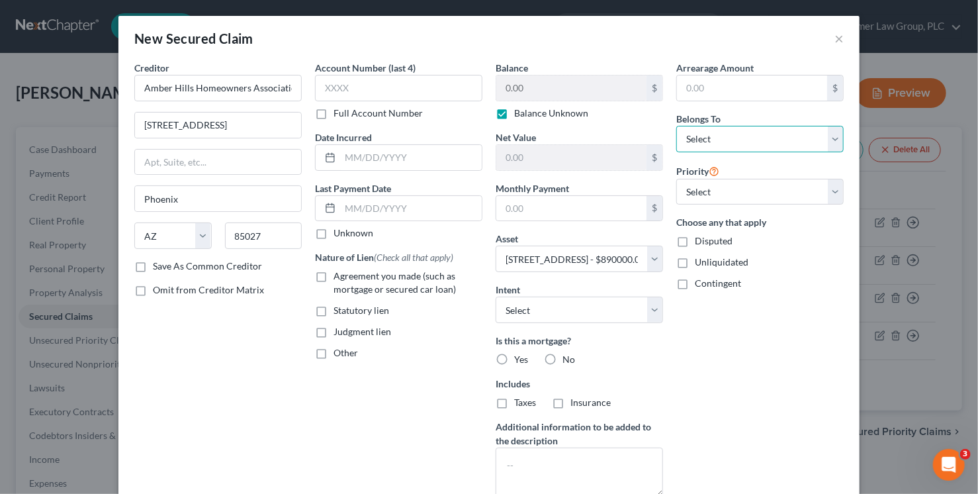
click at [691, 134] on select "Select Debtor 1 Only Debtor 2 Only Debtor 1 And Debtor 2 Only At Least One Of T…" at bounding box center [759, 139] width 167 height 26
select select "2"
click at [676, 126] on select "Select Debtor 1 Only Debtor 2 Only Debtor 1 And Debtor 2 Only At Least One Of T…" at bounding box center [759, 139] width 167 height 26
click at [698, 201] on select "Select 3rd 4th 5th 6th 7th 8th 9th 10th 11th 12th 13th 14th 15th 16th 17th 18th…" at bounding box center [759, 192] width 167 height 26
select select "0"
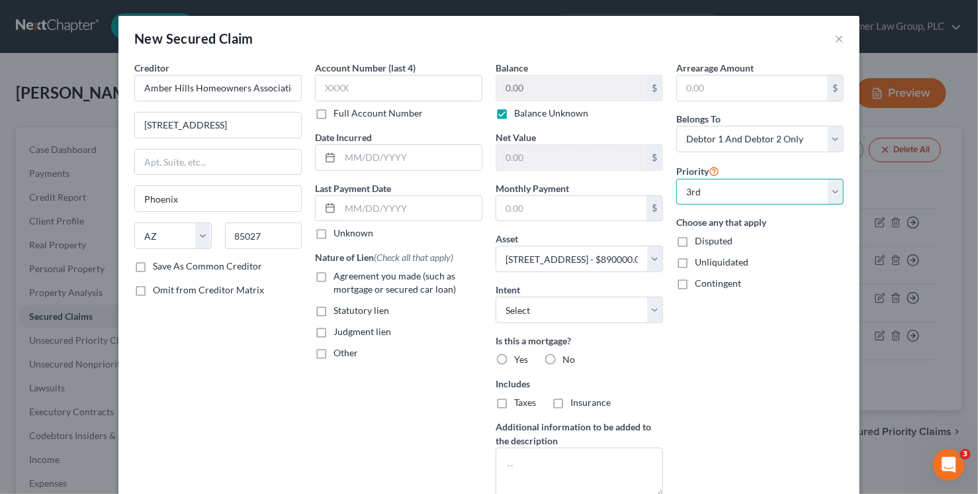
click at [676, 179] on select "Select 3rd 4th 5th 6th 7th 8th 9th 10th 11th 12th 13th 14th 15th 16th 17th 18th…" at bounding box center [759, 192] width 167 height 26
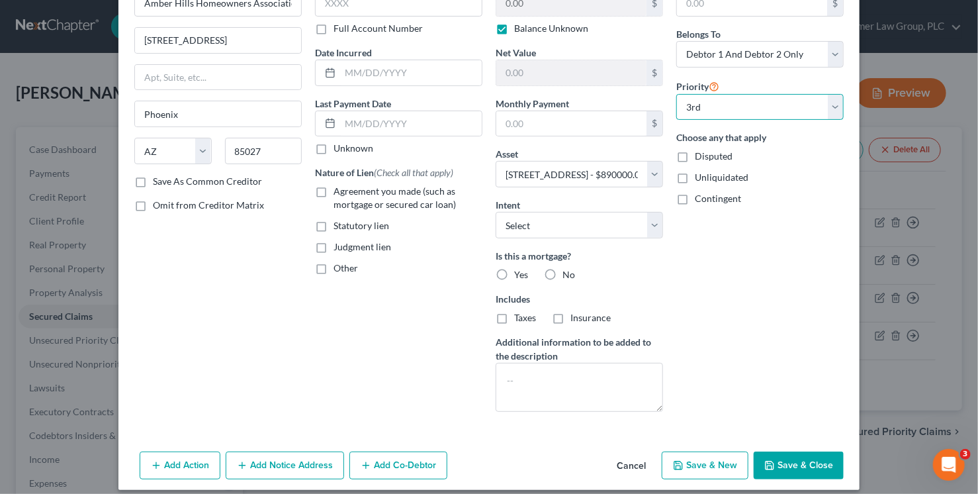
scroll to position [95, 0]
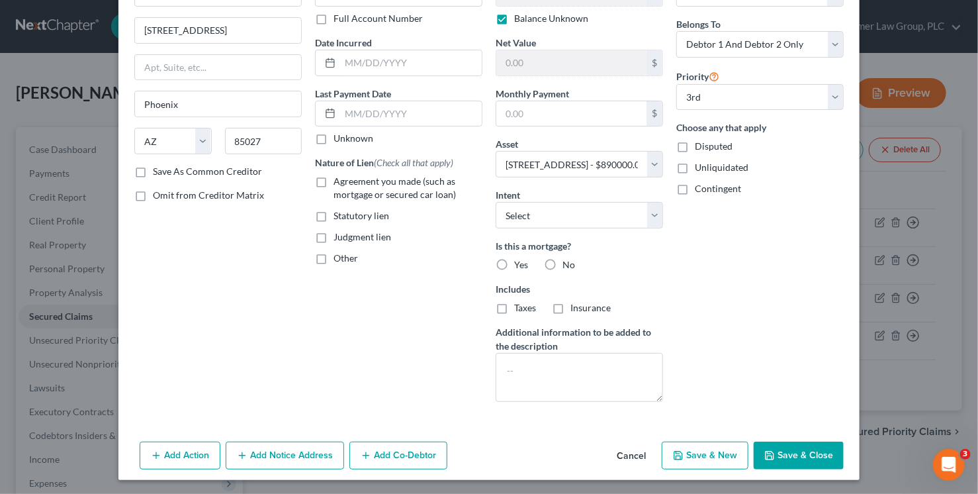
click at [797, 457] on button "Save & Close" at bounding box center [799, 455] width 90 height 28
select select
select select "2"
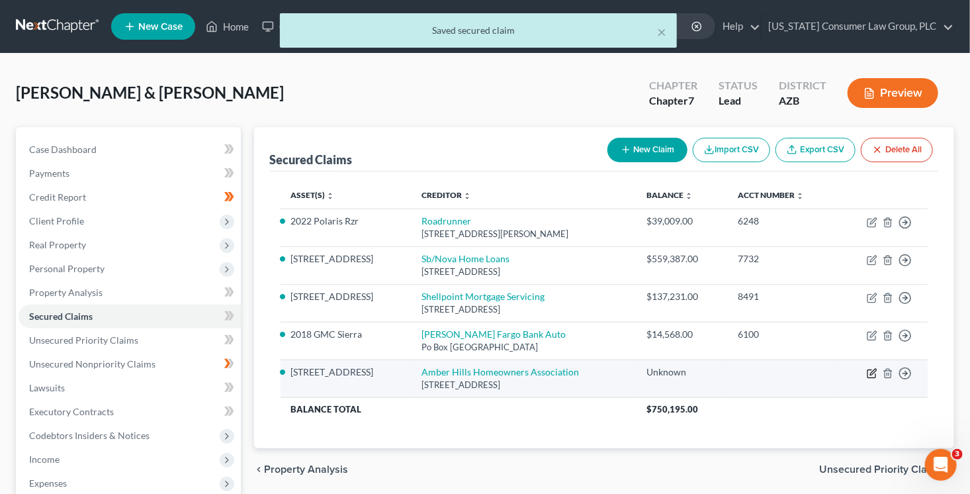
click at [874, 372] on icon "button" at bounding box center [872, 373] width 11 height 11
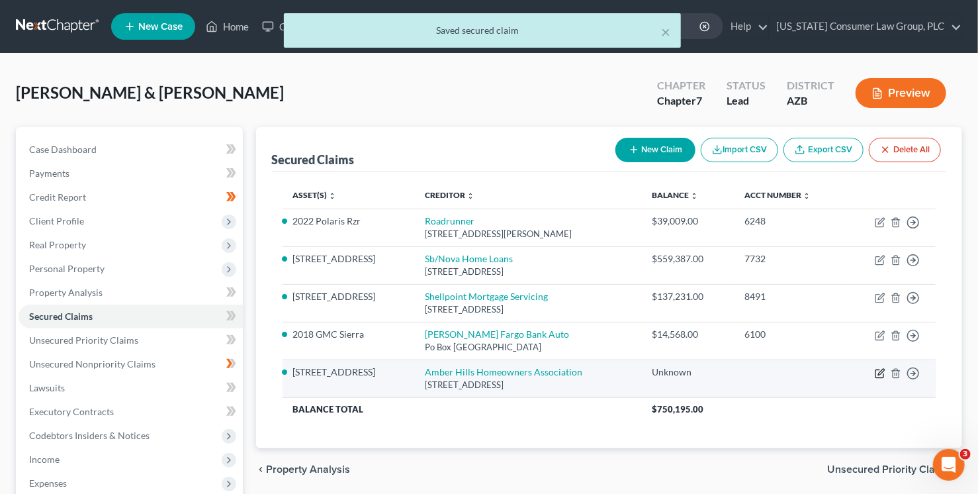
select select "3"
select select "2"
select select "0"
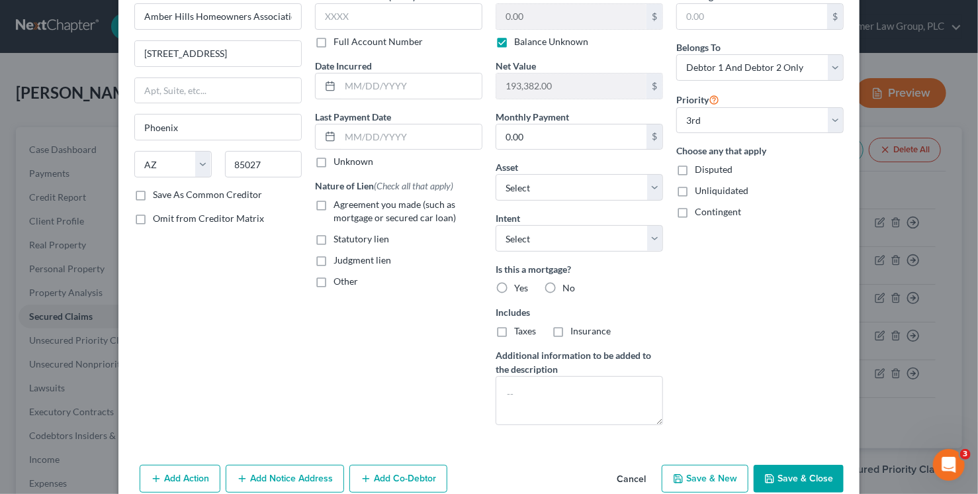
scroll to position [132, 0]
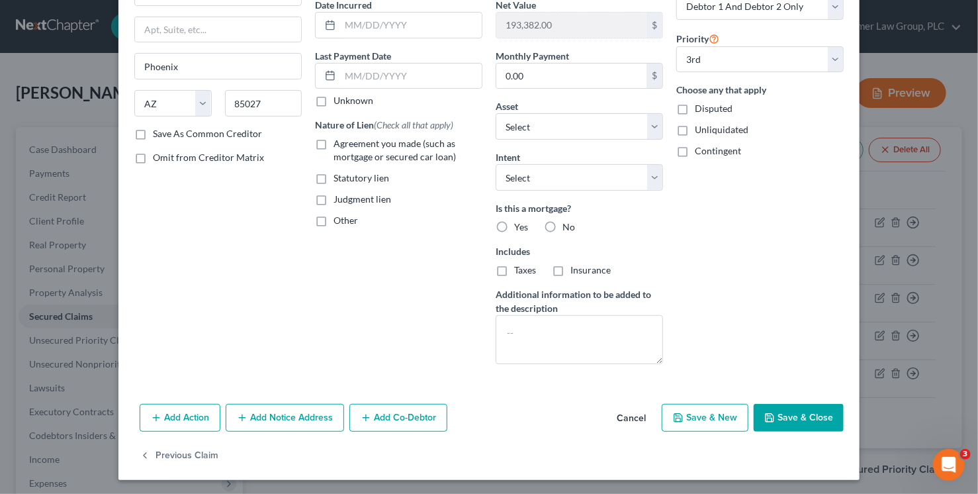
click at [256, 419] on button "Add Notice Address" at bounding box center [285, 418] width 118 height 28
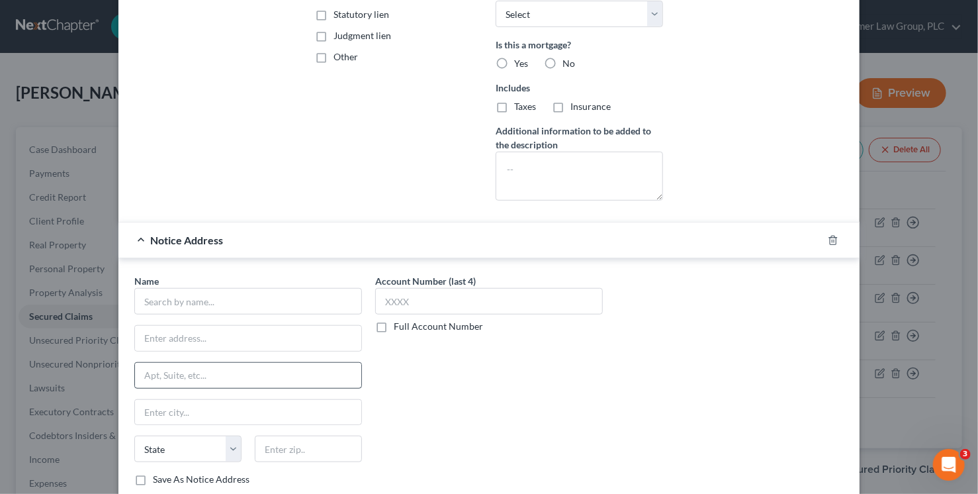
scroll to position [312, 0]
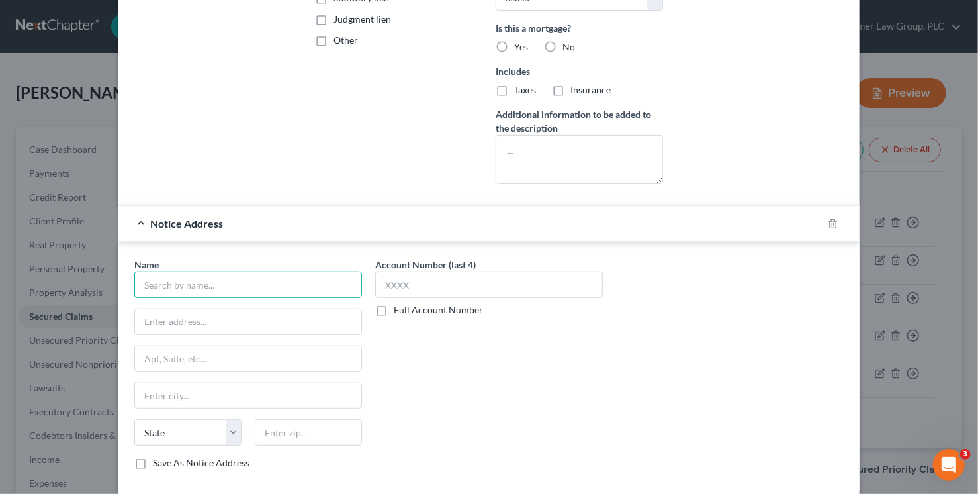
click at [199, 286] on input "text" at bounding box center [248, 284] width 228 height 26
click at [227, 285] on input "208660" at bounding box center [248, 284] width 228 height 26
type input "2"
type input "Stratman Law Firm"
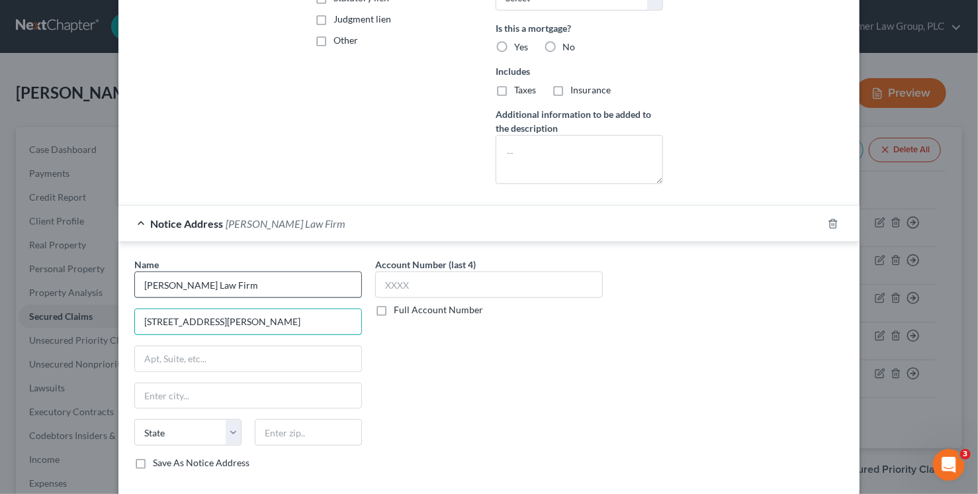
type input "20860 North Tatum Blvd., Suite 380"
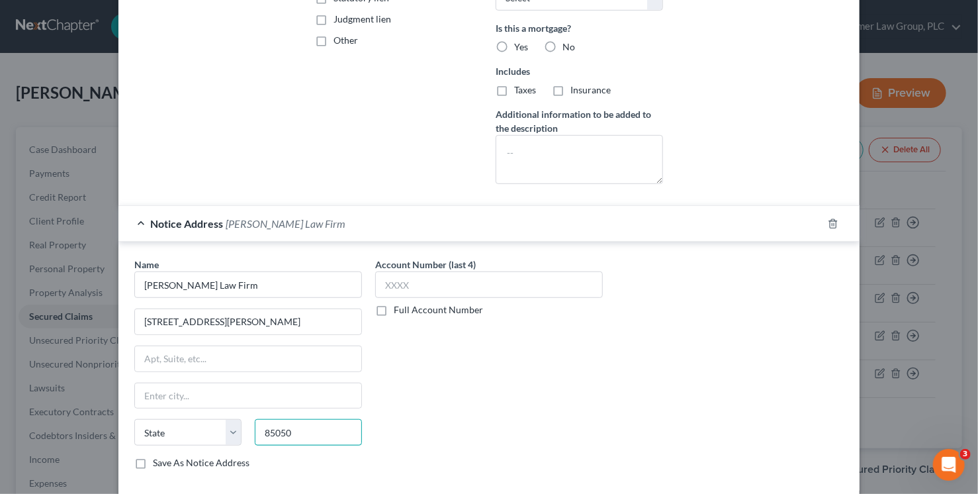
type input "85050"
type input "Phoenix"
select select "3"
click at [158, 456] on input "Save As Notice Address" at bounding box center [162, 460] width 9 height 9
checkbox input "true"
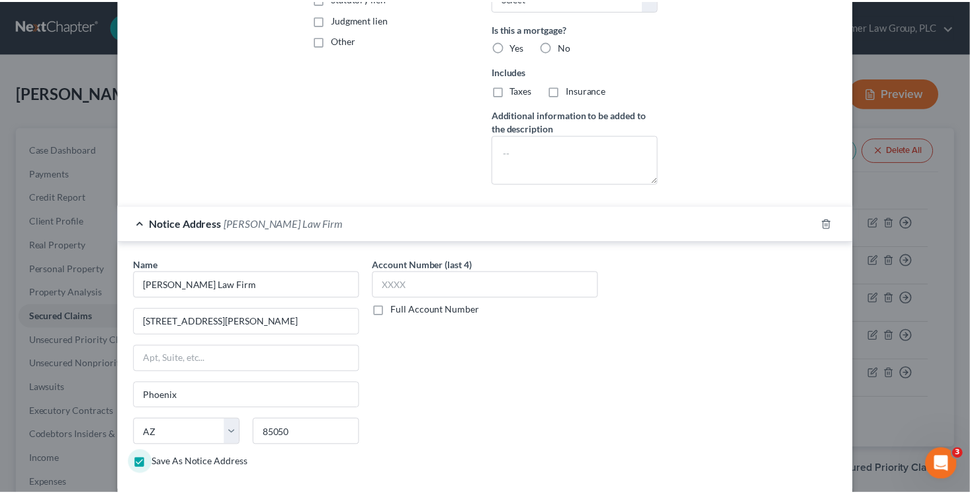
scroll to position [416, 0]
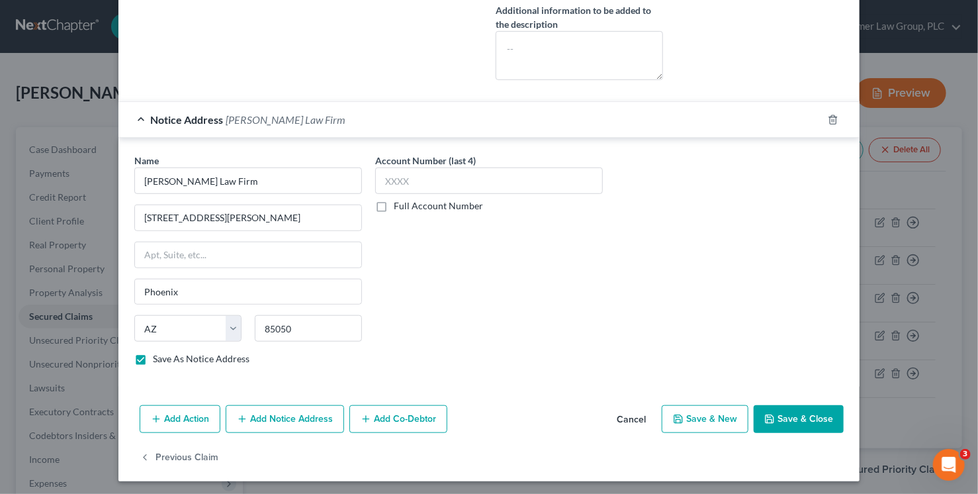
click at [794, 423] on button "Save & Close" at bounding box center [799, 419] width 90 height 28
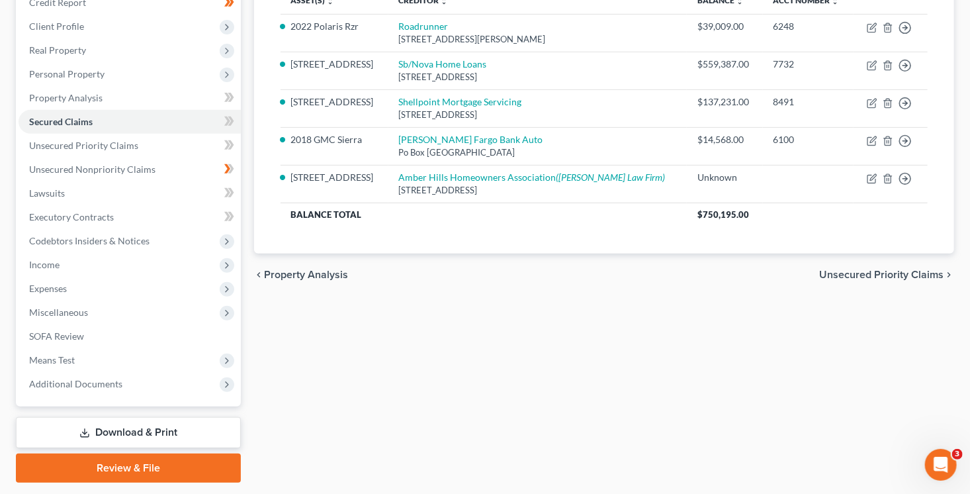
scroll to position [232, 0]
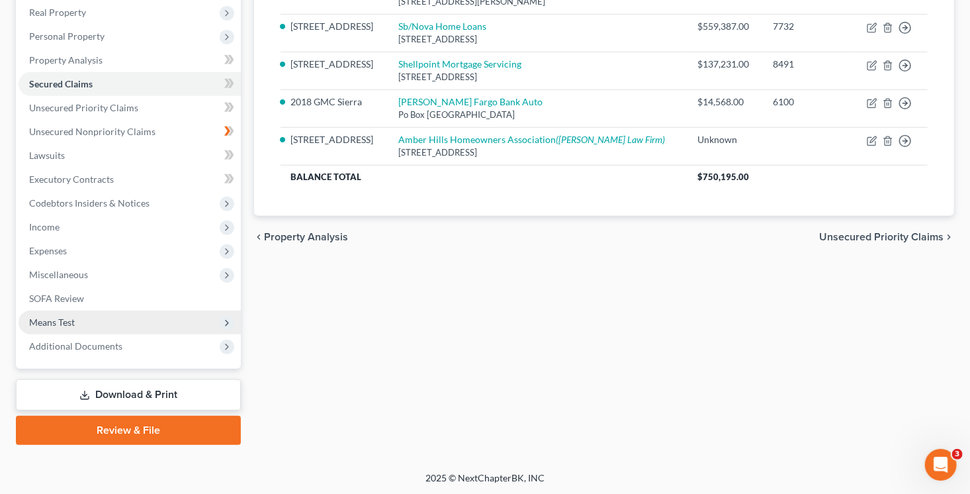
click at [83, 326] on span "Means Test" at bounding box center [130, 322] width 222 height 24
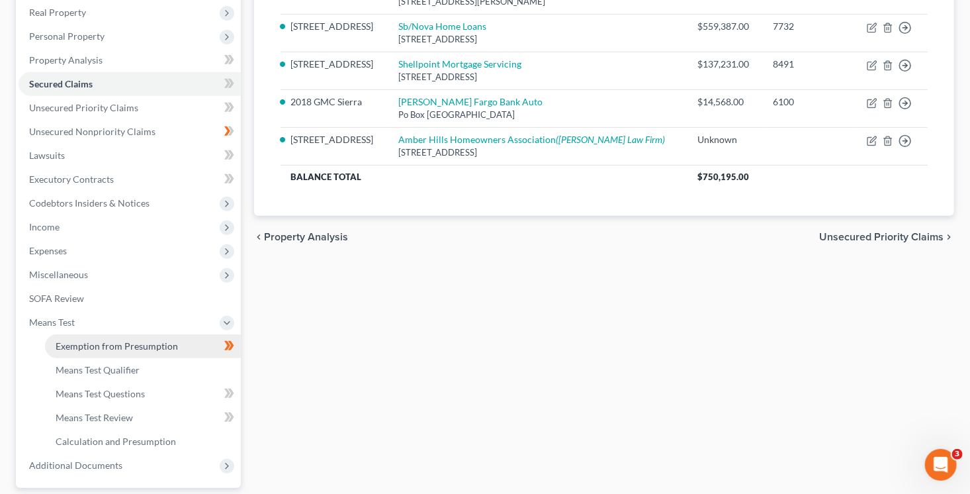
click at [156, 342] on span "Exemption from Presumption" at bounding box center [117, 345] width 122 height 11
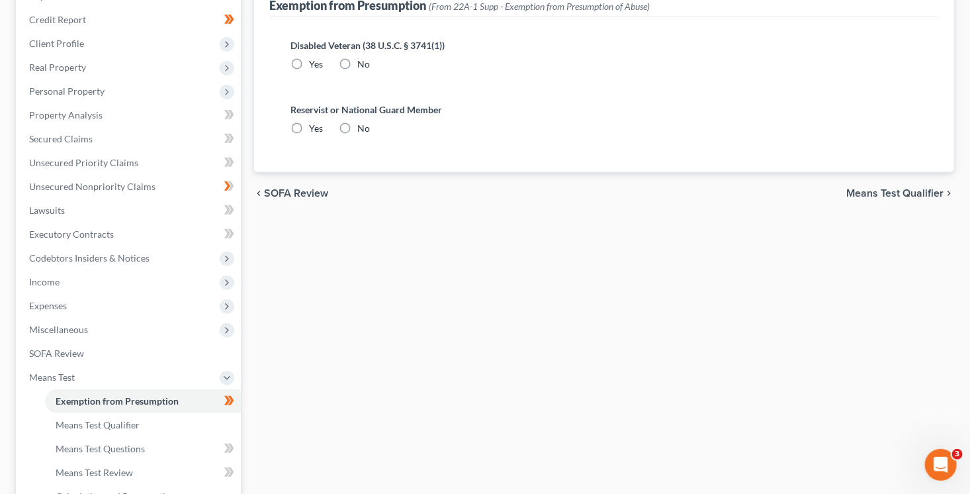
scroll to position [53, 0]
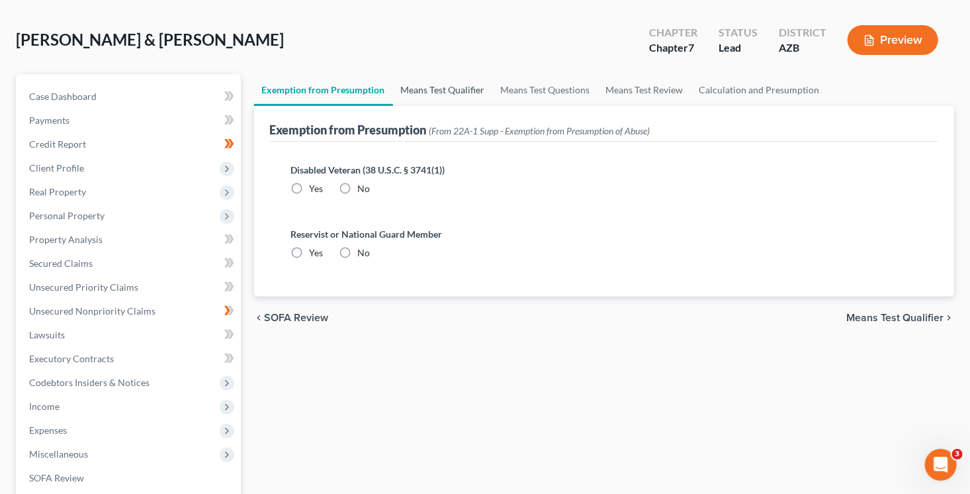
radio input "true"
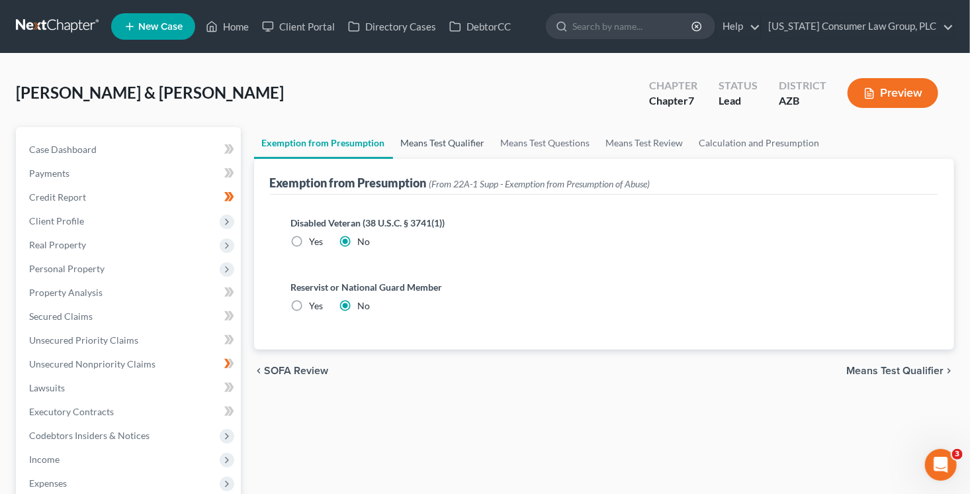
click at [458, 144] on link "Means Test Qualifier" at bounding box center [443, 143] width 100 height 32
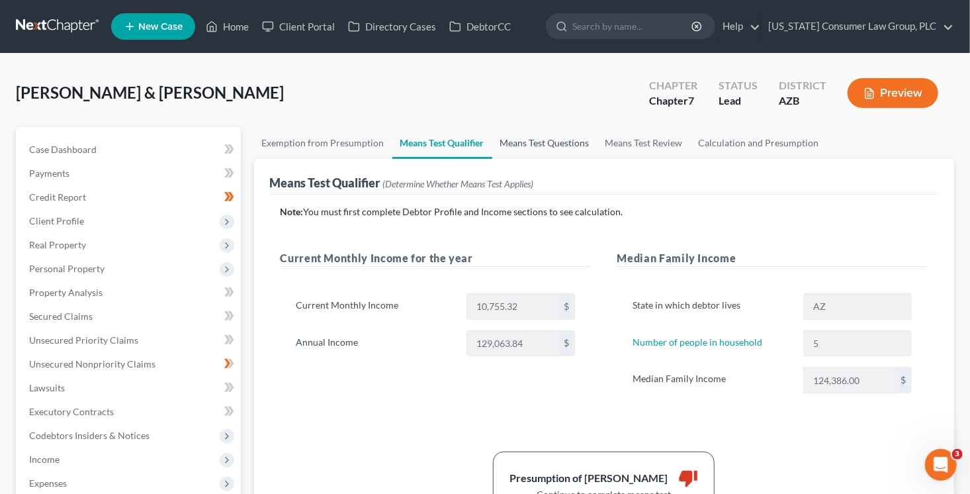
click at [533, 141] on link "Means Test Questions" at bounding box center [544, 143] width 105 height 32
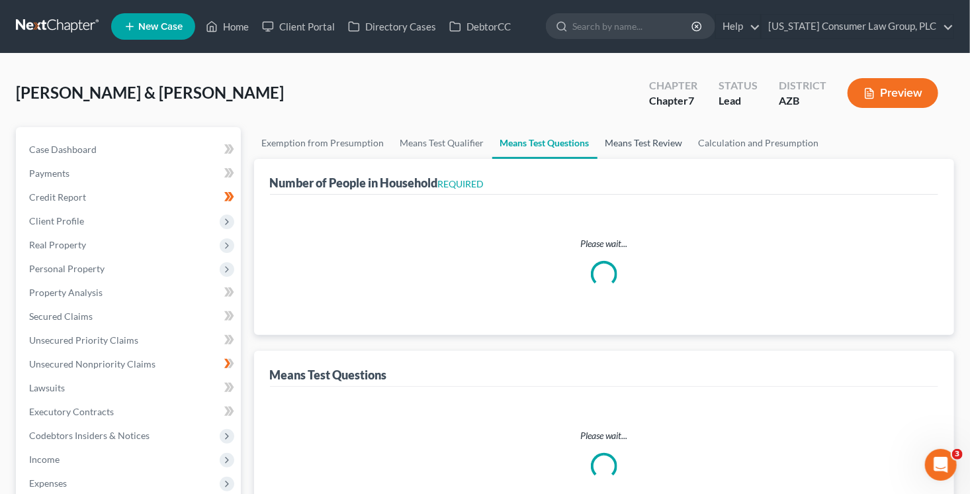
select select "0"
select select "60"
select select "0"
select select "60"
select select "1"
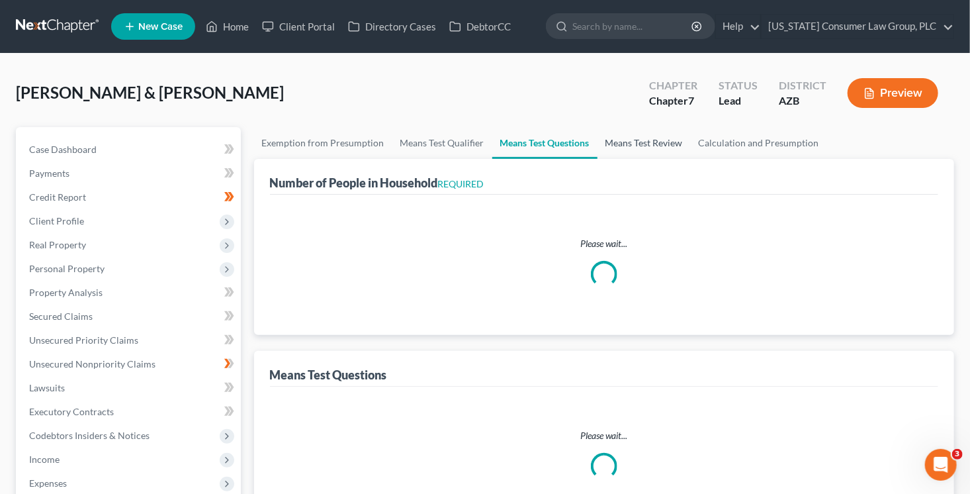
select select "60"
select select "1"
select select "60"
select select "0"
select select "60"
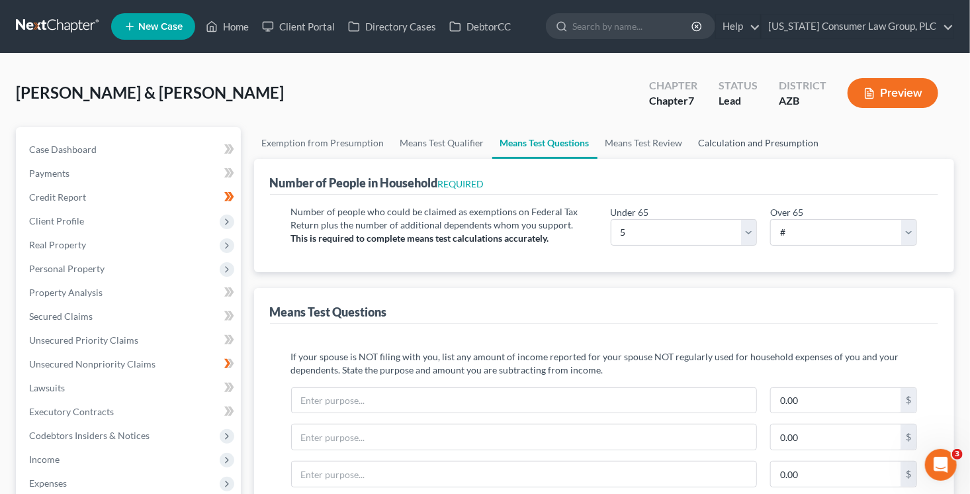
click at [734, 144] on link "Calculation and Presumption" at bounding box center [759, 143] width 136 height 32
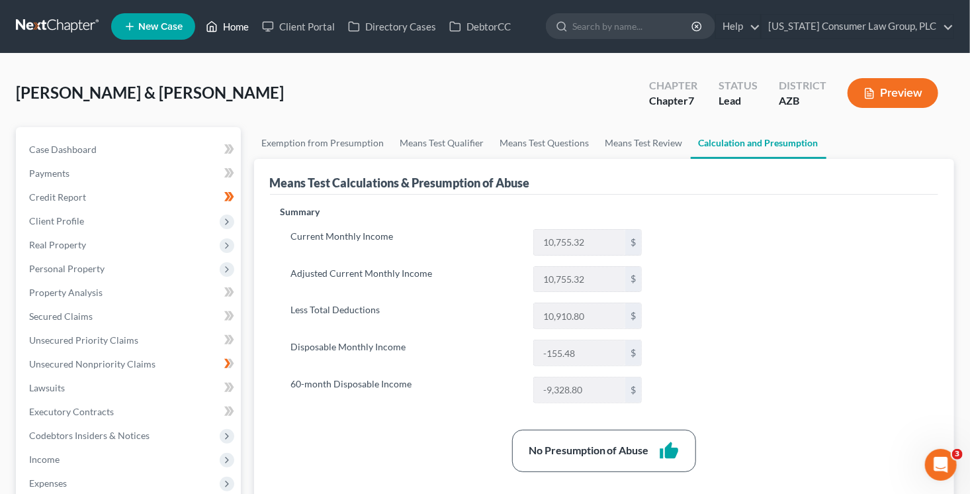
click at [237, 24] on link "Home" at bounding box center [227, 27] width 56 height 24
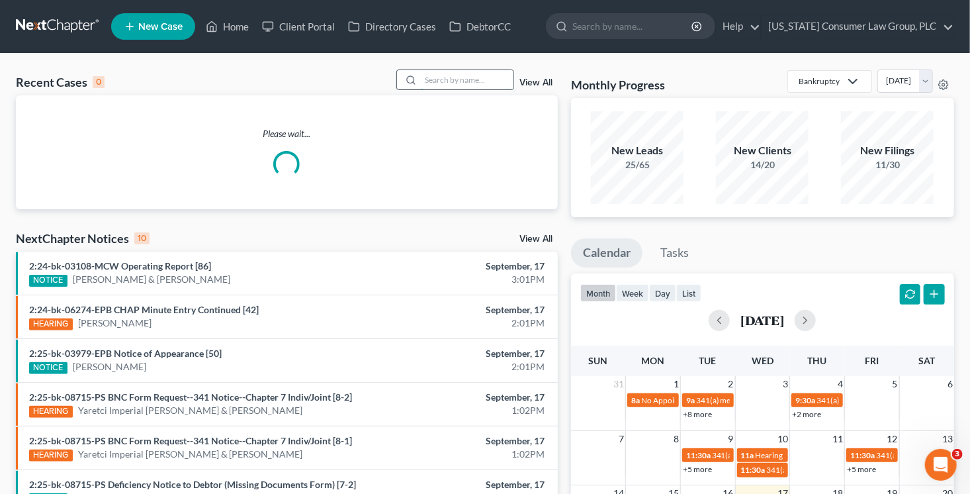
click at [446, 84] on input "search" at bounding box center [467, 79] width 93 height 19
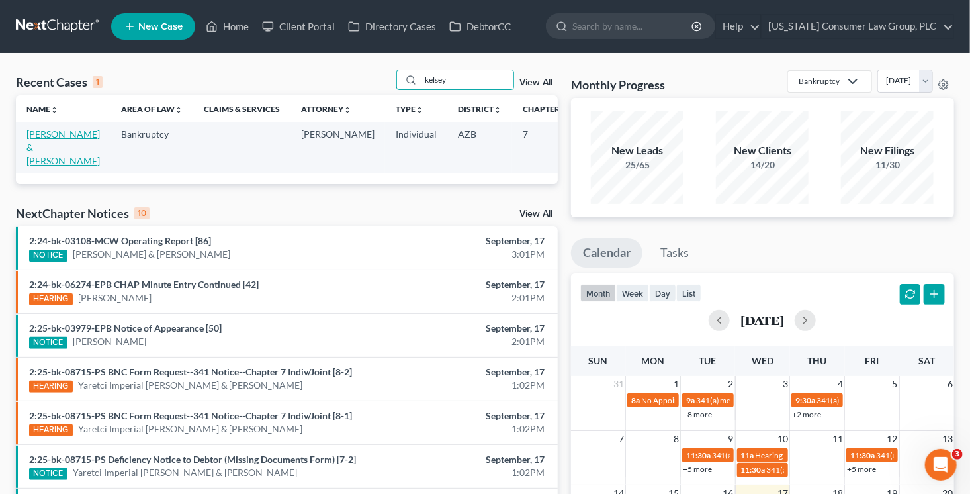
click at [36, 164] on link "[PERSON_NAME] & [PERSON_NAME]" at bounding box center [62, 147] width 73 height 38
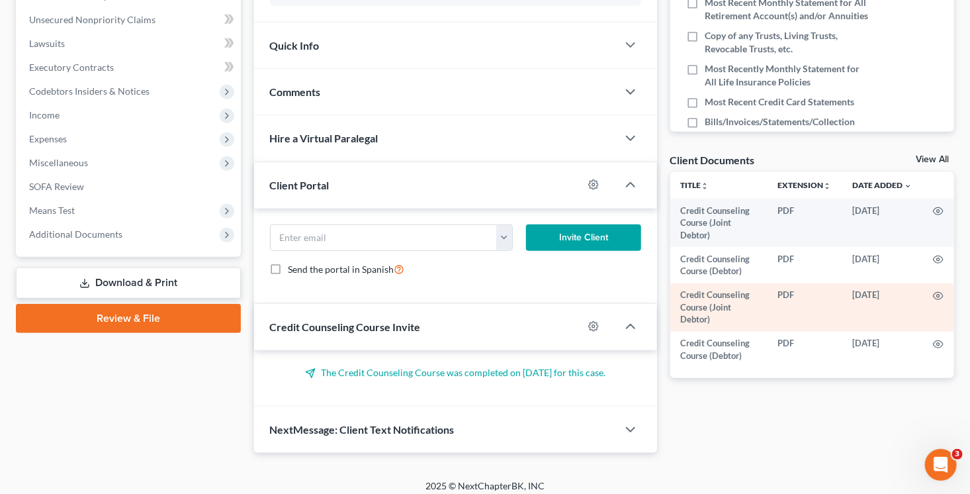
scroll to position [351, 0]
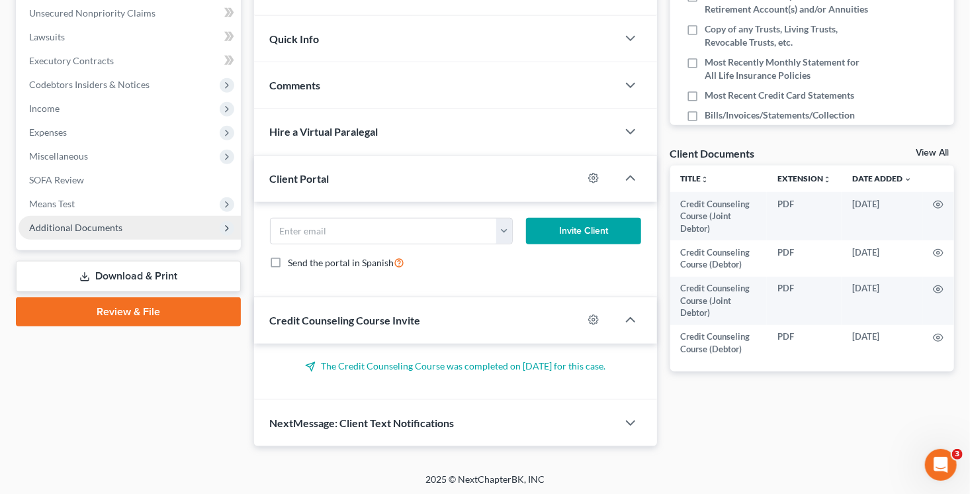
click at [78, 225] on span "Additional Documents" at bounding box center [75, 227] width 93 height 11
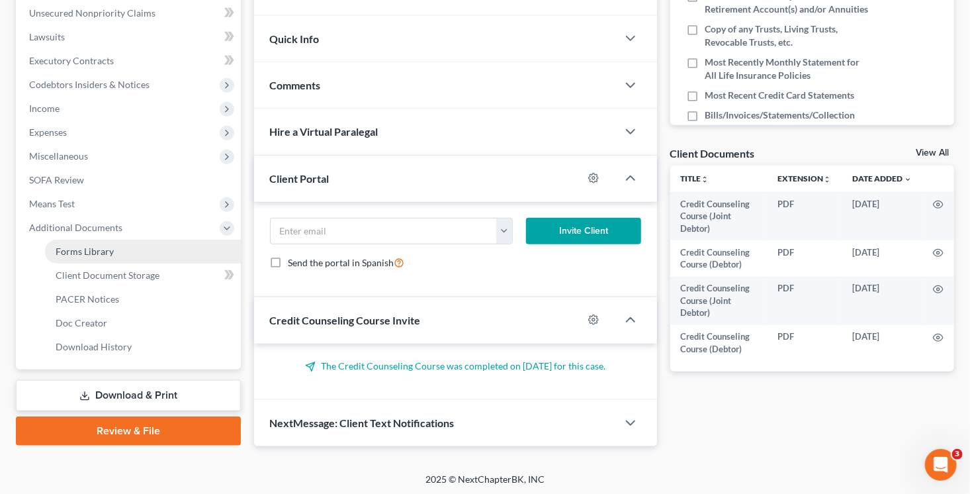
click at [119, 246] on link "Forms Library" at bounding box center [143, 252] width 196 height 24
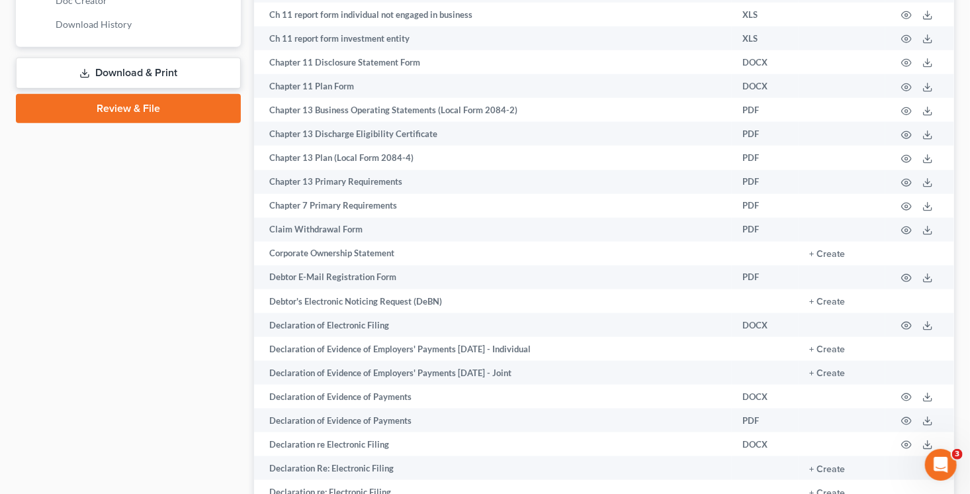
scroll to position [800, 0]
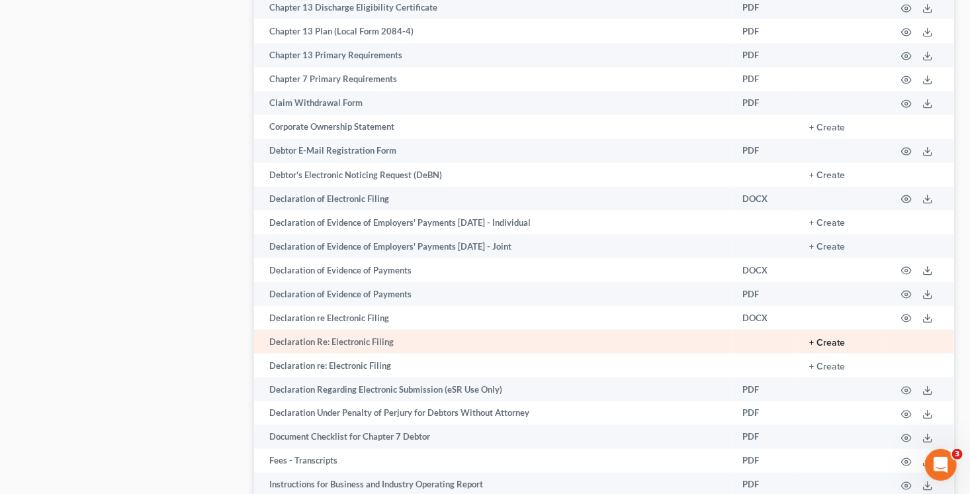
click at [836, 347] on button "+ Create" at bounding box center [828, 342] width 36 height 9
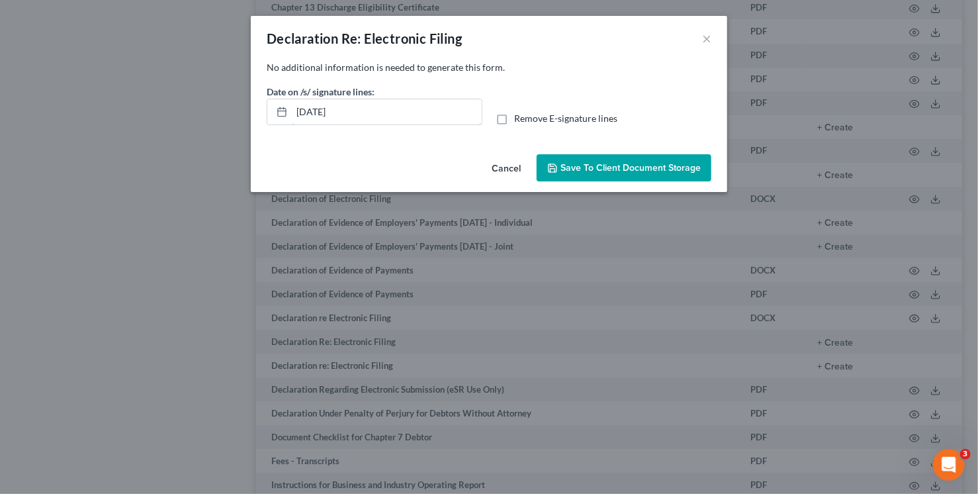
drag, startPoint x: 373, startPoint y: 116, endPoint x: 251, endPoint y: 89, distance: 124.8
click at [251, 89] on div "No additional information is needed to generate this form. Date on /s/ signatur…" at bounding box center [489, 105] width 477 height 88
click at [520, 112] on input "Remove E-signature lines" at bounding box center [524, 116] width 9 height 9
click at [616, 173] on button "Save to Client Document Storage" at bounding box center [624, 168] width 175 height 28
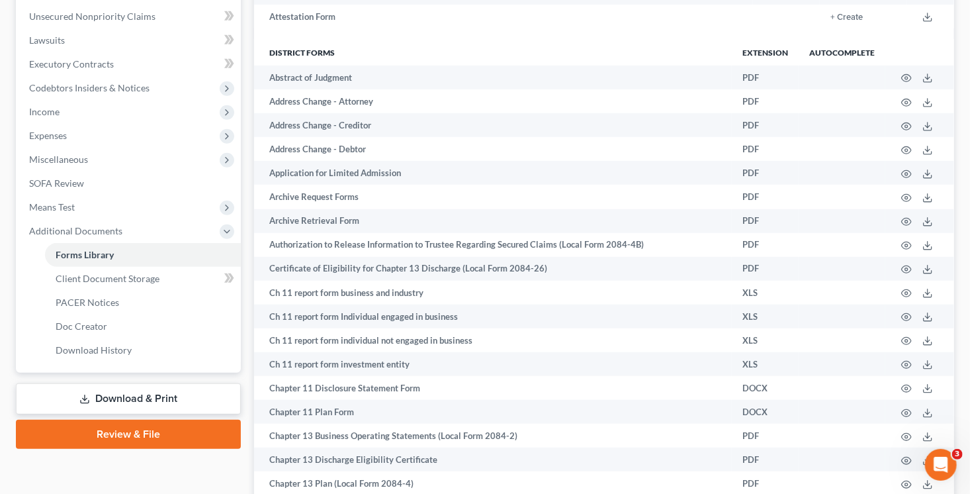
scroll to position [492, 0]
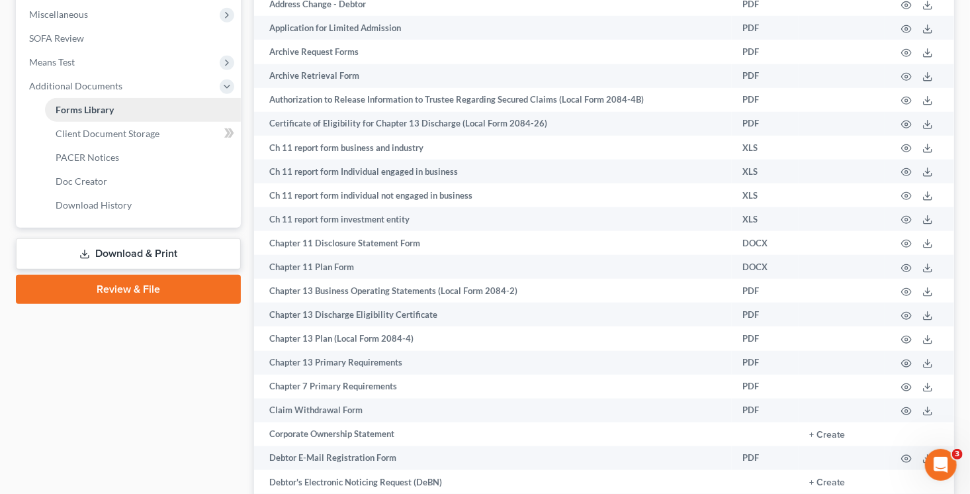
click at [173, 254] on link "Download & Print" at bounding box center [128, 253] width 225 height 31
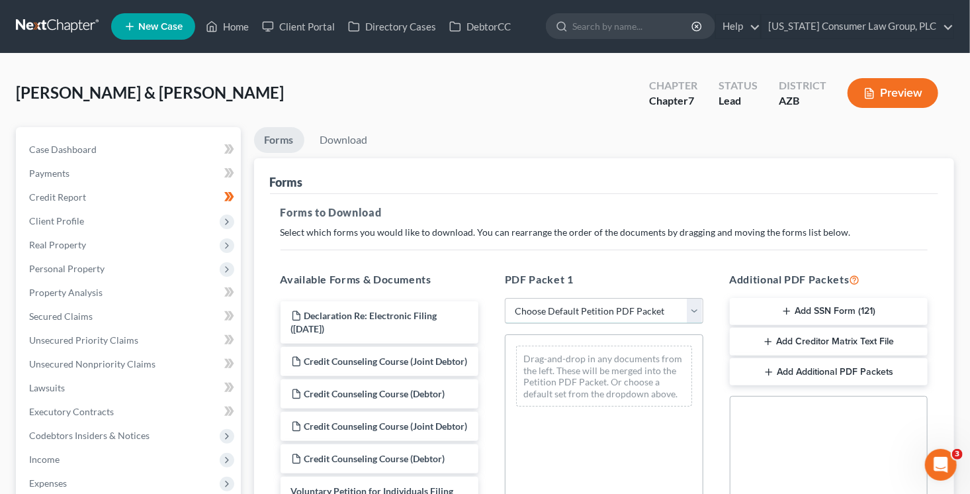
click at [584, 314] on select "Choose Default Petition PDF Packet Complete Bankruptcy Petition (all forms and …" at bounding box center [604, 311] width 199 height 26
click at [505, 298] on select "Choose Default Petition PDF Packet Complete Bankruptcy Petition (all forms and …" at bounding box center [604, 311] width 199 height 26
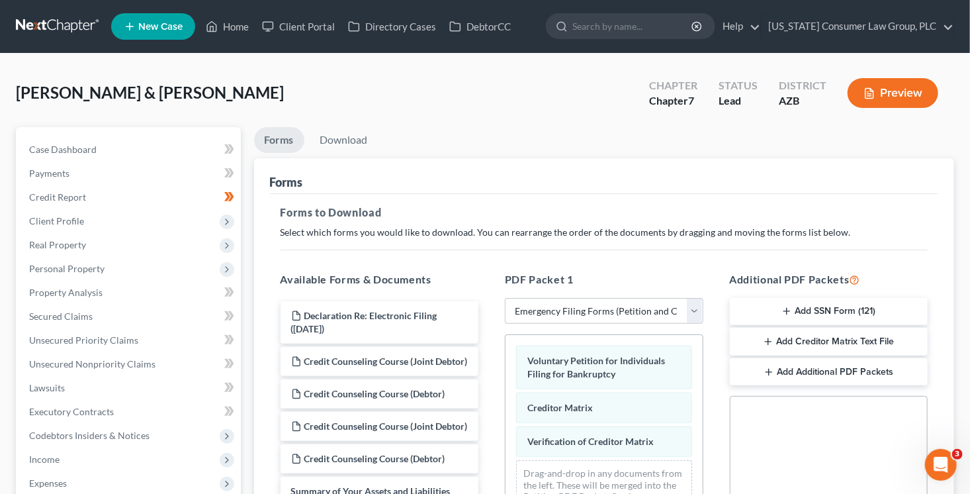
click at [808, 377] on button "Add Additional PDF Packets" at bounding box center [829, 372] width 199 height 28
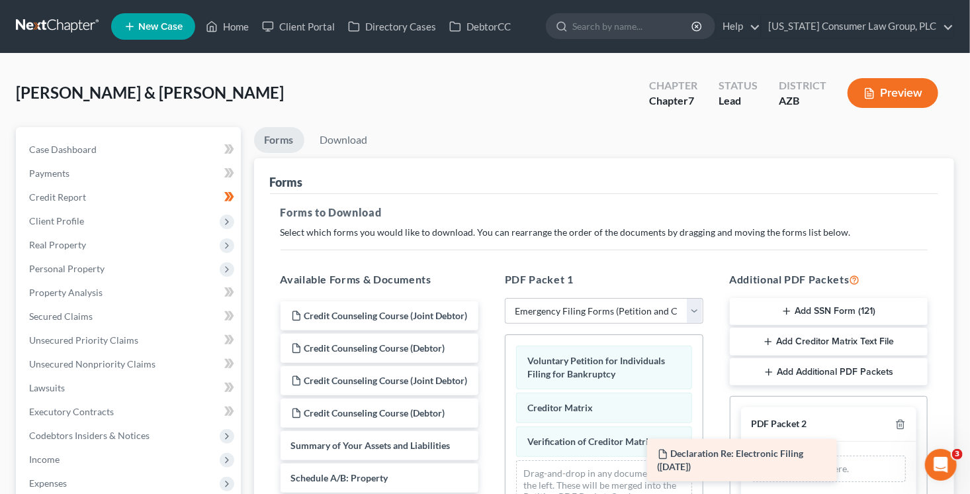
drag, startPoint x: 431, startPoint y: 312, endPoint x: 847, endPoint y: 467, distance: 444.4
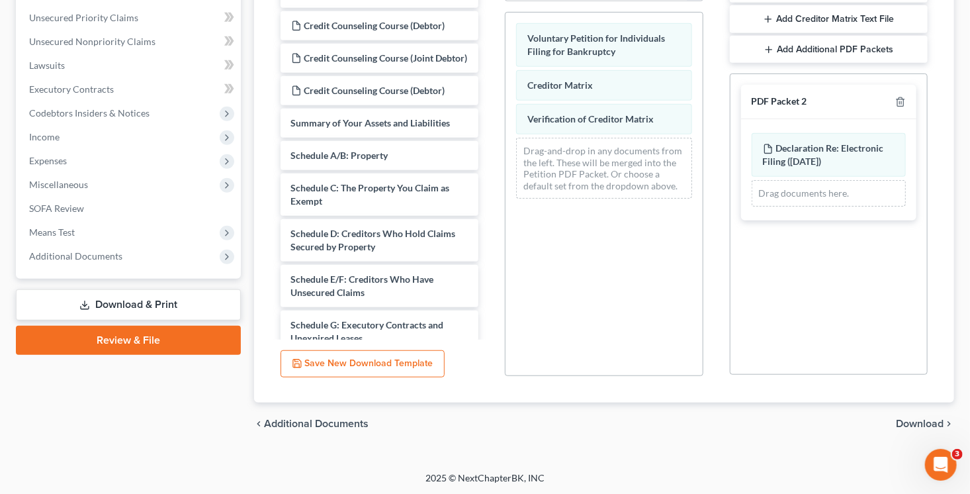
click at [917, 427] on span "Download" at bounding box center [920, 423] width 48 height 11
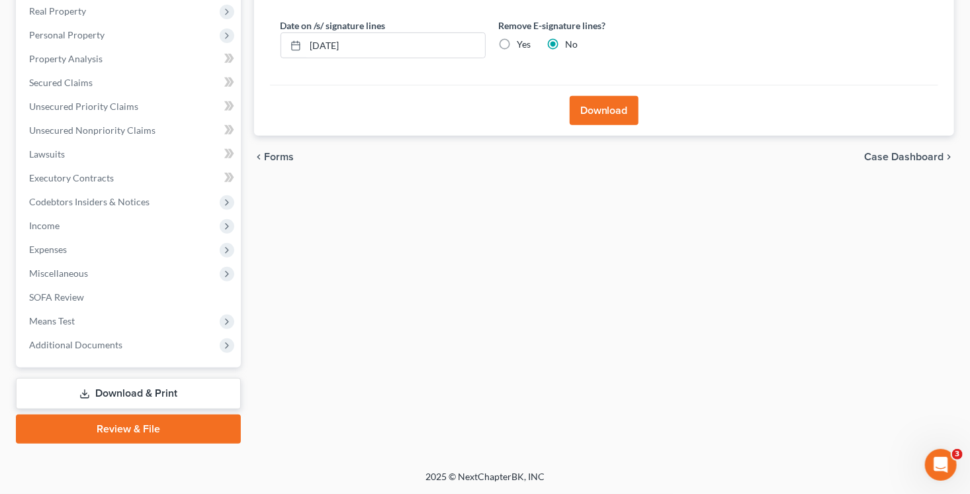
scroll to position [232, 0]
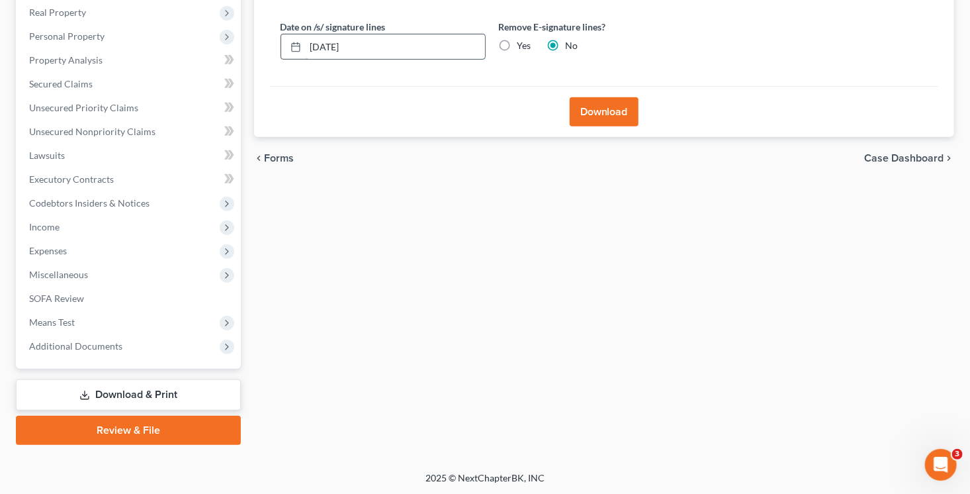
drag, startPoint x: 403, startPoint y: 36, endPoint x: 365, endPoint y: 50, distance: 41.1
click at [365, 52] on input "[DATE]" at bounding box center [395, 46] width 179 height 25
click at [523, 39] on input "Yes" at bounding box center [527, 43] width 9 height 9
drag, startPoint x: 609, startPoint y: 105, endPoint x: 610, endPoint y: 121, distance: 16.6
click at [609, 105] on button "Download" at bounding box center [604, 111] width 69 height 29
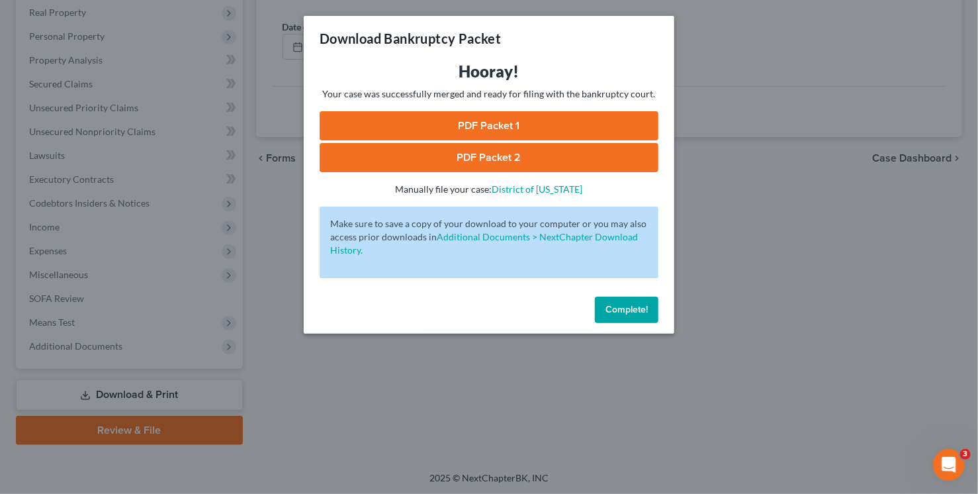
click at [530, 127] on link "PDF Packet 1" at bounding box center [489, 125] width 339 height 29
click at [552, 151] on link "PDF Packet 2" at bounding box center [489, 157] width 339 height 29
click at [622, 308] on span "Complete!" at bounding box center [627, 309] width 42 height 11
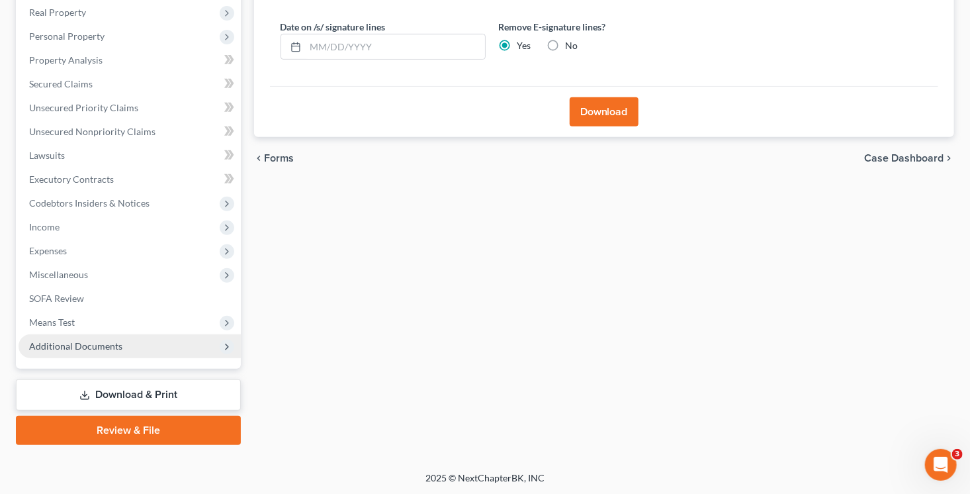
click at [111, 349] on span "Additional Documents" at bounding box center [75, 345] width 93 height 11
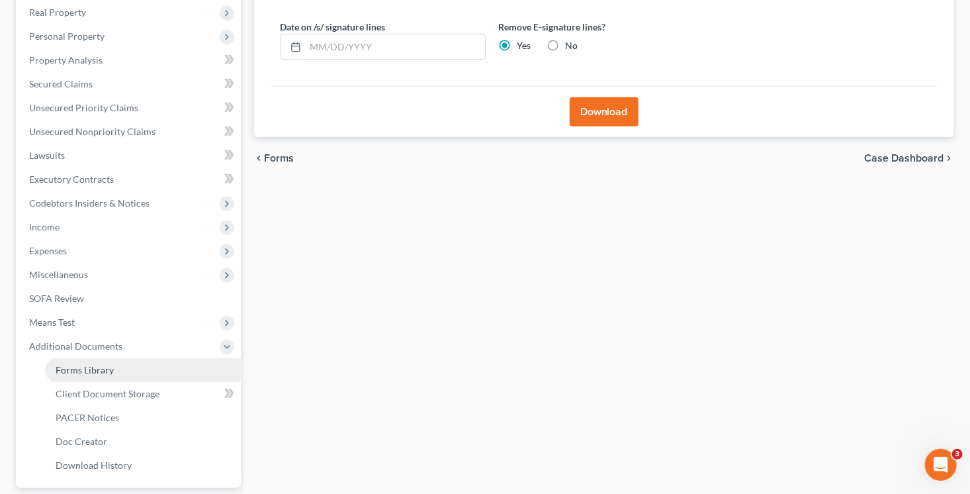
click at [103, 372] on span "Forms Library" at bounding box center [85, 369] width 58 height 11
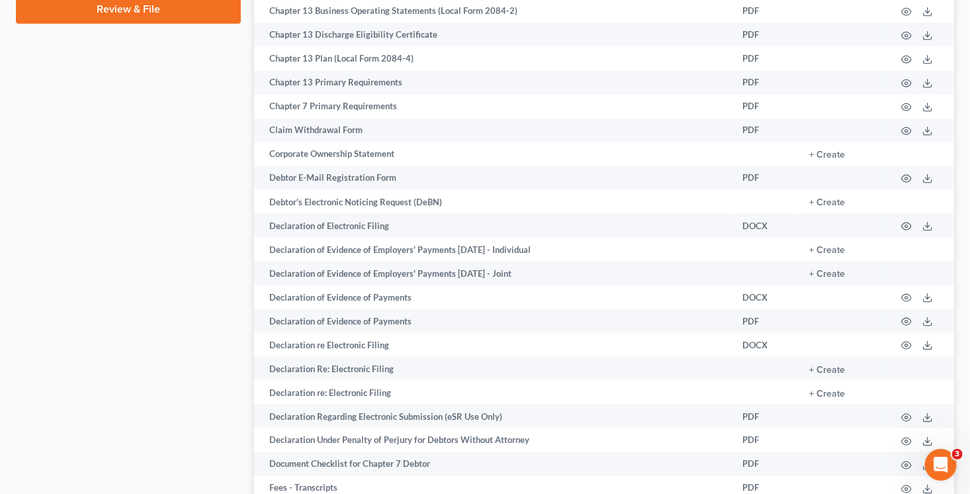
scroll to position [779, 0]
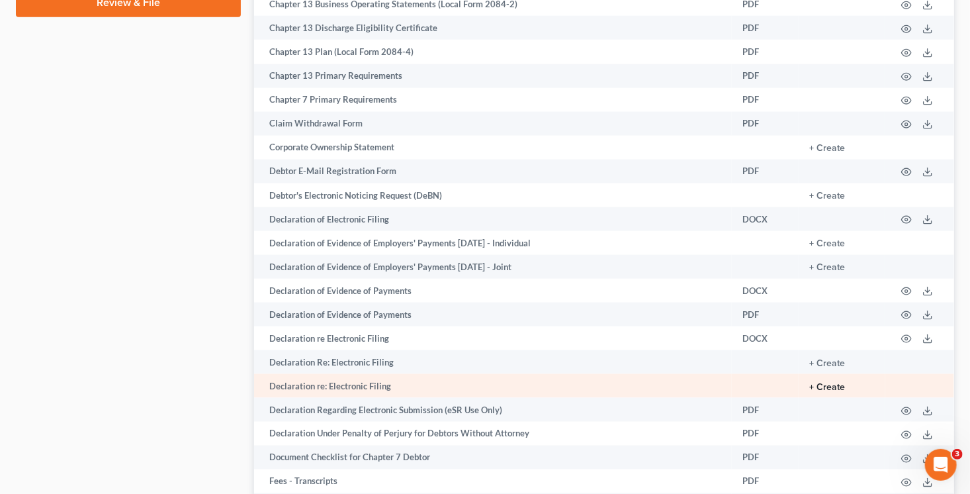
click at [826, 392] on button "+ Create" at bounding box center [828, 387] width 36 height 9
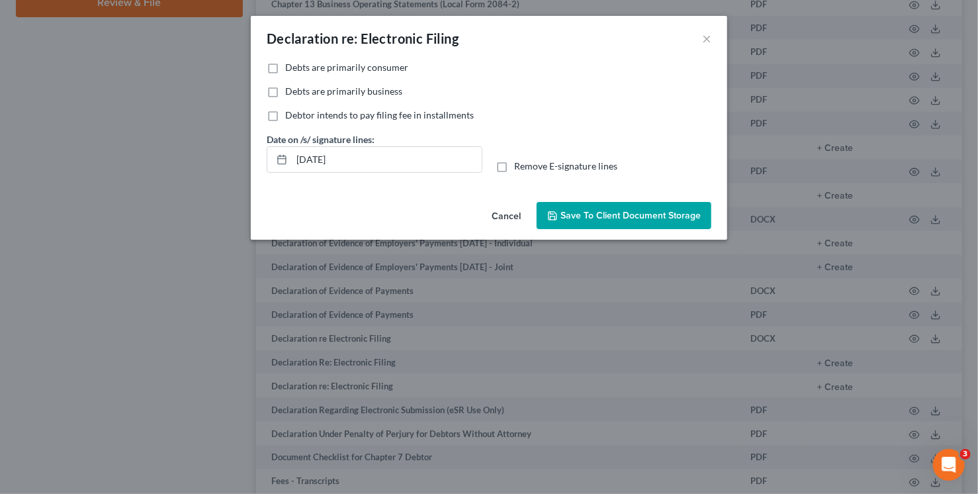
click at [362, 63] on span "Debts are primarily consumer" at bounding box center [346, 67] width 123 height 11
click at [299, 63] on input "Debts are primarily consumer" at bounding box center [295, 65] width 9 height 9
drag, startPoint x: 424, startPoint y: 168, endPoint x: 234, endPoint y: 150, distance: 190.2
click at [234, 150] on div "Declaration re: Electronic Filing × No additional information is needed to gene…" at bounding box center [489, 247] width 978 height 494
click at [520, 160] on input "Remove E-signature lines" at bounding box center [524, 164] width 9 height 9
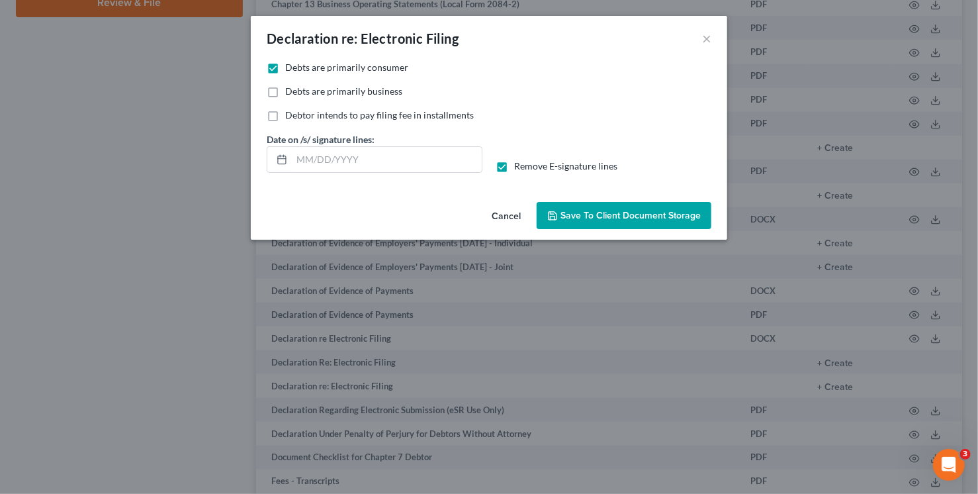
click at [613, 217] on span "Save to Client Document Storage" at bounding box center [631, 215] width 140 height 11
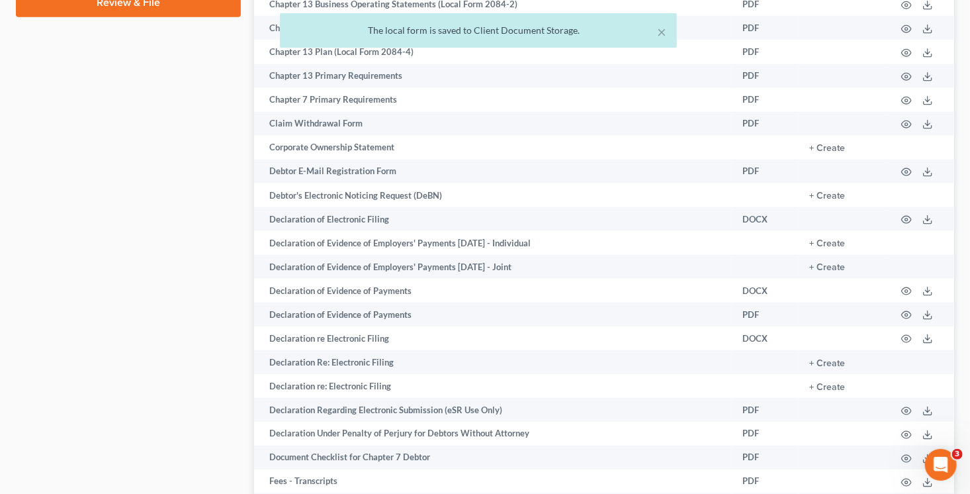
click at [91, 234] on div "Case Dashboard Payments Invoices Payments Payments Credit Report Client Profile" at bounding box center [128, 433] width 238 height 2170
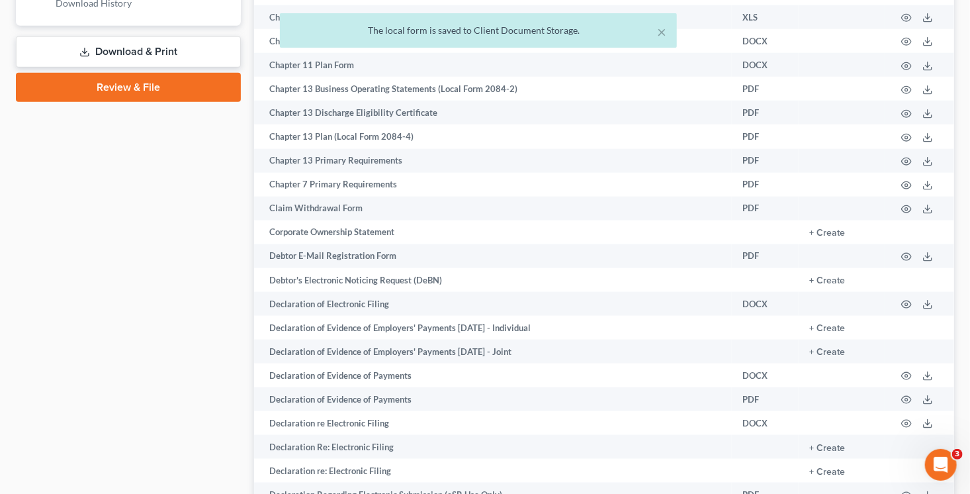
scroll to position [574, 0]
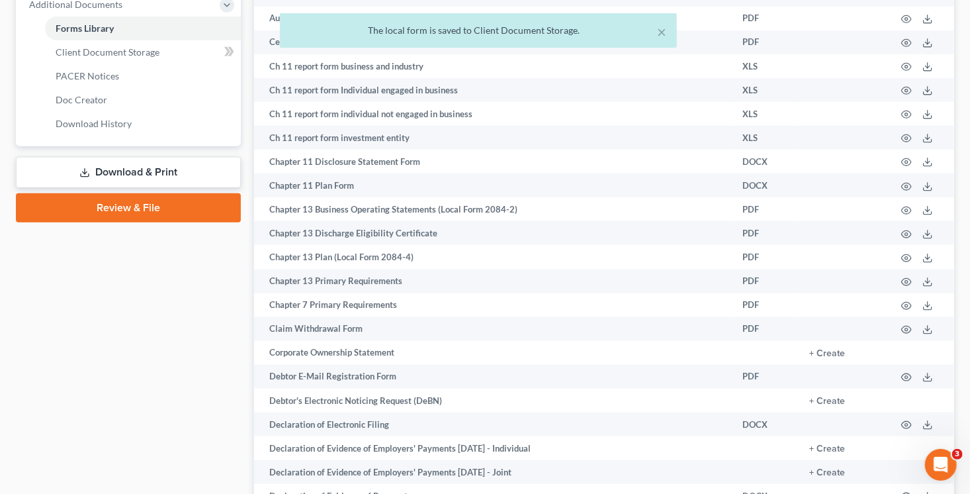
click at [124, 172] on link "Download & Print" at bounding box center [128, 172] width 225 height 31
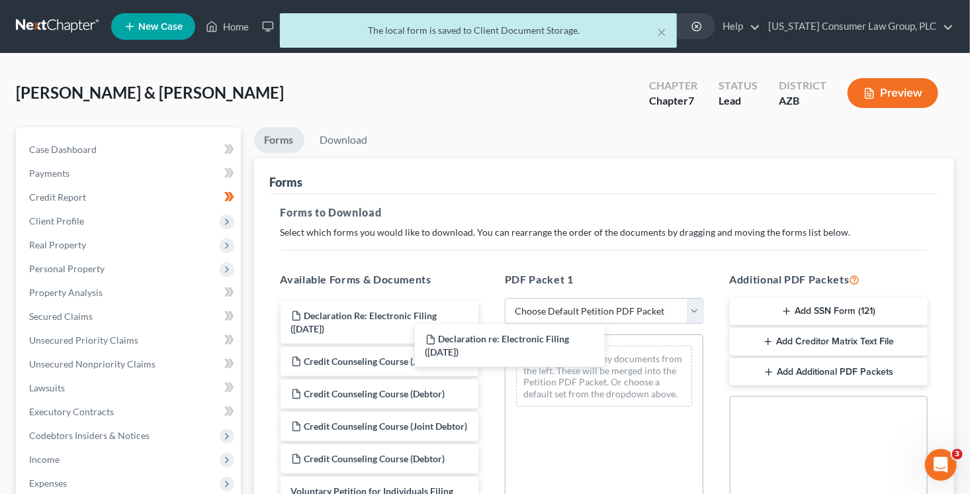
drag, startPoint x: 416, startPoint y: 327, endPoint x: 651, endPoint y: 370, distance: 239.5
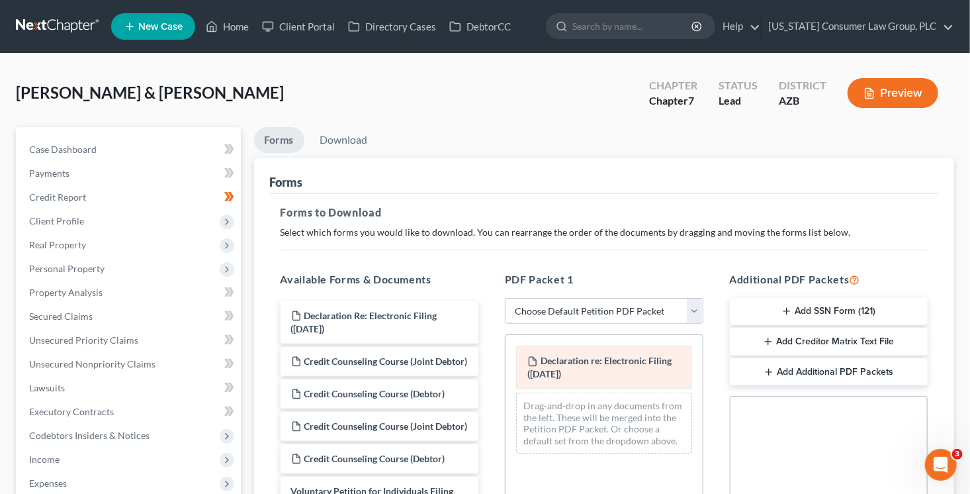
click at [647, 370] on div "Declaration re: Electronic Filing (09/17/2025)" at bounding box center [604, 368] width 176 height 44
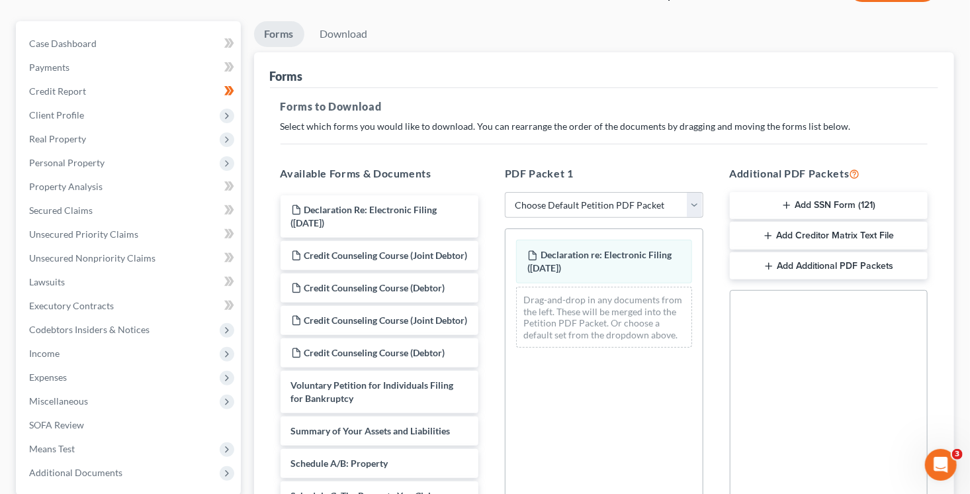
scroll to position [322, 0]
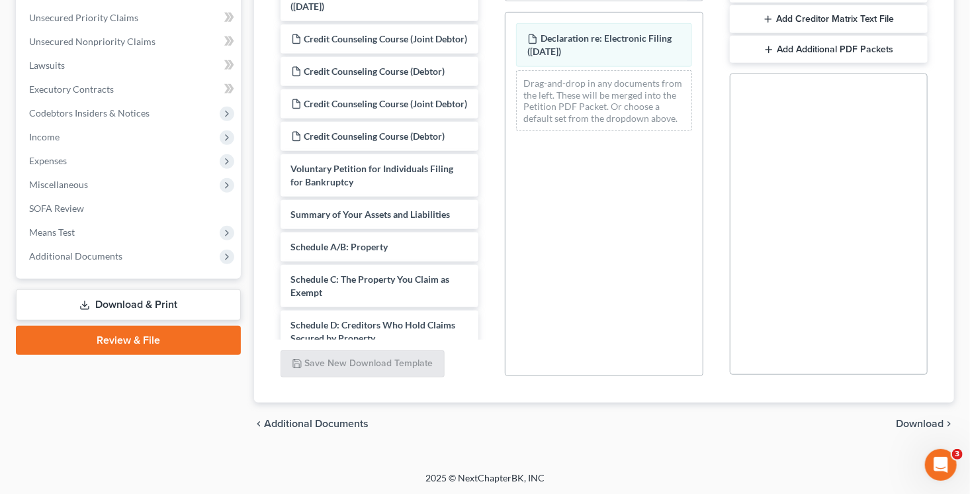
click at [912, 421] on span "Download" at bounding box center [920, 423] width 48 height 11
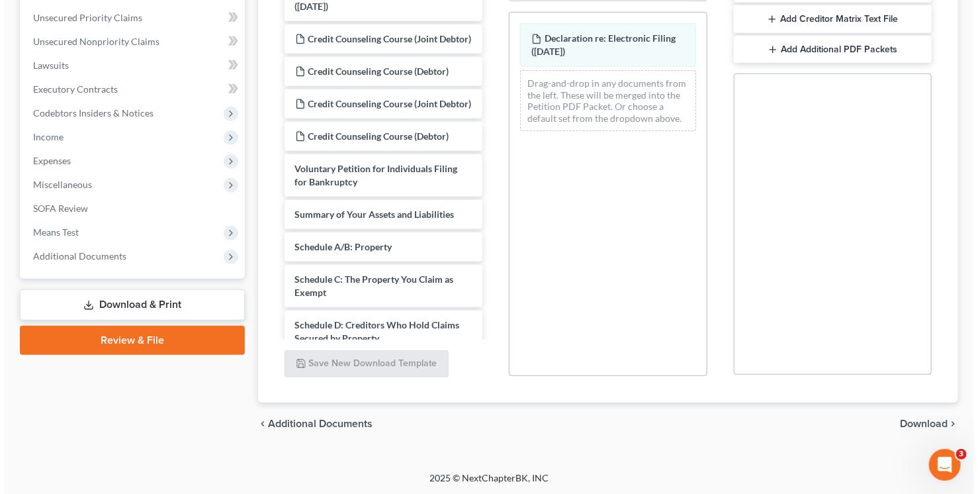
scroll to position [232, 0]
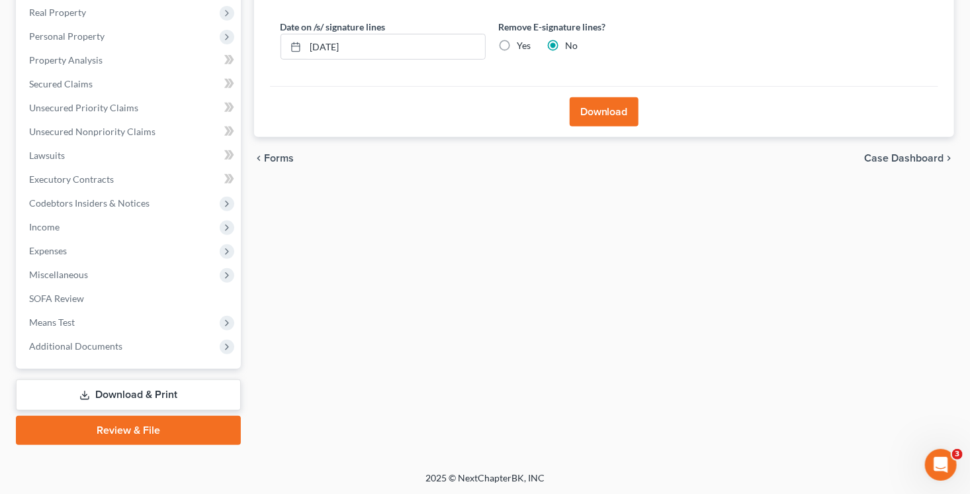
click at [592, 116] on button "Download" at bounding box center [604, 111] width 69 height 29
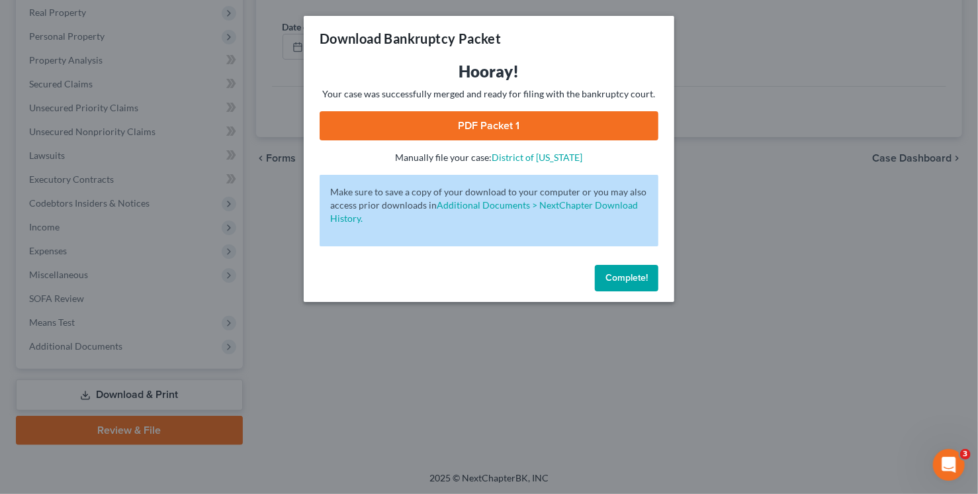
click at [535, 126] on link "PDF Packet 1" at bounding box center [489, 125] width 339 height 29
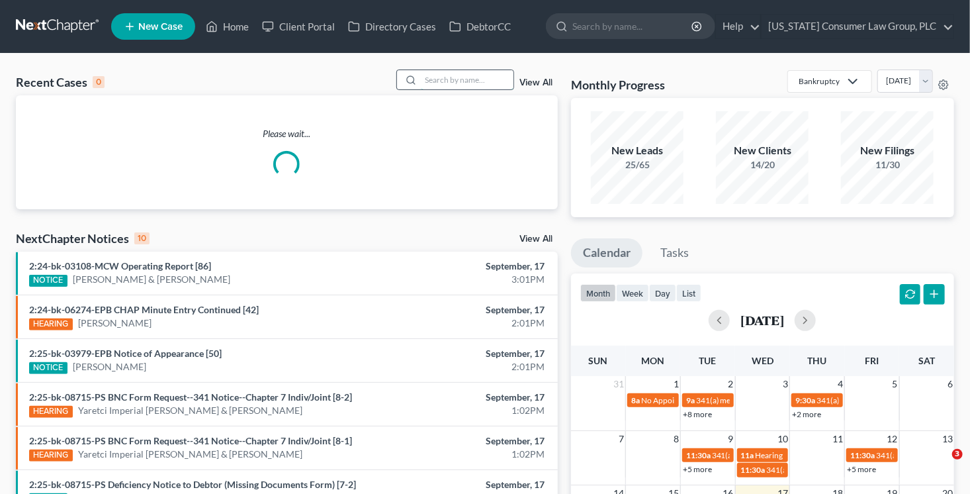
click at [454, 87] on input "search" at bounding box center [467, 79] width 93 height 19
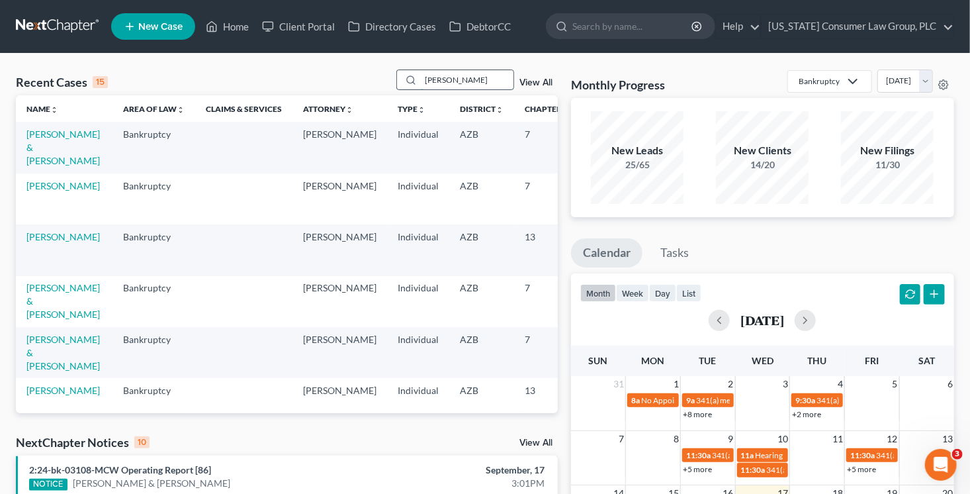
type input "[PERSON_NAME]"
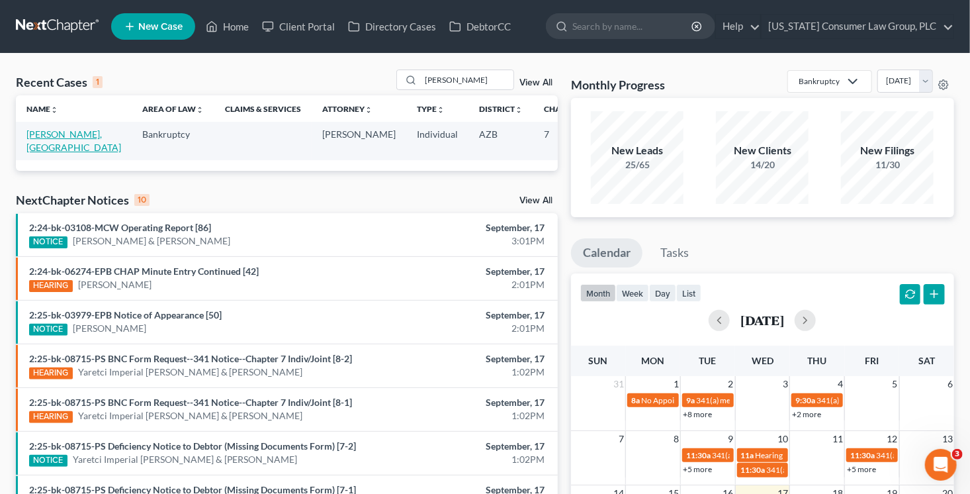
click at [47, 145] on link "[PERSON_NAME], [GEOGRAPHIC_DATA]" at bounding box center [73, 140] width 95 height 24
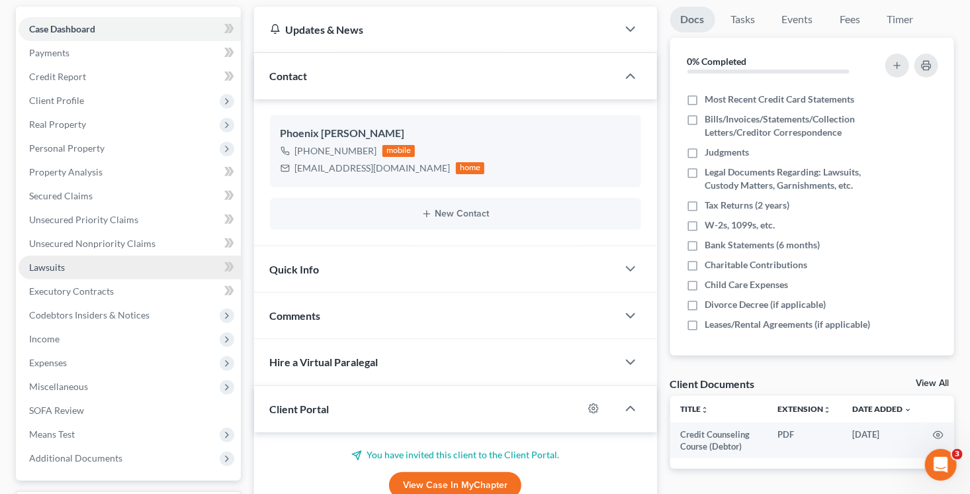
scroll to position [73, 0]
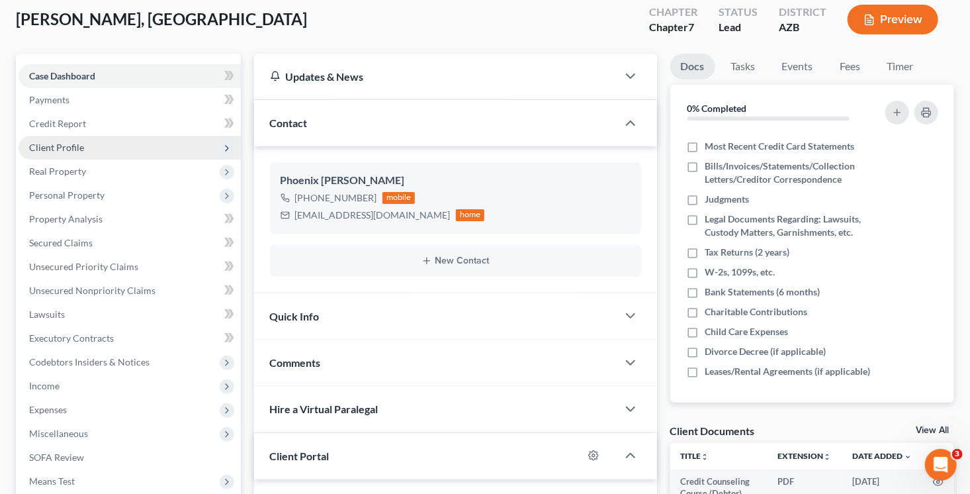
click at [110, 149] on span "Client Profile" at bounding box center [130, 148] width 222 height 24
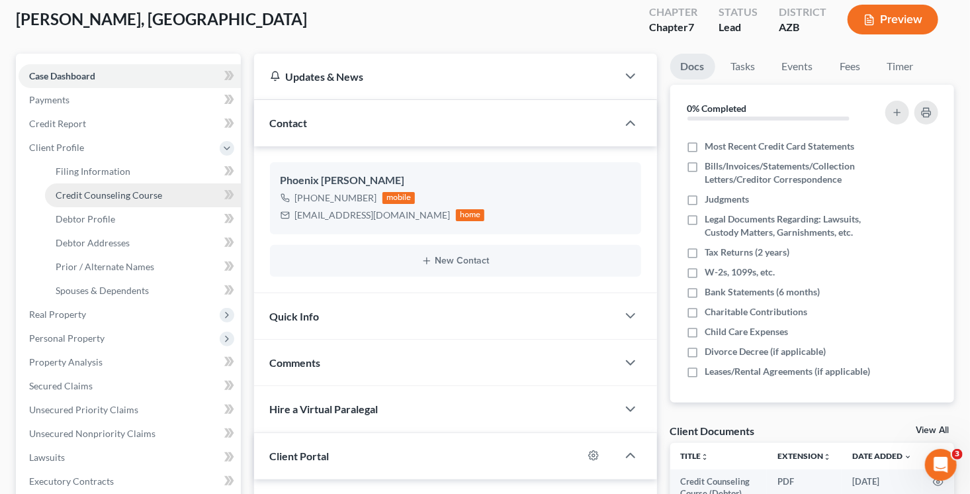
click at [156, 196] on span "Credit Counseling Course" at bounding box center [109, 194] width 107 height 11
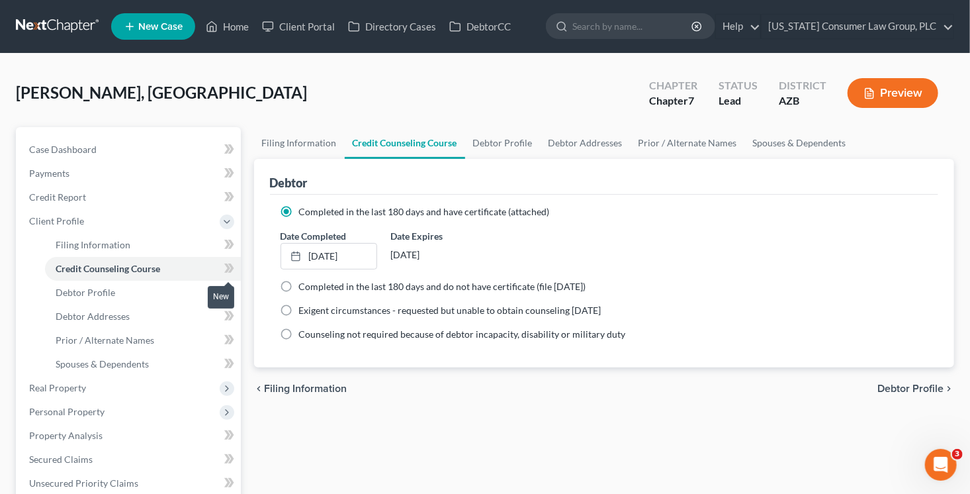
click at [230, 269] on icon at bounding box center [229, 268] width 10 height 17
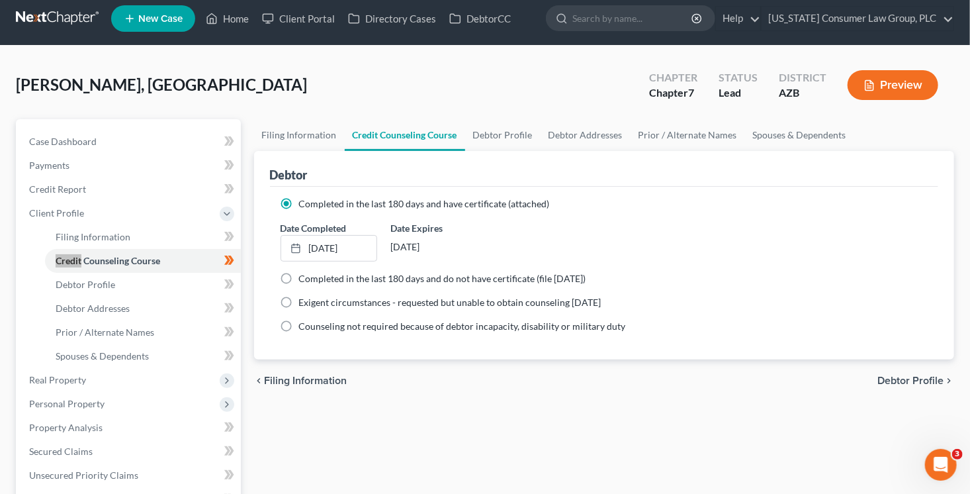
scroll to position [13, 0]
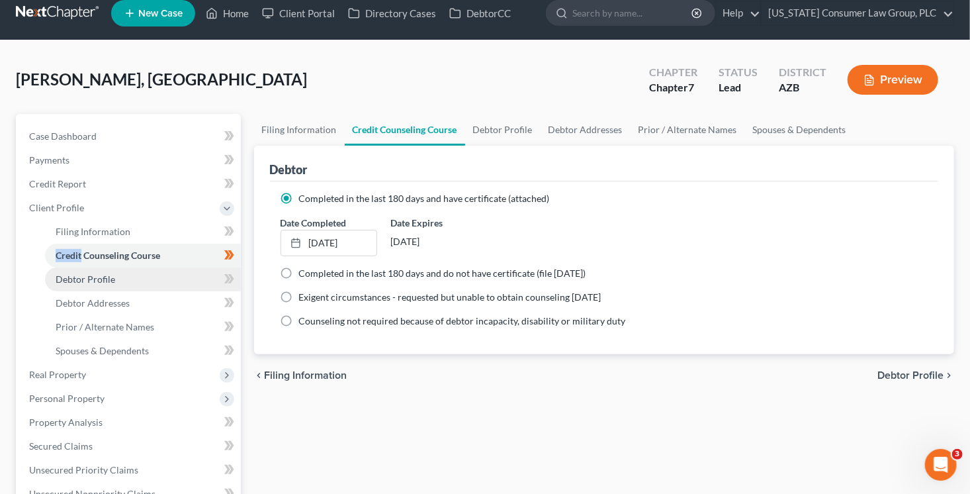
click at [147, 281] on link "Debtor Profile" at bounding box center [143, 279] width 196 height 24
select select "0"
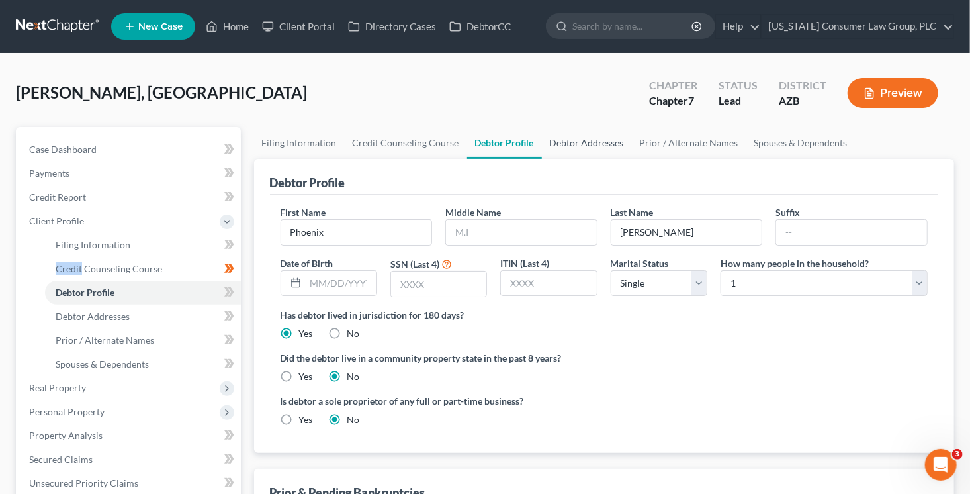
click at [582, 142] on link "Debtor Addresses" at bounding box center [587, 143] width 90 height 32
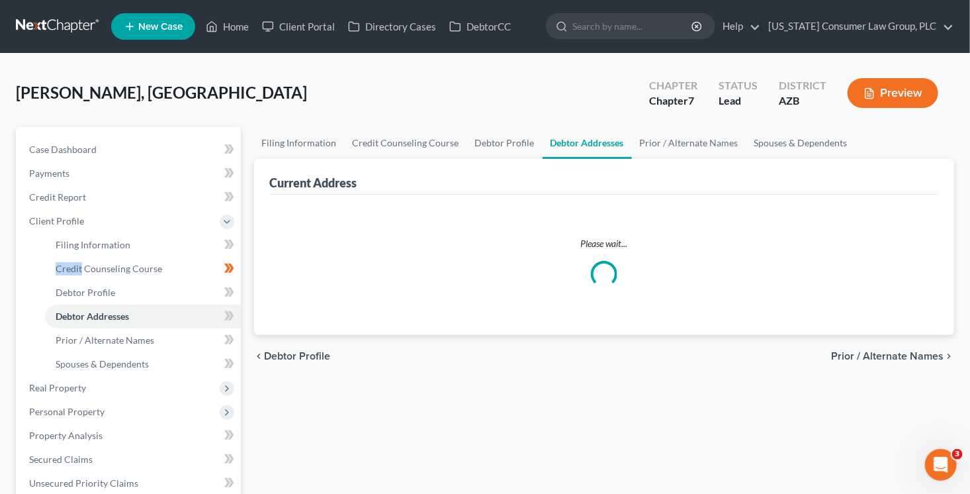
select select "0"
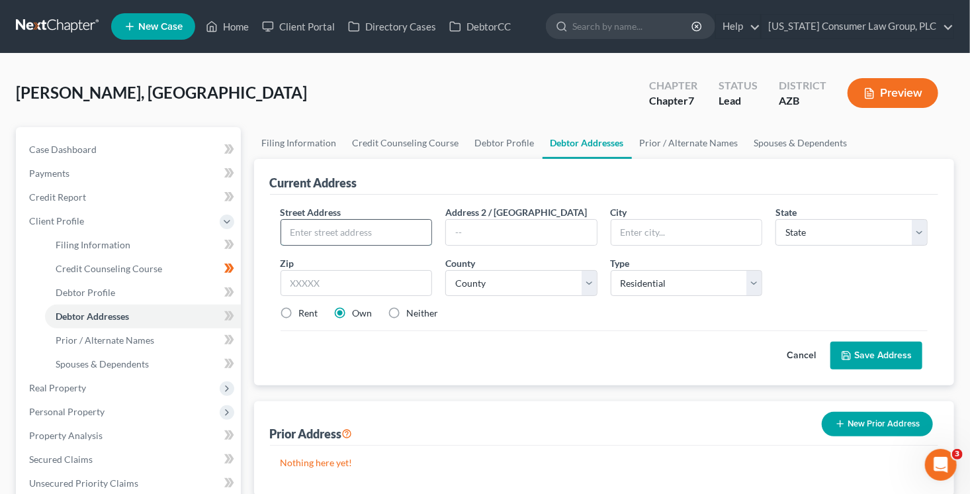
click at [322, 236] on input "text" at bounding box center [356, 232] width 151 height 25
type input "[STREET_ADDRESS][PERSON_NAME]"
type input "85022"
type input "Phoenix"
select select "3"
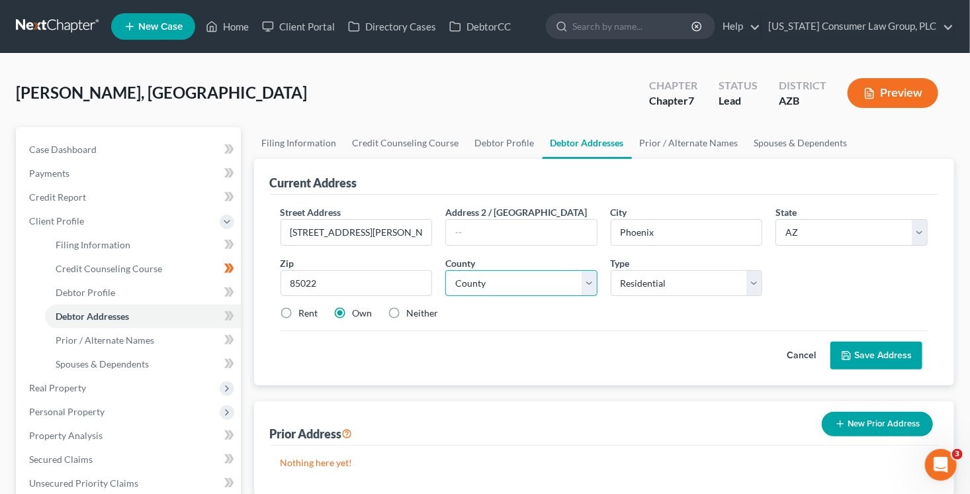
select select "7"
click at [418, 312] on label "Neither" at bounding box center [423, 312] width 32 height 13
click at [418, 312] on input "Neither" at bounding box center [416, 310] width 9 height 9
radio input "true"
click at [896, 353] on button "Save Address" at bounding box center [877, 356] width 92 height 28
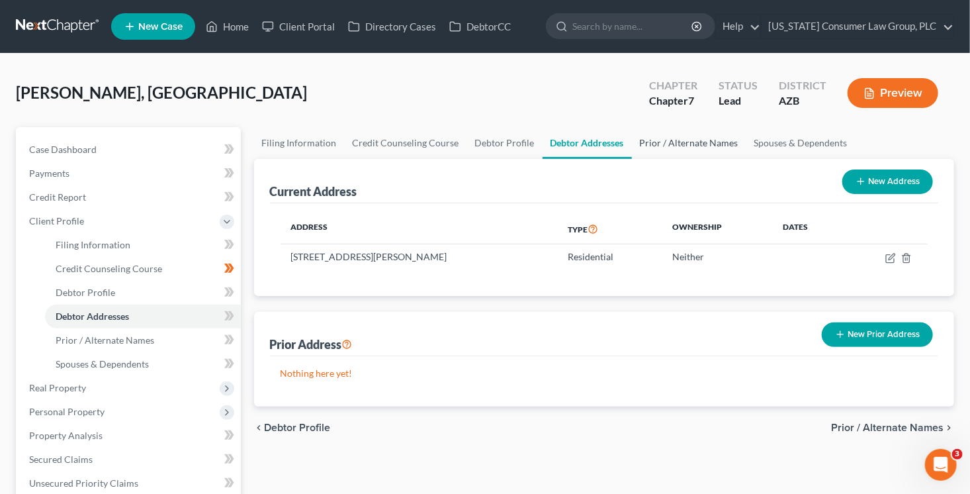
click at [689, 142] on link "Prior / Alternate Names" at bounding box center [689, 143] width 115 height 32
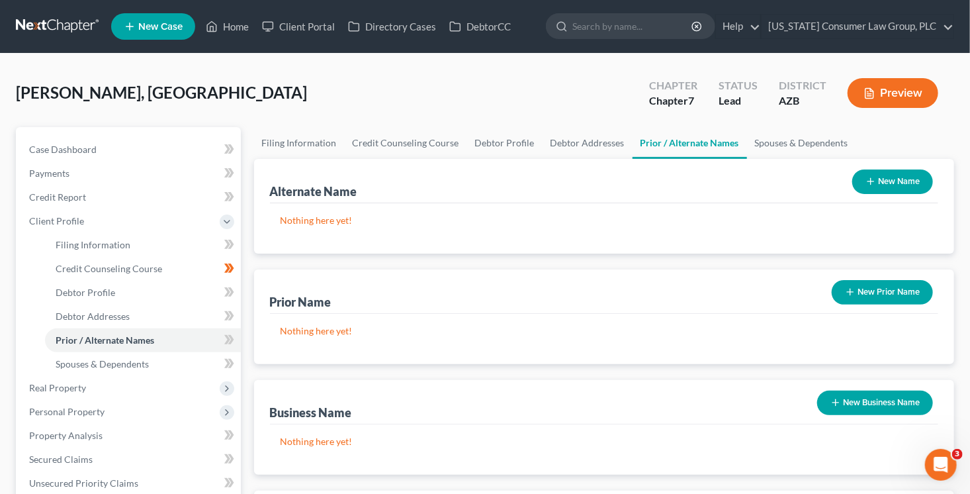
click at [882, 178] on button "New Name" at bounding box center [893, 181] width 81 height 24
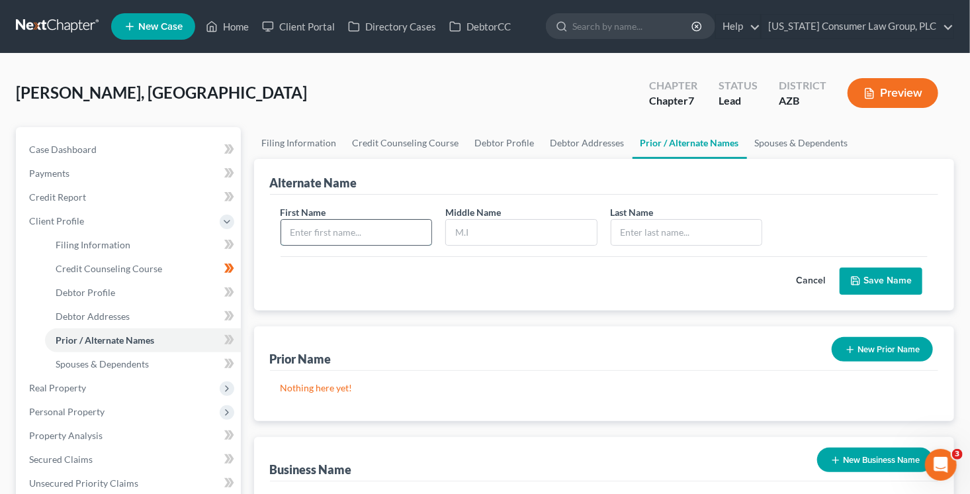
click at [357, 232] on input "text" at bounding box center [356, 232] width 151 height 25
type input "Phoenix"
type input "[PERSON_NAME]"
click at [872, 284] on button "Save Name" at bounding box center [881, 281] width 83 height 28
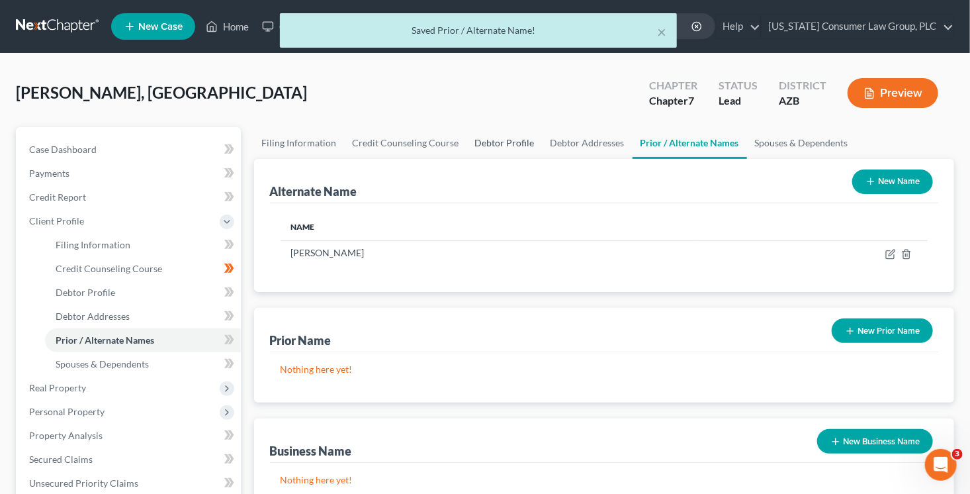
click at [496, 147] on link "Debtor Profile" at bounding box center [504, 143] width 75 height 32
select select "0"
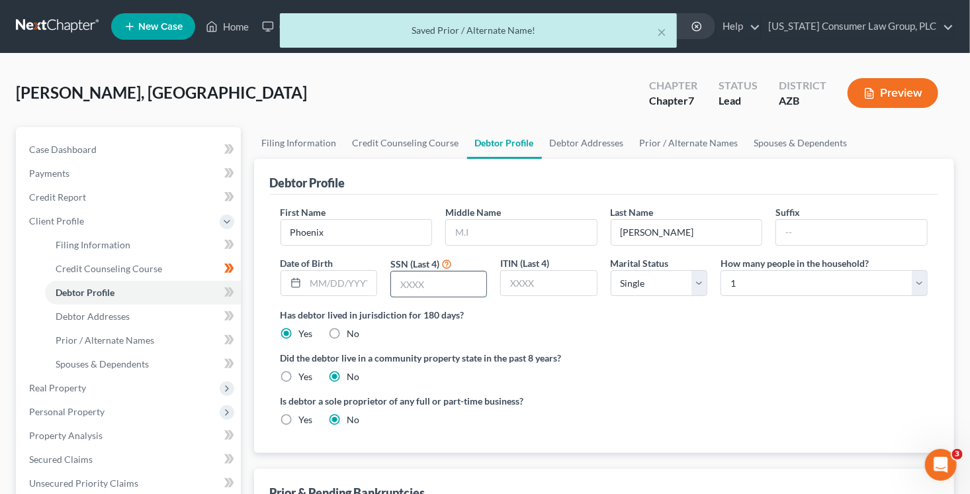
click at [437, 277] on input "text" at bounding box center [438, 283] width 95 height 25
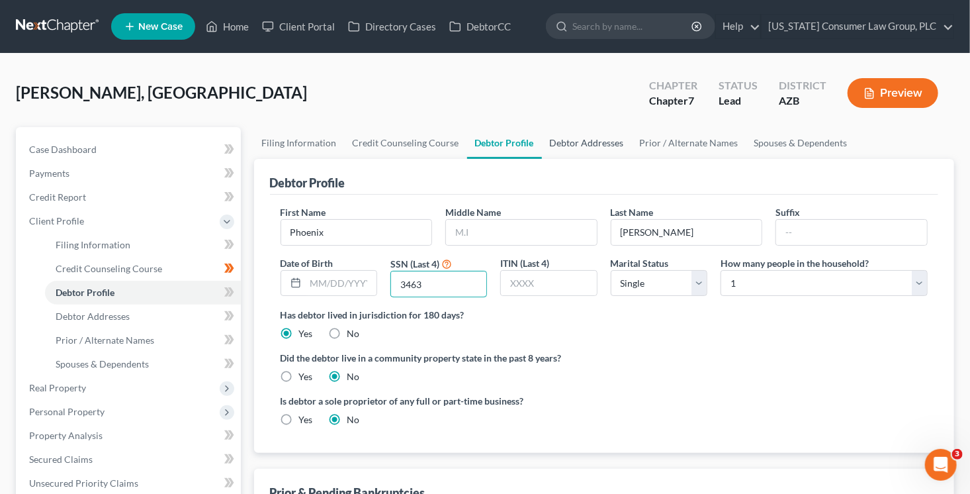
type input "3463"
click at [595, 139] on link "Debtor Addresses" at bounding box center [587, 143] width 90 height 32
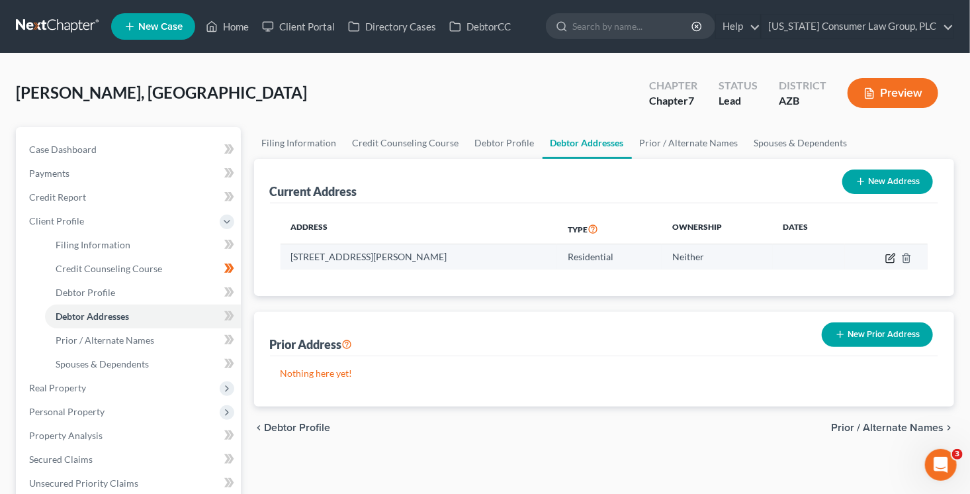
click at [888, 260] on icon "button" at bounding box center [891, 258] width 11 height 11
select select "3"
select select "7"
select select "0"
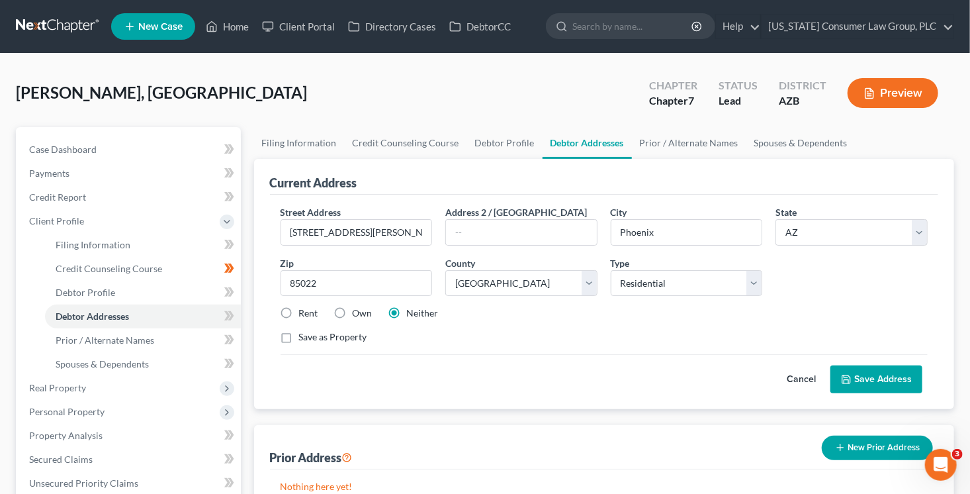
click at [353, 309] on label "Own" at bounding box center [363, 312] width 20 height 13
click at [358, 309] on input "Own" at bounding box center [362, 310] width 9 height 9
radio input "true"
click at [359, 333] on label "Save as Property" at bounding box center [333, 336] width 68 height 13
click at [313, 333] on input "Save as Property" at bounding box center [308, 334] width 9 height 9
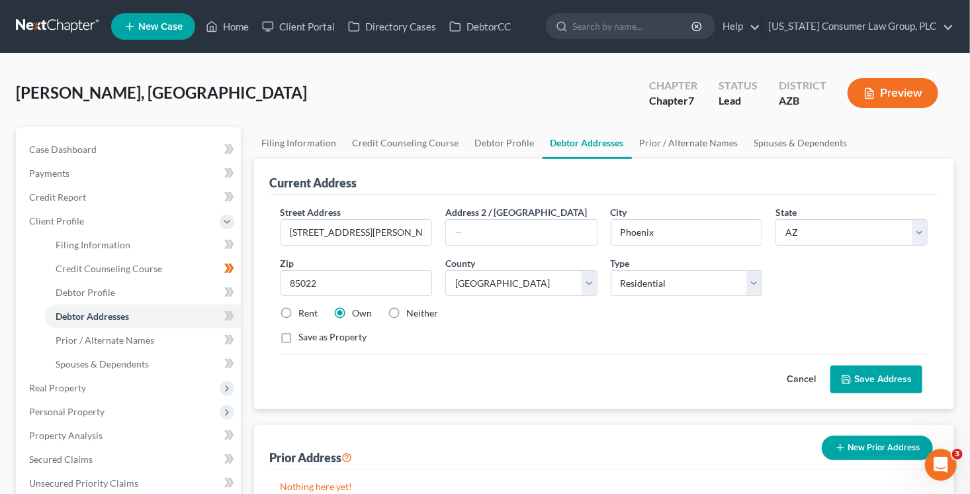
checkbox input "true"
click at [882, 381] on button "Save Address" at bounding box center [877, 379] width 92 height 28
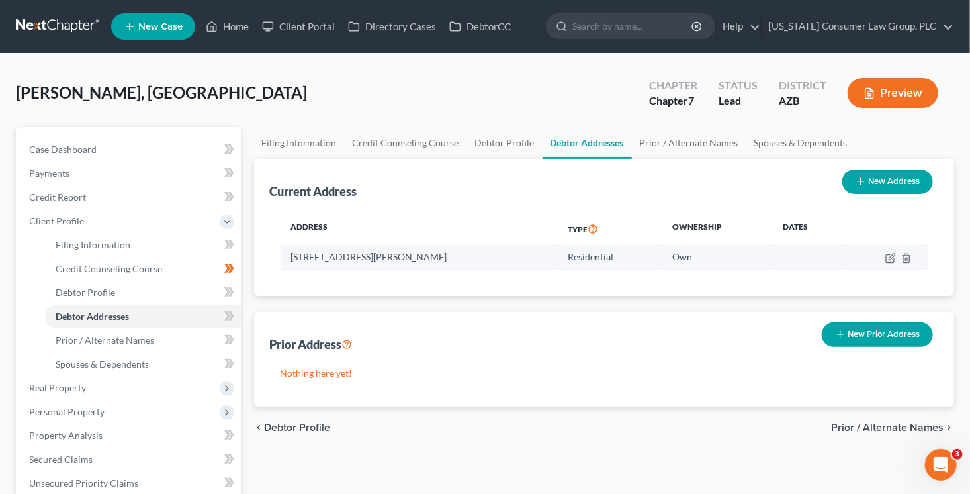
drag, startPoint x: 442, startPoint y: 259, endPoint x: 292, endPoint y: 257, distance: 150.3
click at [292, 257] on td "322 E. Keogh Dr., Phoenix, AZ 85022" at bounding box center [419, 256] width 277 height 25
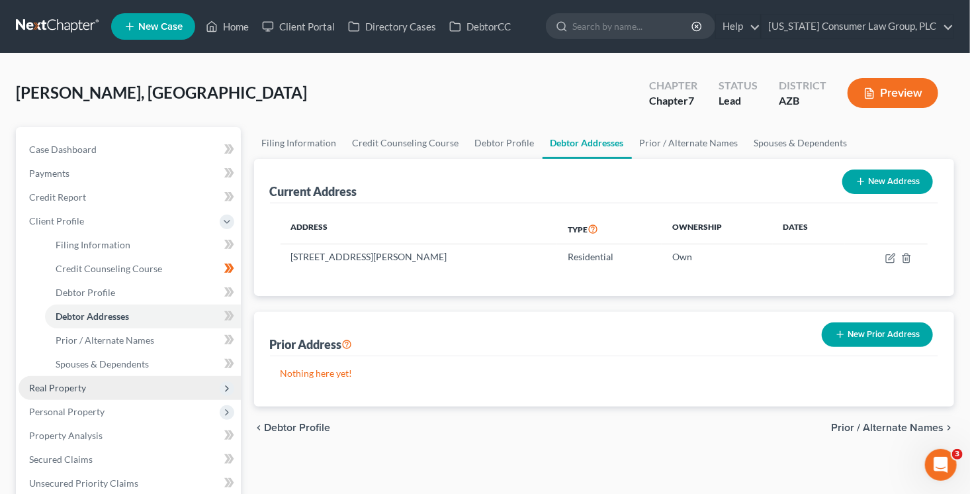
click at [129, 383] on span "Real Property" at bounding box center [130, 388] width 222 height 24
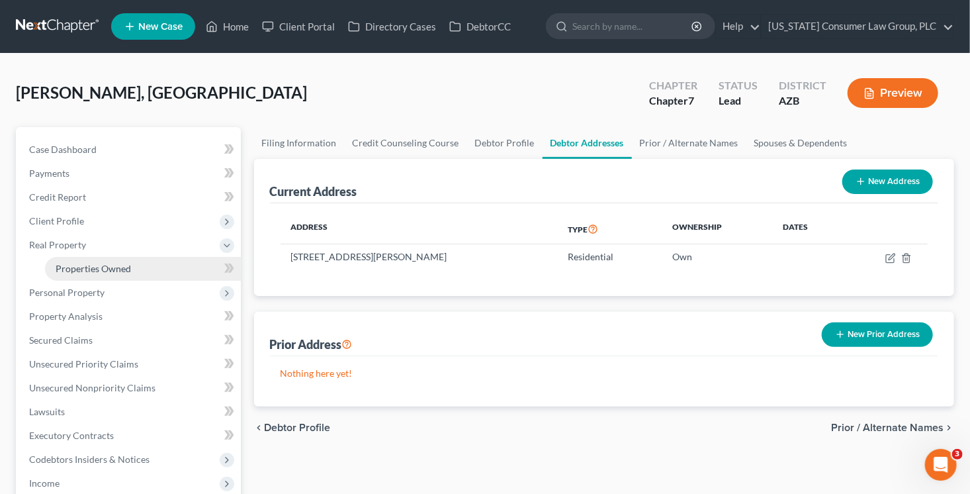
click at [139, 271] on link "Properties Owned" at bounding box center [143, 269] width 196 height 24
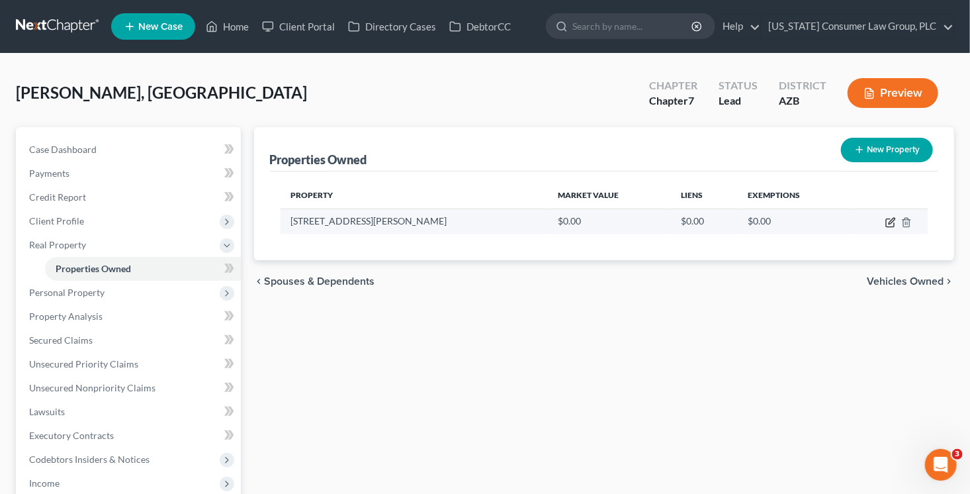
click at [889, 222] on icon "button" at bounding box center [892, 221] width 6 height 6
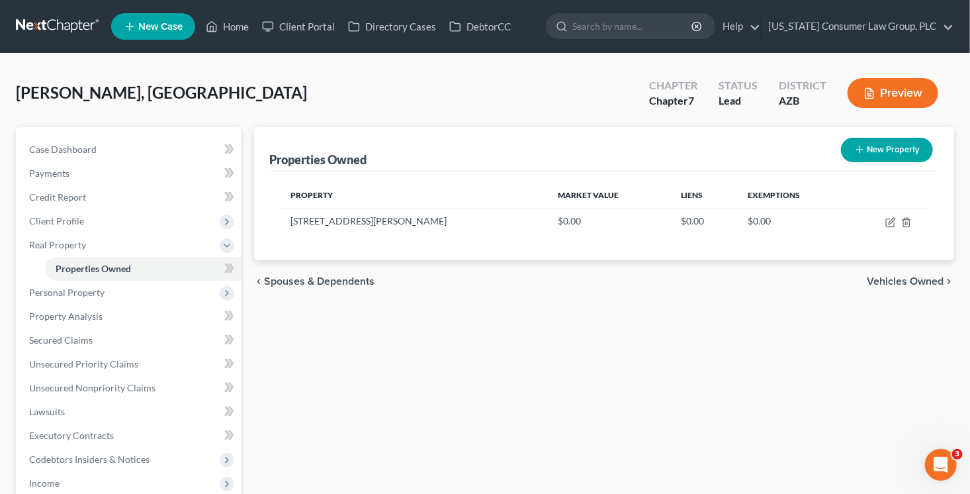
select select "3"
select select "7"
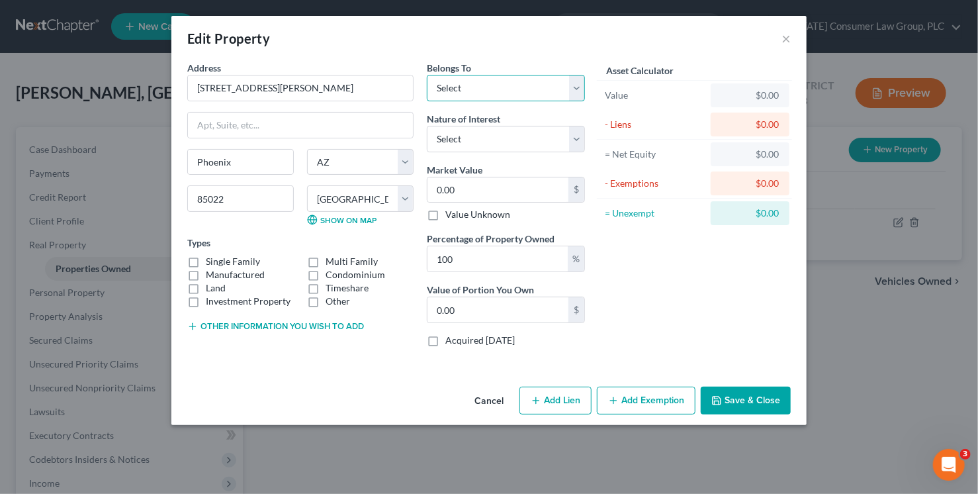
click at [504, 82] on select "Select Debtor 1 Only Debtor 2 Only Debtor 1 And Debtor 2 Only At Least One Of T…" at bounding box center [506, 88] width 158 height 26
select select "0"
click at [427, 75] on select "Select Debtor 1 Only Debtor 2 Only Debtor 1 And Debtor 2 Only At Least One Of T…" at bounding box center [506, 88] width 158 height 26
click at [240, 255] on label "Single Family" at bounding box center [233, 261] width 54 height 13
click at [220, 255] on input "Single Family" at bounding box center [215, 259] width 9 height 9
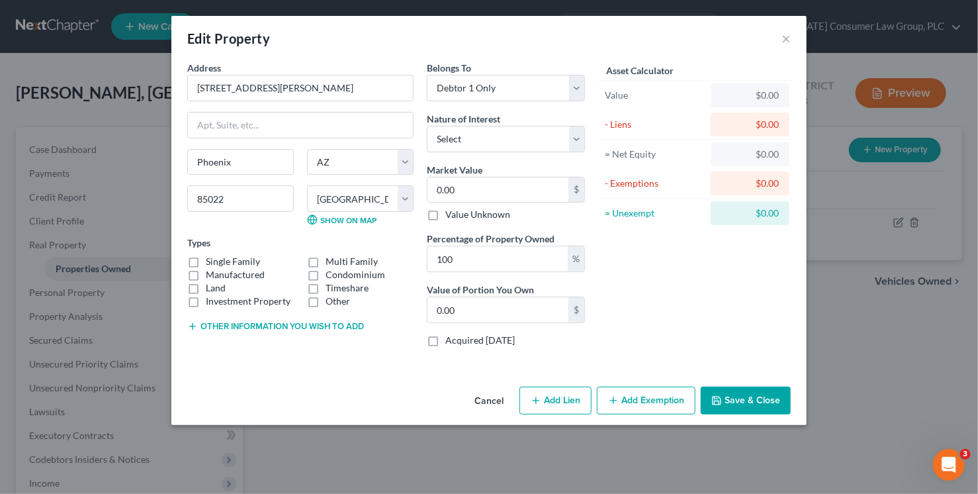
checkbox input "true"
click at [455, 140] on select "Select Fee Simple Joint Tenant Life Estate Equitable Interest Future Interest T…" at bounding box center [506, 139] width 158 height 26
select select "0"
click at [427, 126] on select "Select Fee Simple Joint Tenant Life Estate Equitable Interest Future Interest T…" at bounding box center [506, 139] width 158 height 26
click at [455, 191] on input "0.00" at bounding box center [498, 189] width 141 height 25
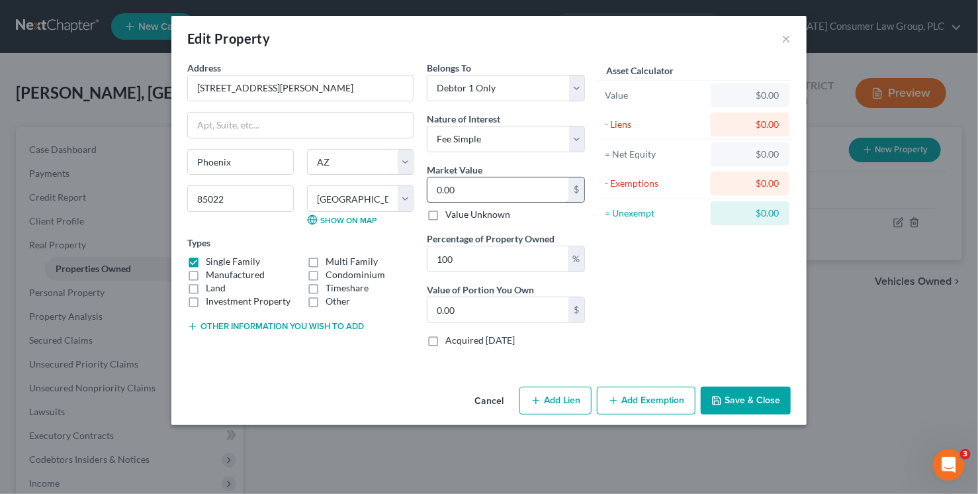
type input "5"
type input "5.00"
type input "55"
type input "55.00"
type input "556"
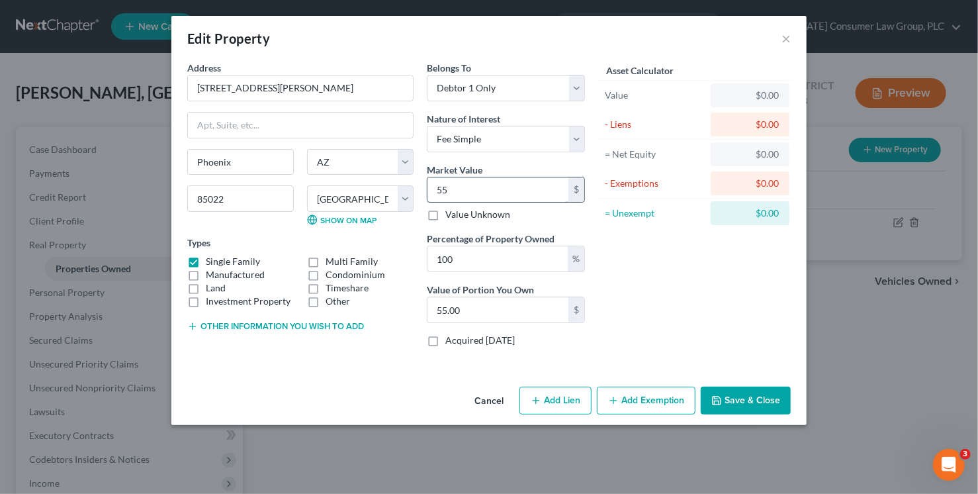
type input "556.00"
type input "5560"
type input "5,560.00"
type input "5,5600"
type input "55,600.00"
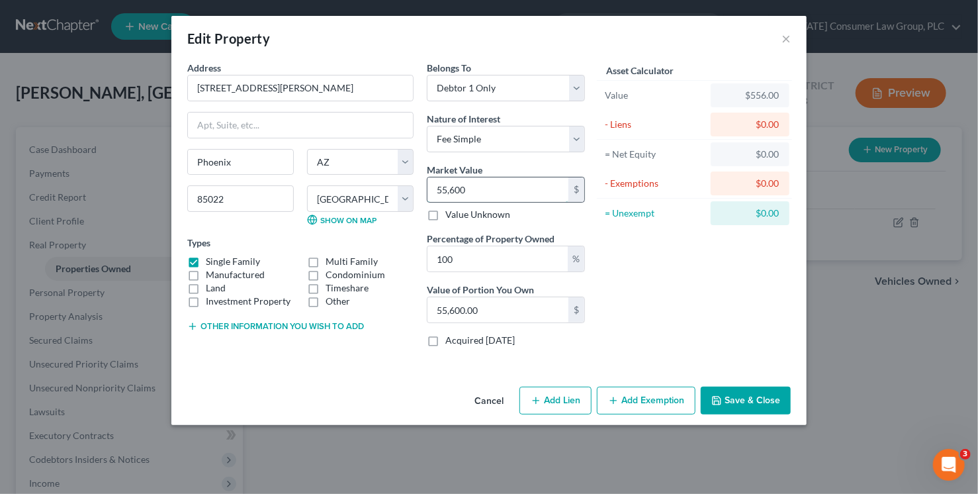
type input "55,6000"
type input "556,000.00"
type input "556,000"
click at [774, 397] on button "Save & Close" at bounding box center [746, 401] width 90 height 28
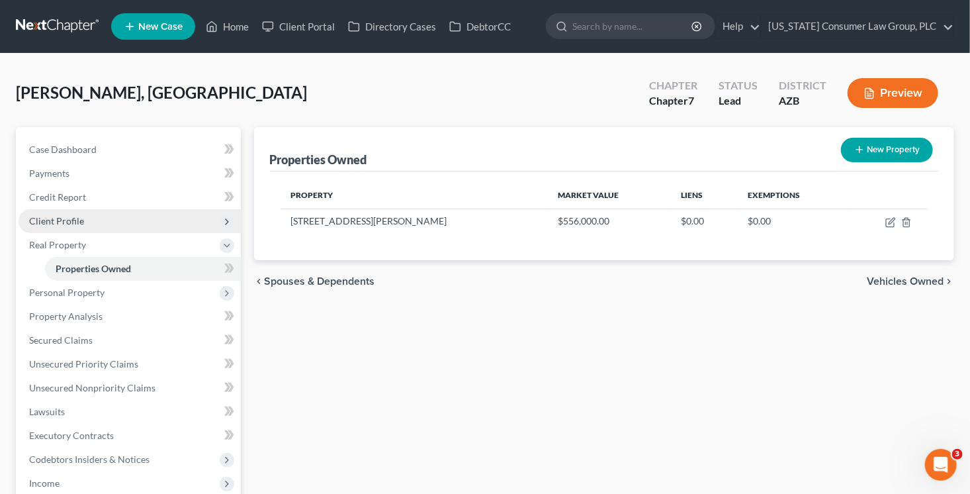
click at [76, 224] on span "Client Profile" at bounding box center [56, 220] width 55 height 11
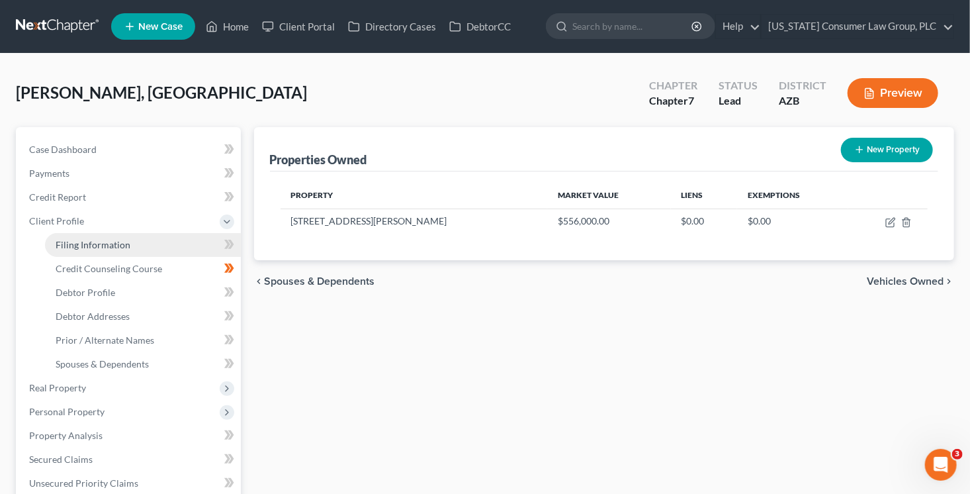
click at [124, 246] on span "Filing Information" at bounding box center [93, 244] width 75 height 11
select select "1"
select select "0"
select select "3"
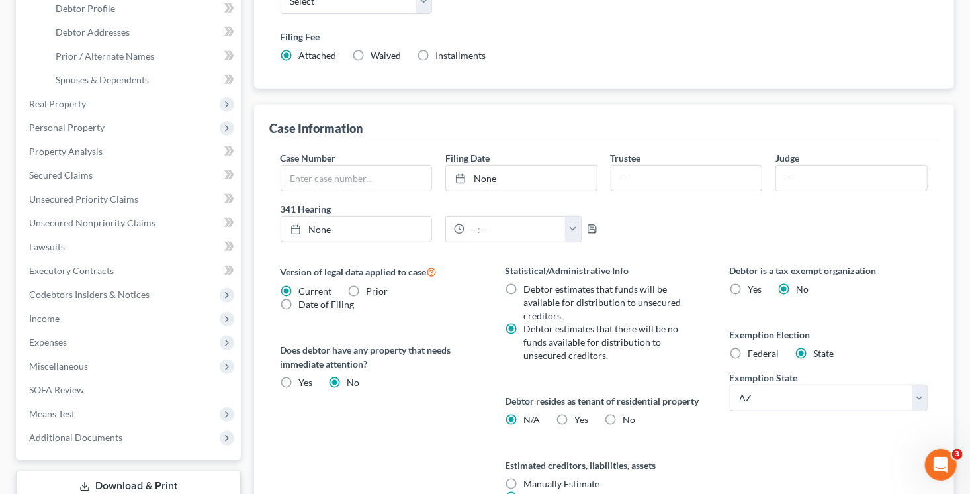
scroll to position [305, 0]
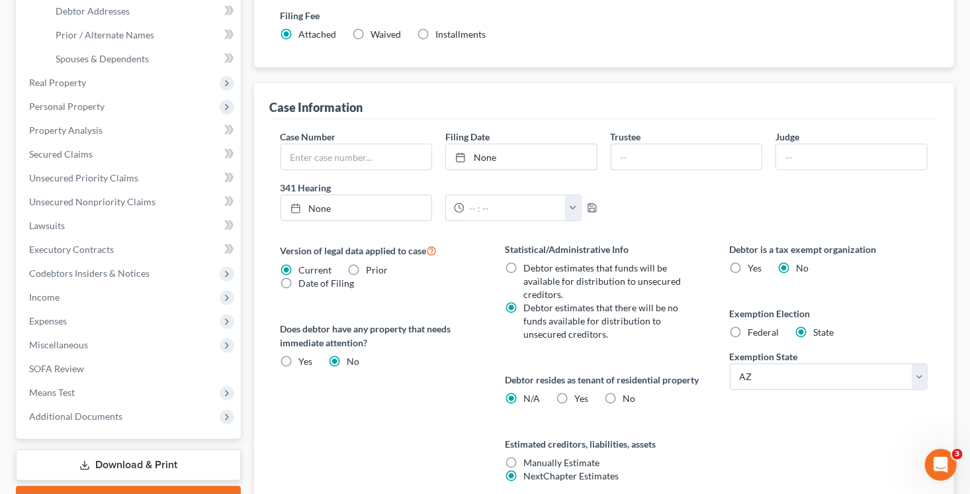
click at [623, 397] on label "No" at bounding box center [629, 398] width 13 height 13
click at [628, 397] on input "No" at bounding box center [632, 396] width 9 height 9
radio input "true"
radio input "false"
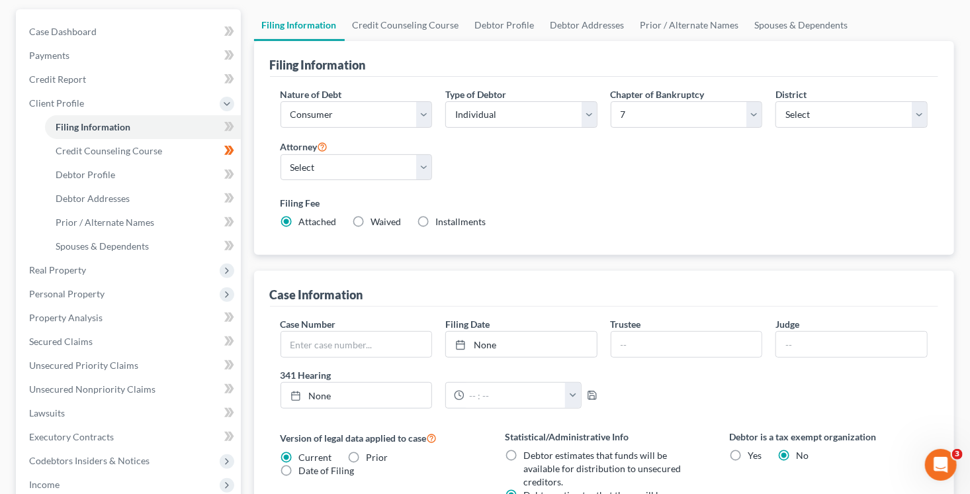
scroll to position [0, 0]
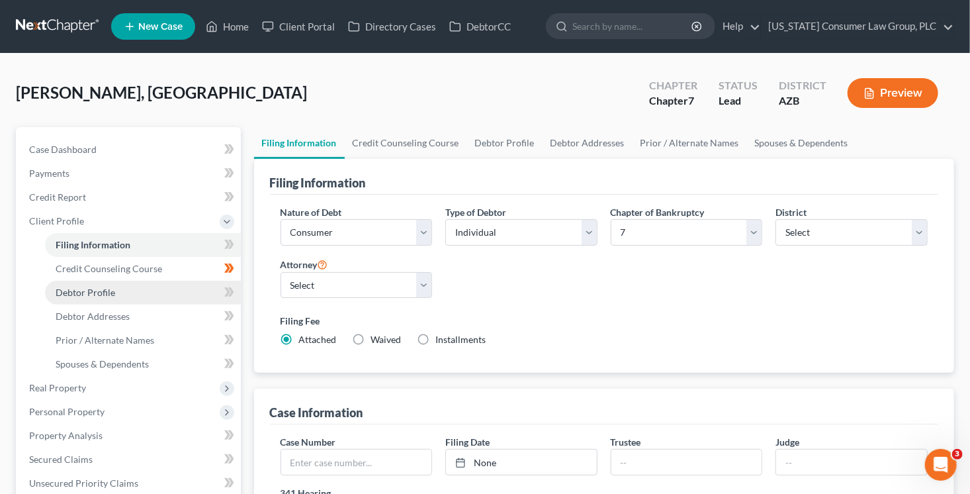
click at [179, 289] on link "Debtor Profile" at bounding box center [143, 293] width 196 height 24
select select "0"
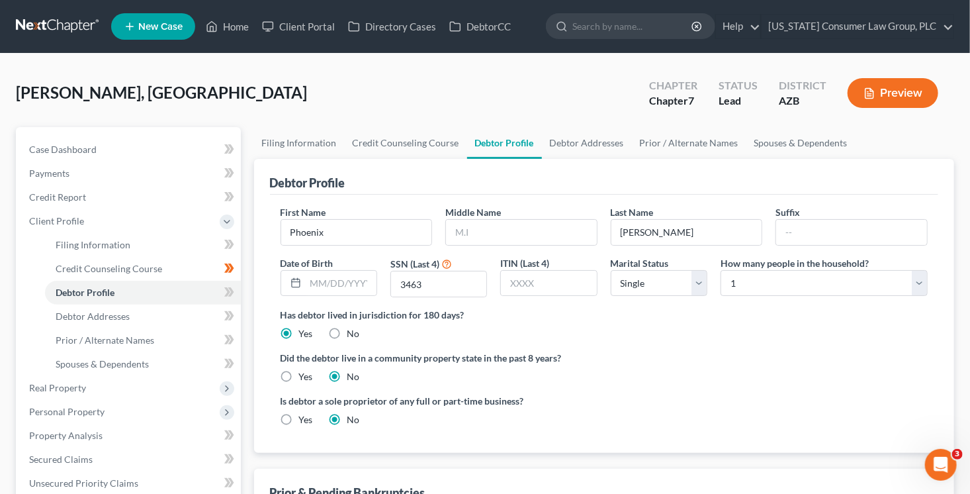
click at [230, 67] on div "Jarvis, Phoenix Upgraded Chapter Chapter 7 Status Lead District AZB Preview Pet…" at bounding box center [485, 450] width 970 height 793
click at [75, 147] on span "Case Dashboard" at bounding box center [63, 149] width 68 height 11
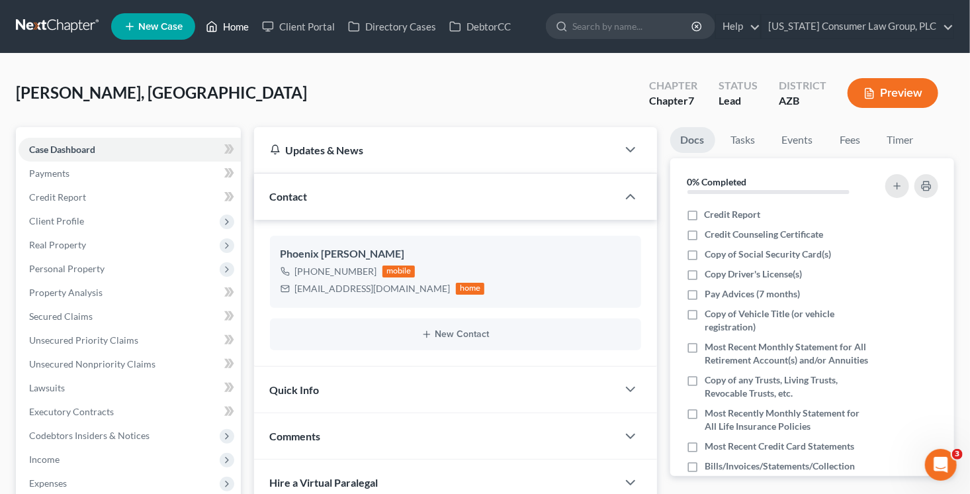
click at [236, 23] on link "Home" at bounding box center [227, 27] width 56 height 24
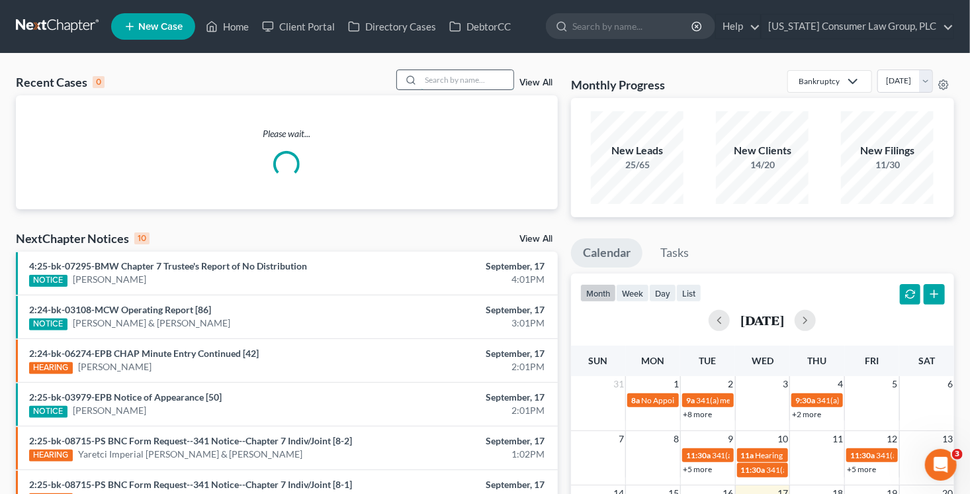
click at [478, 82] on input "search" at bounding box center [467, 79] width 93 height 19
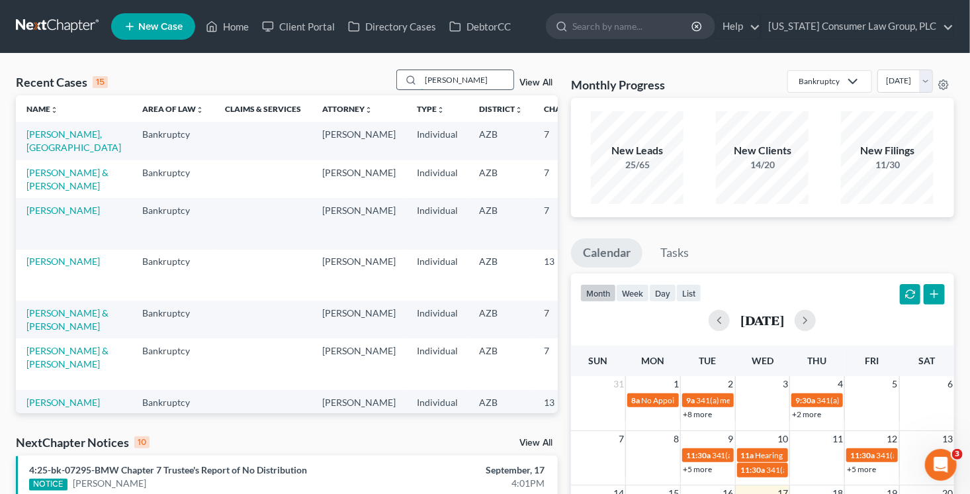
type input "ortiz"
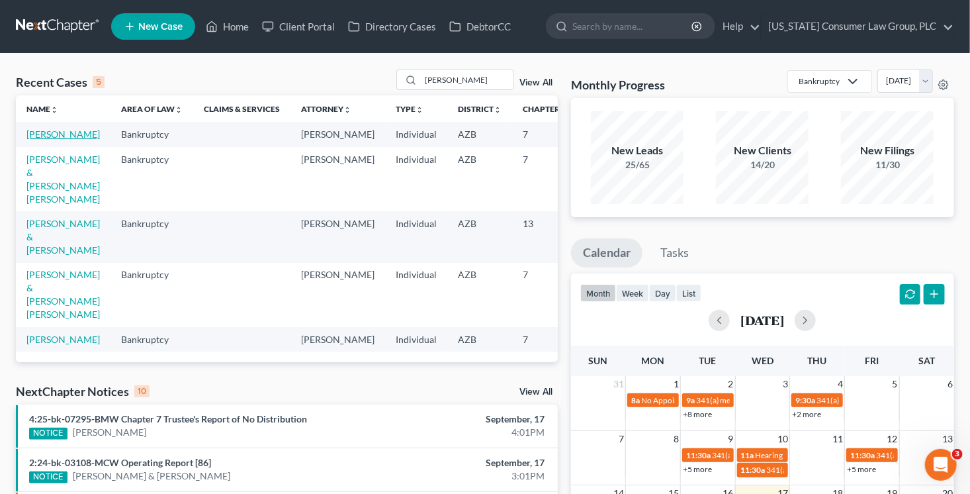
click at [40, 128] on link "[PERSON_NAME]" at bounding box center [62, 133] width 73 height 11
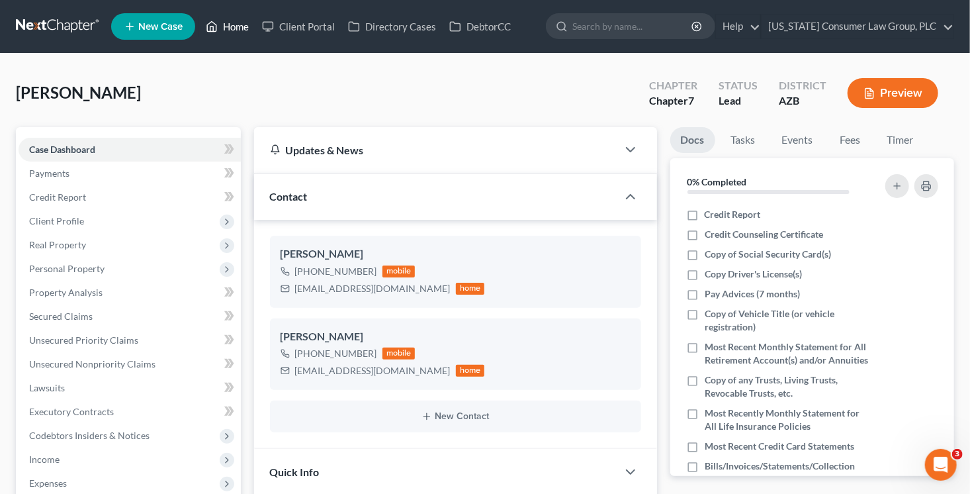
click at [222, 31] on link "Home" at bounding box center [227, 27] width 56 height 24
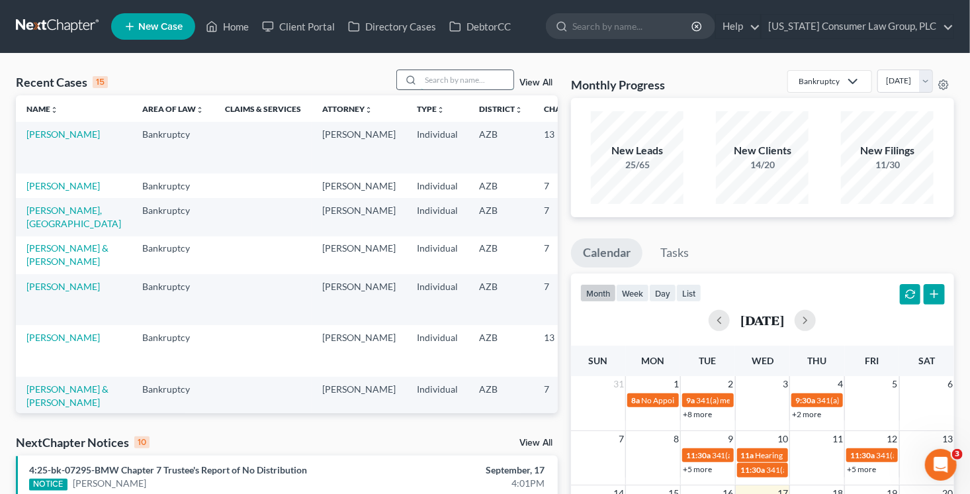
click at [455, 81] on input "search" at bounding box center [467, 79] width 93 height 19
type input "westbrook"
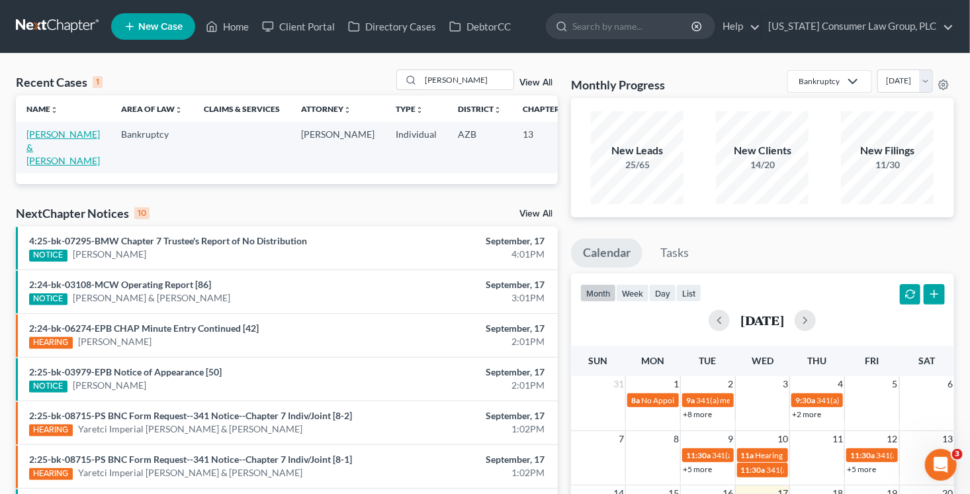
click at [43, 151] on link "[PERSON_NAME] & [PERSON_NAME]" at bounding box center [62, 147] width 73 height 38
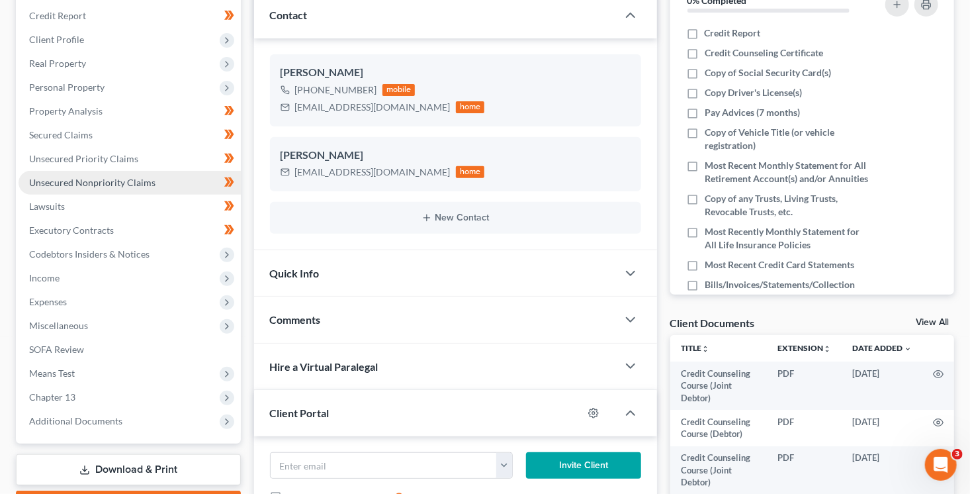
scroll to position [224, 0]
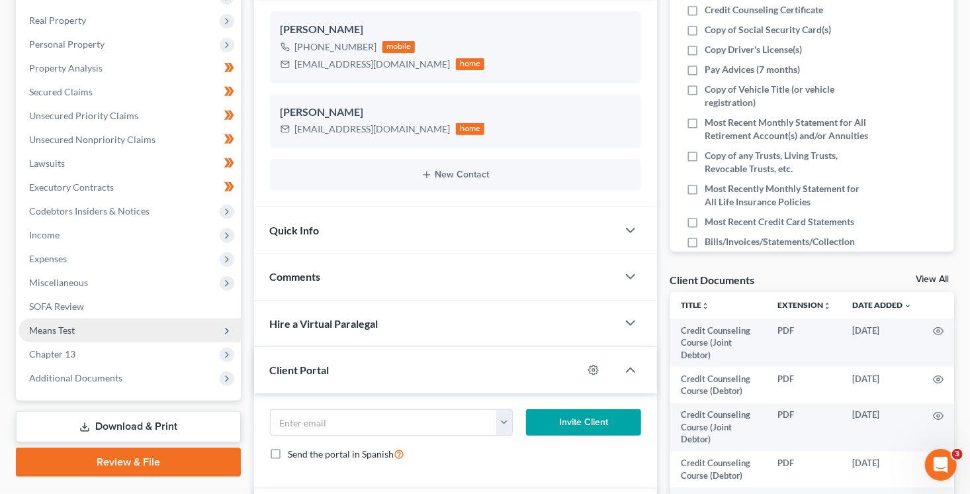
click at [68, 336] on span "Means Test" at bounding box center [130, 330] width 222 height 24
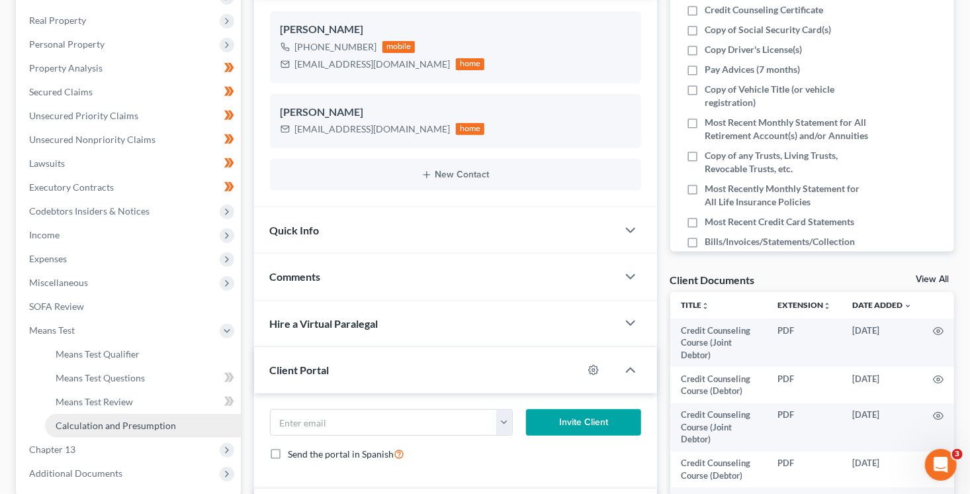
click at [126, 422] on span "Calculation and Presumption" at bounding box center [116, 425] width 120 height 11
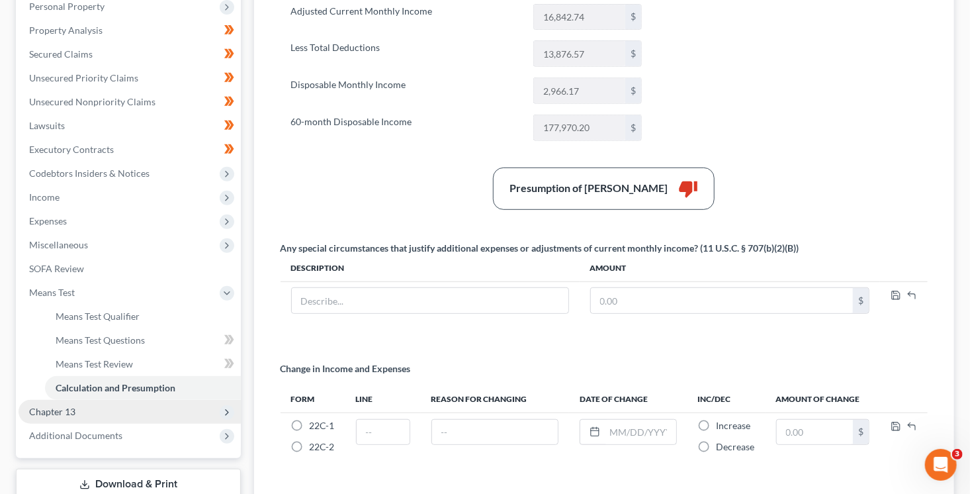
scroll to position [269, 0]
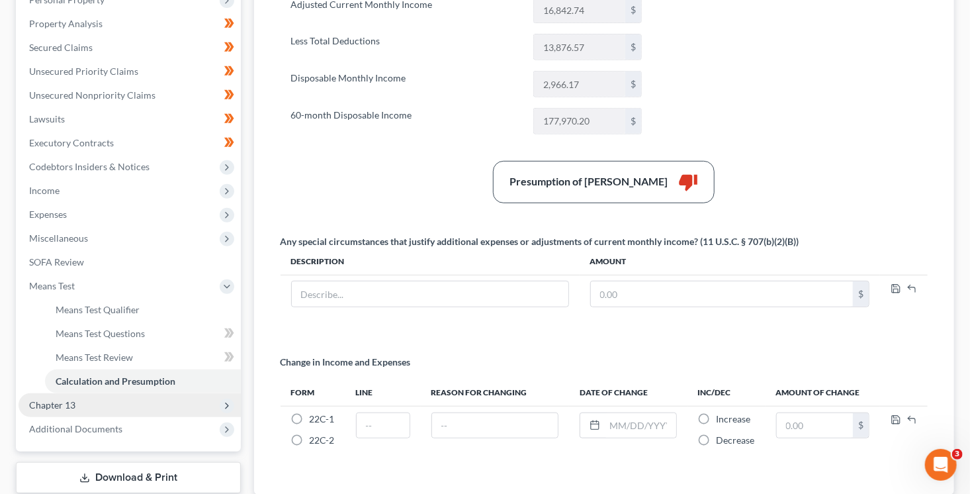
click at [88, 402] on span "Chapter 13" at bounding box center [130, 405] width 222 height 24
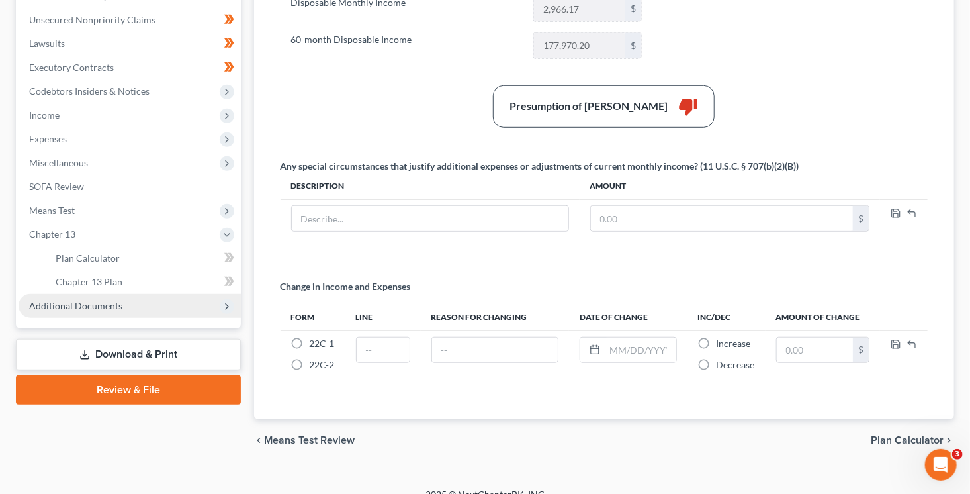
scroll to position [347, 0]
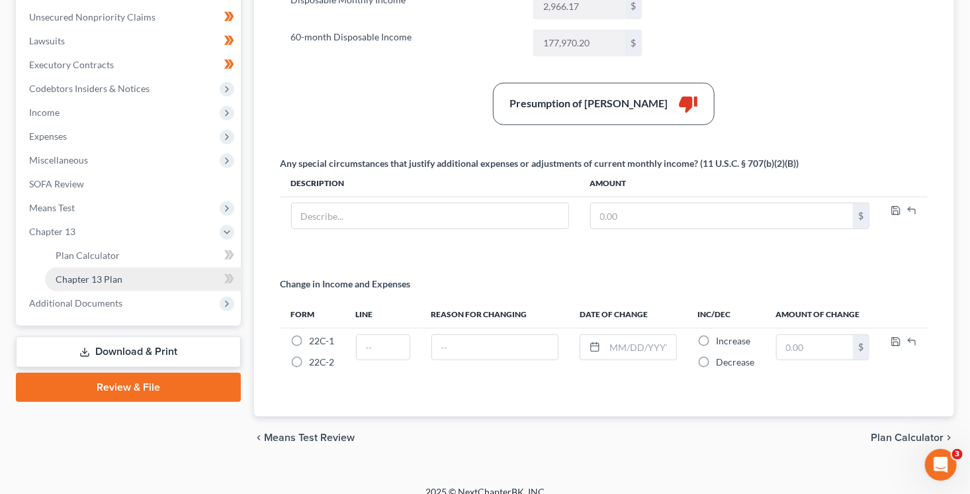
click at [112, 282] on span "Chapter 13 Plan" at bounding box center [89, 278] width 67 height 11
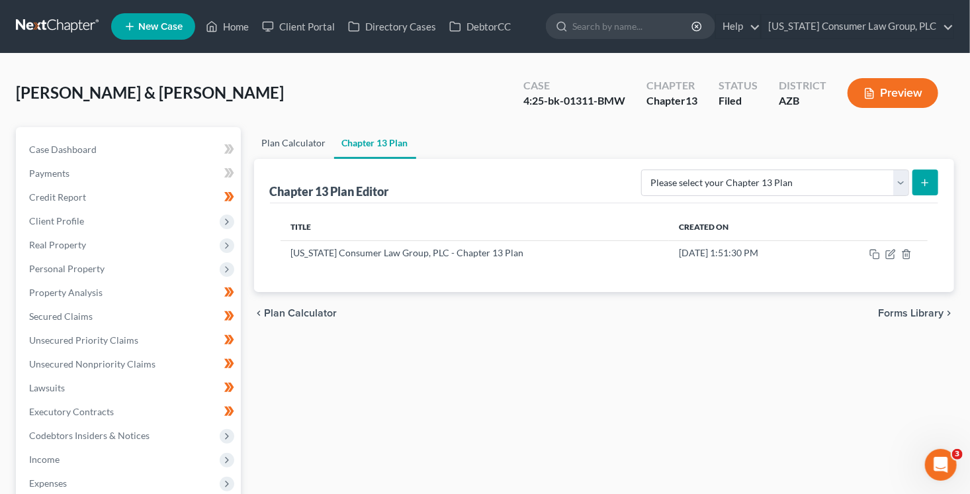
click at [279, 142] on link "Plan Calculator" at bounding box center [294, 143] width 80 height 32
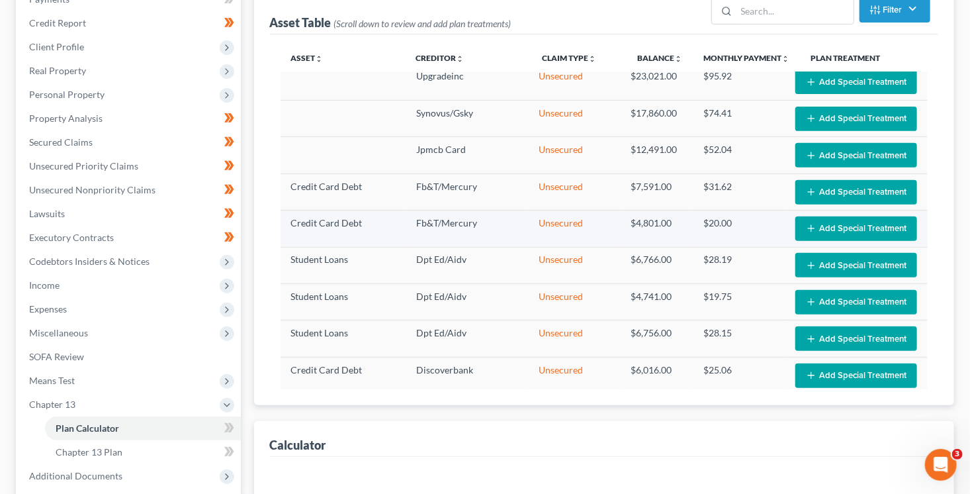
scroll to position [213, 0]
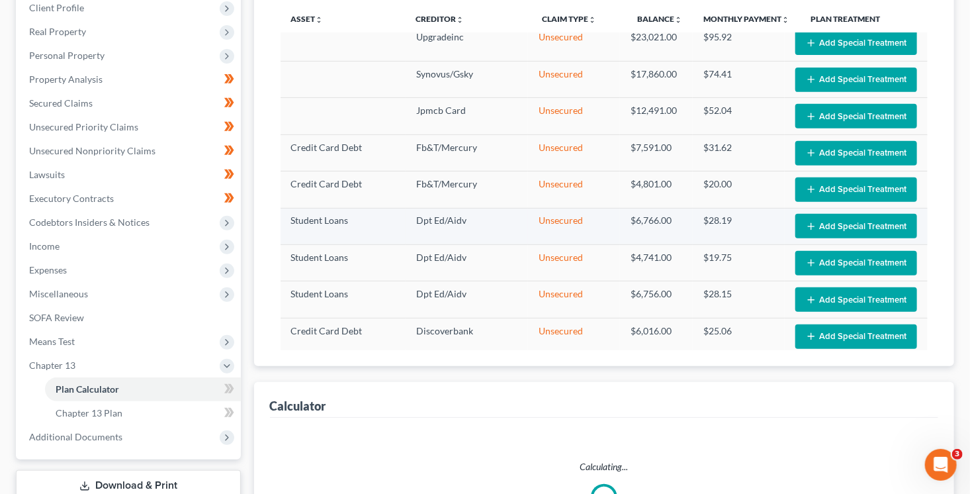
select select "59"
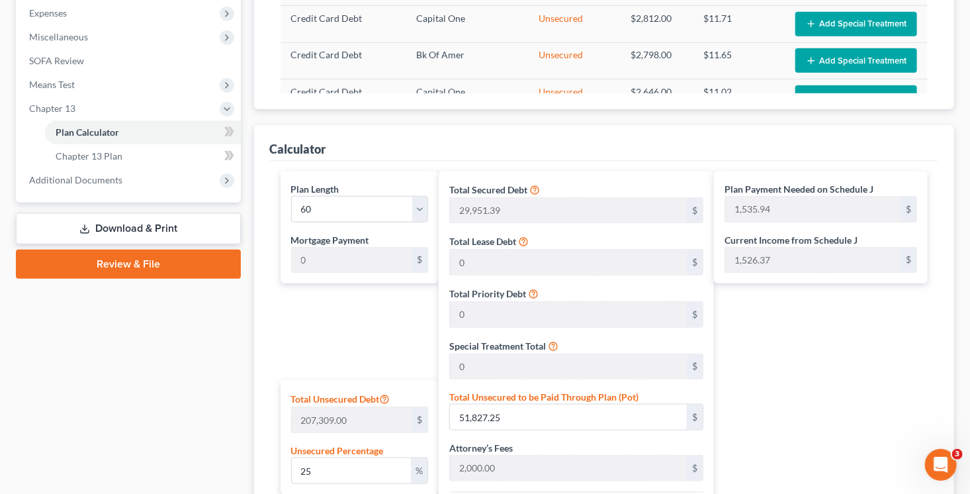
scroll to position [450, 0]
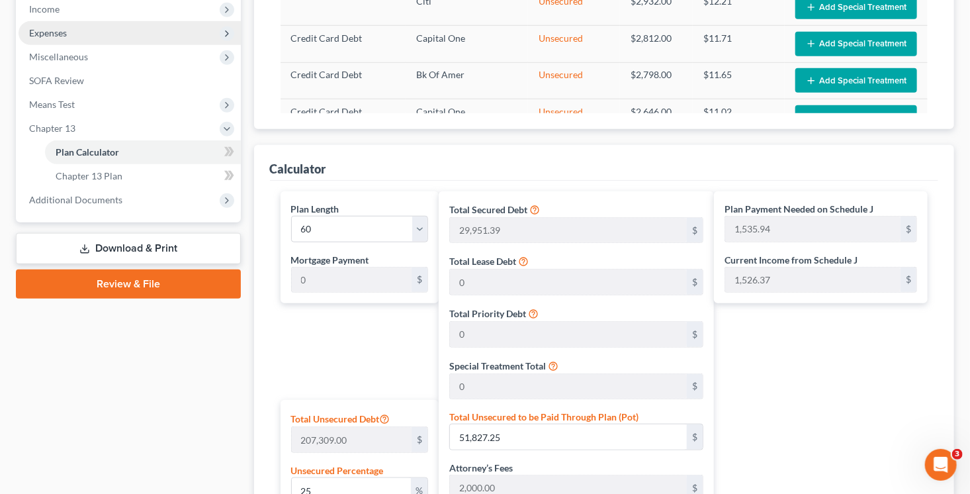
click at [62, 35] on span "Expenses" at bounding box center [48, 32] width 38 height 11
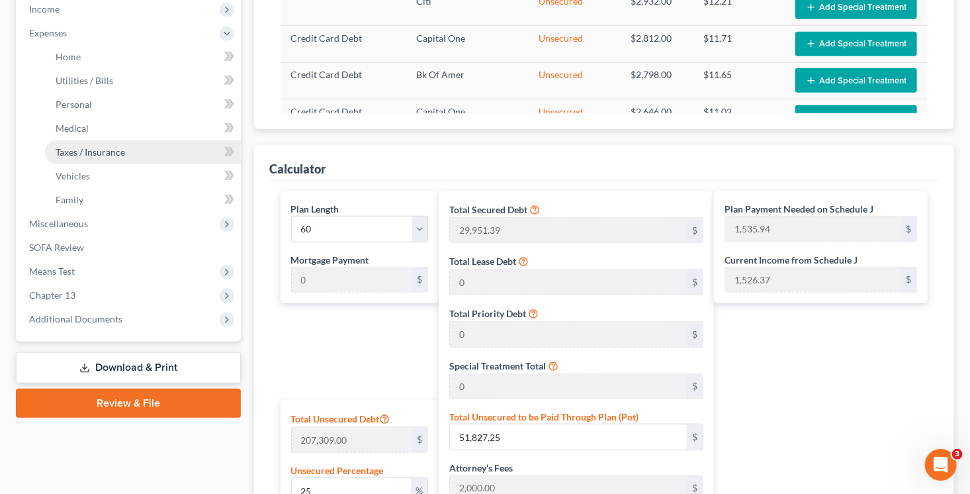
click at [93, 150] on span "Taxes / Insurance" at bounding box center [90, 151] width 69 height 11
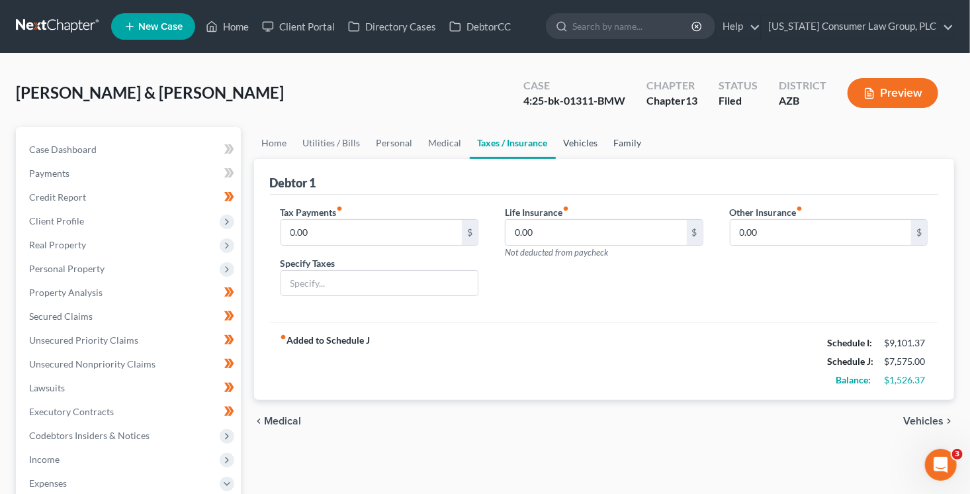
drag, startPoint x: 586, startPoint y: 148, endPoint x: 604, endPoint y: 145, distance: 17.4
click at [586, 148] on link "Vehicles" at bounding box center [581, 143] width 50 height 32
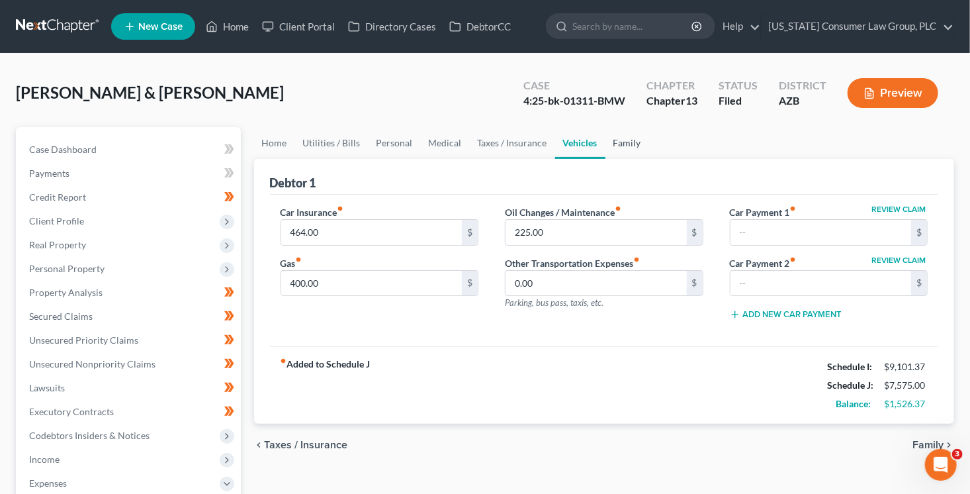
click at [621, 142] on link "Family" at bounding box center [628, 143] width 44 height 32
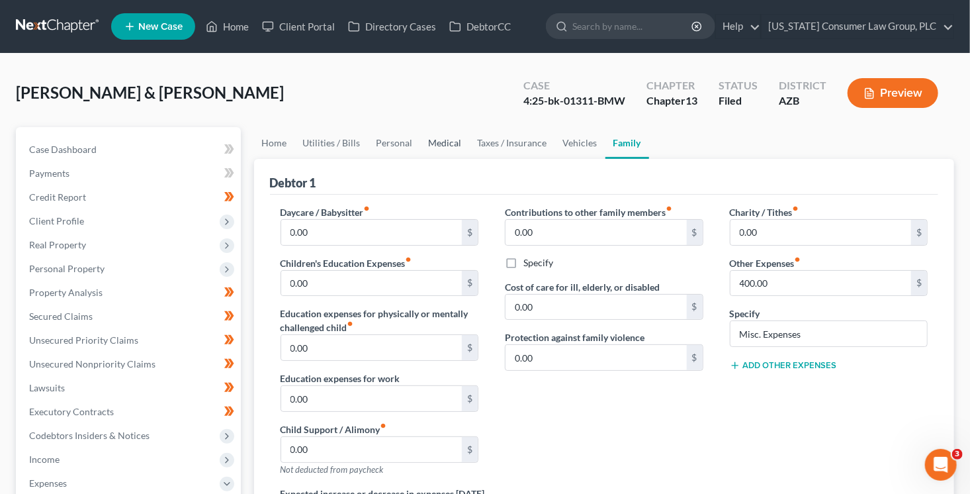
click at [436, 142] on link "Medical" at bounding box center [445, 143] width 49 height 32
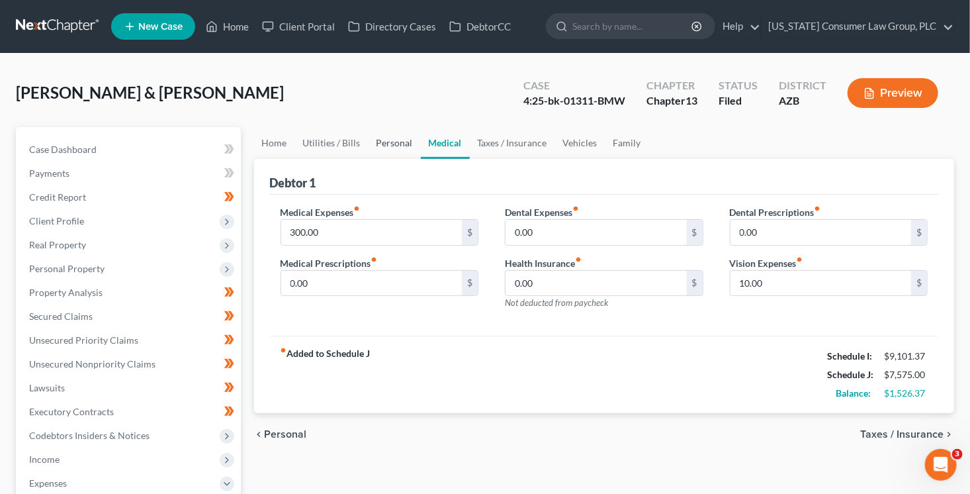
click at [396, 145] on link "Personal" at bounding box center [395, 143] width 52 height 32
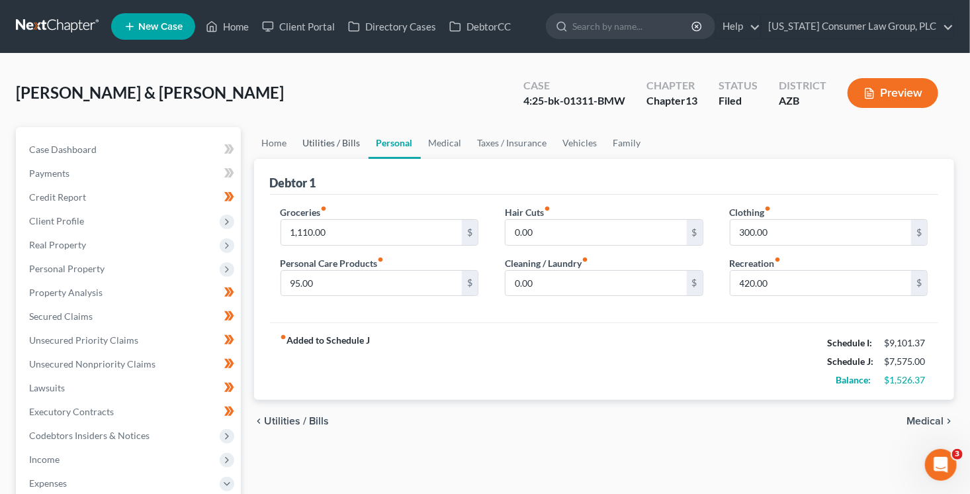
click at [315, 136] on link "Utilities / Bills" at bounding box center [331, 143] width 73 height 32
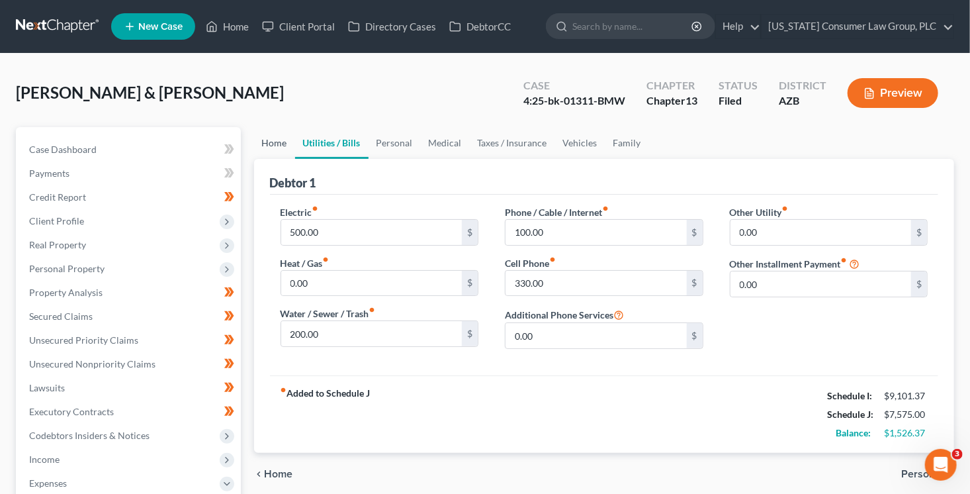
click at [255, 140] on link "Home" at bounding box center [274, 143] width 41 height 32
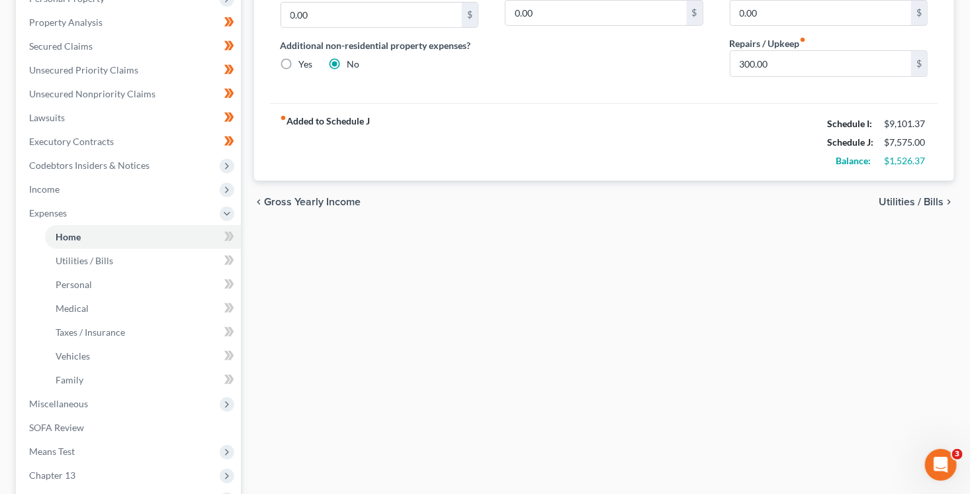
scroll to position [339, 0]
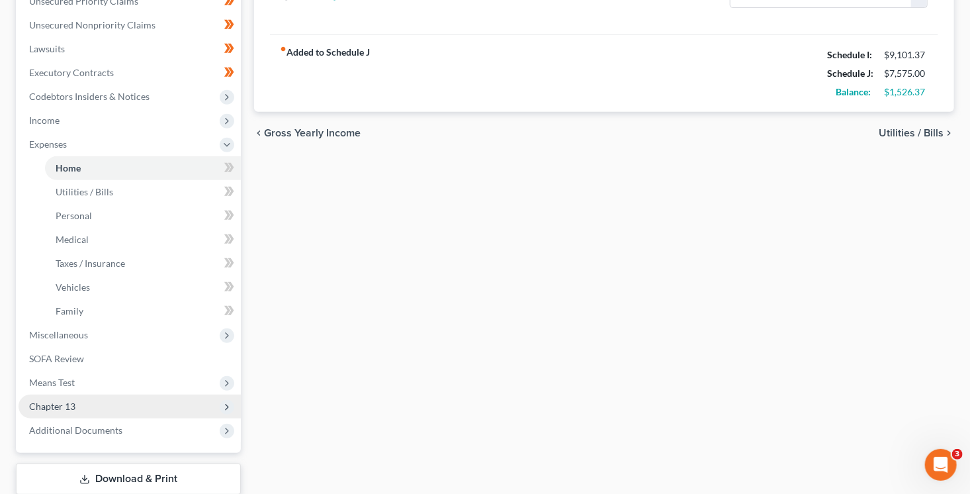
click at [68, 403] on span "Chapter 13" at bounding box center [52, 405] width 46 height 11
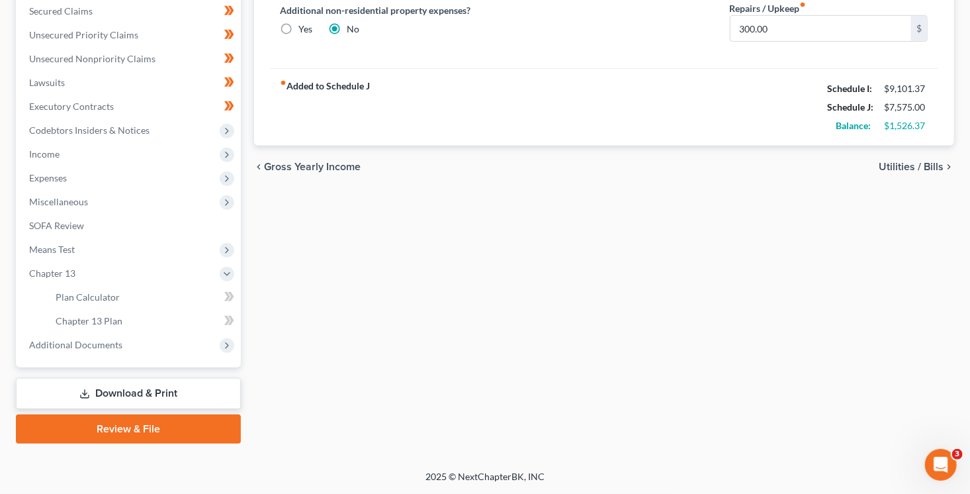
scroll to position [304, 0]
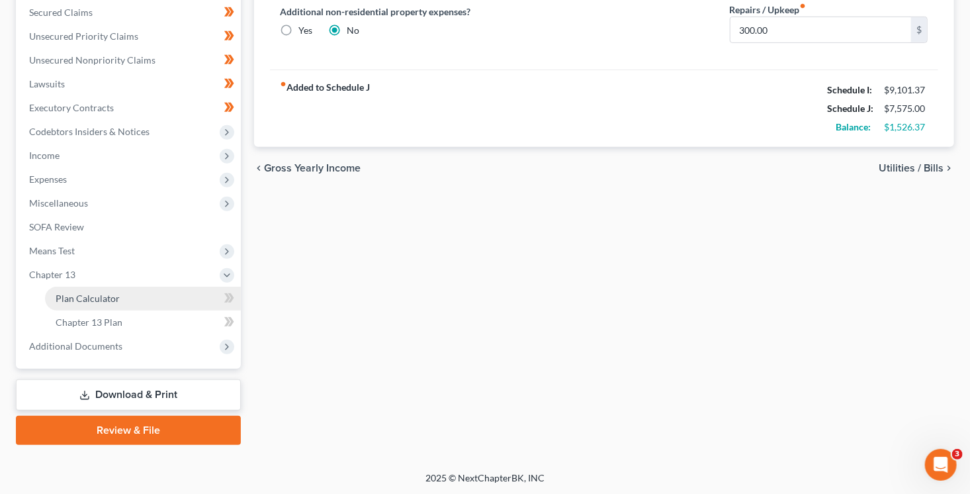
click at [95, 301] on span "Plan Calculator" at bounding box center [88, 298] width 64 height 11
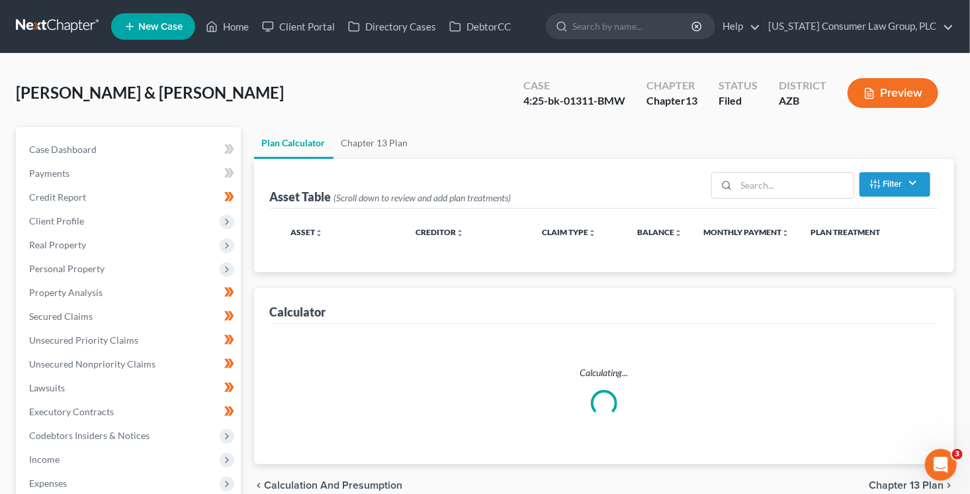
scroll to position [2, 0]
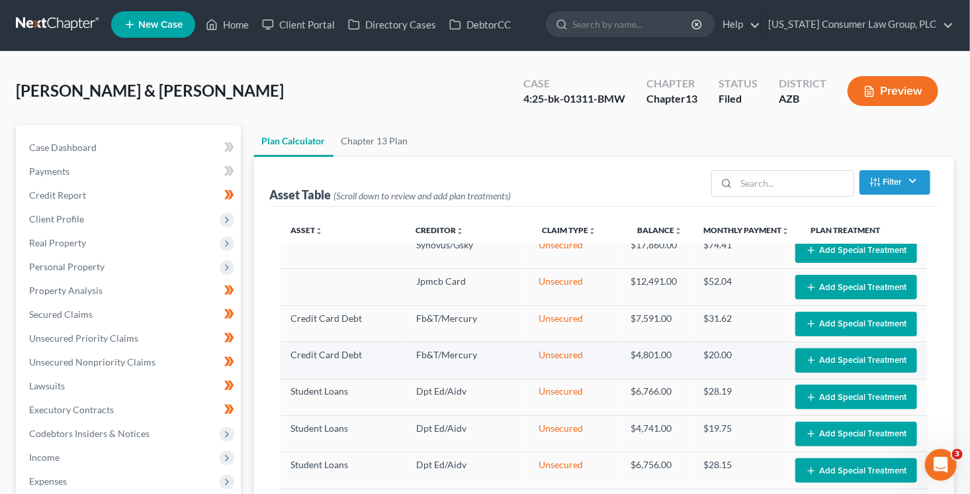
select select "59"
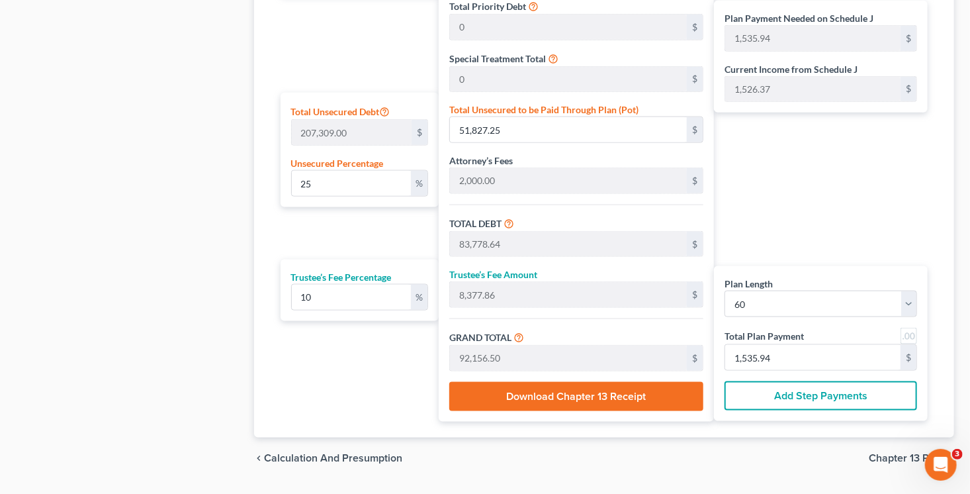
scroll to position [739, 0]
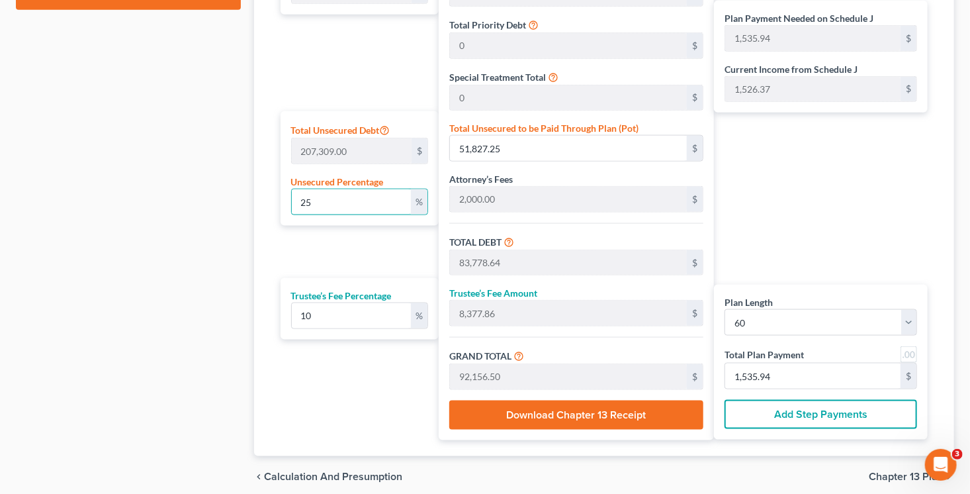
drag, startPoint x: 322, startPoint y: 206, endPoint x: 285, endPoint y: 201, distance: 37.4
click at [285, 201] on div "Total Unsecured Debt 207,309.00 $ Unsecured Percentage 25 %" at bounding box center [360, 168] width 159 height 115
type input "5"
type input "10,365.45"
type input "42,316.84"
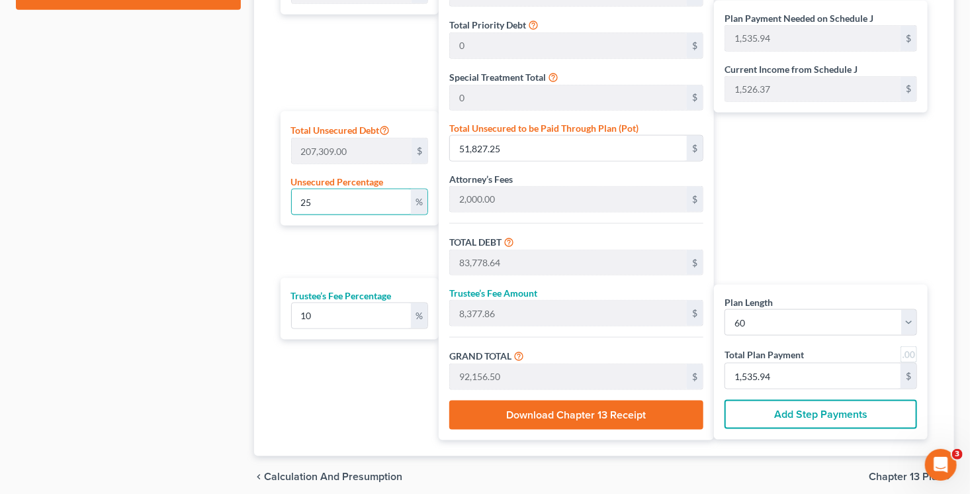
type input "4,231.68"
type input "46,548.52"
type input "775.80"
type input "50"
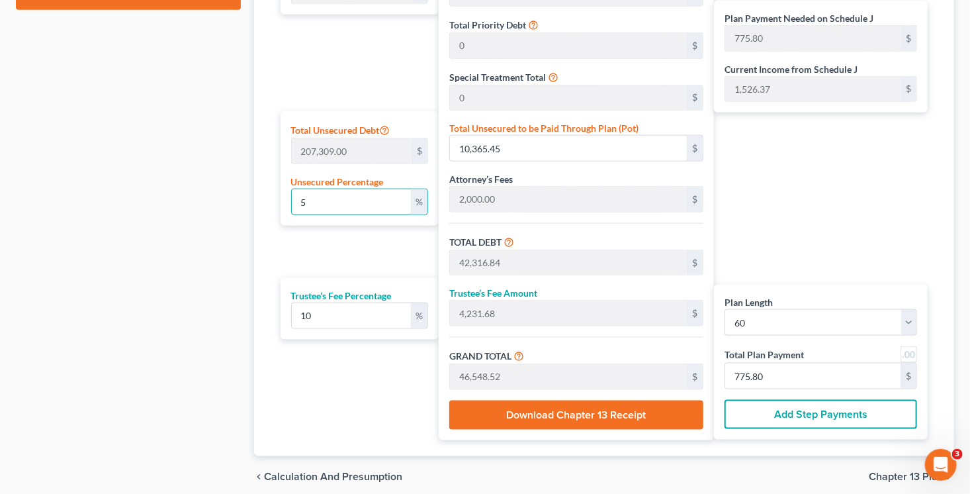
type input "103,654.50"
type input "135,605.89"
type input "13,560.58"
type input "149,166.47"
type input "2,486.10"
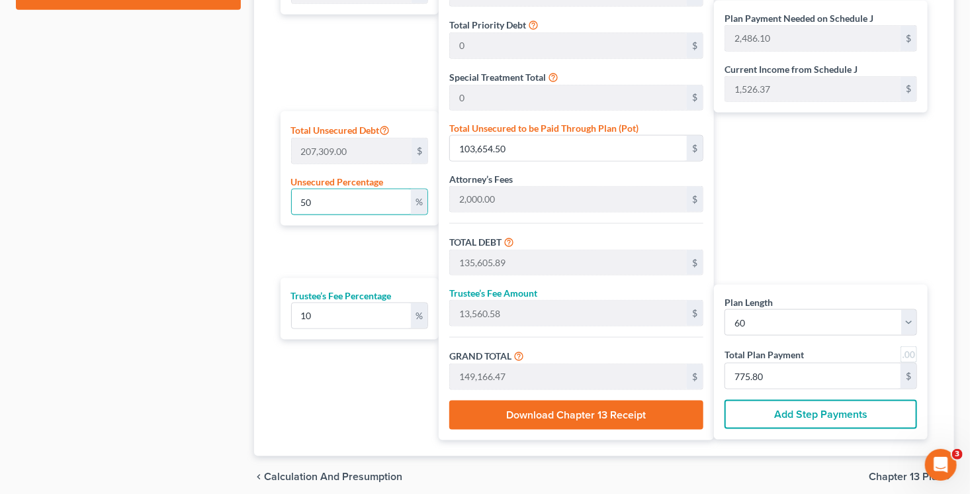
type input "2,486.10"
type input "5"
type input "10,365.45"
type input "42,316.84"
type input "4,231.68"
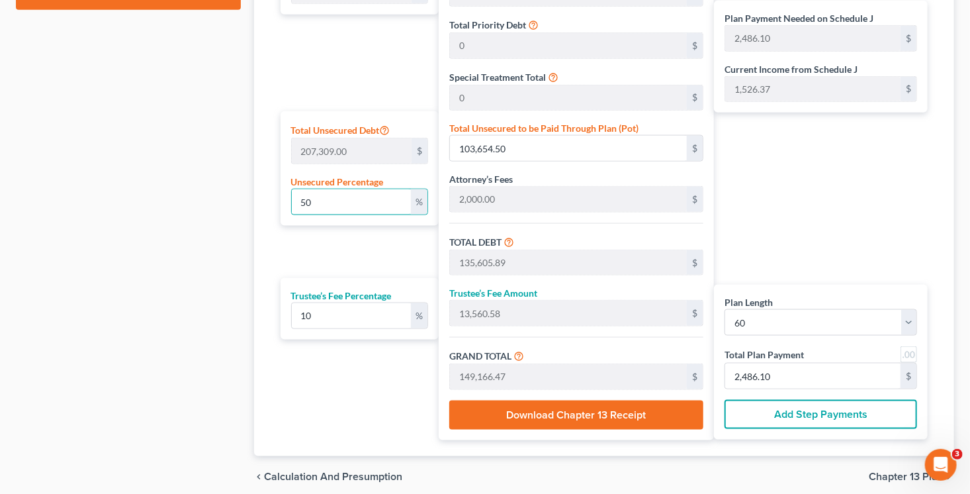
type input "46,548.52"
type input "775.80"
type input "31,951.39"
type input "3,195.13"
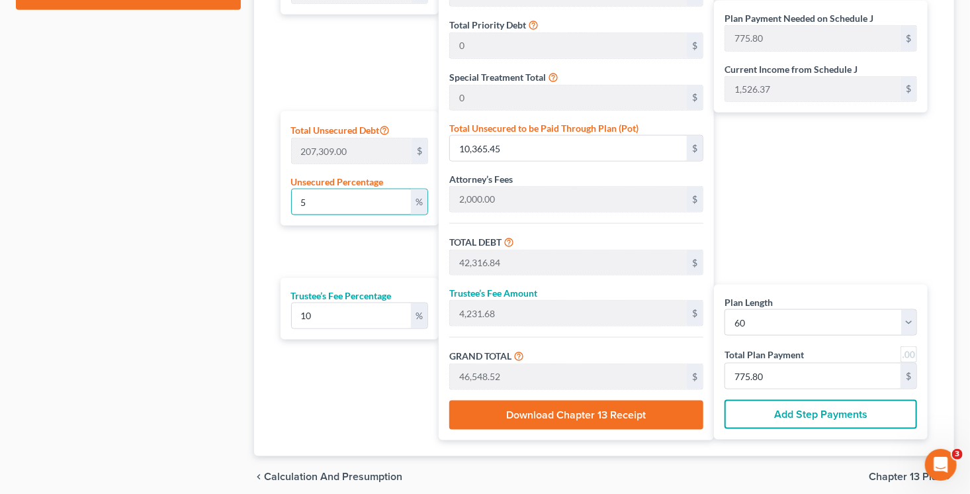
type input "35,146.52"
type input "585.77"
type input "1"
type input "2,073.09"
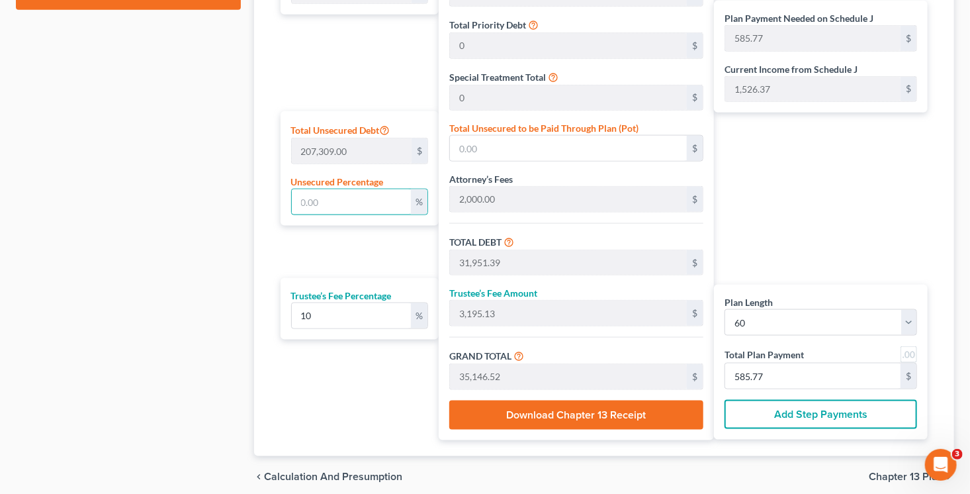
type input "34,024.47"
type input "3,402.44"
type input "37,426.92"
type input "623.78"
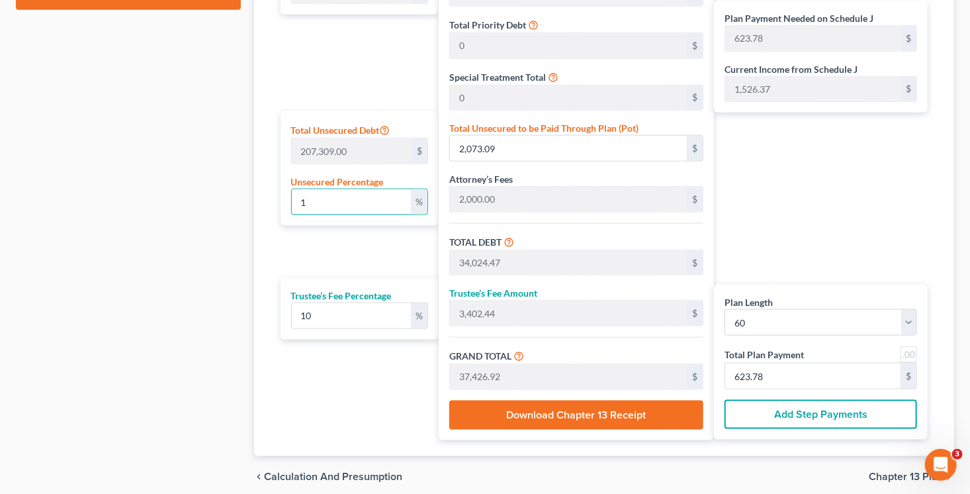
type input "10"
type input "20,730.90"
type input "52,682.29"
type input "5,268.22"
type input "57,950.51"
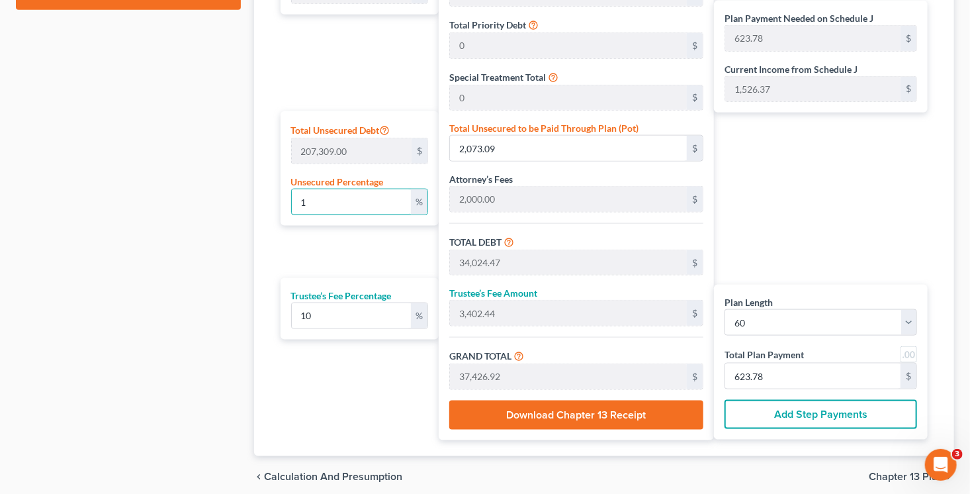
type input "965.84"
type input "100"
type input "207,309.00"
type input "239,260.39"
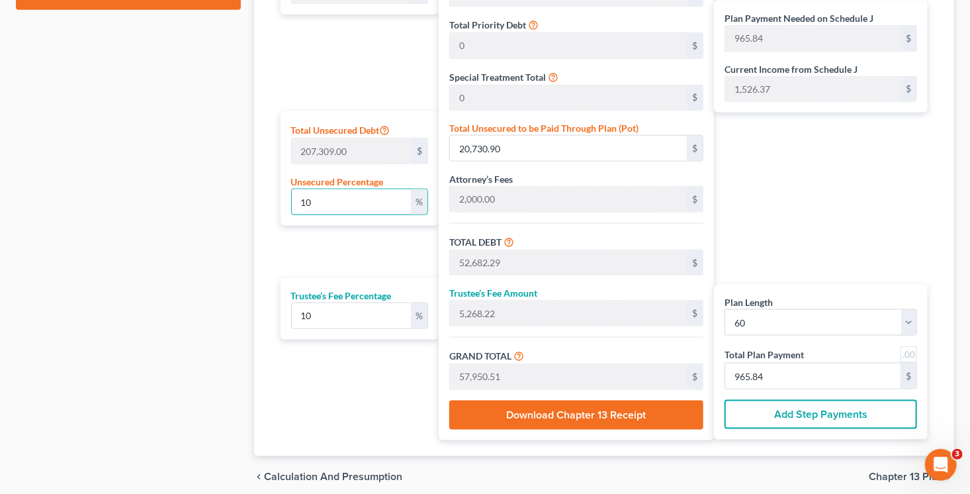
type input "23,926.03"
type input "263,186.42"
type input "4,386.44"
type input "10"
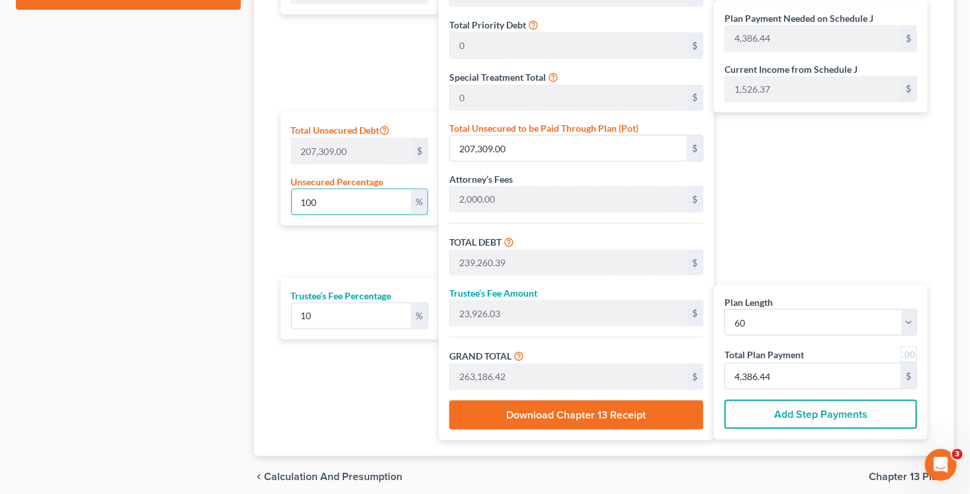
type input "20,730.90"
type input "52,682.29"
type input "5,268.22"
type input "57,950.51"
type input "965.84"
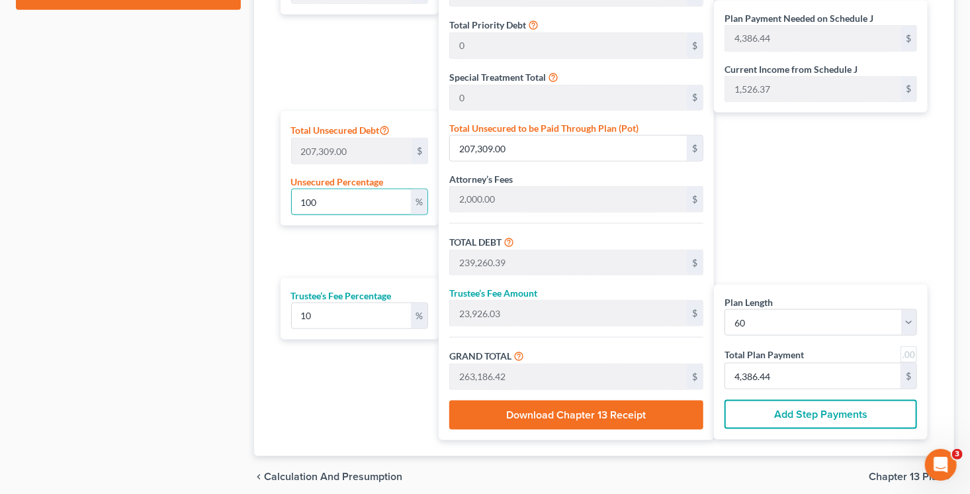
type input "965.84"
type input "1"
type input "2,073.09"
type input "34,024.47"
type input "3,402.44"
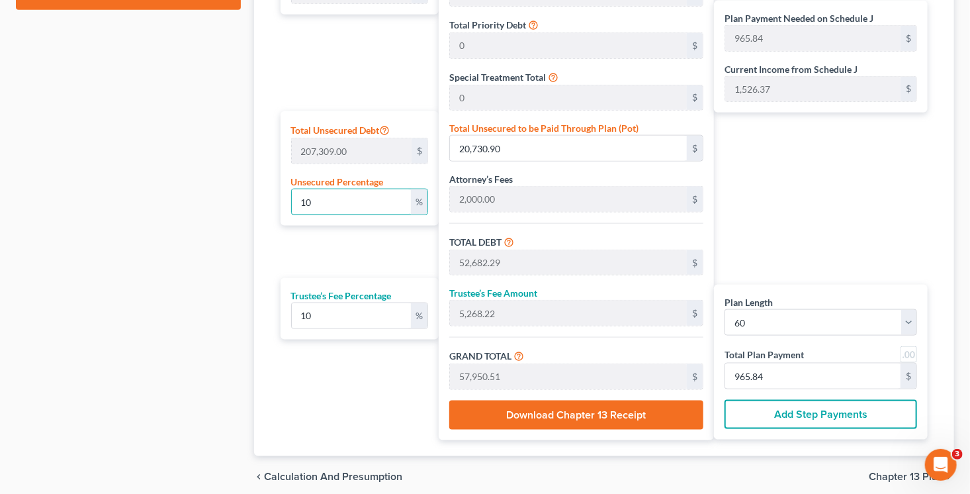
type input "37,426.92"
type input "623.78"
type input "31,951.39"
type input "3,195.13"
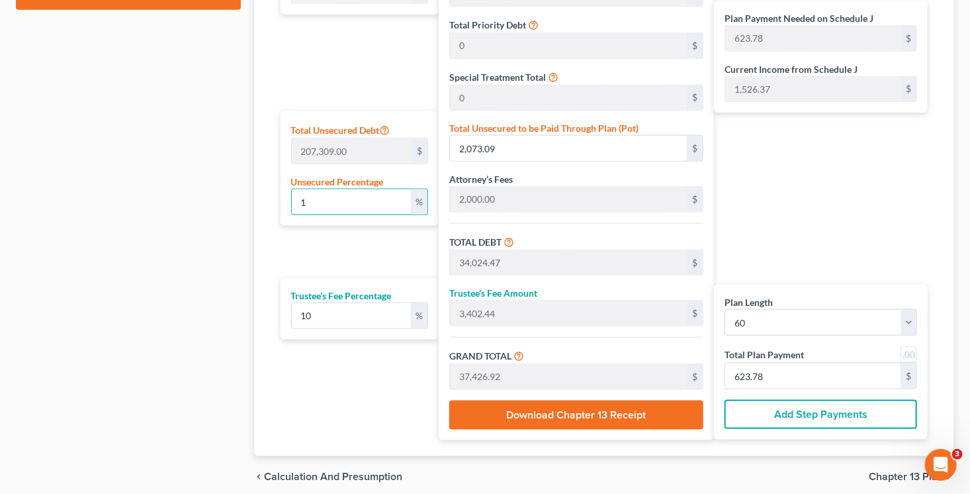
type input "35,146.52"
type input "585.77"
type input "2"
type input "4,146.18"
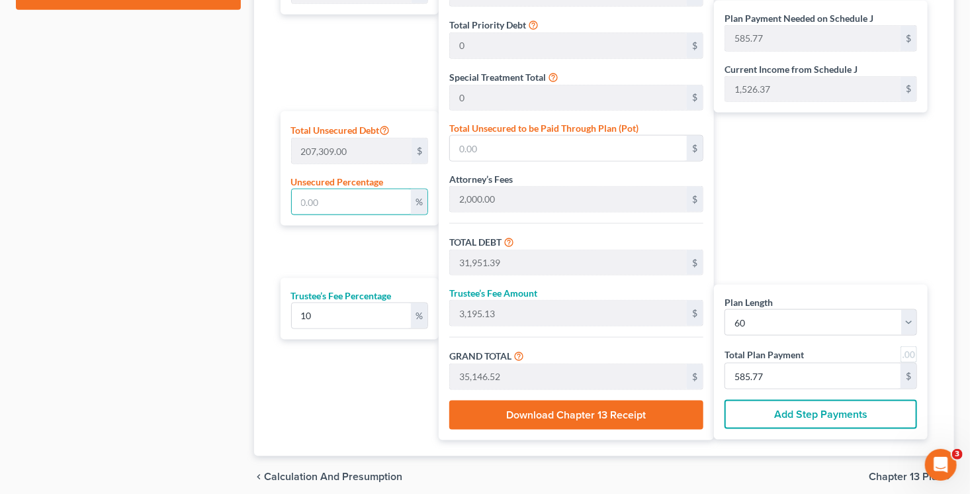
type input "36,097.57"
type input "3,609.75"
type input "39,707.32"
type input "661.78"
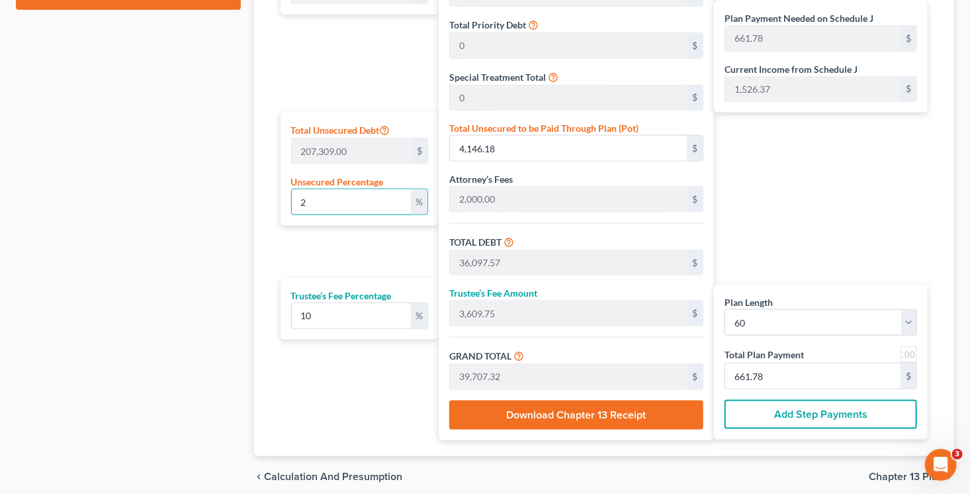
type input "25"
type input "51,827.25"
type input "83,778.64"
type input "8,377.86"
type input "92,156.50"
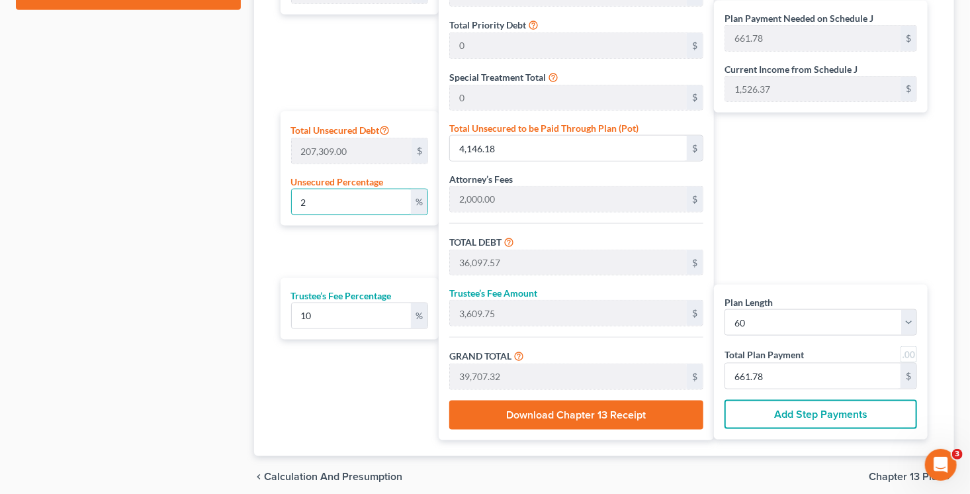
type input "1,535.94"
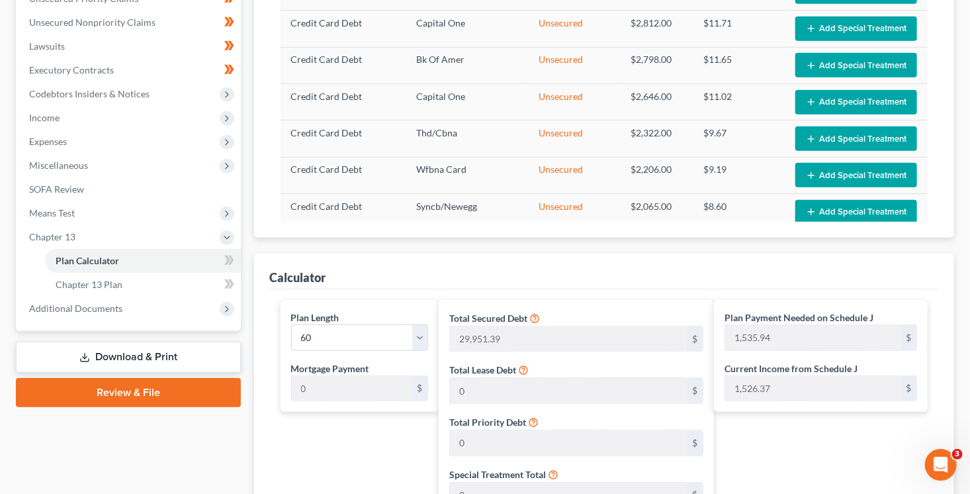
scroll to position [240, 0]
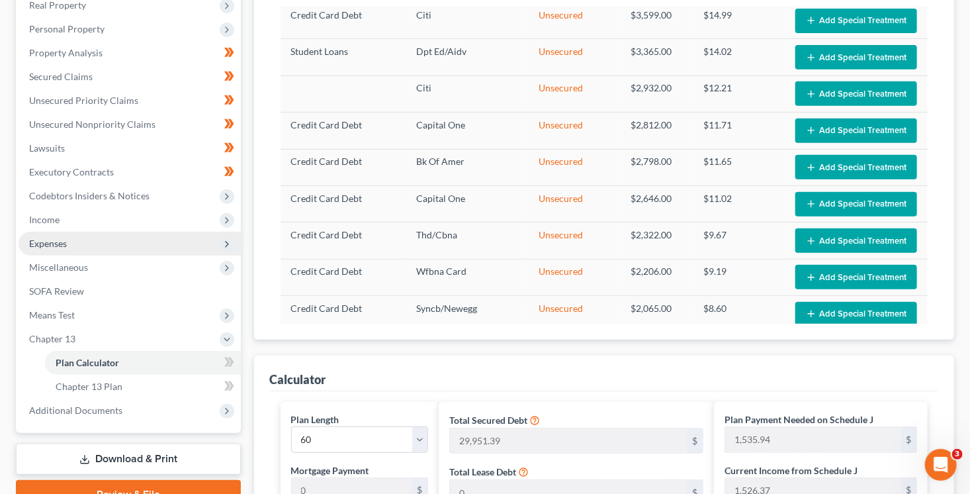
click at [75, 246] on span "Expenses" at bounding box center [130, 244] width 222 height 24
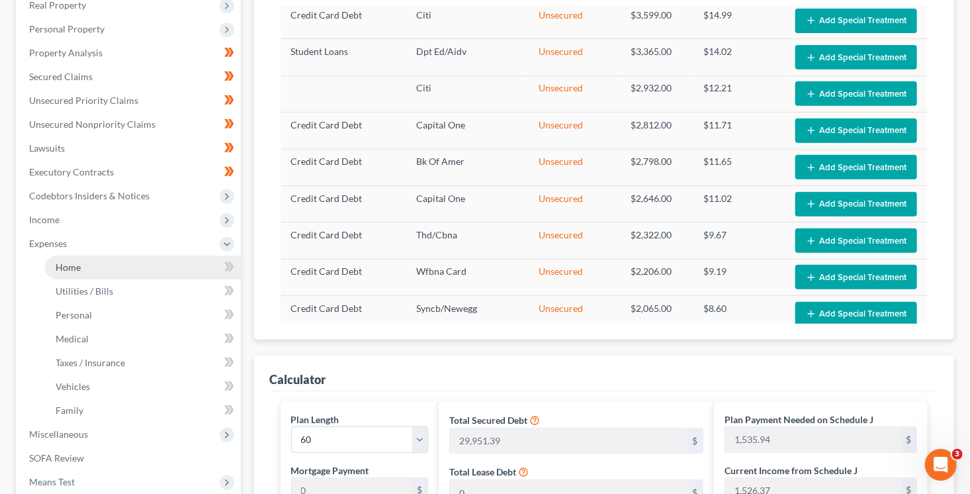
click at [73, 258] on link "Home" at bounding box center [143, 267] width 196 height 24
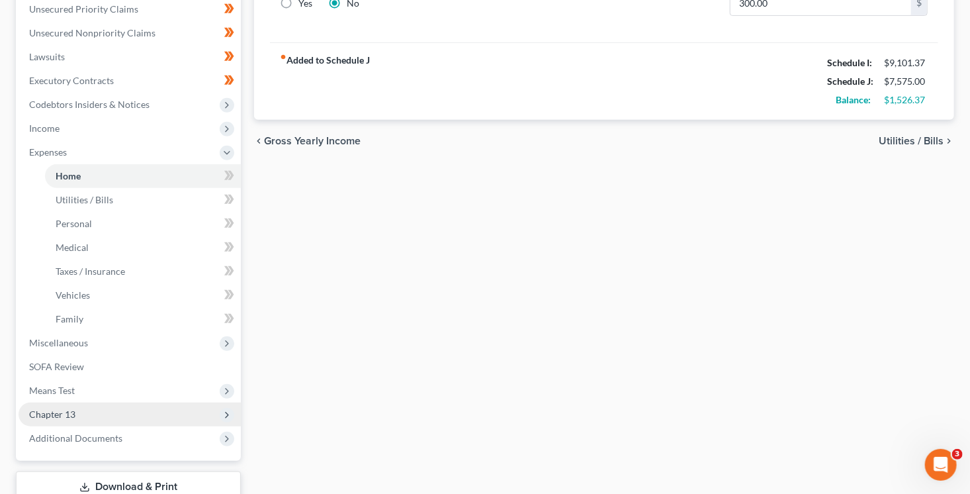
click at [75, 410] on span "Chapter 13" at bounding box center [130, 414] width 222 height 24
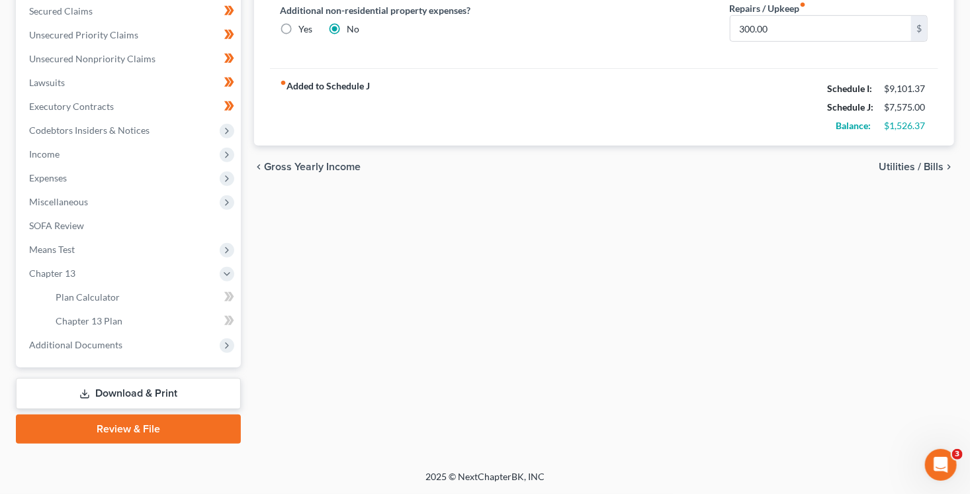
scroll to position [304, 0]
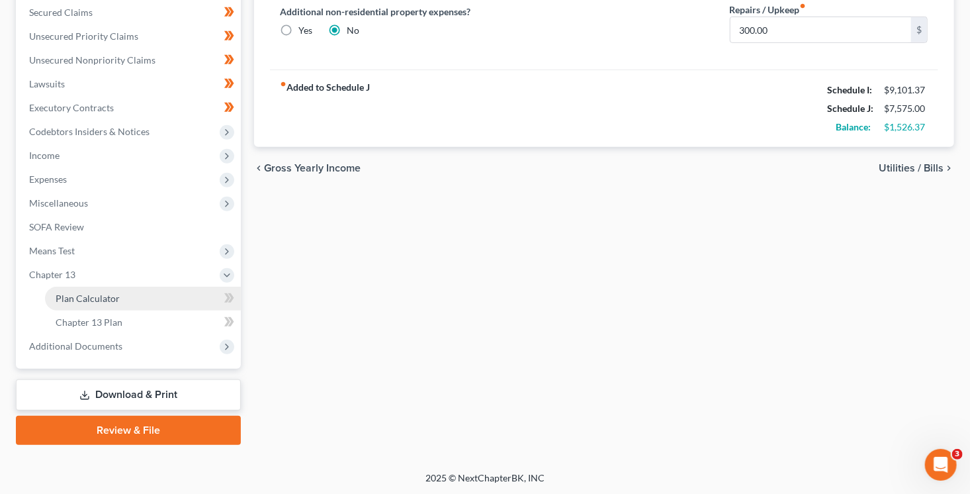
click at [85, 301] on span "Plan Calculator" at bounding box center [88, 298] width 64 height 11
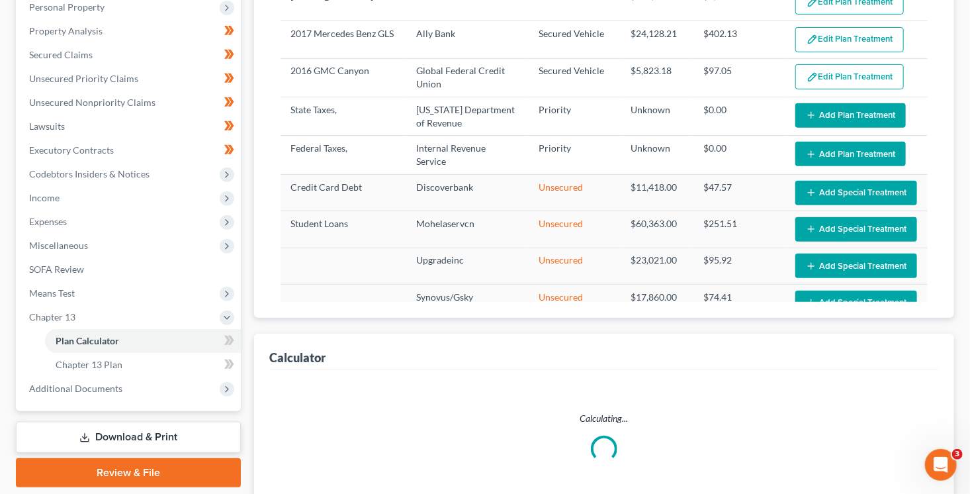
select select "59"
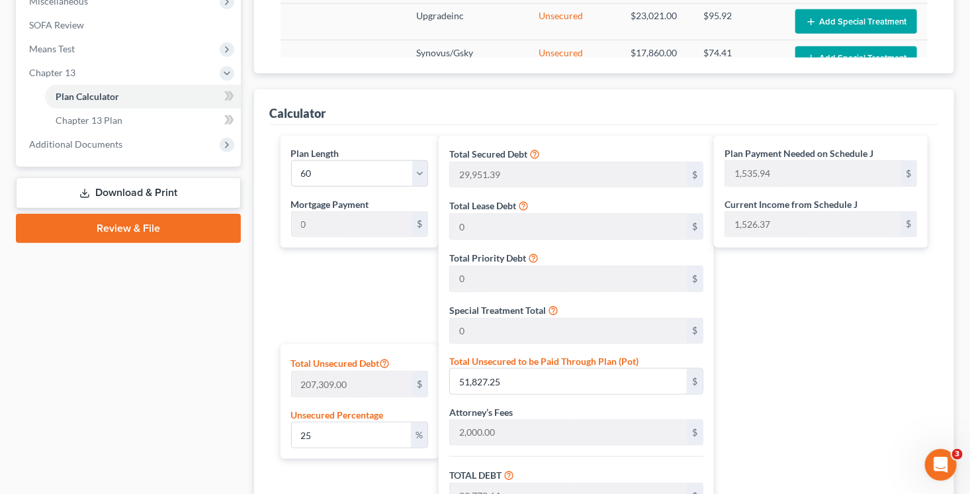
scroll to position [718, 0]
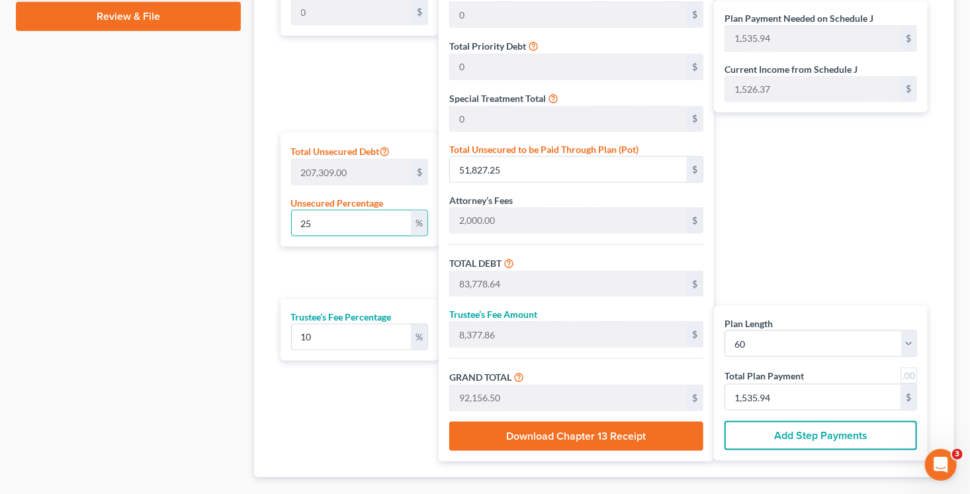
drag, startPoint x: 351, startPoint y: 223, endPoint x: 255, endPoint y: 209, distance: 97.0
click at [255, 209] on div "Calculator Plan Length 1 2 3 4 5 6 7 8 9 10 11 12 13 14 15 16 17 18 19 20 21 22…" at bounding box center [604, 178] width 701 height 600
type input "1"
type input "2,073.09"
type input "34,024.47"
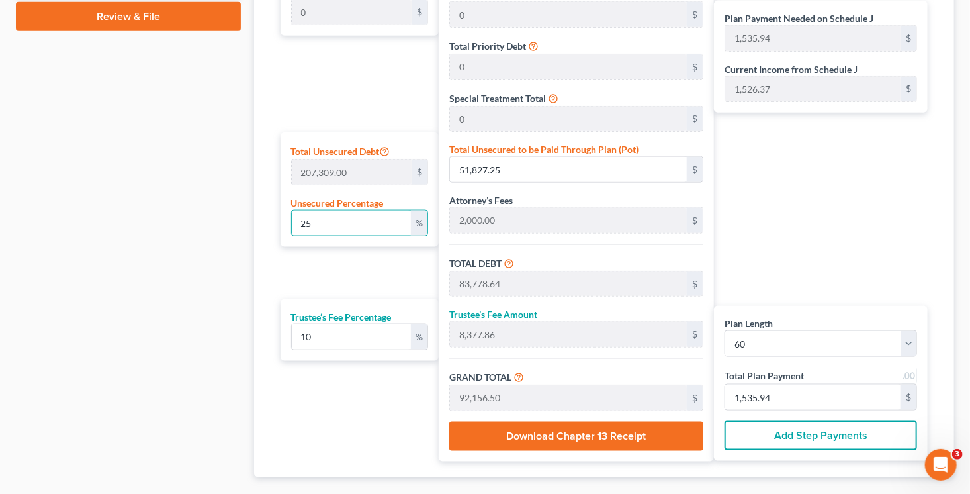
type input "3,402.44"
type input "37,426.92"
type input "623.78"
type input "10"
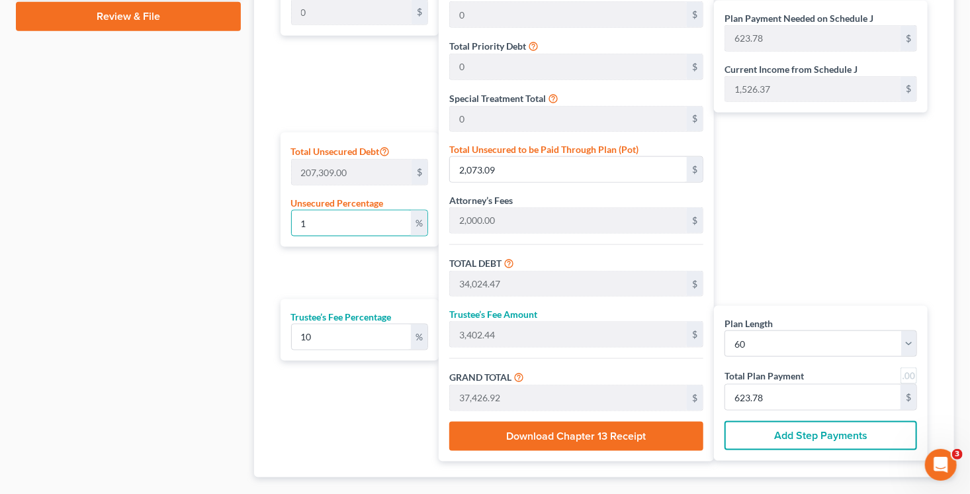
type input "20,730.90"
type input "52,682.29"
type input "5,268.22"
type input "57,950.51"
type input "965.84"
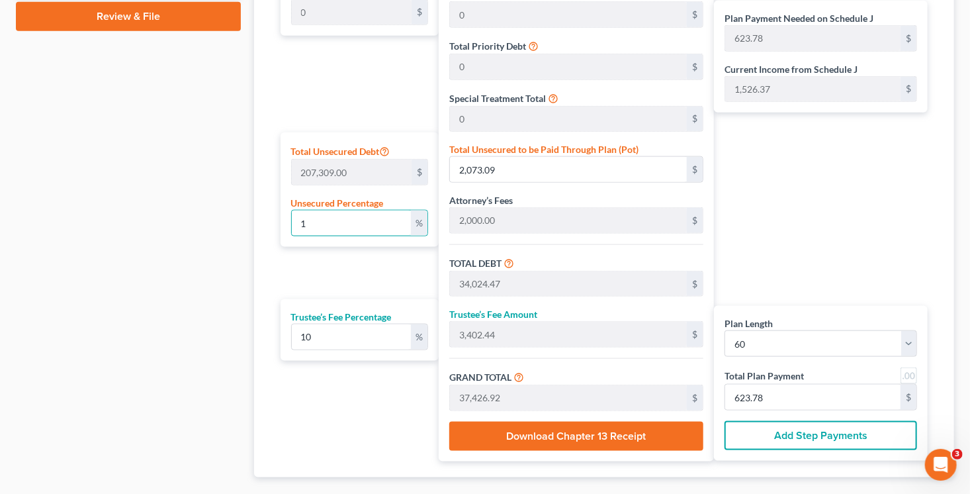
type input "965.84"
type input "100"
type input "207,309.00"
type input "239,260.39"
type input "23,926.03"
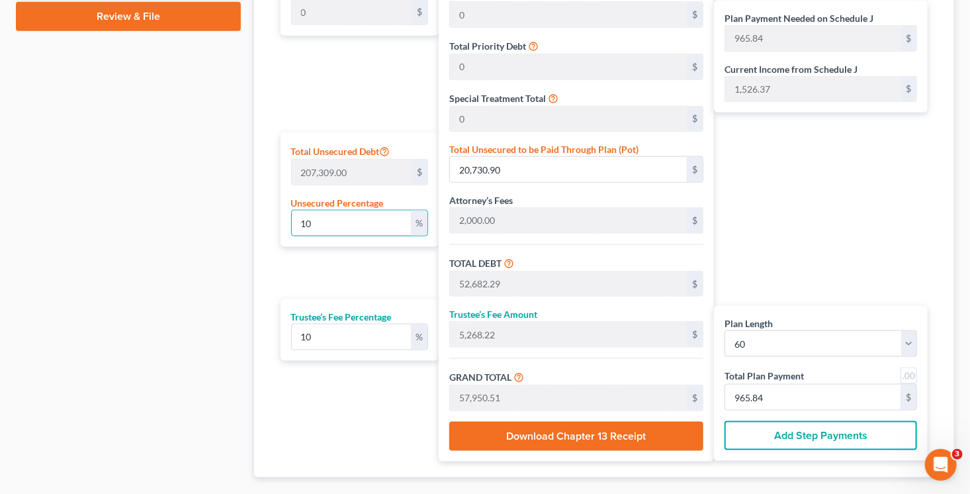
type input "263,186.42"
type input "4,386.44"
type input "31,951.39"
type input "3,195.13"
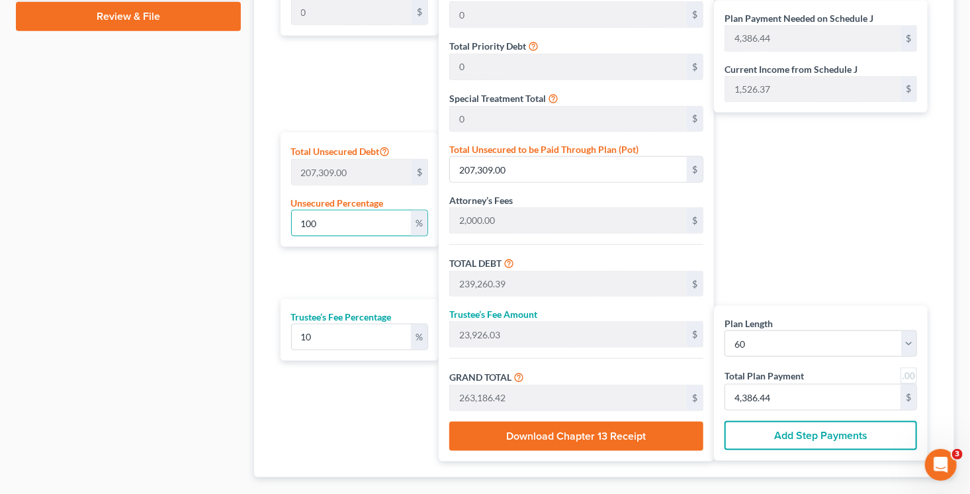
type input "35,146.52"
type input "585.77"
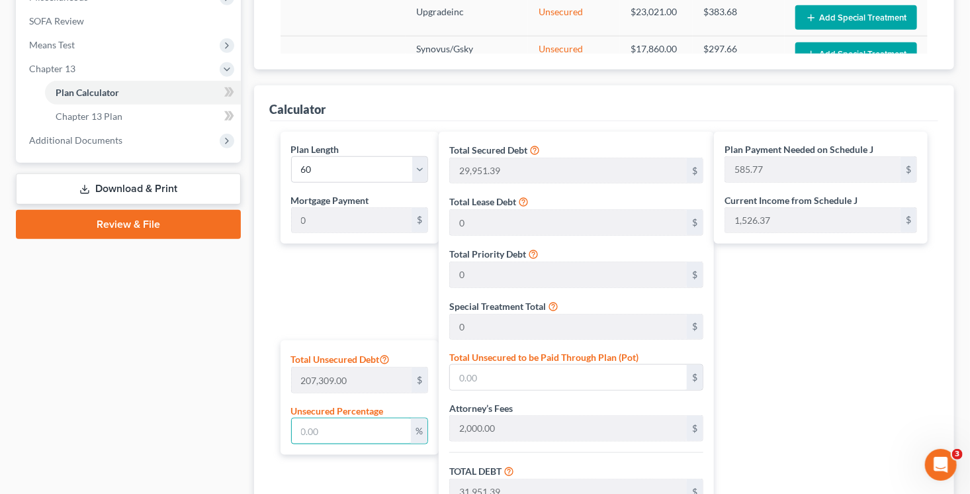
scroll to position [160, 0]
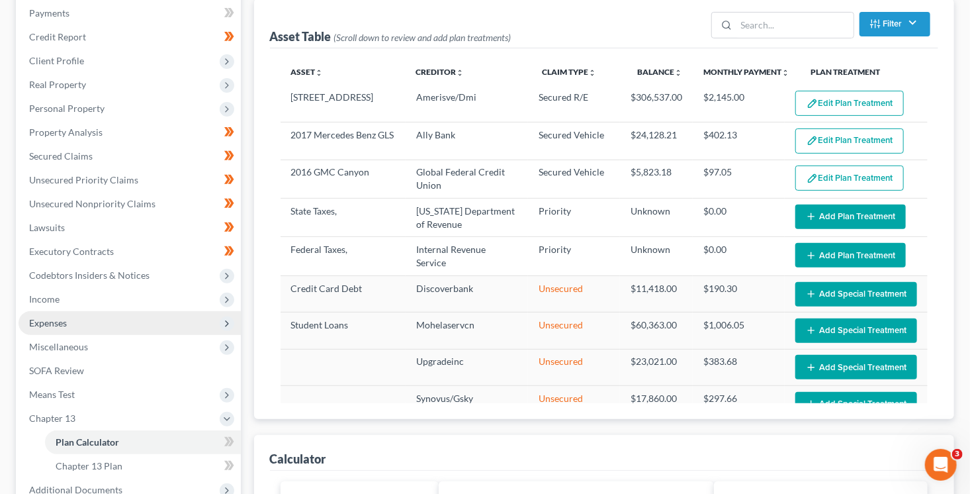
click at [82, 321] on span "Expenses" at bounding box center [130, 323] width 222 height 24
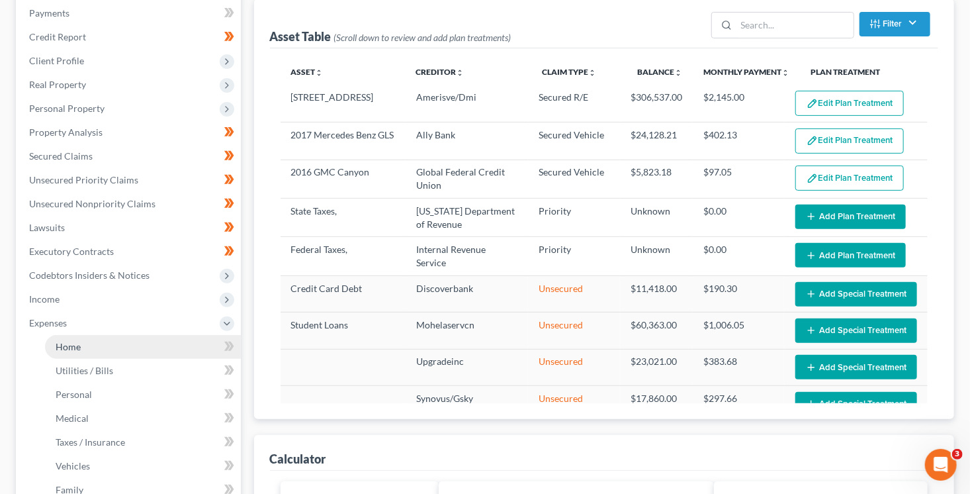
click at [114, 338] on link "Home" at bounding box center [143, 347] width 196 height 24
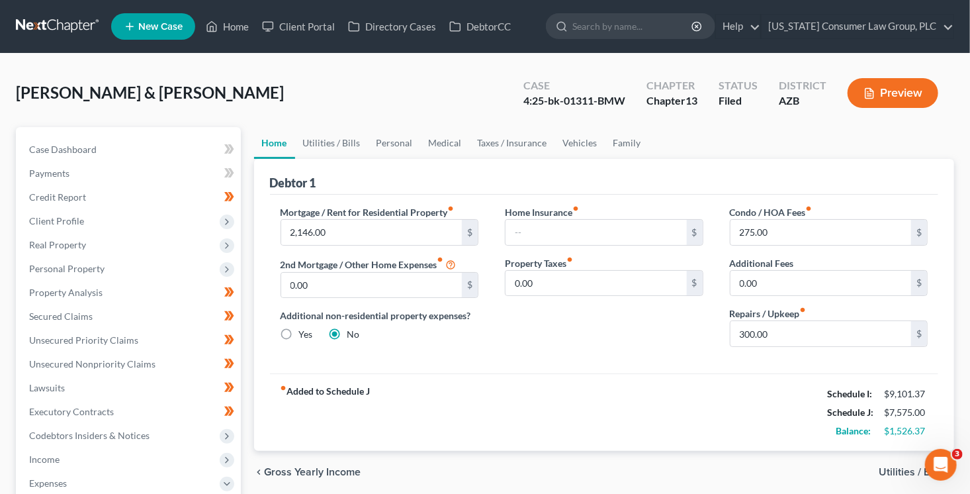
scroll to position [2, 0]
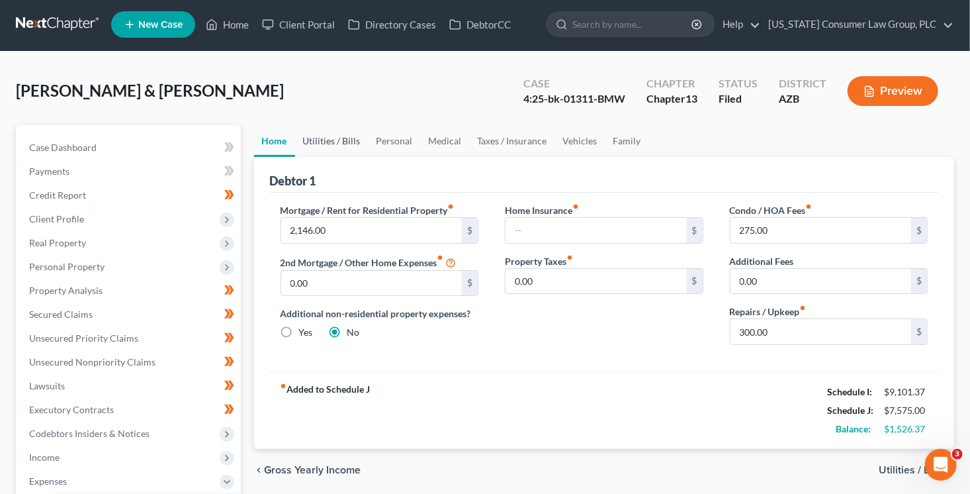
click at [350, 139] on link "Utilities / Bills" at bounding box center [331, 141] width 73 height 32
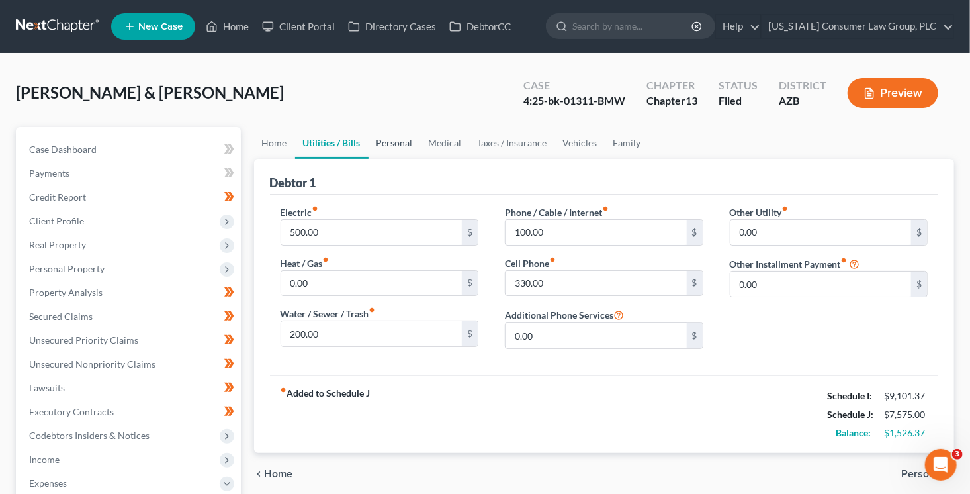
click at [398, 142] on link "Personal" at bounding box center [395, 143] width 52 height 32
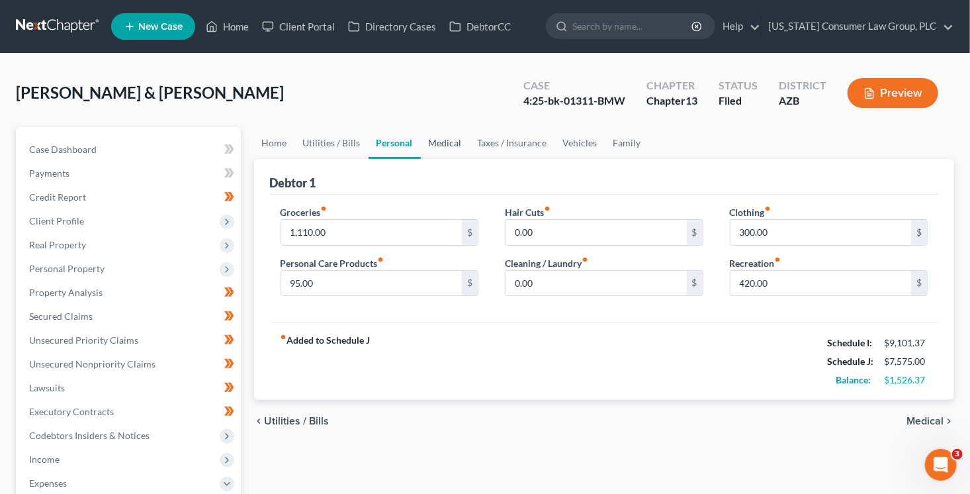
click at [455, 140] on link "Medical" at bounding box center [445, 143] width 49 height 32
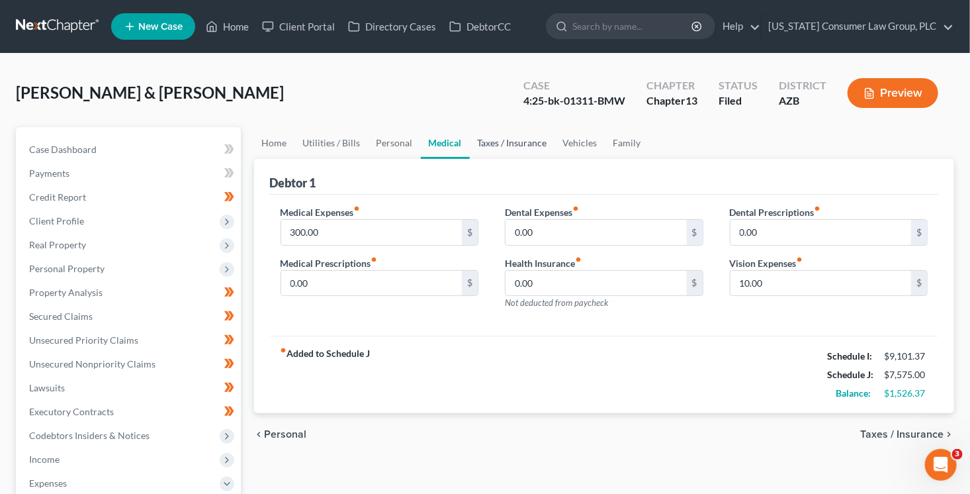
click at [529, 138] on link "Taxes / Insurance" at bounding box center [512, 143] width 85 height 32
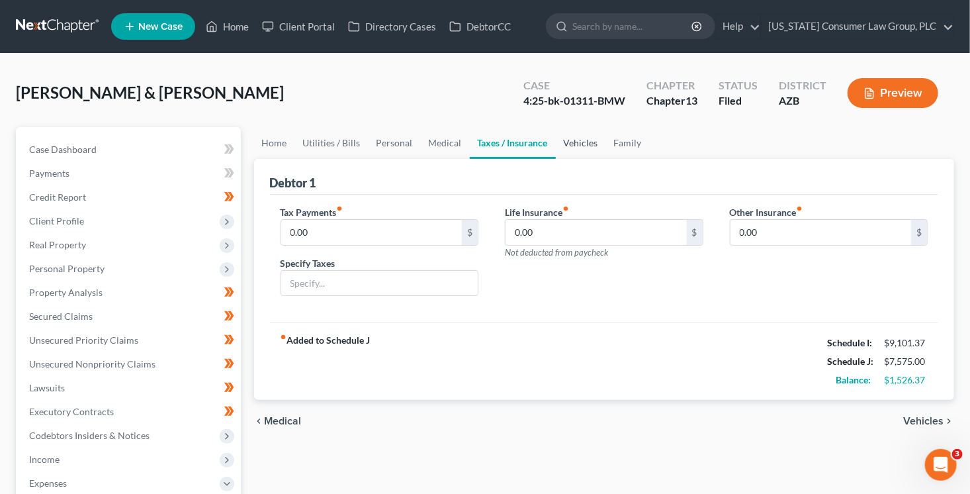
click at [594, 144] on link "Vehicles" at bounding box center [581, 143] width 50 height 32
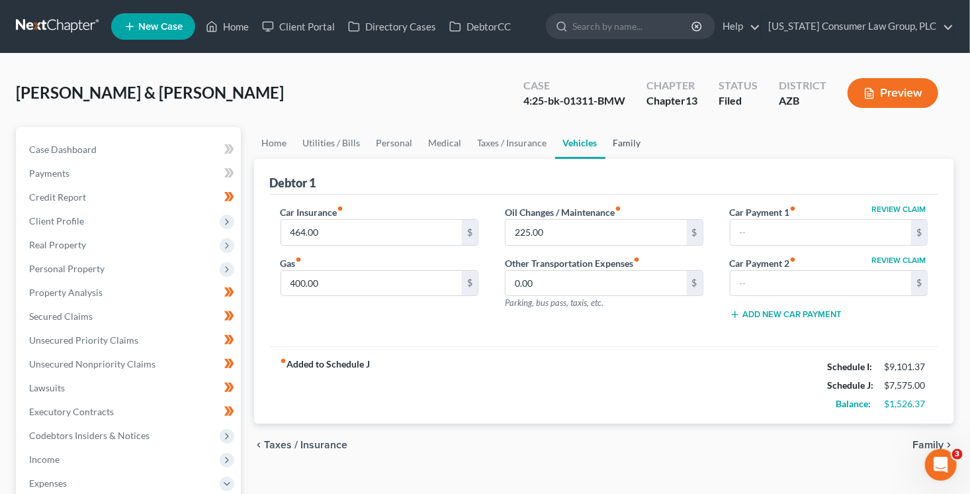
click at [620, 146] on link "Family" at bounding box center [628, 143] width 44 height 32
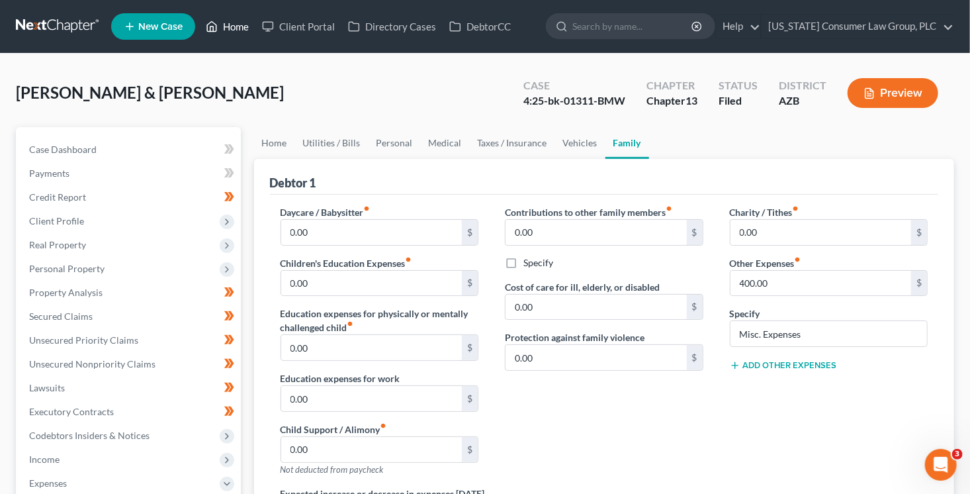
click at [219, 29] on link "Home" at bounding box center [227, 27] width 56 height 24
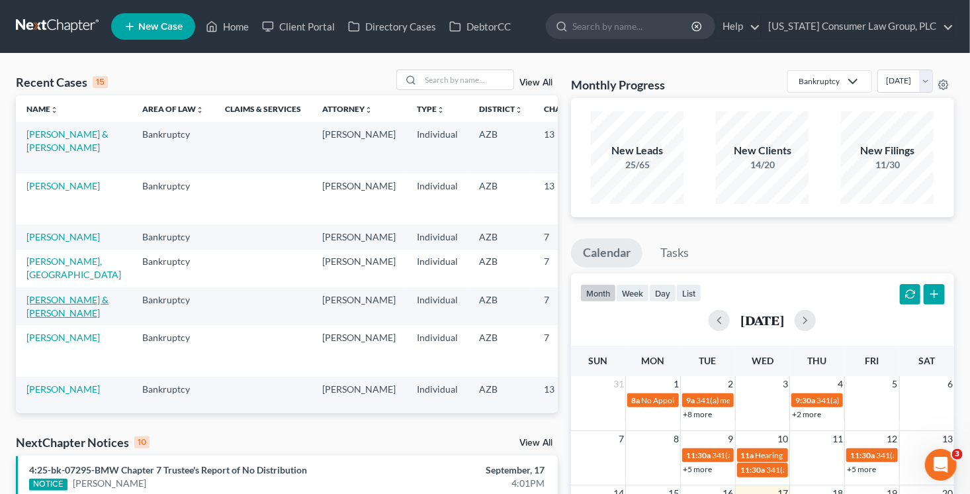
click at [53, 315] on link "[PERSON_NAME] & [PERSON_NAME]" at bounding box center [67, 306] width 82 height 24
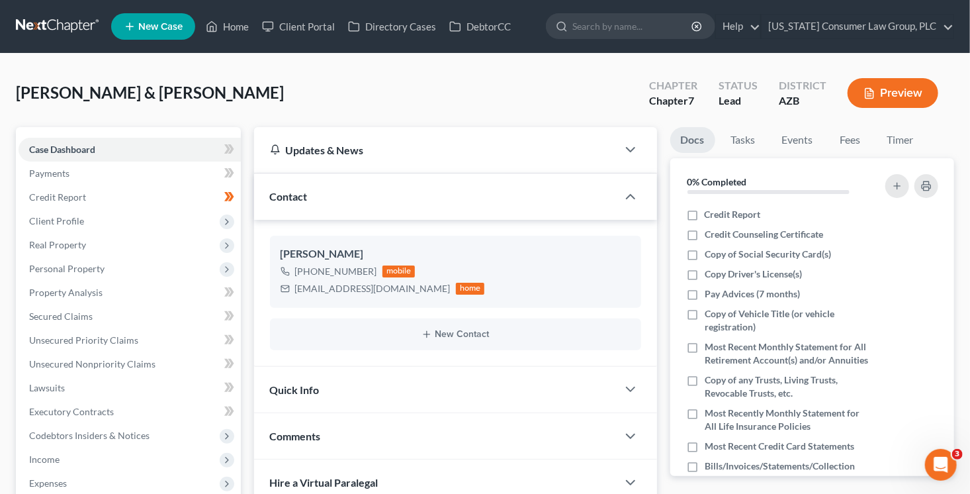
click at [898, 97] on button "Preview" at bounding box center [893, 93] width 91 height 30
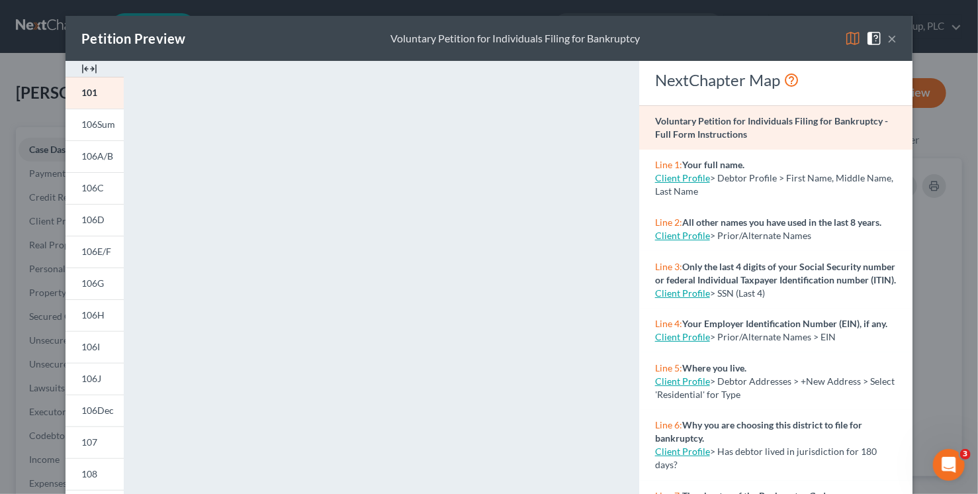
click at [888, 46] on button "×" at bounding box center [892, 38] width 9 height 16
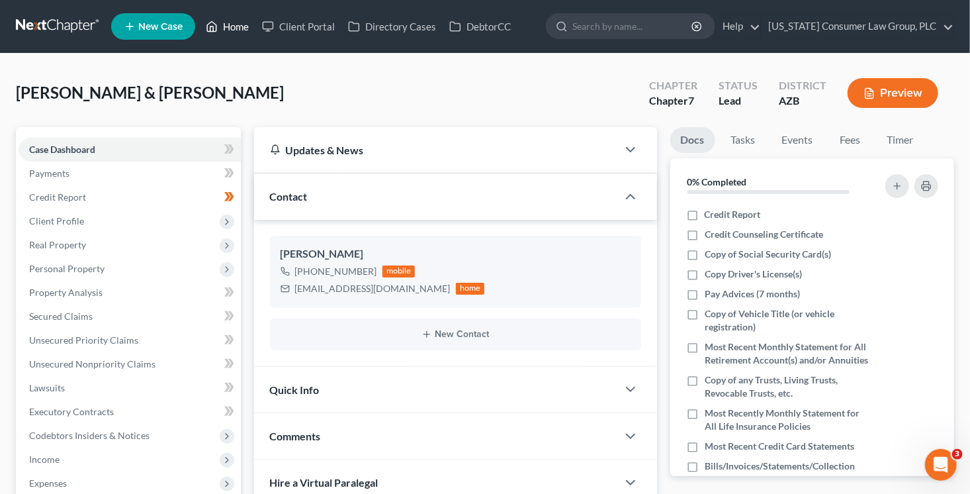
drag, startPoint x: 180, startPoint y: 73, endPoint x: 253, endPoint y: 17, distance: 92.4
click at [181, 71] on div "Kelsey, Jesse & Marzan-Kelsey, Jacqueline Upgraded Chapter Chapter 7 Status Lea…" at bounding box center [485, 98] width 939 height 58
click at [234, 30] on link "Home" at bounding box center [227, 27] width 56 height 24
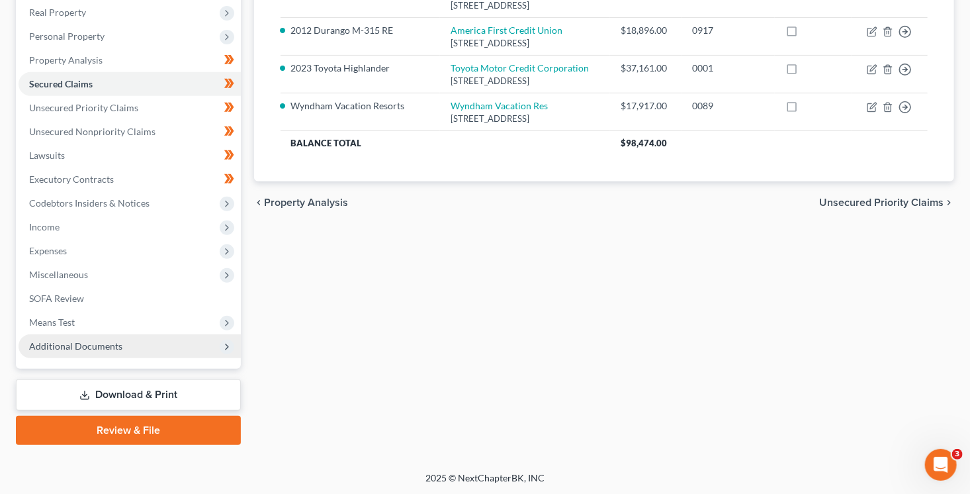
click at [85, 347] on span "Additional Documents" at bounding box center [75, 345] width 93 height 11
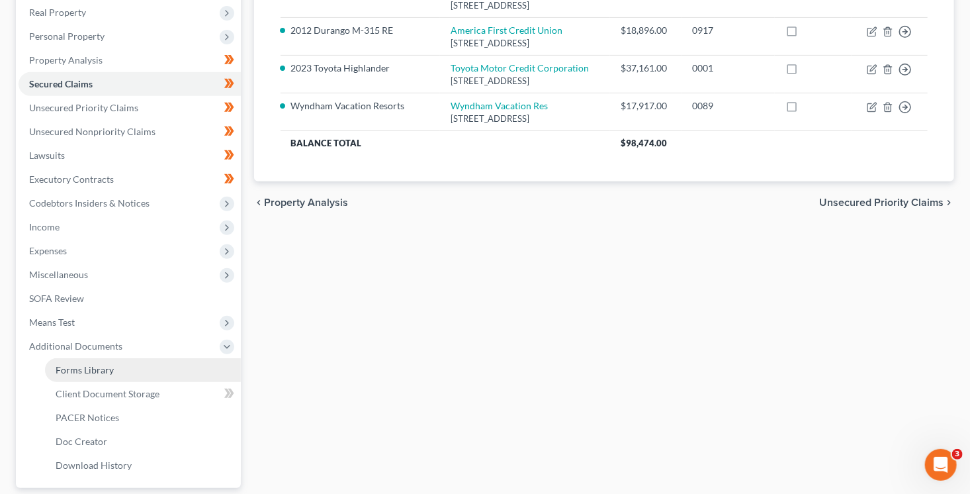
click at [110, 363] on link "Forms Library" at bounding box center [143, 370] width 196 height 24
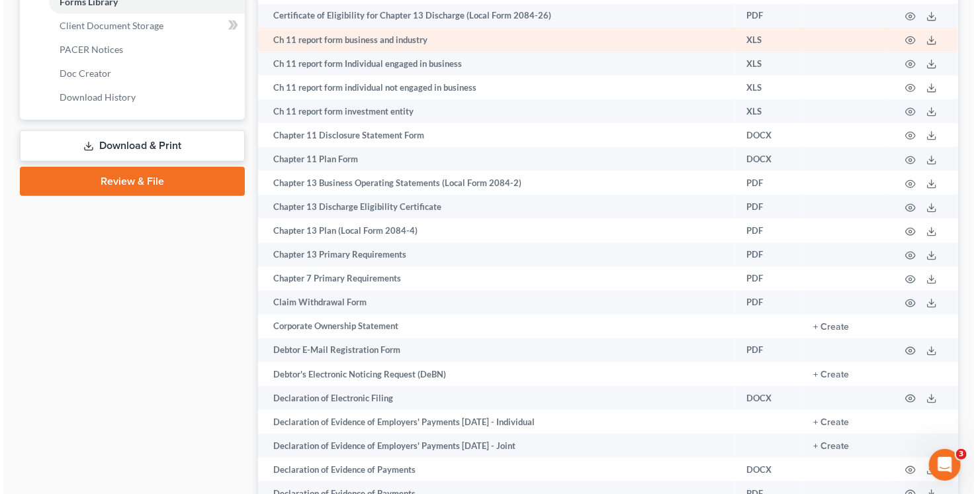
scroll to position [606, 0]
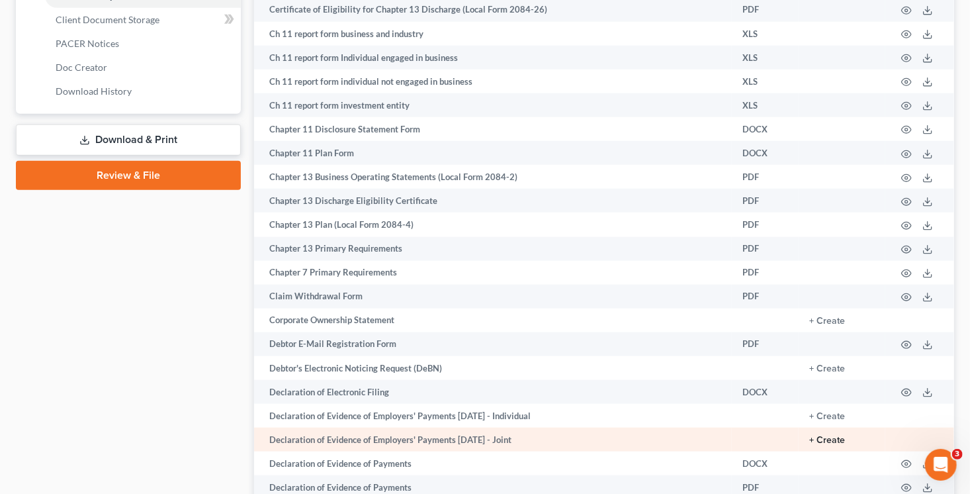
click at [836, 444] on button "+ Create" at bounding box center [828, 440] width 36 height 9
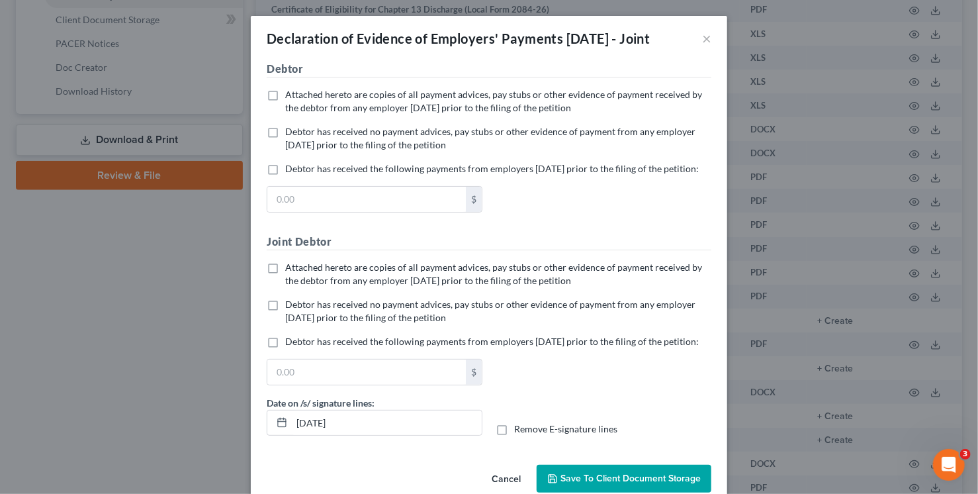
click at [391, 109] on span "Attached hereto are copies of all payment advices, pay stubs or other evidence …" at bounding box center [493, 101] width 417 height 24
click at [299, 97] on input "Attached hereto are copies of all payment advices, pay stubs or other evidence …" at bounding box center [295, 92] width 9 height 9
checkbox input "true"
click at [349, 286] on span "Attached hereto are copies of all payment advices, pay stubs or other evidence …" at bounding box center [493, 273] width 417 height 24
click at [299, 269] on input "Attached hereto are copies of all payment advices, pay stubs or other evidence …" at bounding box center [295, 265] width 9 height 9
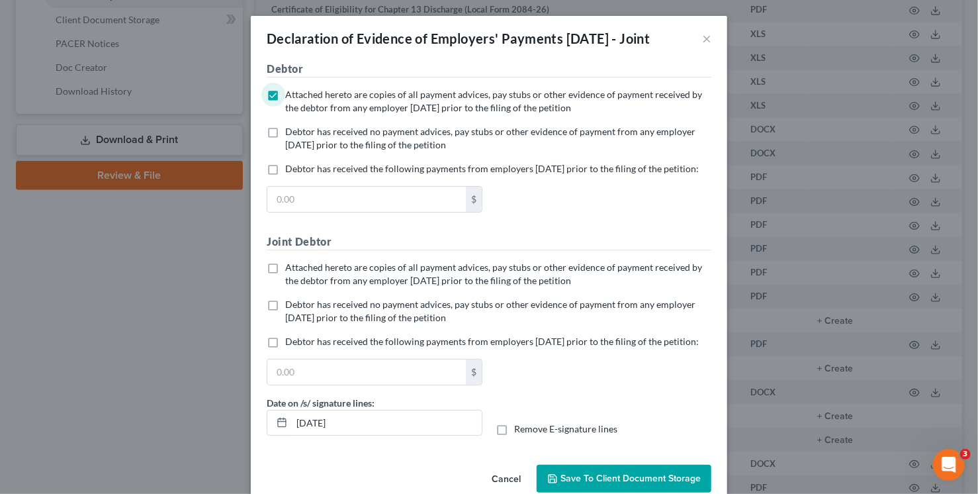
checkbox input "true"
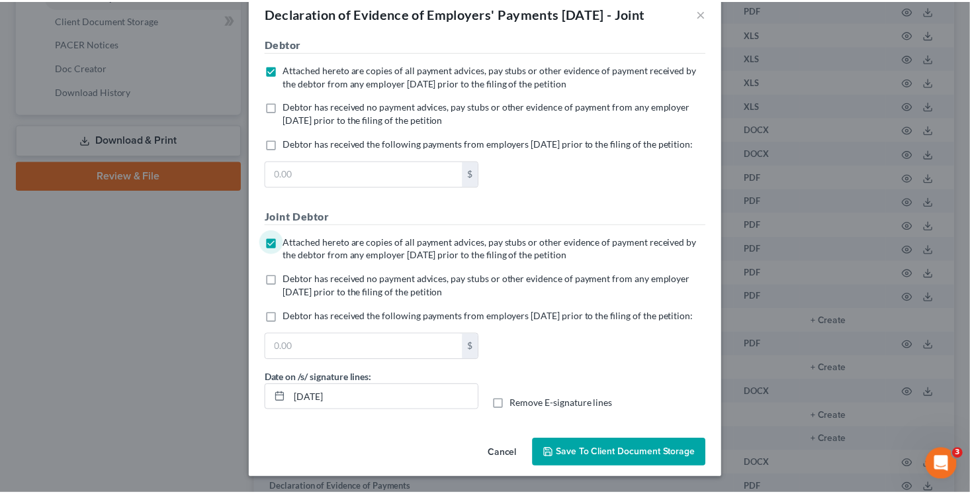
scroll to position [69, 0]
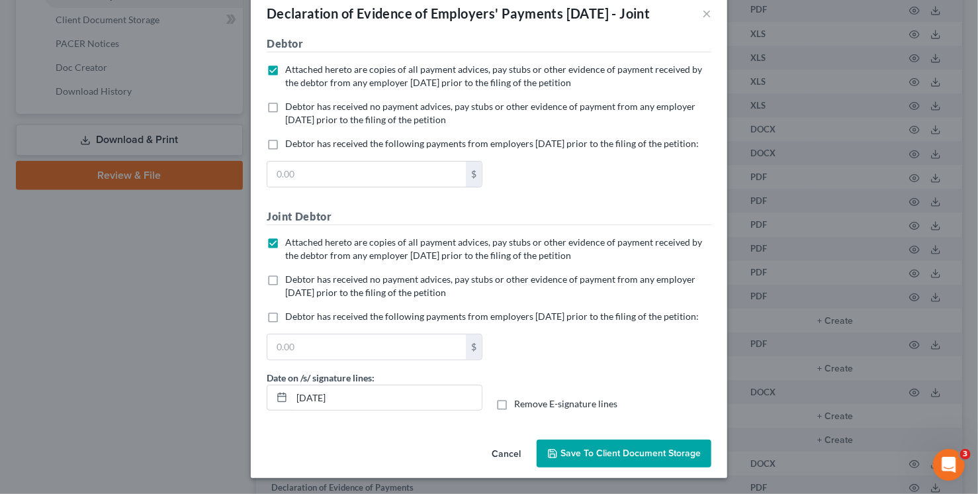
click at [631, 449] on span "Save to Client Document Storage" at bounding box center [631, 452] width 140 height 11
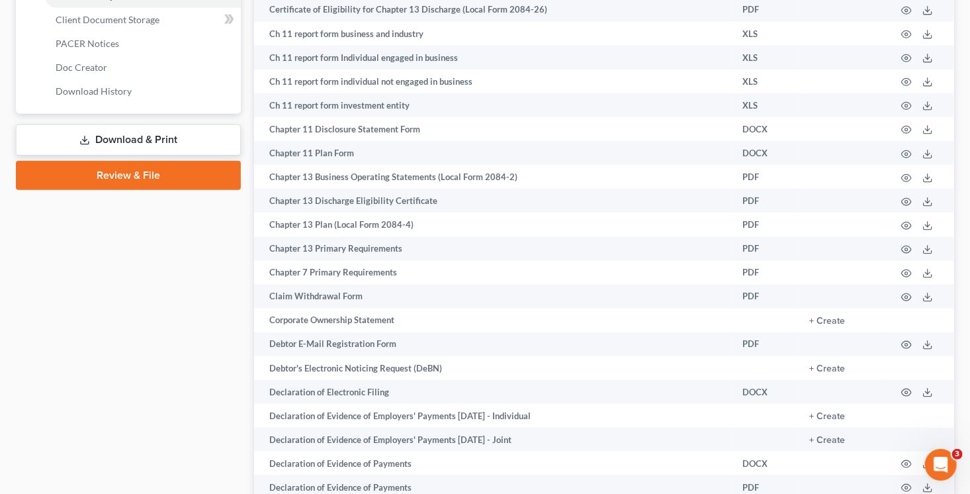
click at [180, 130] on link "Download & Print" at bounding box center [128, 139] width 225 height 31
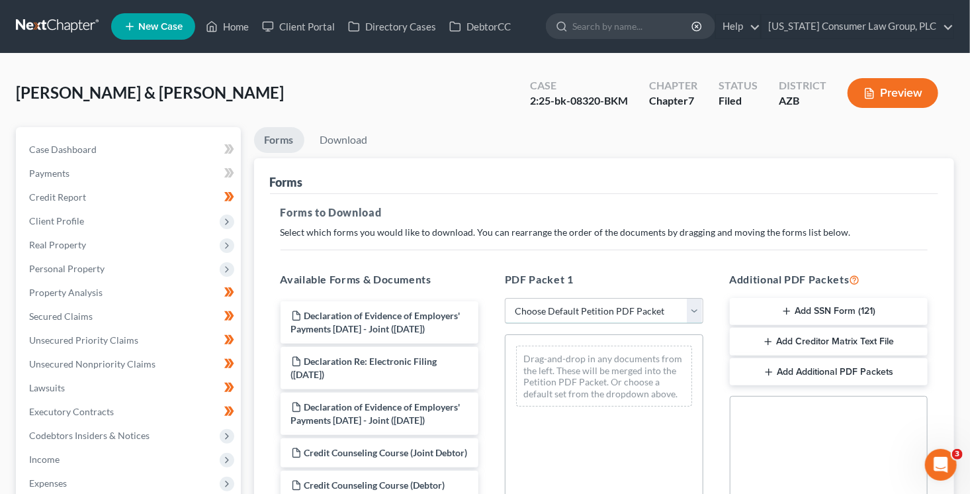
click at [606, 307] on select "Choose Default Petition PDF Packet Complete Bankruptcy Petition (all forms and …" at bounding box center [604, 311] width 199 height 26
select select "6"
click at [505, 298] on select "Choose Default Petition PDF Packet Complete Bankruptcy Petition (all forms and …" at bounding box center [604, 311] width 199 height 26
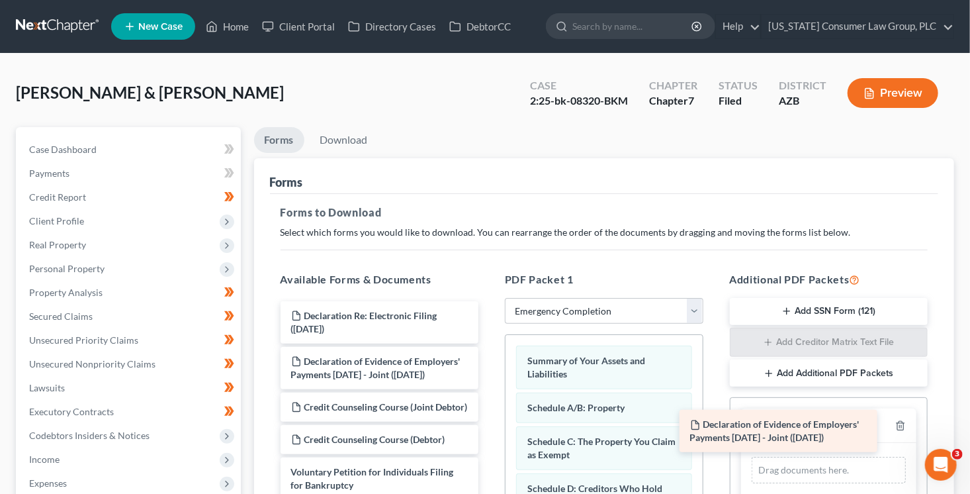
drag, startPoint x: 398, startPoint y: 332, endPoint x: 824, endPoint y: 445, distance: 441.2
click at [490, 446] on div "Declaration of Evidence of Employers' Payments [DATE] - Joint ([DATE]) Declarat…" at bounding box center [380, 400] width 220 height 199
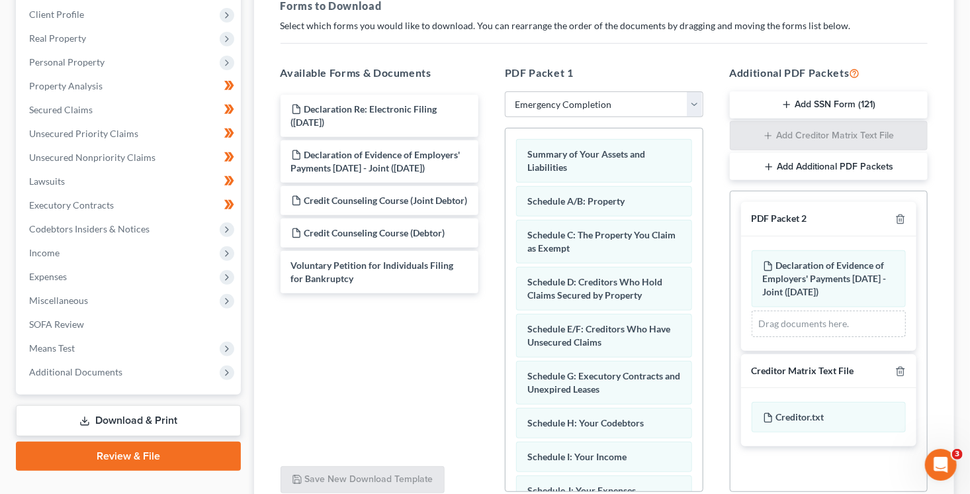
scroll to position [322, 0]
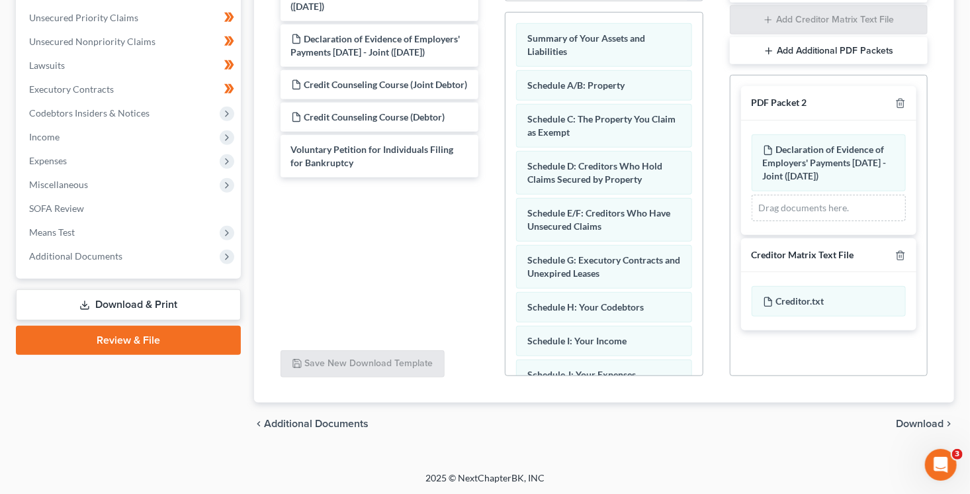
click at [916, 424] on span "Download" at bounding box center [920, 423] width 48 height 11
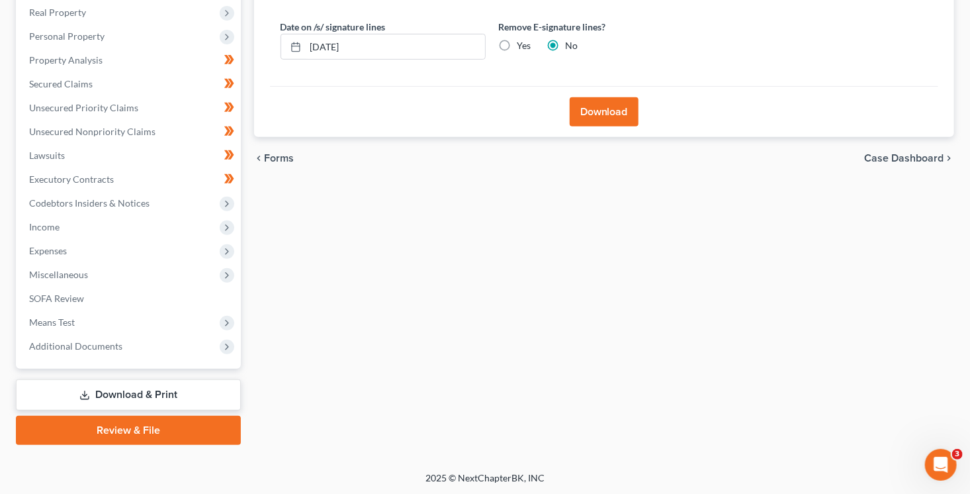
click at [585, 106] on button "Download" at bounding box center [604, 111] width 69 height 29
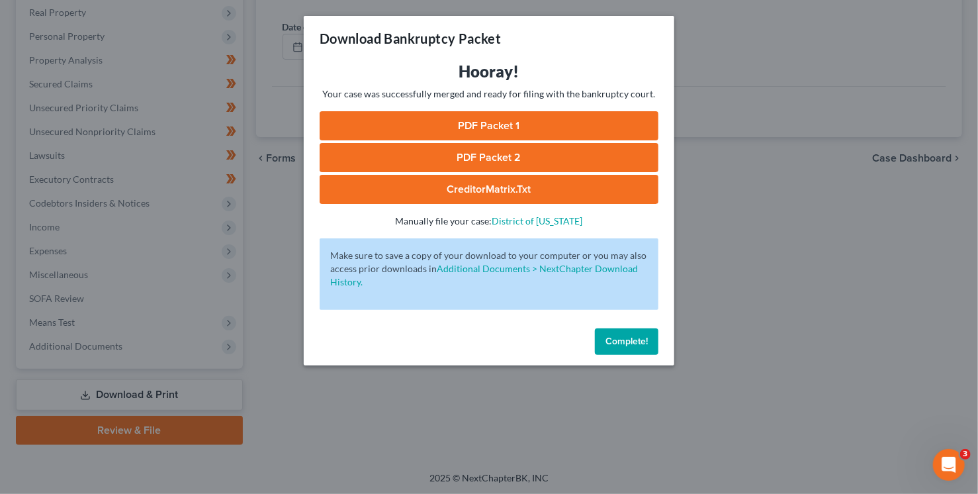
click at [547, 125] on link "PDF Packet 1" at bounding box center [489, 125] width 339 height 29
click at [545, 126] on link "PDF Packet 1" at bounding box center [489, 125] width 339 height 29
click at [520, 153] on link "PDF Packet 2" at bounding box center [489, 157] width 339 height 29
click at [568, 195] on link "CreditorMatrix.txt" at bounding box center [489, 189] width 339 height 29
click at [625, 347] on button "Complete!" at bounding box center [627, 341] width 64 height 26
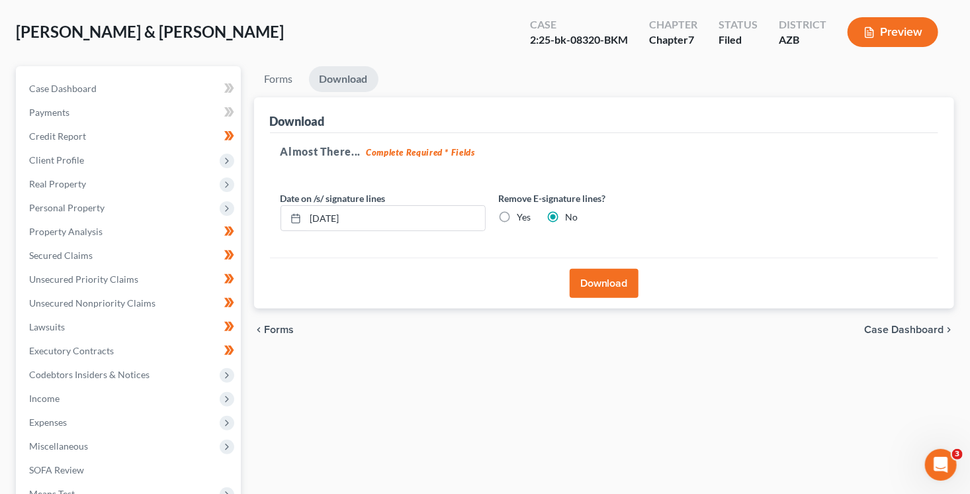
scroll to position [0, 0]
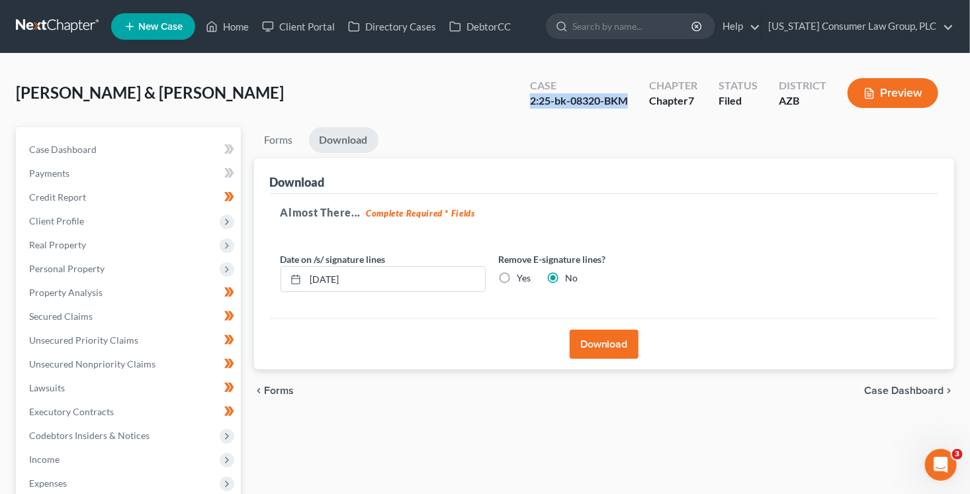
drag, startPoint x: 631, startPoint y: 101, endPoint x: 532, endPoint y: 101, distance: 99.9
click at [532, 101] on div "Case 2:25-bk-08320-BKM" at bounding box center [579, 94] width 119 height 39
copy div "2:25-bk-08320-BKM"
click at [228, 23] on link "Home" at bounding box center [227, 27] width 56 height 24
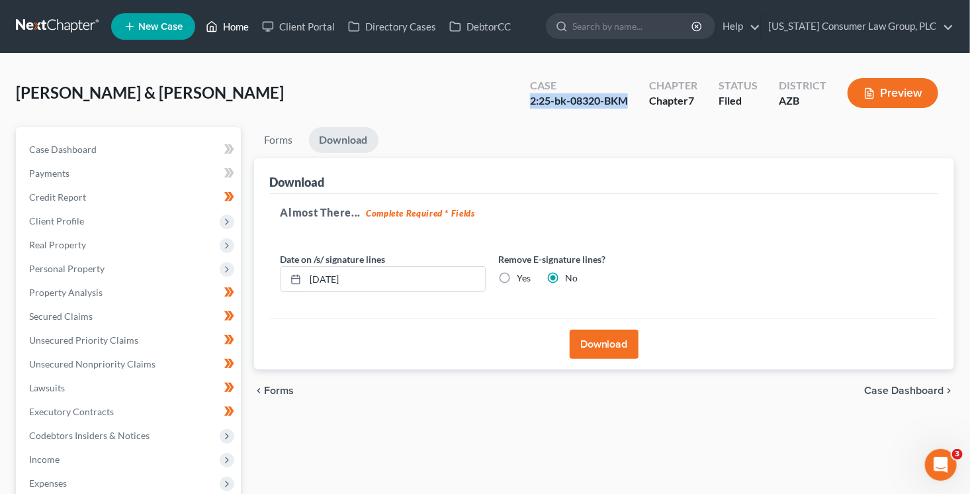
click at [230, 30] on link "Home" at bounding box center [227, 27] width 56 height 24
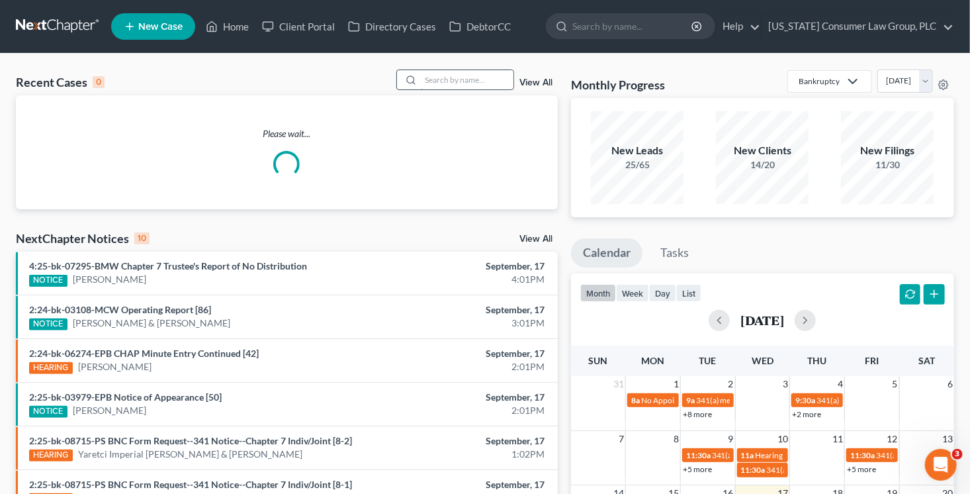
click at [462, 78] on input "search" at bounding box center [467, 79] width 93 height 19
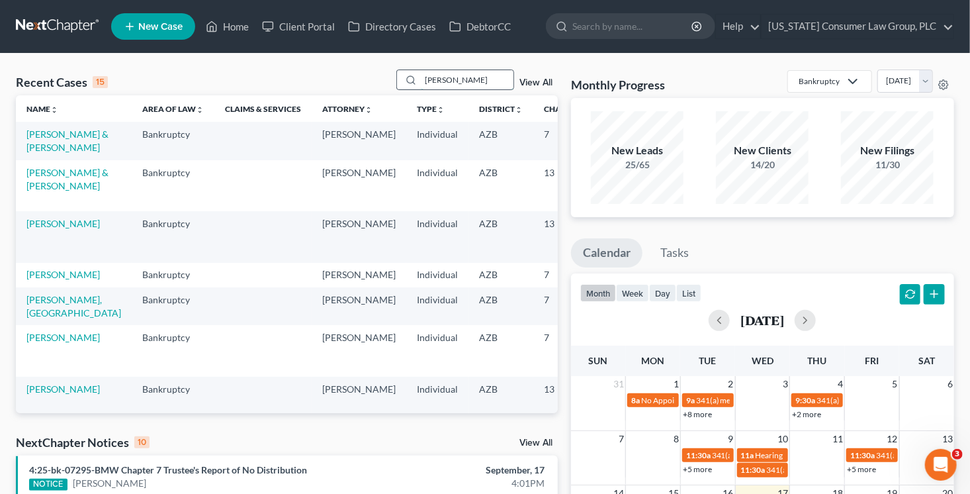
type input "[PERSON_NAME]"
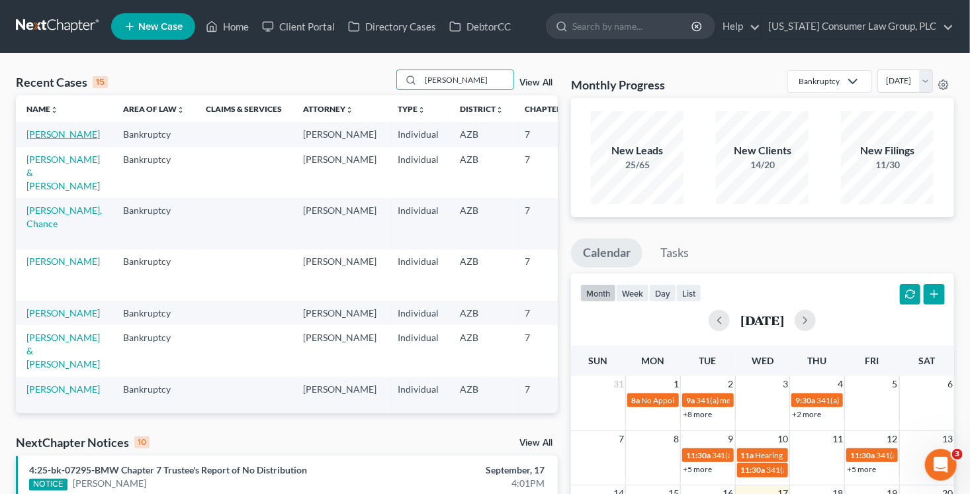
click at [33, 140] on link "[PERSON_NAME]" at bounding box center [62, 133] width 73 height 11
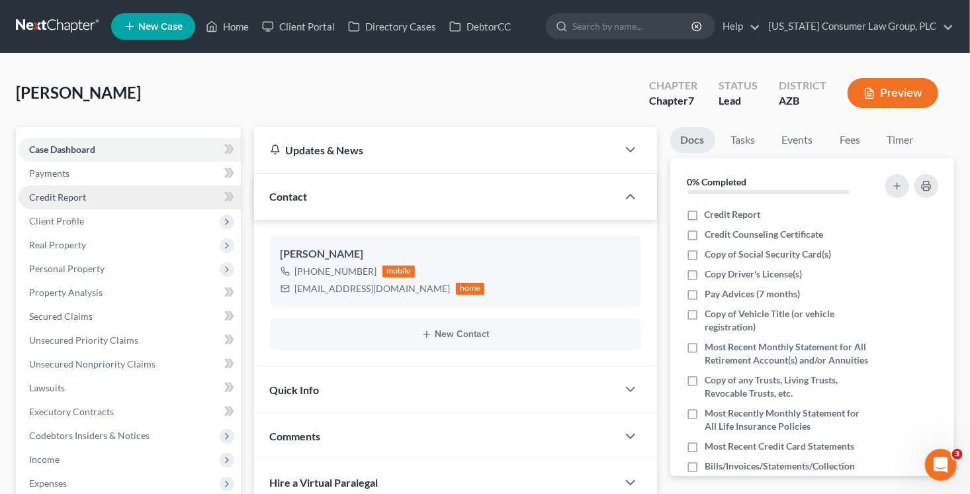
click at [77, 196] on span "Credit Report" at bounding box center [57, 196] width 57 height 11
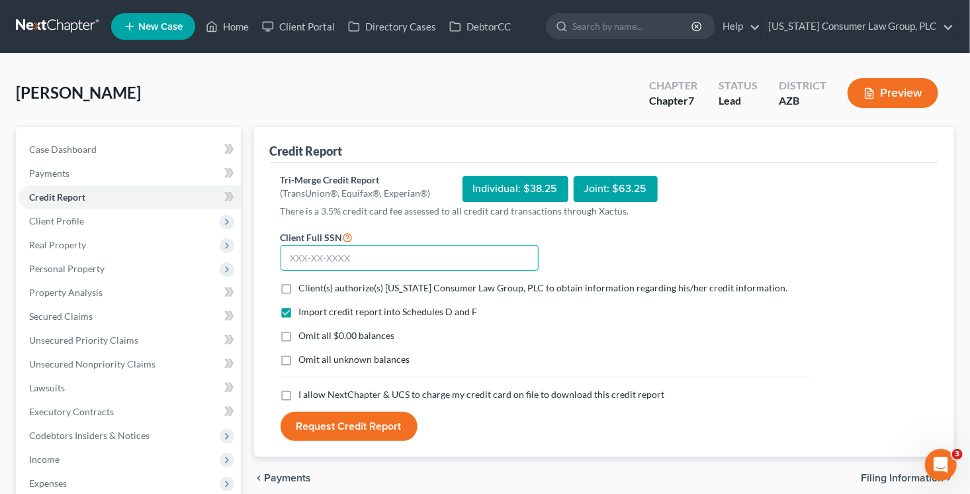
click at [379, 260] on input "text" at bounding box center [410, 258] width 258 height 26
click at [427, 259] on input "text" at bounding box center [410, 258] width 258 height 26
type input "432-51-0655"
click at [340, 287] on span "Client(s) authorize(s) [US_STATE] Consumer Law Group, PLC to obtain information…" at bounding box center [543, 287] width 489 height 11
click at [313, 287] on input "Client(s) authorize(s) [US_STATE] Consumer Law Group, PLC to obtain information…" at bounding box center [308, 285] width 9 height 9
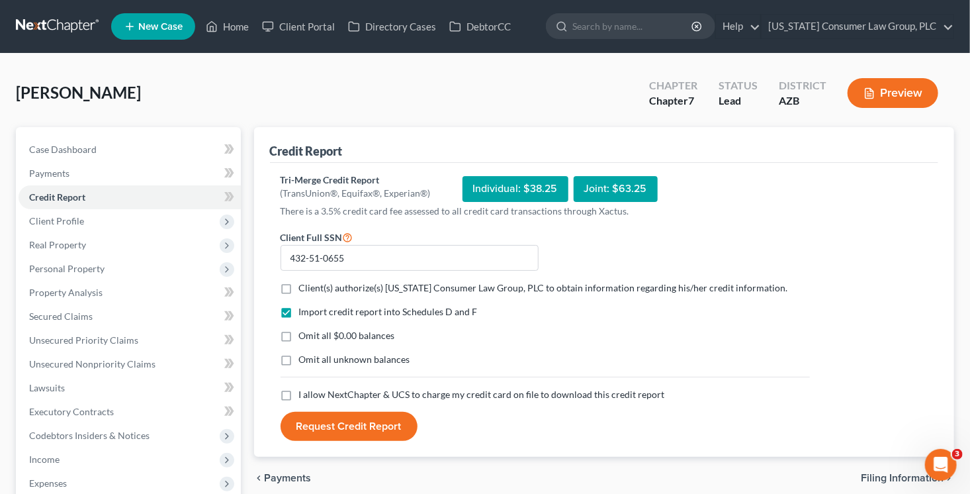
checkbox input "true"
click at [353, 394] on span "I allow NextChapter & UCS to charge my credit card on file to download this cre…" at bounding box center [482, 394] width 366 height 11
click at [313, 394] on input "I allow NextChapter & UCS to charge my credit card on file to download this cre…" at bounding box center [308, 392] width 9 height 9
checkbox input "true"
click at [349, 432] on button "Request Credit Report" at bounding box center [349, 426] width 137 height 29
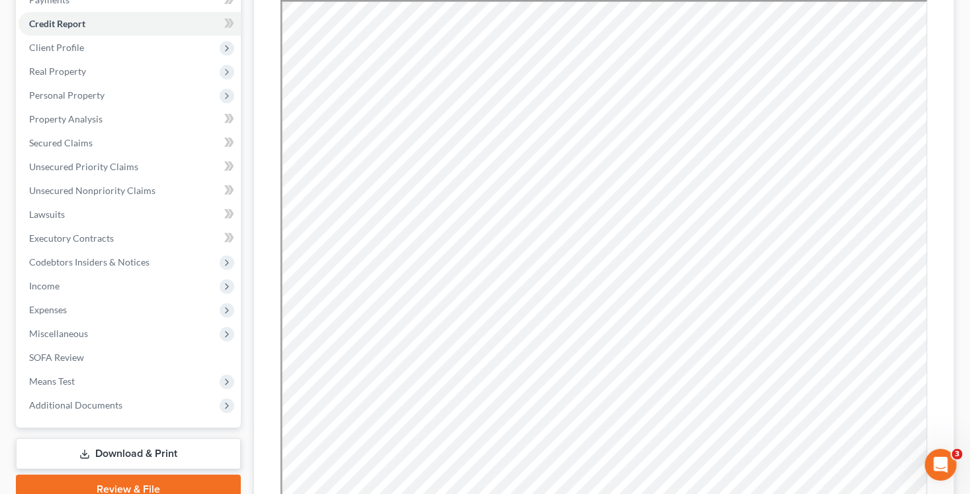
scroll to position [174, 0]
